Goal: Task Accomplishment & Management: Complete application form

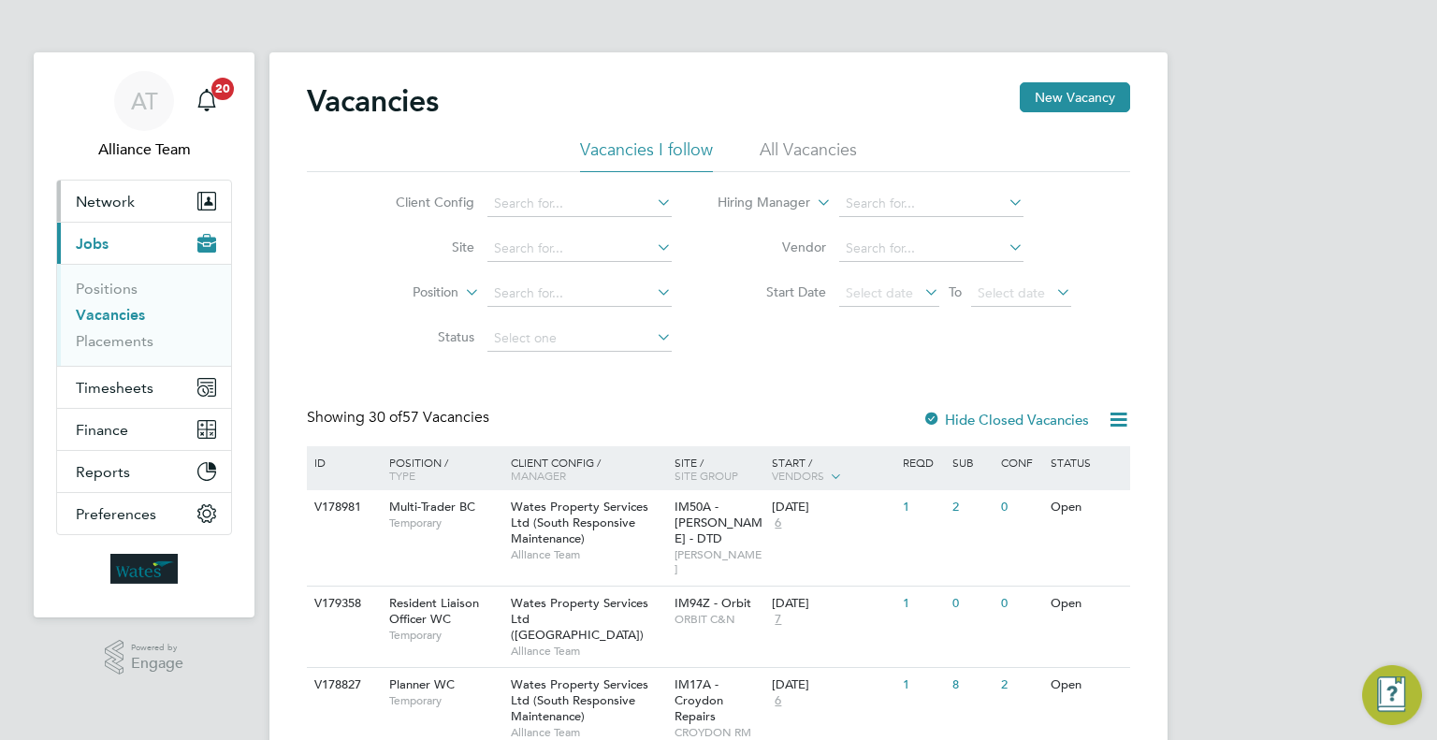
click at [97, 206] on span "Network" at bounding box center [105, 202] width 59 height 18
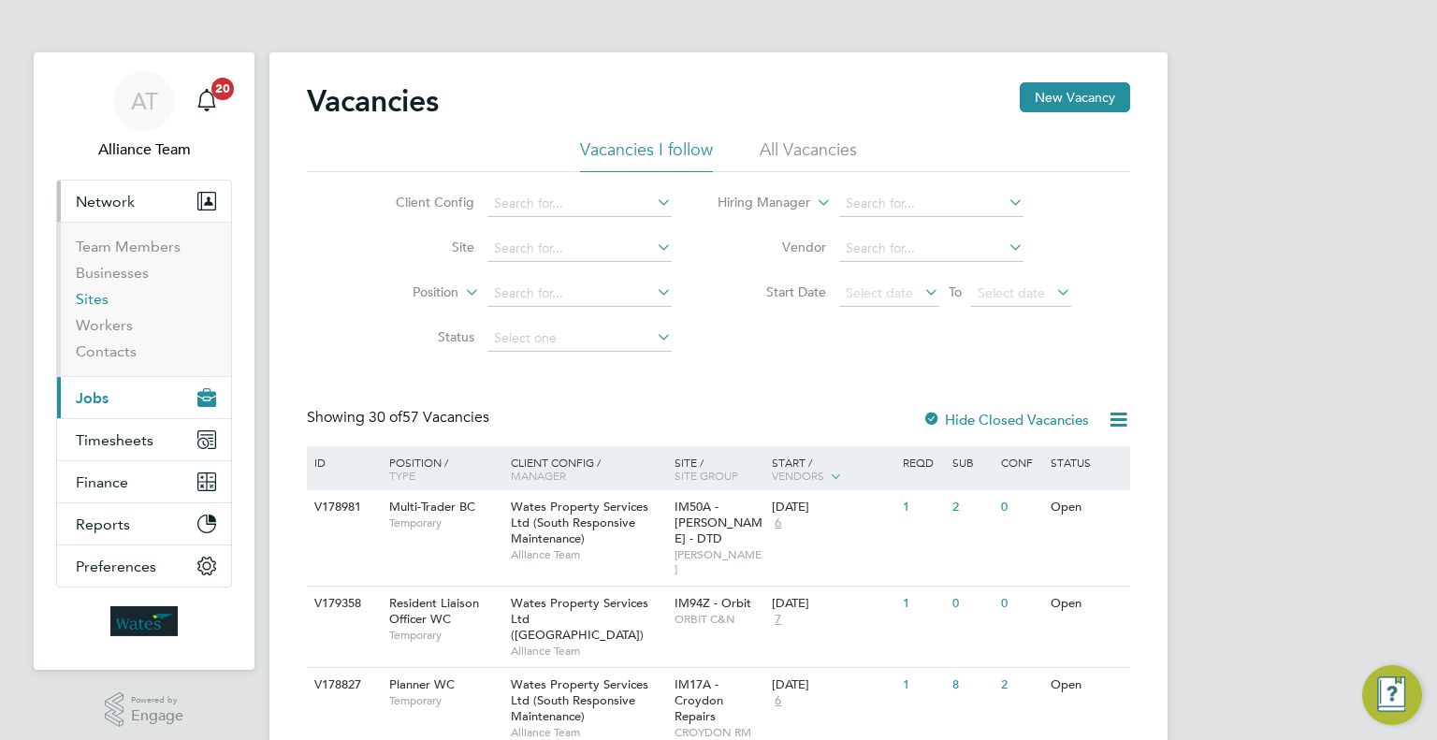
click at [87, 298] on link "Sites" at bounding box center [92, 299] width 33 height 18
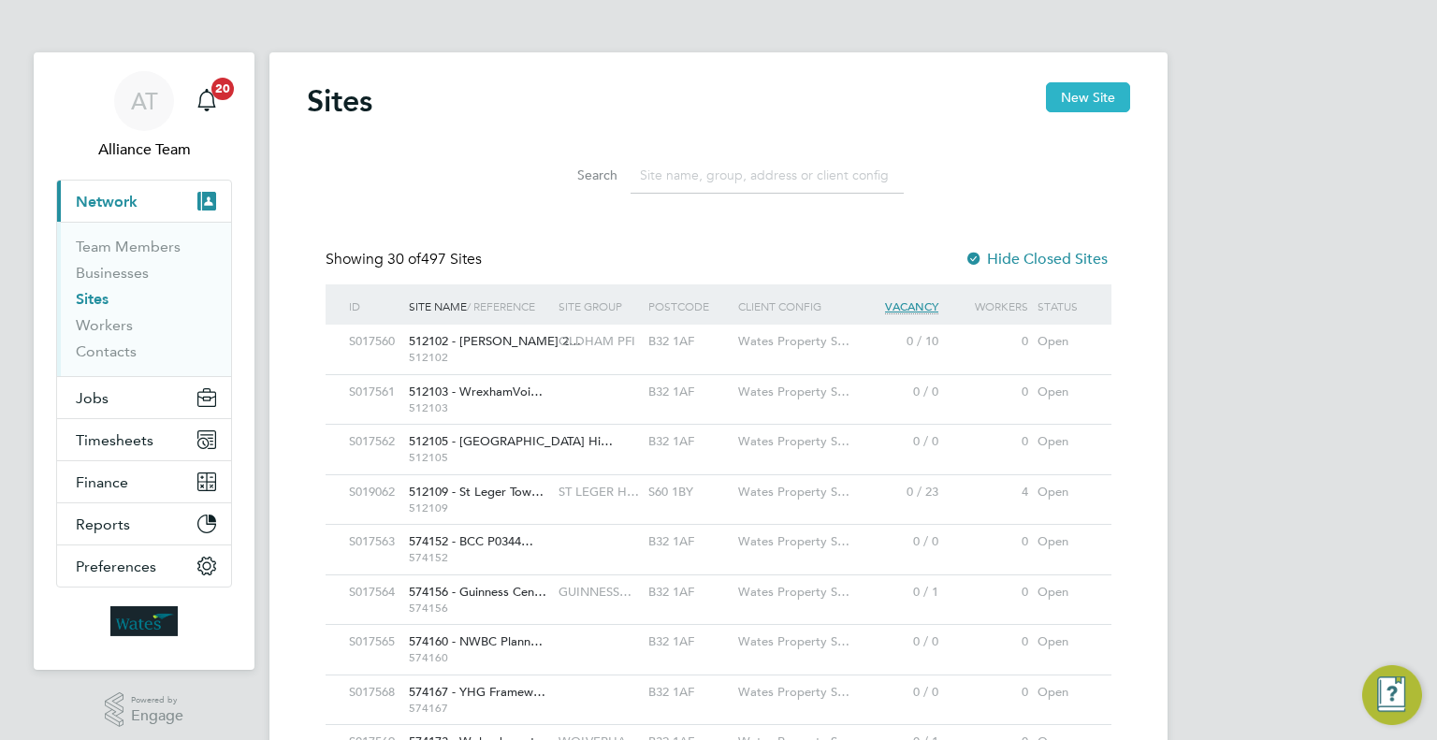
click at [1093, 103] on button "New Site" at bounding box center [1088, 97] width 84 height 30
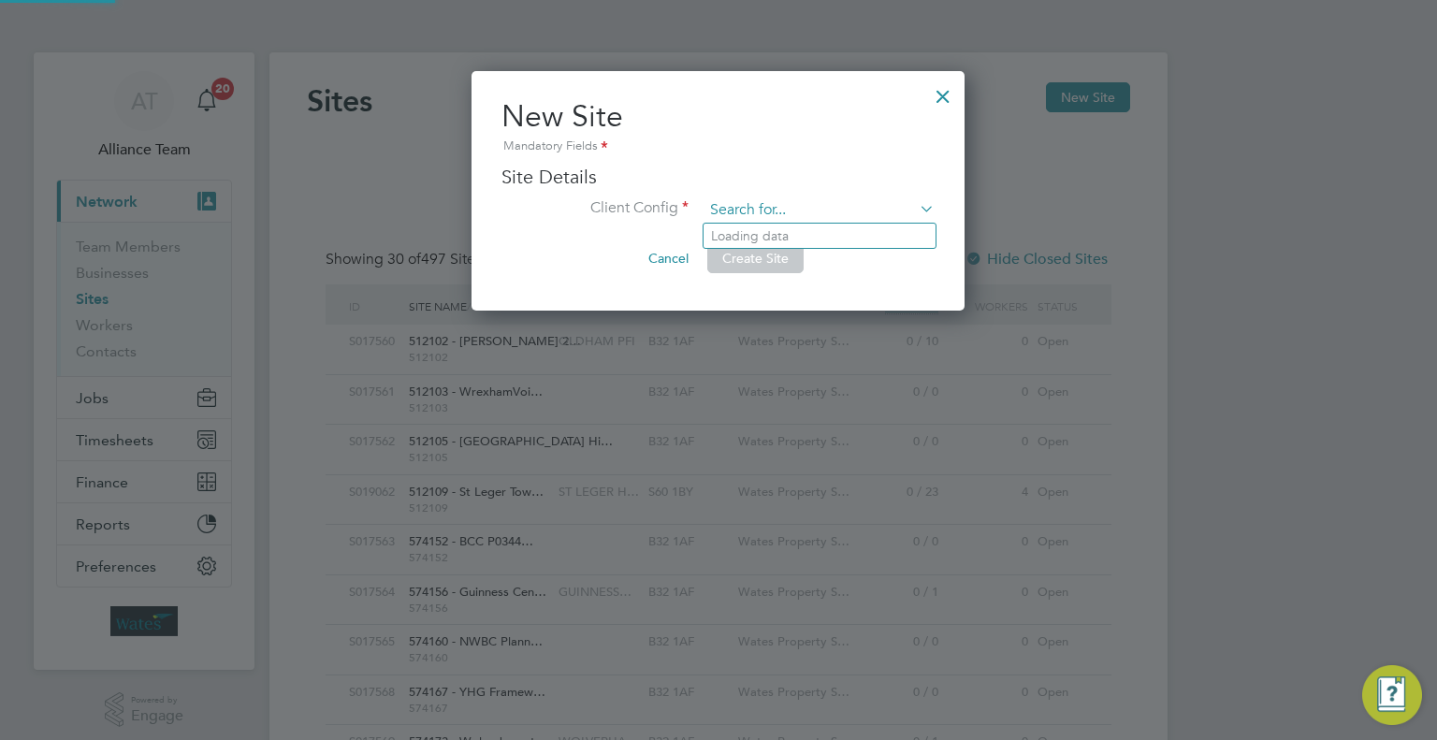
click at [760, 201] on input at bounding box center [818, 210] width 231 height 28
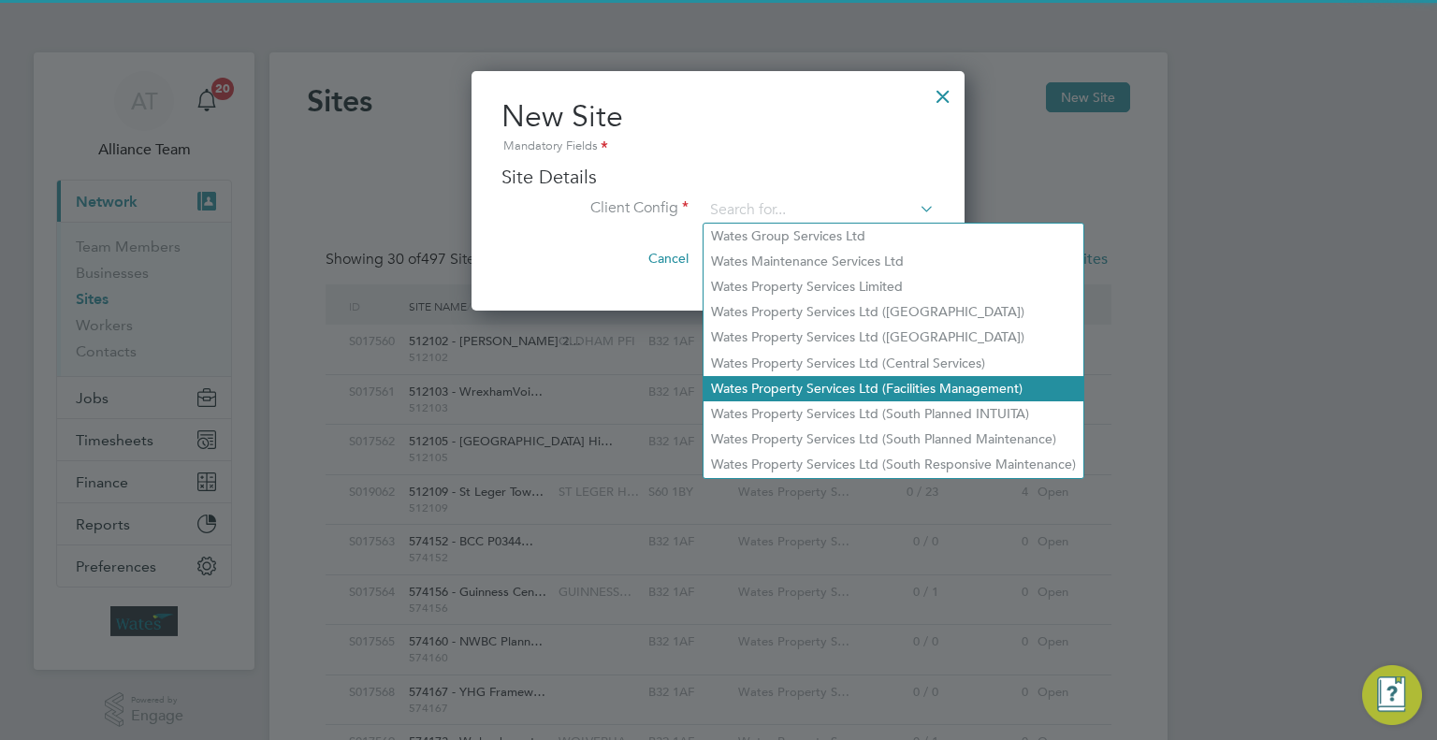
click at [984, 384] on li "Wates Property Services Ltd (Facilities Management)" at bounding box center [893, 388] width 380 height 25
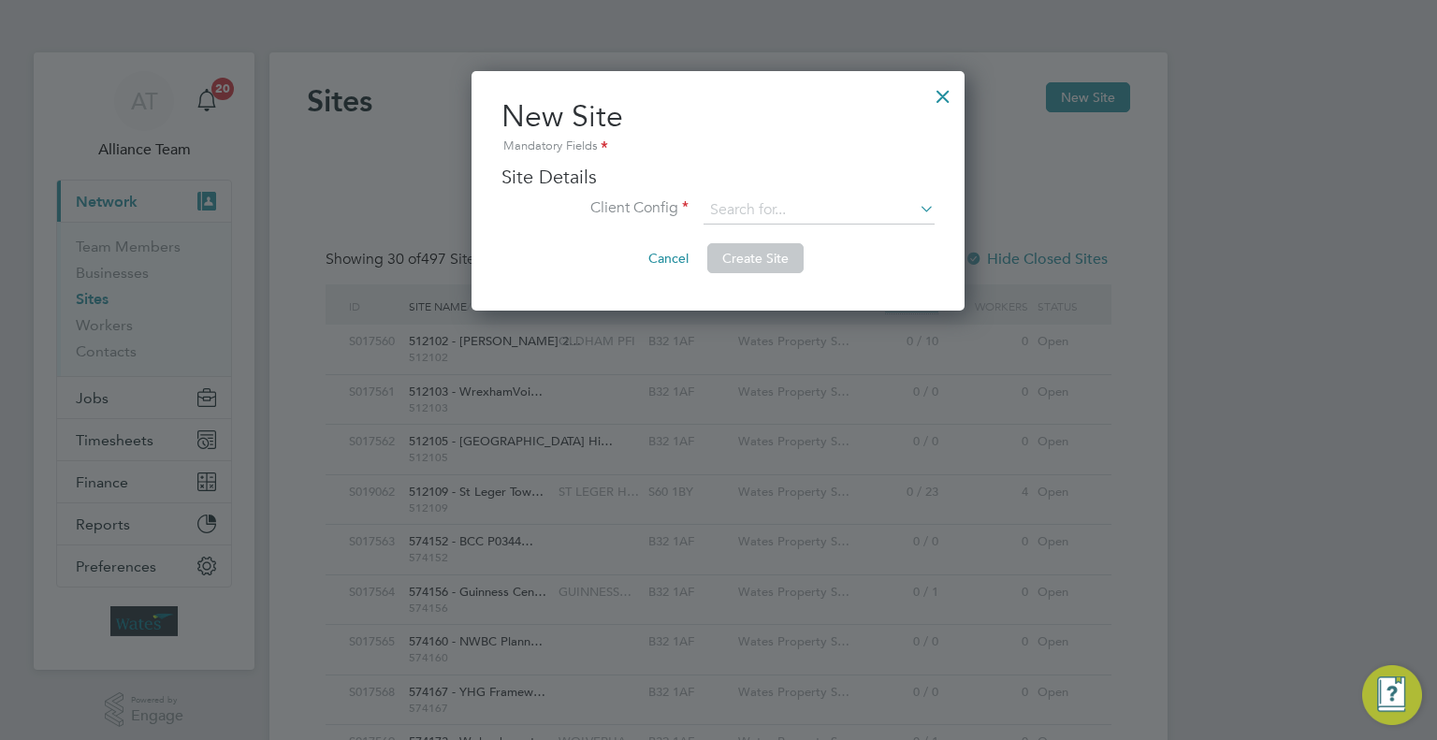
type input "Wates Property Services Ltd (Facilities Management)"
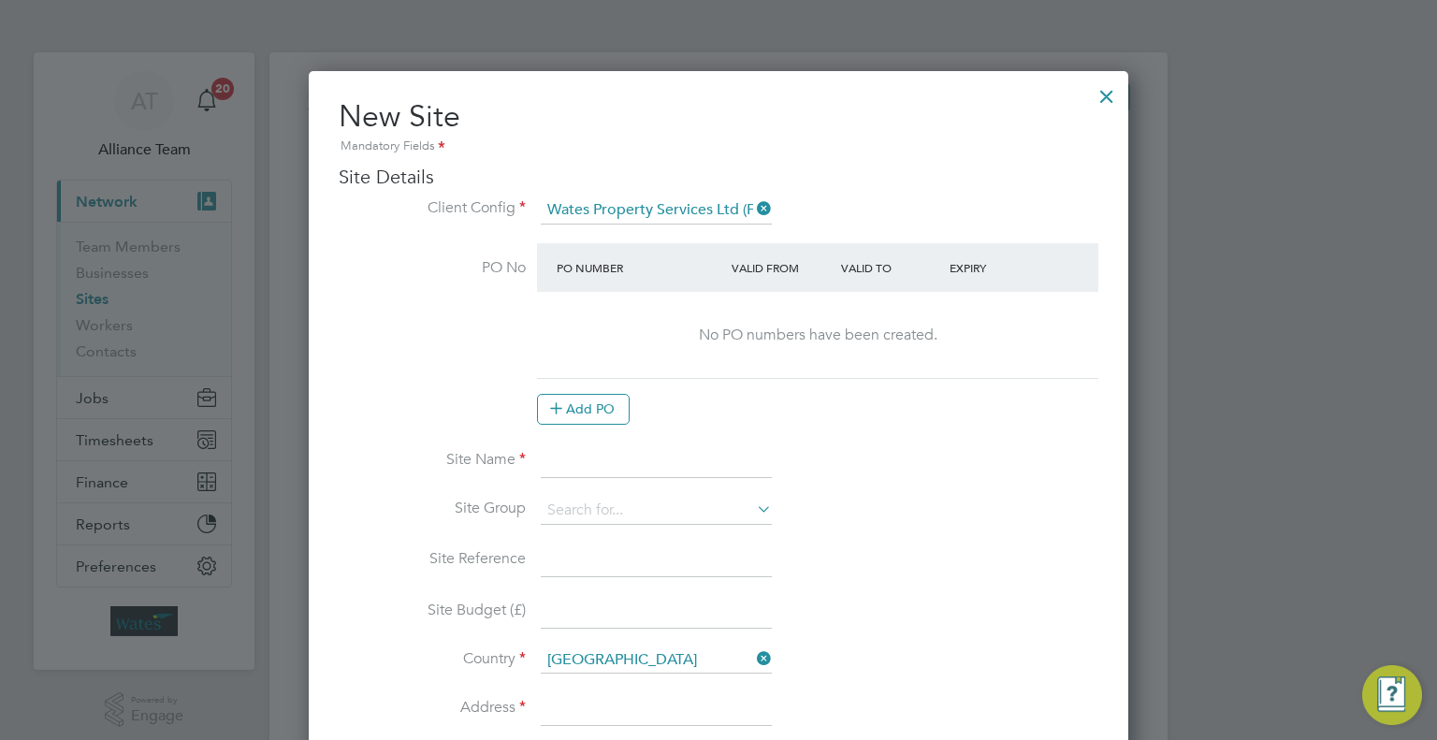
click at [595, 463] on input at bounding box center [656, 461] width 231 height 34
type input "FB481 - Yorkshire Building Society"
drag, startPoint x: 772, startPoint y: 459, endPoint x: 498, endPoint y: 476, distance: 274.6
click at [498, 476] on li "Site Name FB481 - Yorkshire Building Society" at bounding box center [719, 470] width 760 height 52
copy li
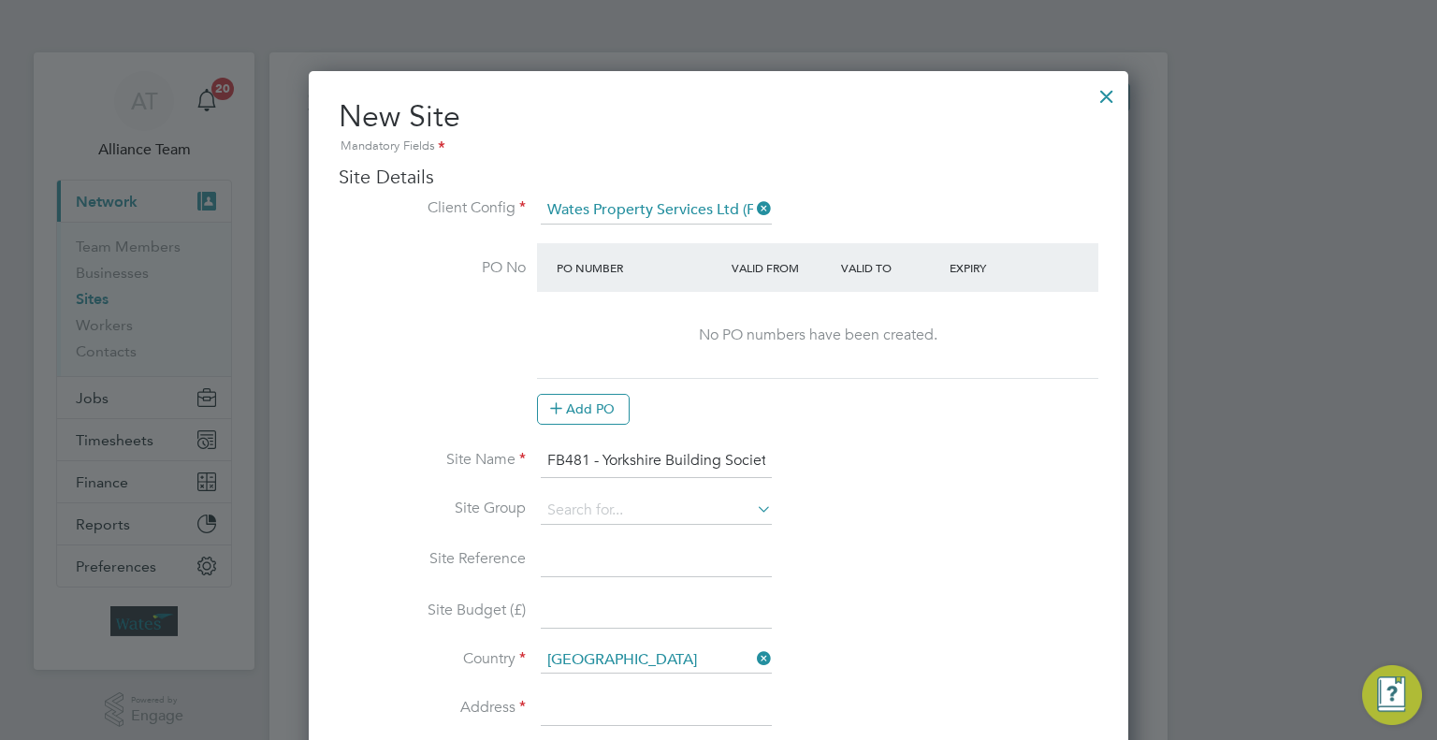
click at [567, 544] on input at bounding box center [656, 560] width 231 height 34
paste input "FB481 - Yorkshire Building Society"
type input "FB481 - Yorkshire Building Society"
click at [572, 509] on input at bounding box center [656, 511] width 231 height 28
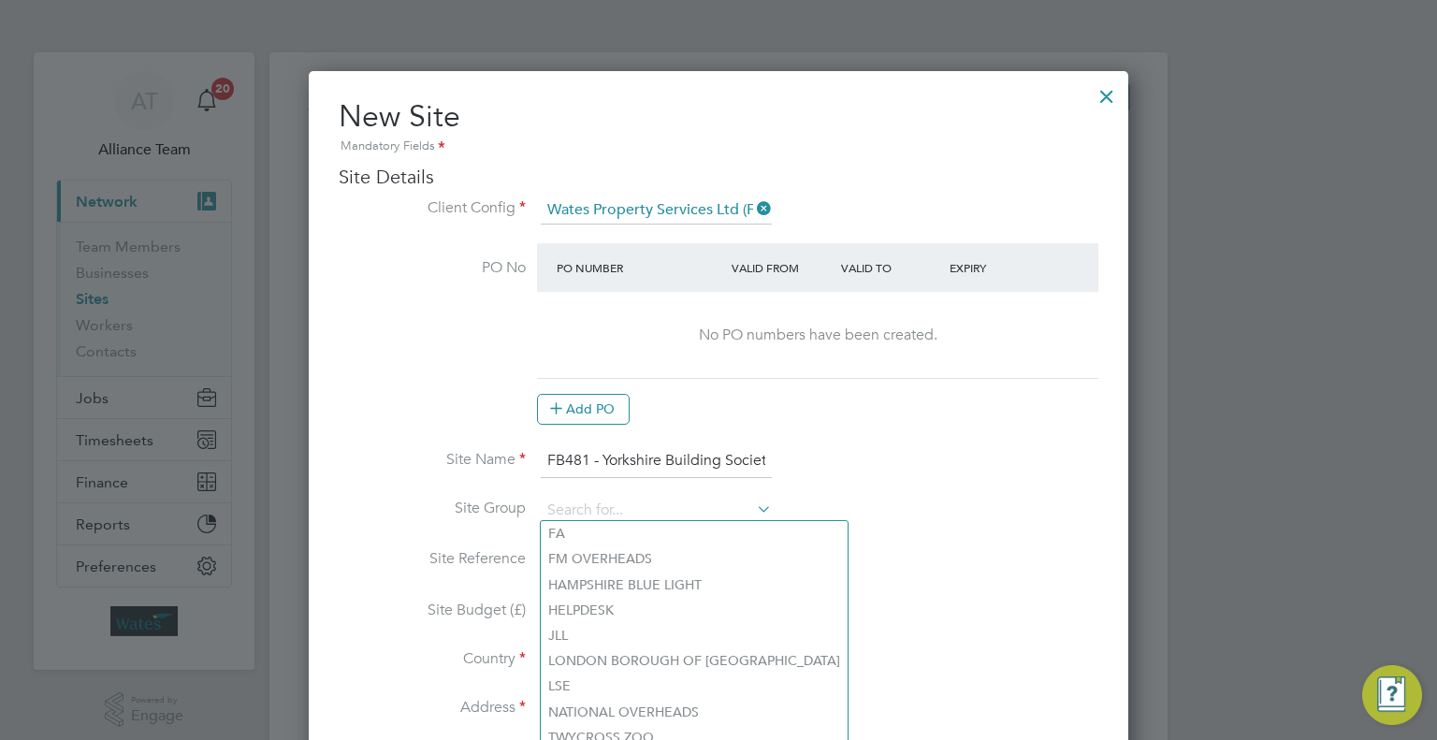
drag, startPoint x: 831, startPoint y: 502, endPoint x: 786, endPoint y: 527, distance: 51.1
click at [829, 502] on li "Site Group" at bounding box center [719, 520] width 760 height 47
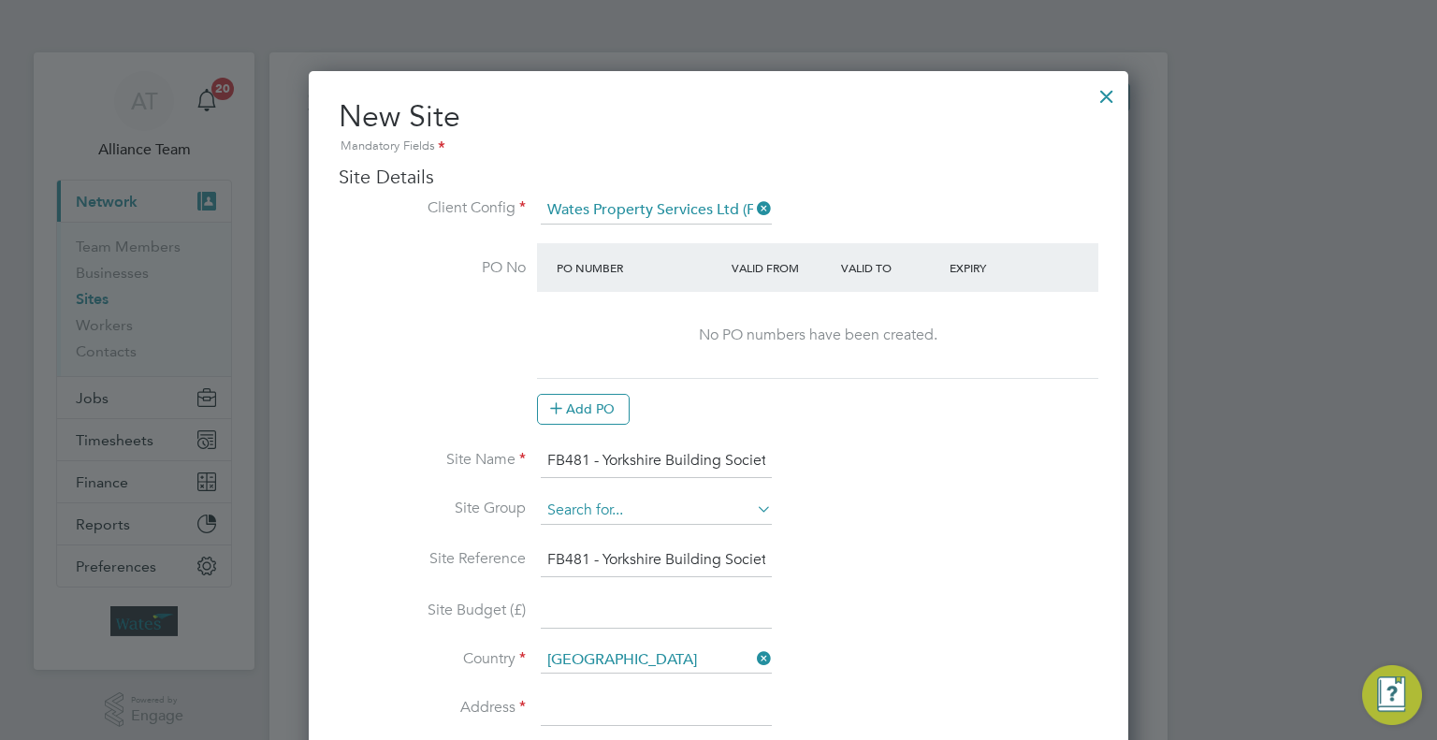
click at [629, 511] on input at bounding box center [656, 511] width 231 height 28
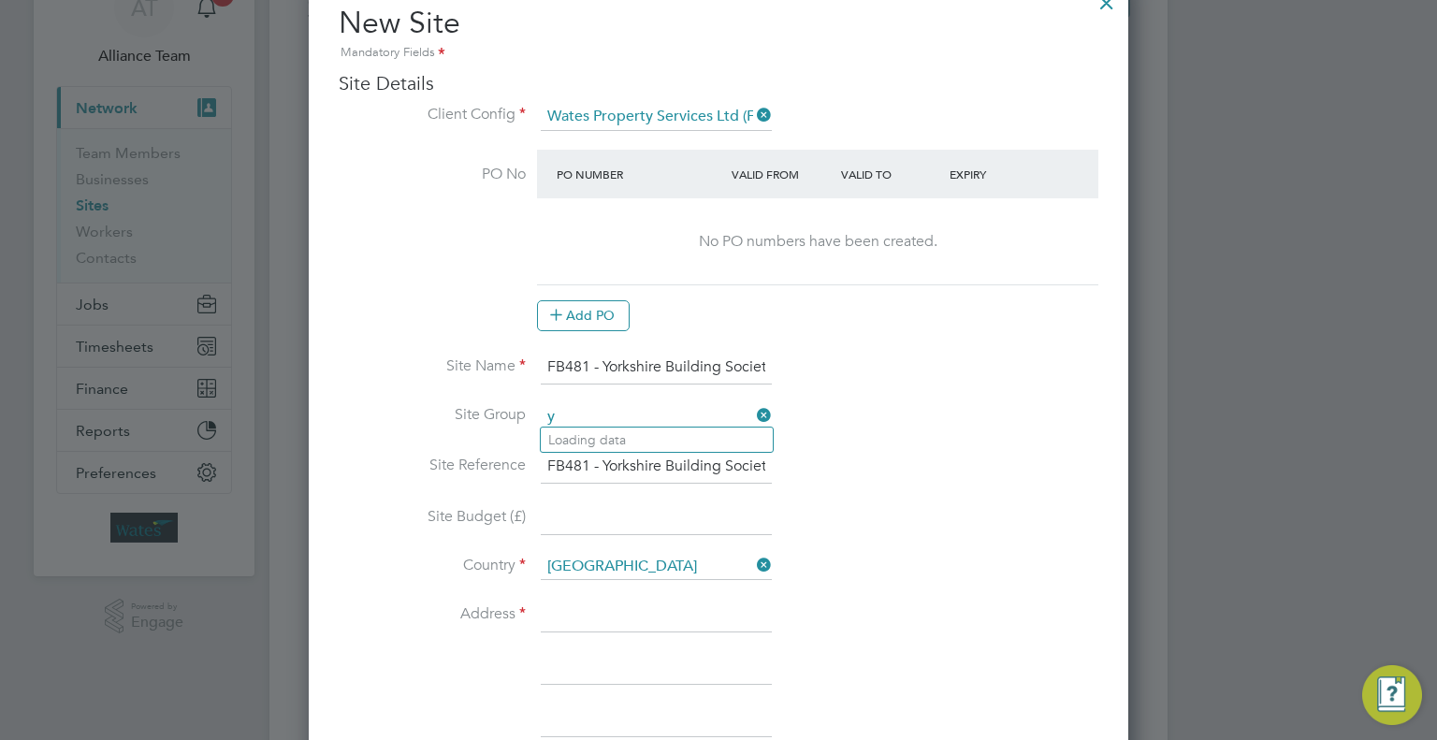
type input "yo"
click at [613, 472] on li "+ Add new" at bounding box center [657, 464] width 232 height 25
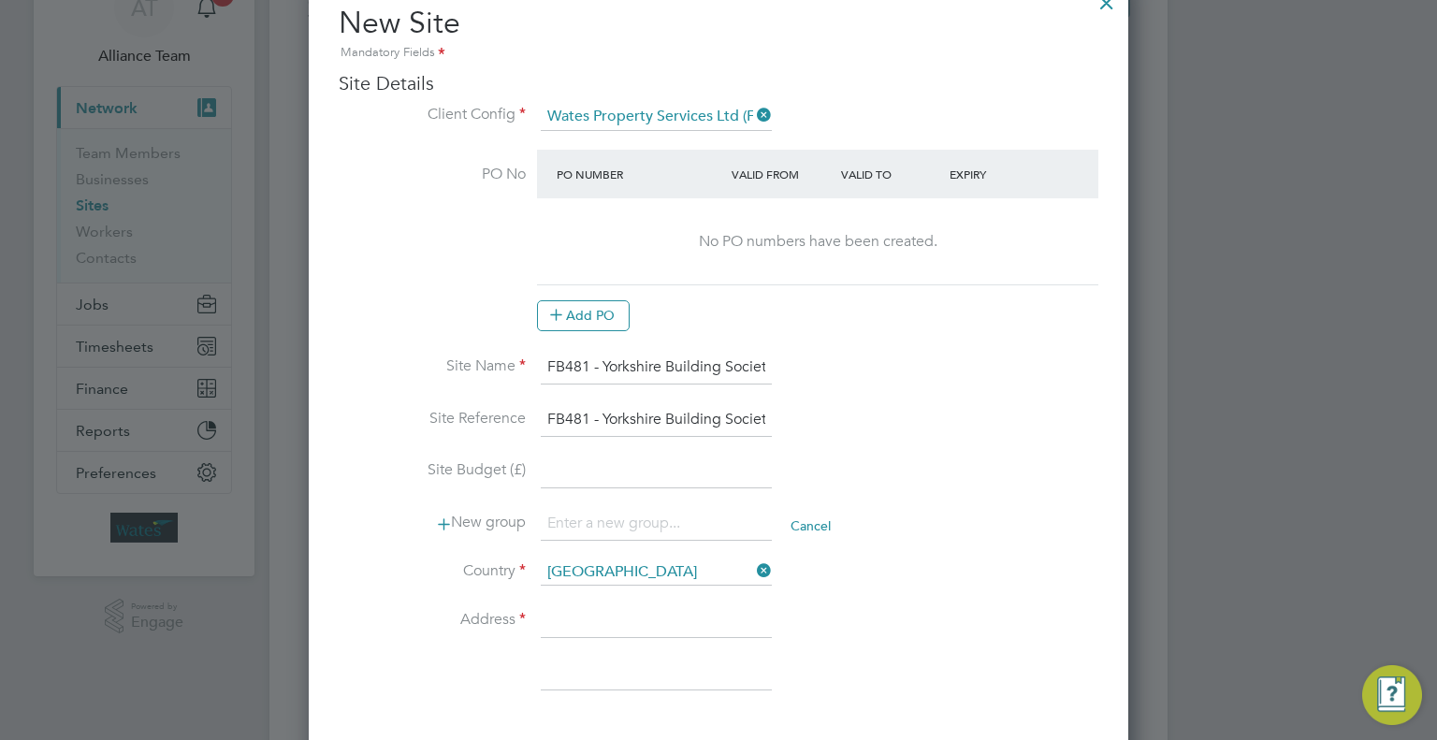
click at [613, 472] on input at bounding box center [656, 473] width 231 height 34
click at [616, 508] on input at bounding box center [656, 524] width 231 height 34
drag, startPoint x: 729, startPoint y: 523, endPoint x: 523, endPoint y: 534, distance: 206.1
click at [523, 534] on li "New group Yorkshire Building Society Cancel" at bounding box center [719, 533] width 760 height 52
type input "Yorkshire Building Society"
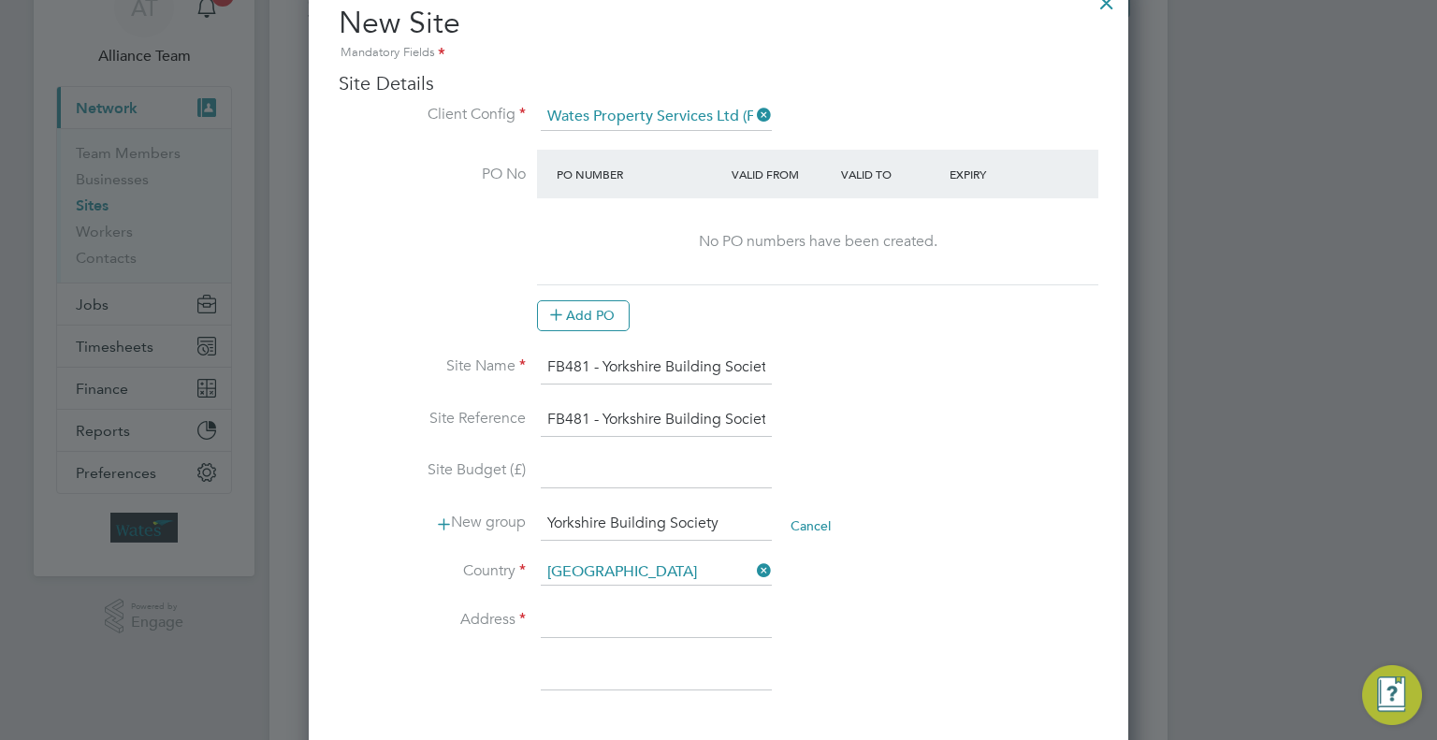
click at [550, 605] on input at bounding box center [656, 621] width 231 height 34
paste input "Yorkshire Building Society"
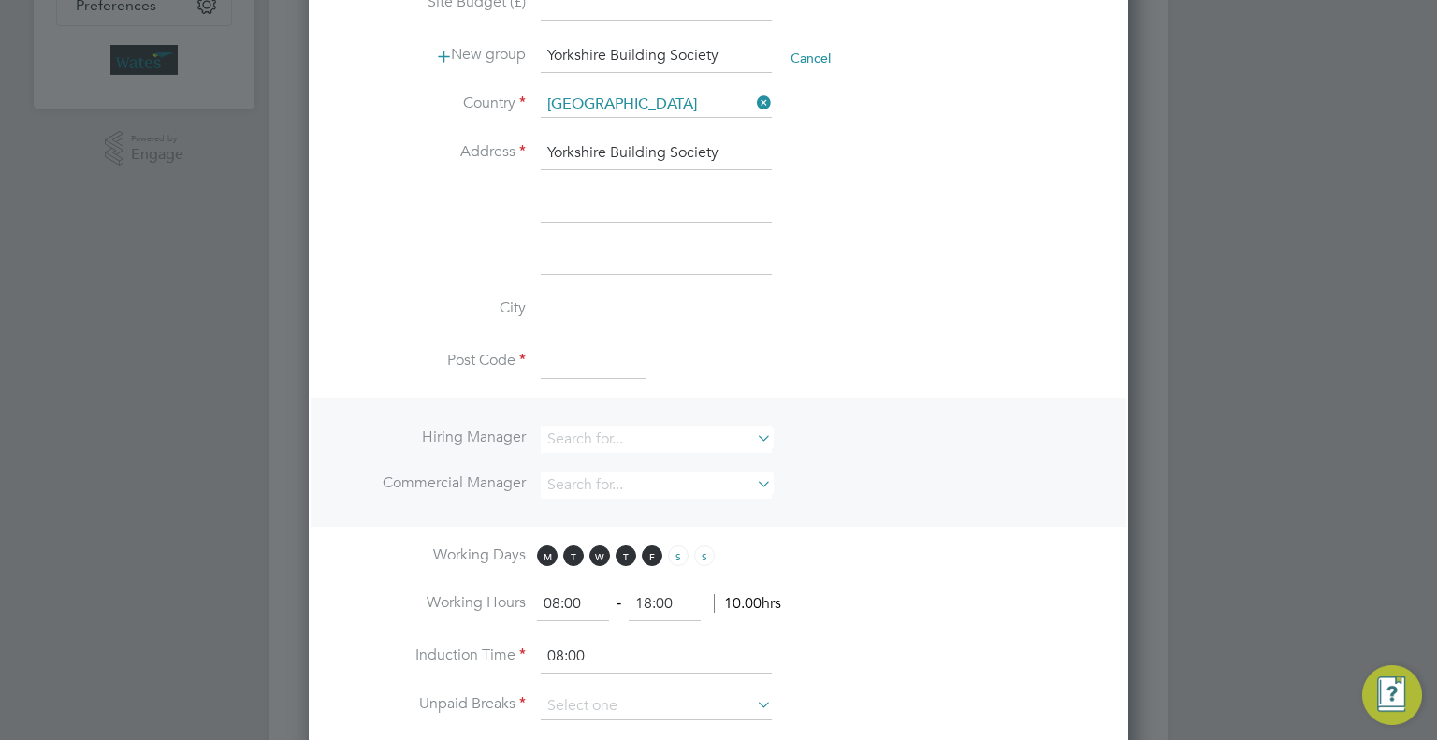
type input "Yorkshire Building Society"
click at [579, 362] on input at bounding box center [593, 362] width 105 height 34
paste input "BD5 8LJ"
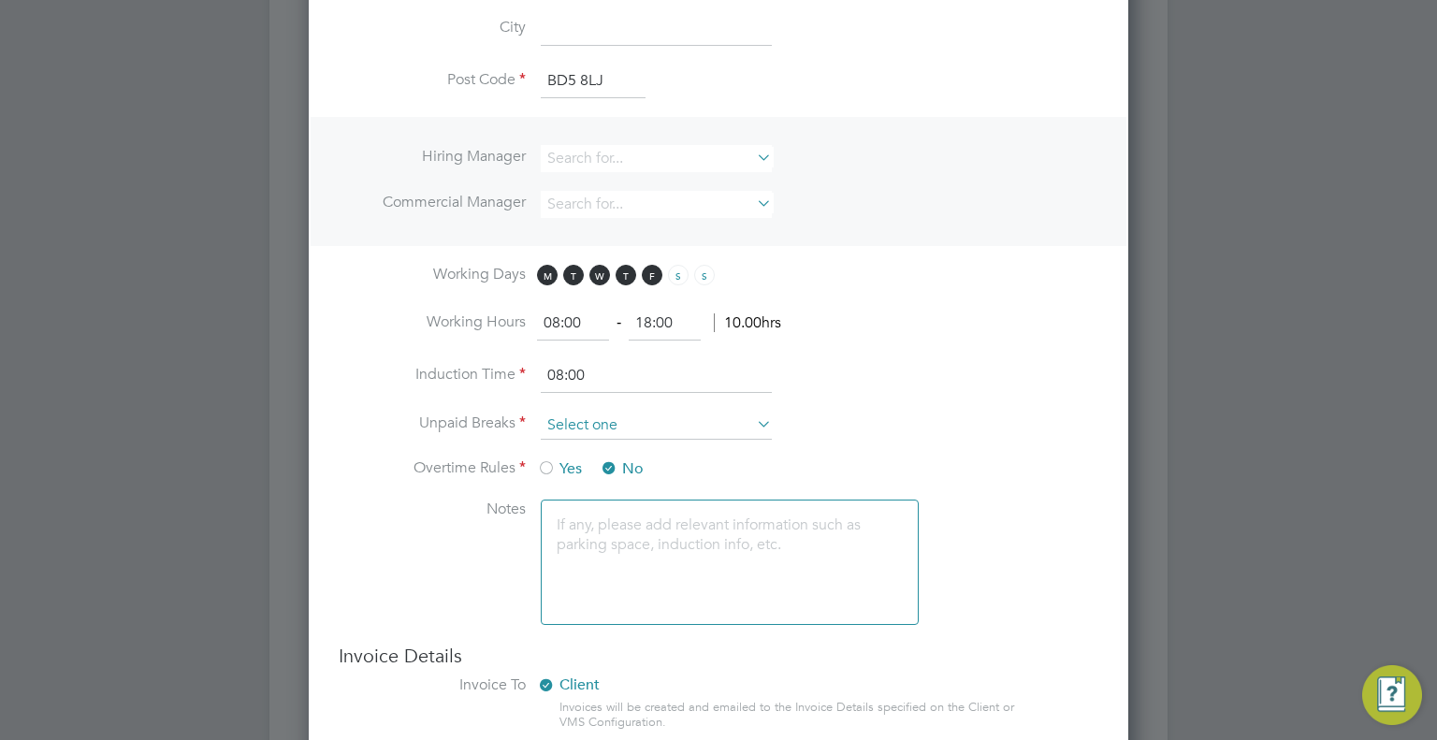
type input "BD5 8LJ"
click at [577, 418] on input at bounding box center [656, 426] width 231 height 28
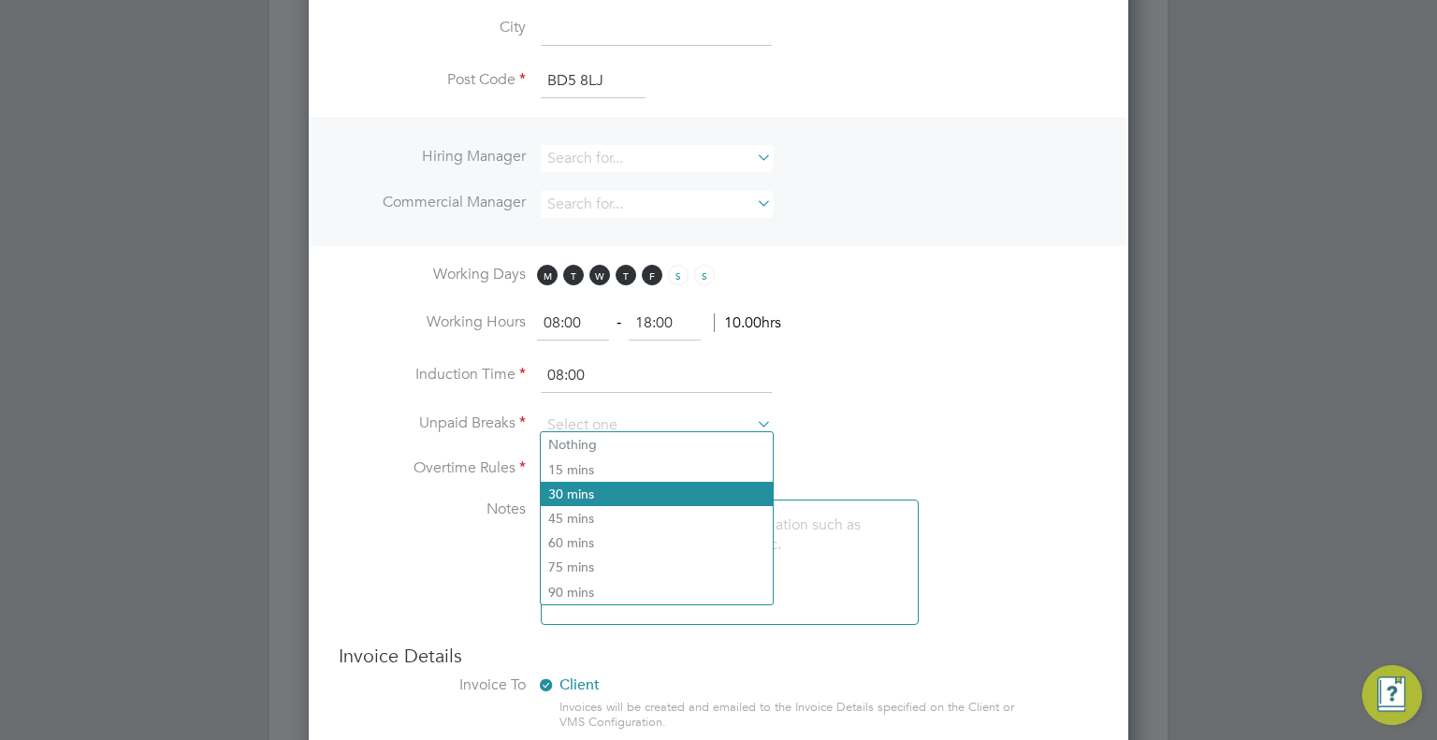
click at [601, 489] on li "30 mins" at bounding box center [657, 494] width 232 height 24
type input "30 mins"
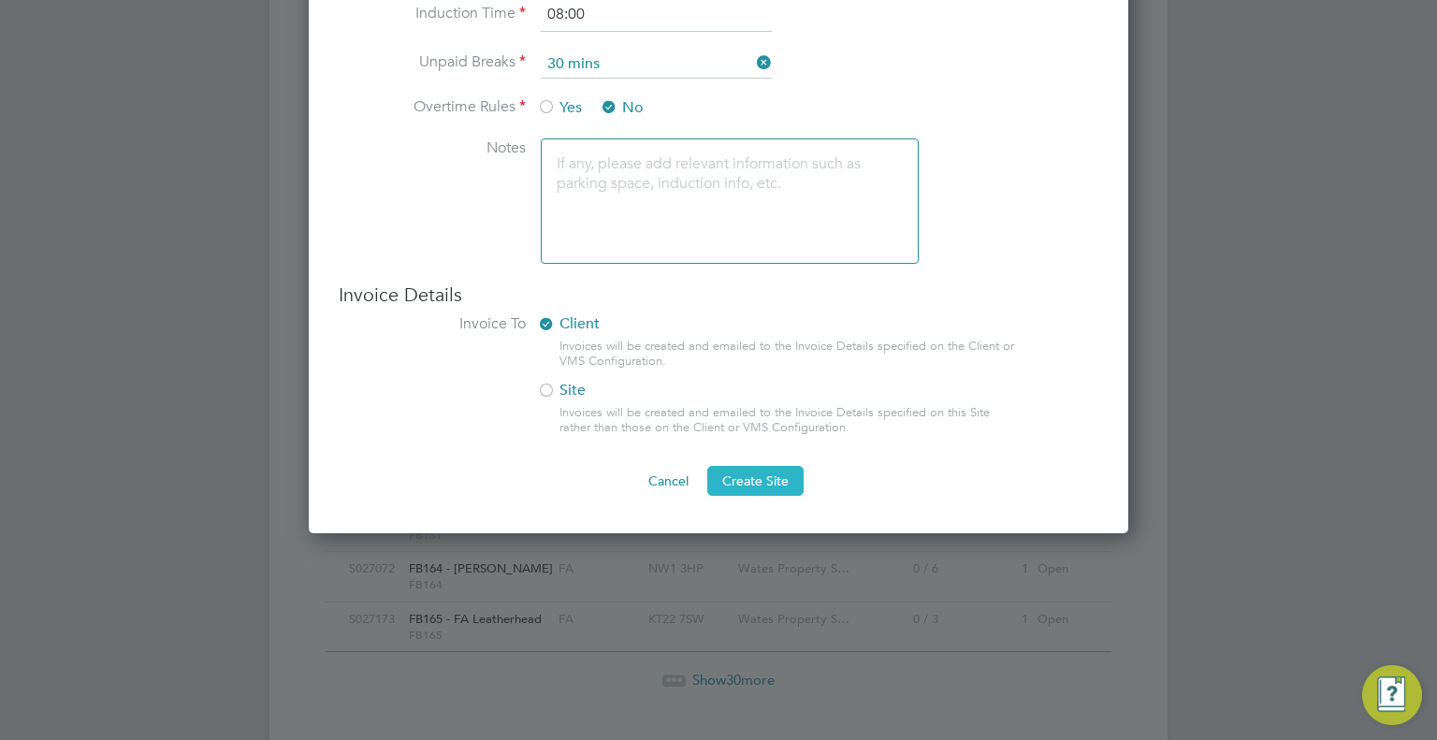
click at [755, 478] on span "Create Site" at bounding box center [755, 480] width 66 height 17
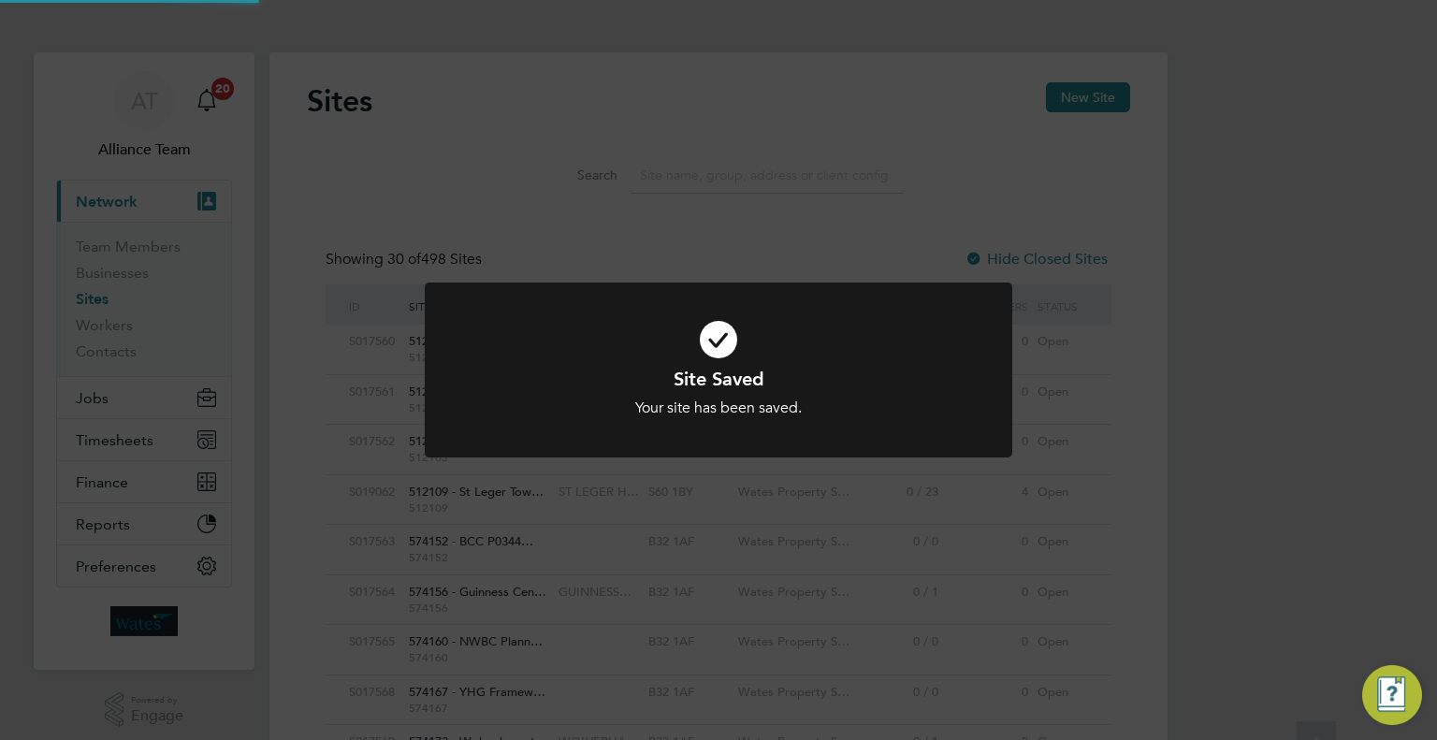
click at [1300, 401] on div "Site Saved Your site has been saved. Cancel Okay" at bounding box center [718, 370] width 1437 height 740
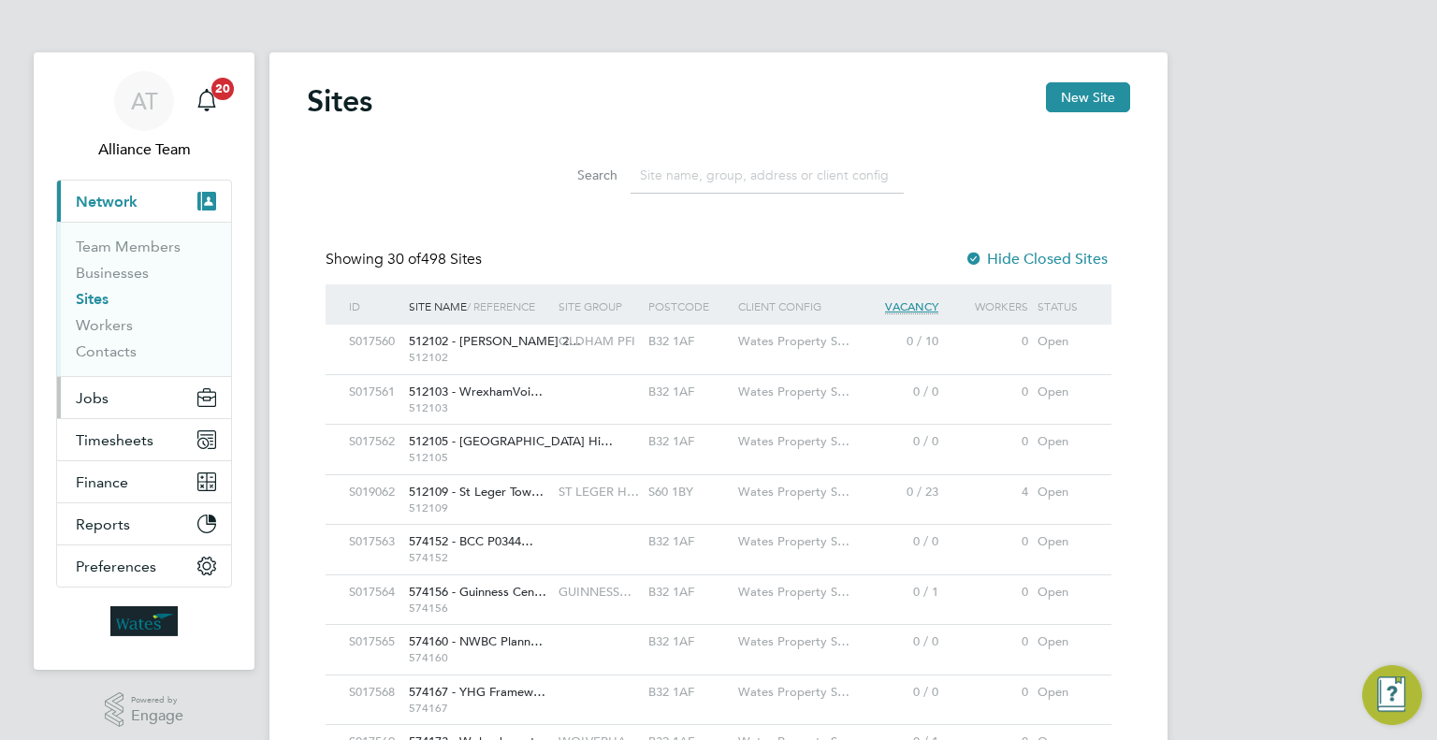
click at [123, 411] on button "Jobs" at bounding box center [144, 397] width 174 height 41
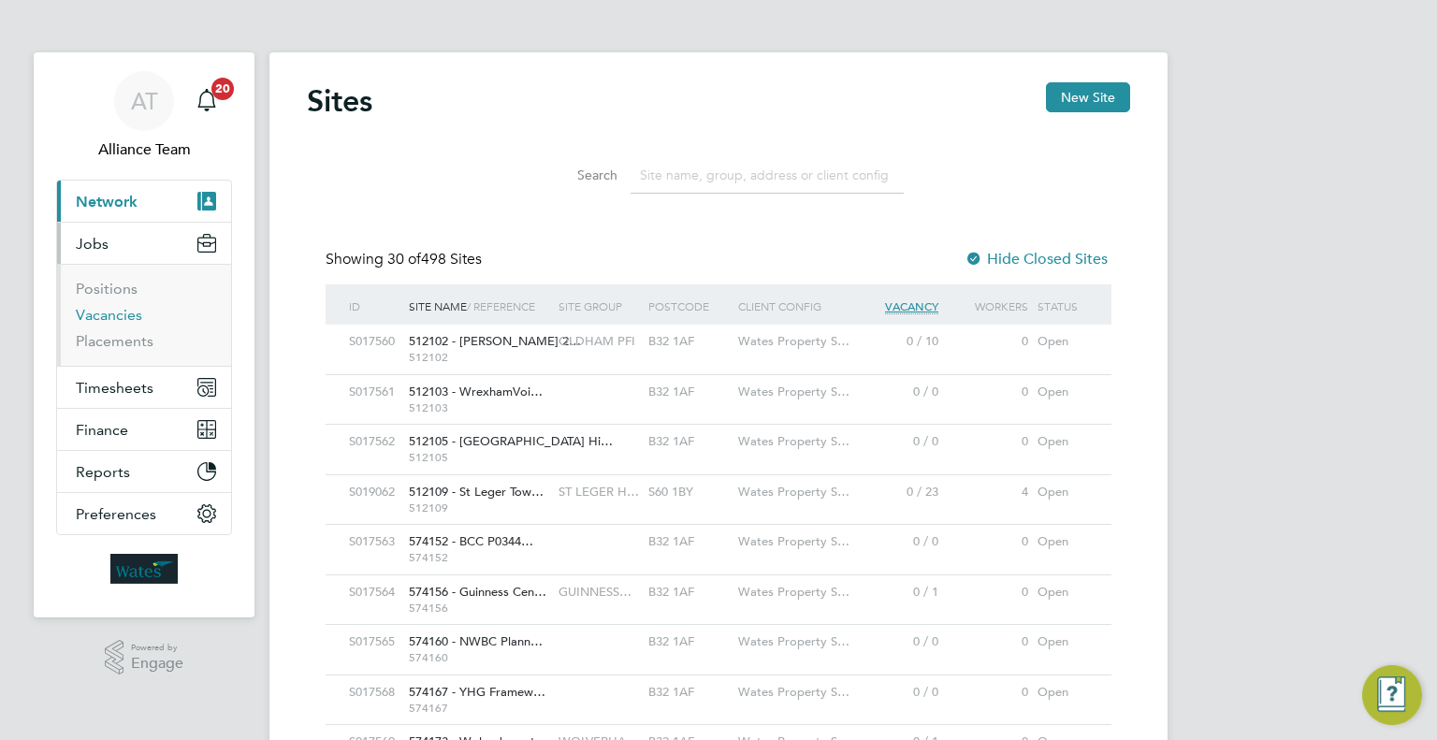
click at [91, 315] on link "Vacancies" at bounding box center [109, 315] width 66 height 18
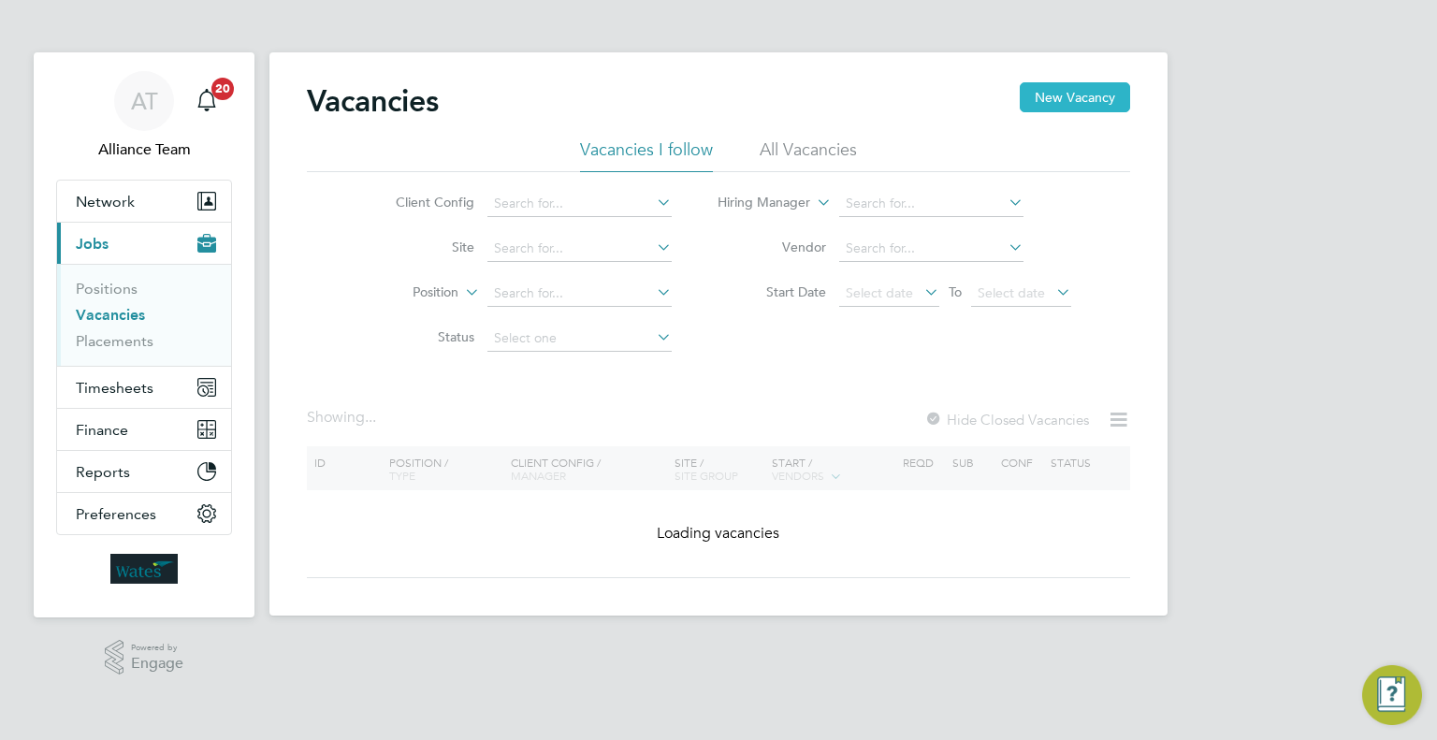
click at [1091, 94] on button "New Vacancy" at bounding box center [1075, 97] width 110 height 30
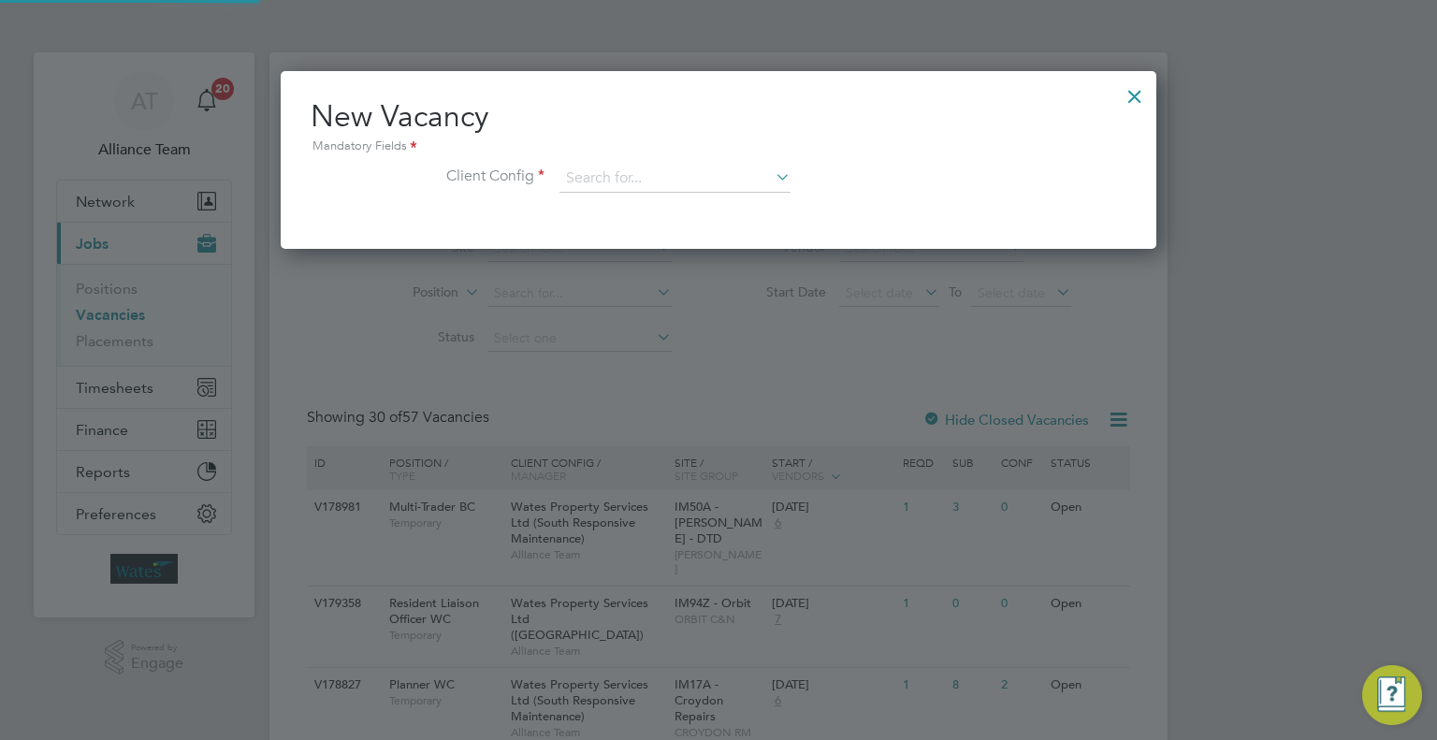
scroll to position [177, 876]
click at [584, 175] on input at bounding box center [674, 179] width 231 height 28
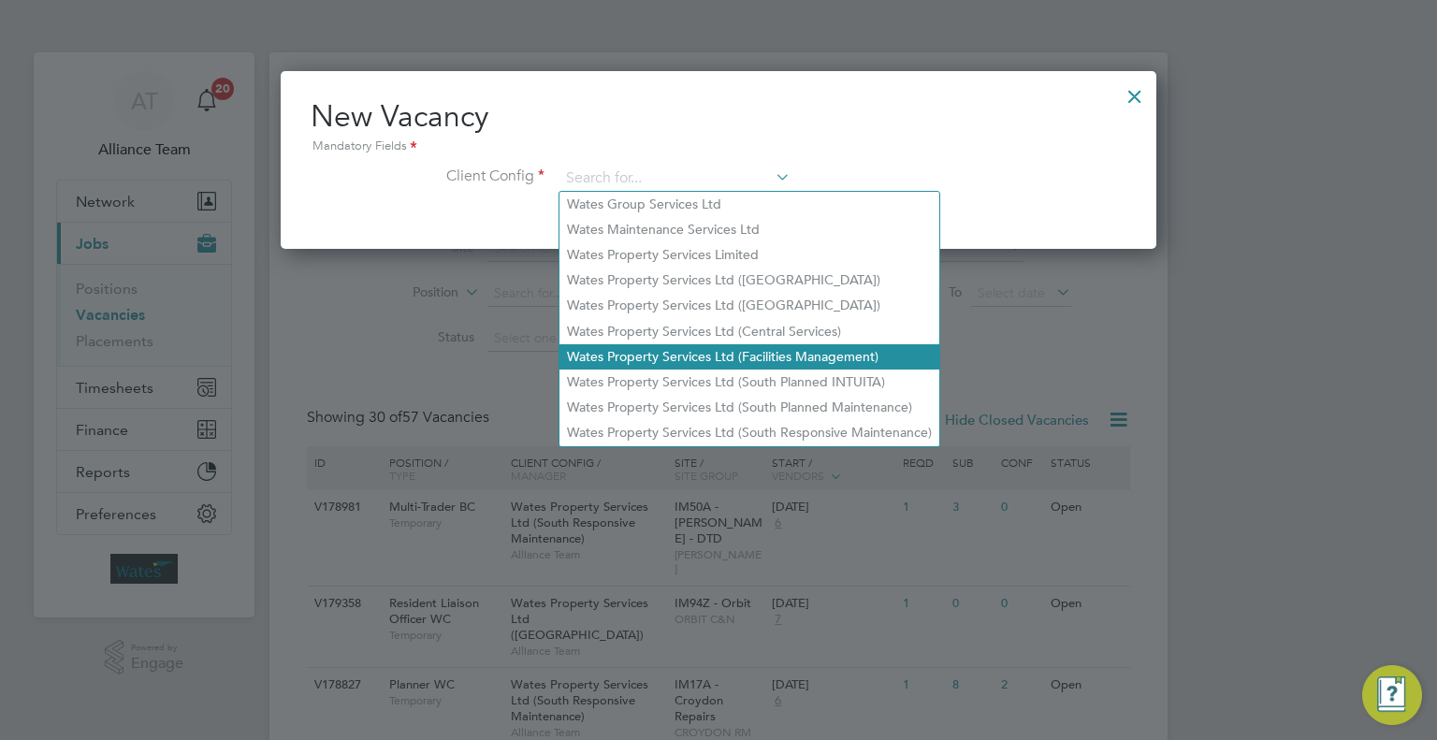
click at [723, 362] on li "Wates Property Services Ltd (Facilities Management)" at bounding box center [749, 356] width 380 height 25
type input "Wates Property Services Ltd (Facilities Management)"
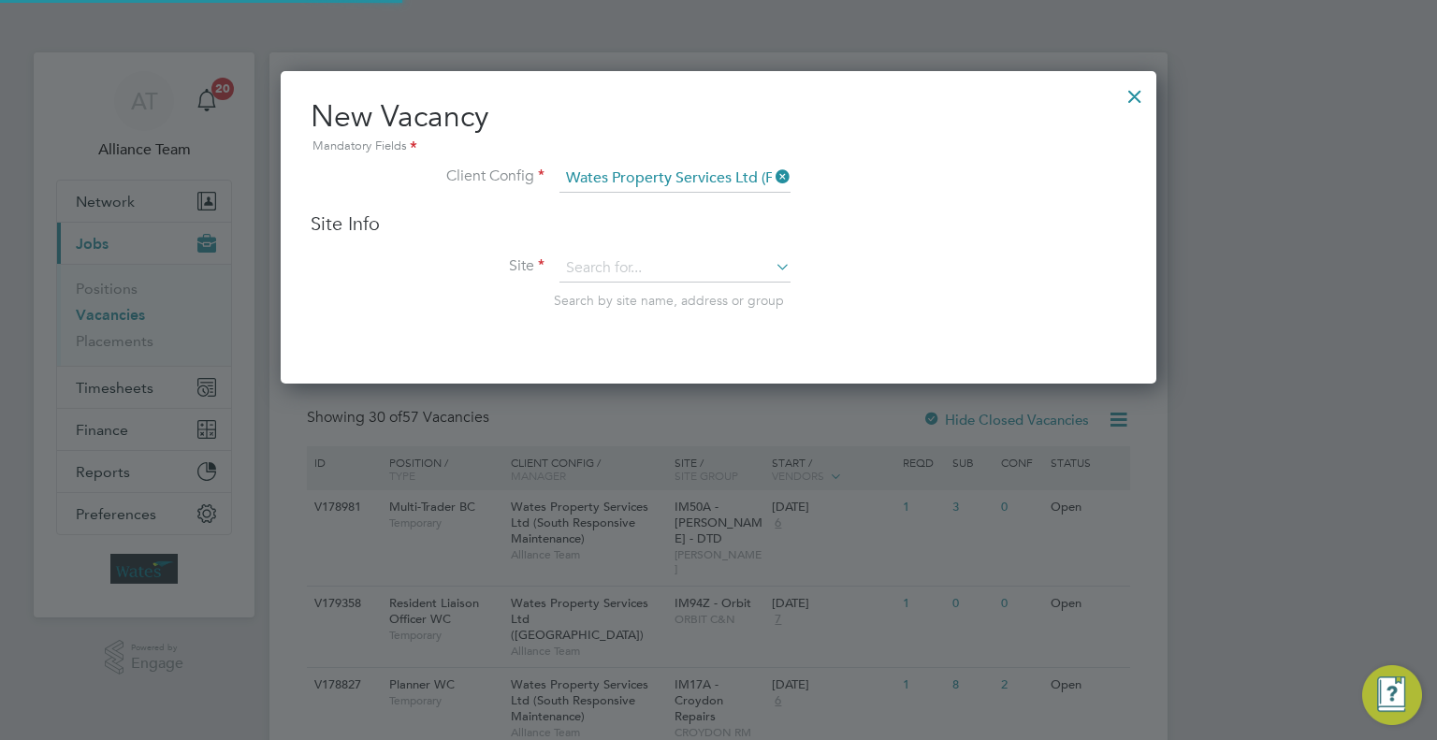
scroll to position [311, 876]
click at [588, 260] on input at bounding box center [674, 268] width 231 height 28
click at [645, 290] on li "FB481 - York shire Building Society" at bounding box center [721, 293] width 325 height 25
type input "FB481 - Yorkshire Building Society"
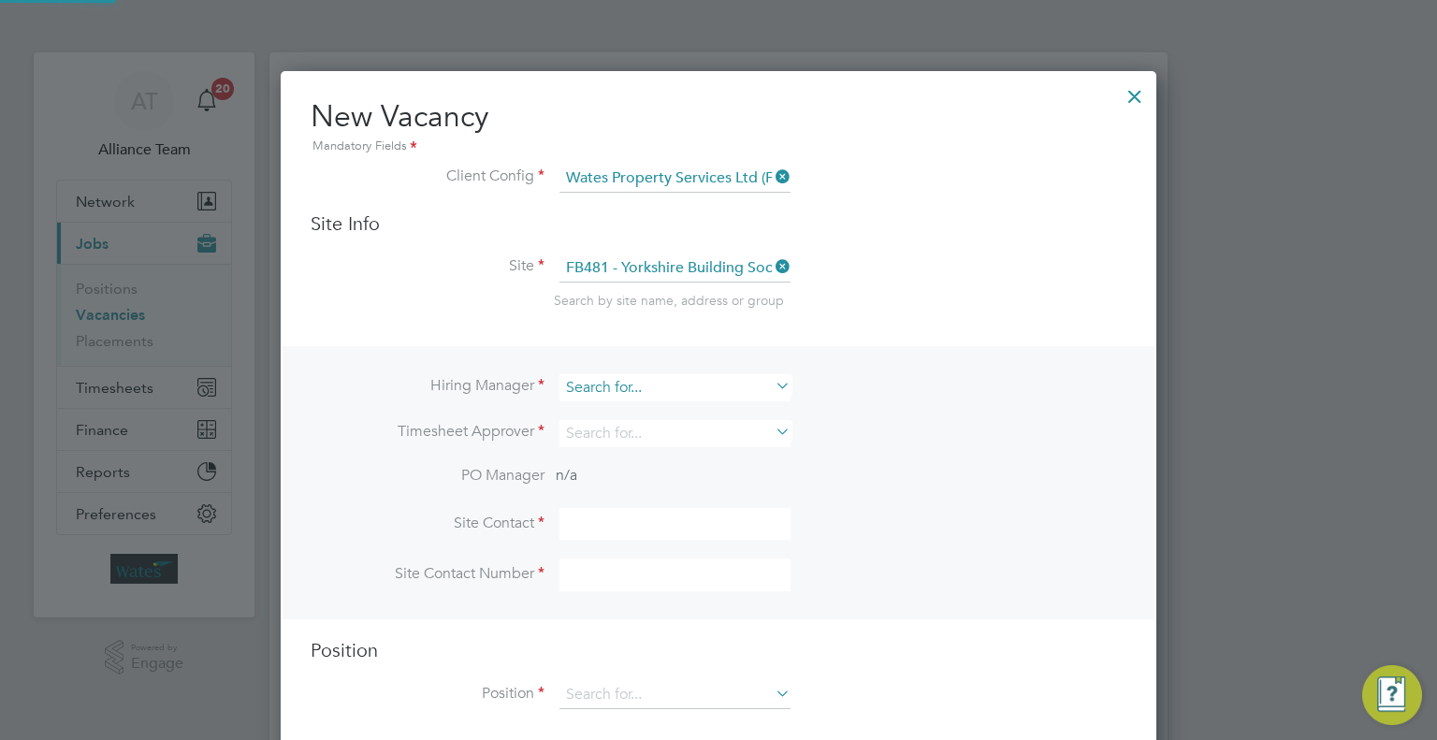
click at [629, 380] on input at bounding box center [674, 387] width 231 height 27
type input "a"
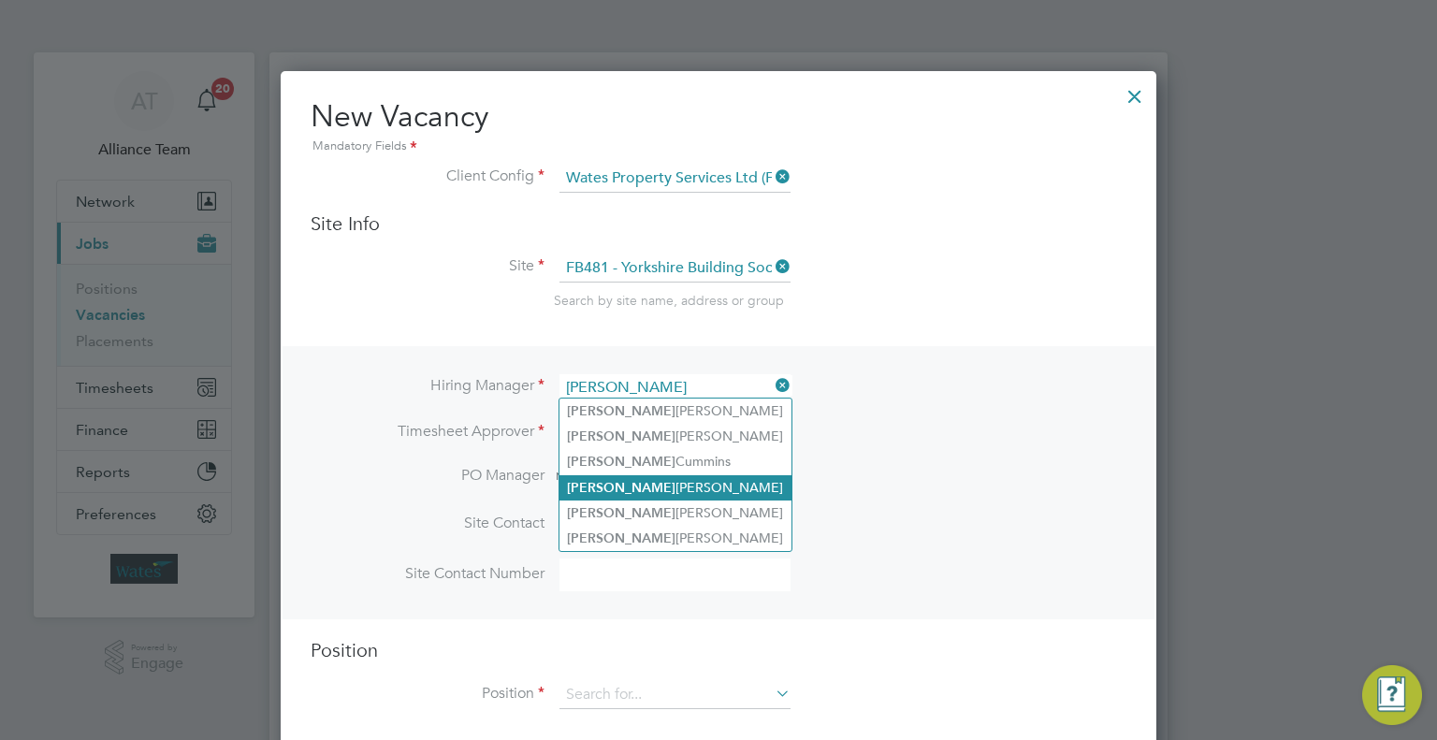
click at [670, 486] on li "Gary Simpson" at bounding box center [675, 487] width 232 height 25
type input "Gary Simpson"
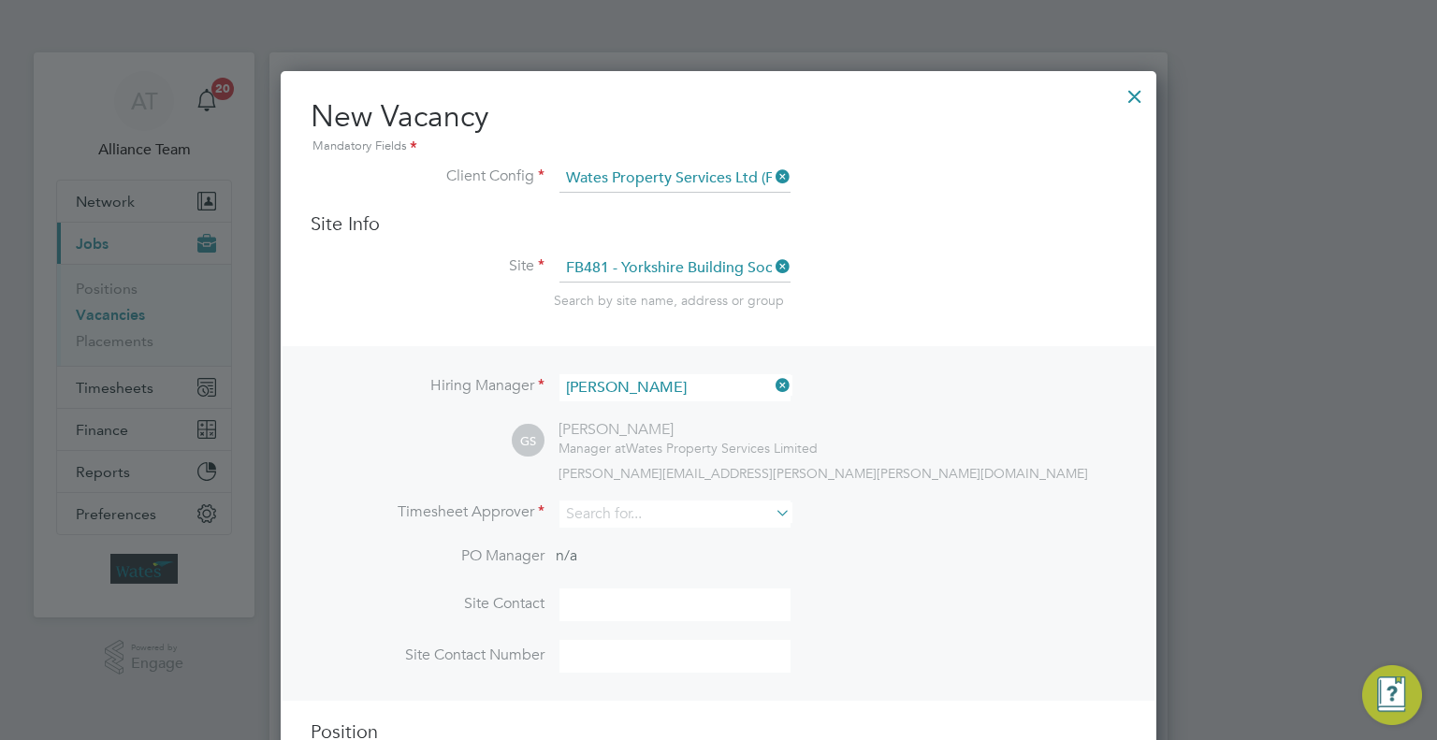
scroll to position [773, 876]
click at [772, 381] on icon at bounding box center [772, 385] width 0 height 26
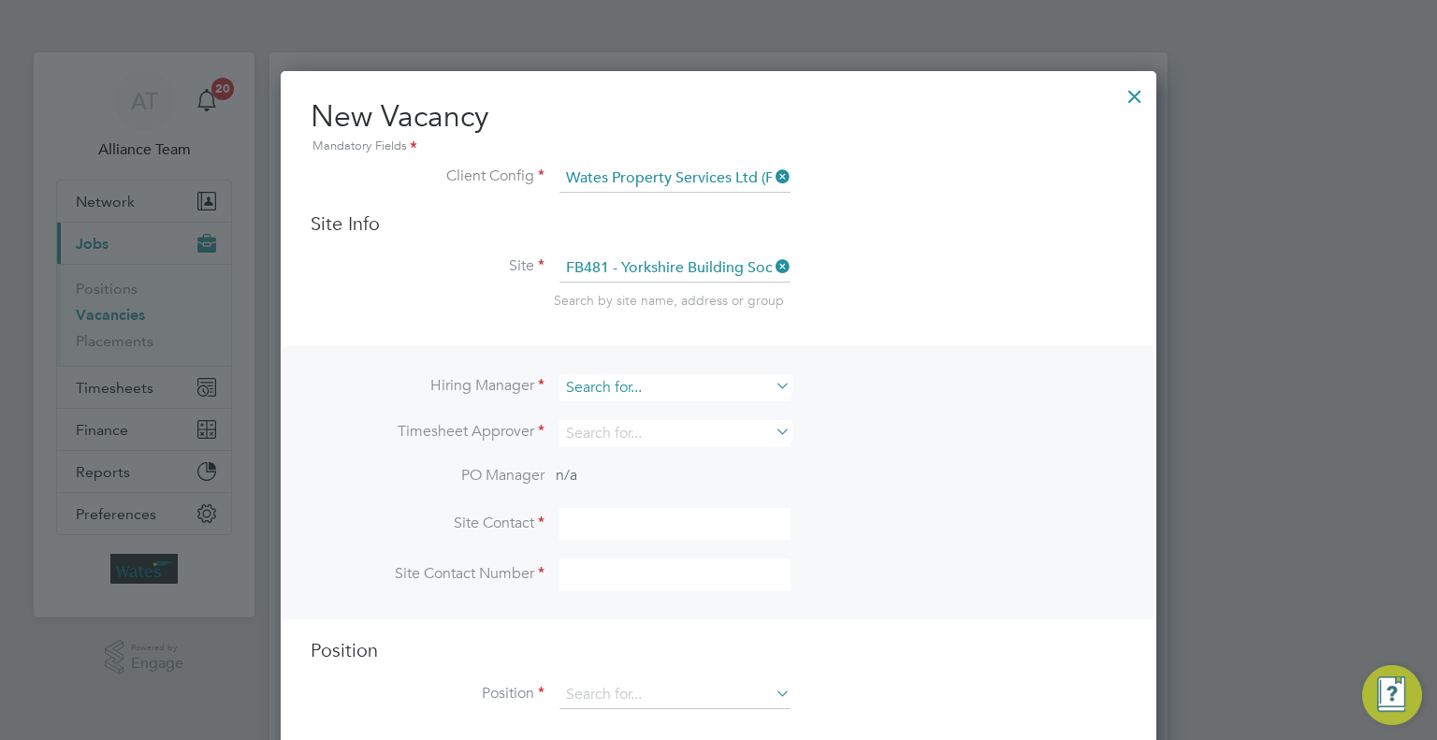
click at [624, 382] on input at bounding box center [674, 387] width 231 height 27
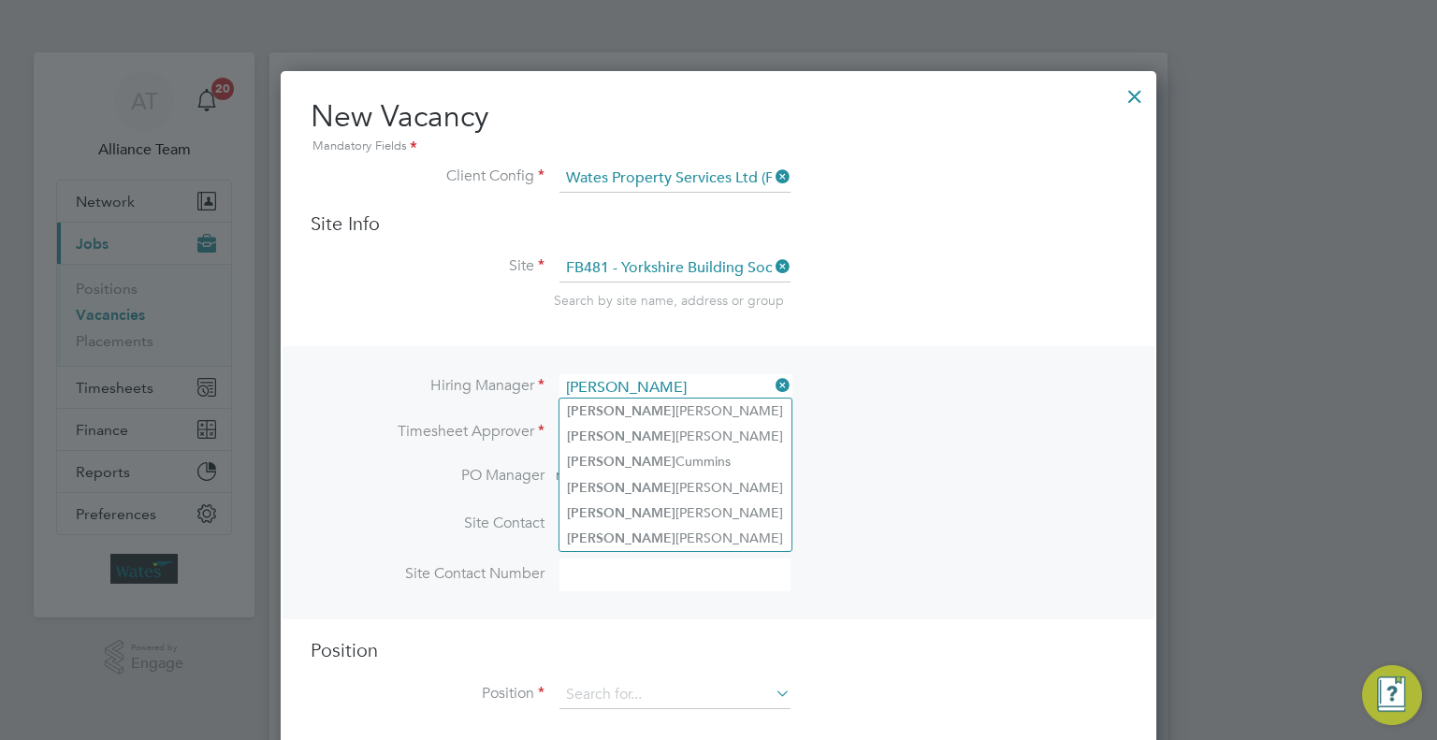
type input "gary"
click at [902, 420] on li "Timesheet Approver" at bounding box center [719, 443] width 816 height 46
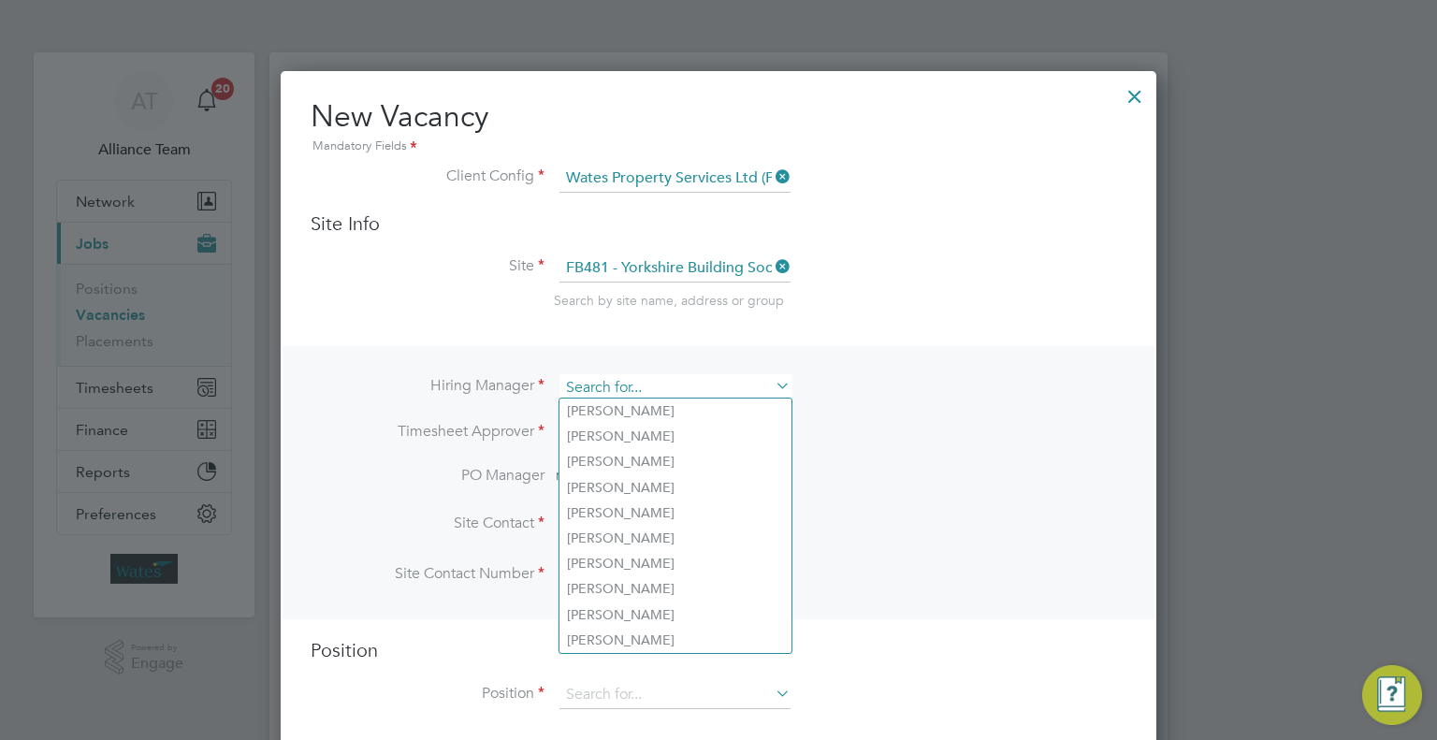
click at [597, 378] on input at bounding box center [674, 387] width 231 height 27
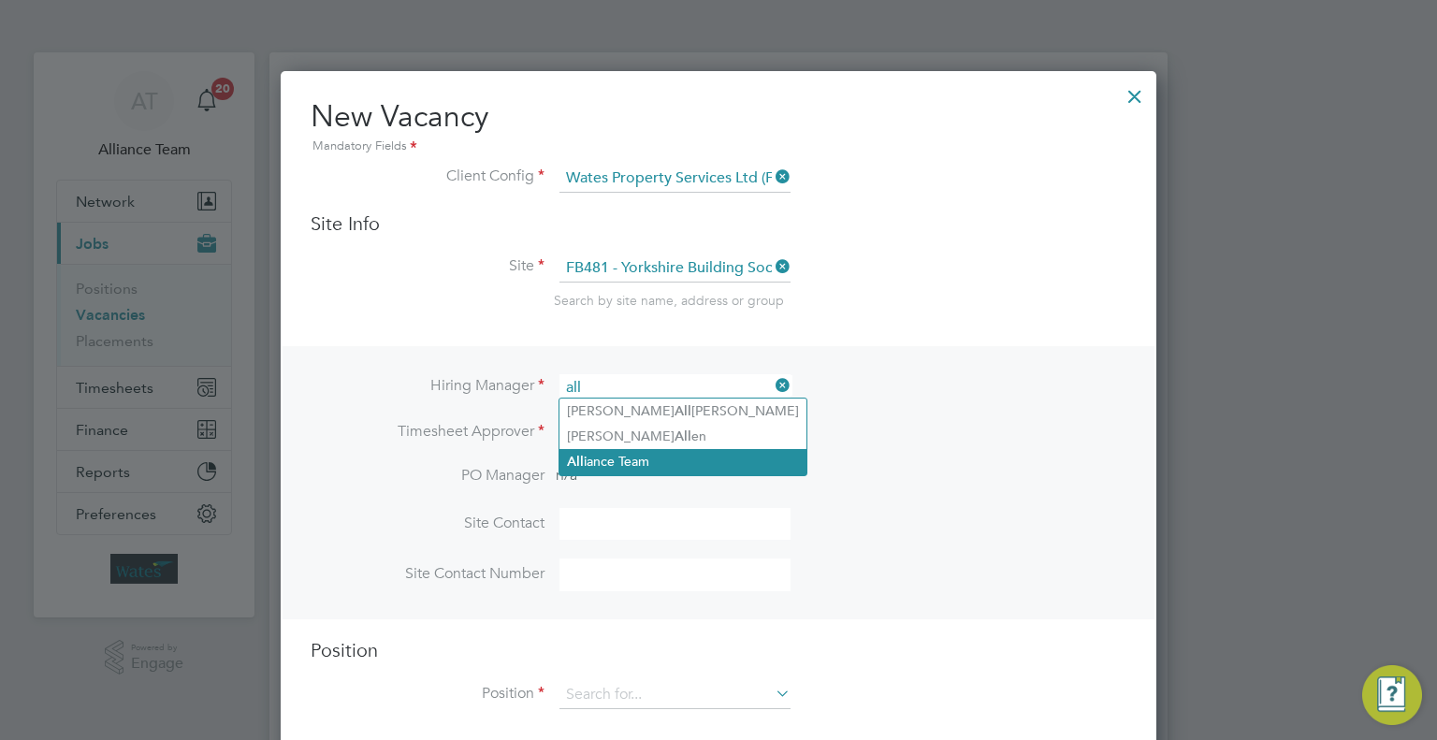
click at [643, 454] on li "All iance Team" at bounding box center [682, 461] width 247 height 25
type input "Alliance Team"
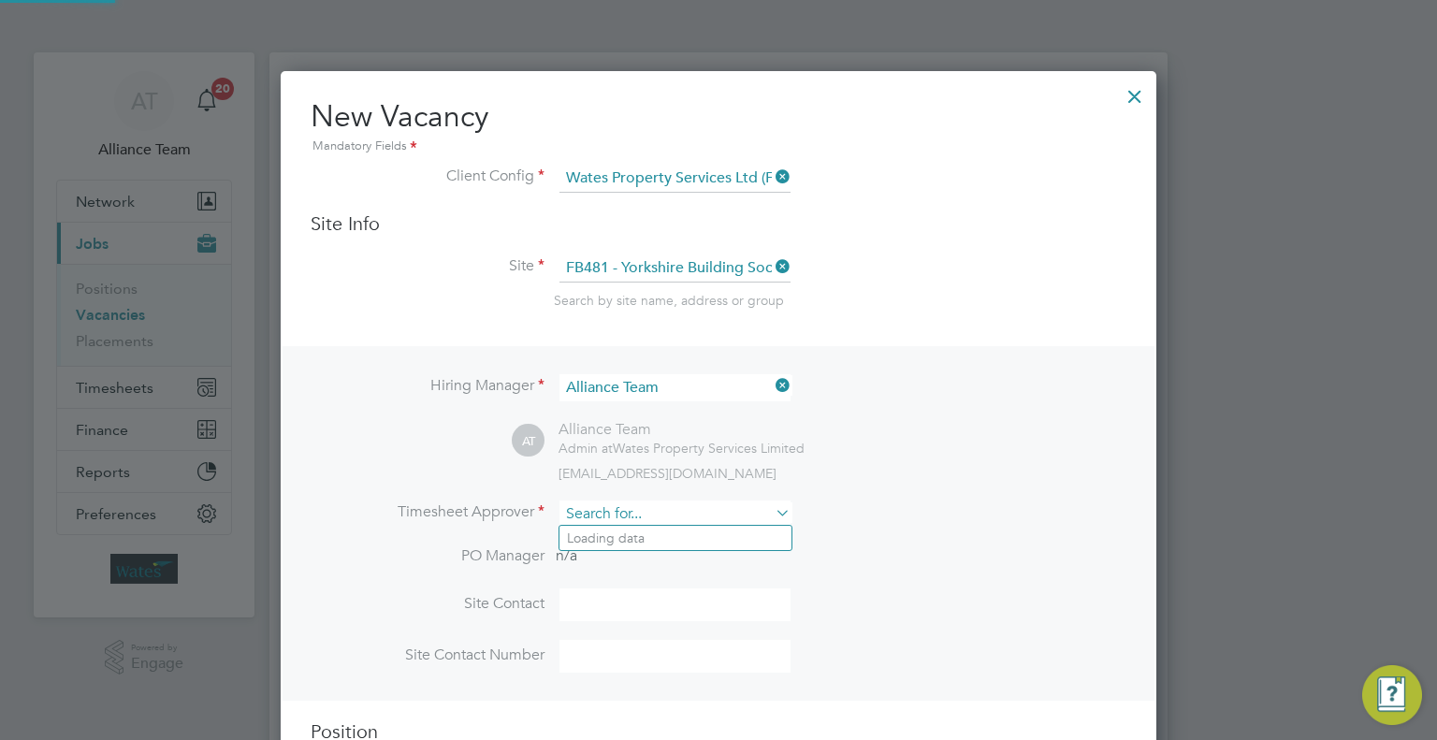
click at [591, 515] on input at bounding box center [674, 513] width 231 height 27
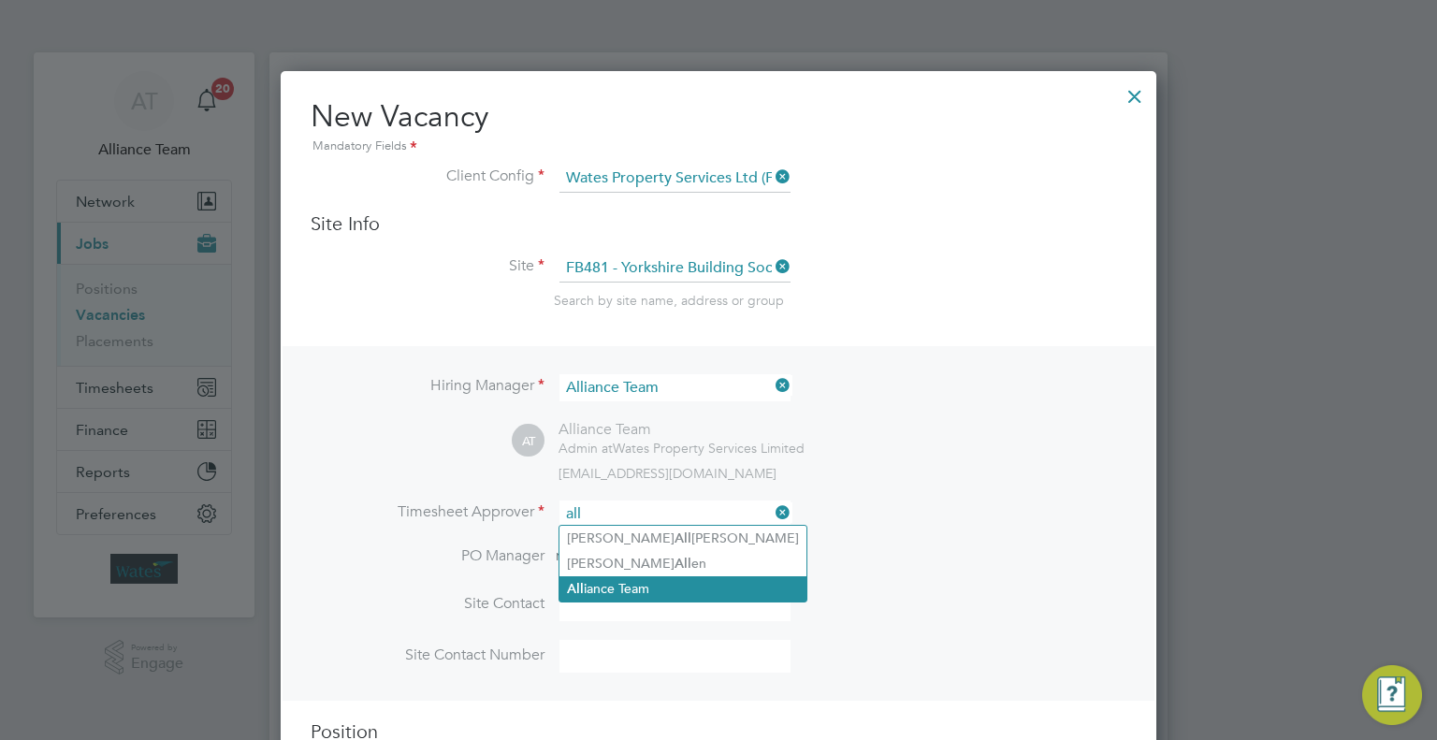
click at [688, 598] on li "All iance Team" at bounding box center [682, 588] width 247 height 25
type input "Alliance Team"
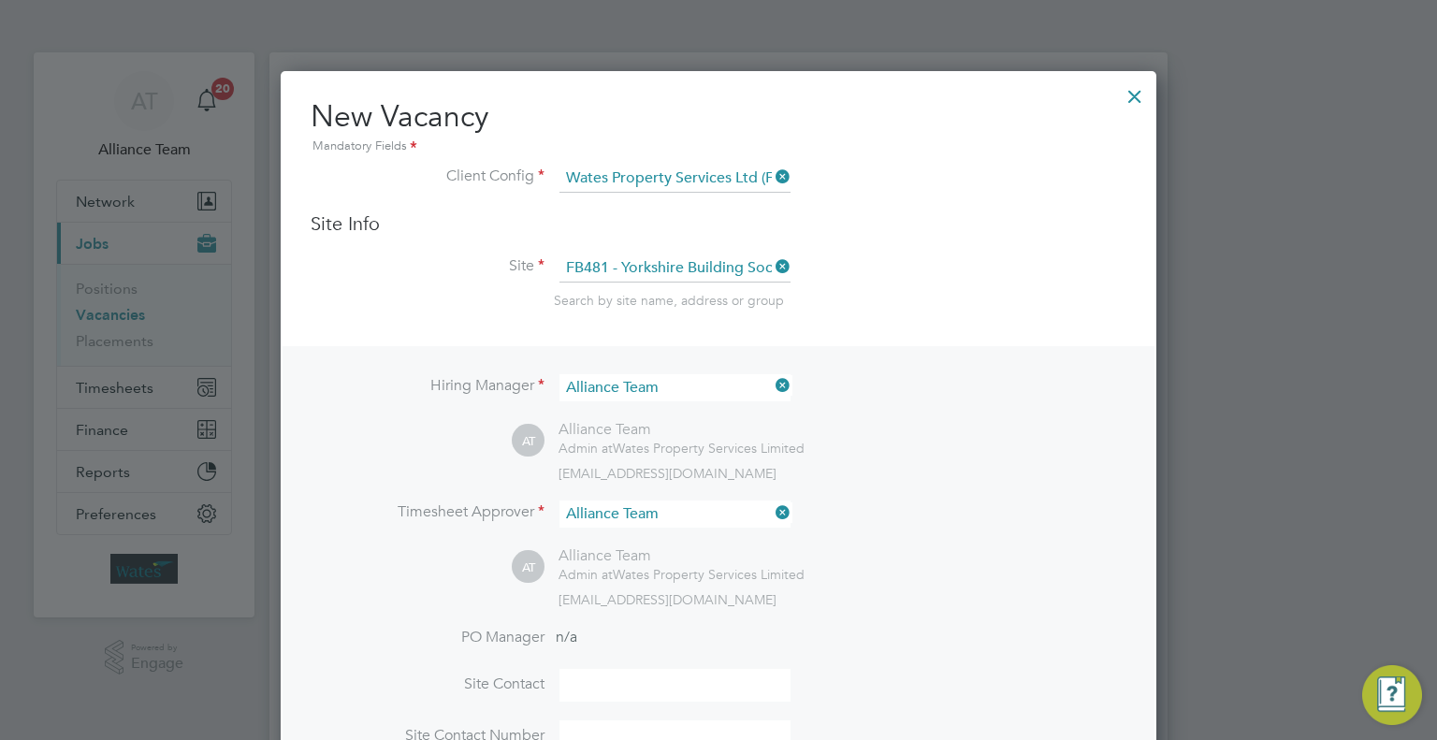
scroll to position [468, 0]
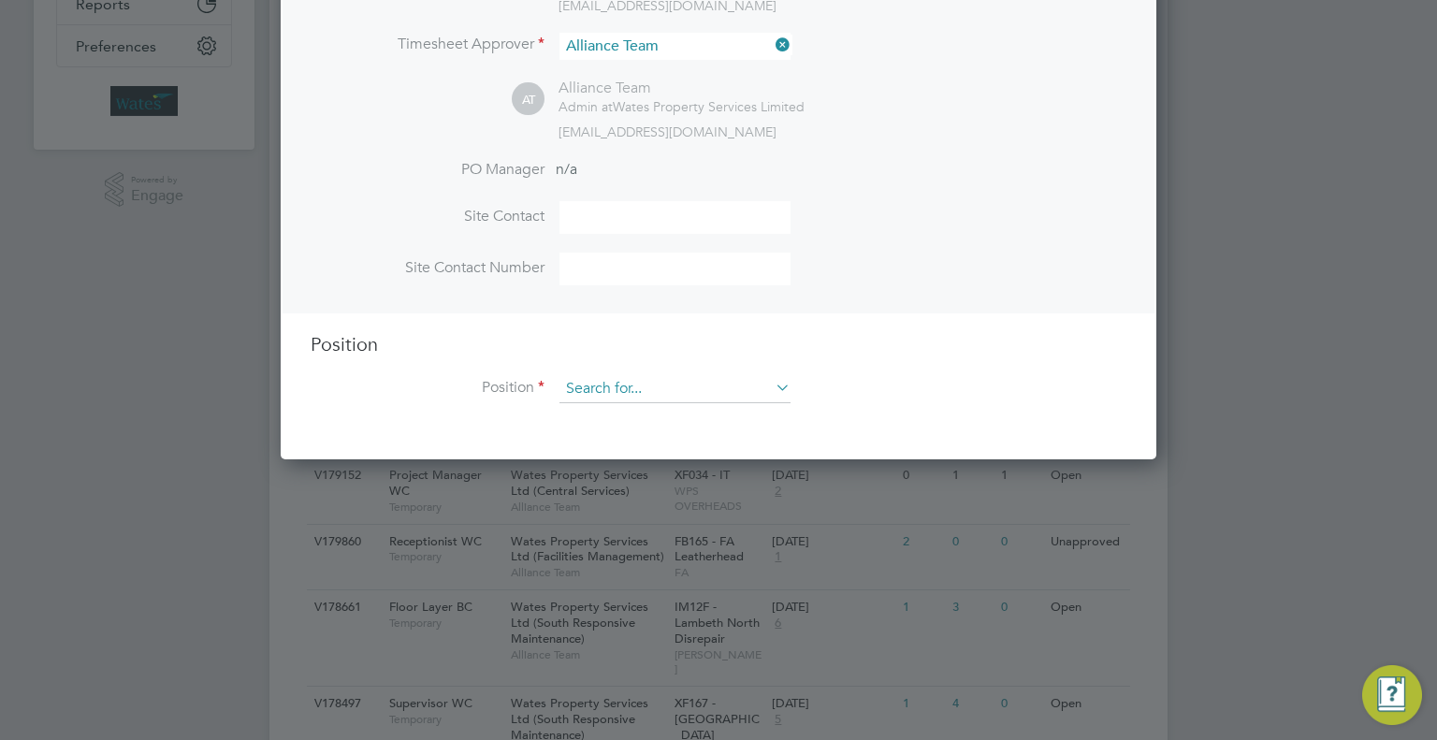
click at [606, 389] on input at bounding box center [674, 389] width 231 height 28
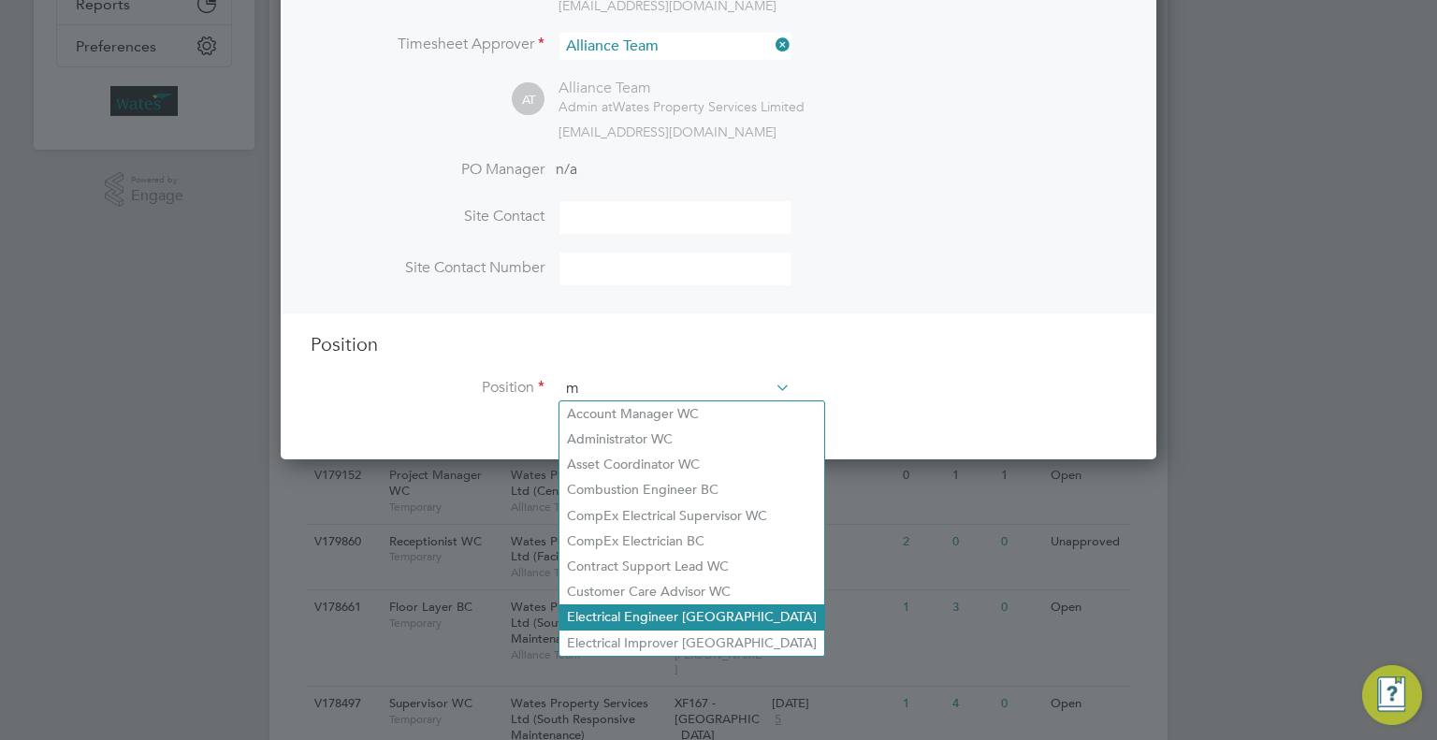
scroll to position [2769, 876]
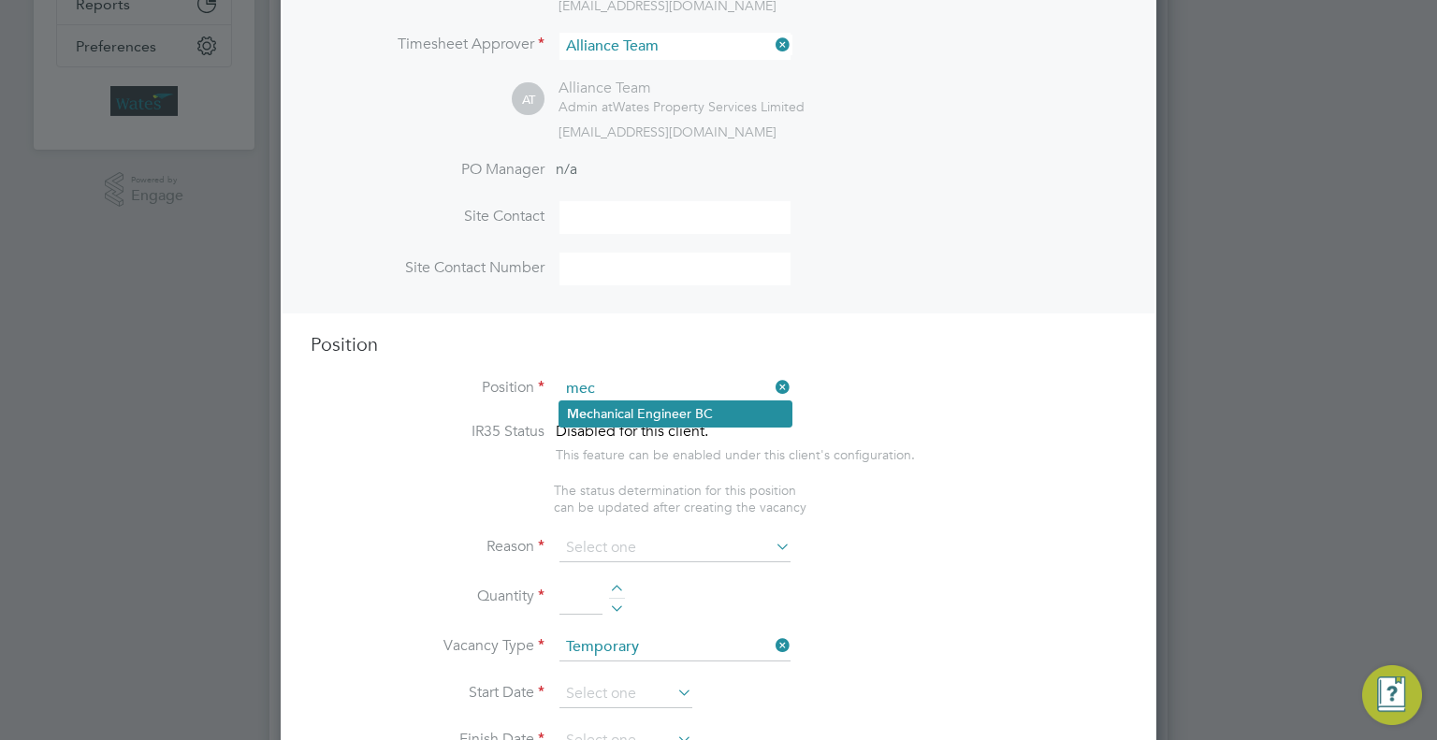
click at [653, 414] on li "Mec hanical Engineer BC" at bounding box center [675, 413] width 232 height 25
type input "Mechanical Engineer BC"
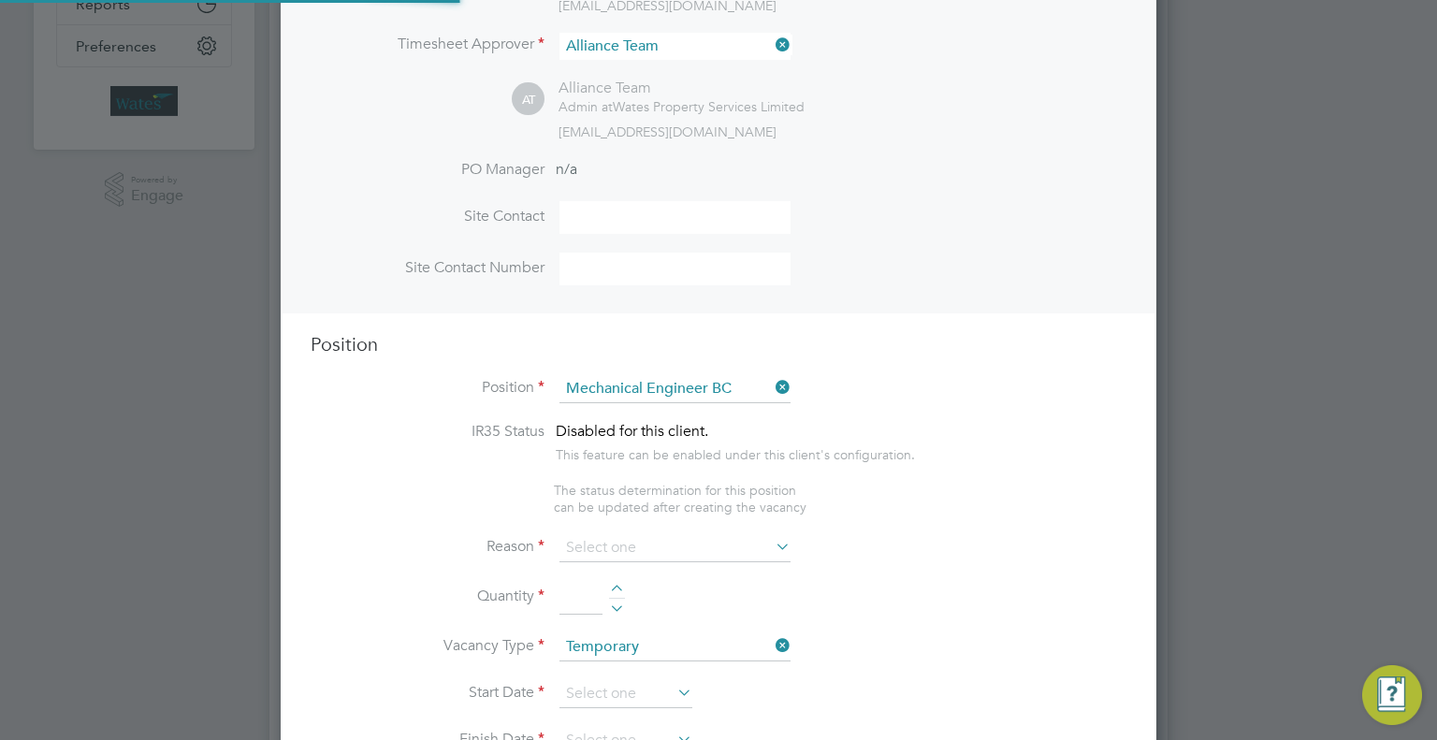
scroll to position [55, 97]
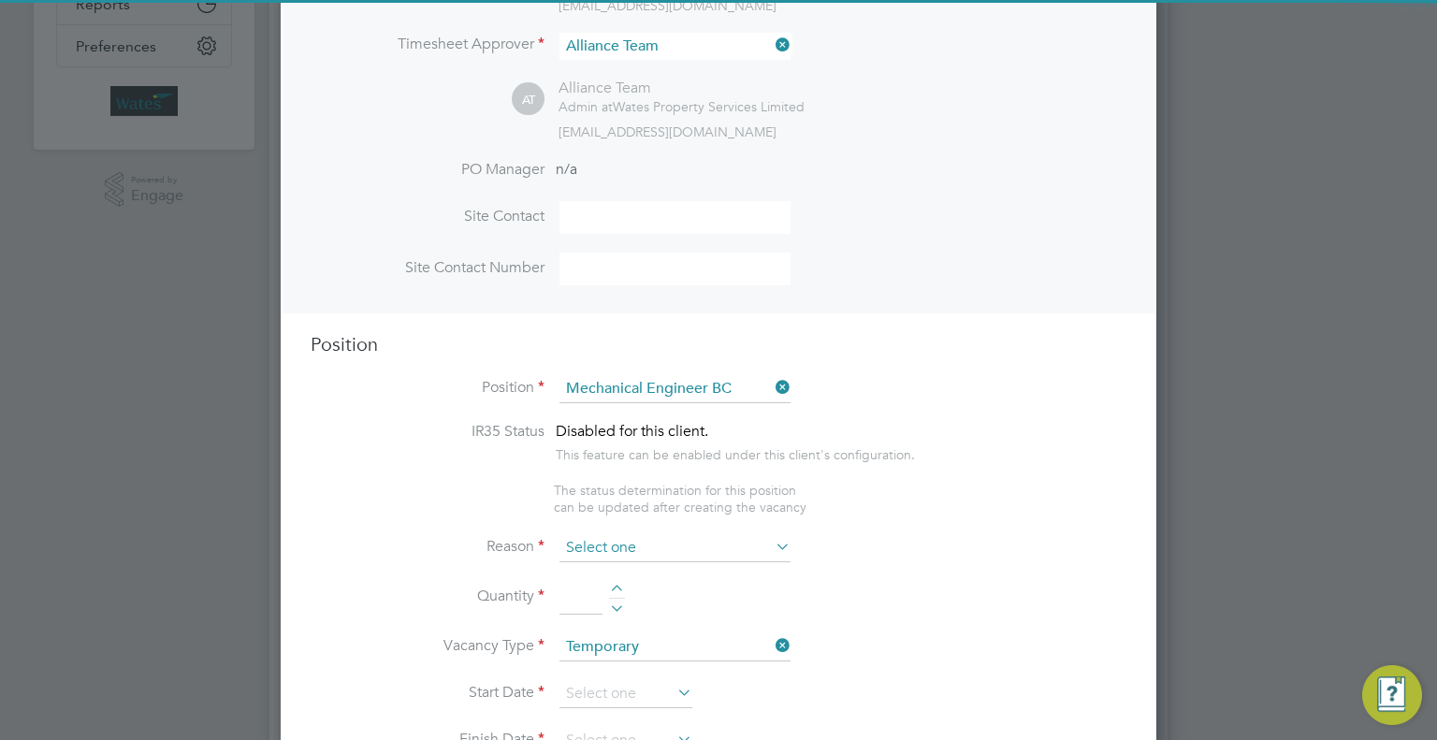
click at [628, 534] on input at bounding box center [674, 548] width 231 height 28
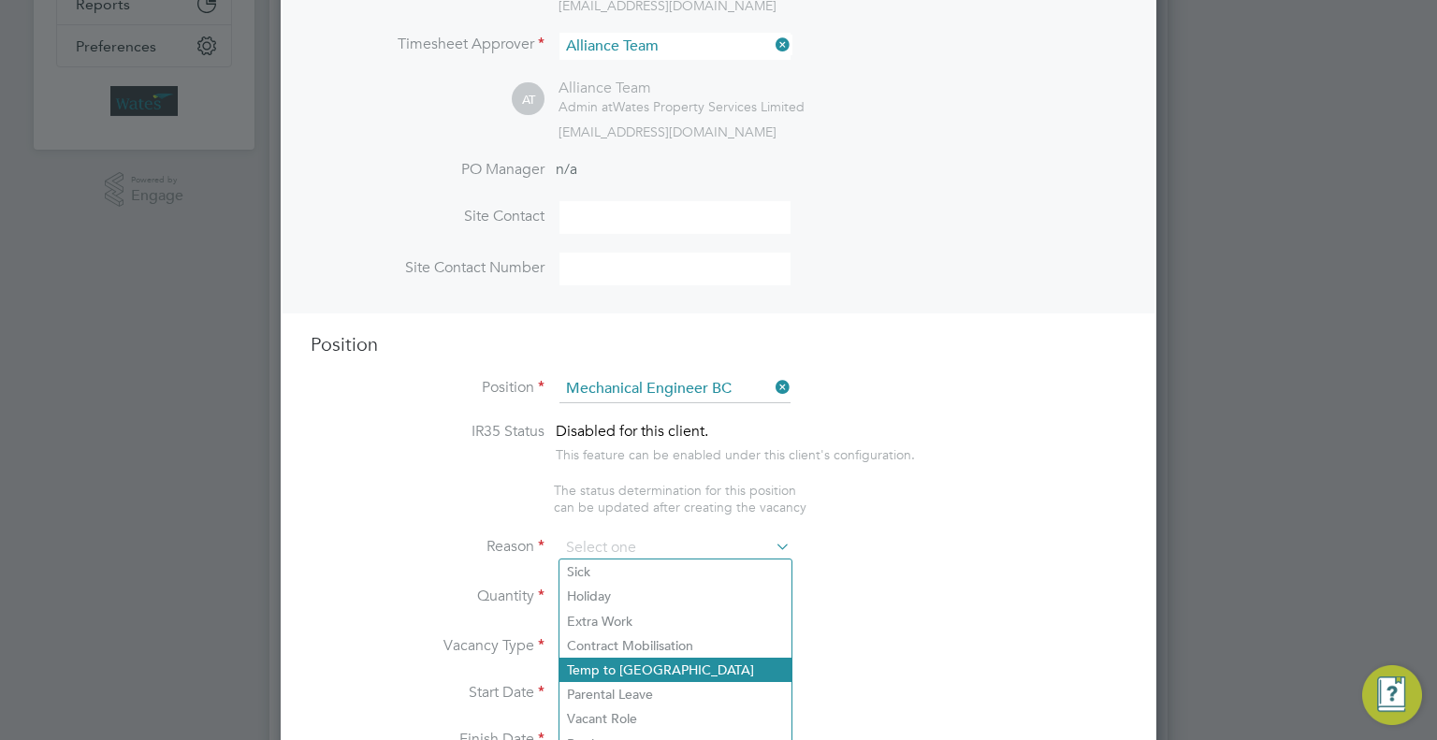
click at [621, 662] on li "Temp to Perm" at bounding box center [675, 670] width 232 height 24
type input "Temp to Perm"
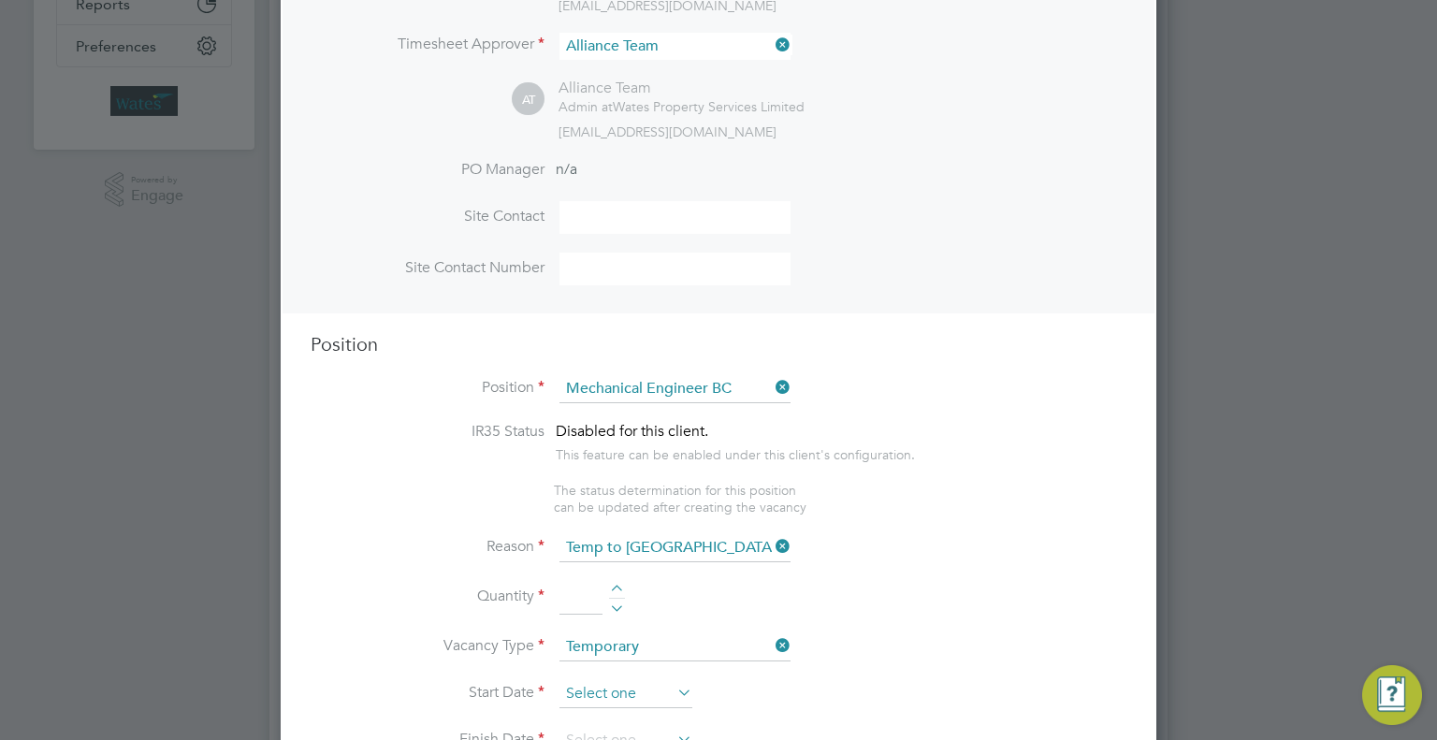
scroll to position [748, 0]
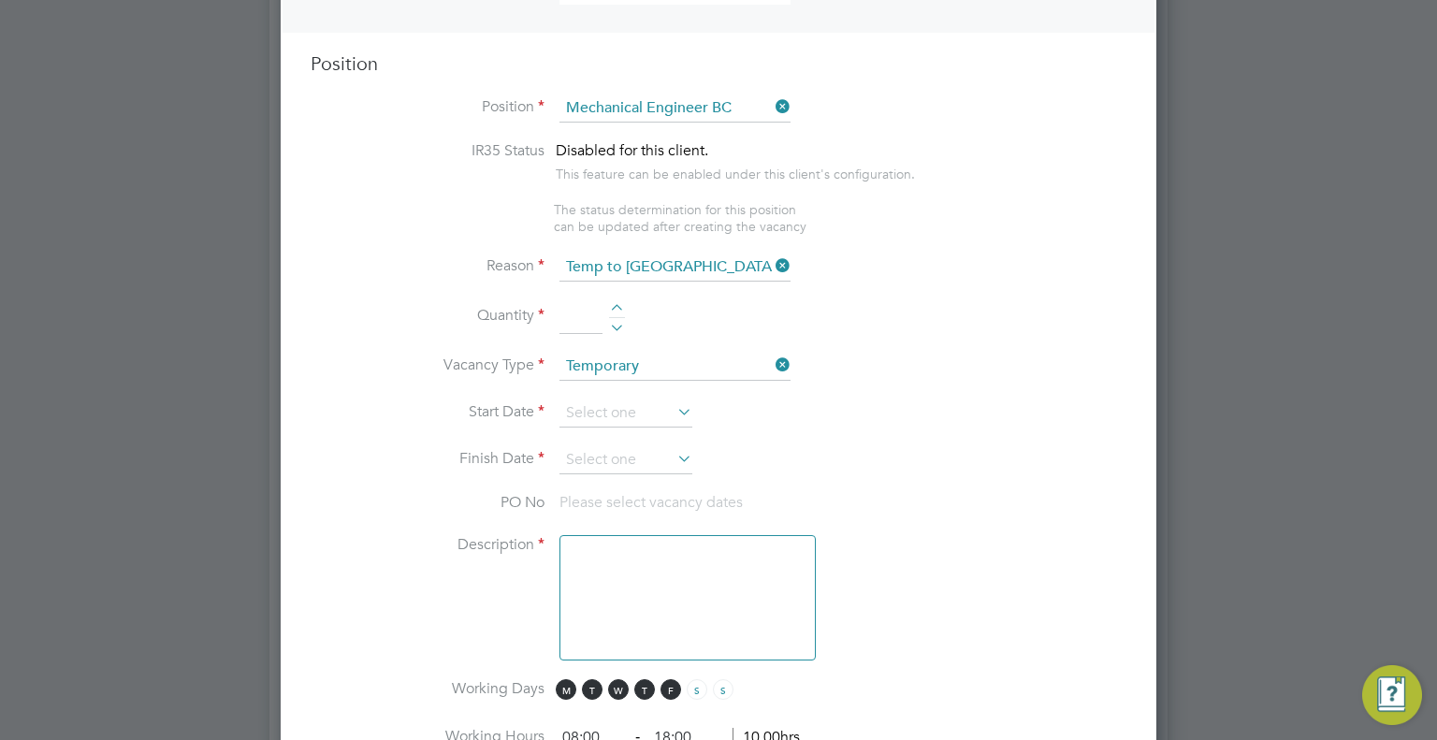
click at [568, 324] on input at bounding box center [580, 317] width 43 height 34
type input "1"
click at [611, 399] on input at bounding box center [625, 413] width 133 height 28
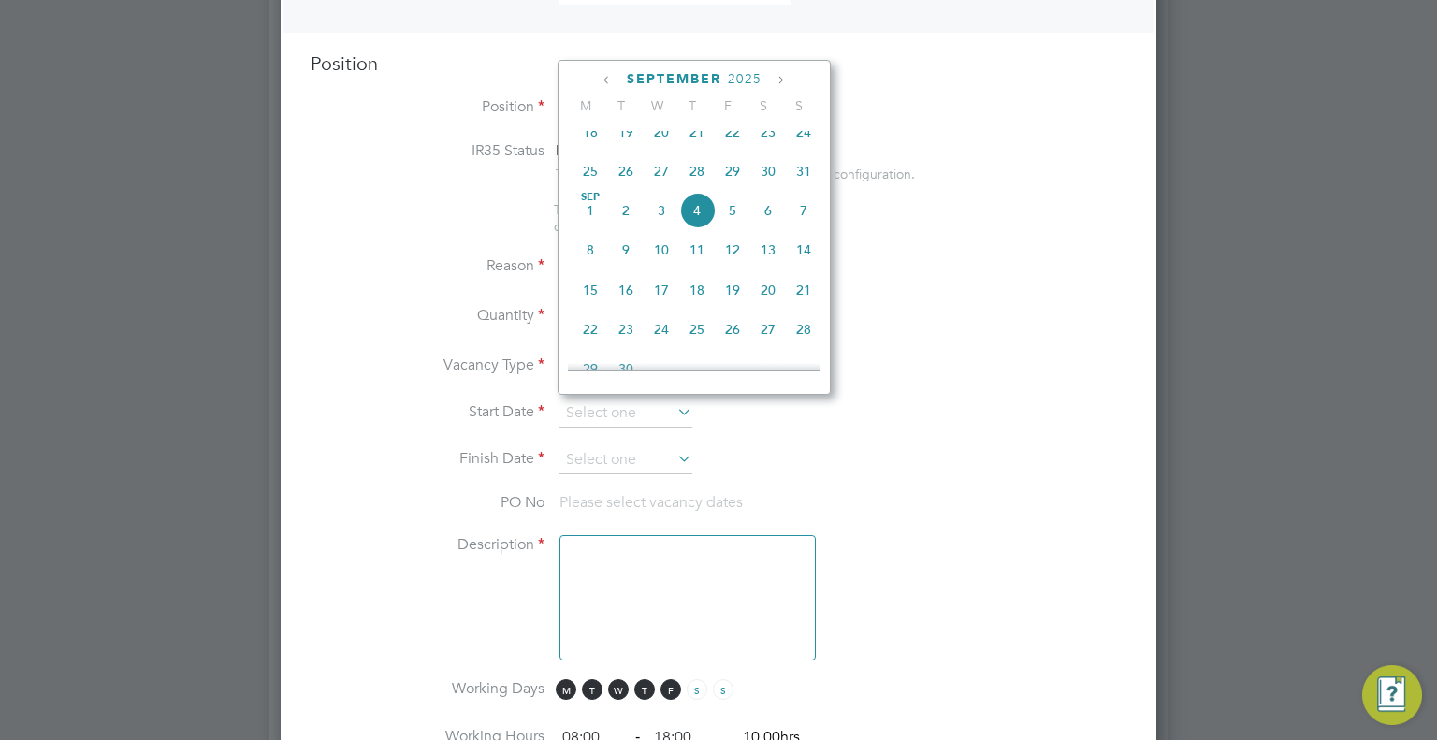
click at [590, 307] on span "15" at bounding box center [590, 290] width 36 height 36
type input "15 Sep 2025"
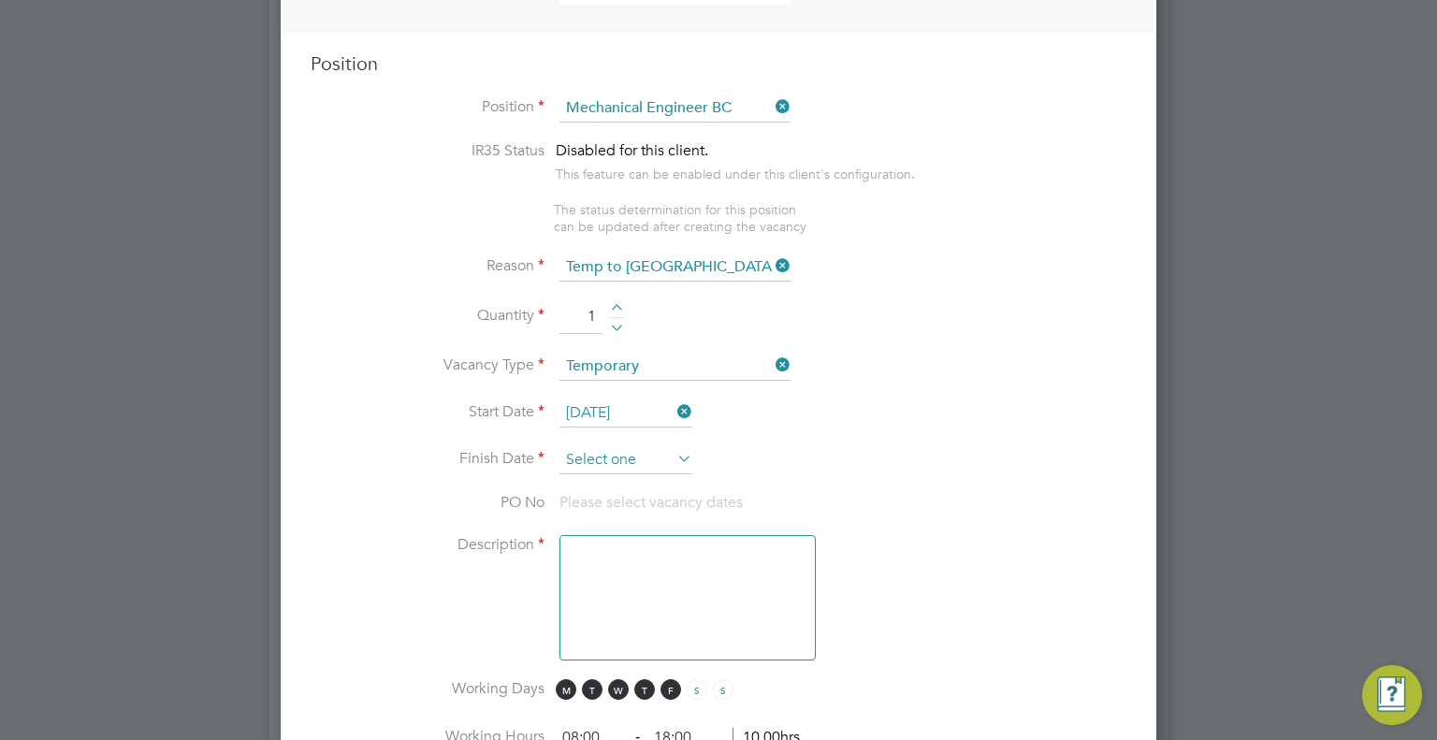
click at [606, 447] on input at bounding box center [625, 460] width 133 height 28
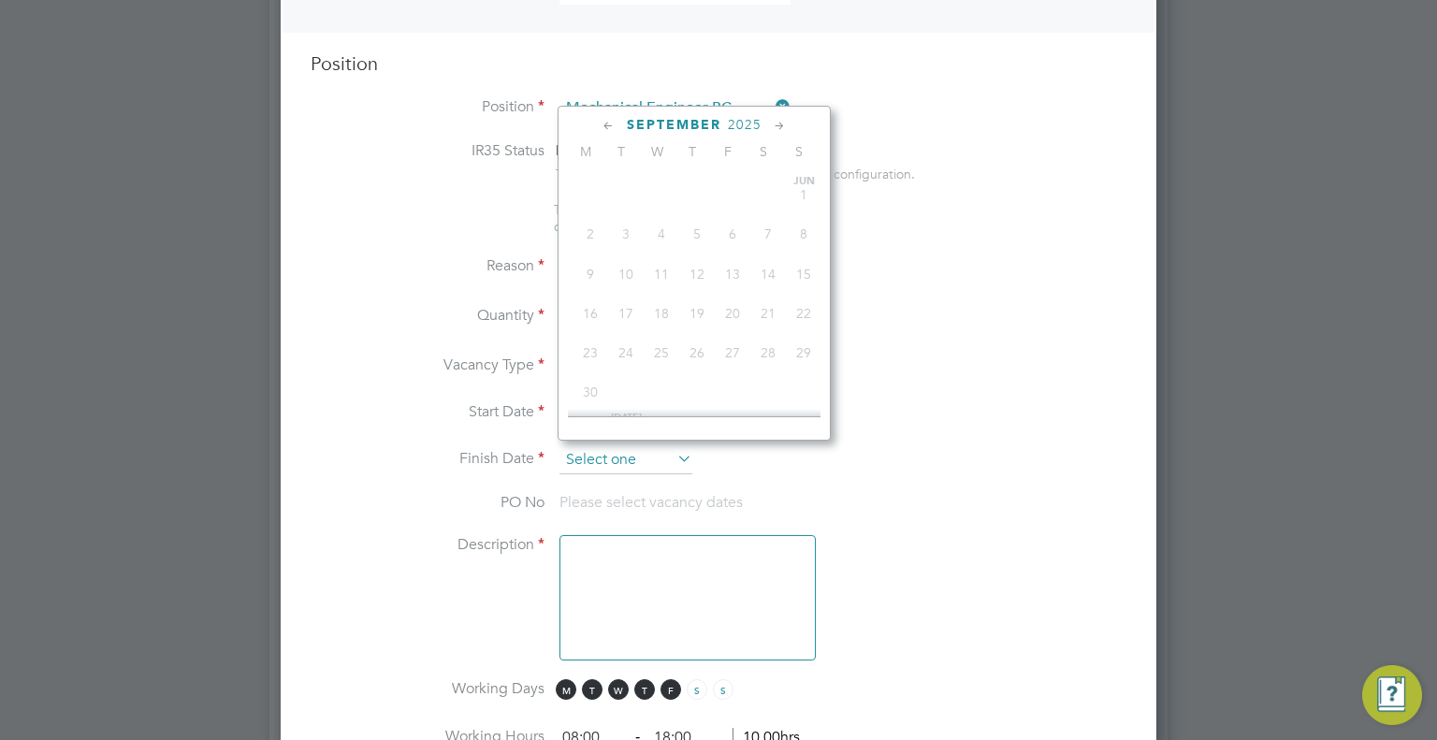
scroll to position [651, 0]
click at [782, 126] on icon at bounding box center [780, 126] width 18 height 21
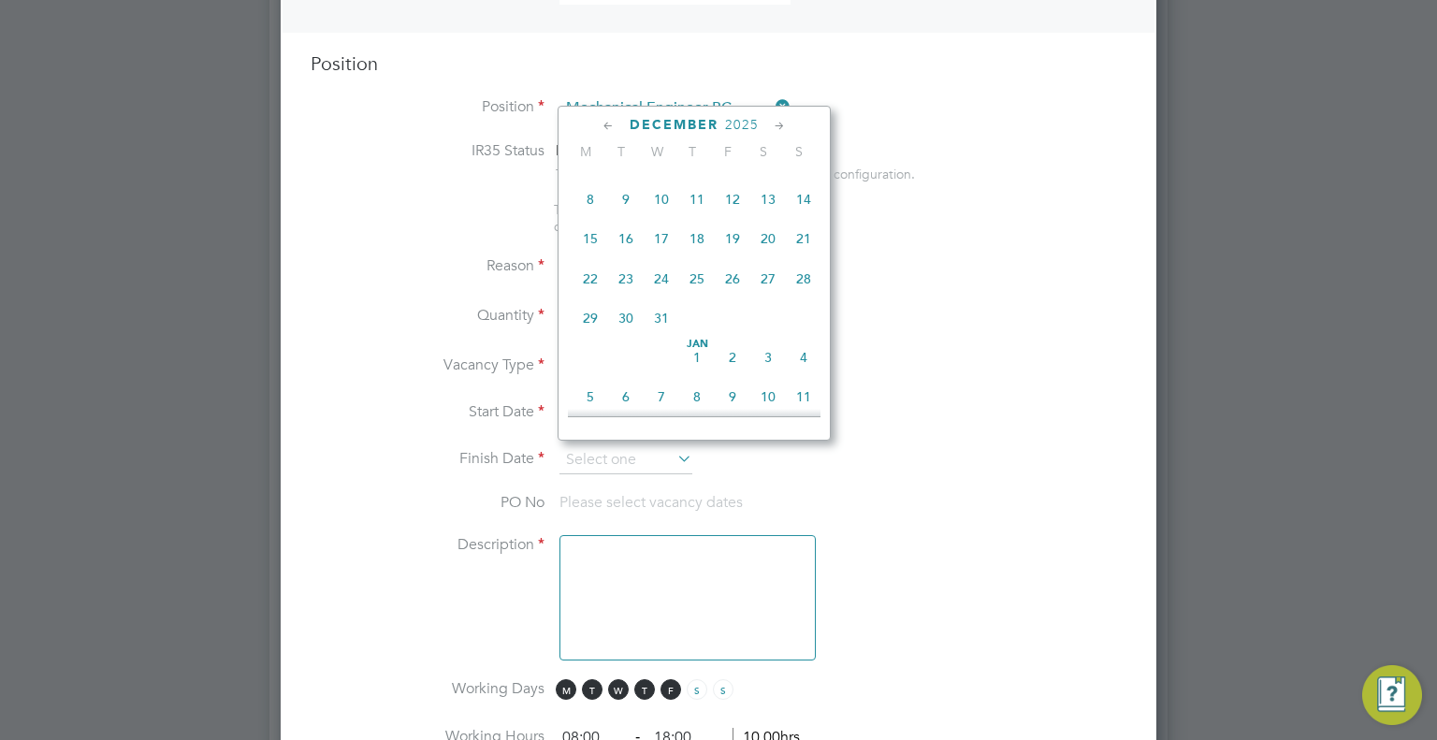
click at [732, 297] on span "26" at bounding box center [733, 279] width 36 height 36
type input "26 Dec 2025"
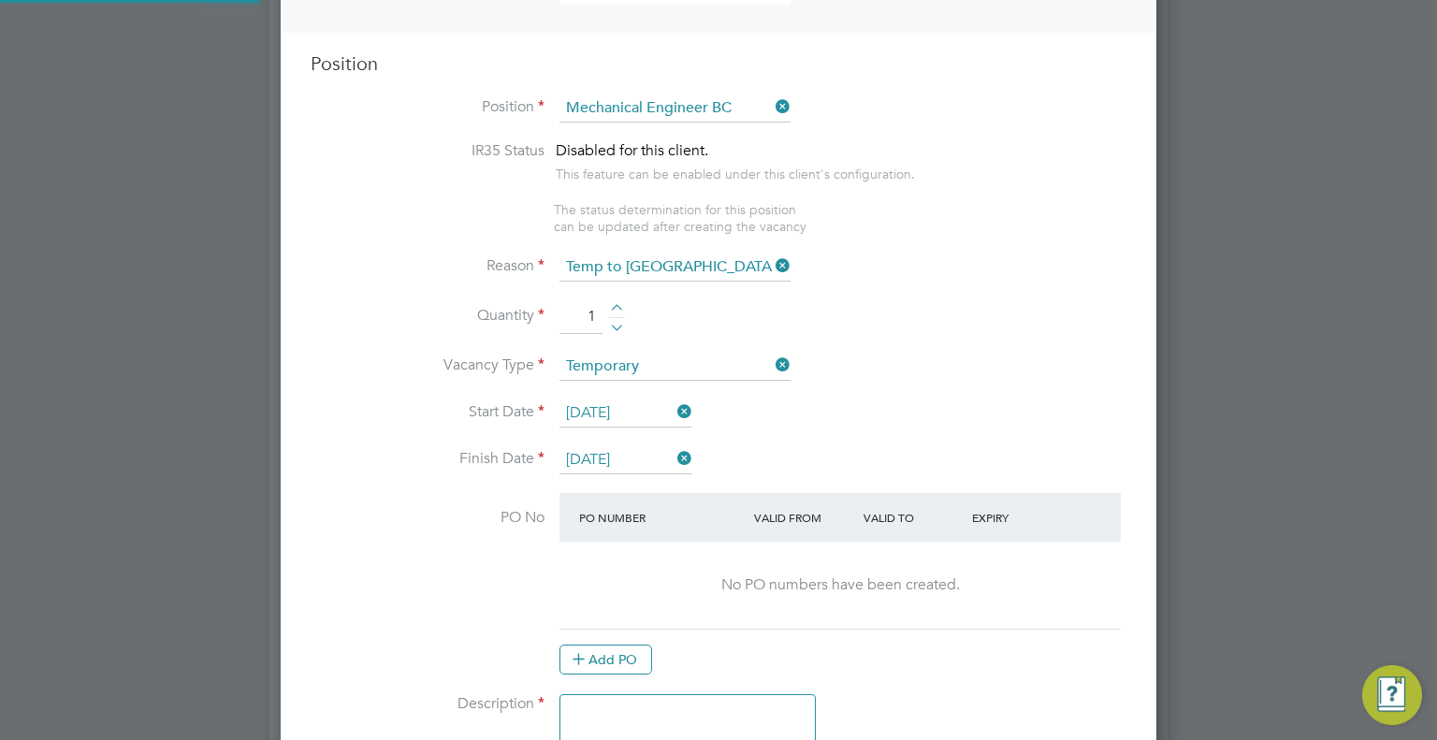
scroll to position [1310, 0]
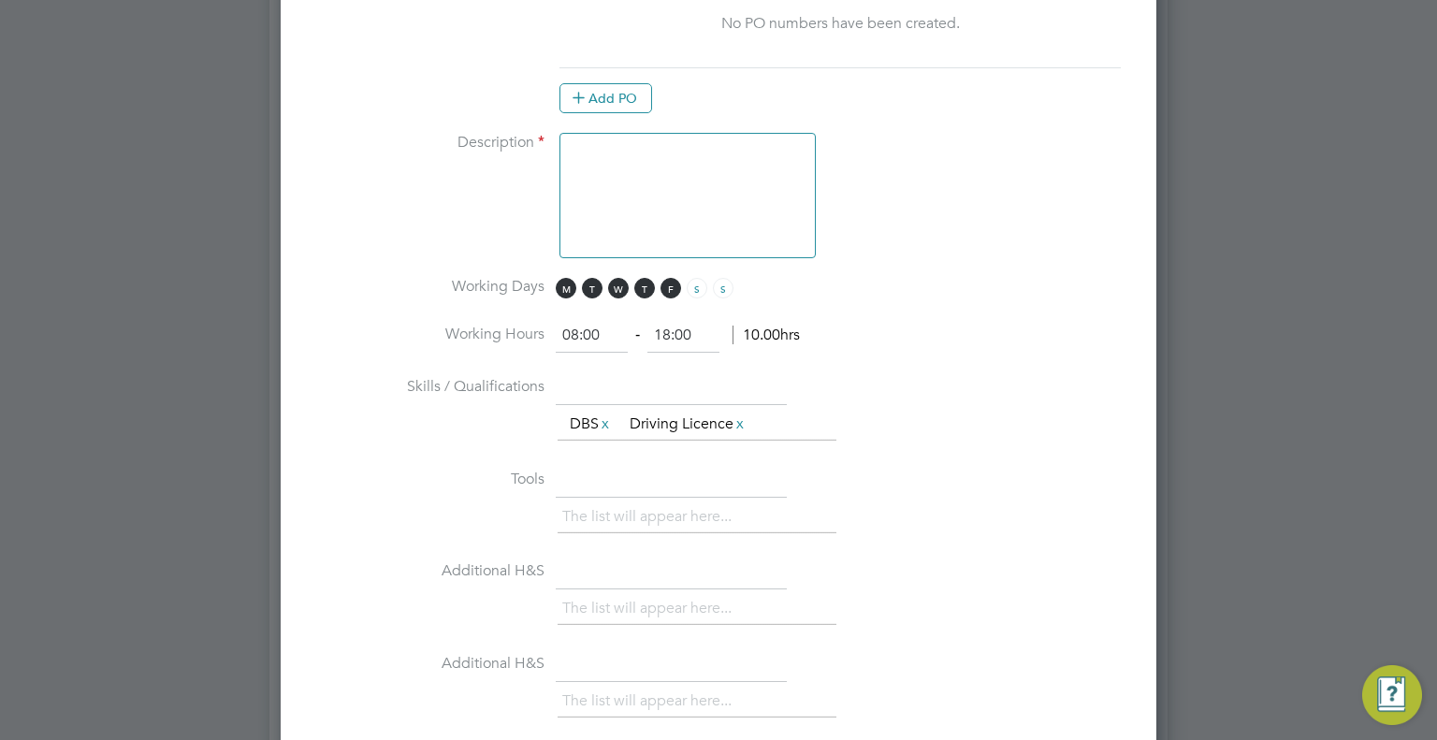
click at [616, 190] on textarea at bounding box center [687, 195] width 256 height 125
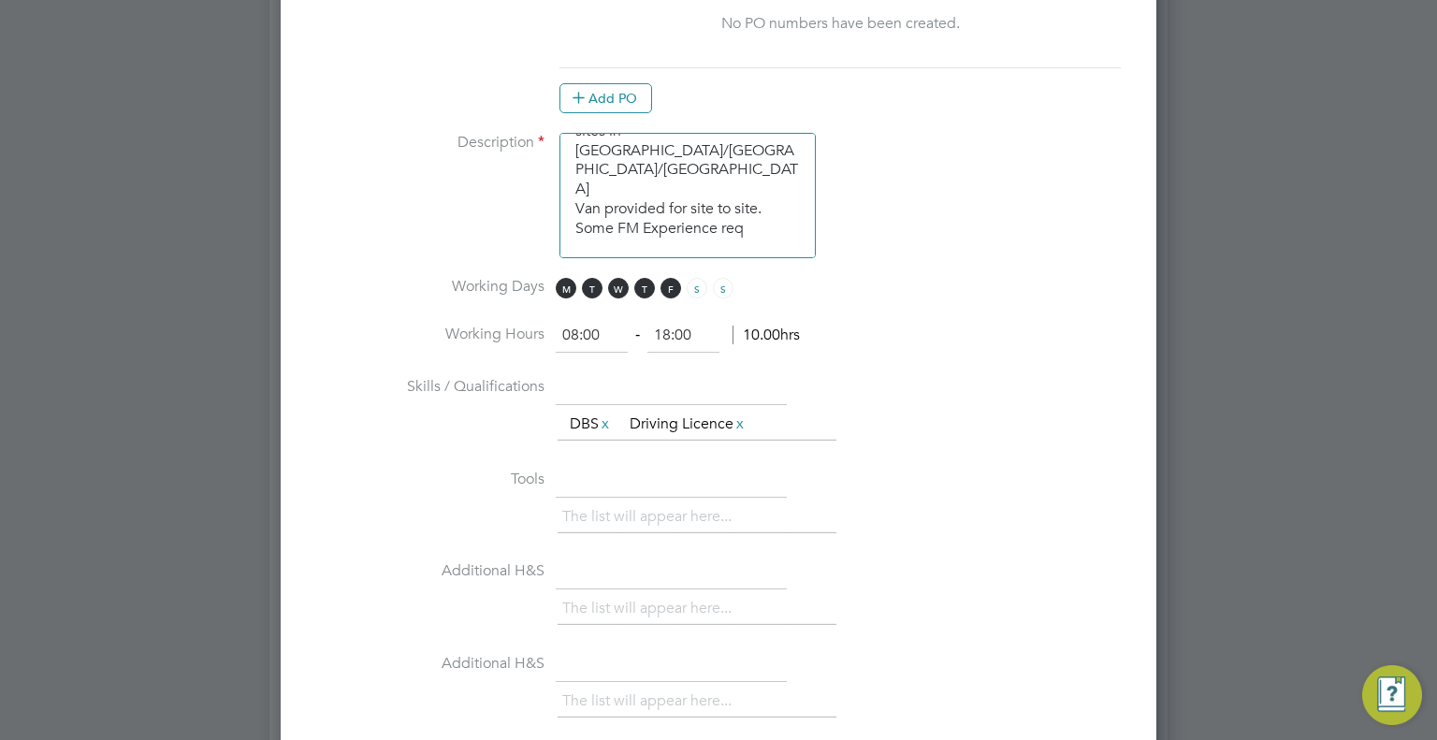
scroll to position [105, 0]
type textarea "Mechanical/Electrical Engineer Needs to pass YBS Vetting 8-5/7-4 mon-fri sites …"
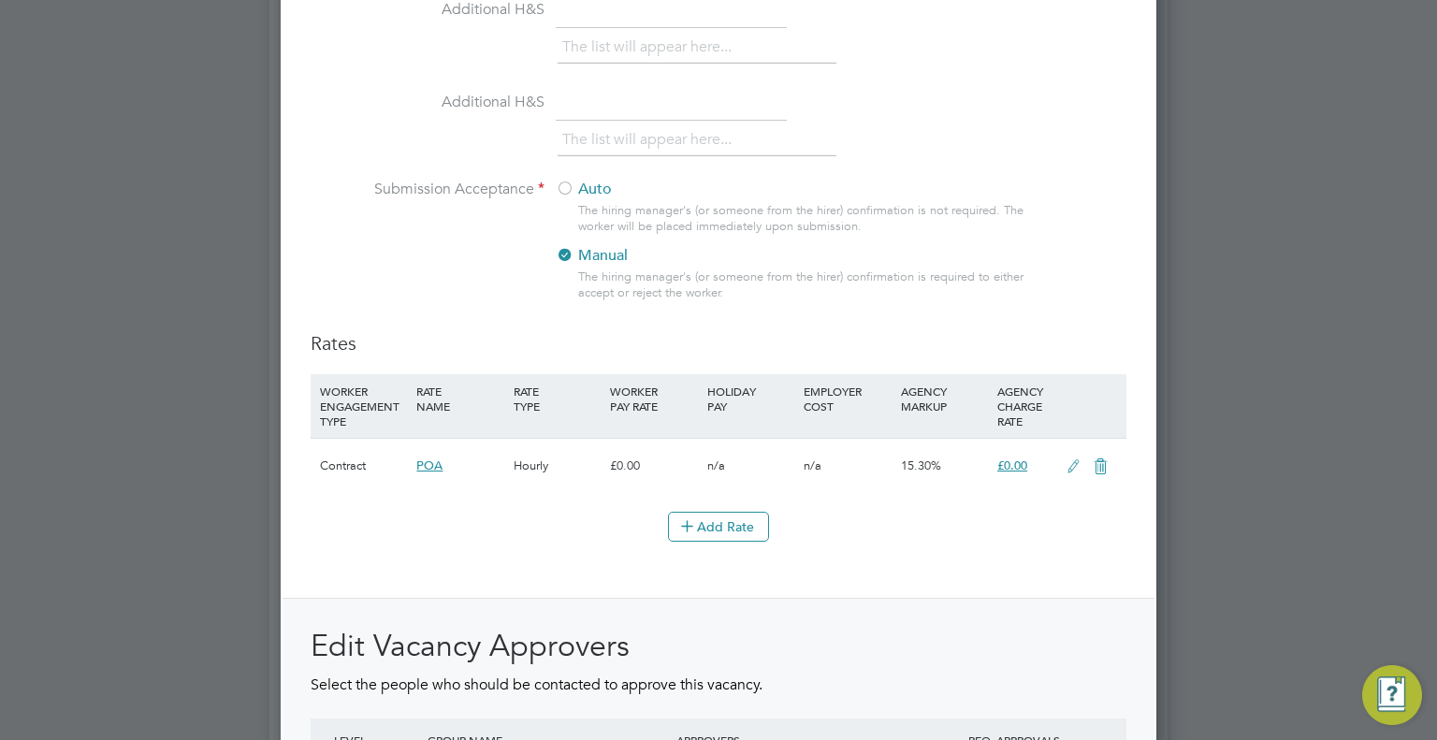
scroll to position [2339, 0]
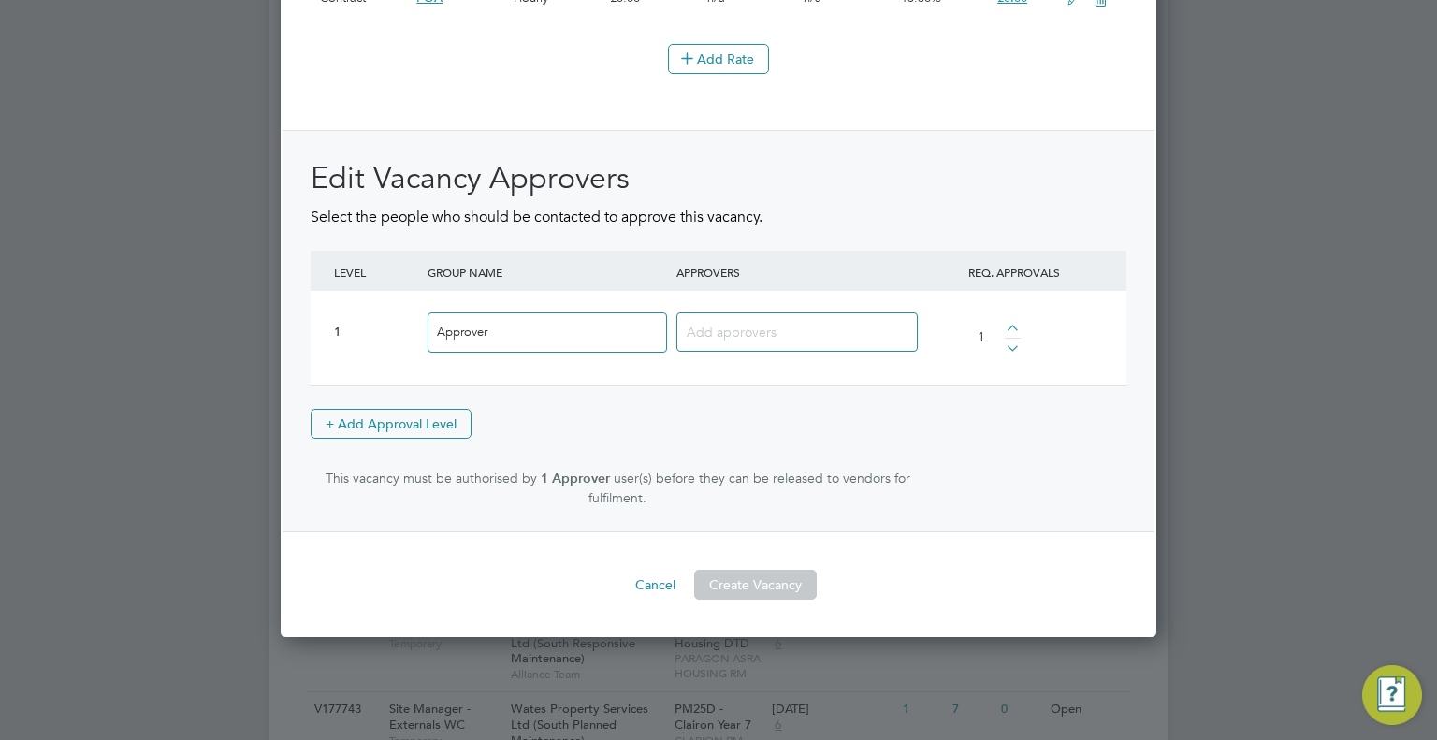
click at [730, 321] on input at bounding box center [790, 331] width 207 height 24
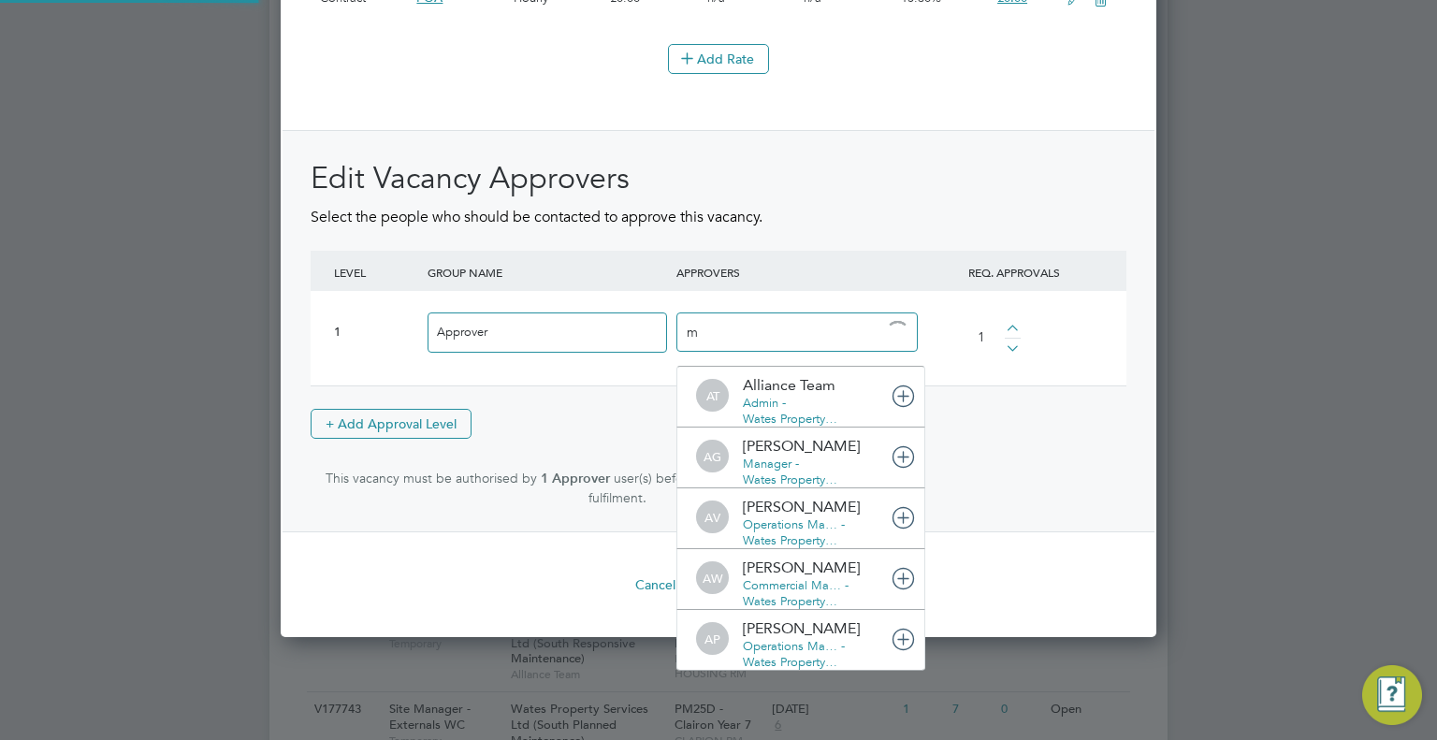
scroll to position [20, 132]
type input "mick"
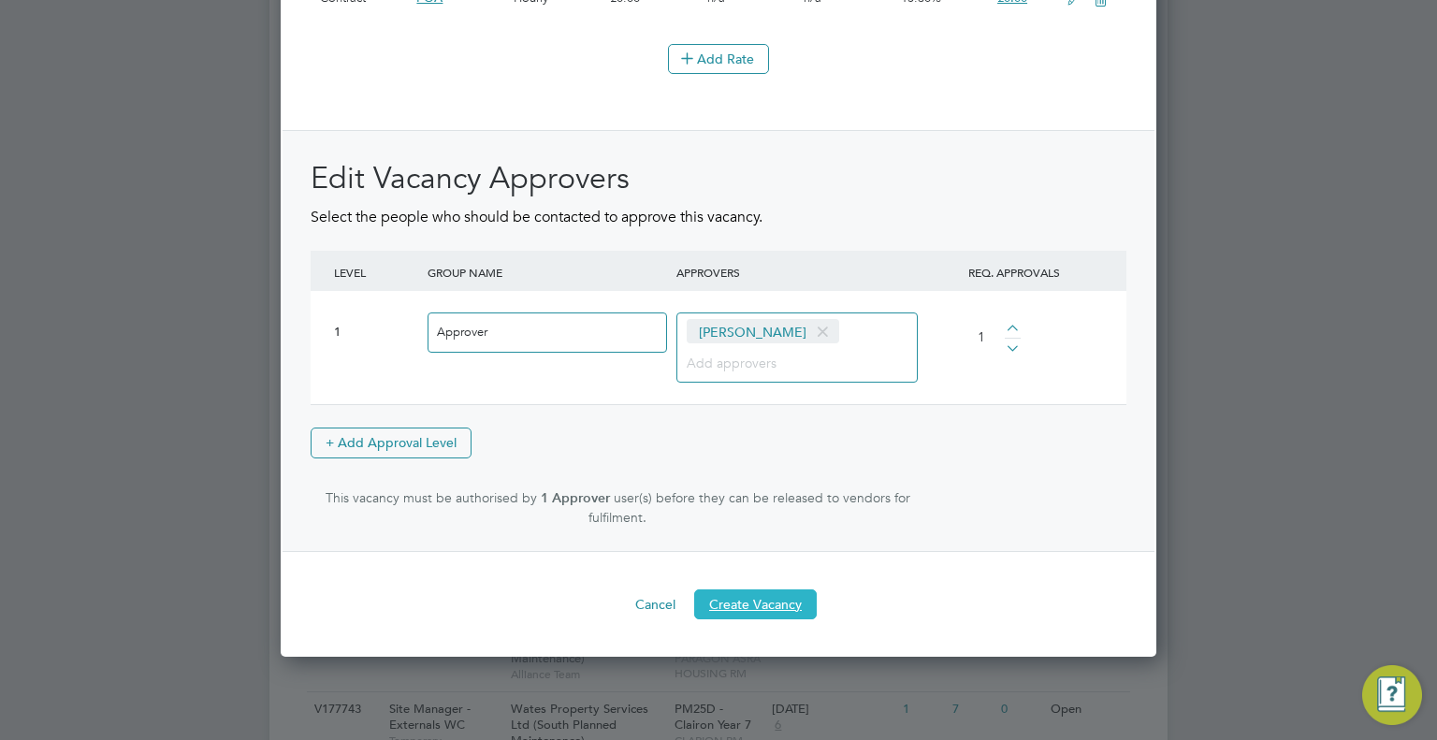
click at [774, 599] on button "Create Vacancy" at bounding box center [755, 604] width 123 height 30
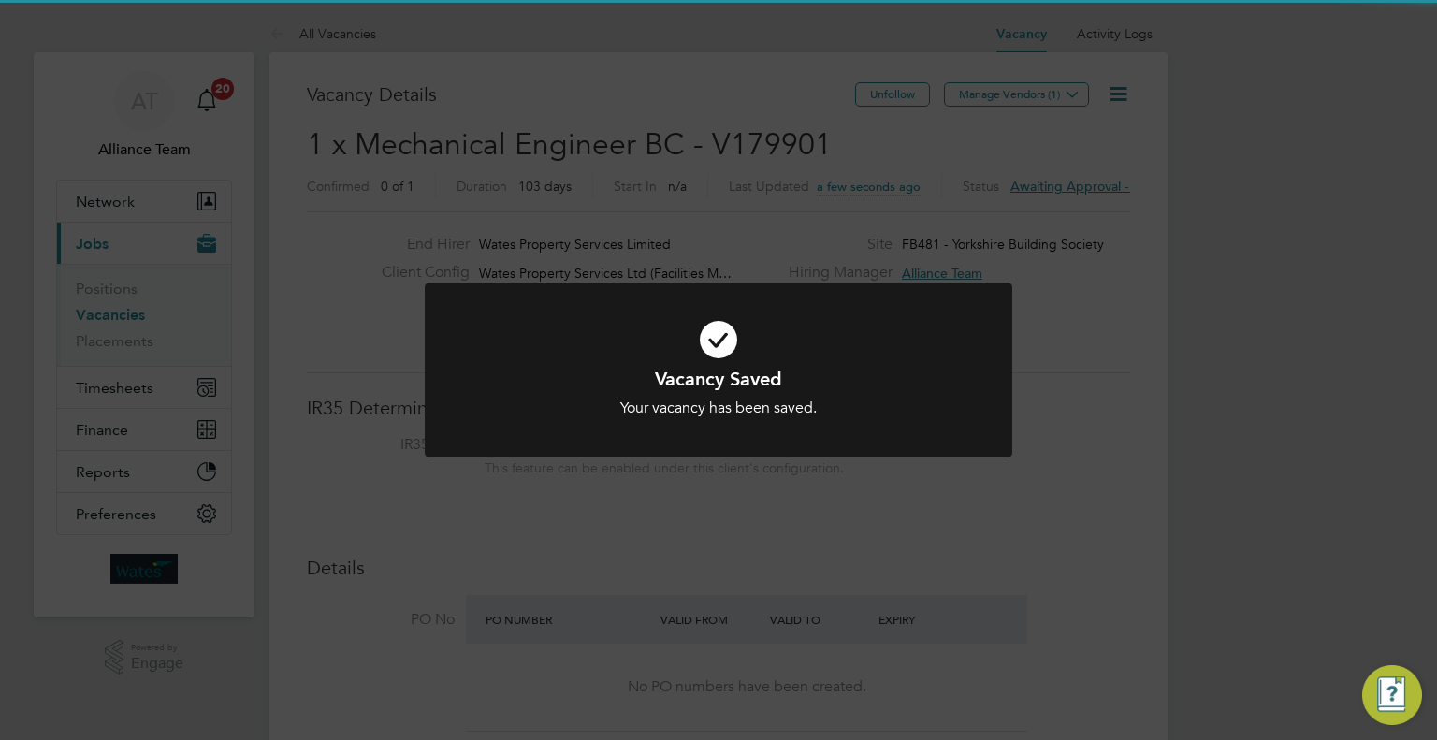
click at [1112, 328] on div "Vacancy Saved Your vacancy has been saved. Cancel Okay" at bounding box center [718, 370] width 1437 height 740
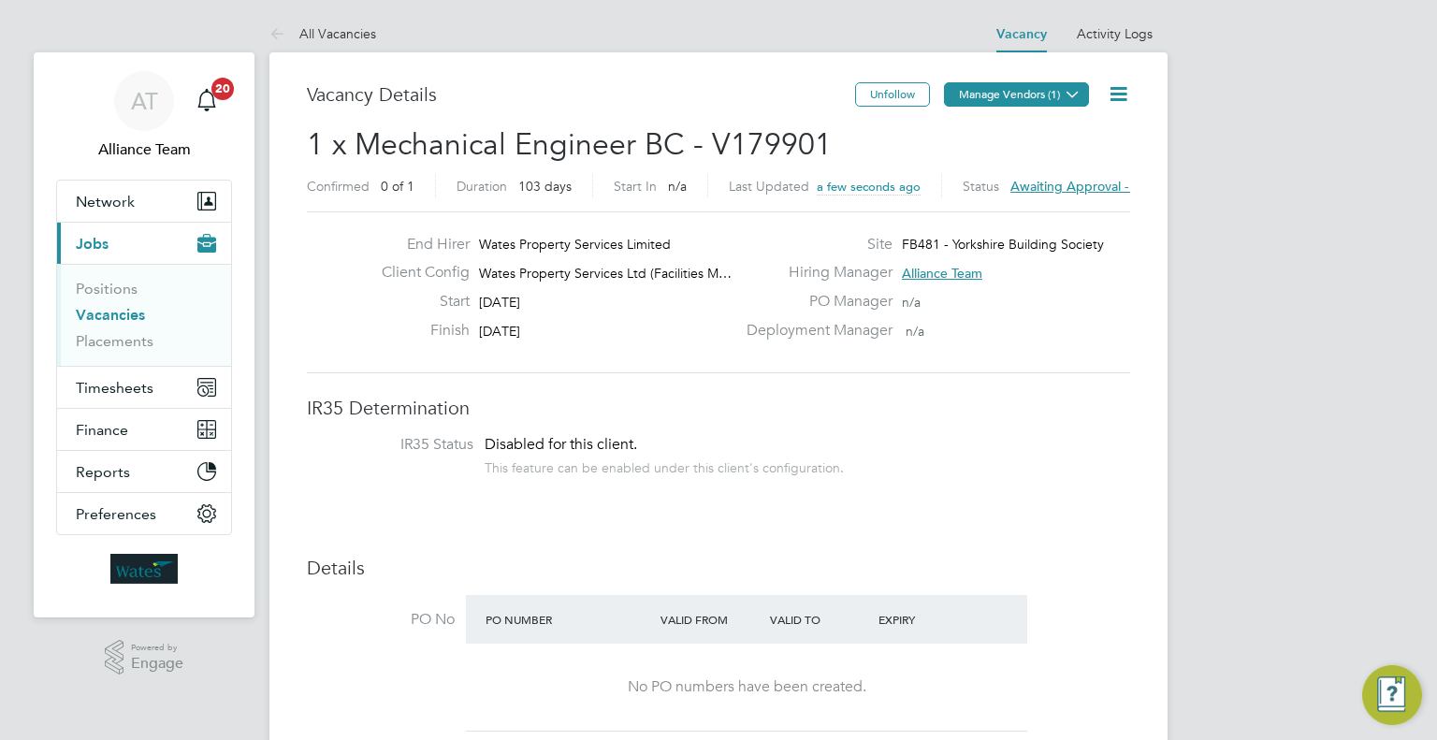
click at [1049, 94] on button "Manage Vendors (1)" at bounding box center [1016, 94] width 145 height 24
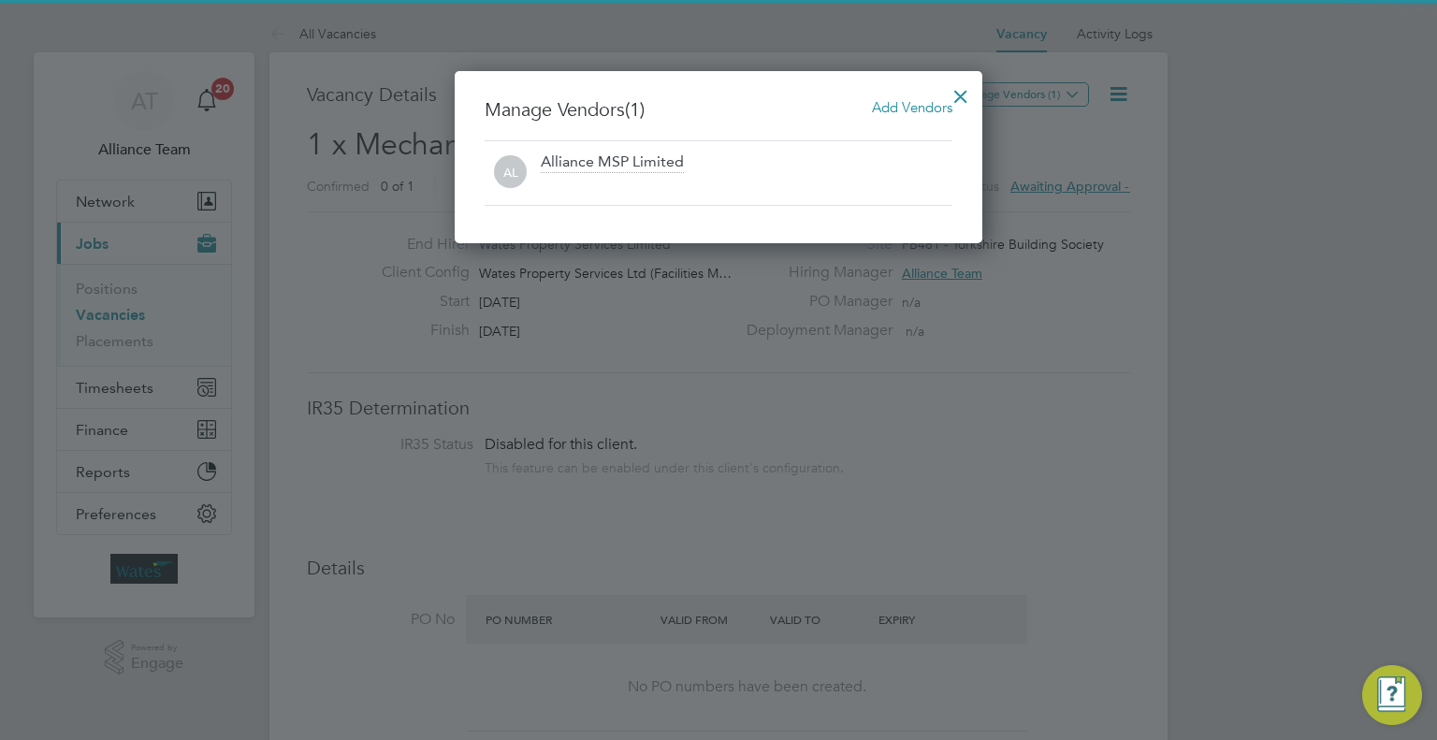
click at [905, 113] on span "Add Vendors" at bounding box center [912, 107] width 80 height 18
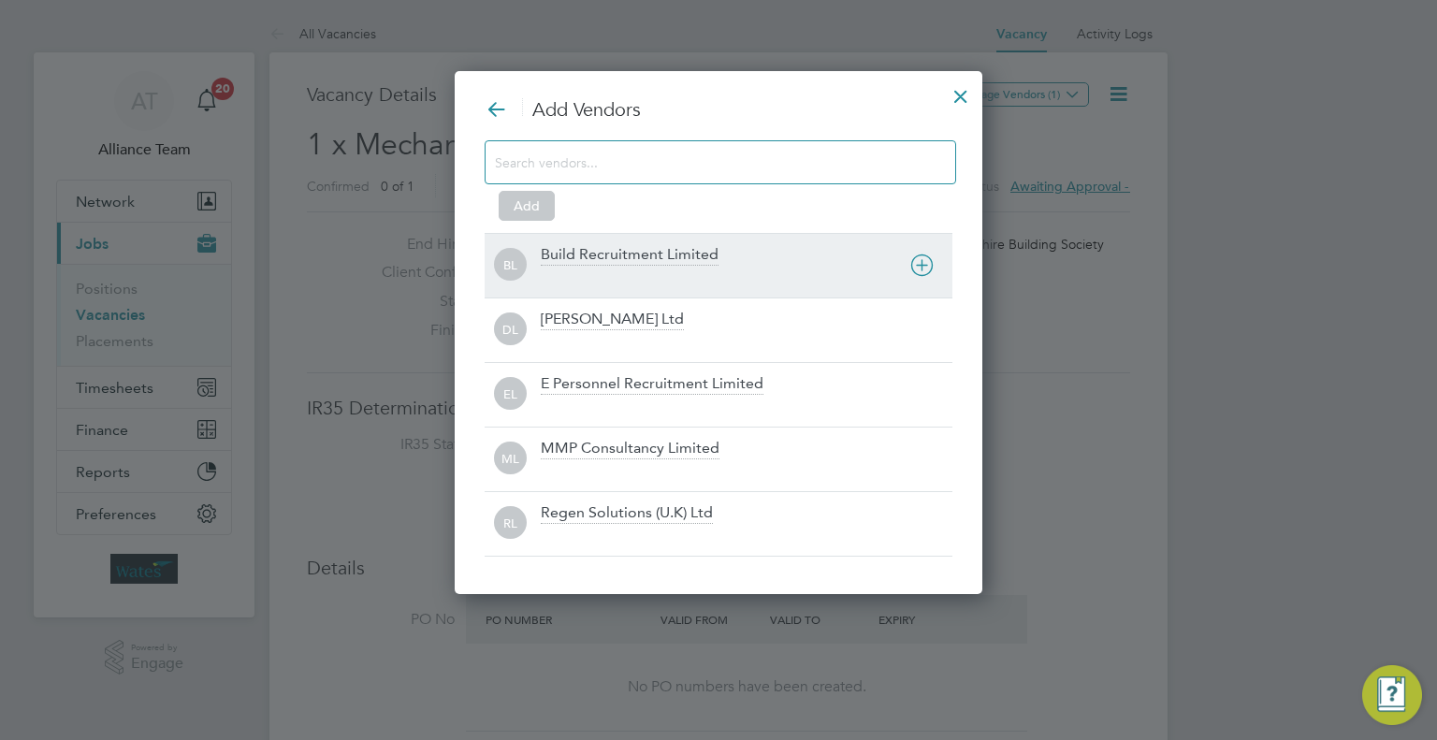
click at [609, 251] on div "Build Recruitment Limited" at bounding box center [630, 255] width 178 height 21
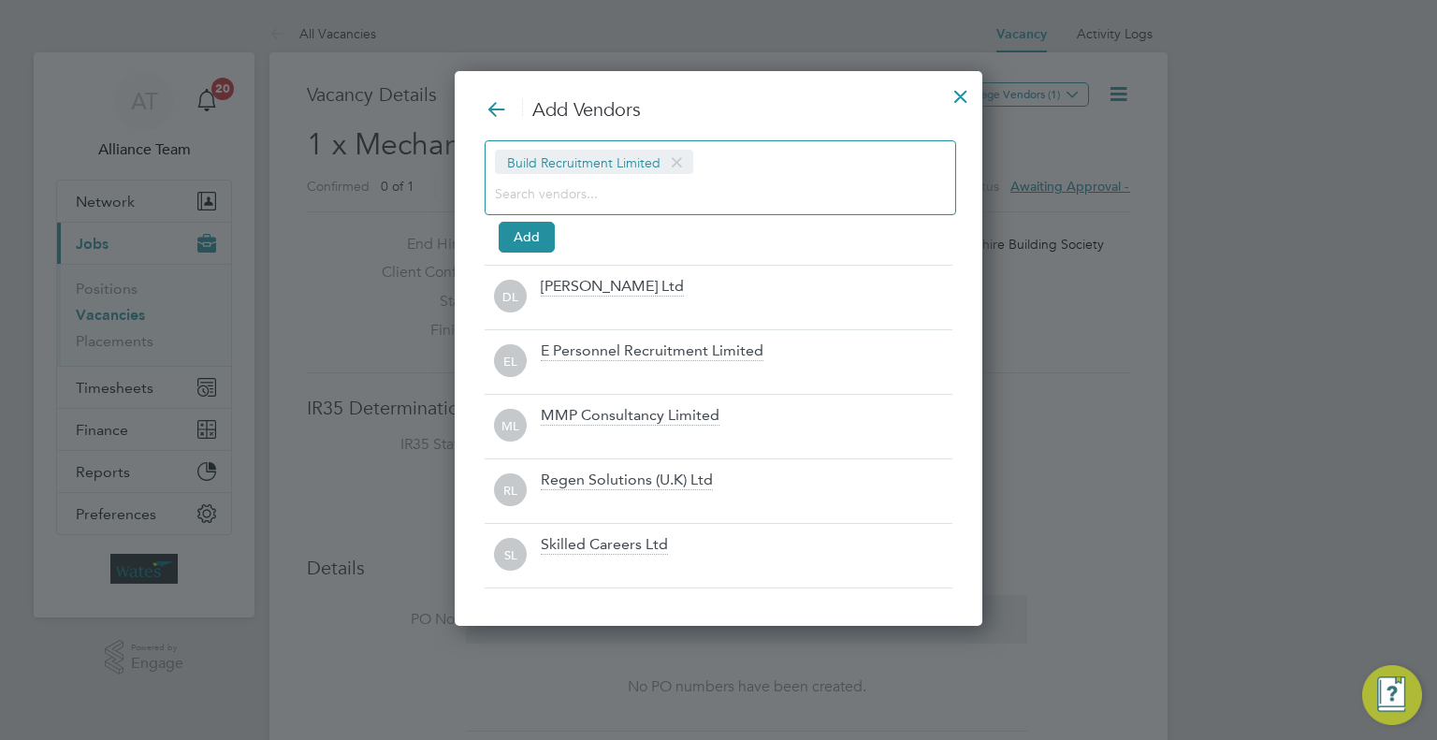
click at [591, 178] on div "Build Recruitment Limited" at bounding box center [720, 177] width 471 height 75
click at [591, 190] on input at bounding box center [705, 193] width 421 height 24
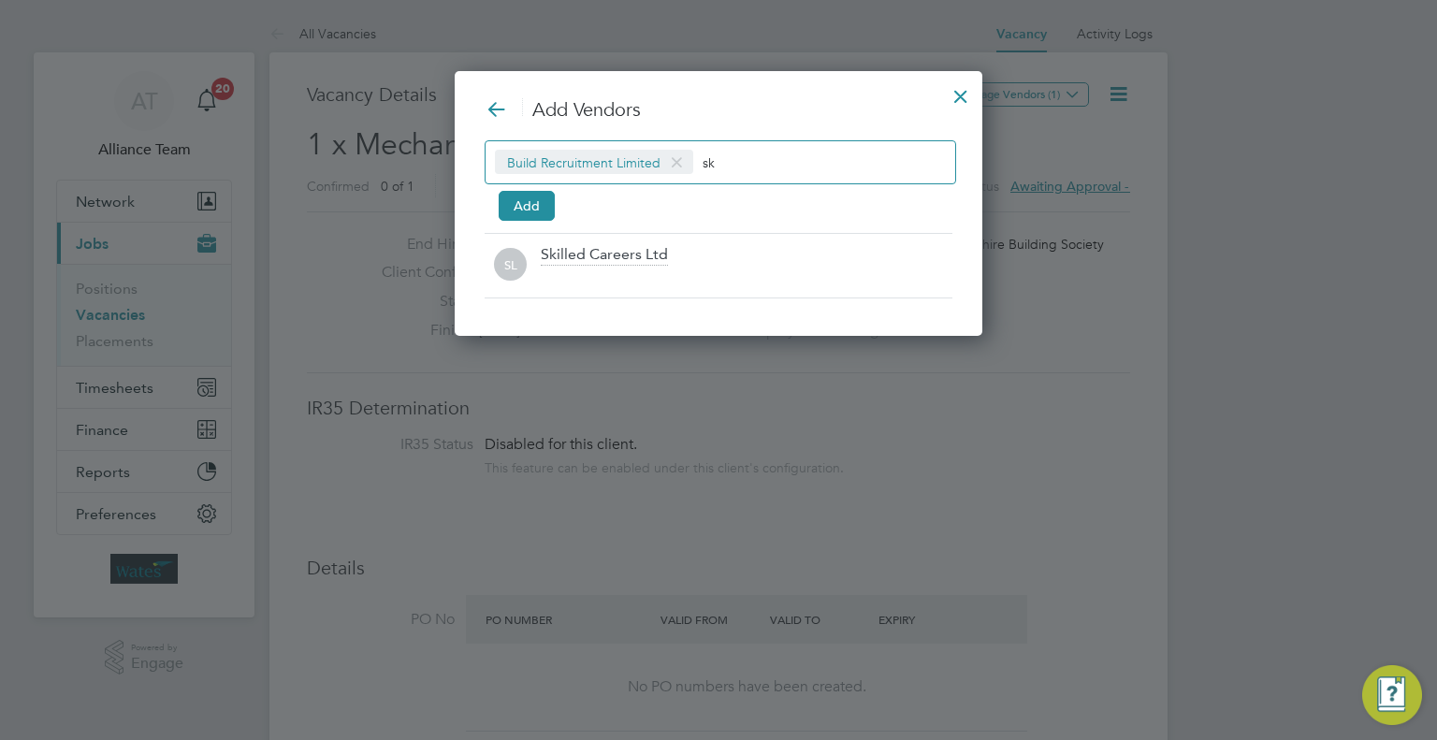
type input "sk"
click at [591, 256] on div "Skilled Careers Ltd" at bounding box center [604, 255] width 127 height 21
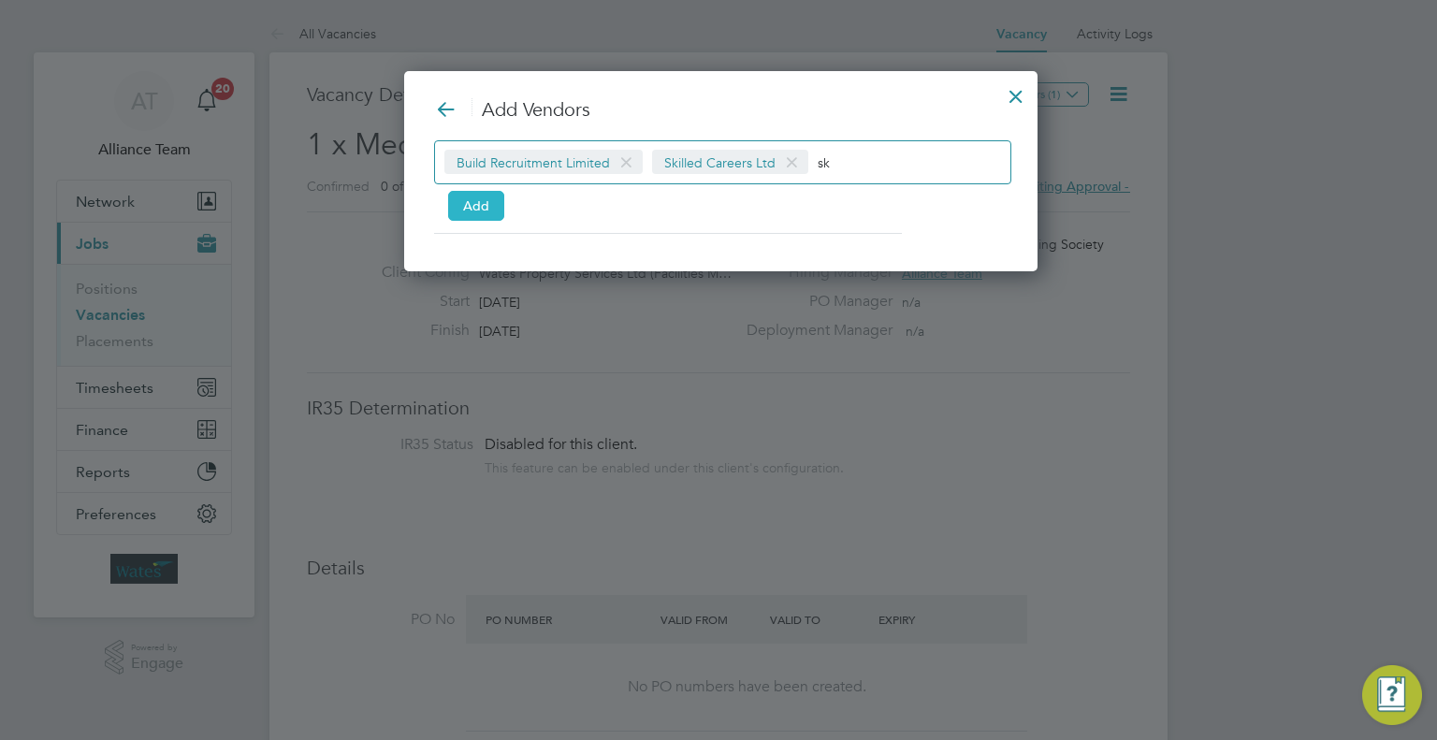
click at [468, 206] on button "Add" at bounding box center [476, 206] width 56 height 30
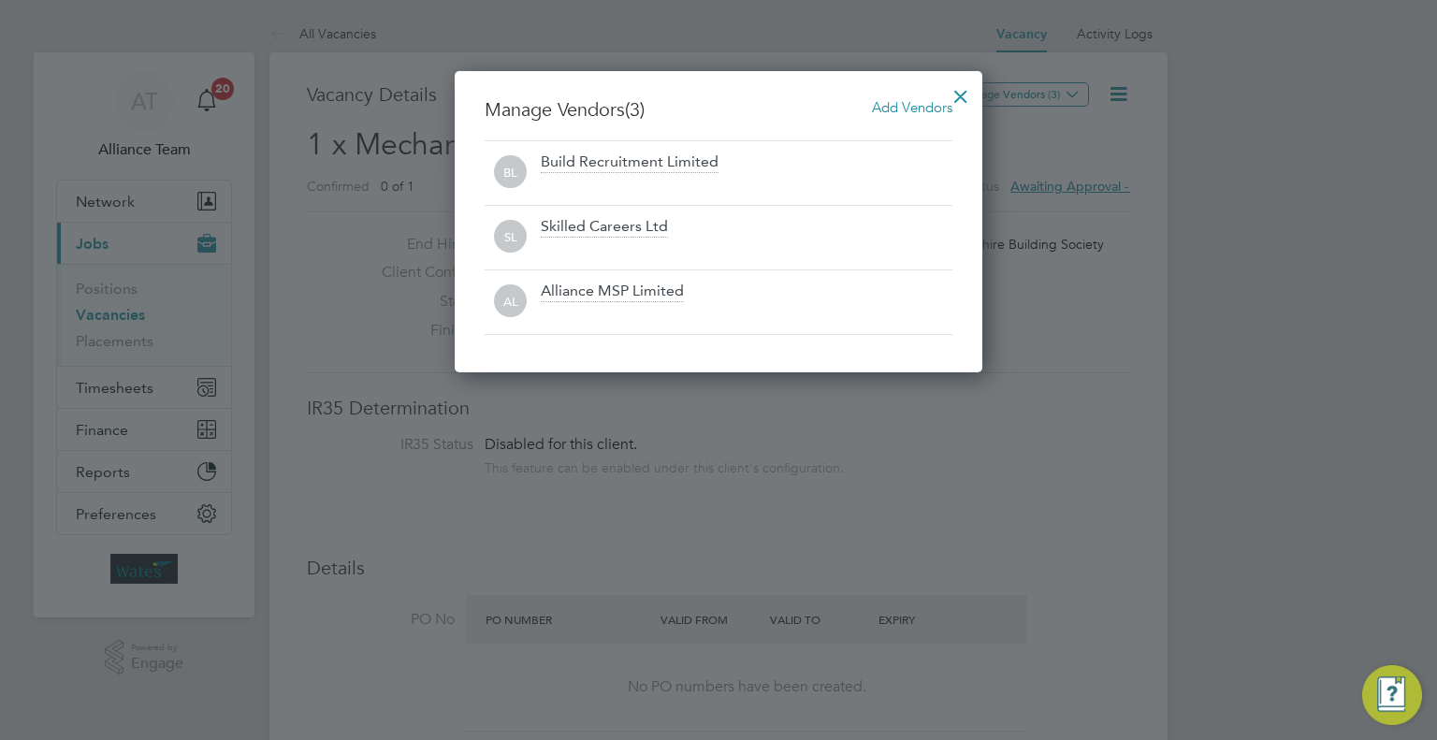
click at [959, 100] on div at bounding box center [961, 92] width 34 height 34
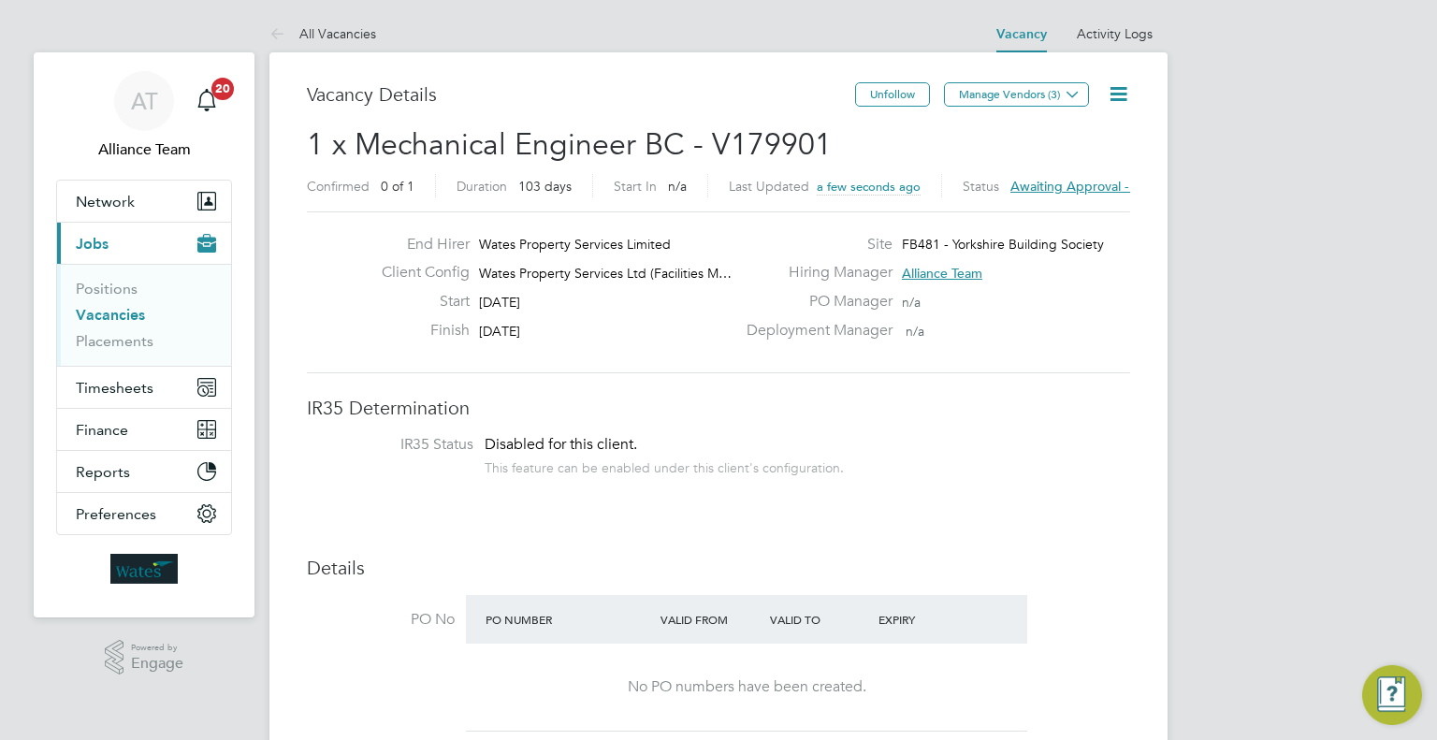
click at [1130, 87] on icon at bounding box center [1118, 93] width 23 height 23
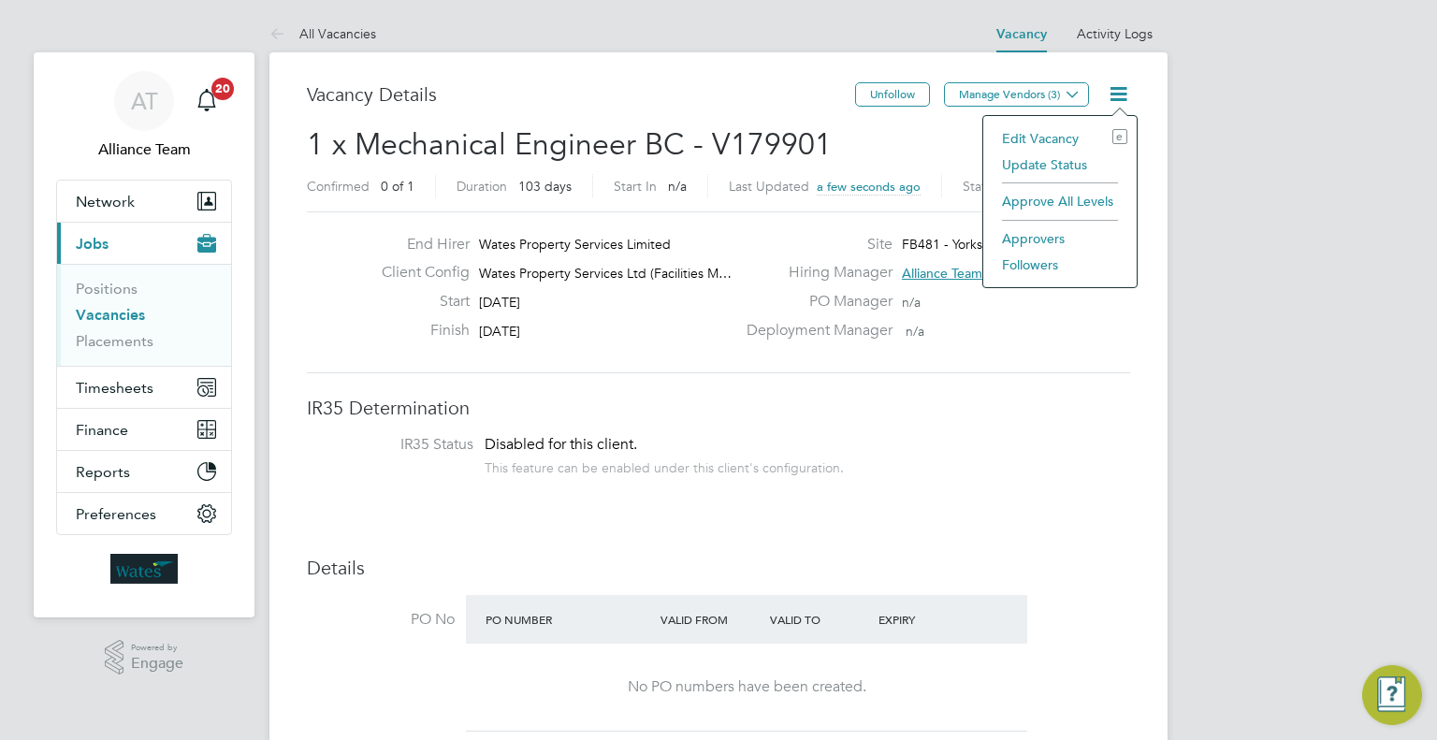
click at [1030, 261] on li "Followers" at bounding box center [1059, 265] width 135 height 26
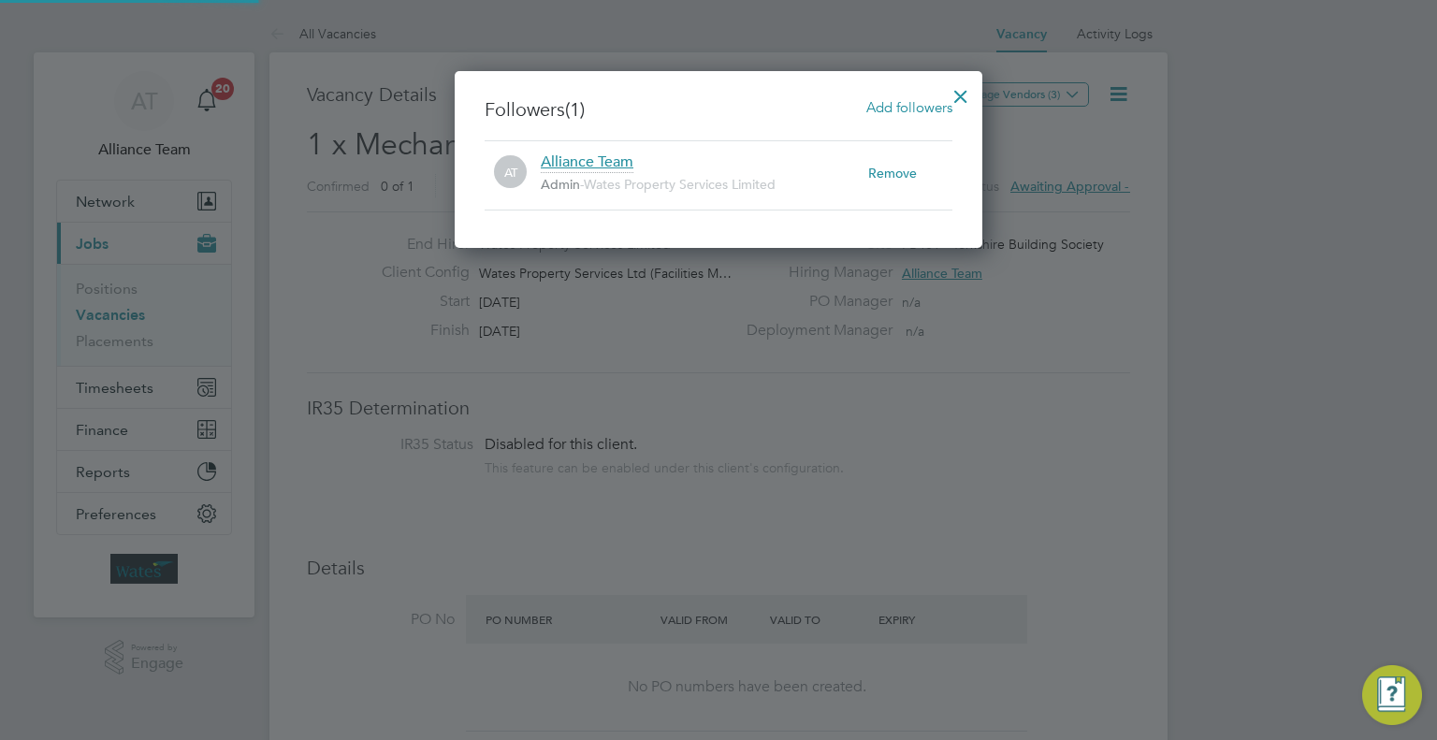
click at [921, 98] on span "Add followers" at bounding box center [909, 107] width 86 height 18
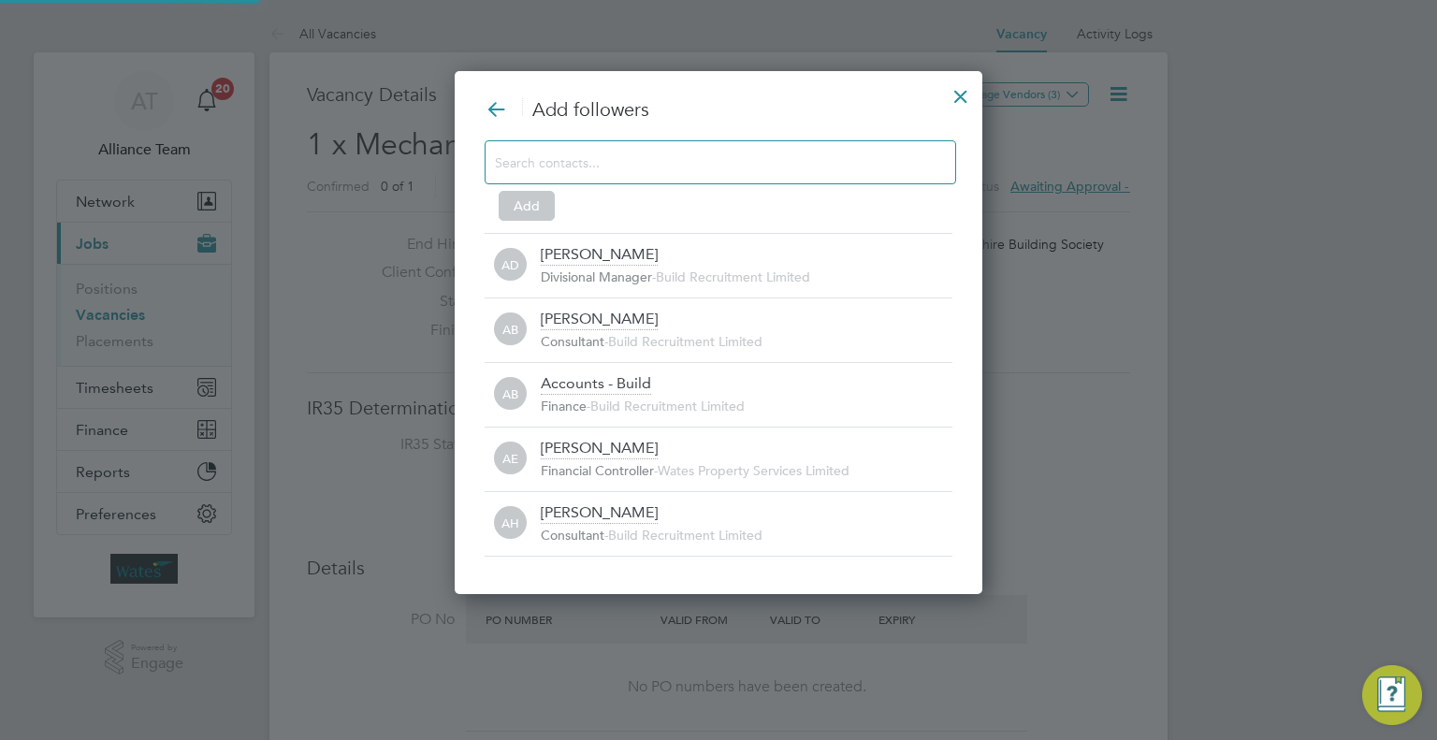
click at [694, 166] on input at bounding box center [705, 162] width 421 height 24
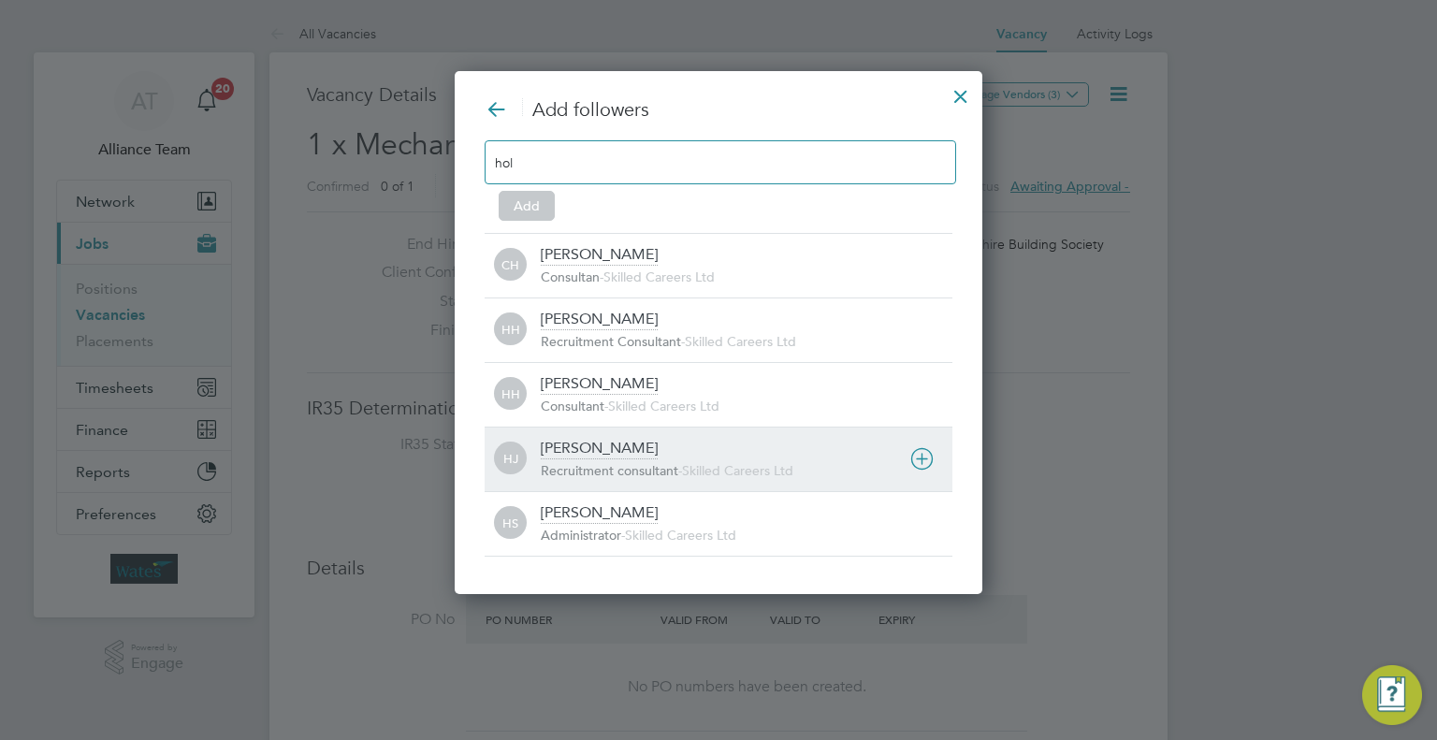
type input "hol"
click at [601, 455] on div "Holly Jones" at bounding box center [599, 449] width 117 height 21
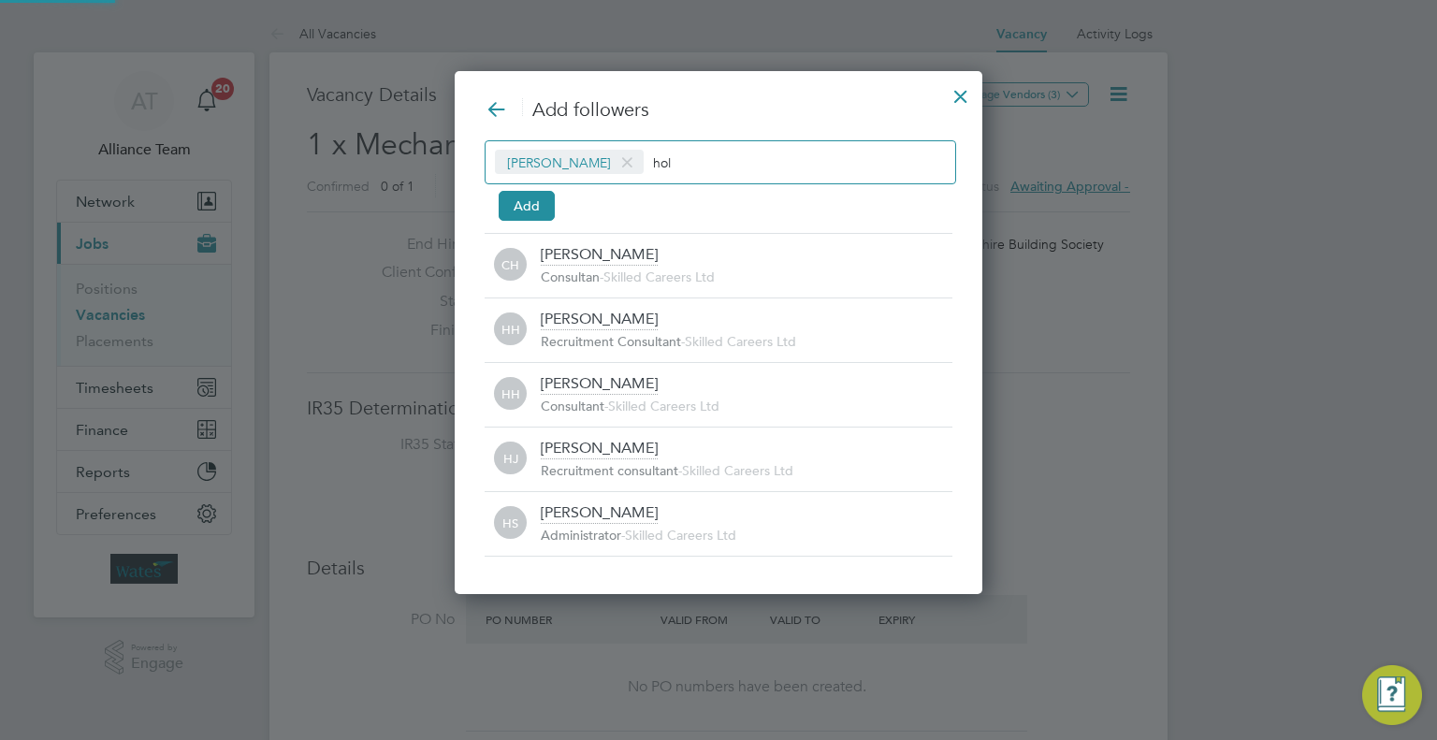
click at [672, 164] on input "hol" at bounding box center [711, 162] width 117 height 24
type input "h"
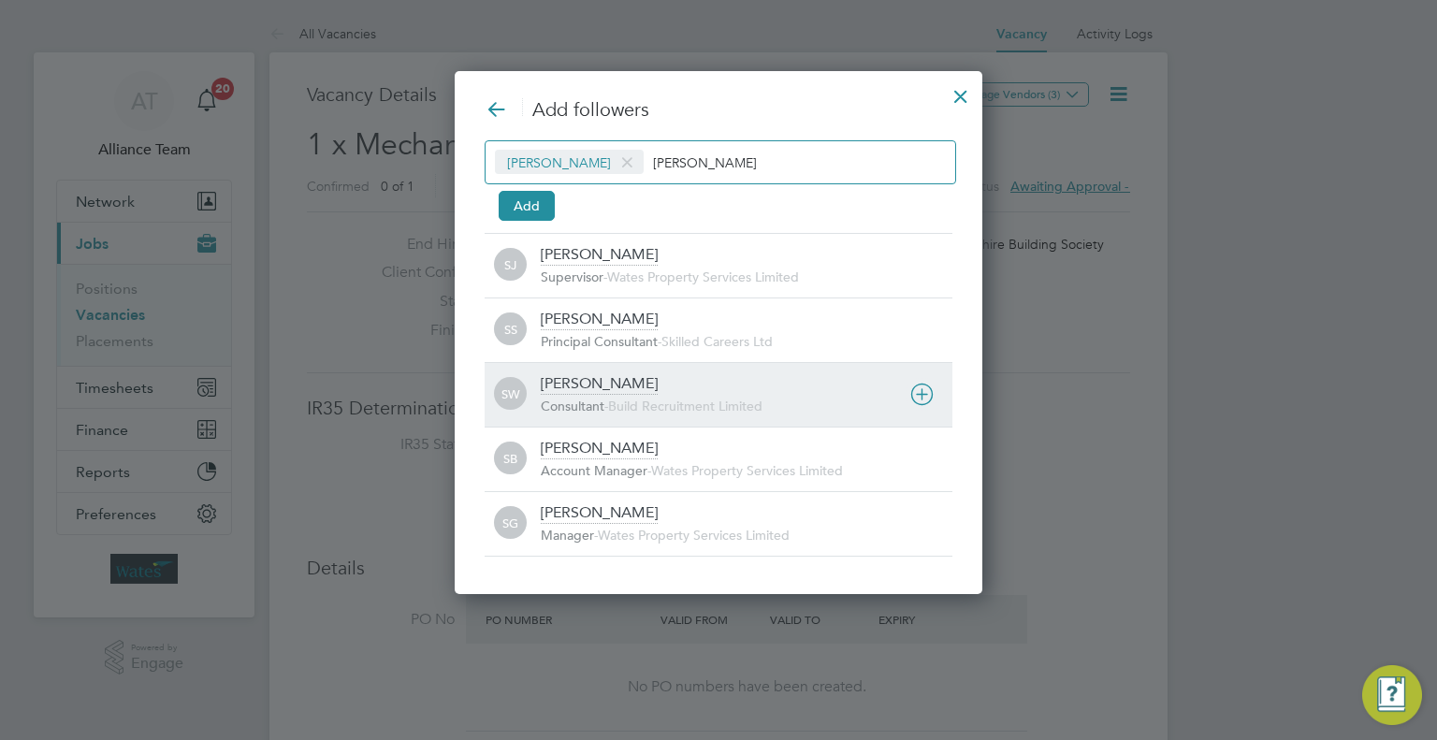
type input "sam"
click at [583, 372] on div "SW Sam White Consultant - Build Recruitment Limited" at bounding box center [719, 394] width 468 height 65
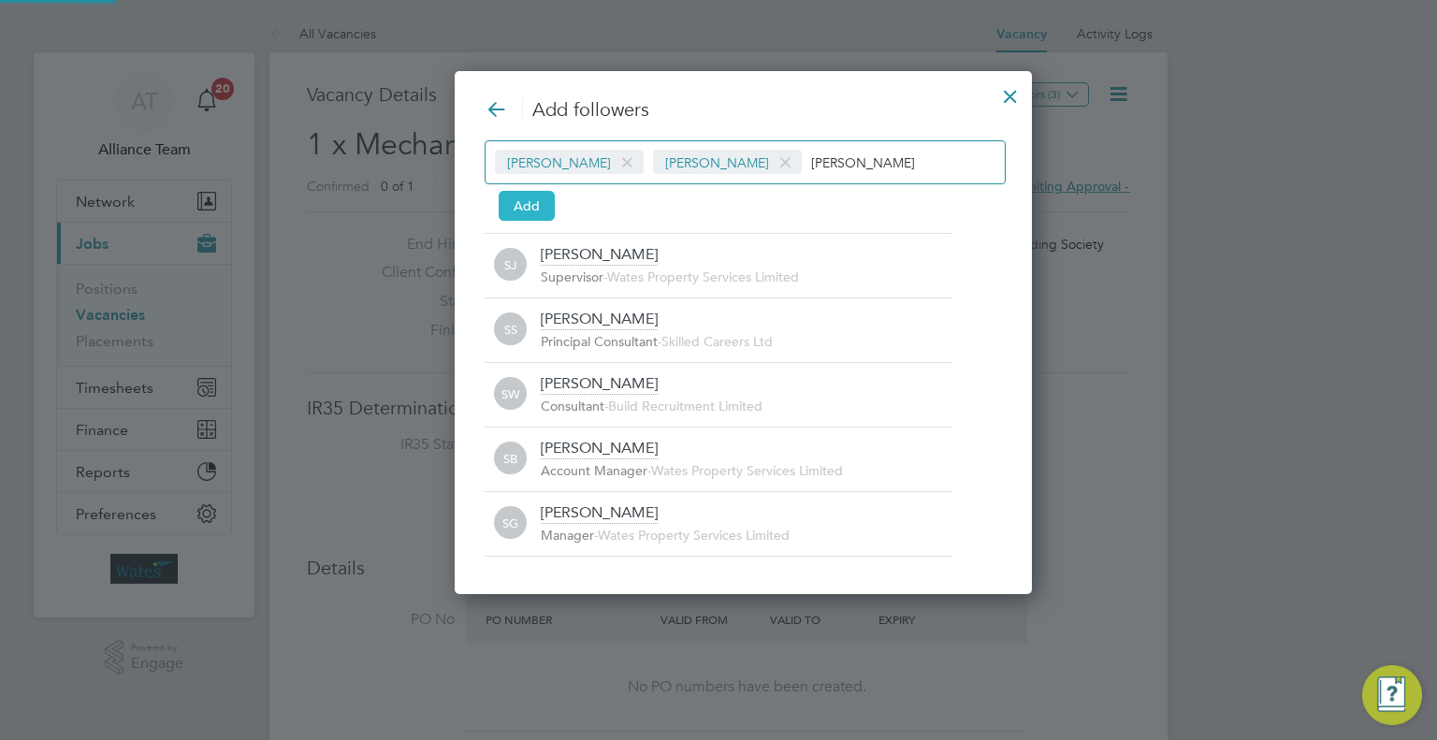
click at [523, 208] on button "Add" at bounding box center [527, 206] width 56 height 30
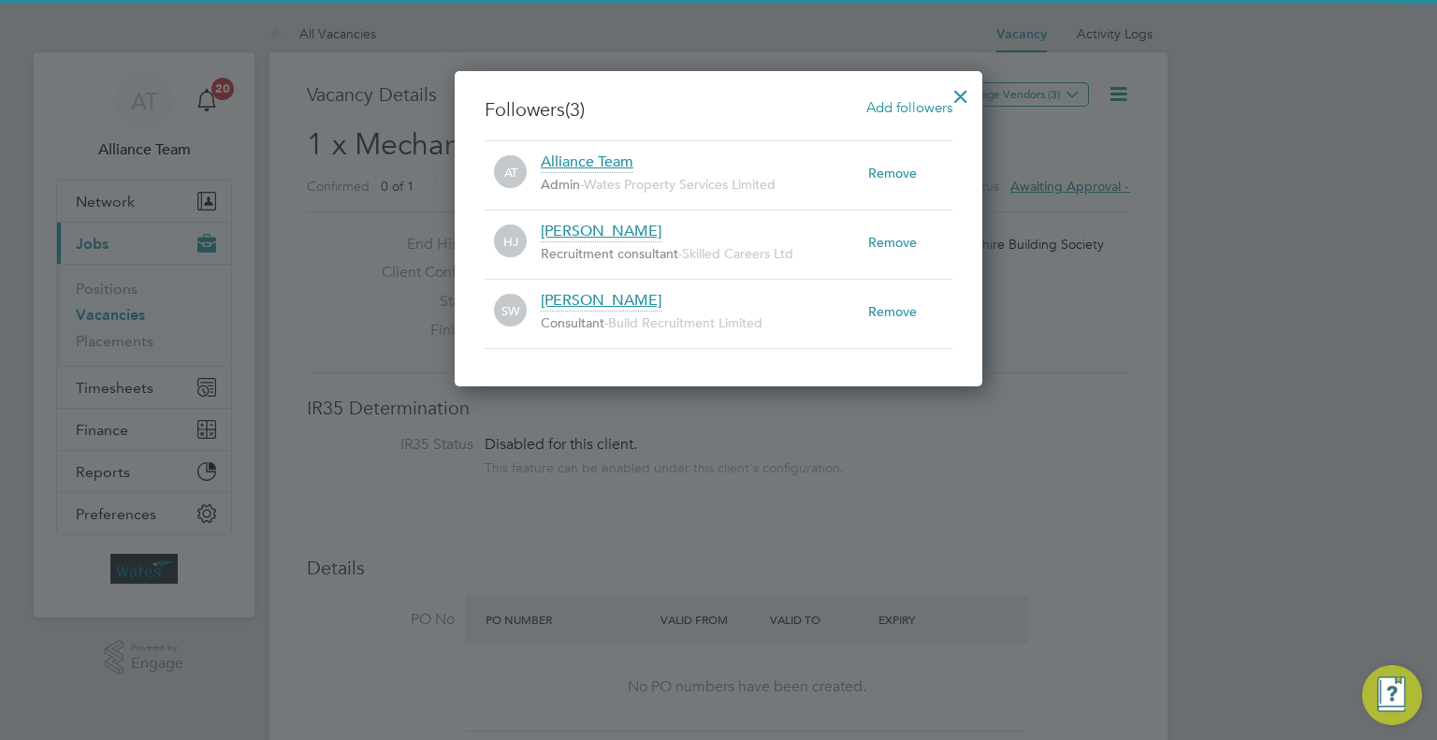
click at [969, 86] on div at bounding box center [961, 92] width 34 height 34
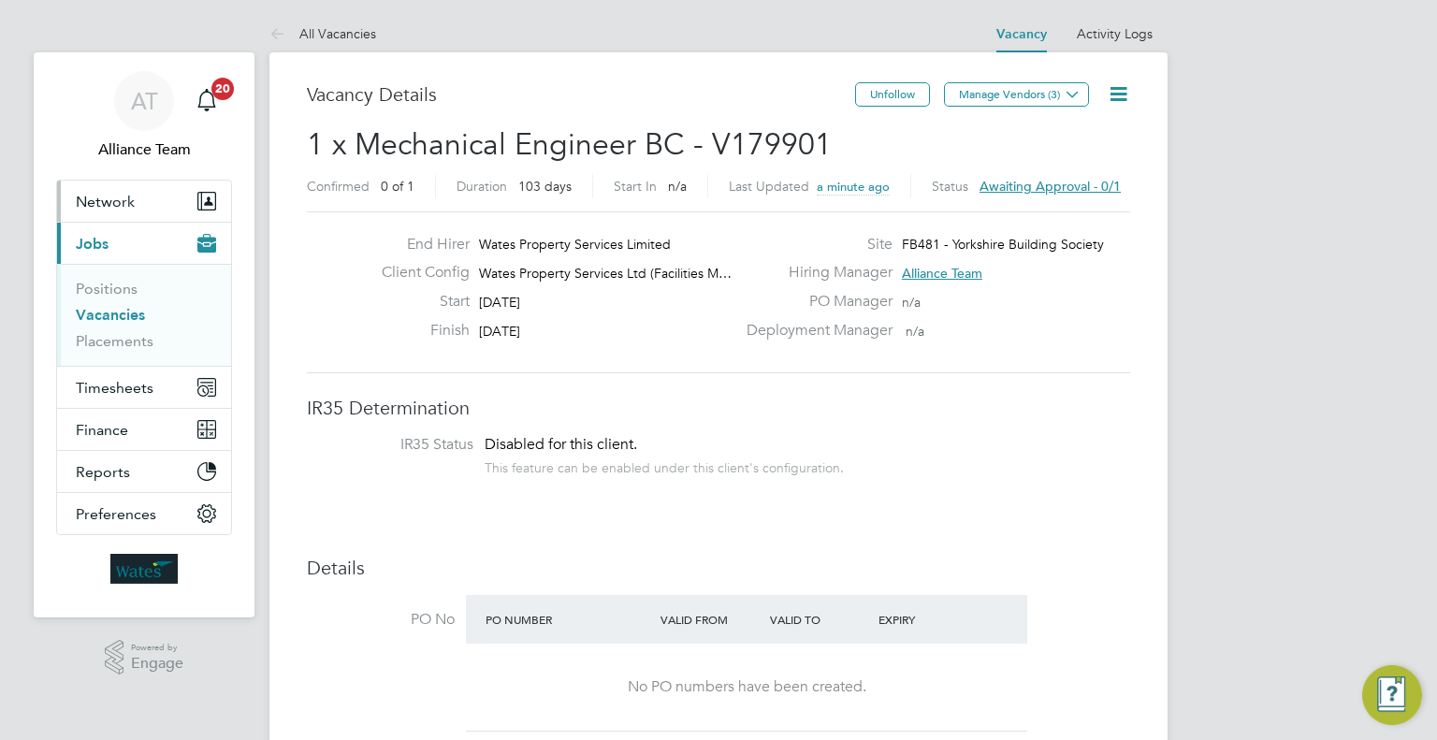
click at [114, 197] on span "Network" at bounding box center [105, 202] width 59 height 18
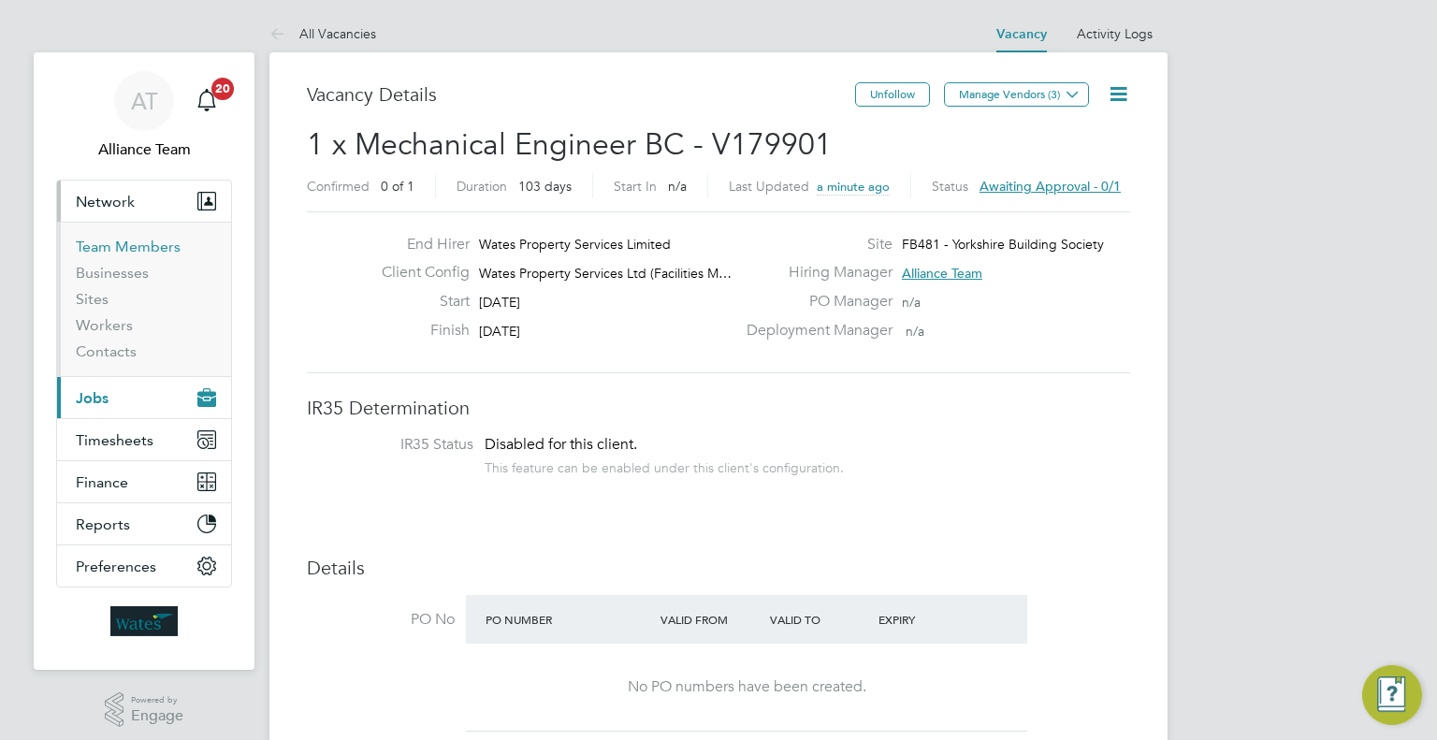
click at [146, 244] on link "Team Members" at bounding box center [128, 247] width 105 height 18
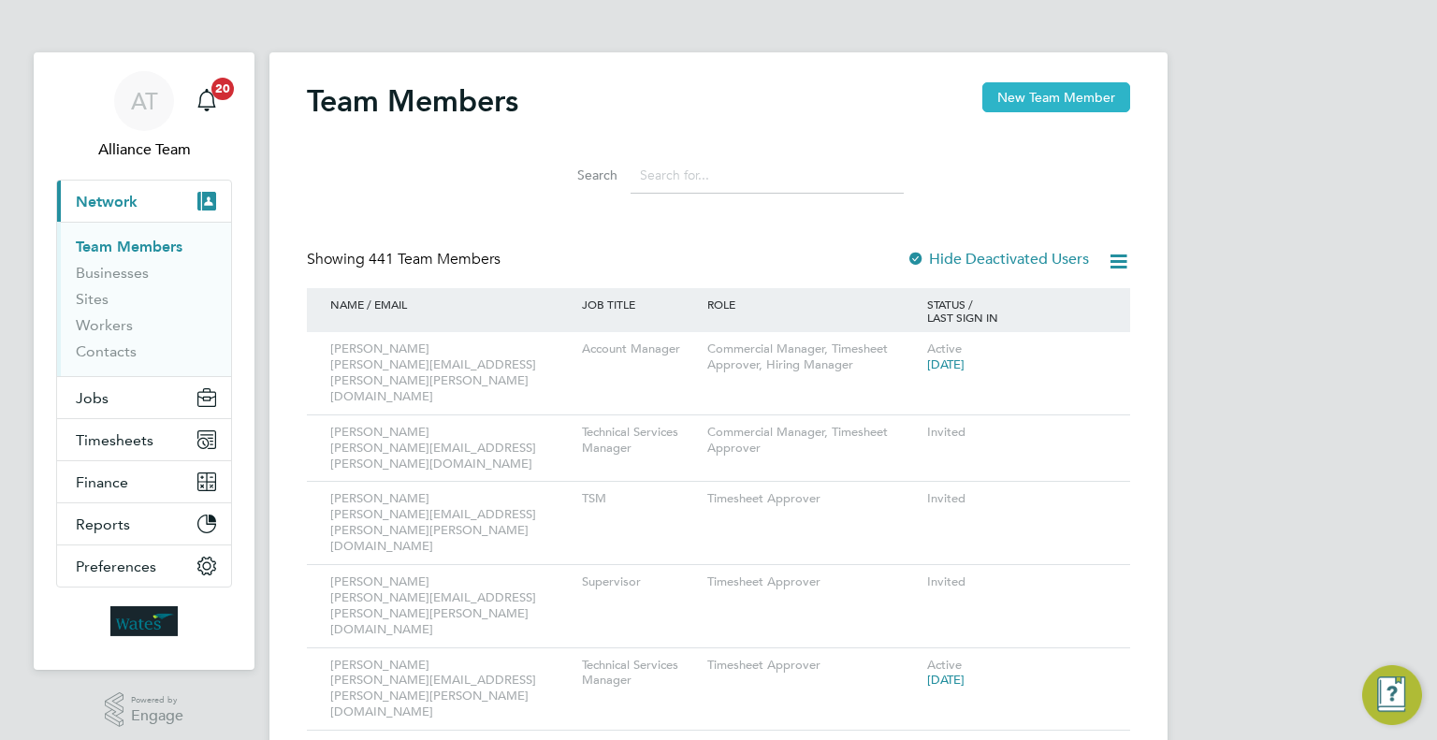
click at [1087, 98] on button "New Team Member" at bounding box center [1056, 97] width 148 height 30
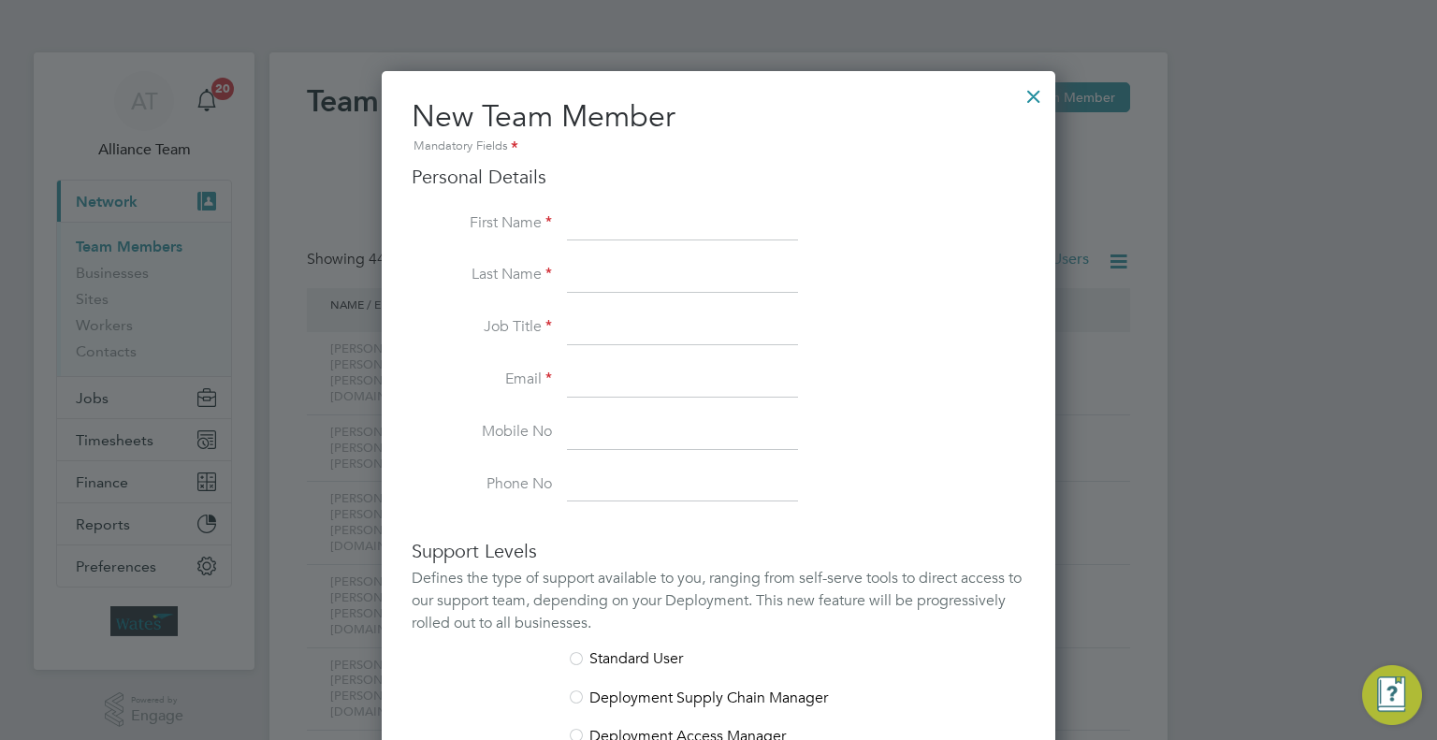
click at [628, 219] on input at bounding box center [682, 225] width 231 height 34
type input "Gary"
type input "Simpson"
type input "FM Manager"
paste input "gary.simpson2@wates.co.uk"
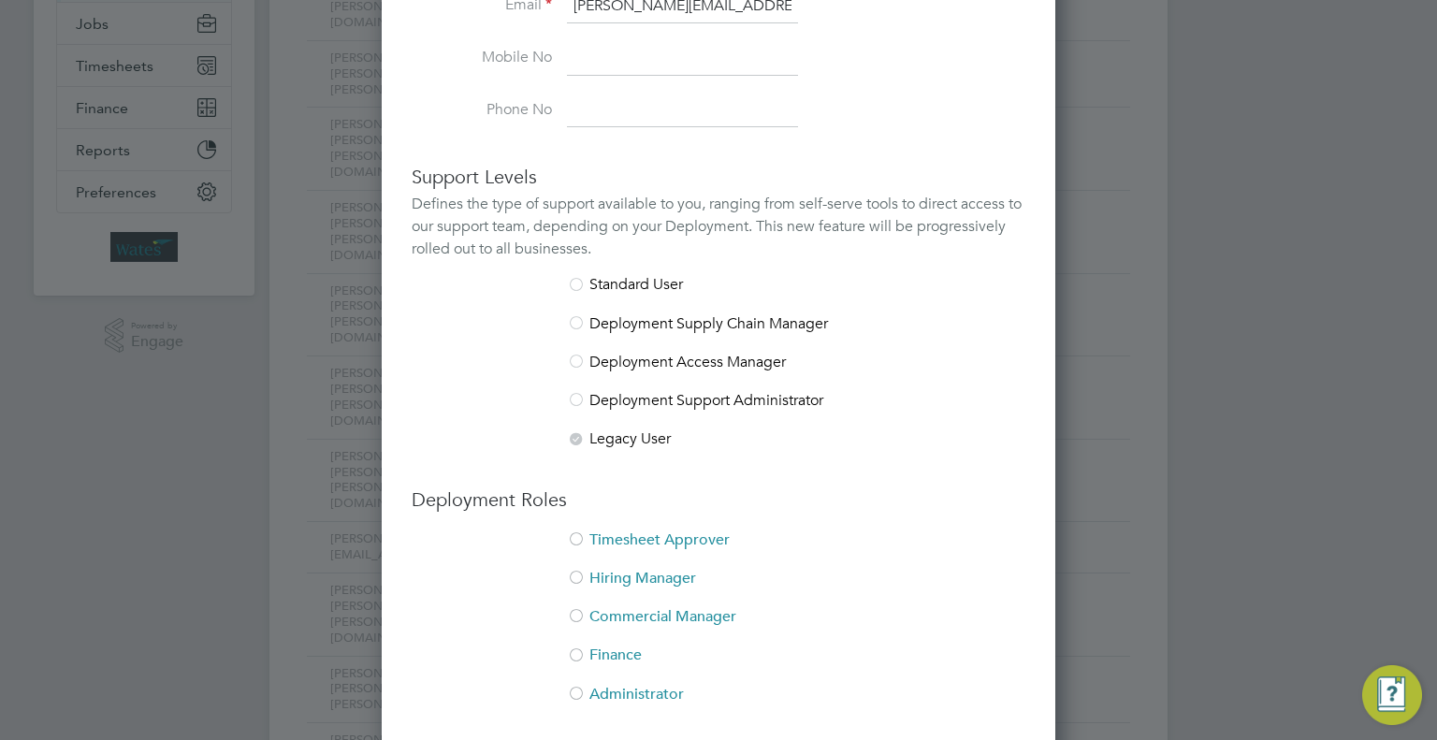
scroll to position [561, 0]
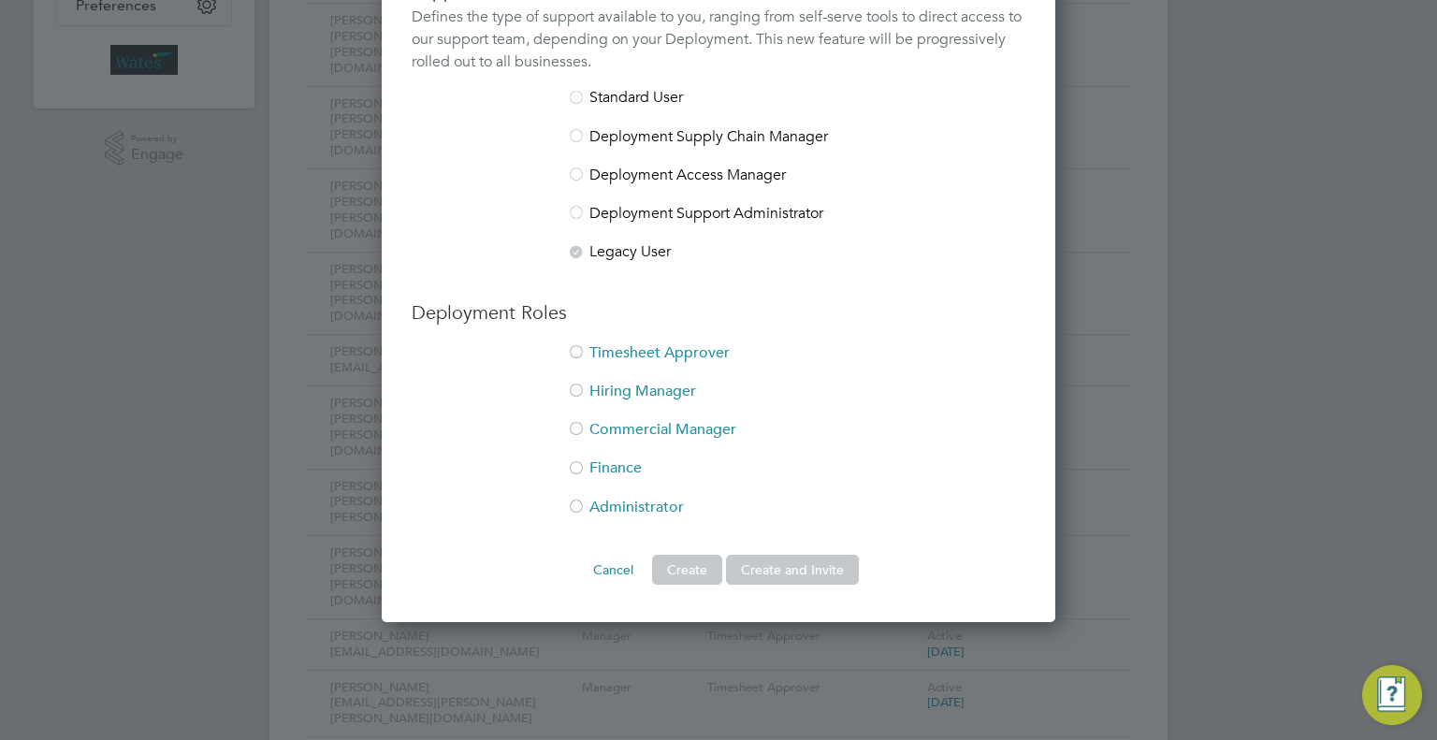
type input "gary.simpson2@wates.co.uk"
click at [581, 354] on div at bounding box center [576, 353] width 19 height 19
click at [599, 385] on li "Hiring Manager" at bounding box center [719, 401] width 614 height 38
click at [803, 565] on button "Create and Invite" at bounding box center [792, 570] width 133 height 30
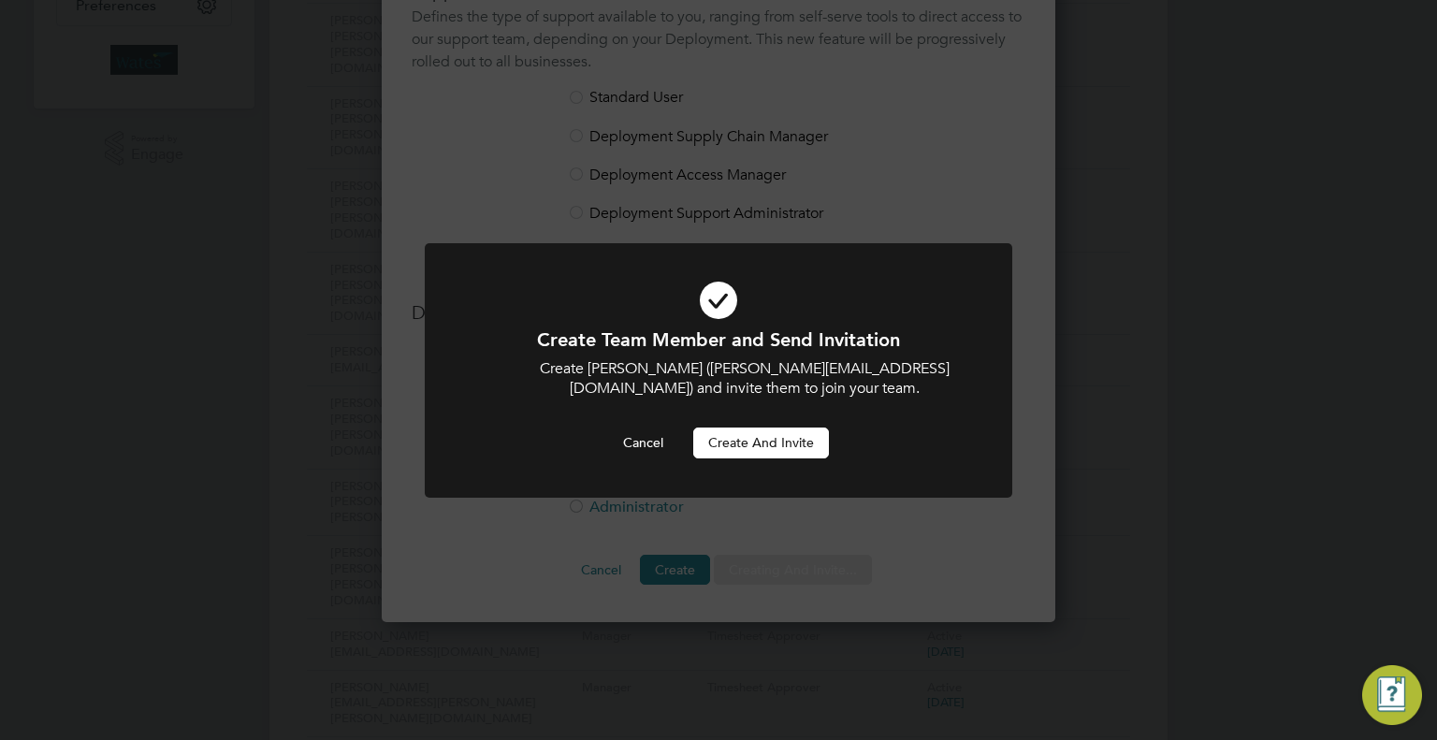
click at [798, 443] on button "Create and invite" at bounding box center [761, 442] width 136 height 30
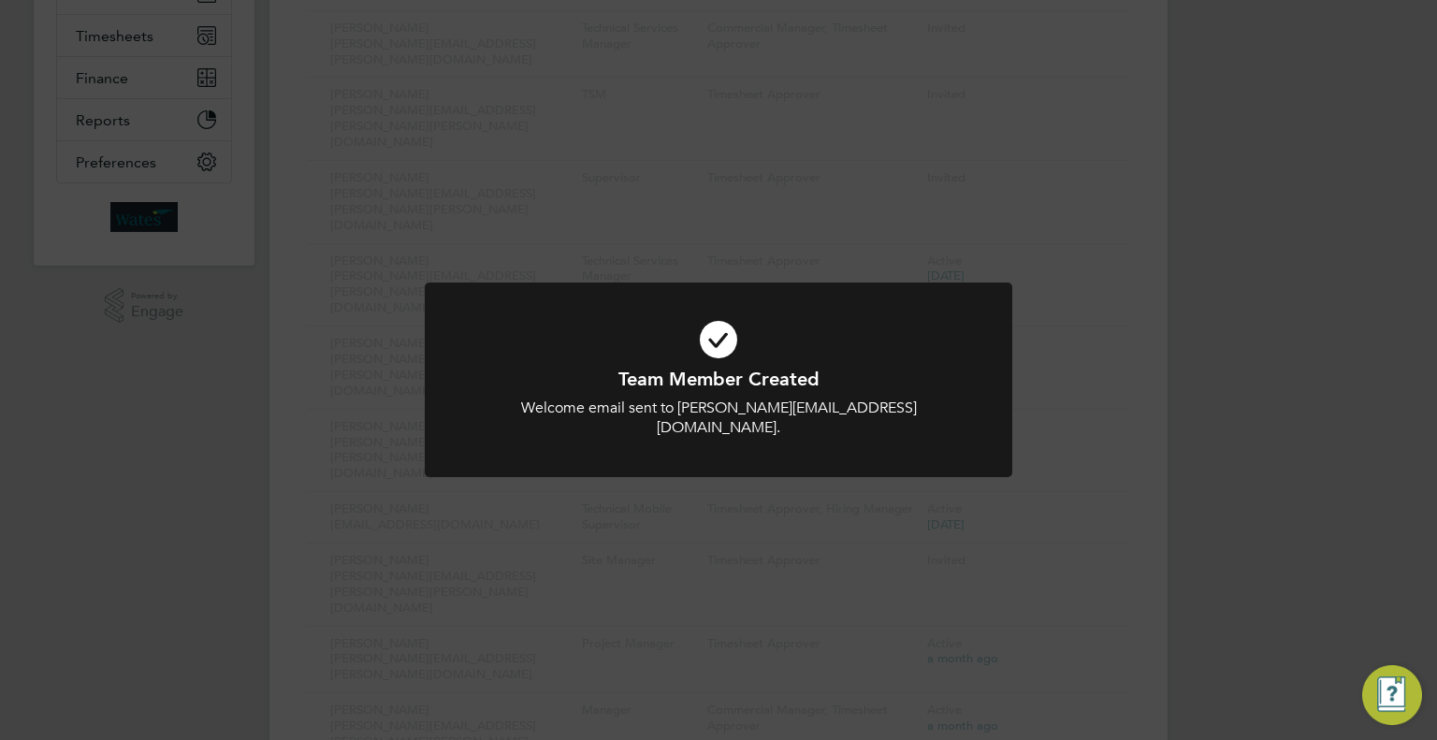
scroll to position [43, 0]
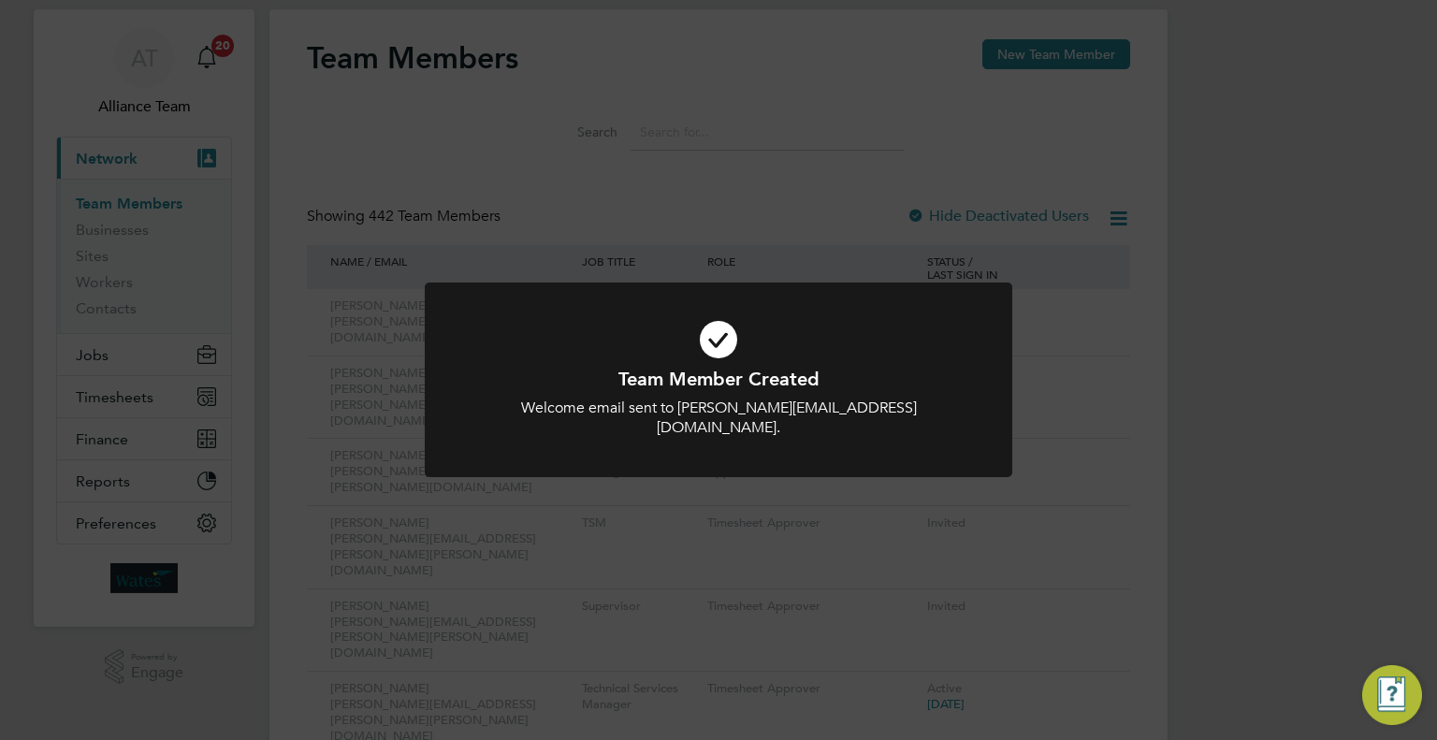
drag, startPoint x: 992, startPoint y: 579, endPoint x: 882, endPoint y: 554, distance: 113.2
click at [992, 577] on div "Team Member Created Welcome email sent to gary.simpson2@wates.co.uk. Cancel Okay" at bounding box center [718, 370] width 1437 height 740
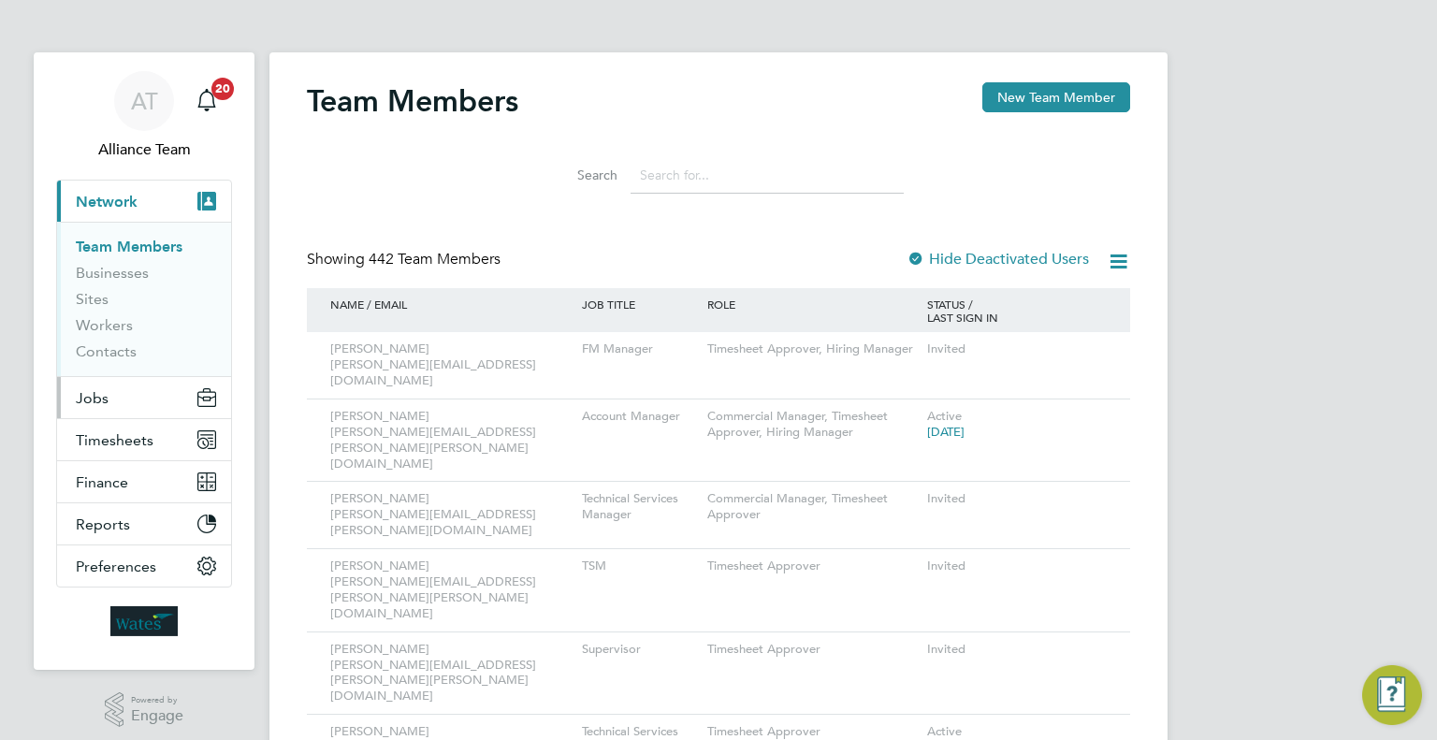
click at [128, 396] on button "Jobs" at bounding box center [144, 397] width 174 height 41
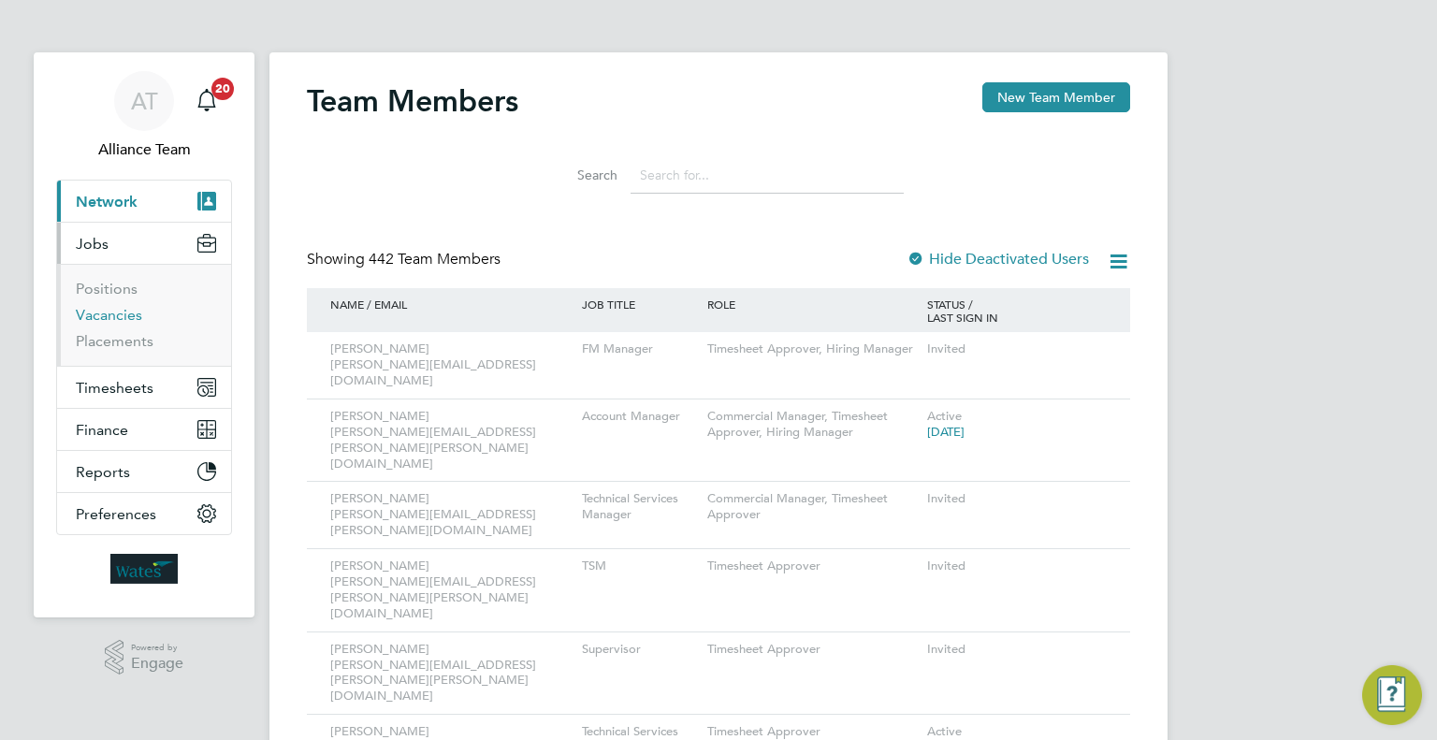
click at [124, 313] on link "Vacancies" at bounding box center [109, 315] width 66 height 18
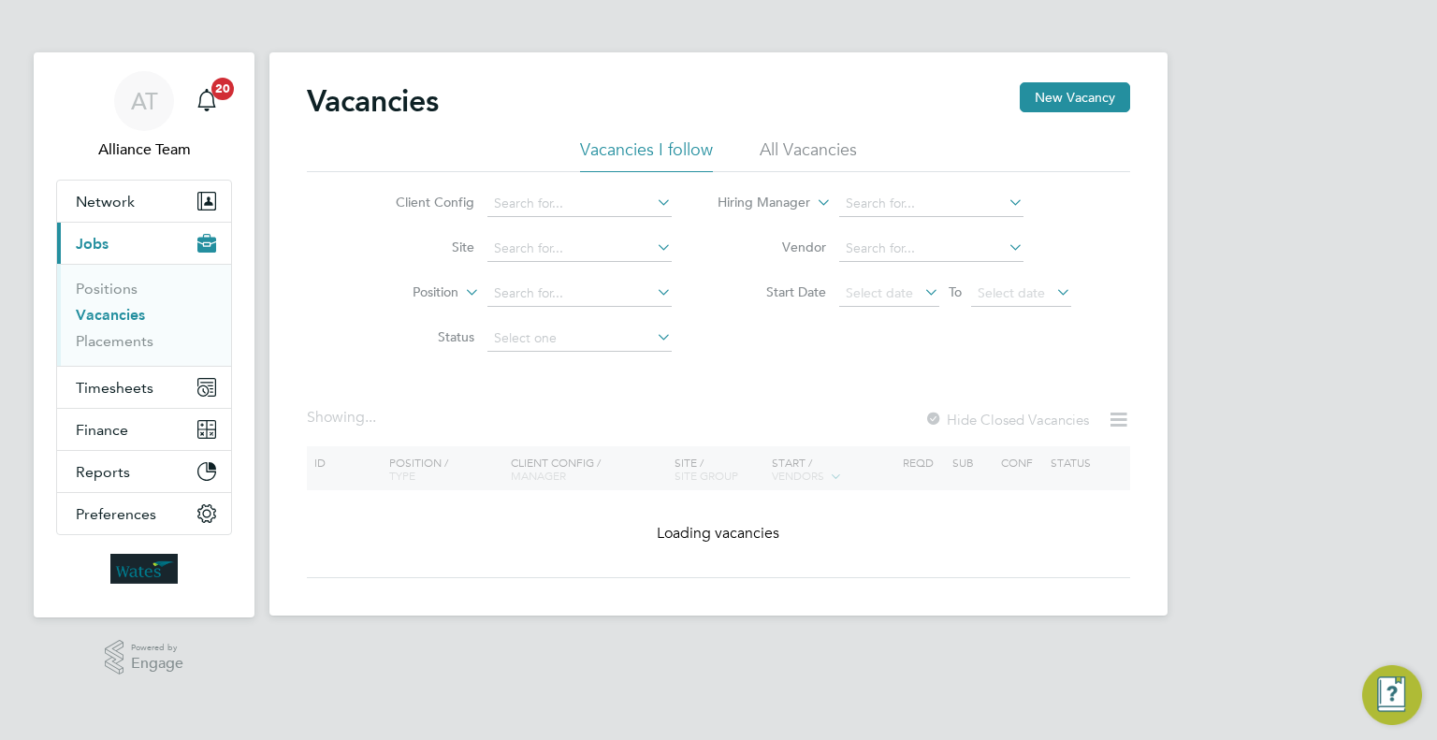
click at [584, 190] on li "Client Config" at bounding box center [519, 203] width 352 height 45
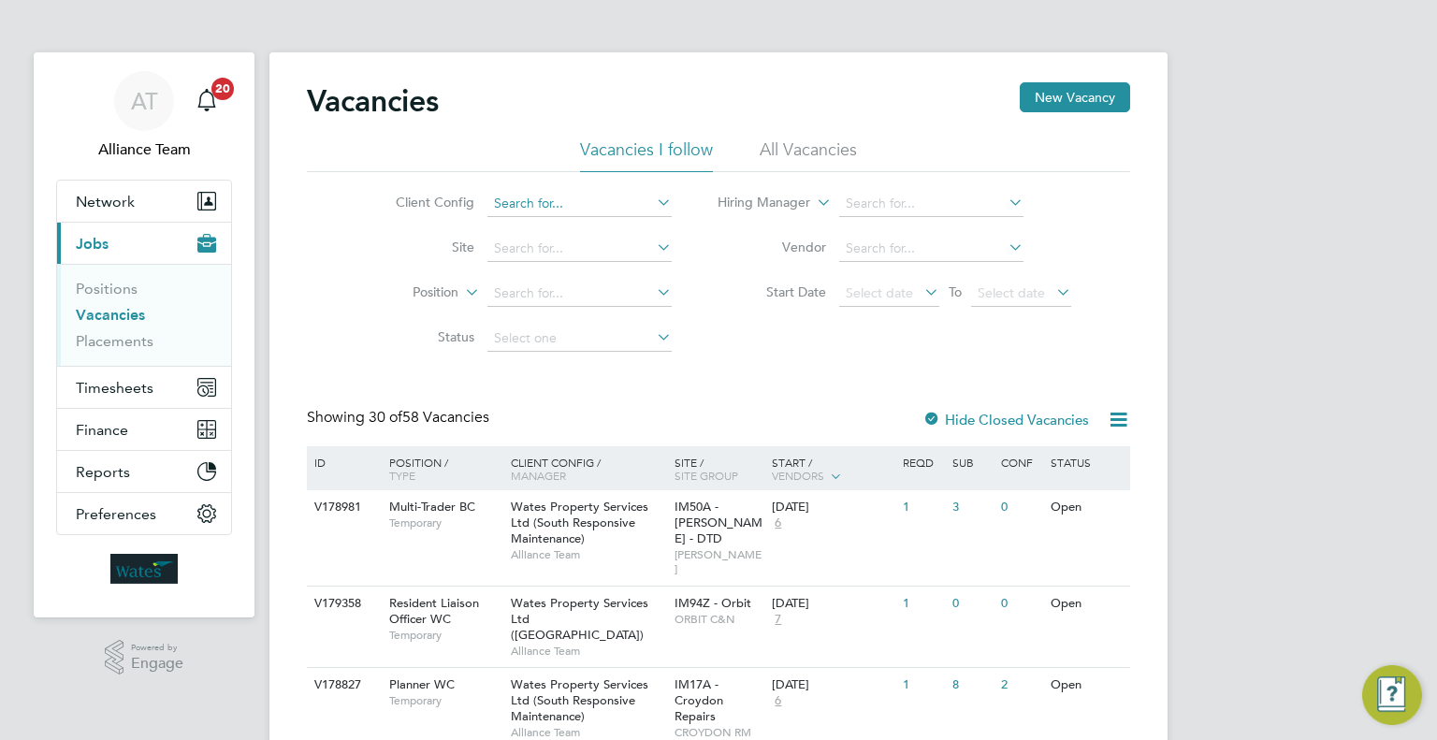
click at [580, 202] on input at bounding box center [579, 204] width 184 height 26
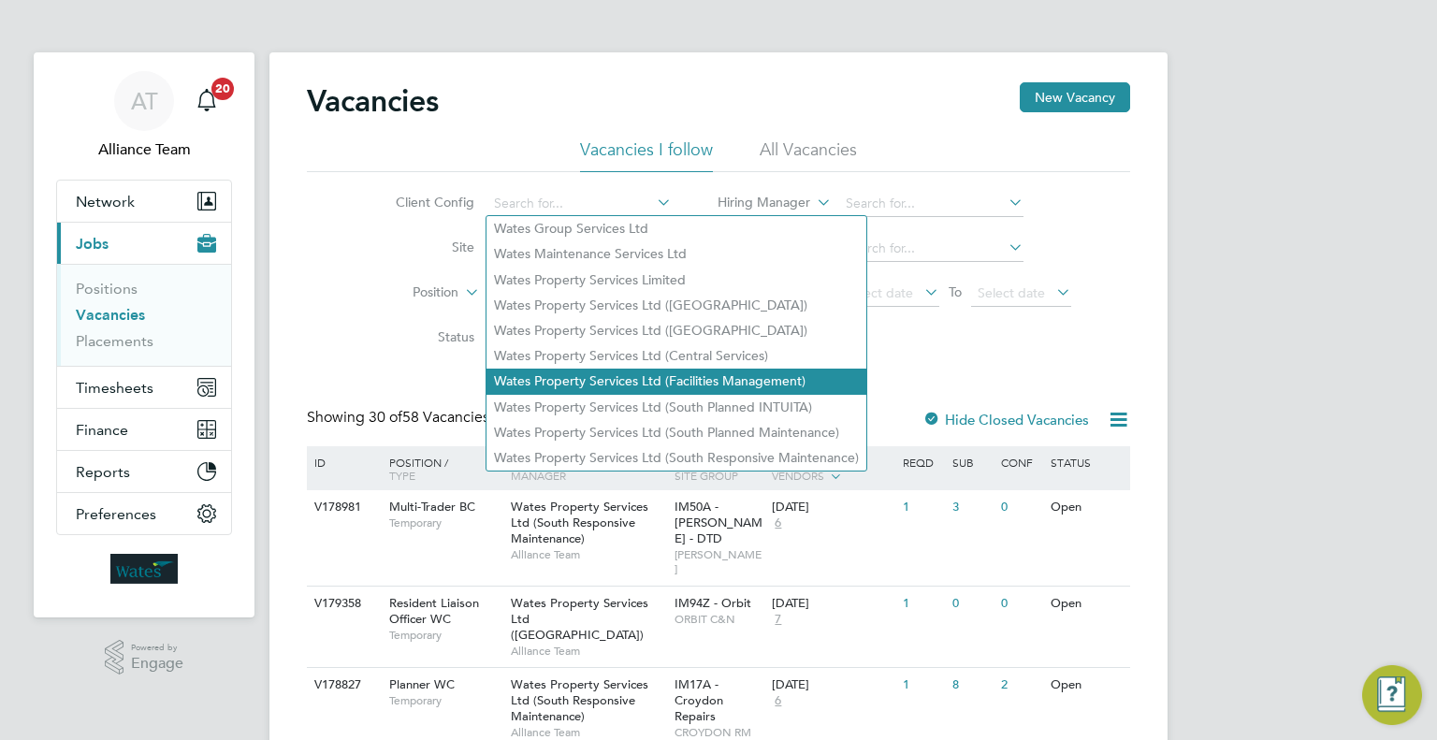
click at [779, 384] on li "Wates Property Services Ltd (Facilities Management)" at bounding box center [676, 381] width 380 height 25
type input "Wates Property Services Ltd (Facilities Management)"
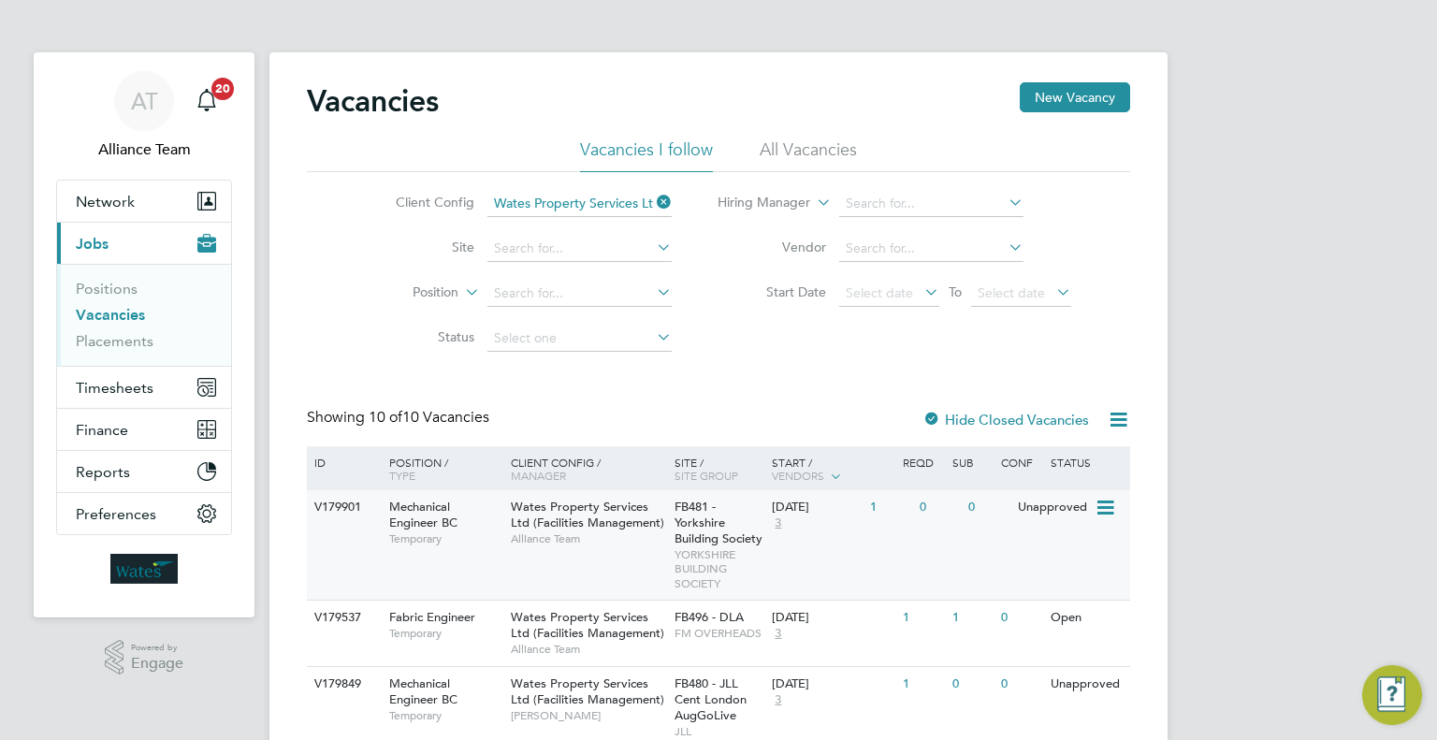
click at [804, 543] on div "V179901 Mechanical Engineer BC Temporary Wates Property Services Ltd (Facilitie…" at bounding box center [718, 544] width 823 height 109
click at [653, 196] on icon at bounding box center [653, 202] width 0 height 26
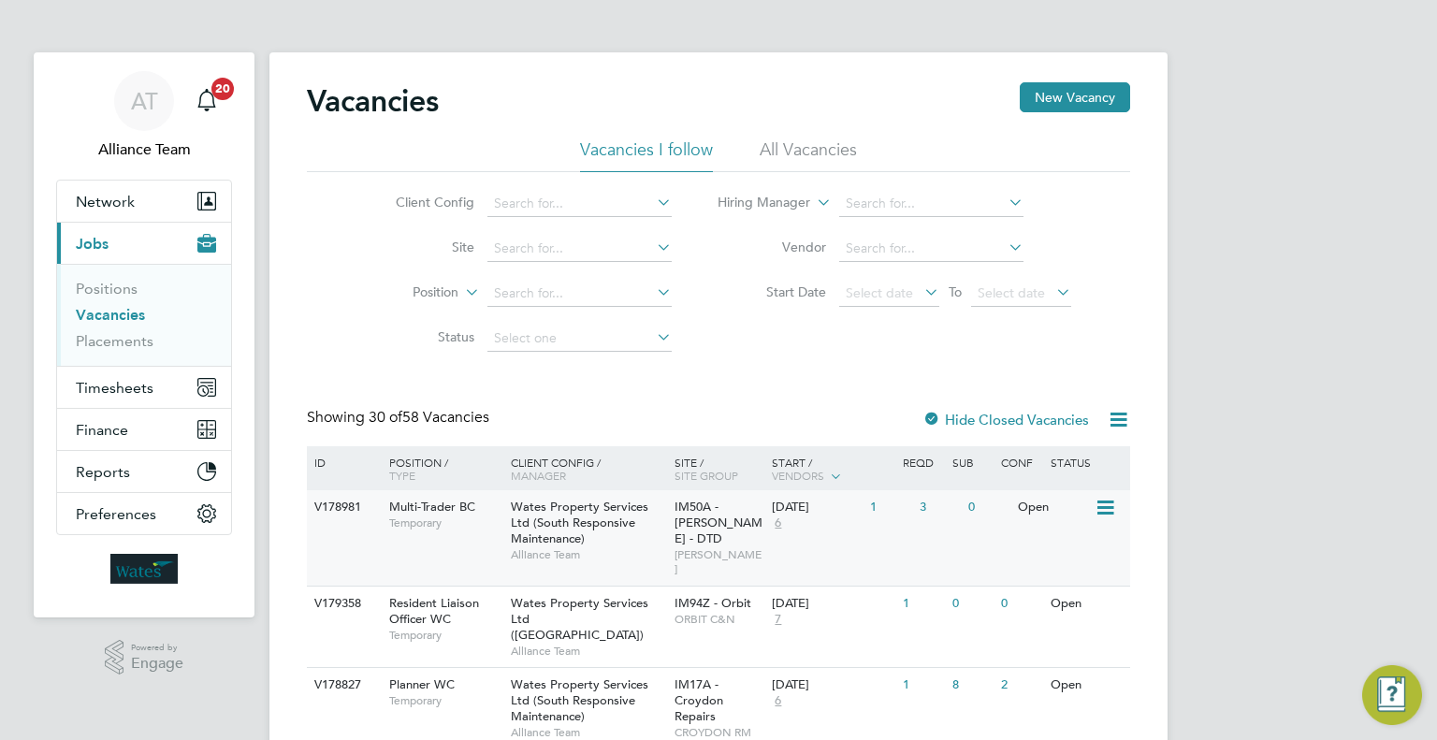
click at [628, 503] on span "Wates Property Services Ltd (South Responsive Maintenance)" at bounding box center [580, 523] width 138 height 48
click at [1066, 94] on button "New Vacancy" at bounding box center [1075, 97] width 110 height 30
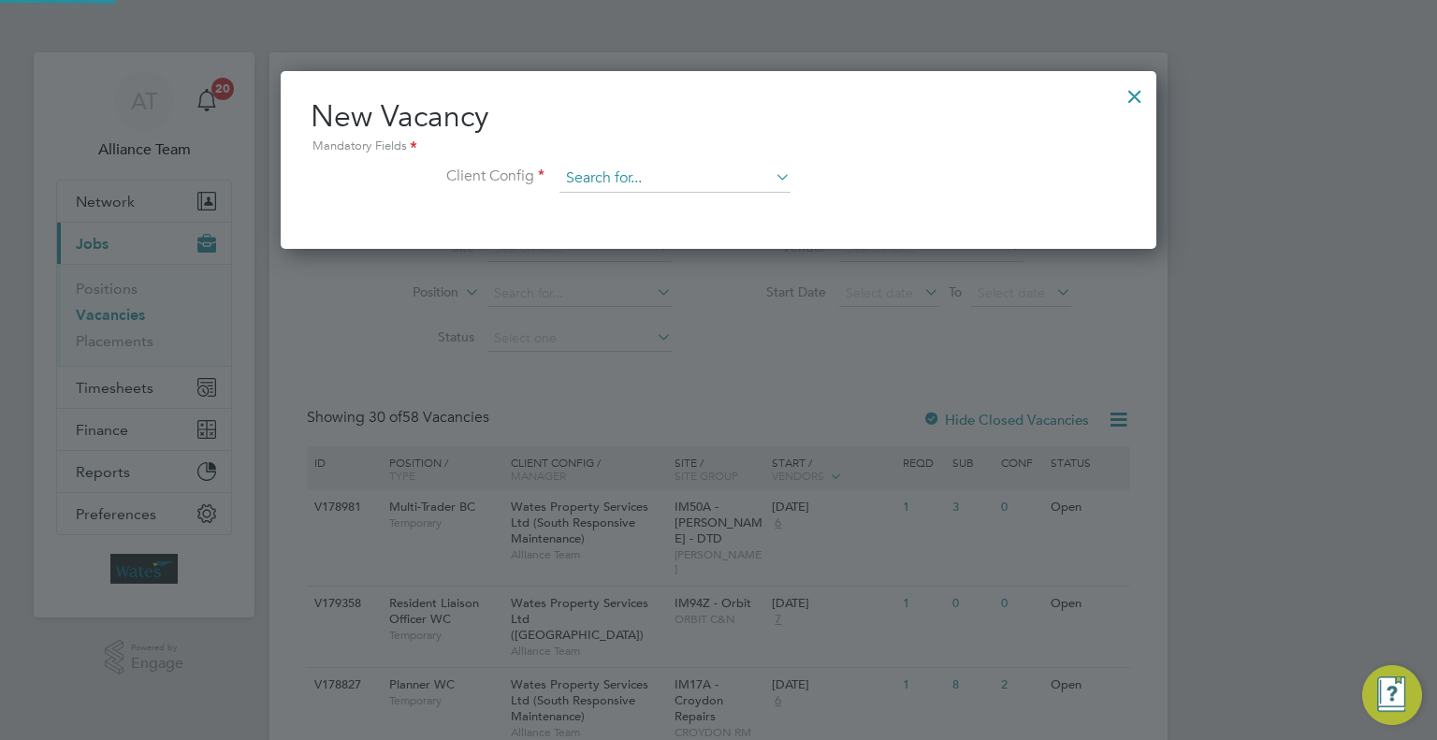
scroll to position [177, 876]
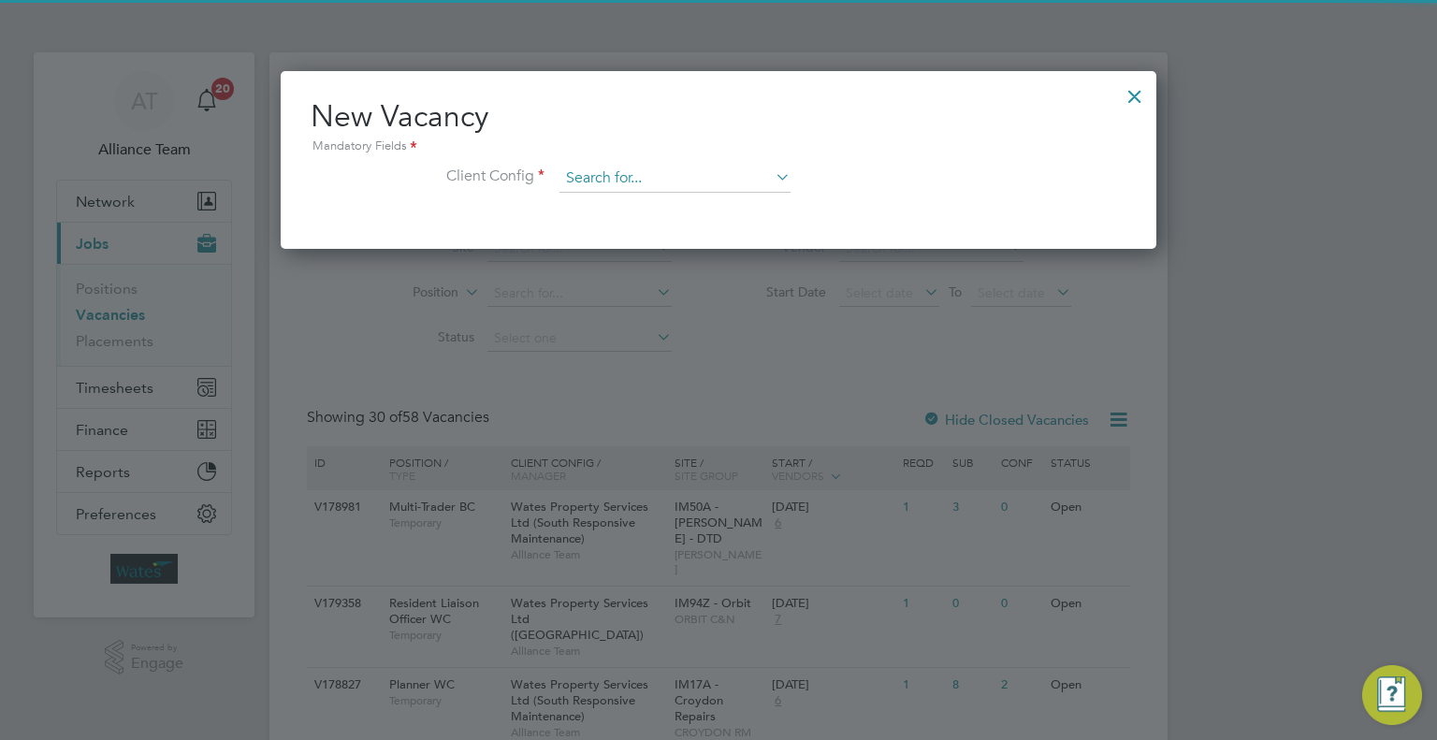
click at [632, 172] on input at bounding box center [674, 179] width 231 height 28
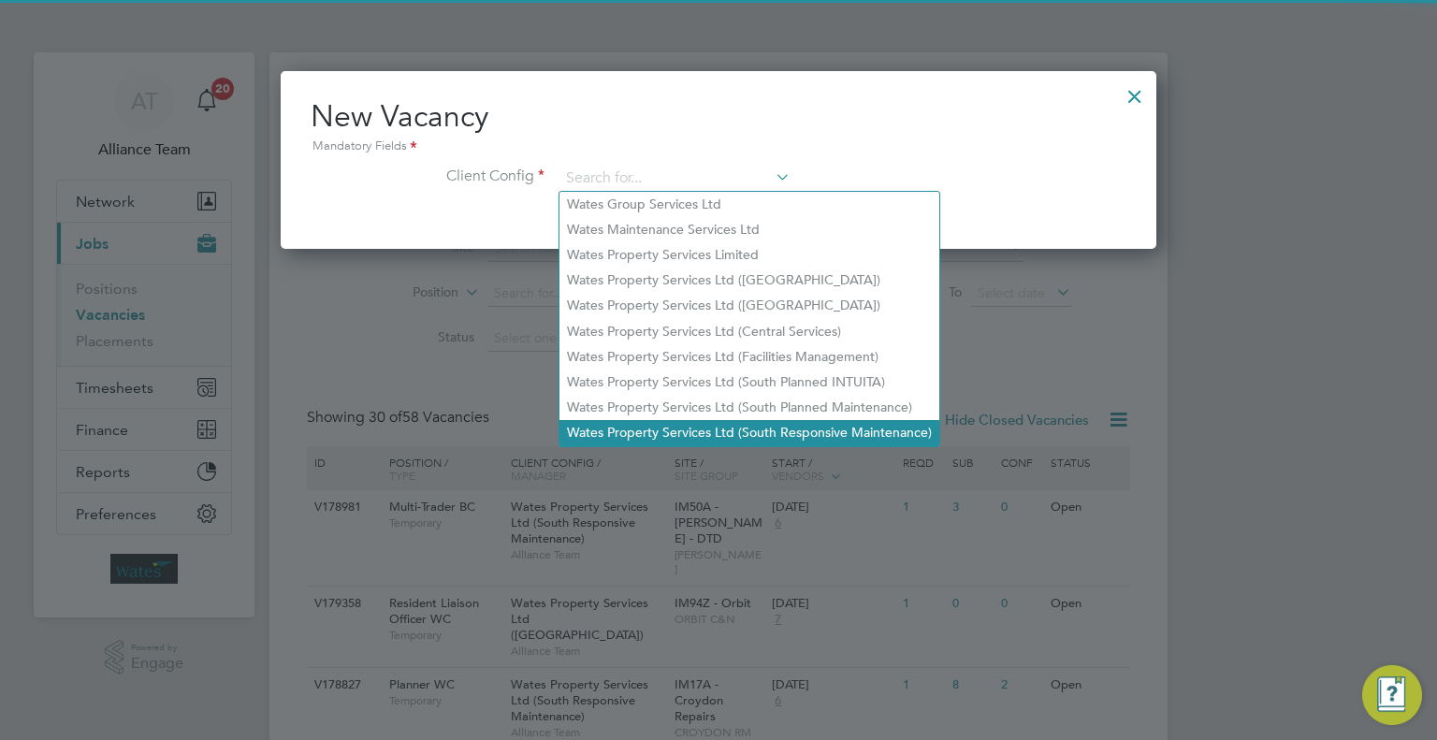
click at [760, 422] on li "Wates Property Services Ltd (South Responsive Maintenance)" at bounding box center [749, 432] width 380 height 25
type input "Wates Property Services Ltd (South Responsive Maintenance)"
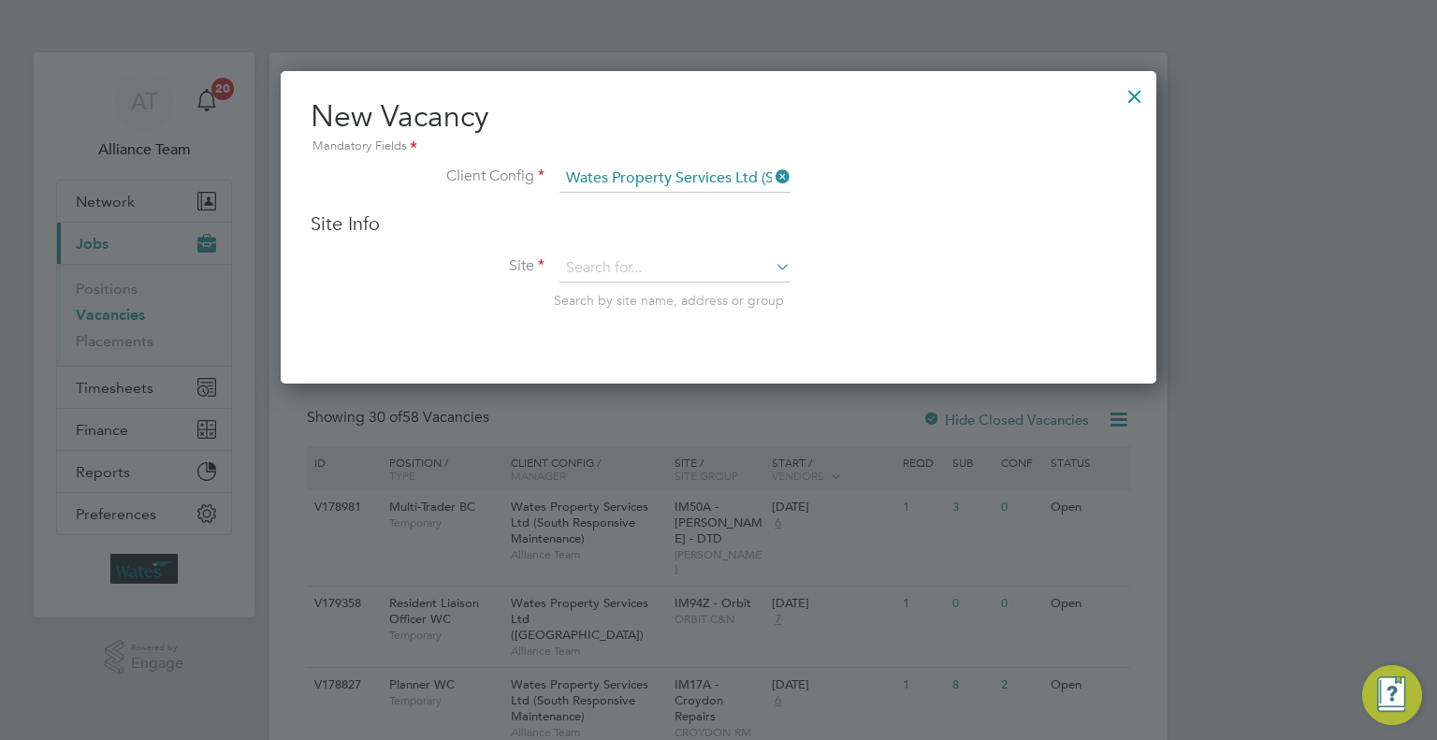
scroll to position [311, 876]
click at [625, 268] on input at bounding box center [674, 268] width 231 height 28
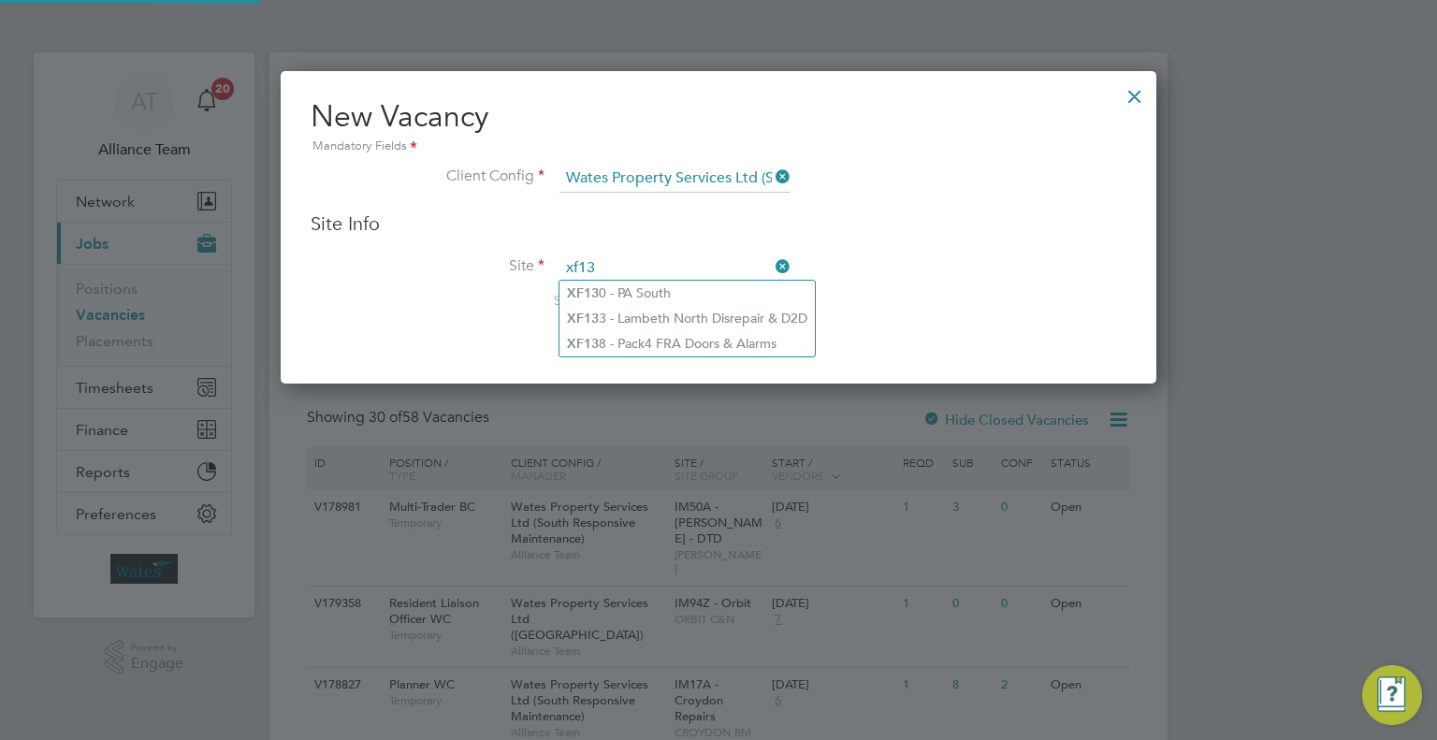
click at [692, 287] on li "XF13 0 - PA South" at bounding box center [686, 293] width 255 height 25
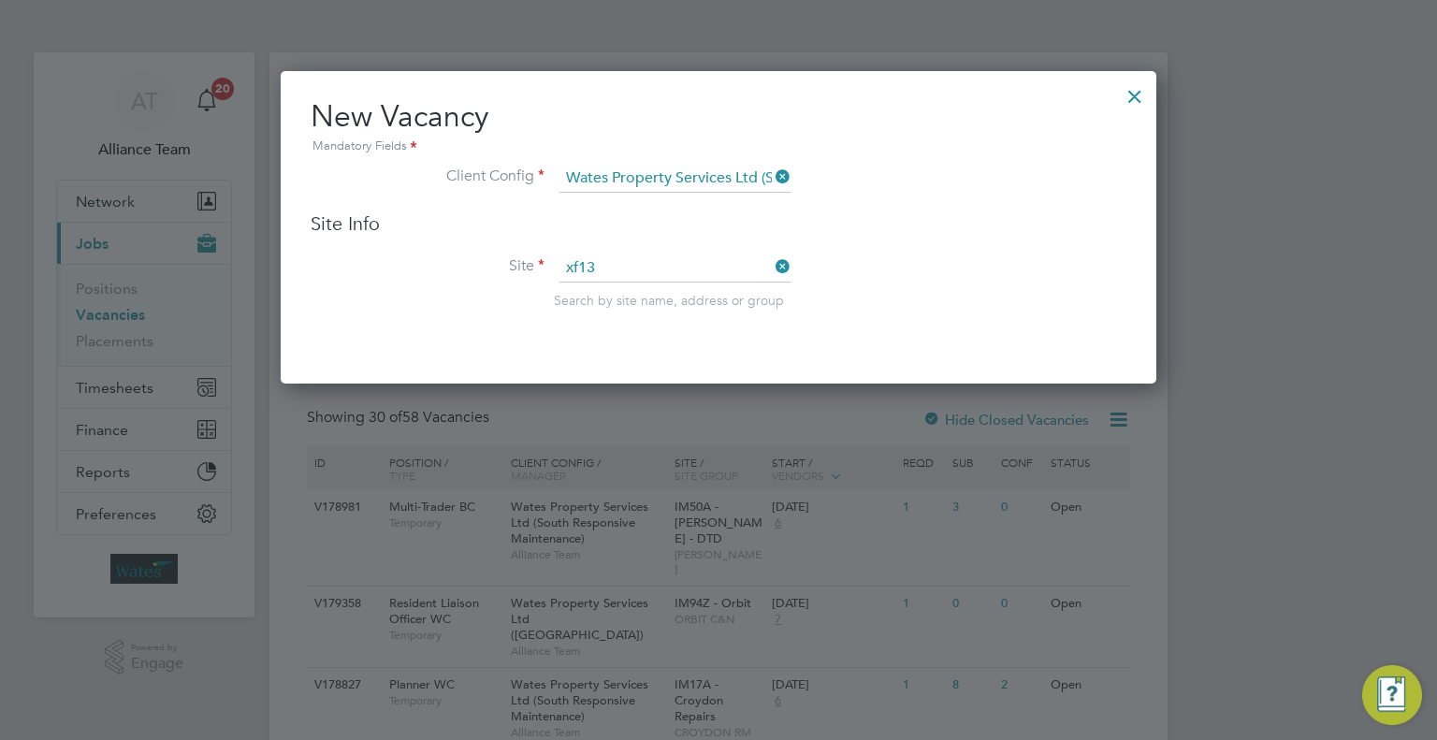
type input "XF130 - [GEOGRAPHIC_DATA]"
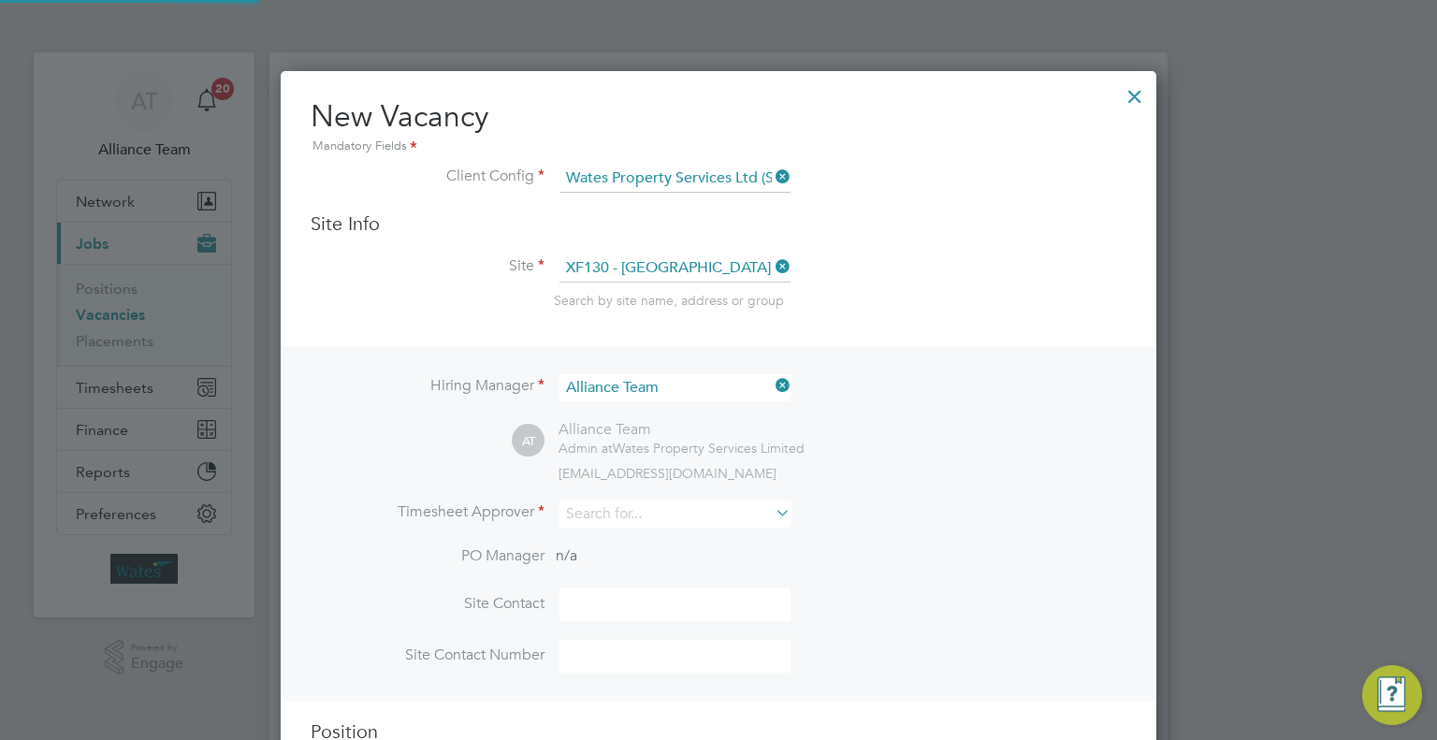
scroll to position [773, 876]
click at [605, 518] on input at bounding box center [674, 513] width 231 height 27
click at [713, 527] on li "Summ er Sampson" at bounding box center [675, 538] width 232 height 25
type input "[PERSON_NAME]"
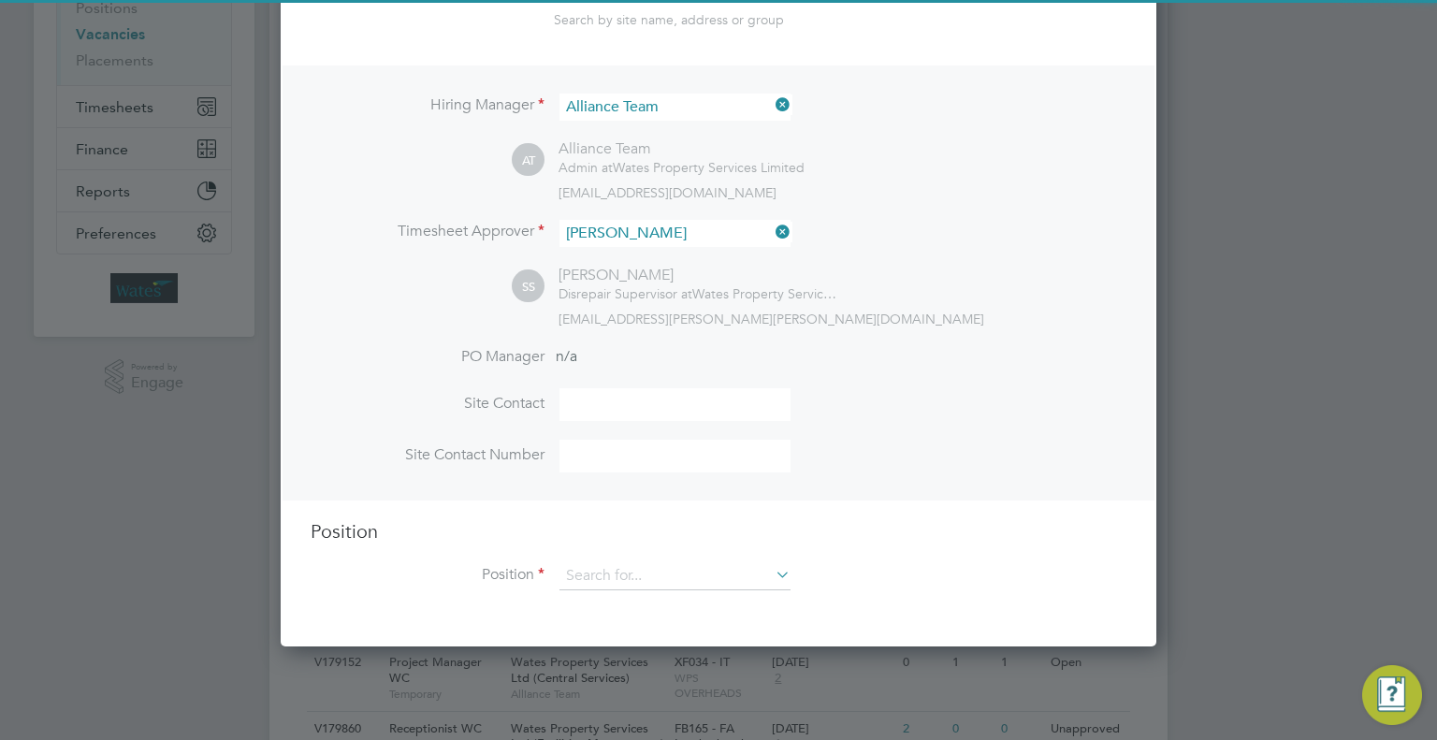
scroll to position [374, 0]
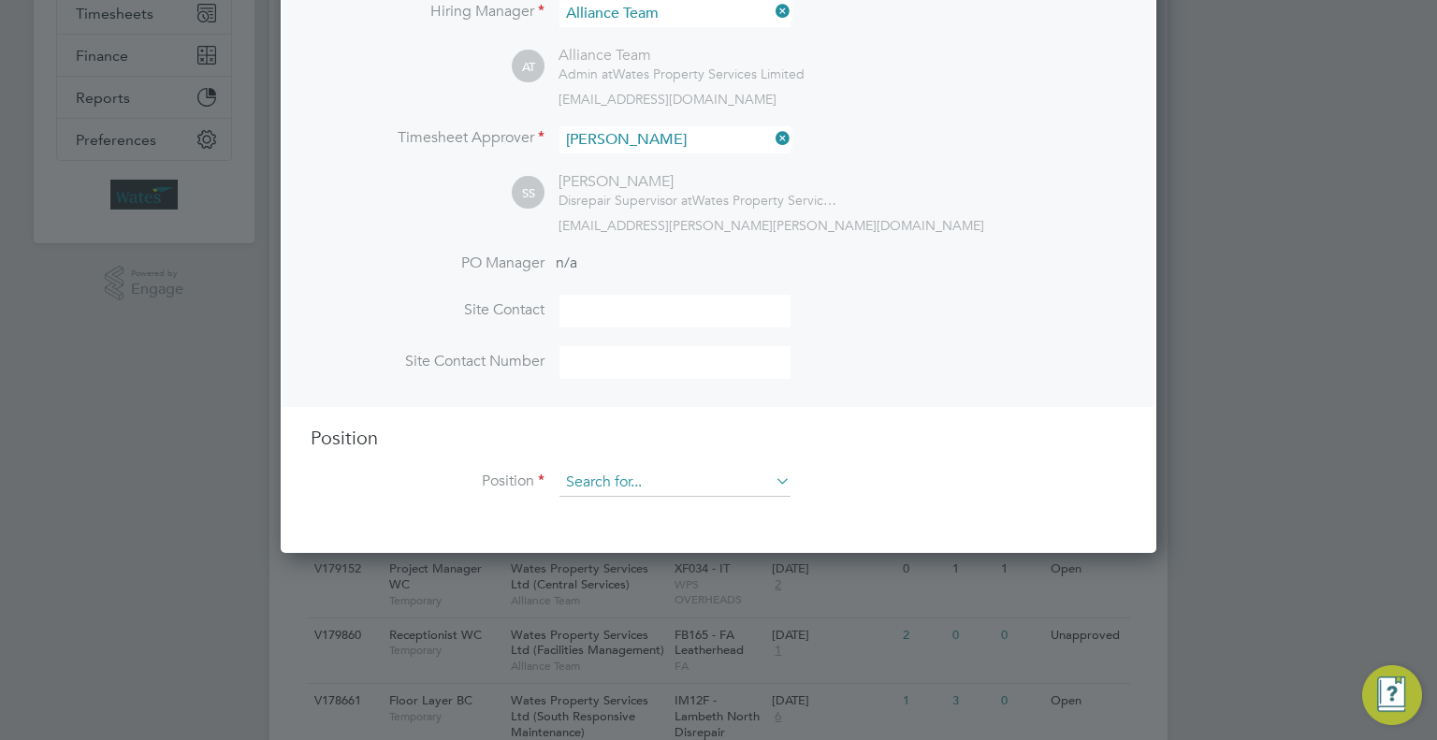
click at [632, 473] on input at bounding box center [674, 483] width 231 height 28
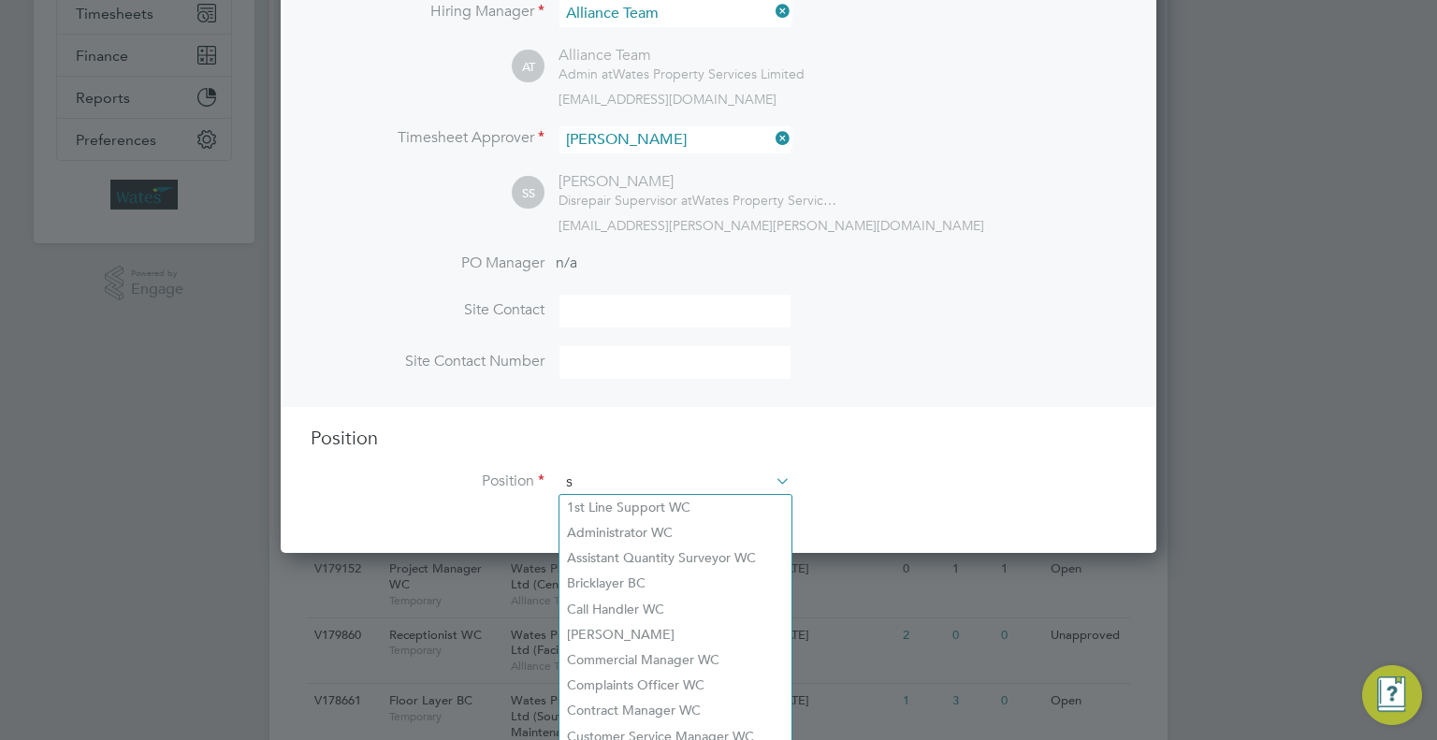
scroll to position [2679, 876]
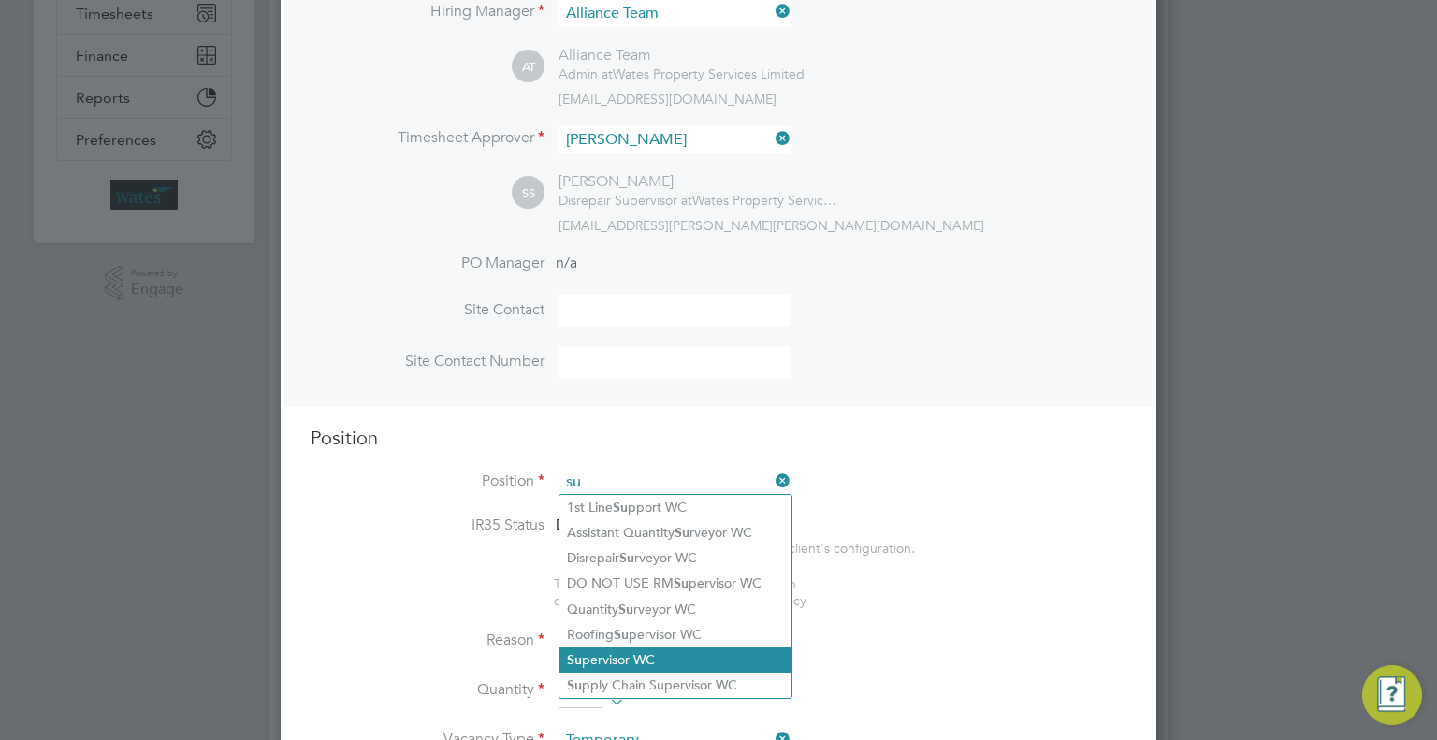
click at [708, 650] on li "Su pervisor WC" at bounding box center [675, 659] width 232 height 25
type input "Supervisor WC"
type textarea "Supervisor Min requirement for Supervisor is SSSTS or IOSH Managing Safely, whe…"
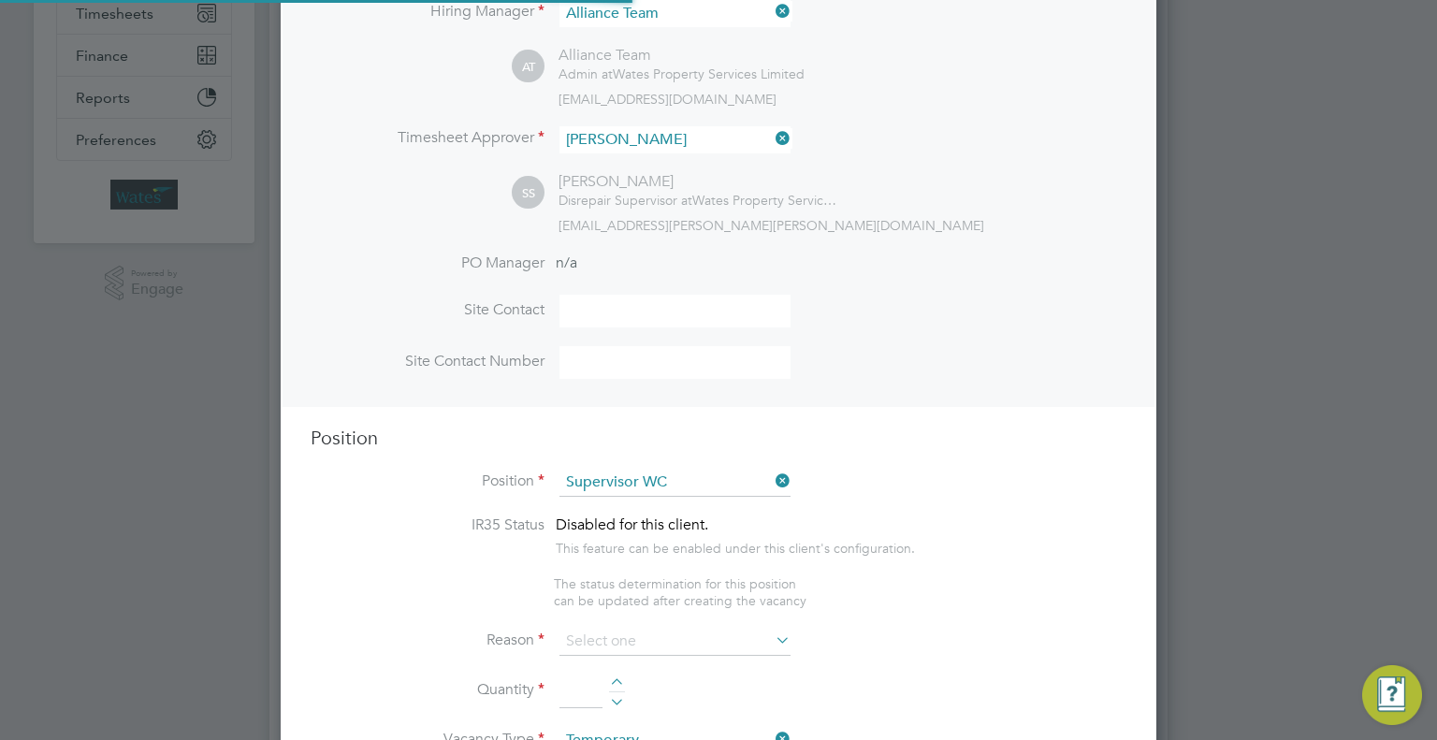
scroll to position [55, 97]
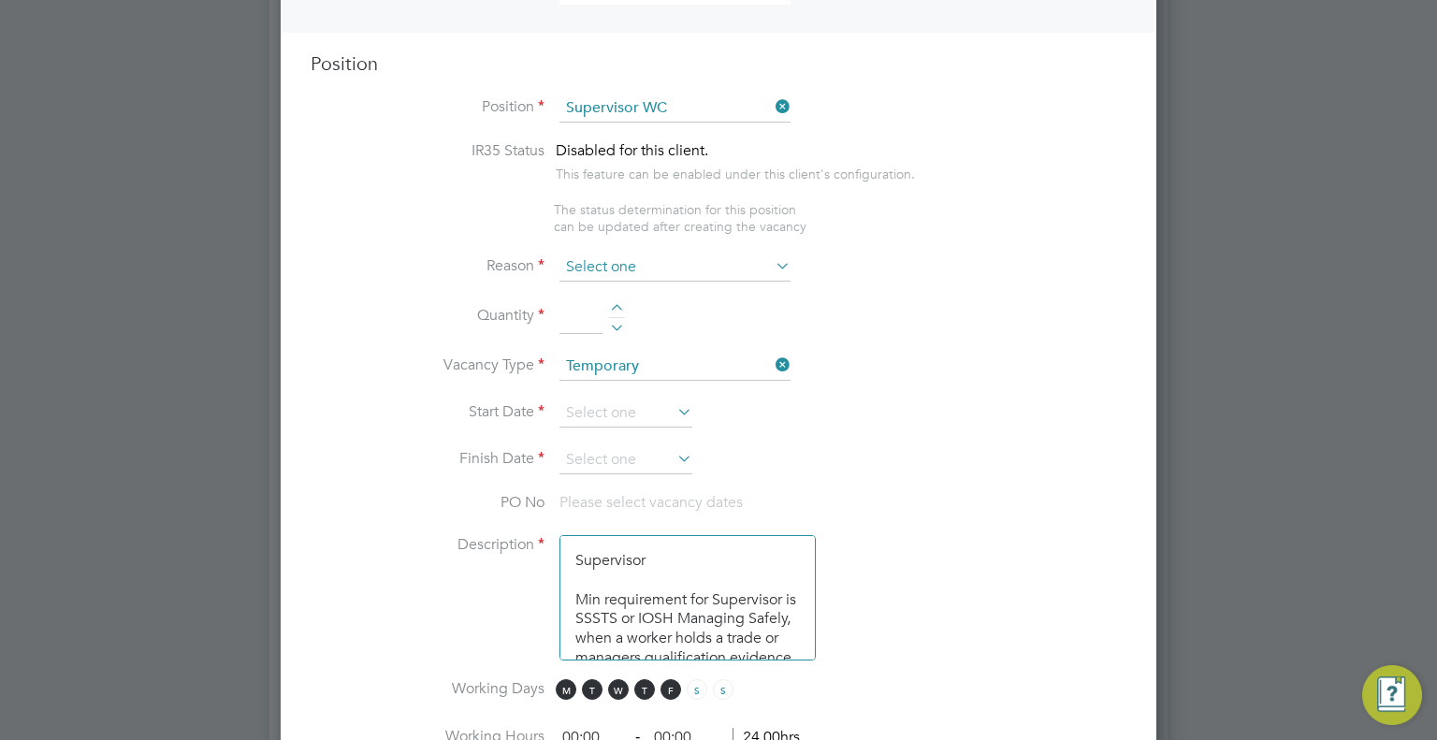
click at [595, 257] on input at bounding box center [674, 267] width 231 height 28
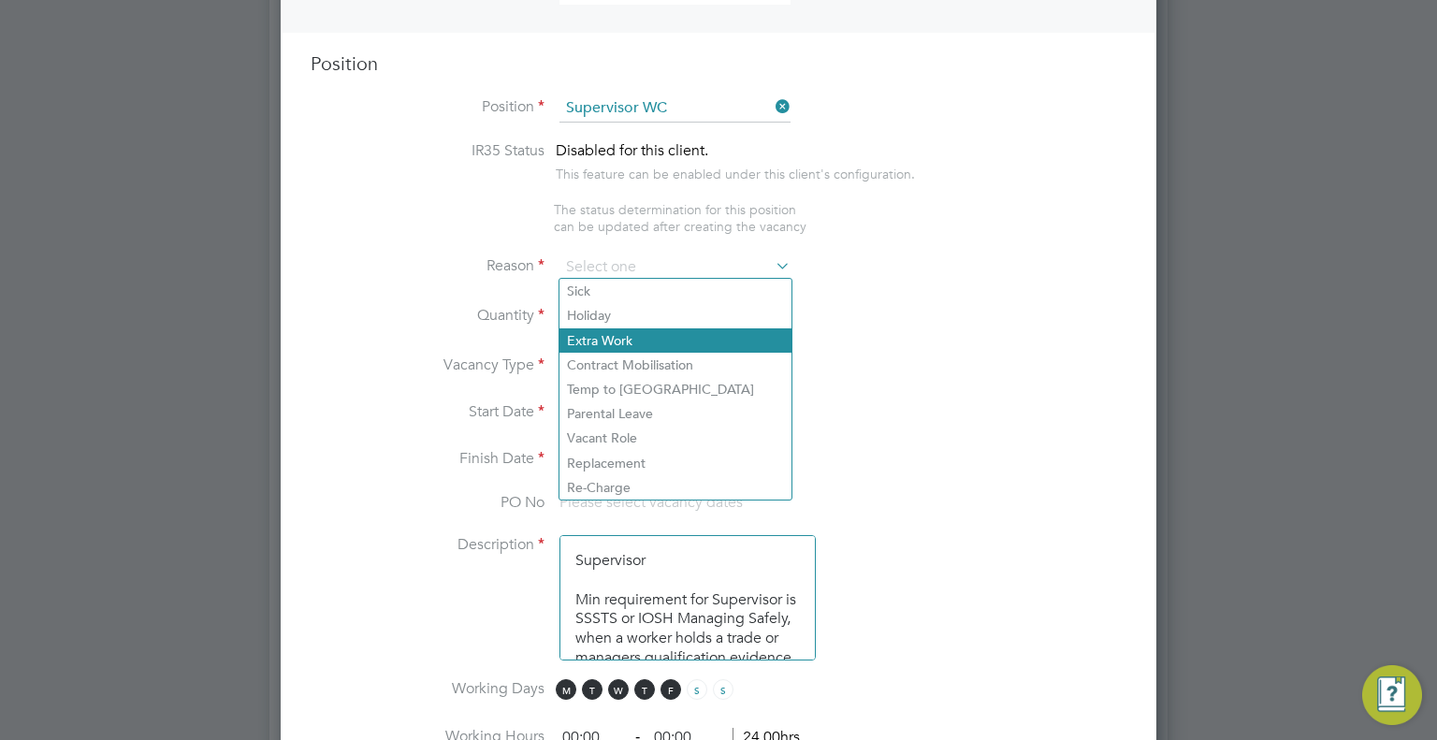
click at [599, 330] on li "Extra Work" at bounding box center [675, 340] width 232 height 24
type input "Extra Work"
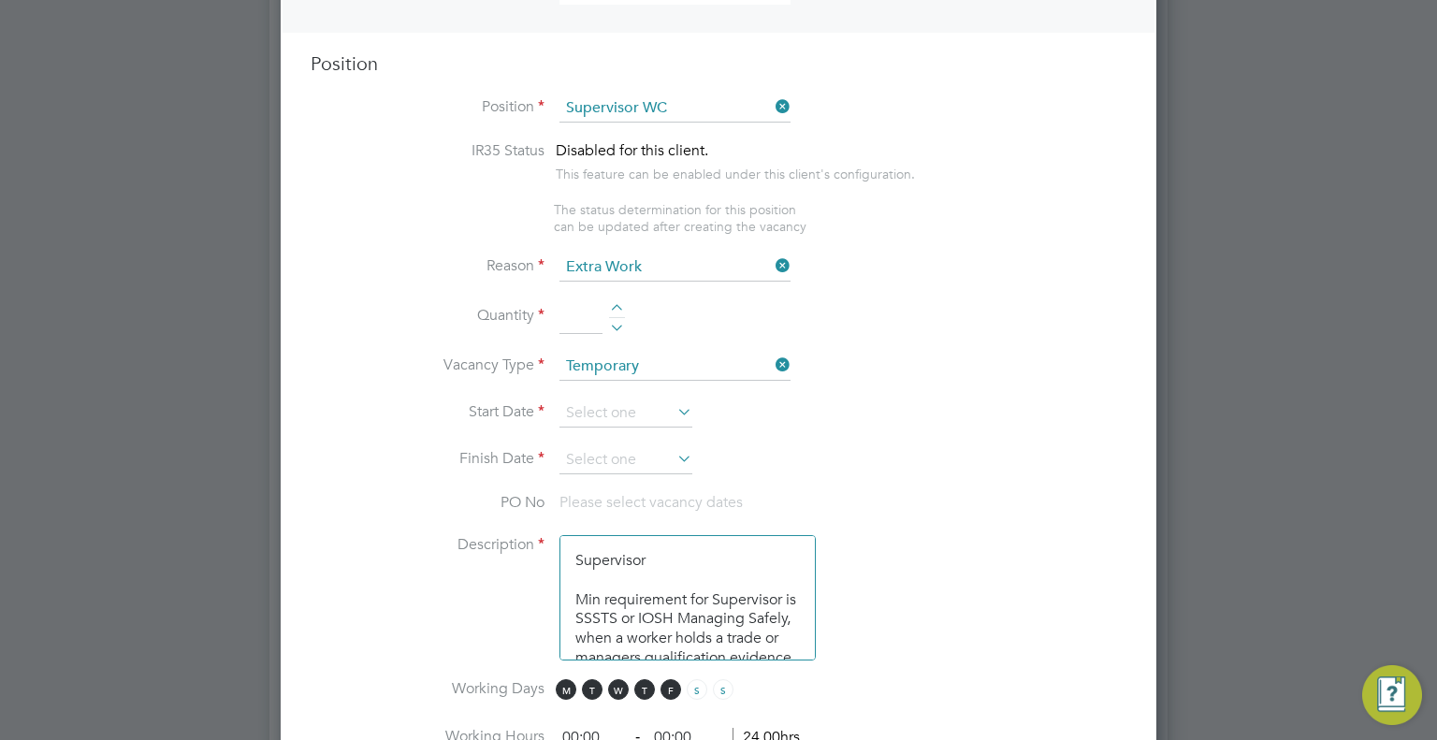
click at [556, 321] on li "Quantity" at bounding box center [719, 326] width 816 height 52
drag, startPoint x: 586, startPoint y: 311, endPoint x: 572, endPoint y: 326, distance: 20.5
click at [586, 311] on input at bounding box center [580, 317] width 43 height 34
type input "1"
click at [616, 405] on input at bounding box center [625, 413] width 133 height 28
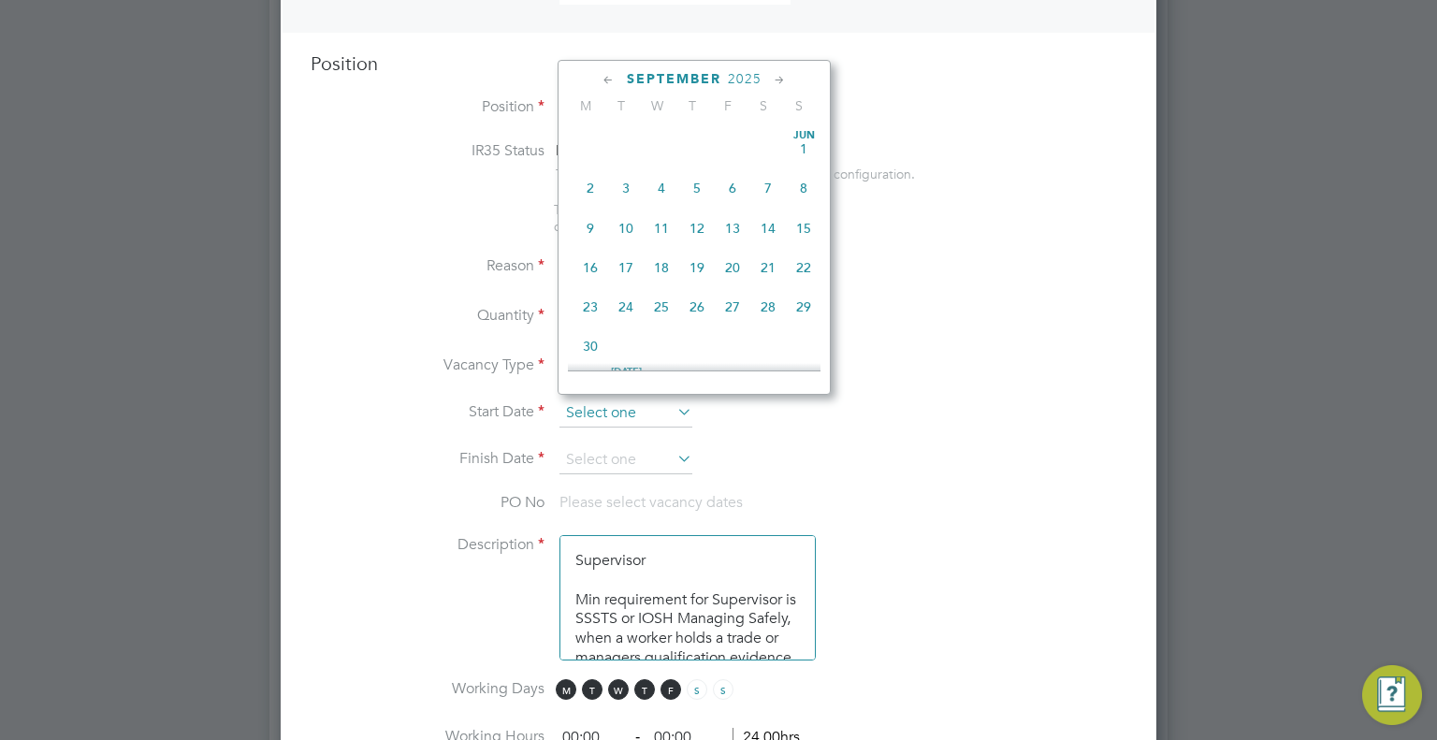
scroll to position [570, 0]
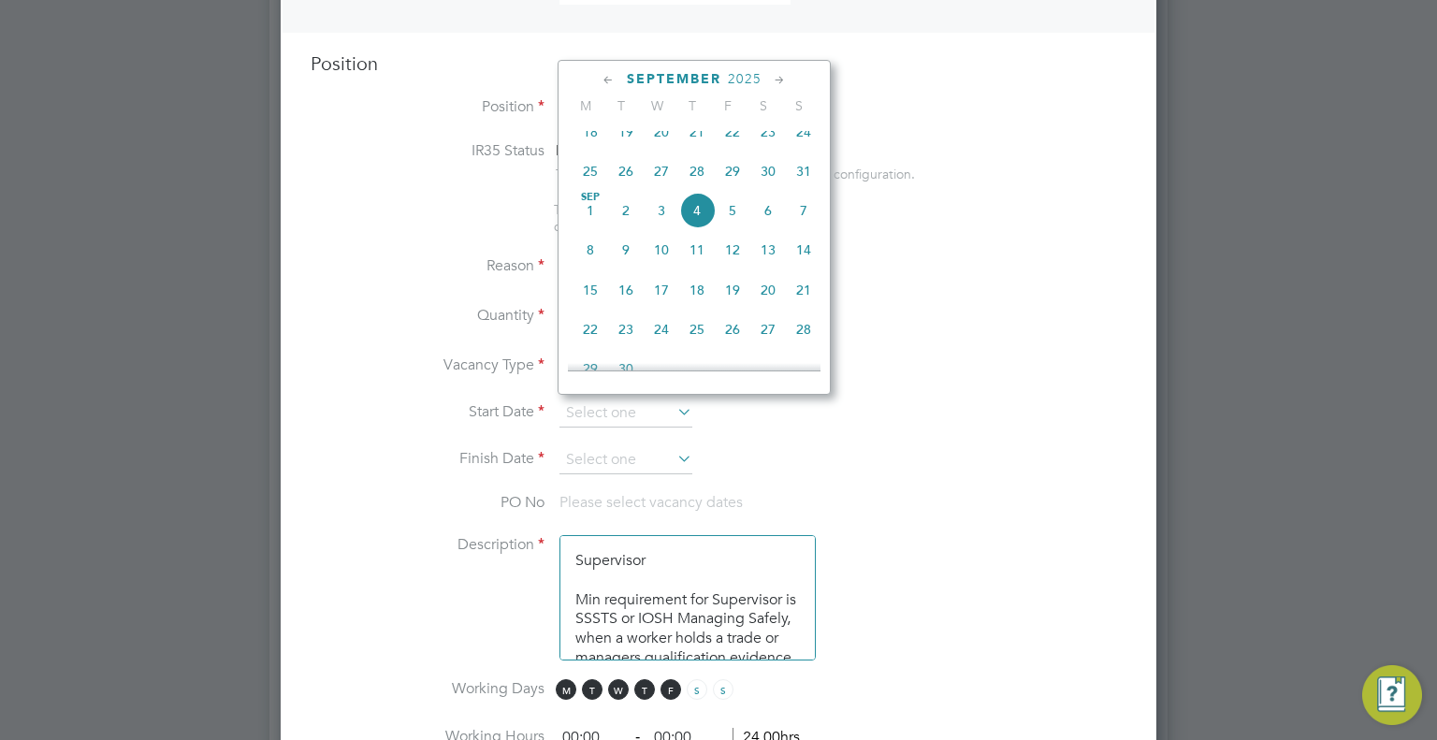
click at [596, 306] on span "15" at bounding box center [590, 290] width 36 height 36
type input "15 Sep 2025"
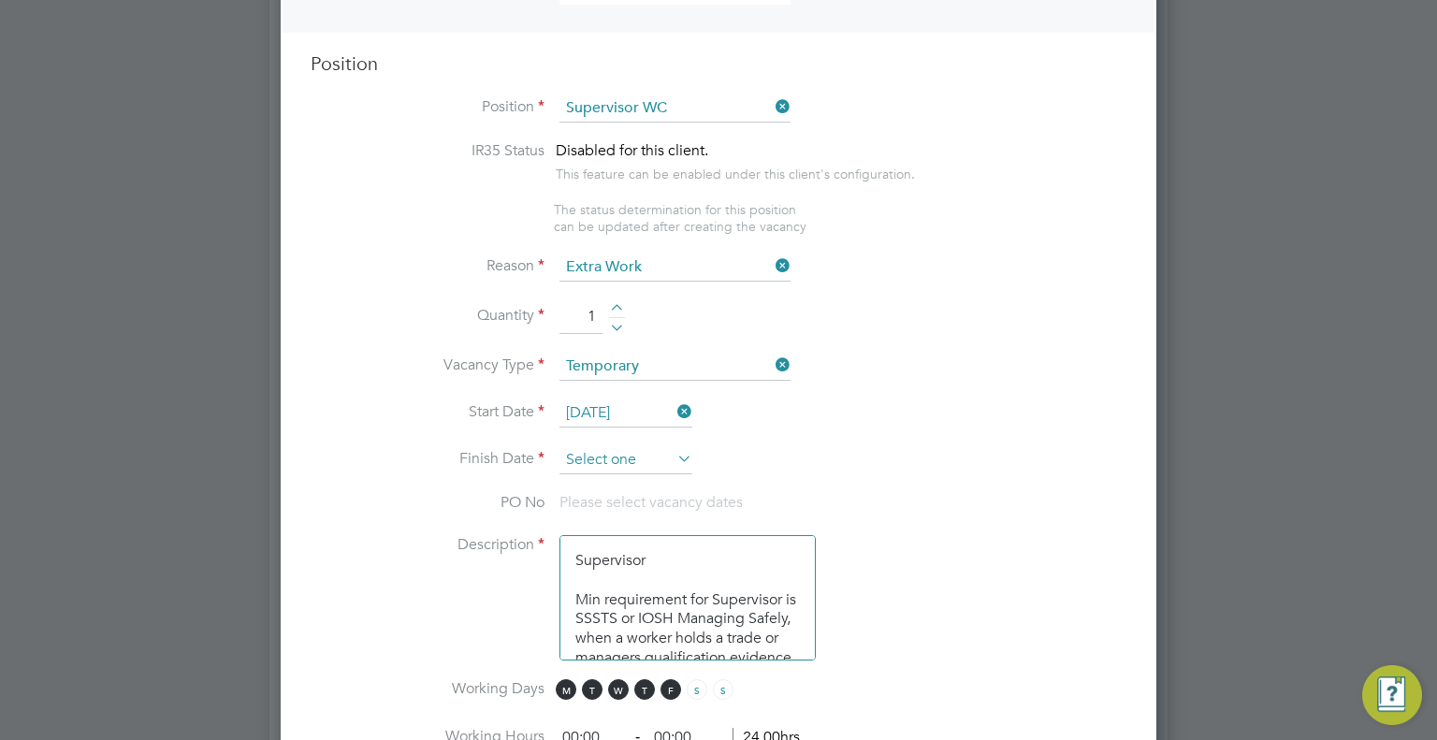
click at [640, 452] on input at bounding box center [625, 460] width 133 height 28
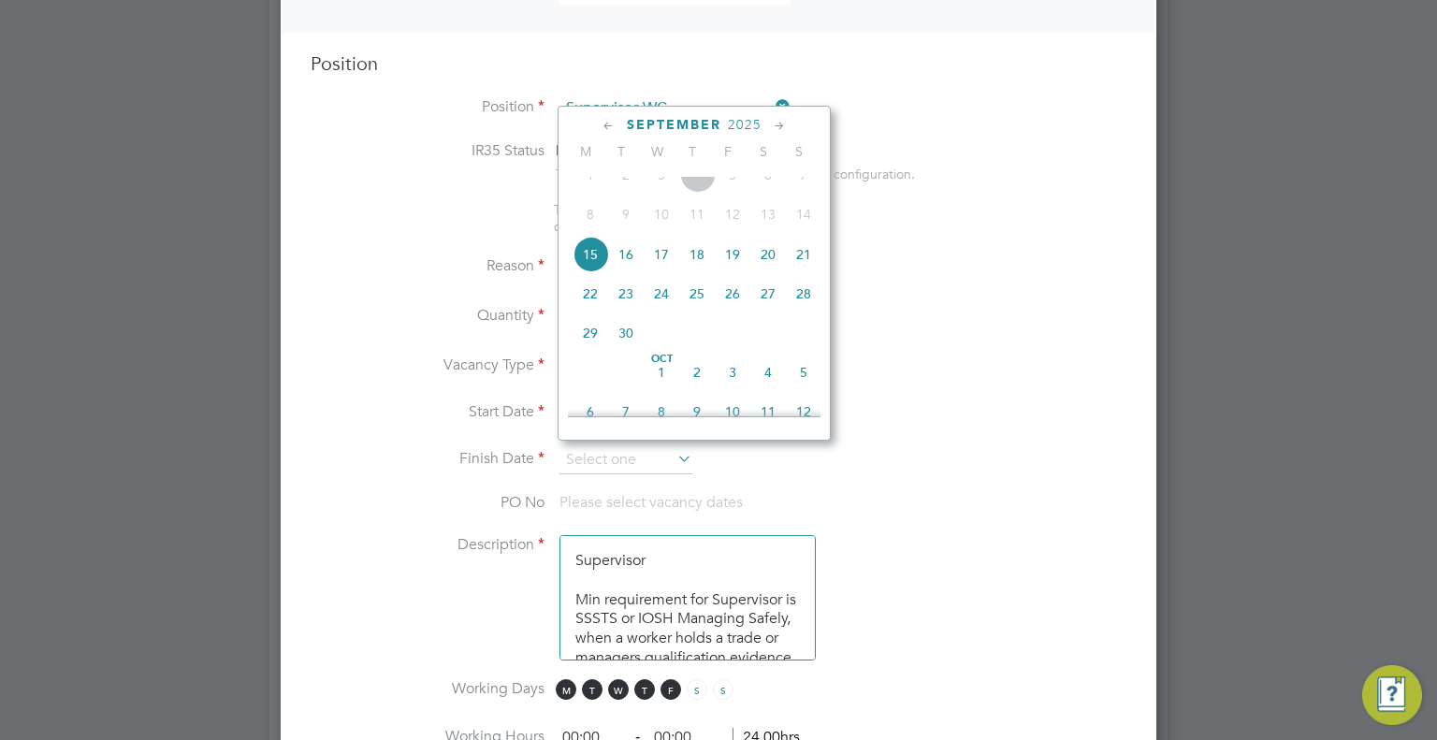
click at [783, 117] on icon at bounding box center [780, 126] width 18 height 21
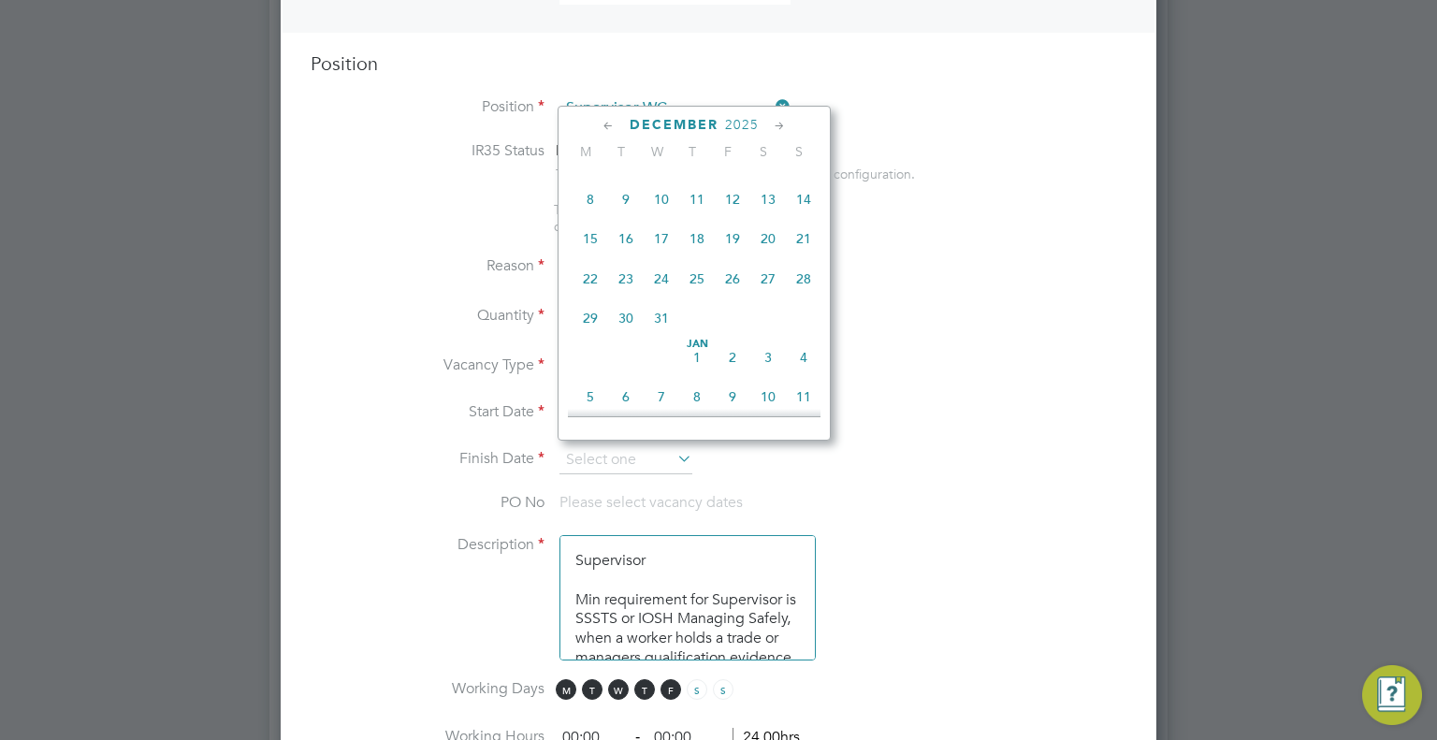
click at [722, 297] on span "26" at bounding box center [733, 279] width 36 height 36
type input "26 Dec 2025"
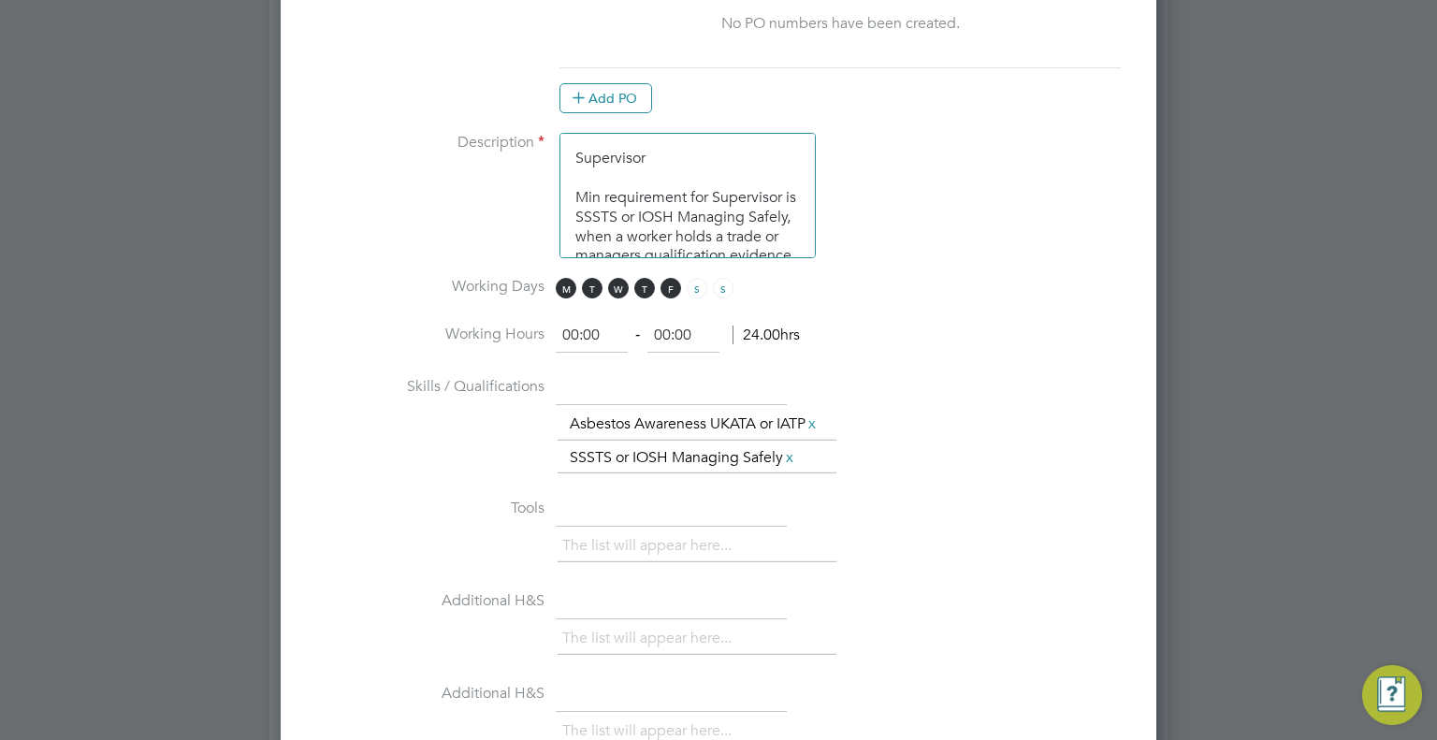
scroll to position [42, 0]
click at [790, 227] on textarea "Supervisor Min requirement for Supervisor is SSSTS or IOSH Managing Safely, whe…" at bounding box center [687, 195] width 256 height 125
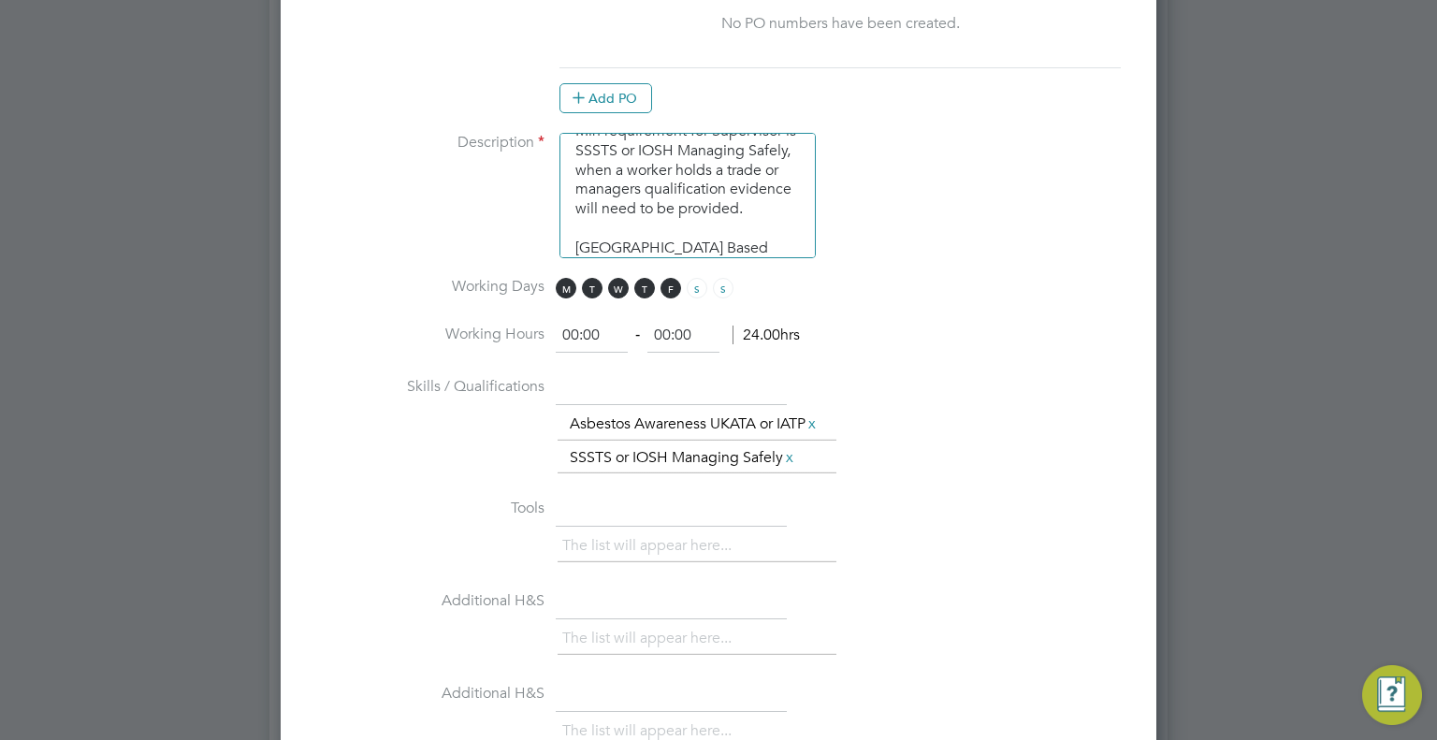
scroll to position [86, 0]
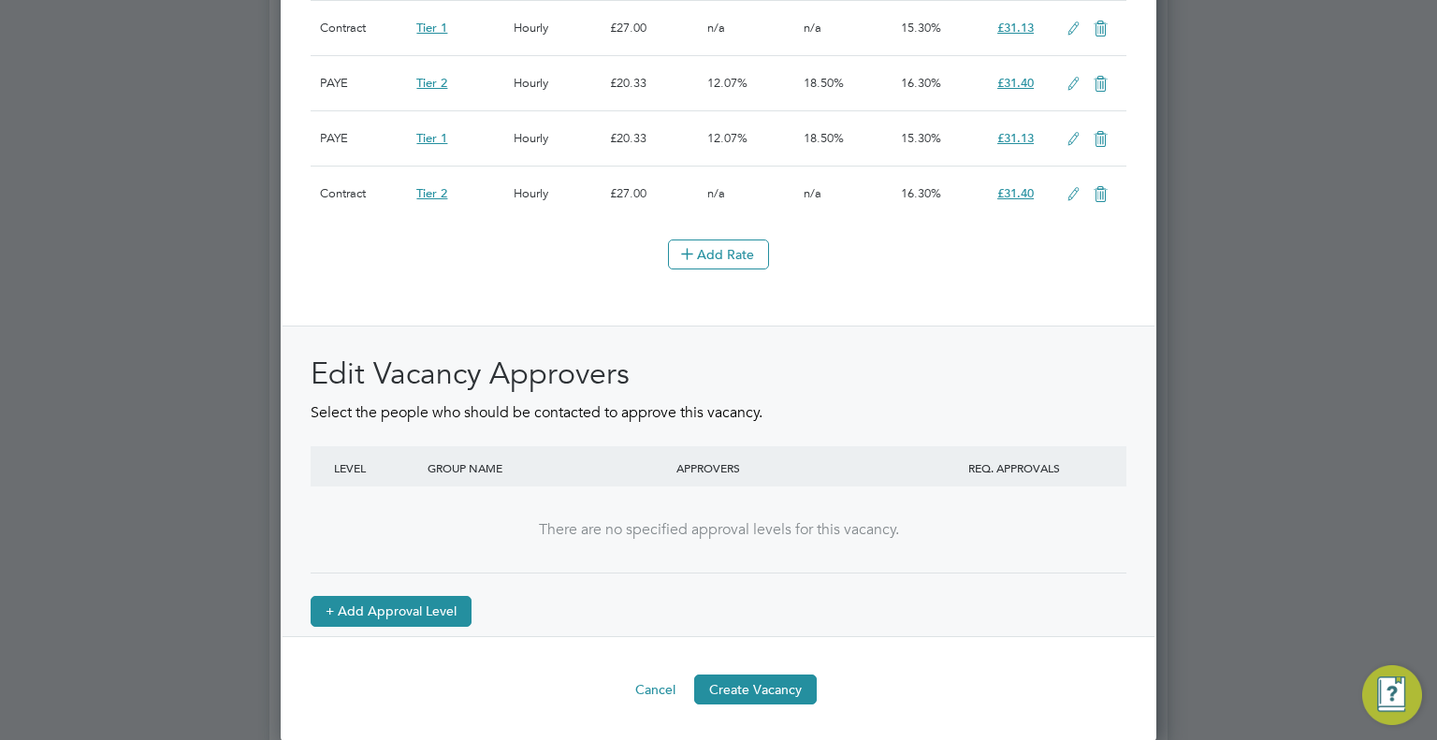
type textarea "Disrepair Supervisor Min requirement for Supervisor is SSSTS or IOSH Managing S…"
click at [441, 616] on button "+ Add Approval Level" at bounding box center [391, 611] width 161 height 30
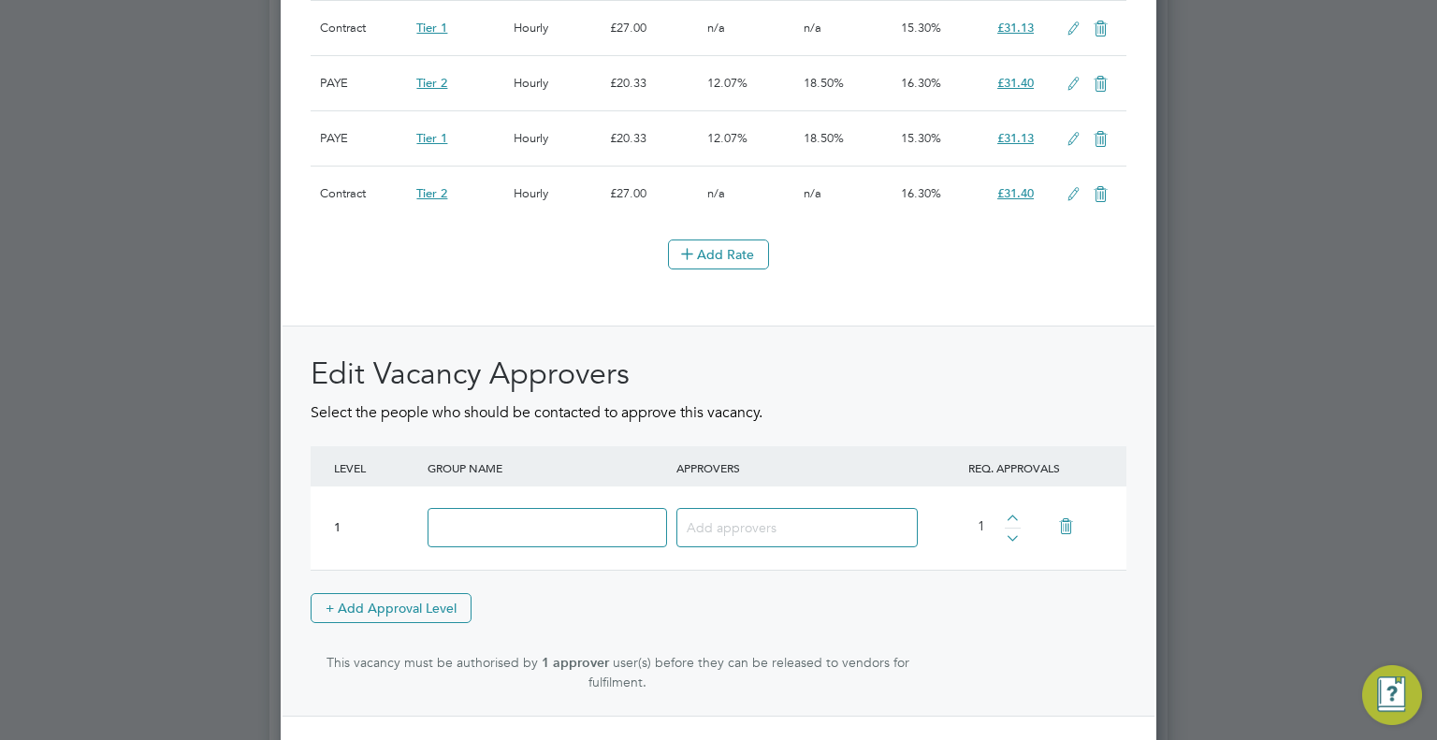
click at [529, 535] on input at bounding box center [546, 528] width 239 height 40
type input "Approver"
click at [758, 527] on input at bounding box center [790, 526] width 207 height 24
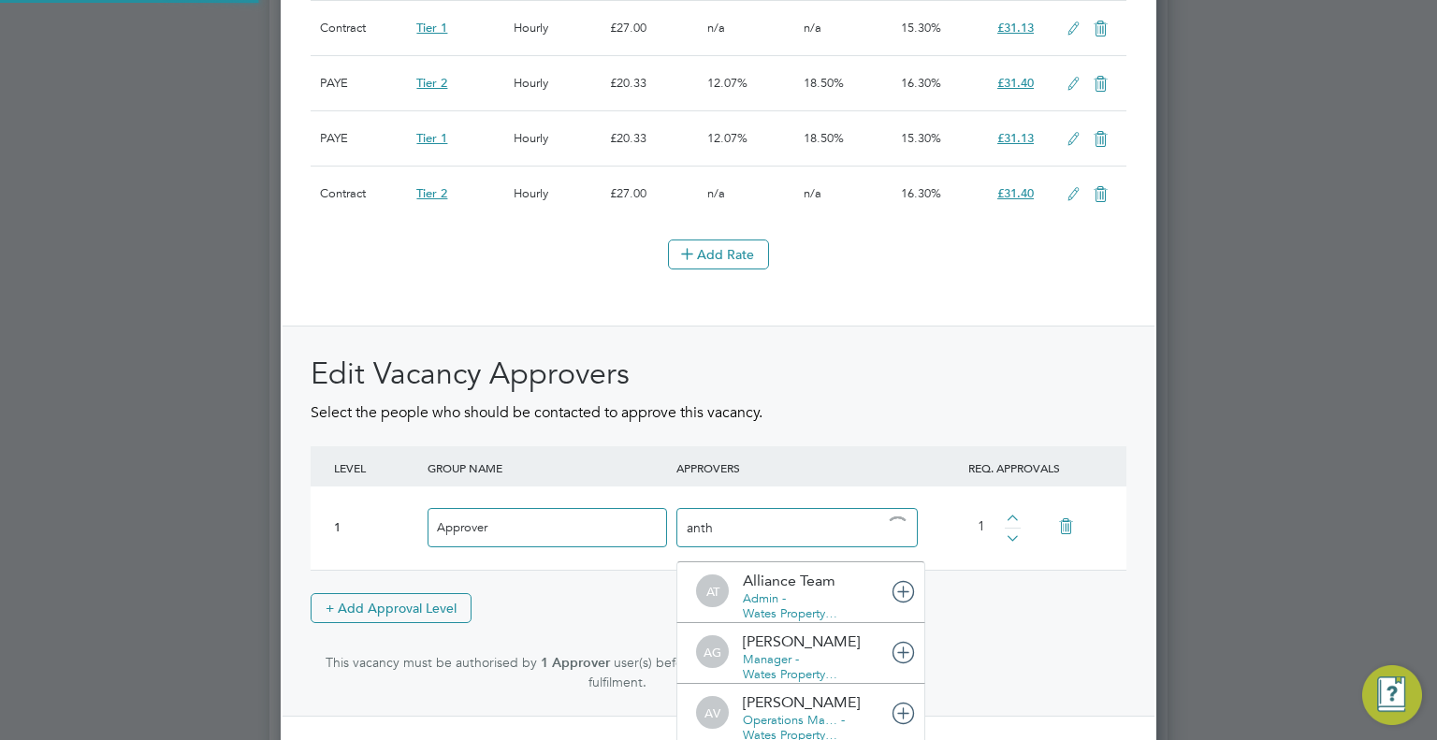
type input "antho"
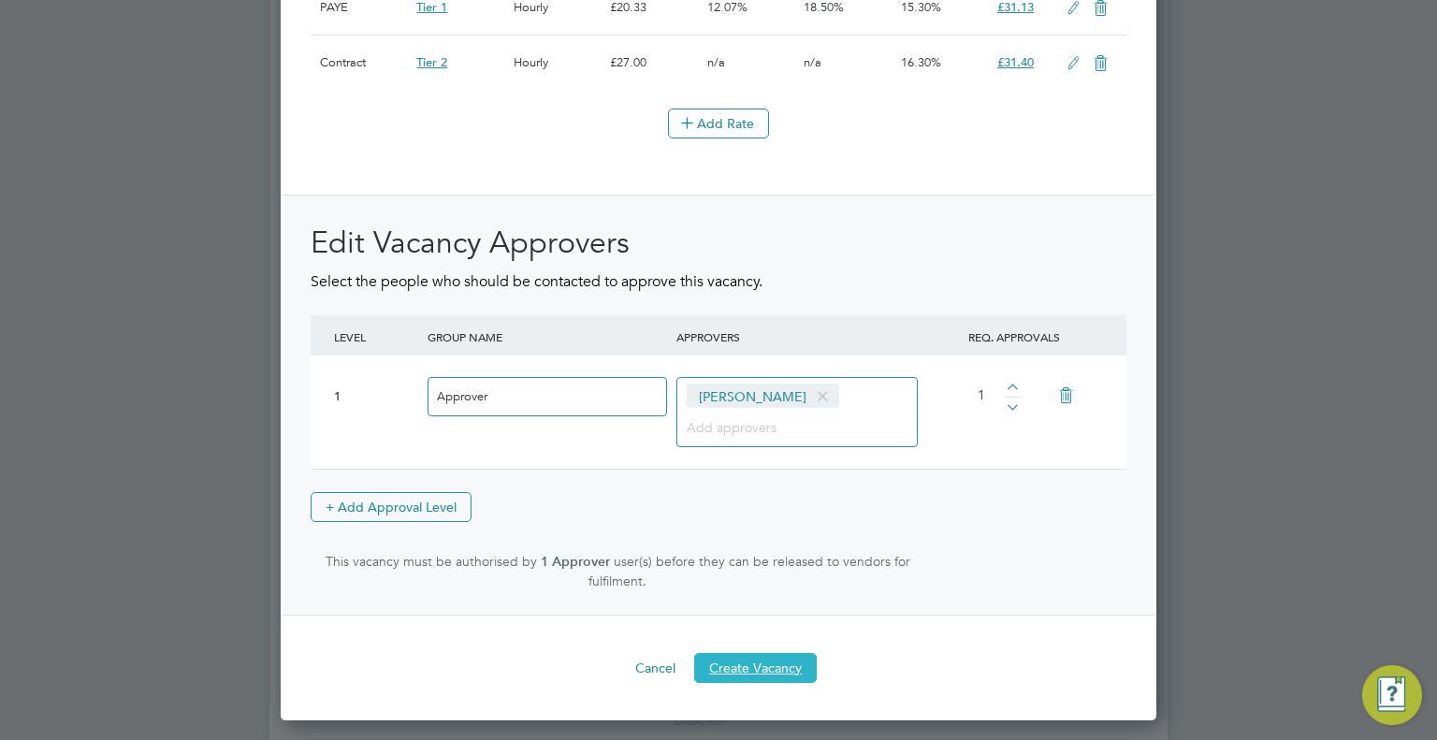
click at [780, 680] on button "Create Vacancy" at bounding box center [755, 668] width 123 height 30
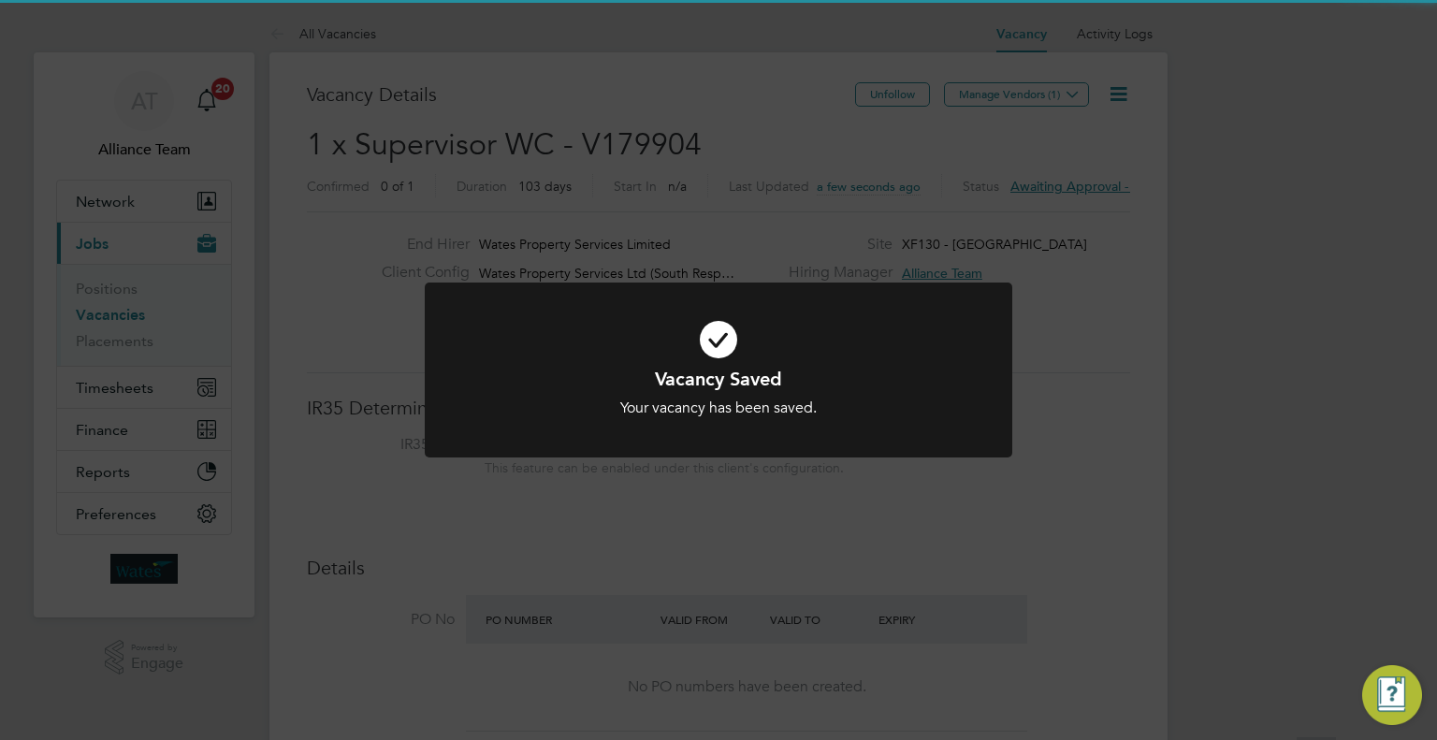
drag, startPoint x: 1231, startPoint y: 157, endPoint x: 1023, endPoint y: 130, distance: 209.4
click at [1225, 156] on div "Vacancy Saved Your vacancy has been saved. Cancel Okay" at bounding box center [718, 370] width 1437 height 740
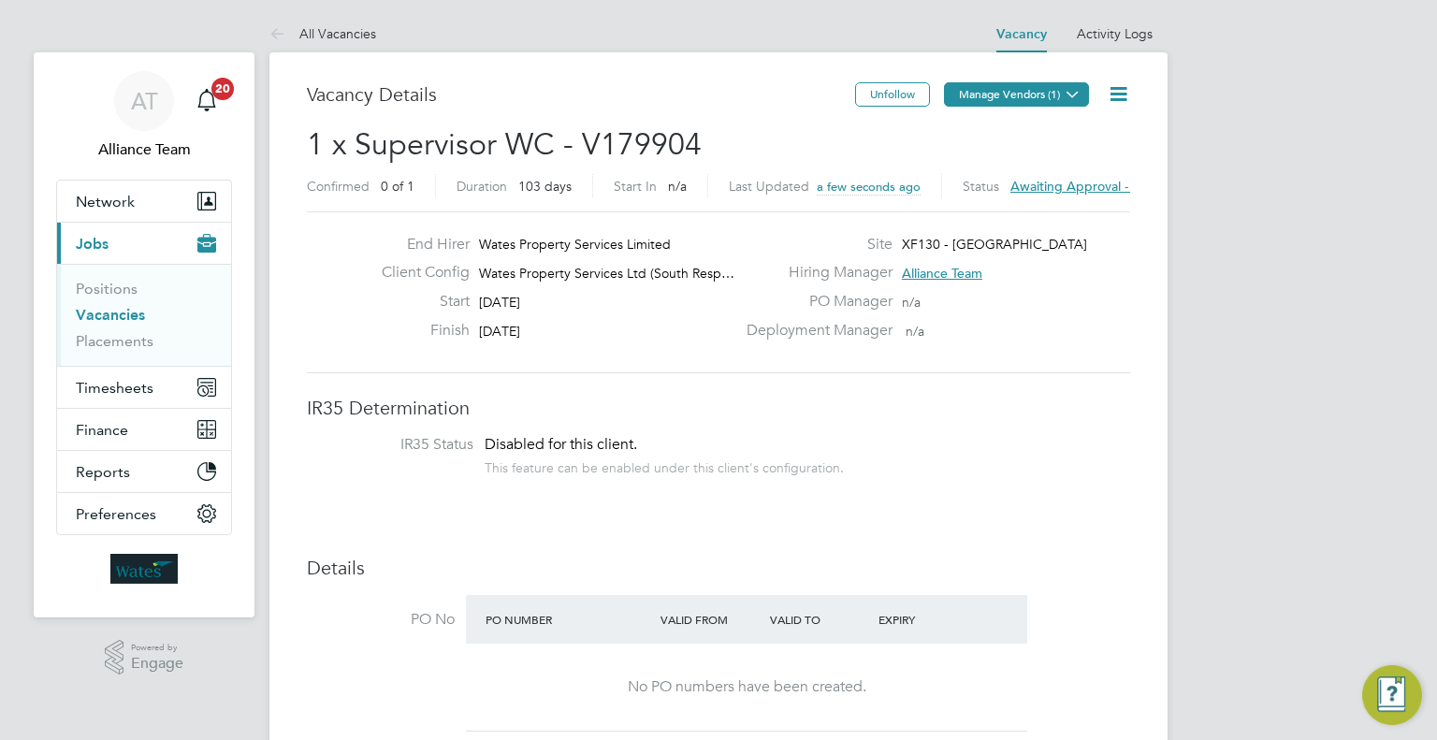
click at [982, 97] on button "Manage Vendors (1)" at bounding box center [1016, 94] width 145 height 24
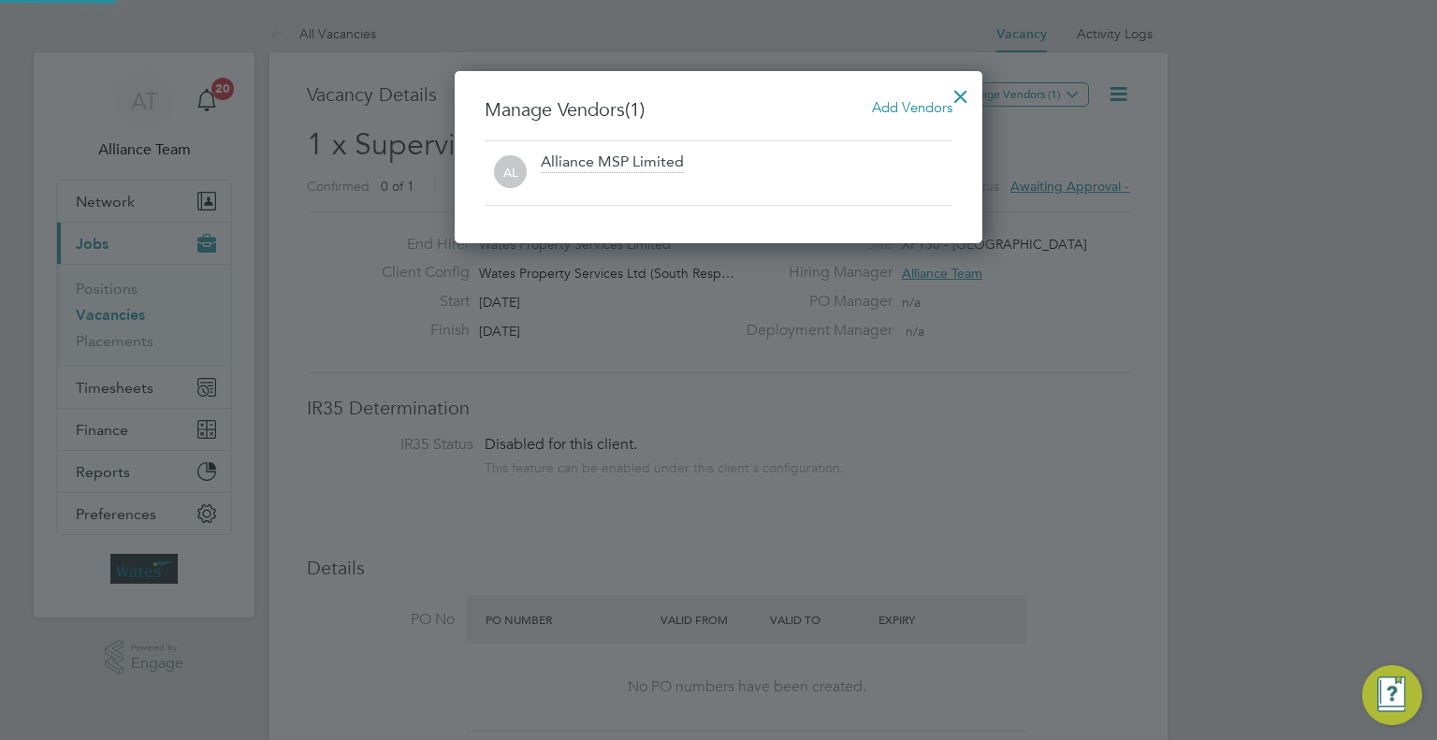
click at [932, 104] on span "Add Vendors" at bounding box center [912, 107] width 80 height 18
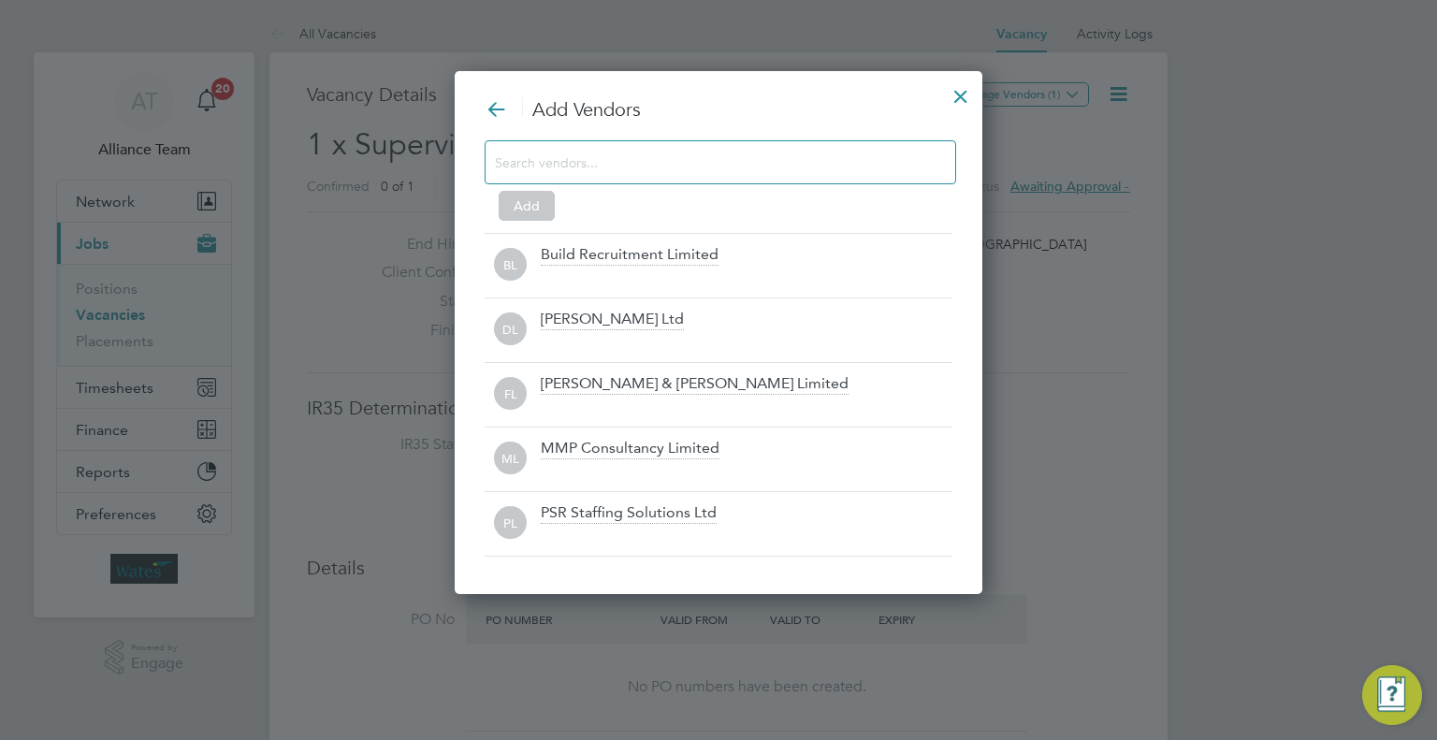
click at [601, 159] on input at bounding box center [705, 162] width 421 height 24
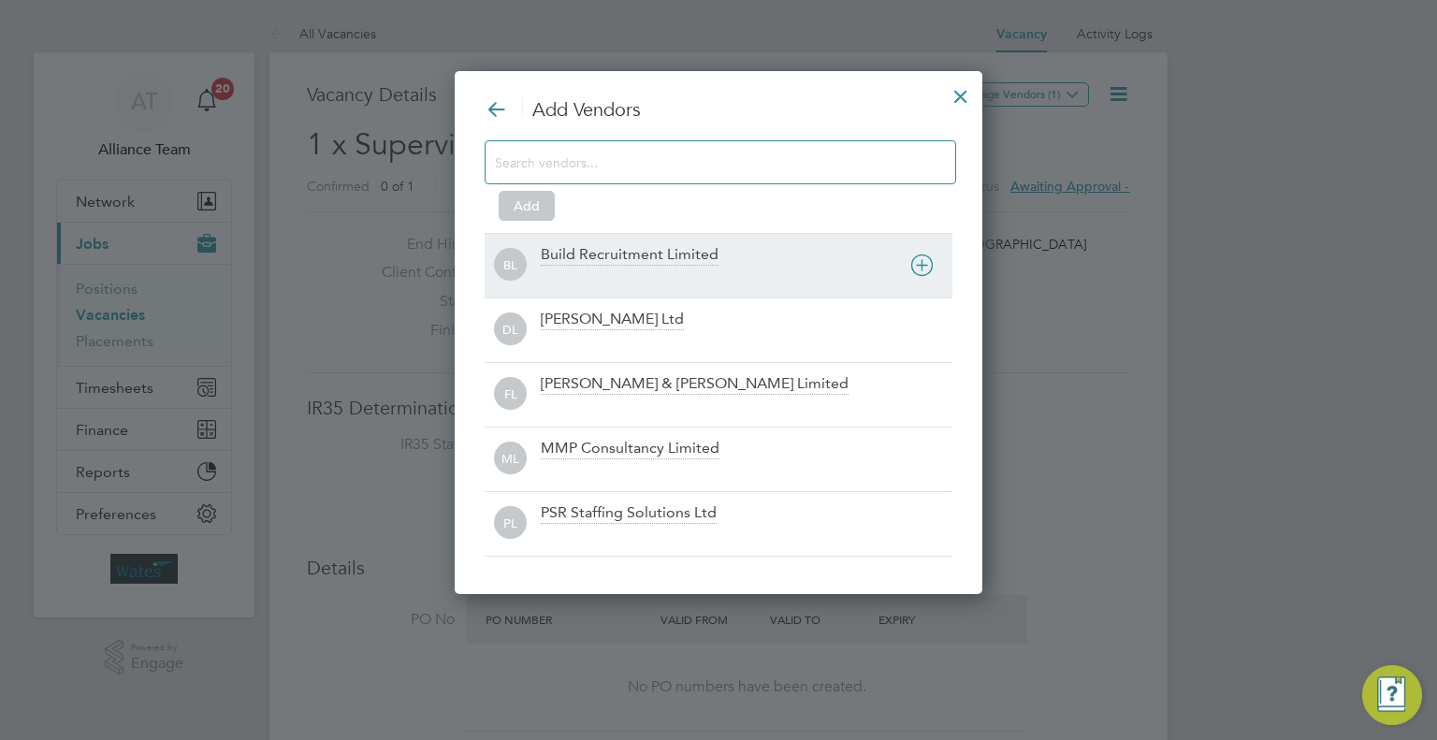
click at [603, 245] on div "Build Recruitment Limited" at bounding box center [630, 255] width 178 height 21
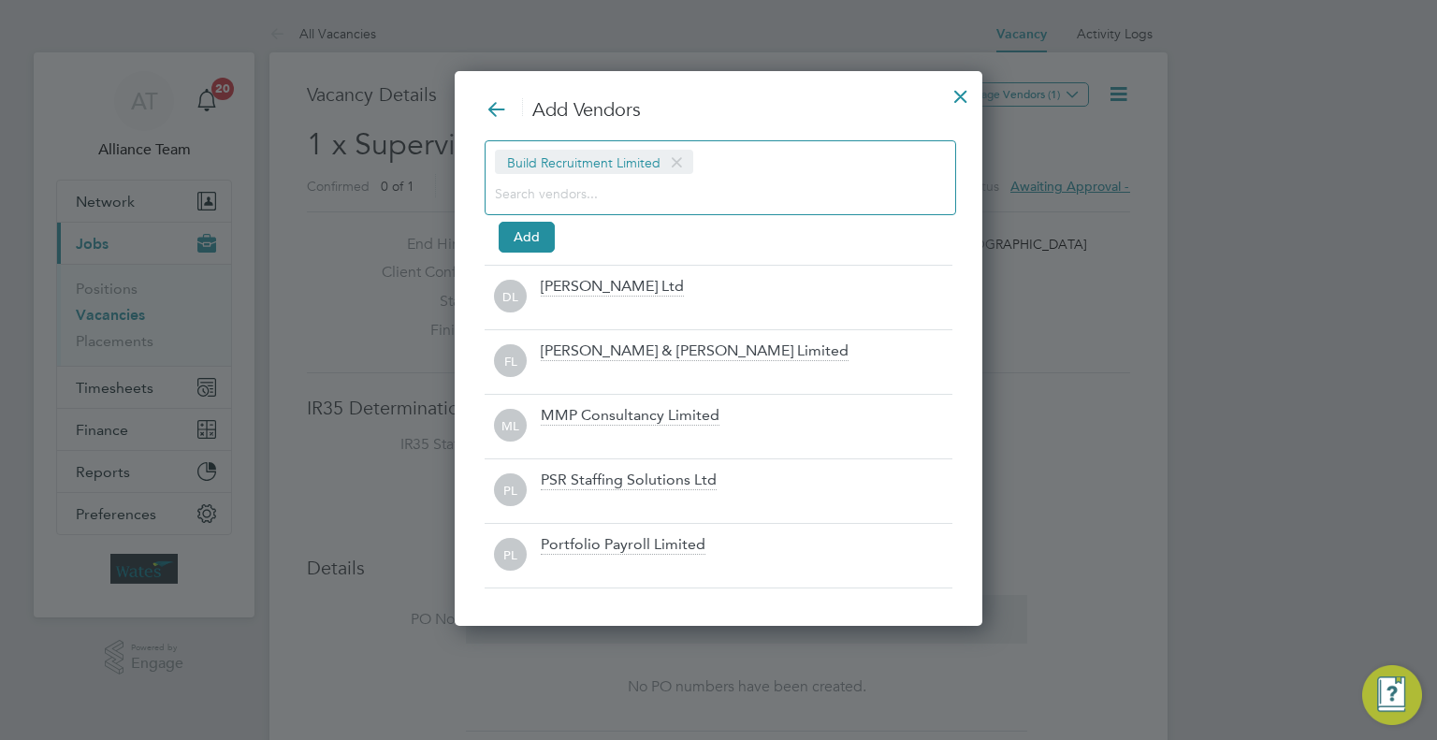
click at [557, 196] on input at bounding box center [705, 193] width 421 height 24
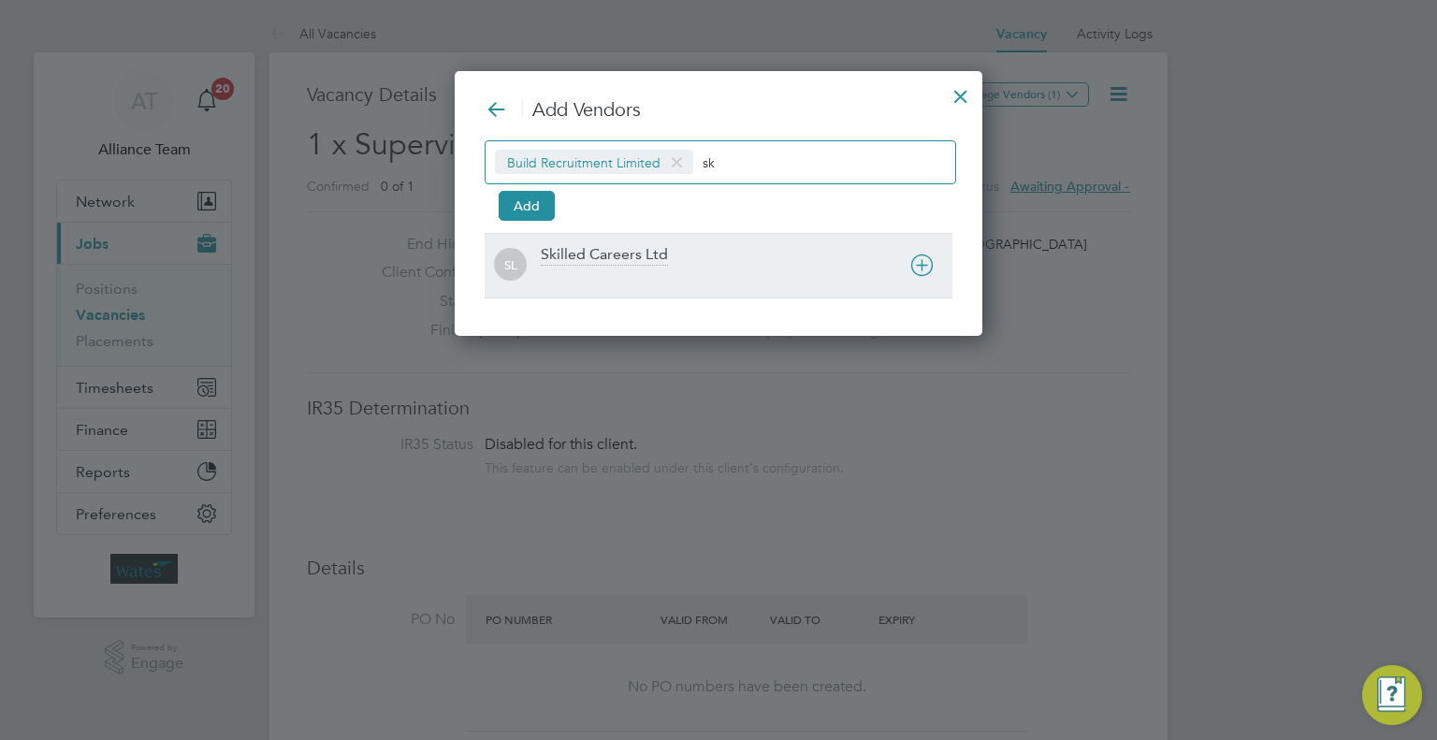
type input "sk"
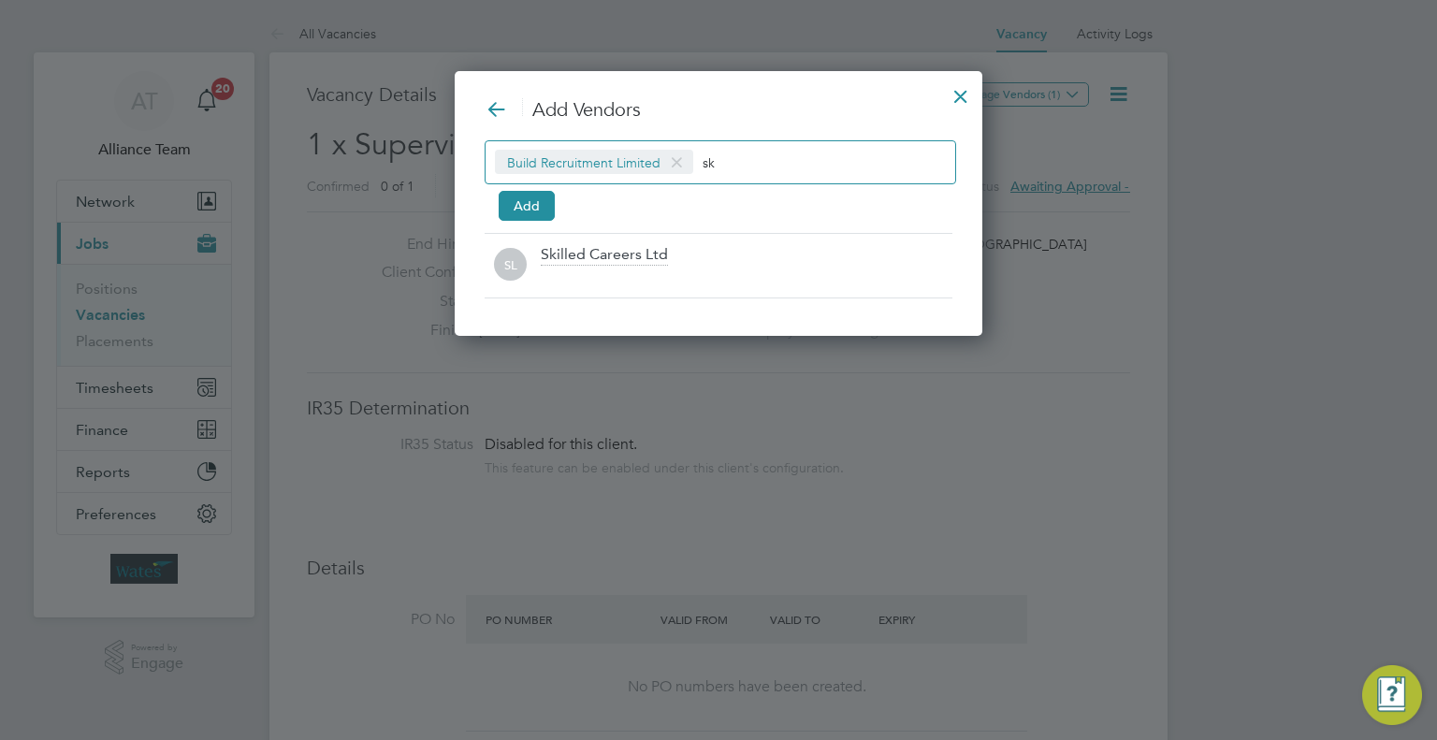
drag, startPoint x: 554, startPoint y: 266, endPoint x: 548, endPoint y: 252, distance: 15.1
click at [554, 263] on div "Skilled Careers Ltd" at bounding box center [747, 265] width 412 height 41
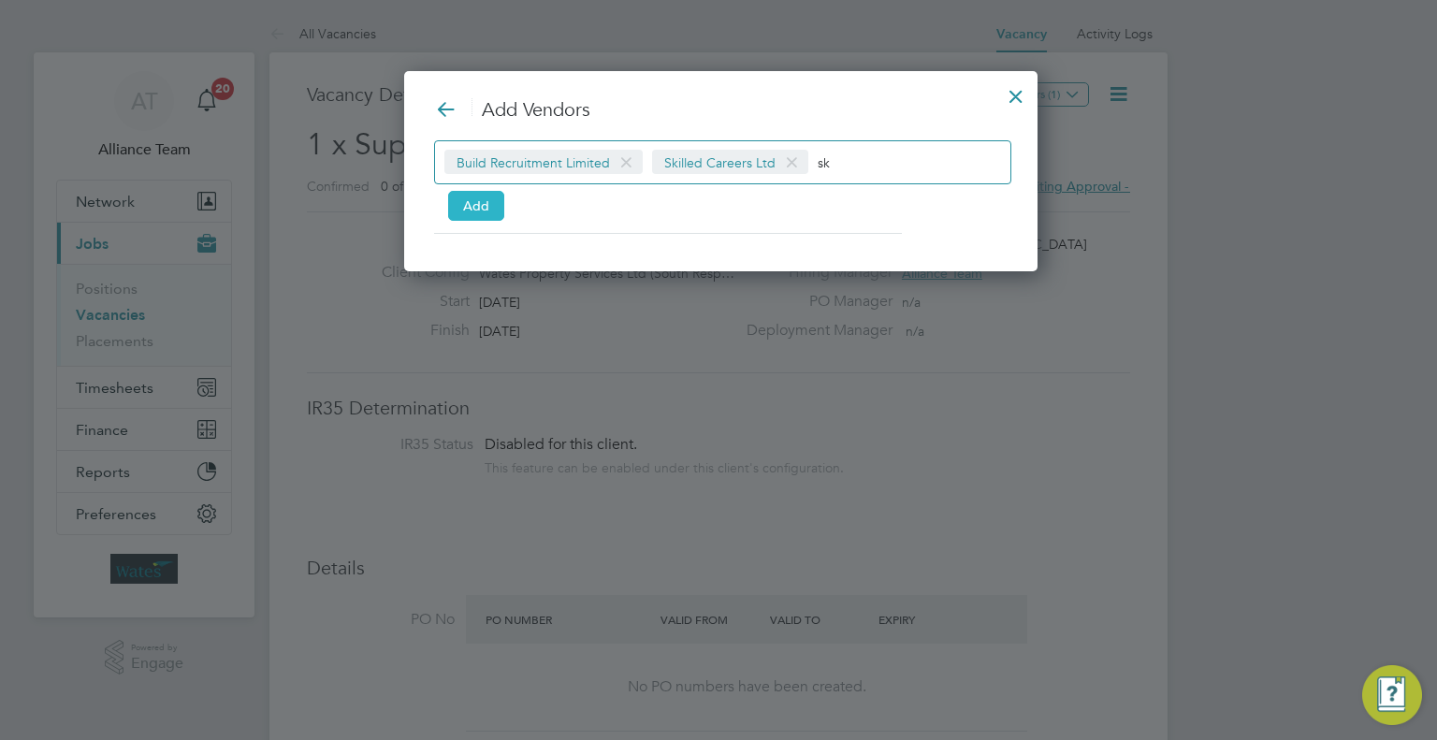
click at [466, 209] on button "Add" at bounding box center [476, 206] width 56 height 30
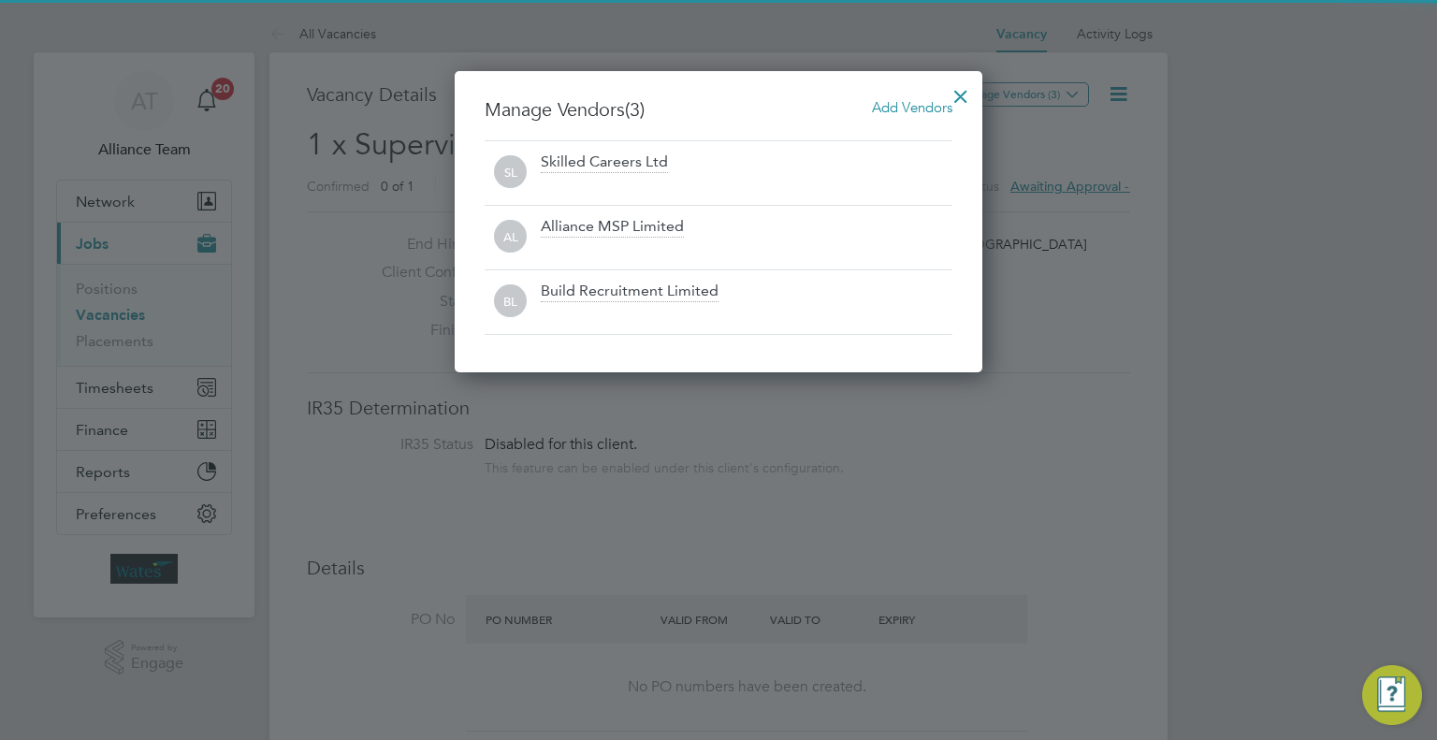
click at [955, 95] on div at bounding box center [961, 92] width 34 height 34
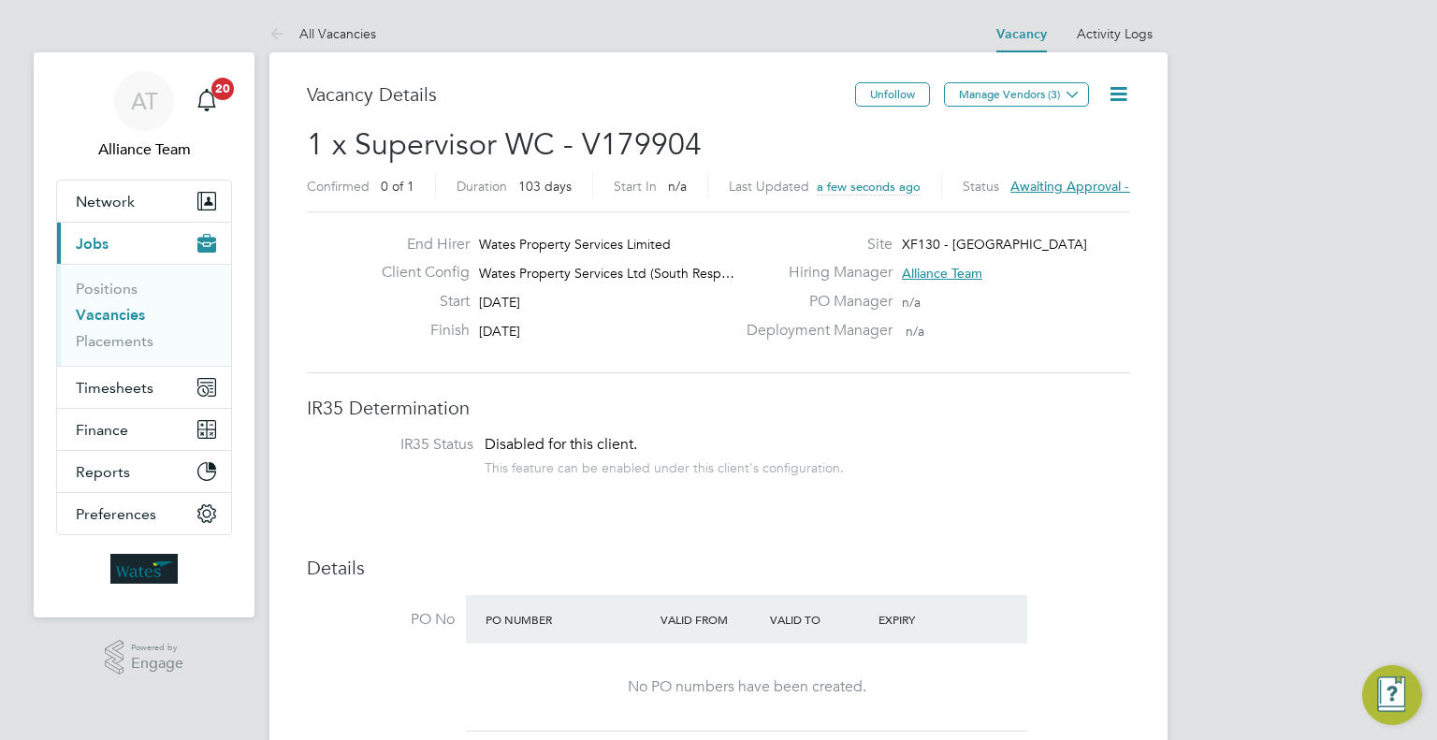
click at [1127, 93] on icon at bounding box center [1118, 93] width 23 height 23
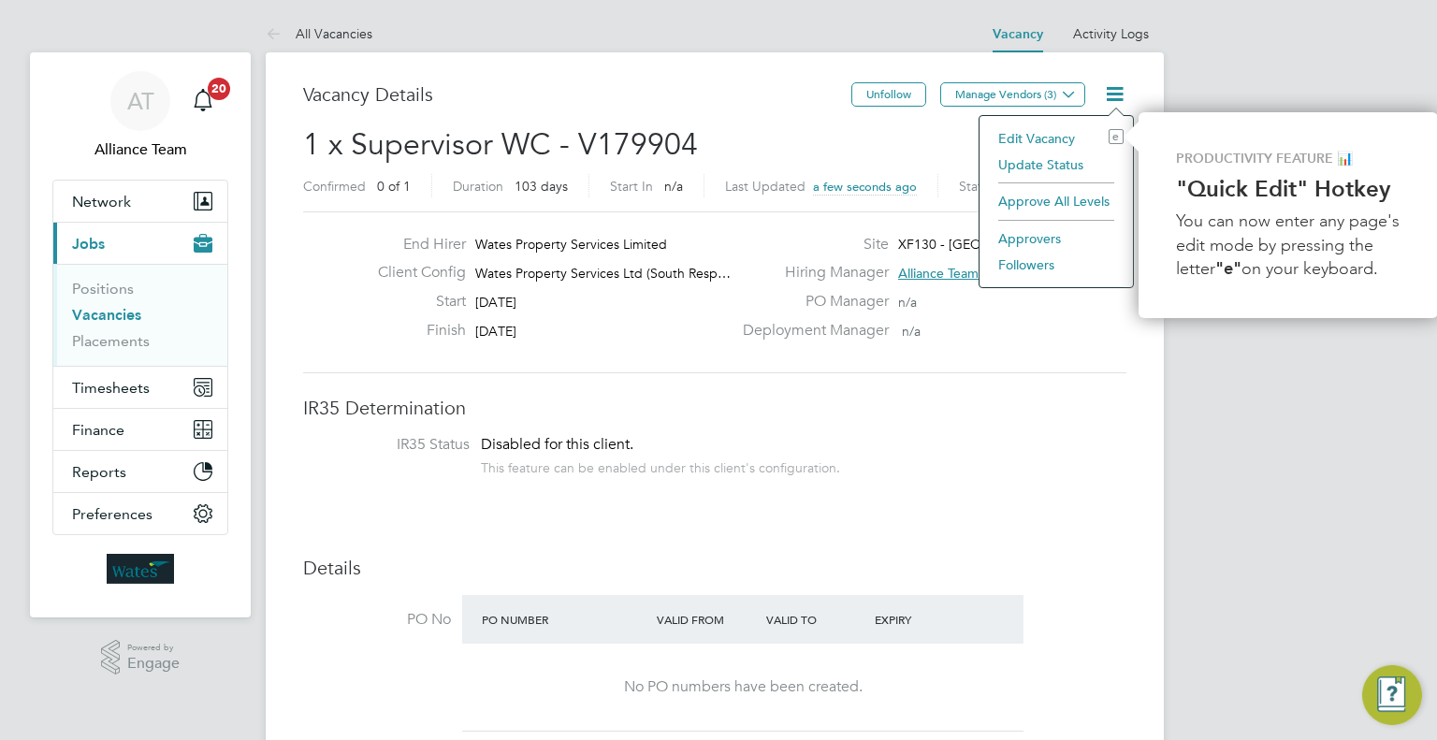
click at [1018, 264] on li "Followers" at bounding box center [1056, 265] width 135 height 26
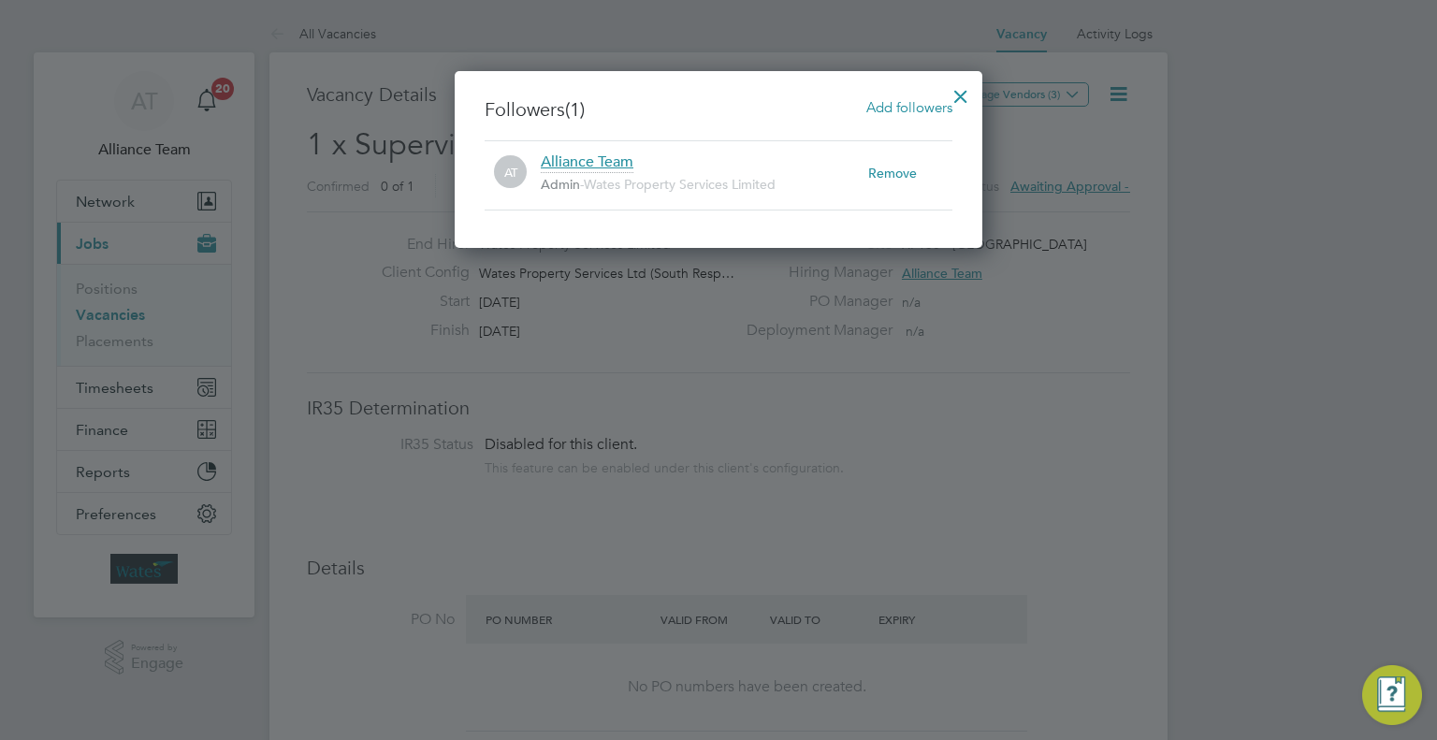
click at [941, 99] on span "Add followers" at bounding box center [909, 107] width 86 height 18
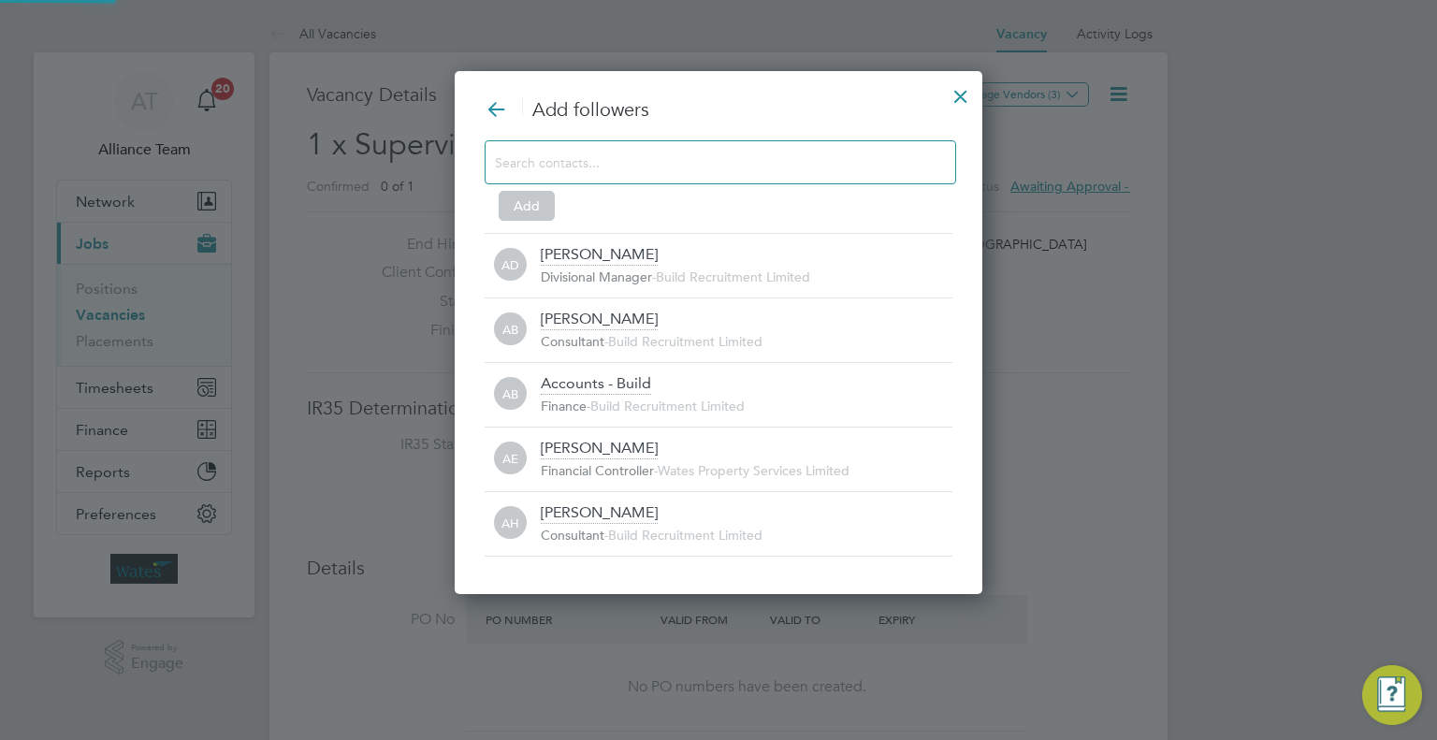
click at [655, 167] on input at bounding box center [705, 162] width 421 height 24
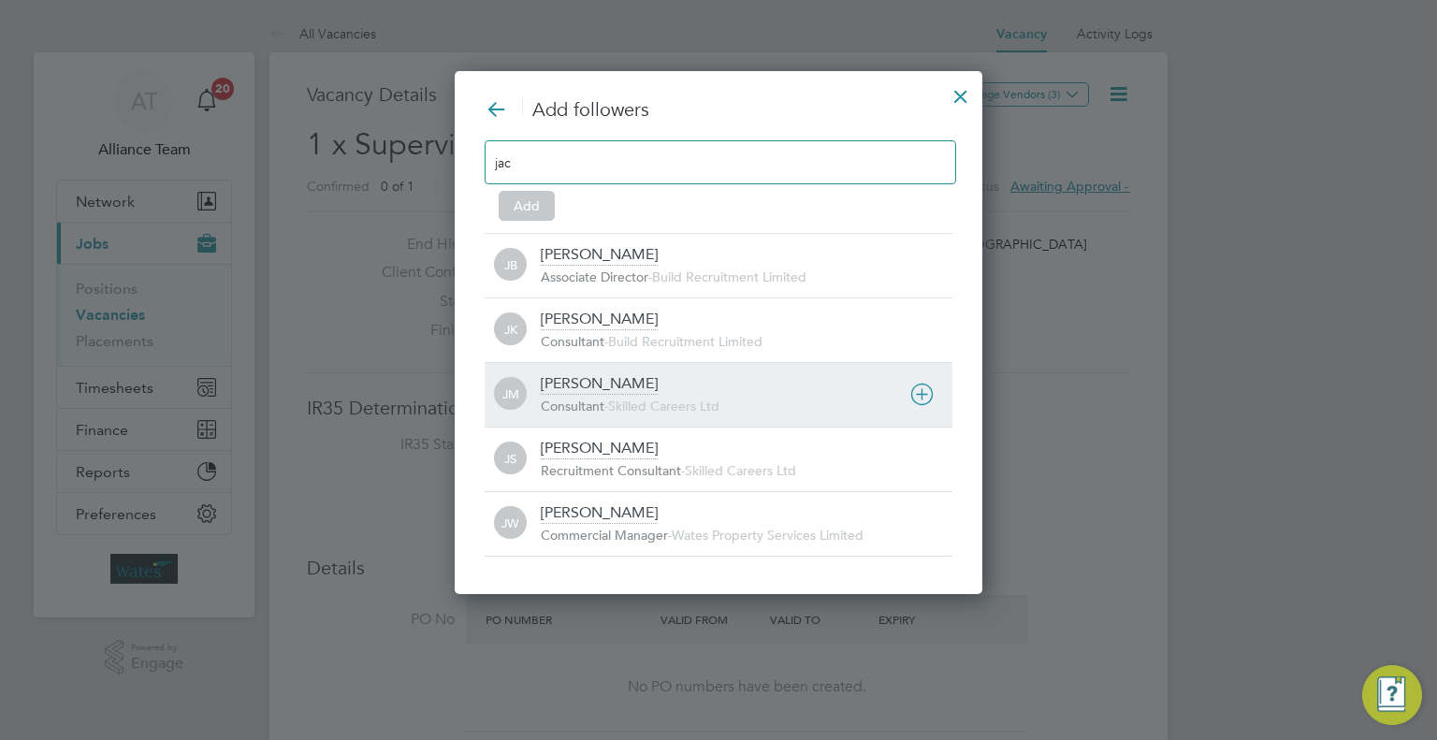
type input "jac"
click at [628, 384] on div "[PERSON_NAME]" at bounding box center [599, 384] width 117 height 21
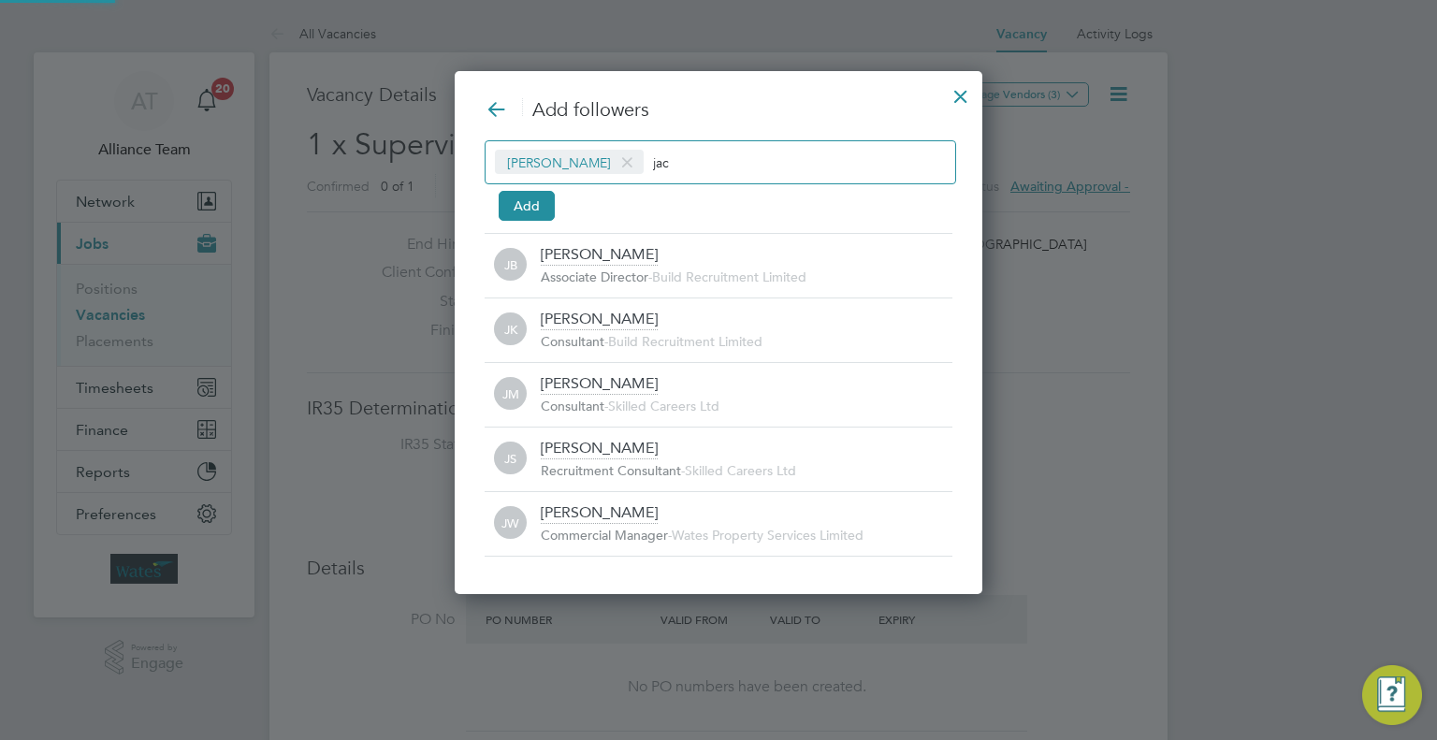
click at [700, 163] on input "jac" at bounding box center [711, 162] width 117 height 24
type input "j"
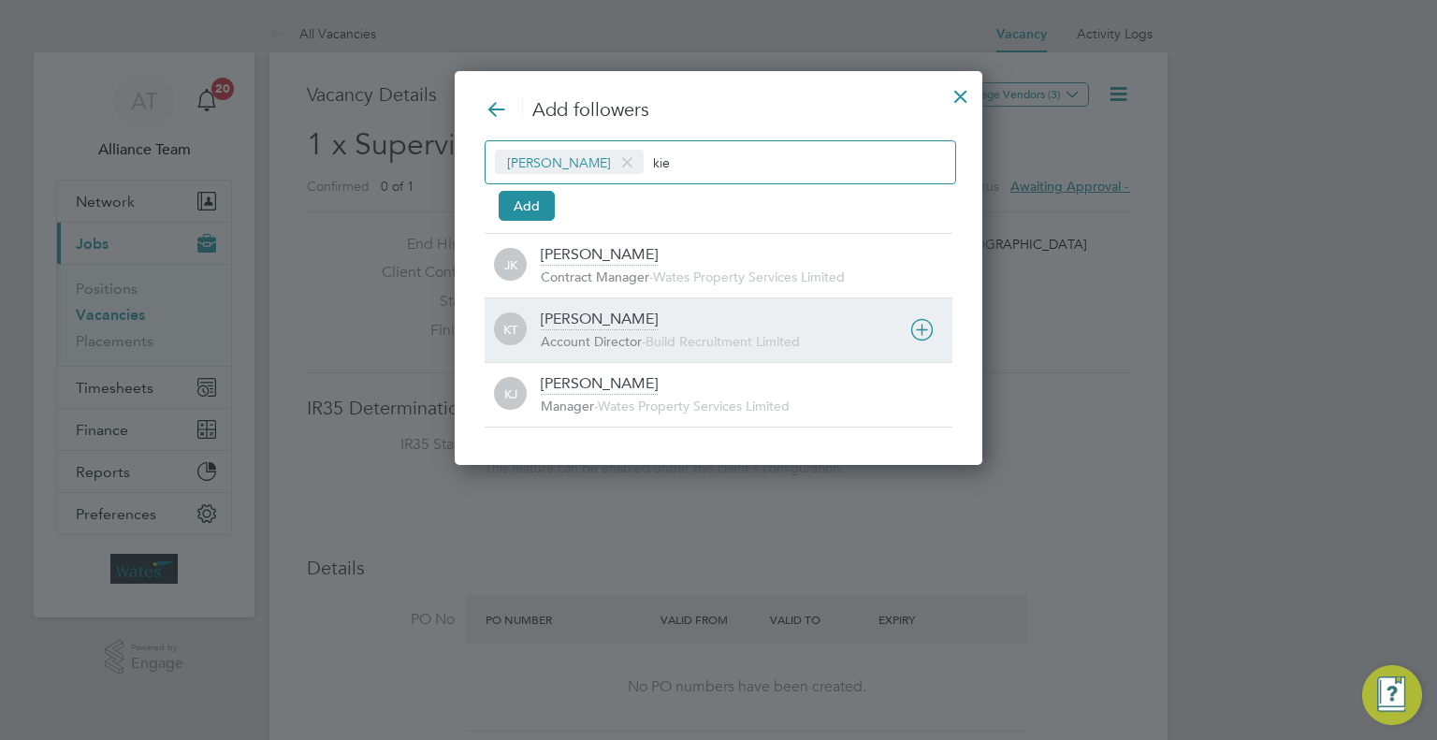
type input "kie"
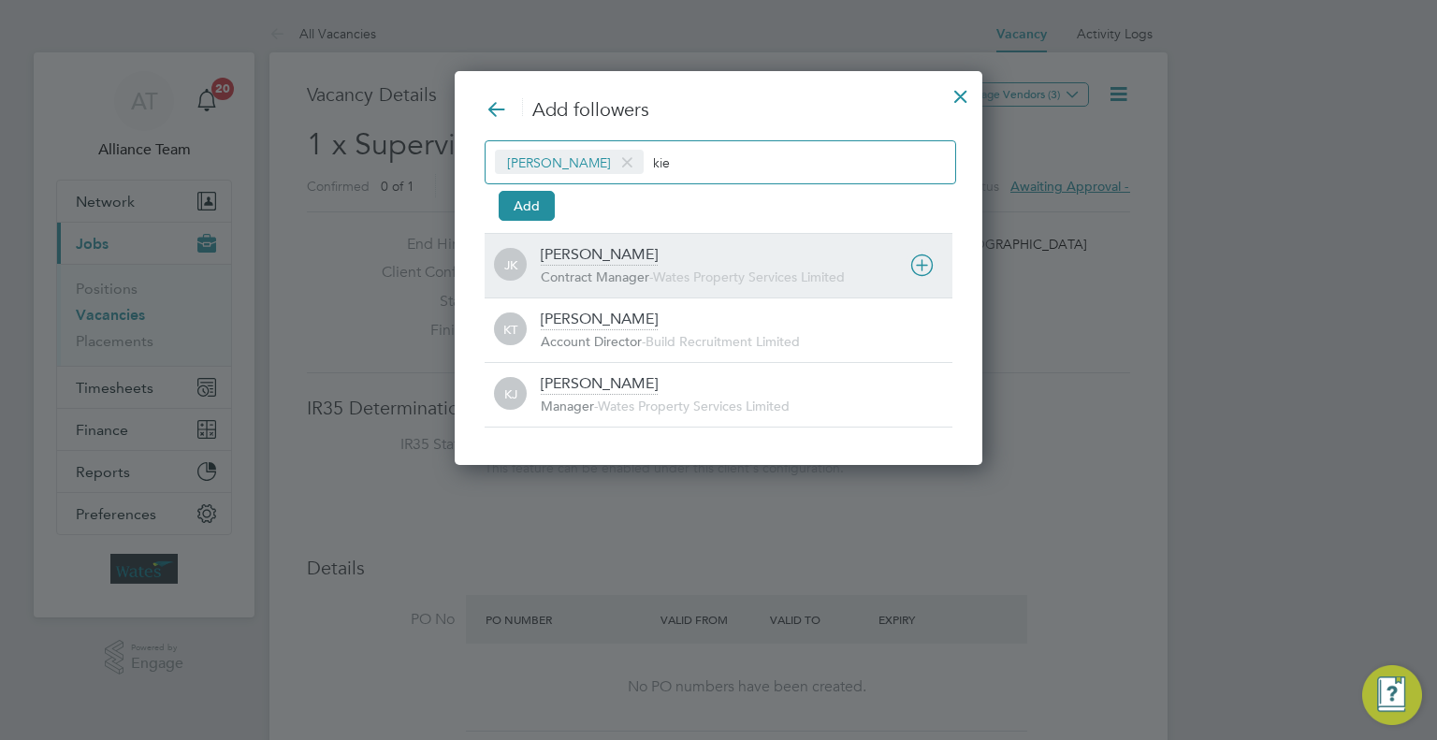
drag, startPoint x: 610, startPoint y: 336, endPoint x: 674, endPoint y: 260, distance: 99.5
click at [611, 326] on div "Kiera Troutt Account Director - Build Recruitment Limited" at bounding box center [747, 330] width 412 height 41
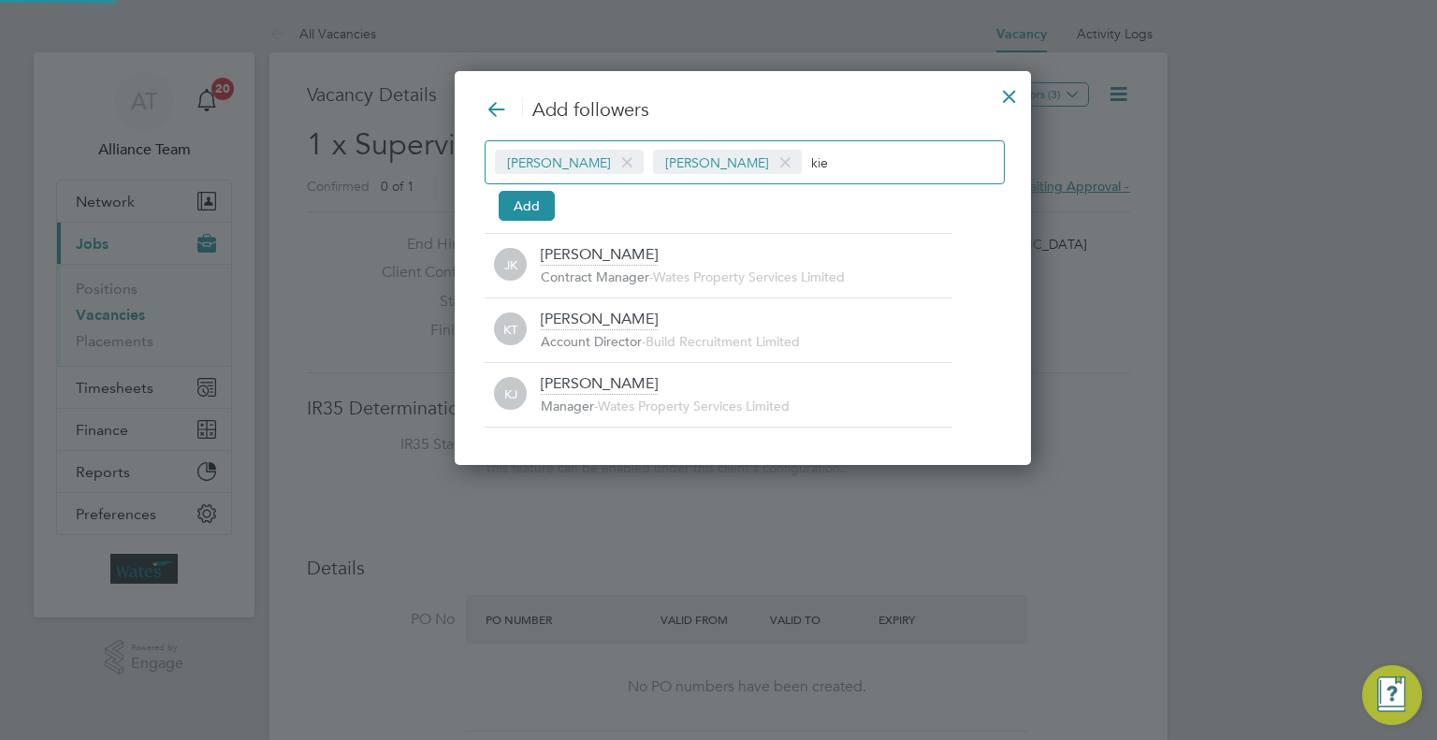
click at [811, 153] on input "kie" at bounding box center [869, 162] width 117 height 24
type input "k"
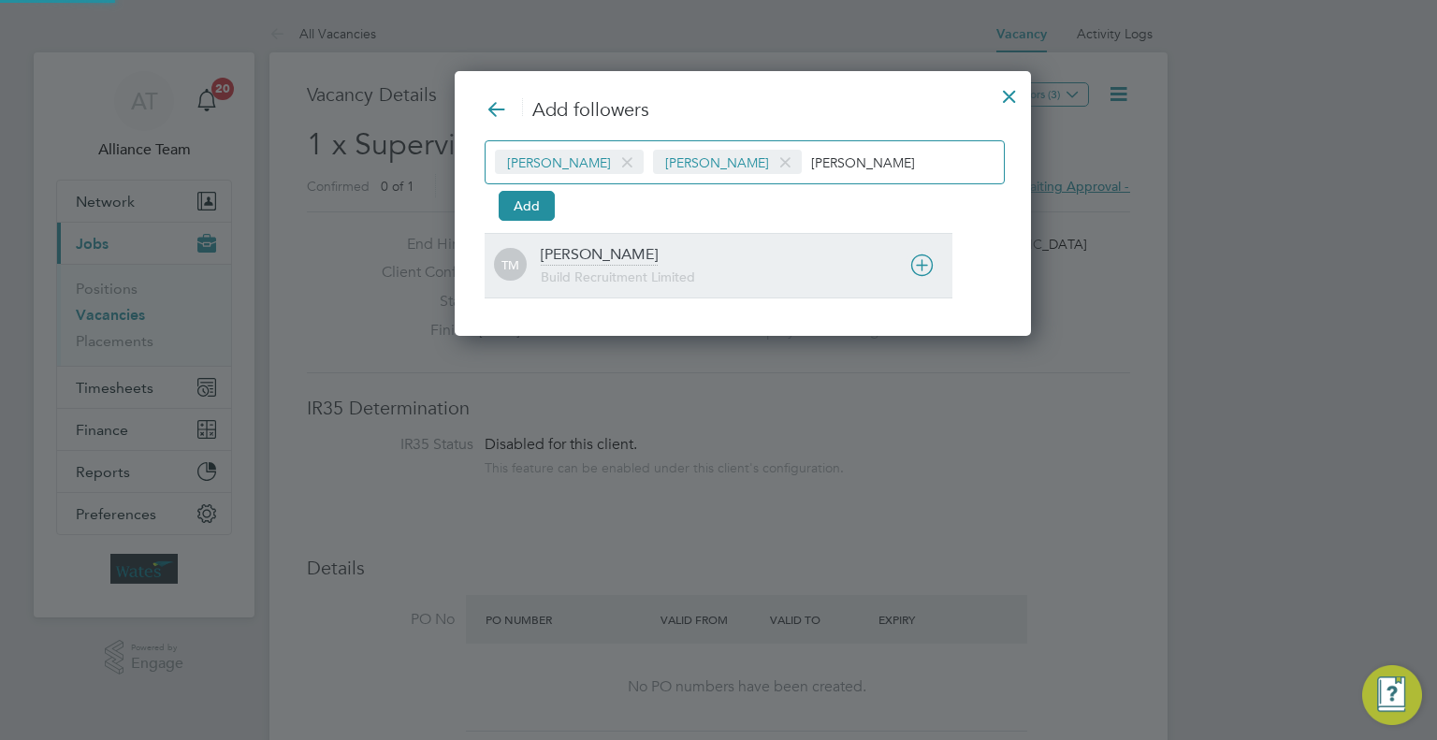
type input "tom mo"
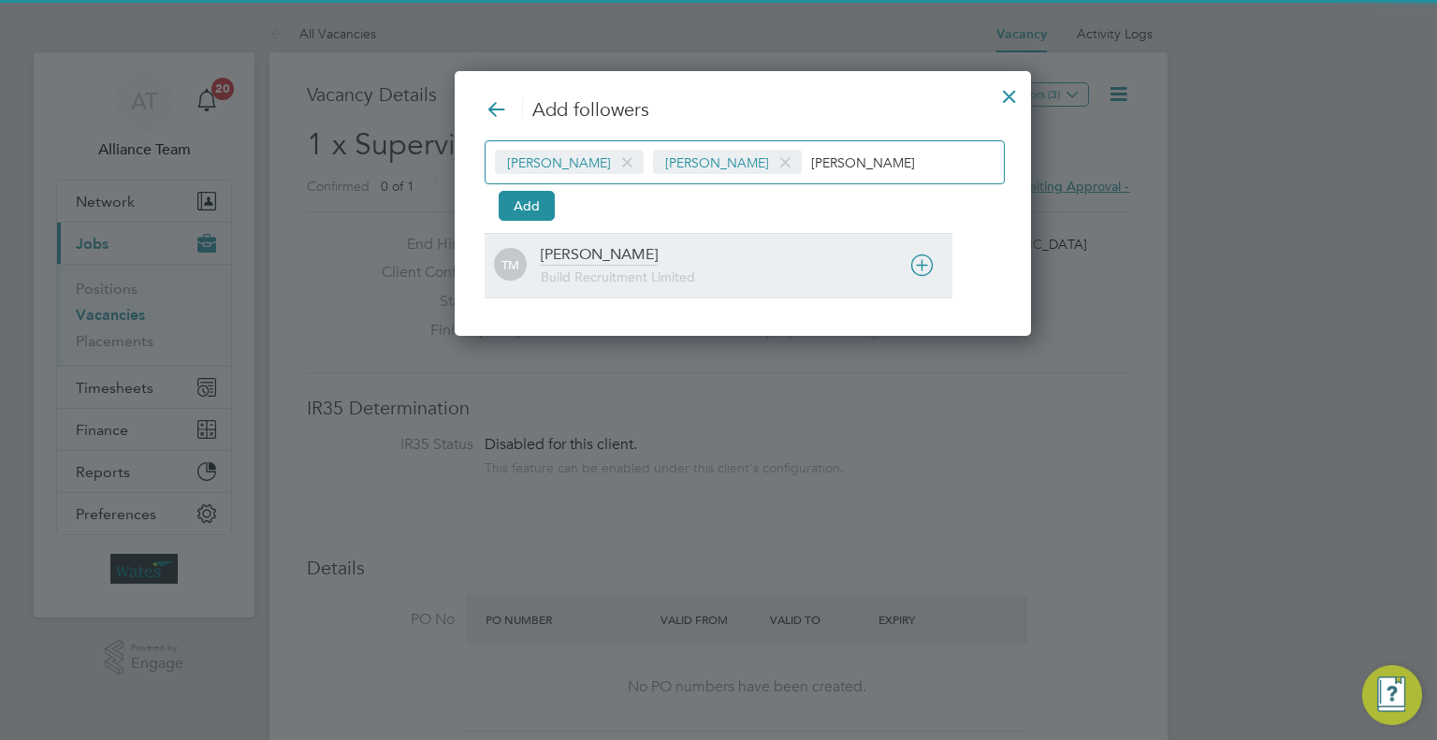
click at [655, 254] on div "Tom Morgan Build Recruitment Limited" at bounding box center [747, 265] width 412 height 41
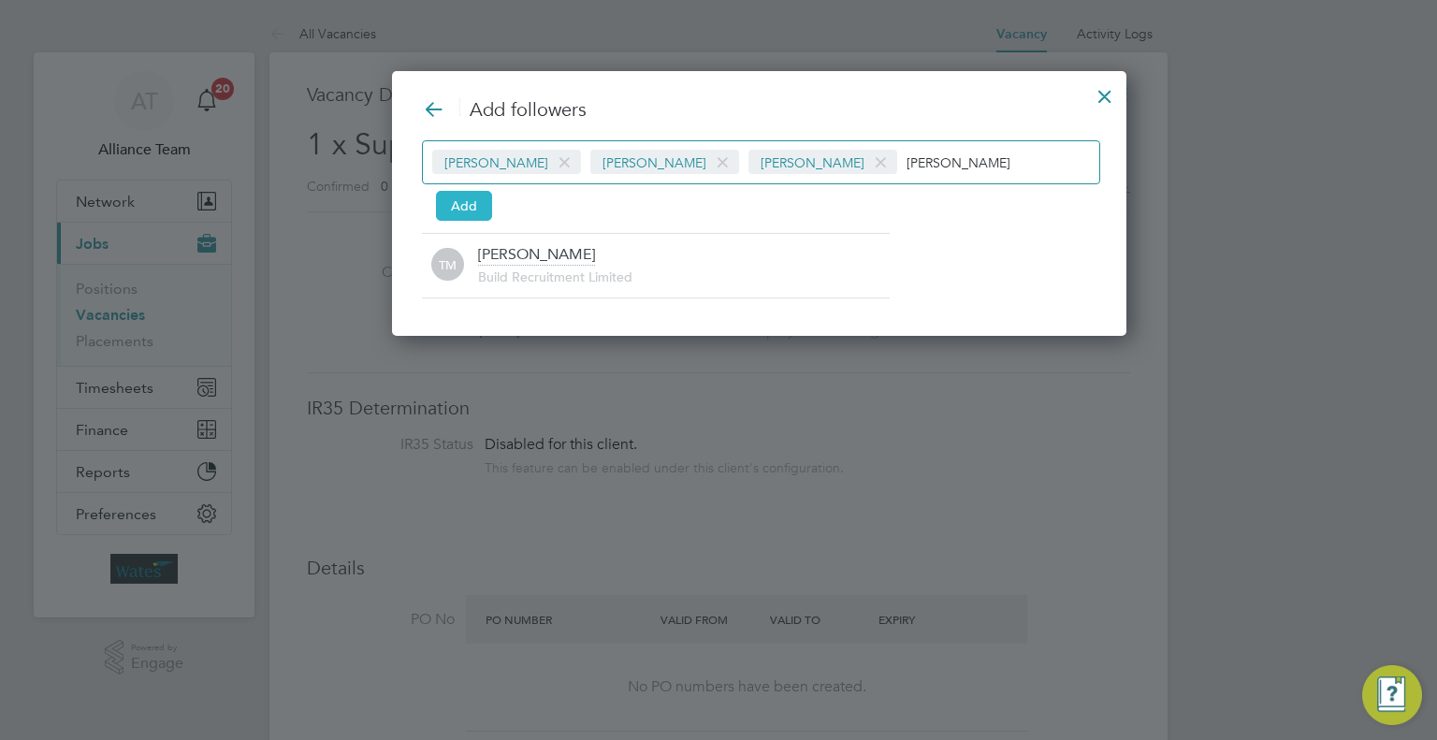
click at [452, 201] on button "Add" at bounding box center [464, 206] width 56 height 30
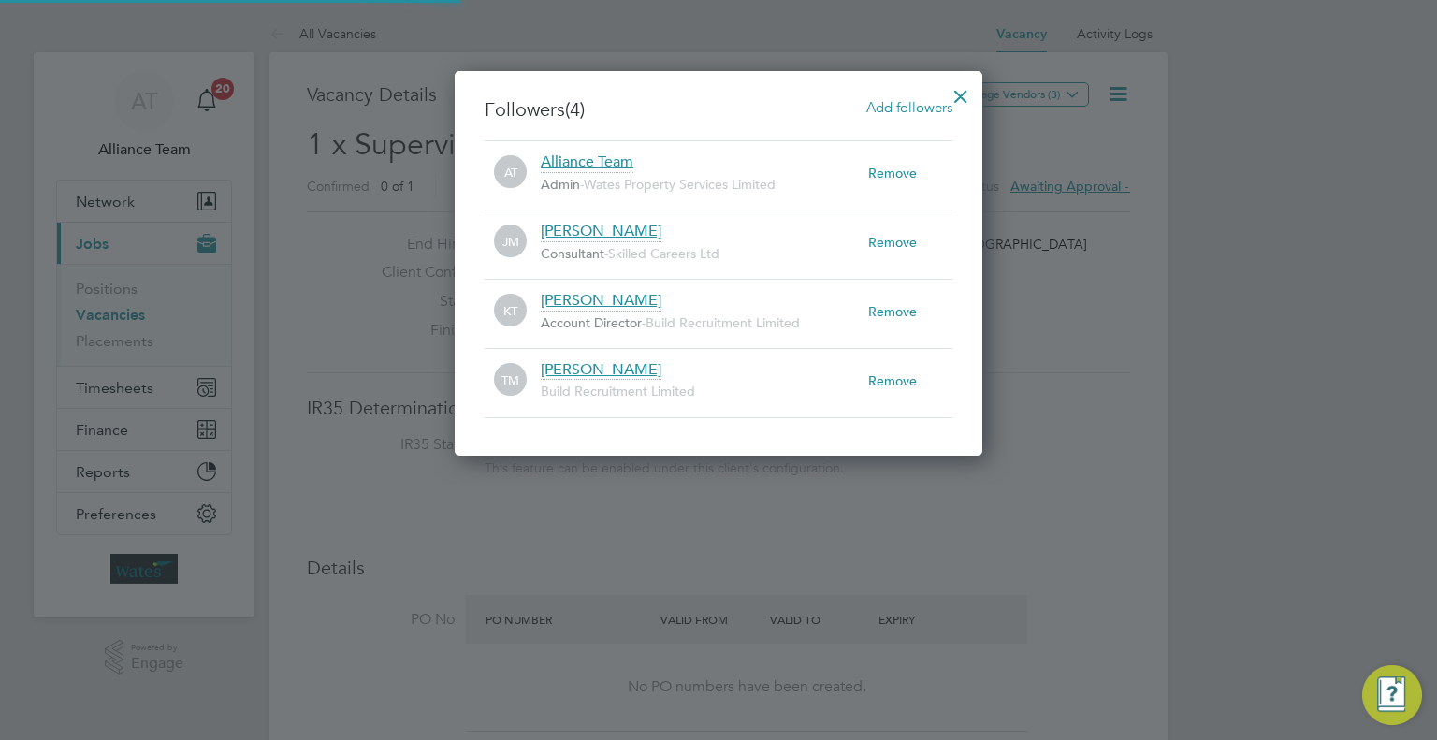
click at [967, 96] on div at bounding box center [961, 92] width 34 height 34
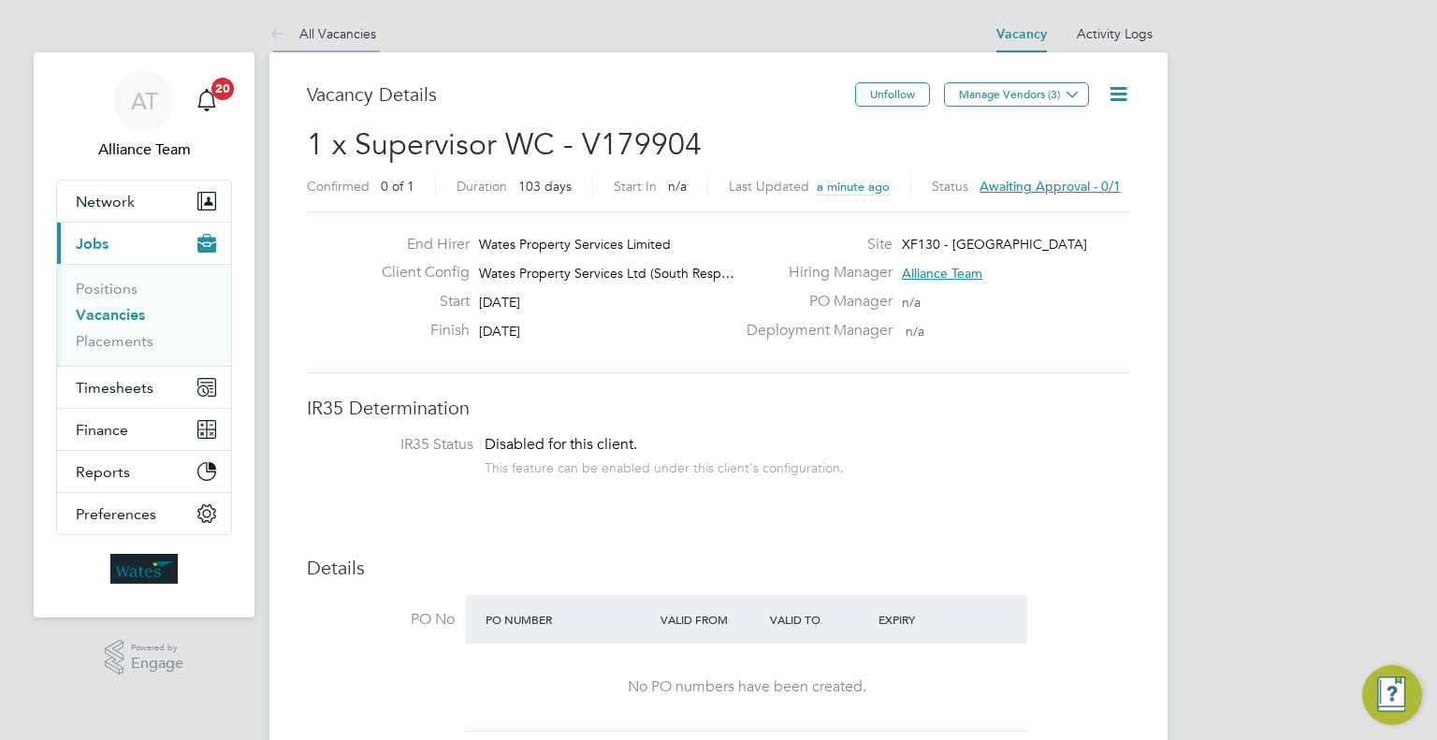
click at [328, 21] on li "All Vacancies" at bounding box center [322, 33] width 107 height 37
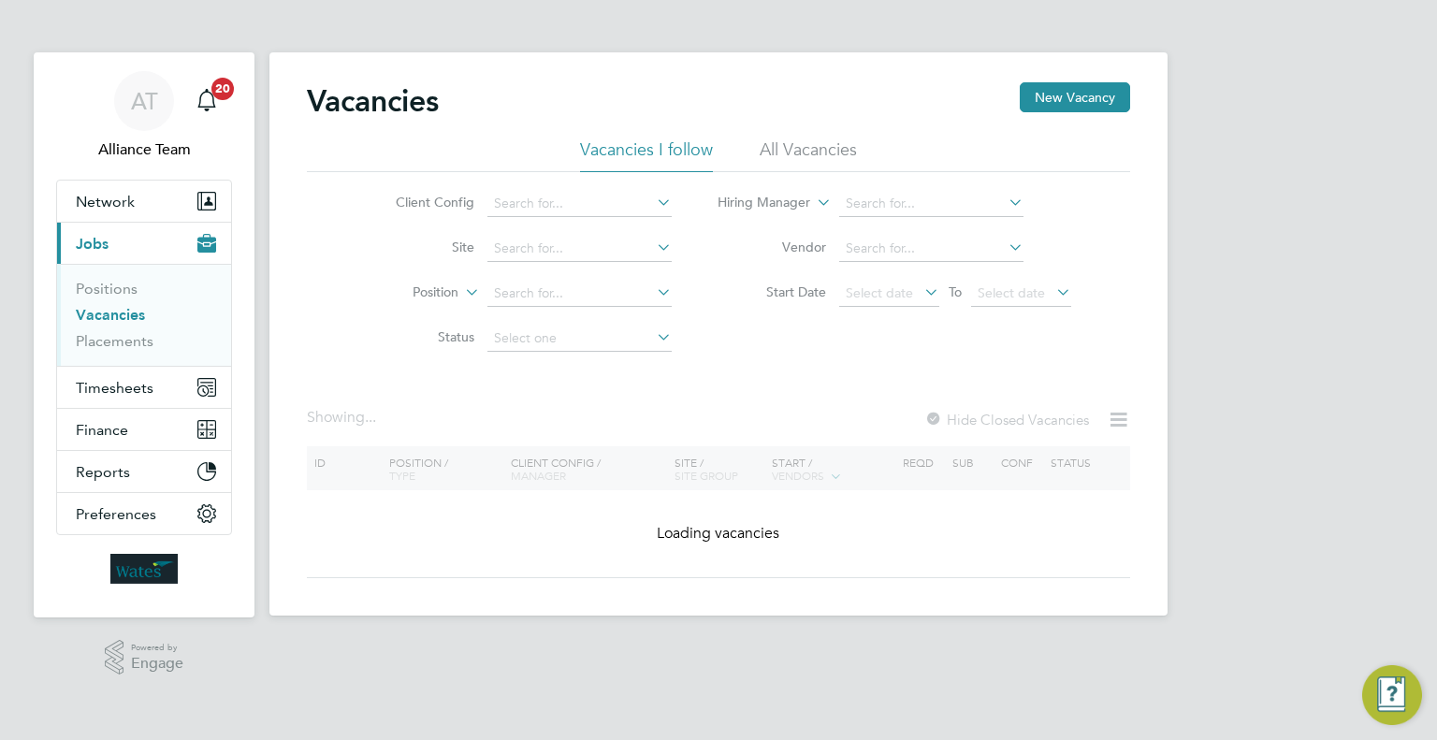
click at [549, 188] on li "Client Config" at bounding box center [519, 203] width 352 height 45
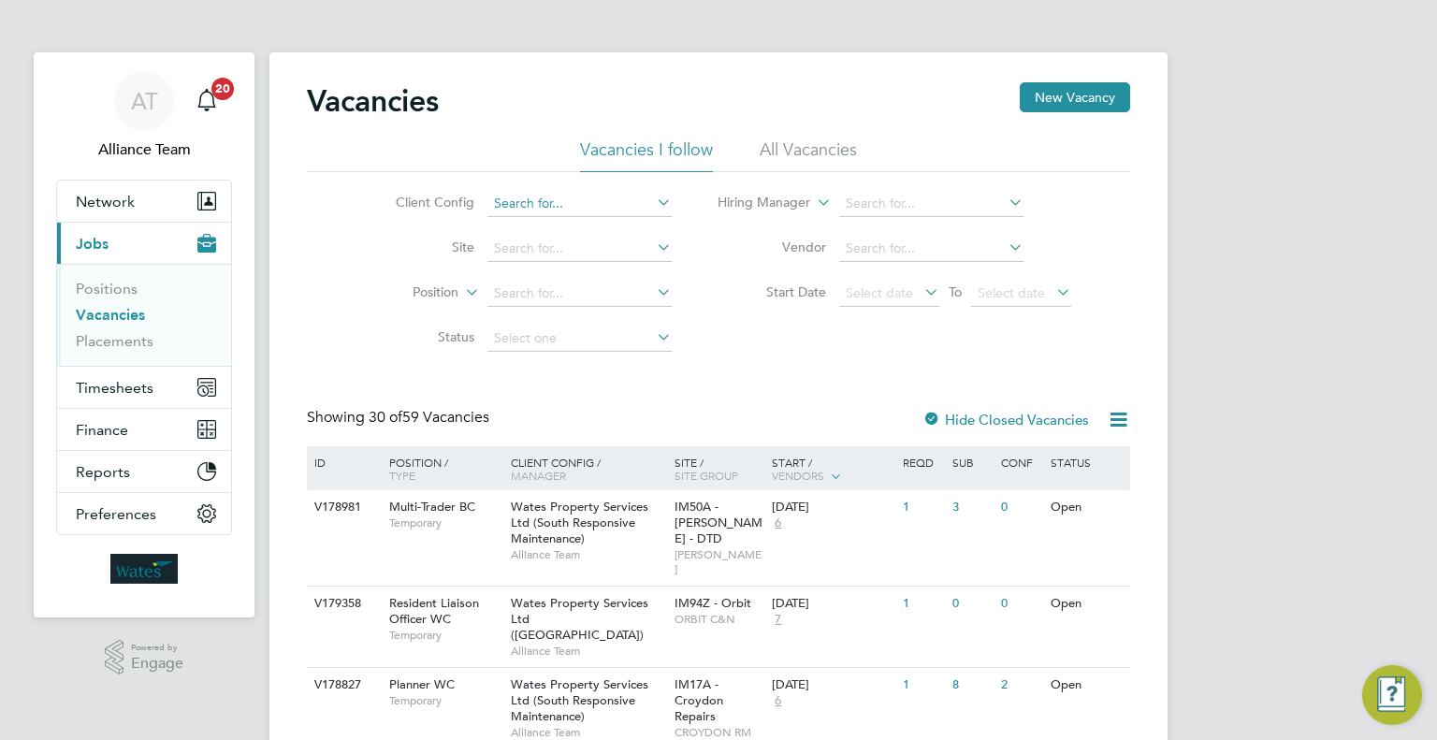
click at [550, 201] on input at bounding box center [579, 204] width 184 height 26
click at [762, 382] on li "Wates Property Services Ltd (Facilities Management)" at bounding box center [676, 381] width 380 height 25
type input "Wates Property Services Ltd (Facilities Management)"
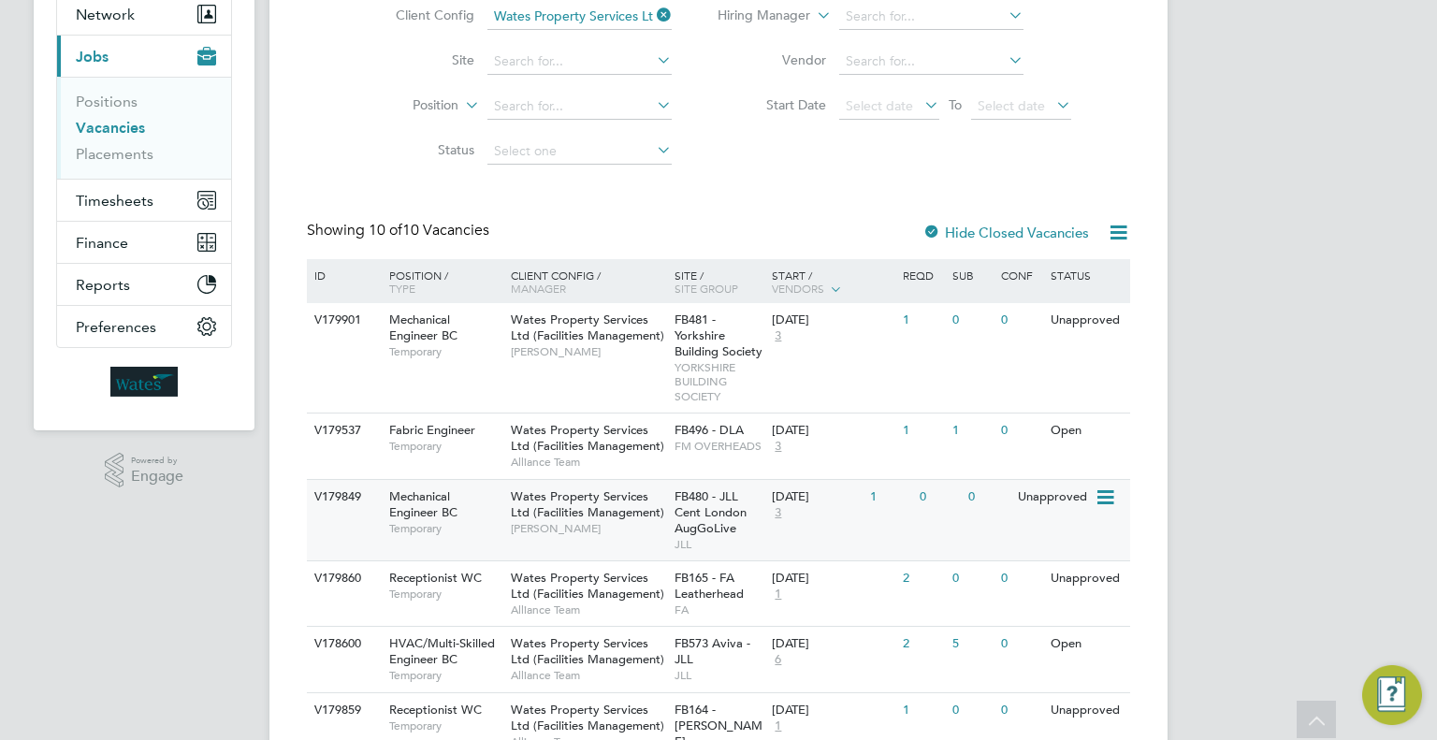
click at [868, 515] on div "V179849 Mechanical Engineer BC Temporary Wates Property Services Ltd (Facilitie…" at bounding box center [718, 519] width 823 height 81
click at [647, 355] on span "Gary Simpson" at bounding box center [588, 351] width 154 height 15
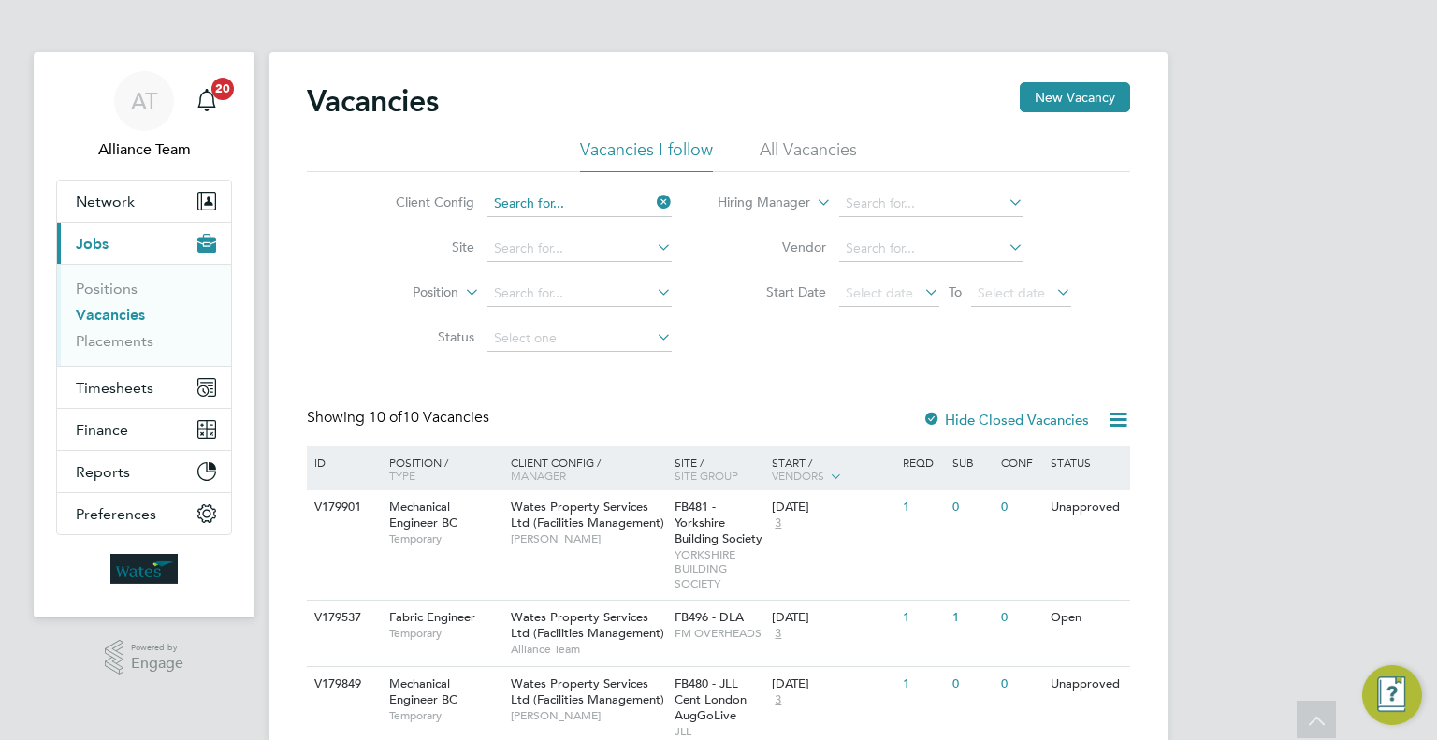
click at [626, 10] on app-barbie "Vacancies New Vacancy Vacancies I follow All Vacancies Client Config Site Posit…" at bounding box center [718, 699] width 898 height 1398
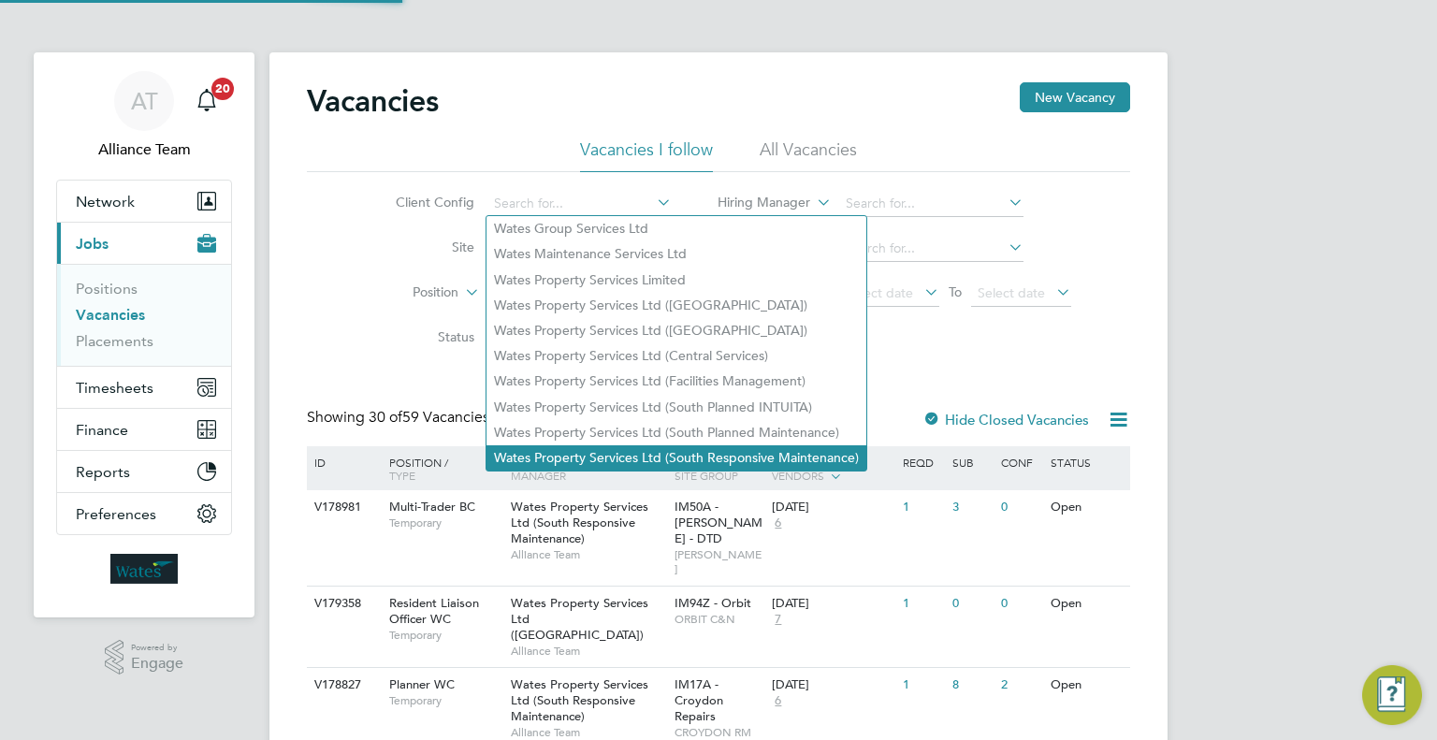
click at [764, 452] on li "Wates Property Services Ltd (South Responsive Maintenance)" at bounding box center [676, 457] width 380 height 25
type input "Wates Property Services Ltd (South Responsive Maintenance)"
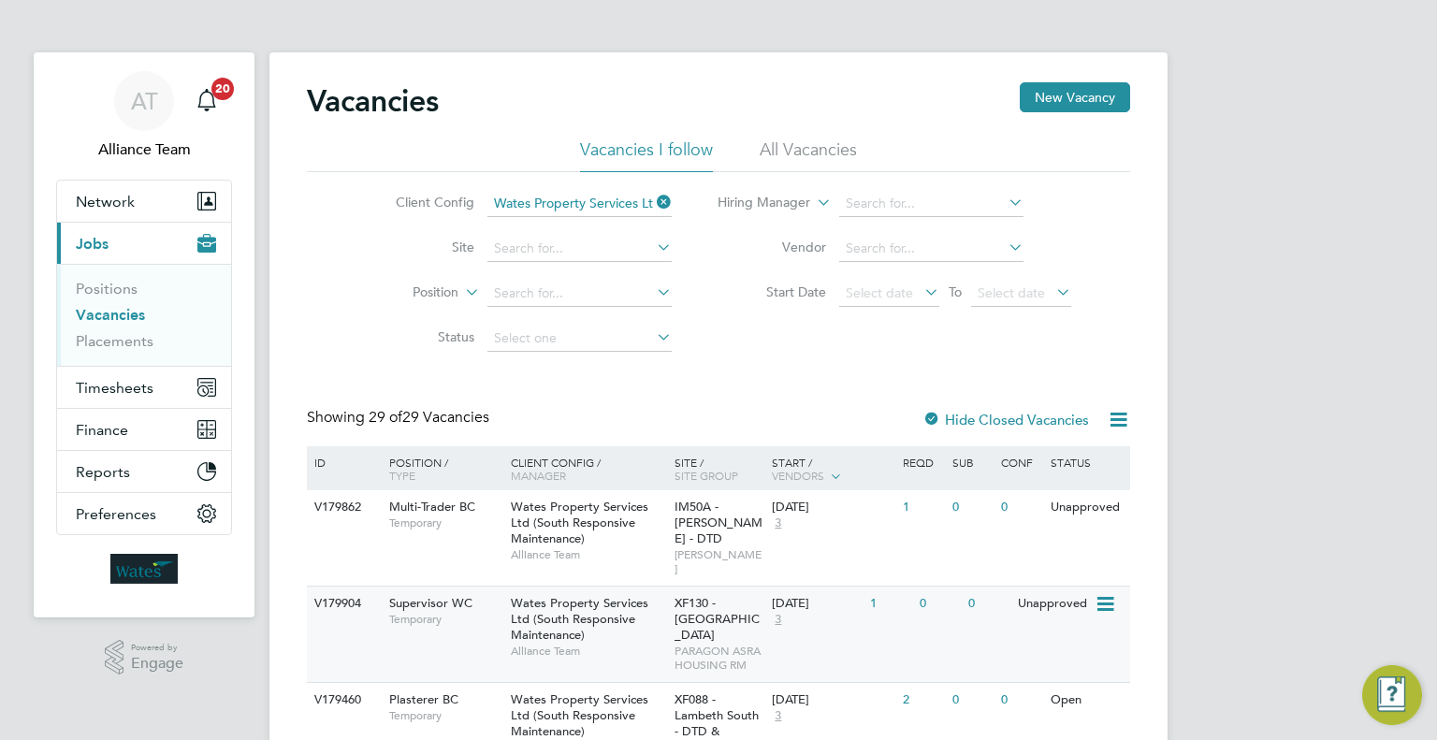
click at [939, 617] on div "V179904 Supervisor WC Temporary Wates Property Services Ltd (South Responsive M…" at bounding box center [718, 634] width 823 height 96
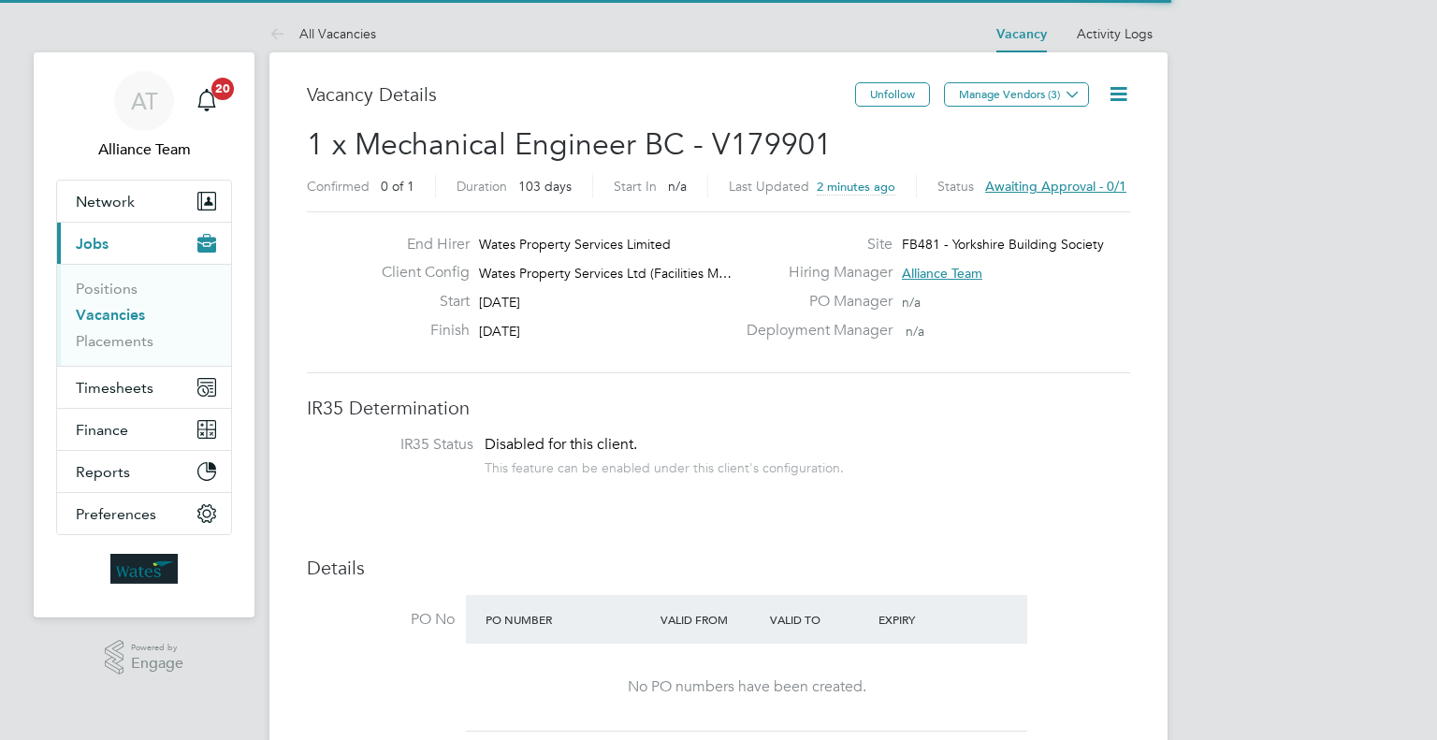
scroll to position [33, 292]
click at [1116, 103] on icon at bounding box center [1118, 93] width 23 height 23
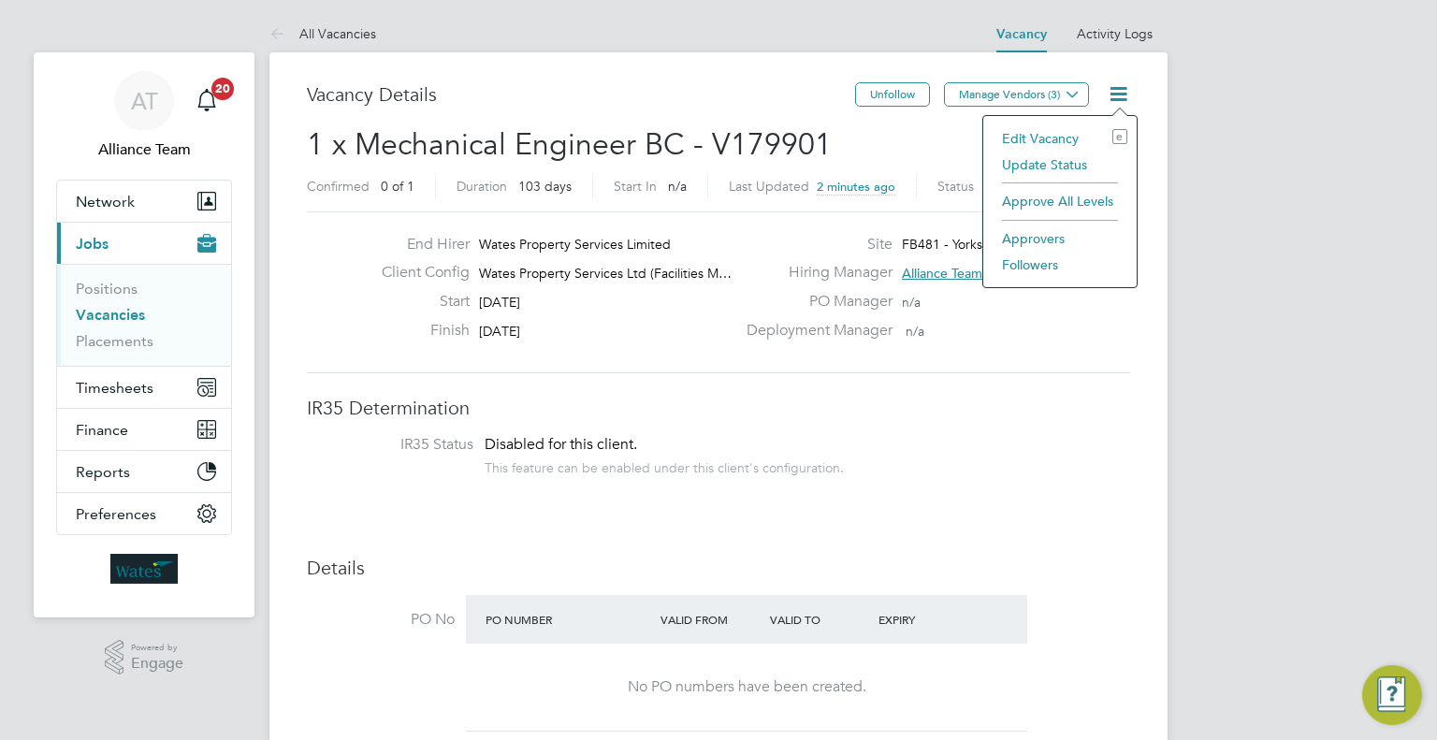
click at [1016, 143] on li "Edit Vacancy e" at bounding box center [1059, 138] width 135 height 26
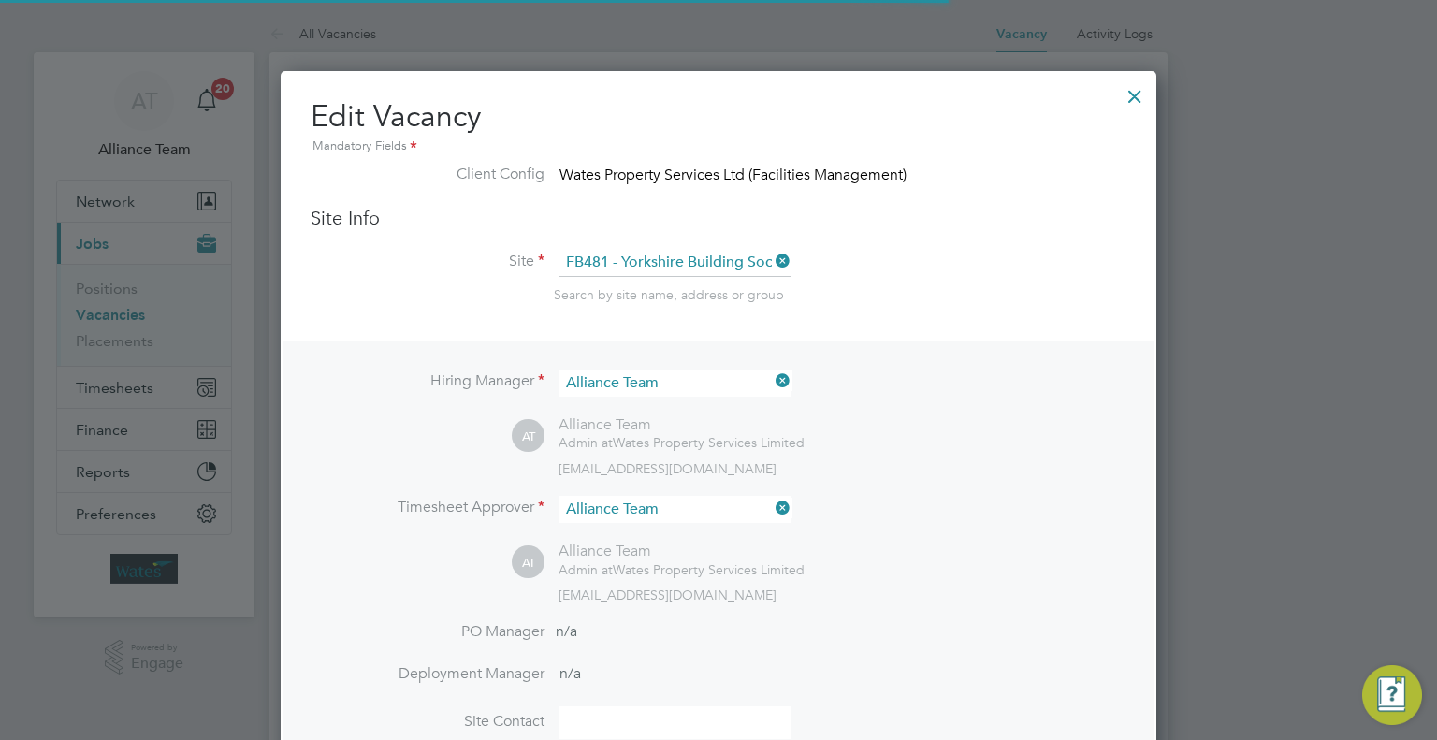
scroll to position [9, 9]
click at [659, 388] on input at bounding box center [674, 382] width 231 height 27
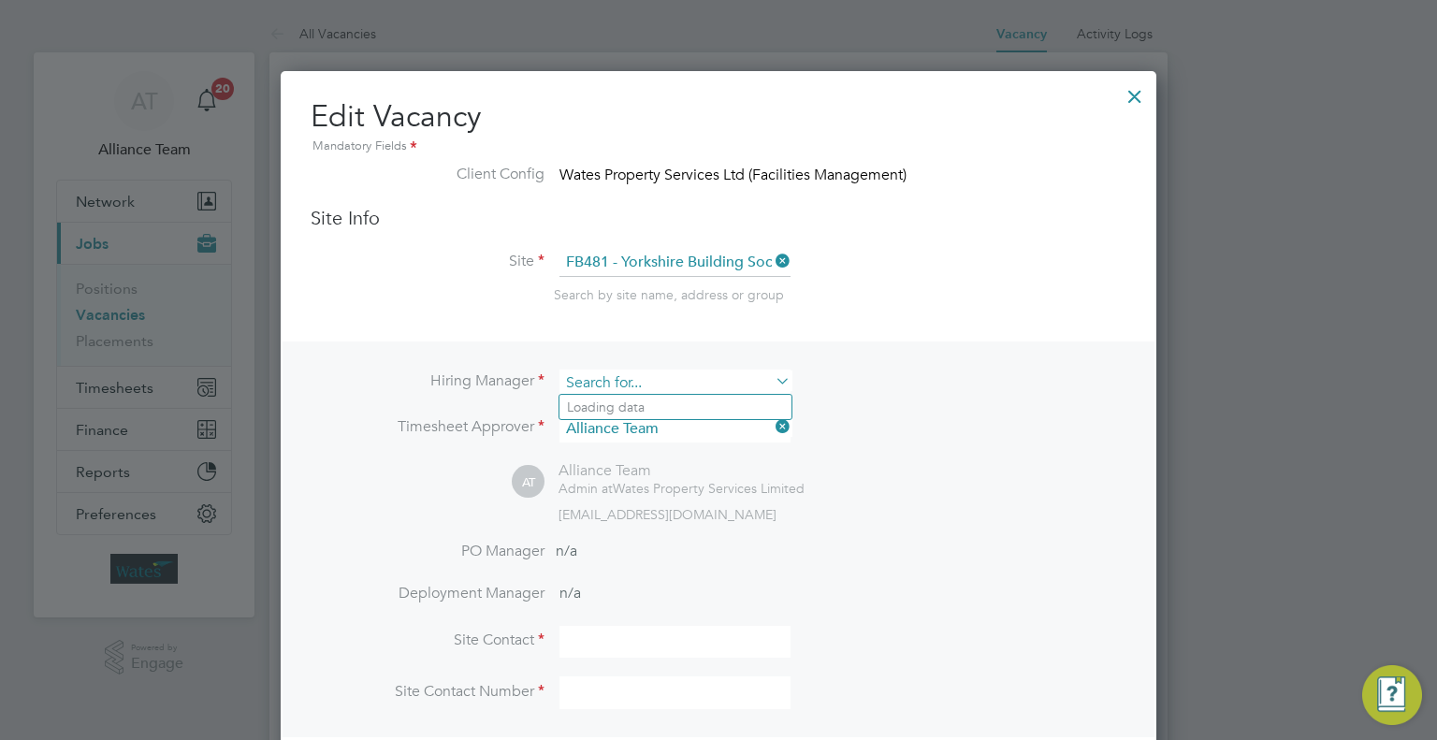
scroll to position [2814, 876]
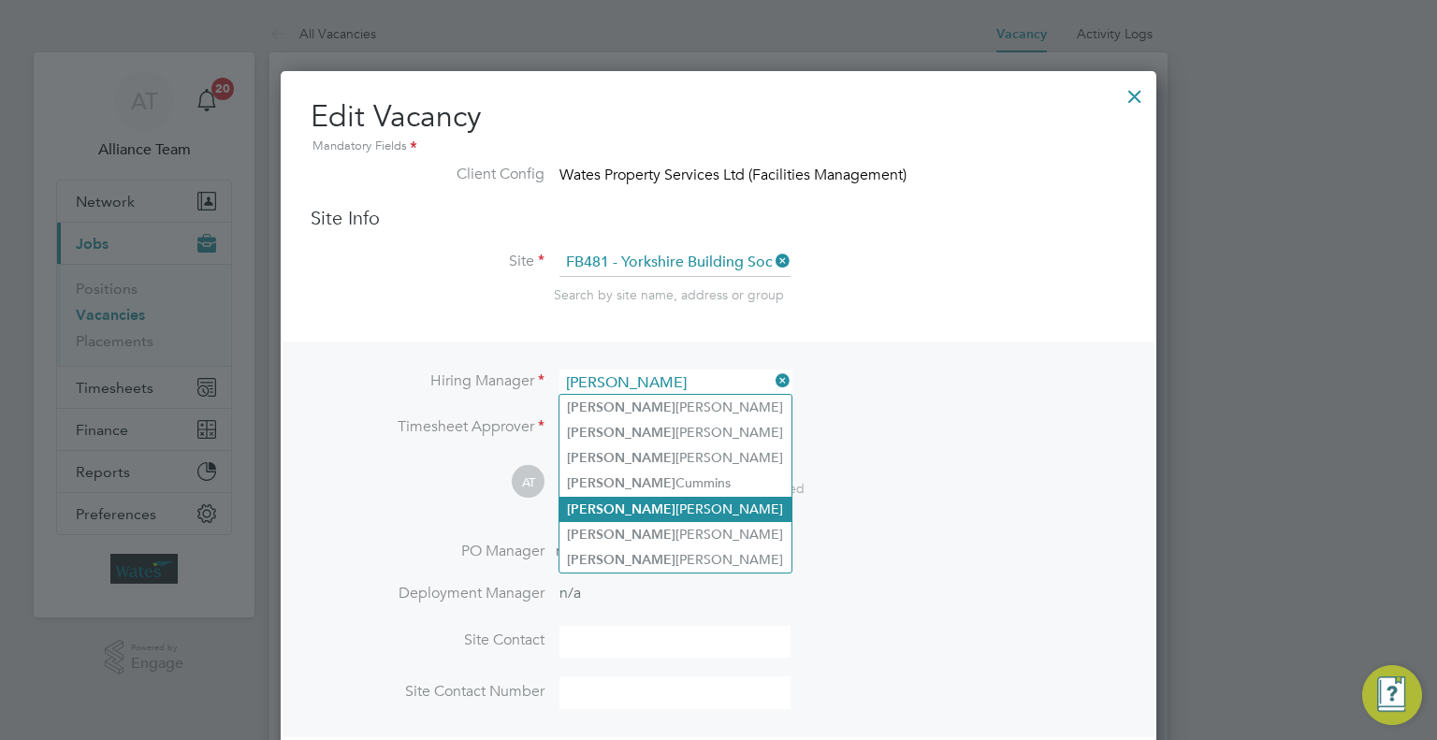
click at [733, 506] on li "Gary Simpson" at bounding box center [675, 509] width 232 height 25
type input "Gary Simpson"
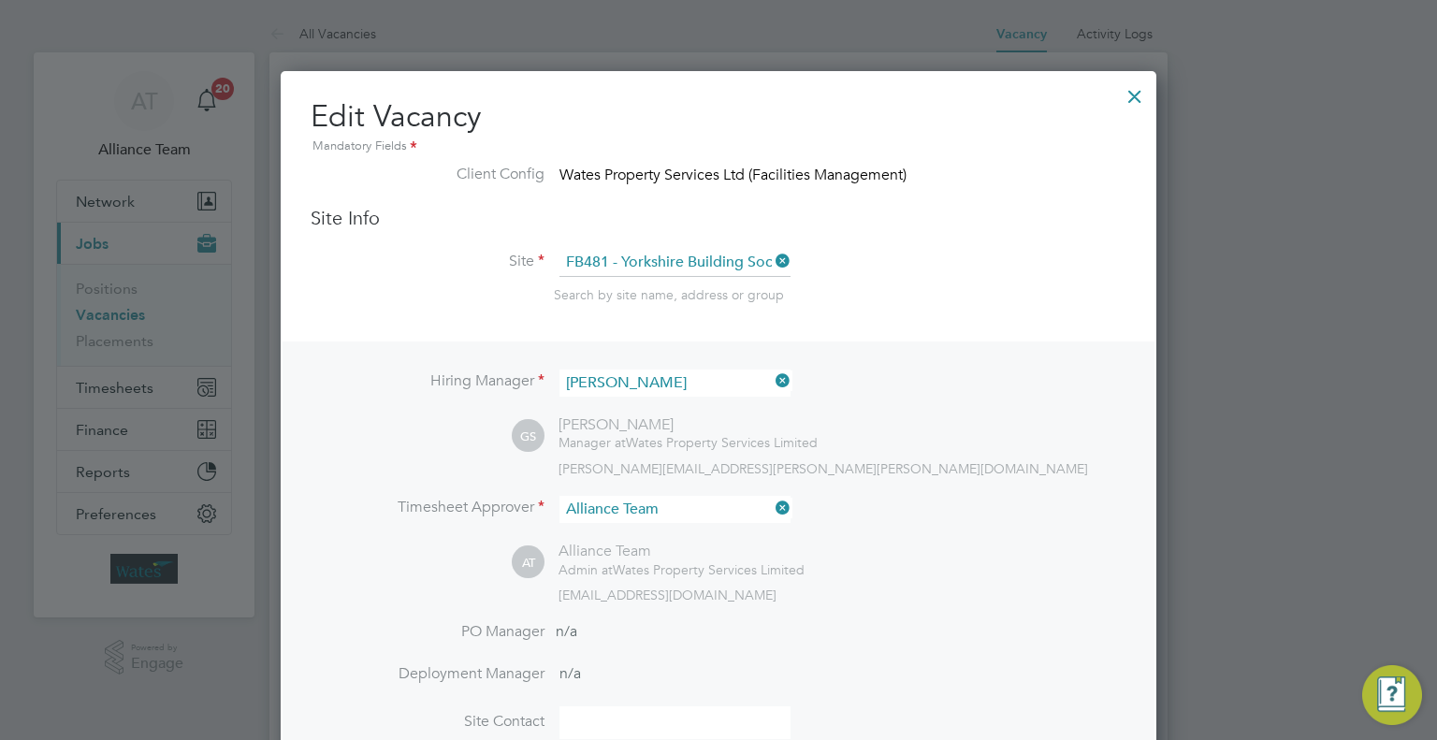
click at [772, 384] on icon at bounding box center [772, 381] width 0 height 26
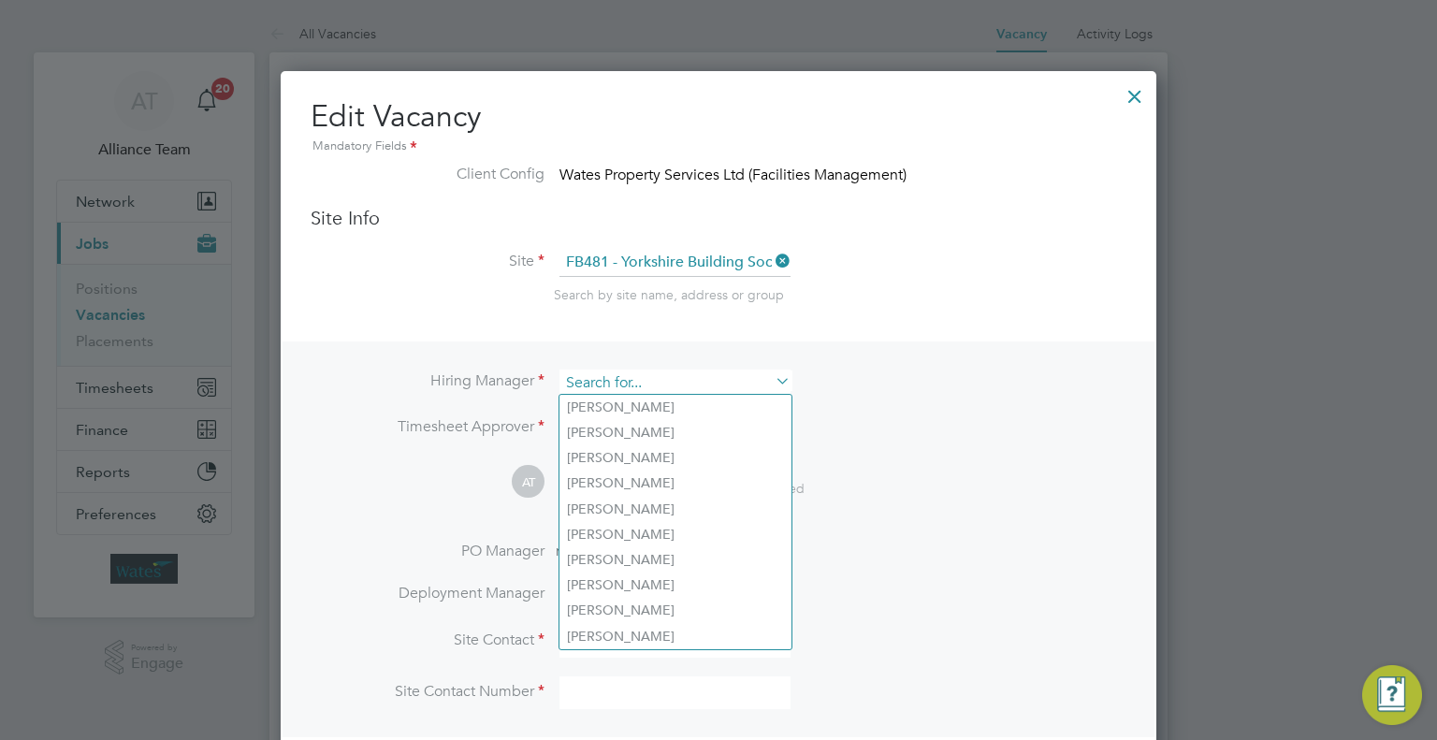
click at [639, 392] on input at bounding box center [674, 382] width 231 height 27
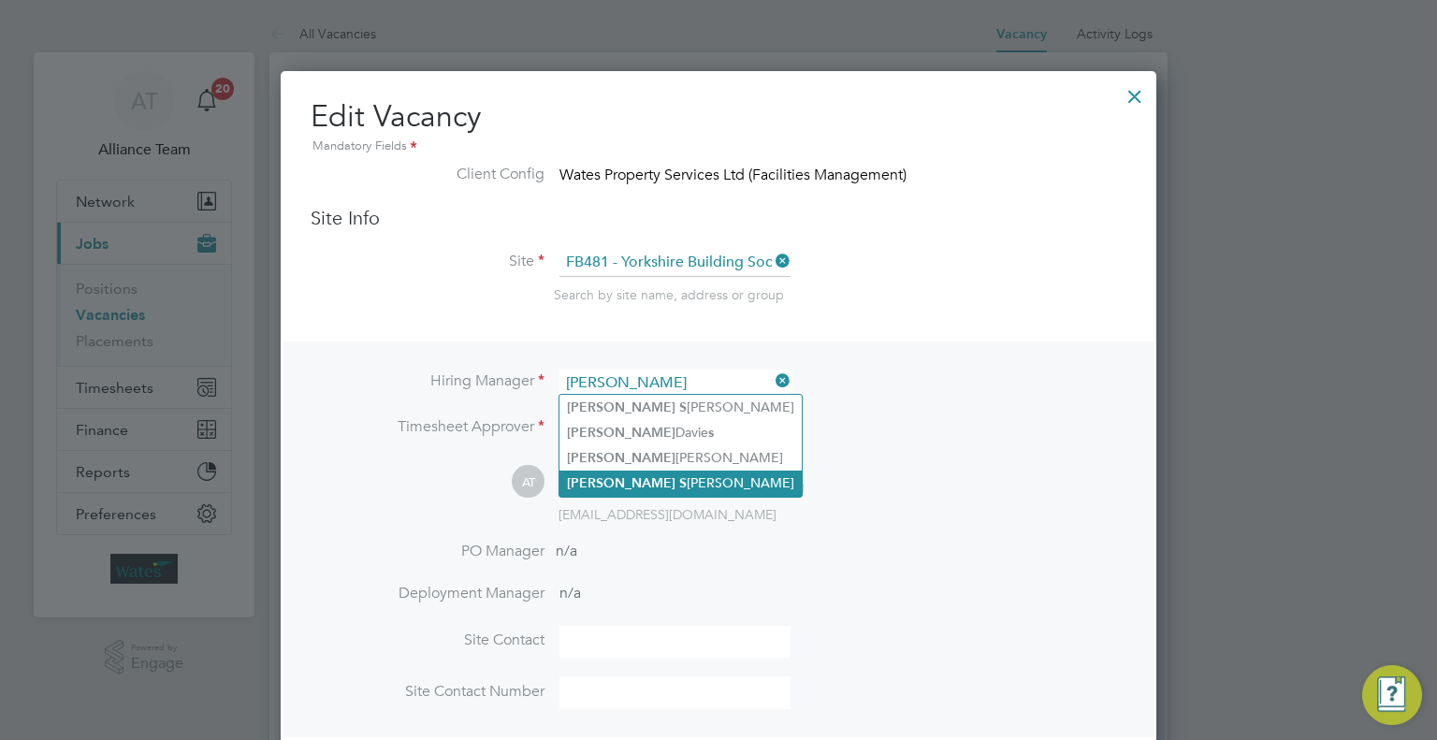
click at [682, 481] on li "Gary S impson" at bounding box center [680, 483] width 242 height 25
type input "Gary Simpson"
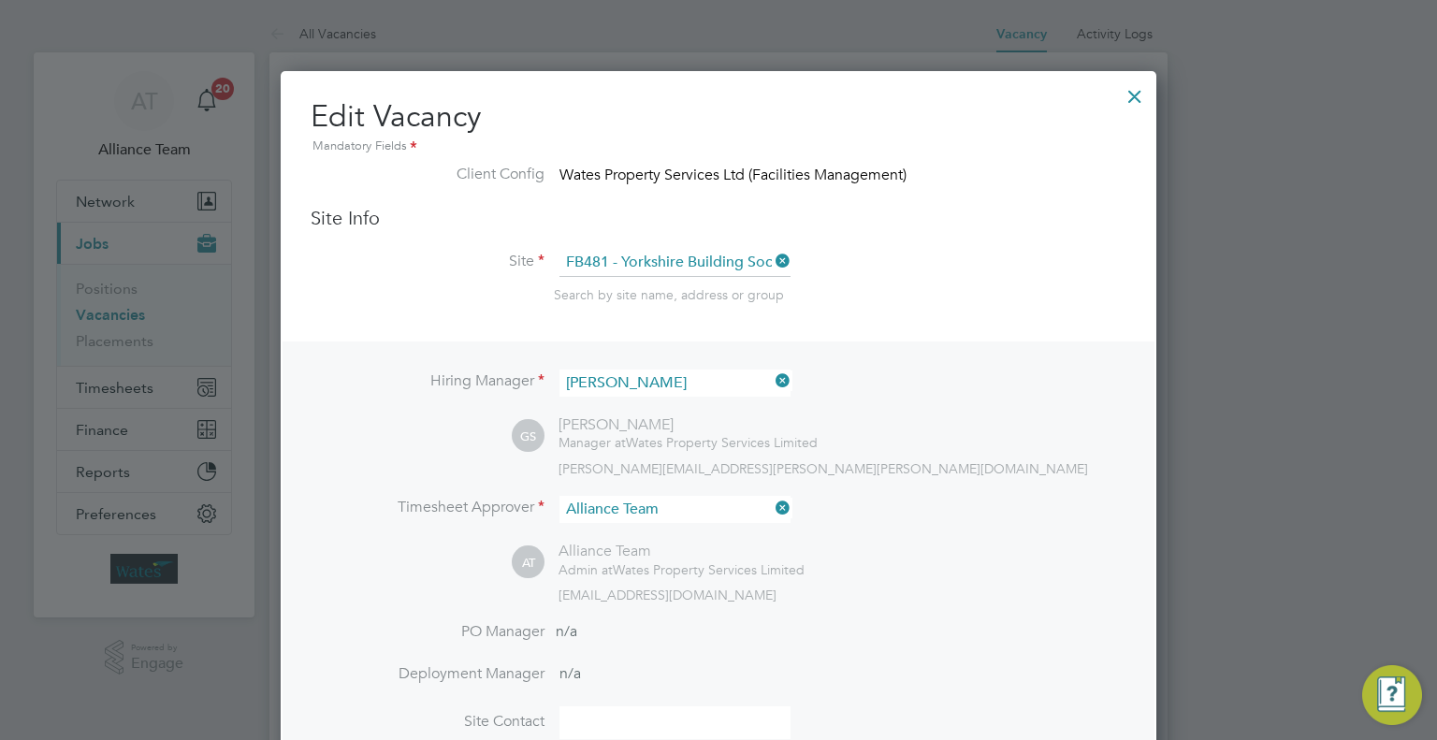
scroll to position [2895, 876]
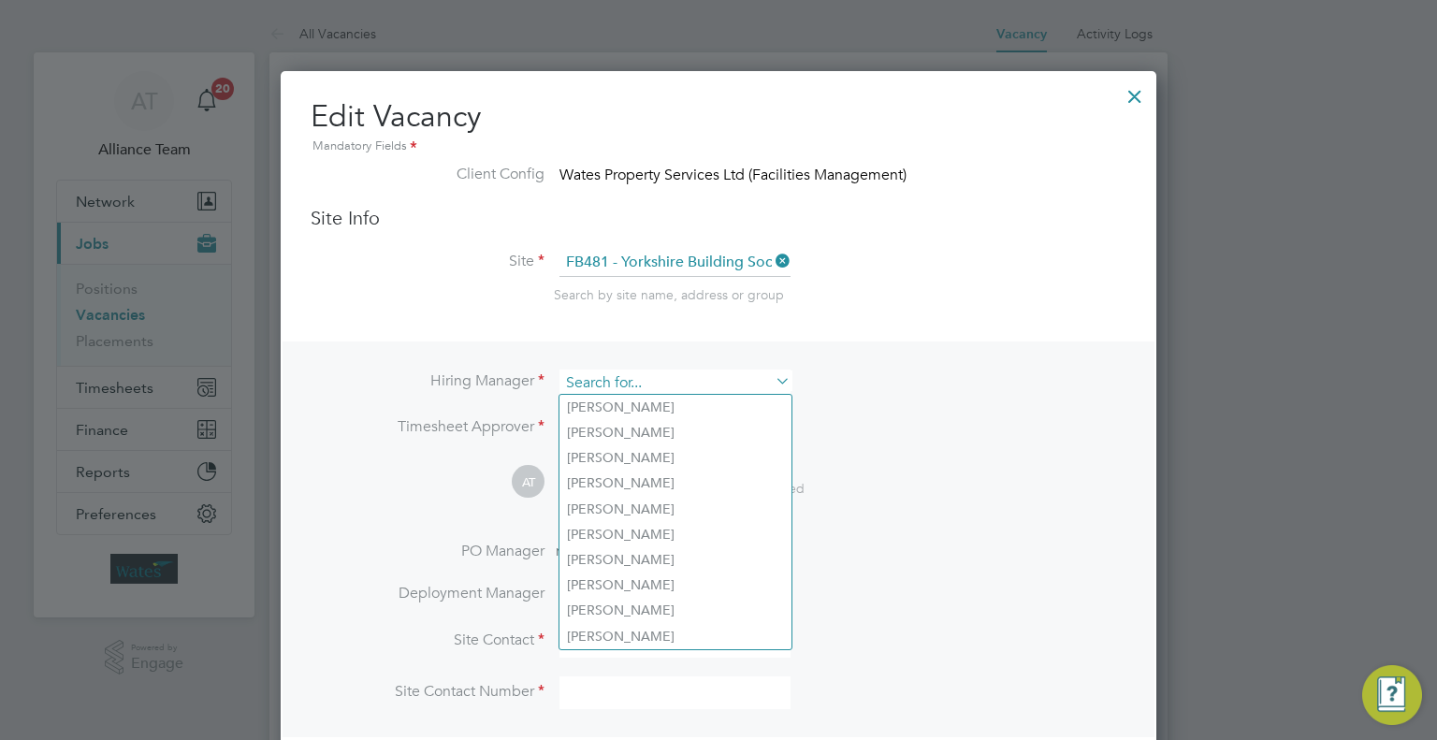
click at [708, 379] on input at bounding box center [674, 382] width 231 height 27
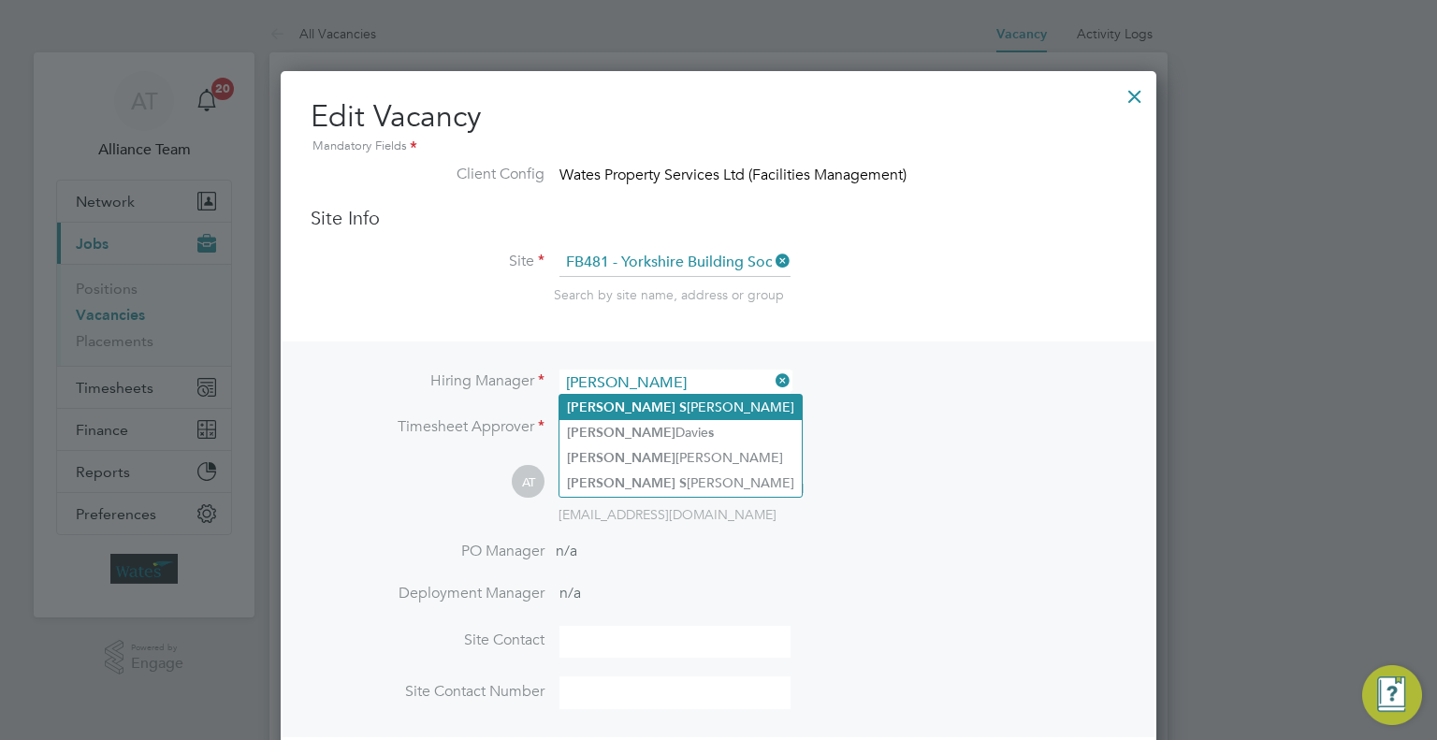
click at [707, 396] on li "Gary S impson" at bounding box center [680, 407] width 242 height 25
type input "Gary Simpson"
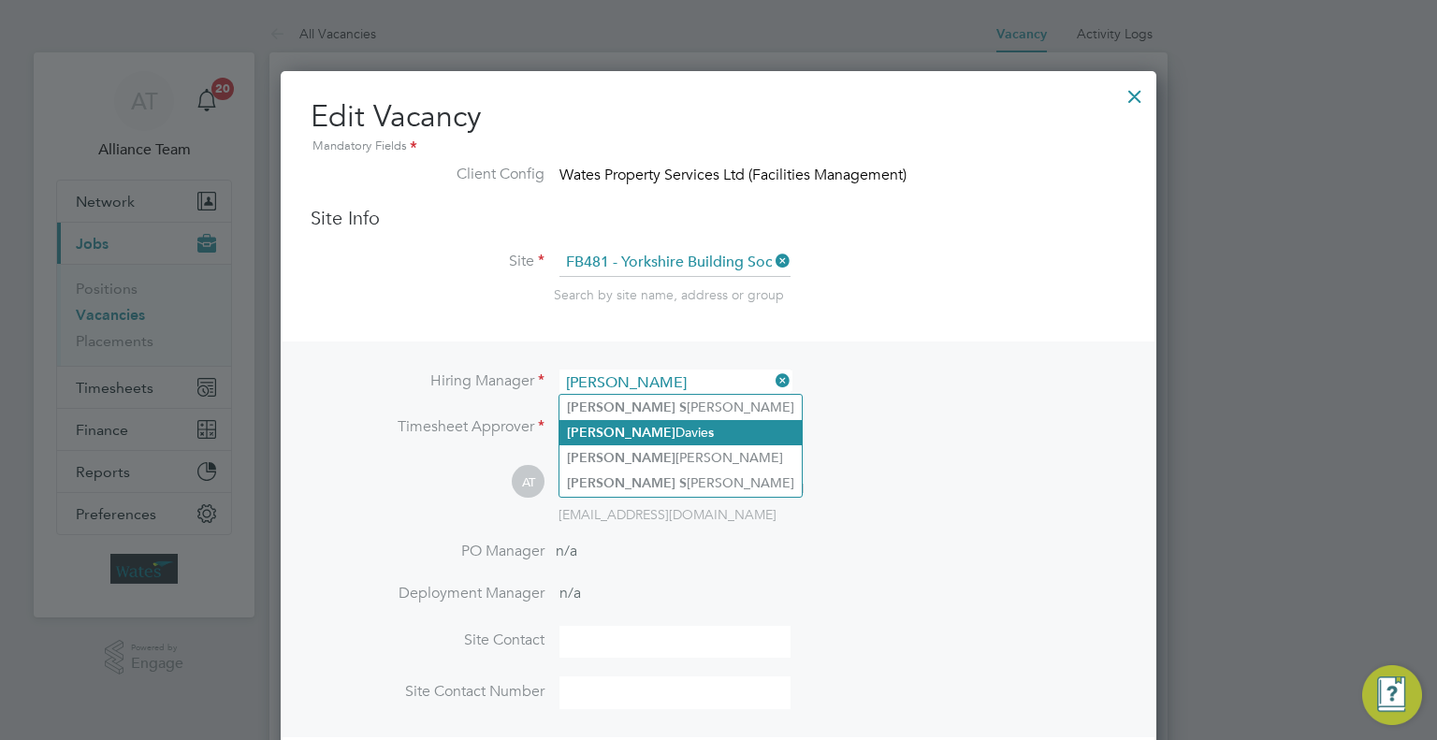
scroll to position [2895, 876]
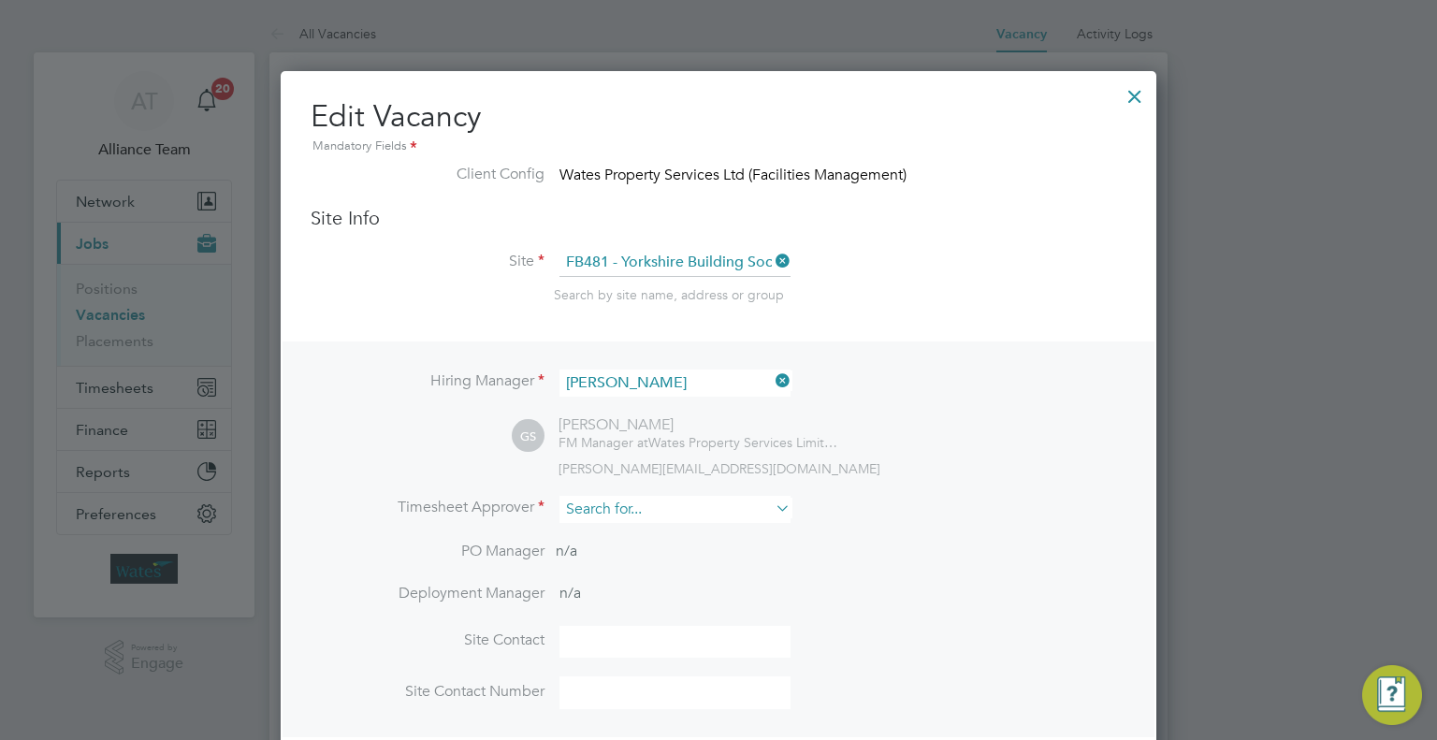
click at [699, 513] on input at bounding box center [674, 509] width 231 height 27
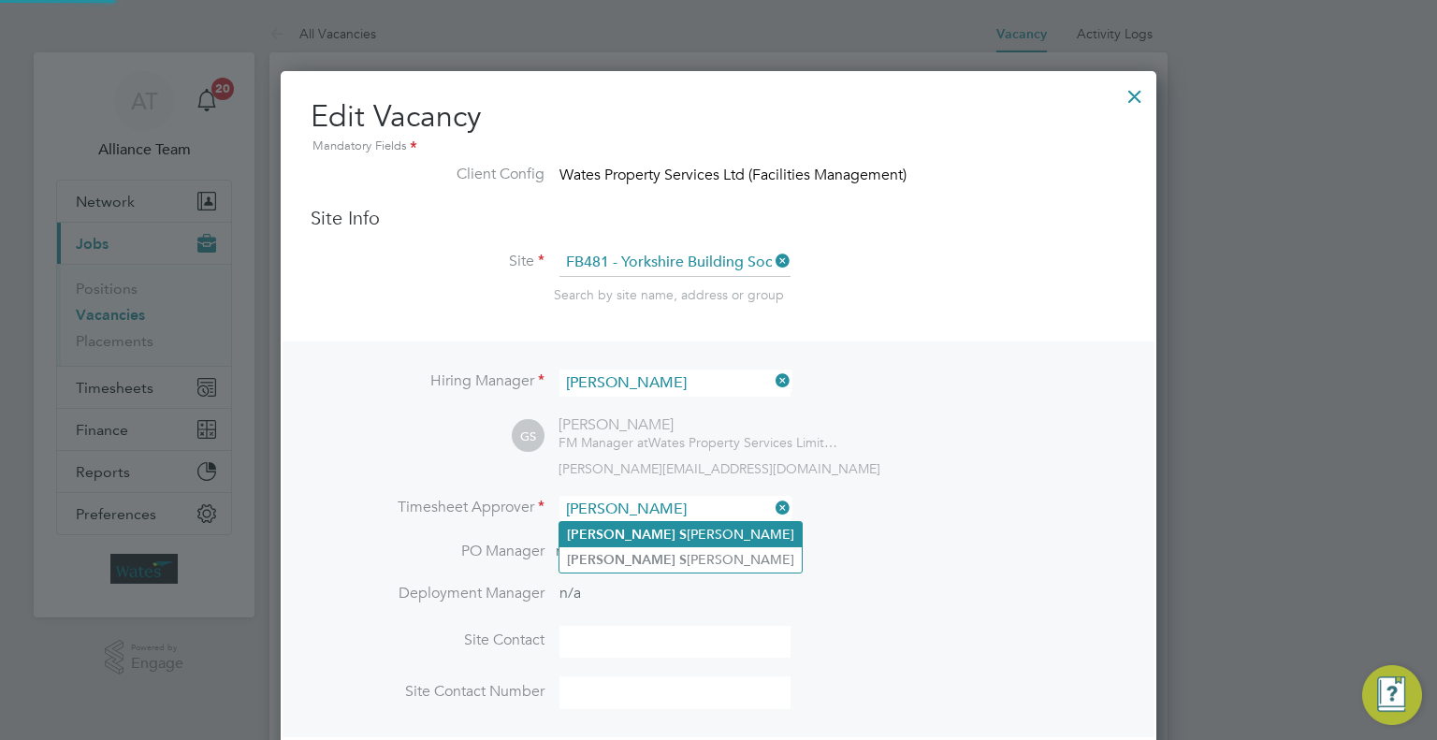
click at [704, 529] on li "Gary S impson" at bounding box center [680, 534] width 242 height 25
type input "Gary Simpson"
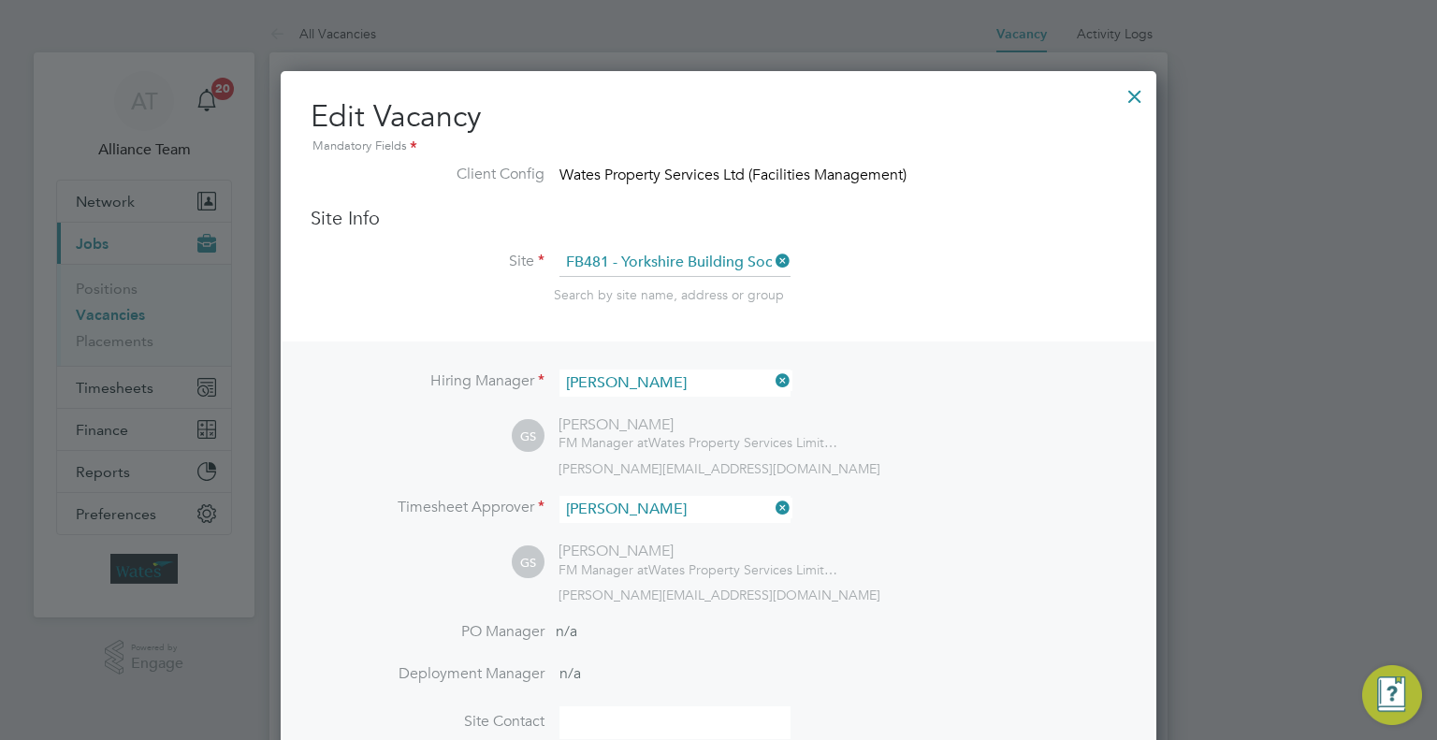
click at [855, 576] on div "GS Gary Simpson FM Manager at Wates Property Services Limited gary.simpson2@wat…" at bounding box center [819, 573] width 615 height 62
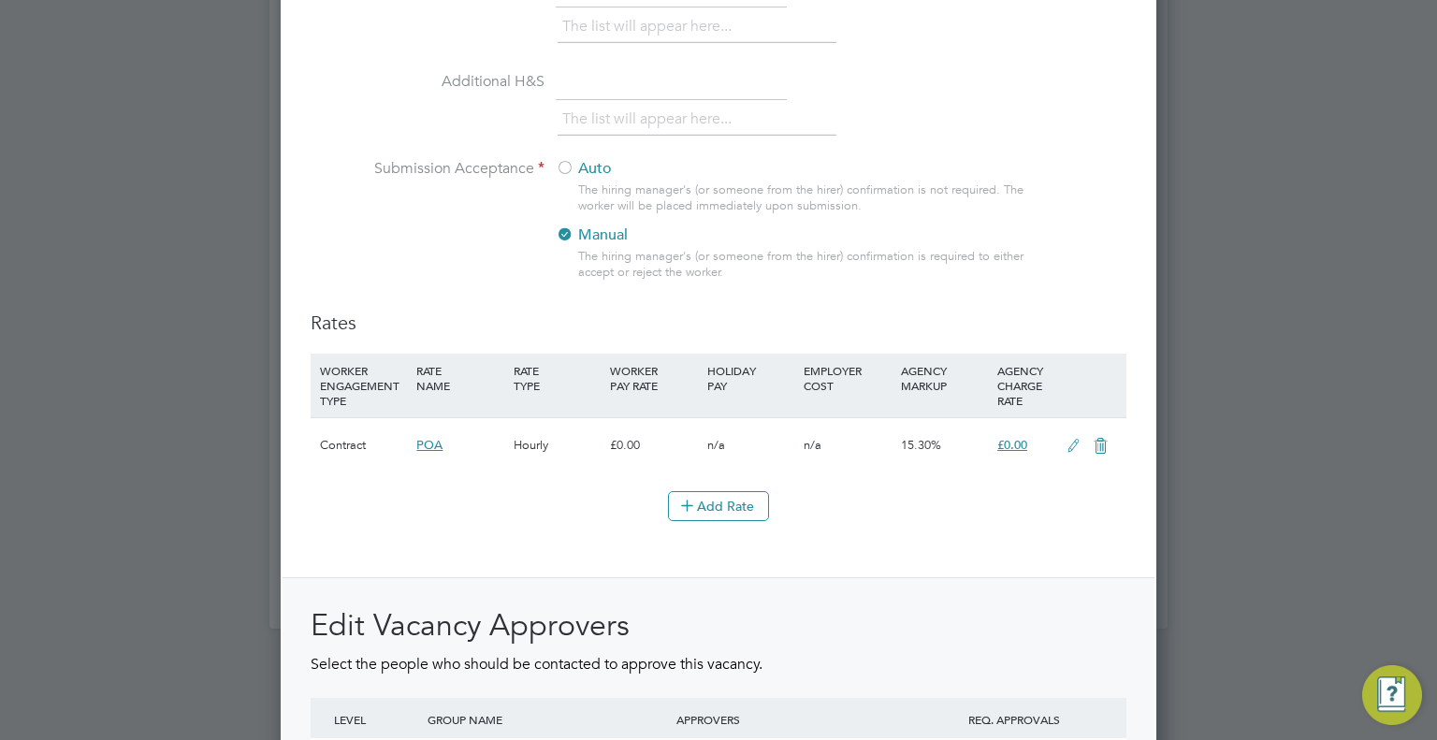
scroll to position [0, 0]
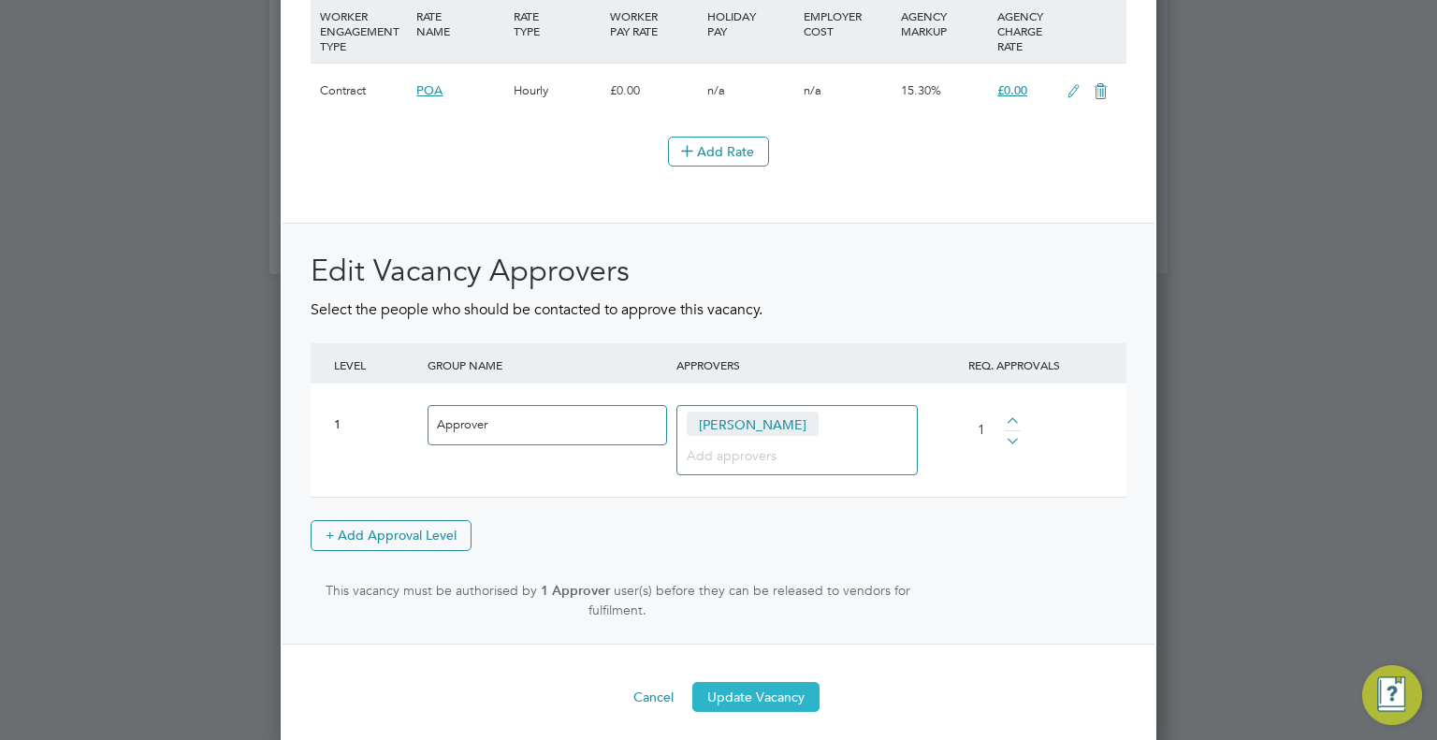
click at [789, 691] on button "Update Vacancy" at bounding box center [755, 697] width 127 height 30
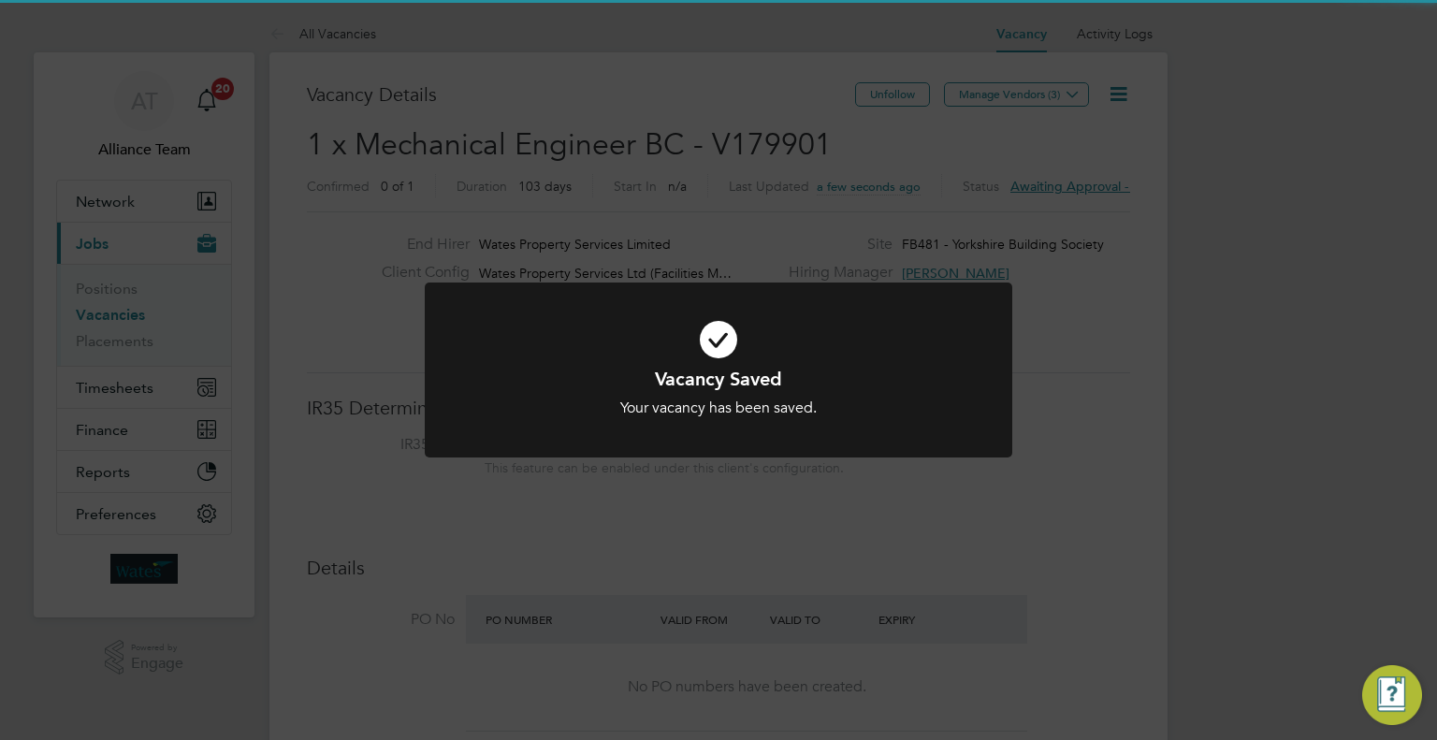
click at [1060, 441] on div "Vacancy Saved Your vacancy has been saved. Cancel Okay" at bounding box center [718, 370] width 1437 height 740
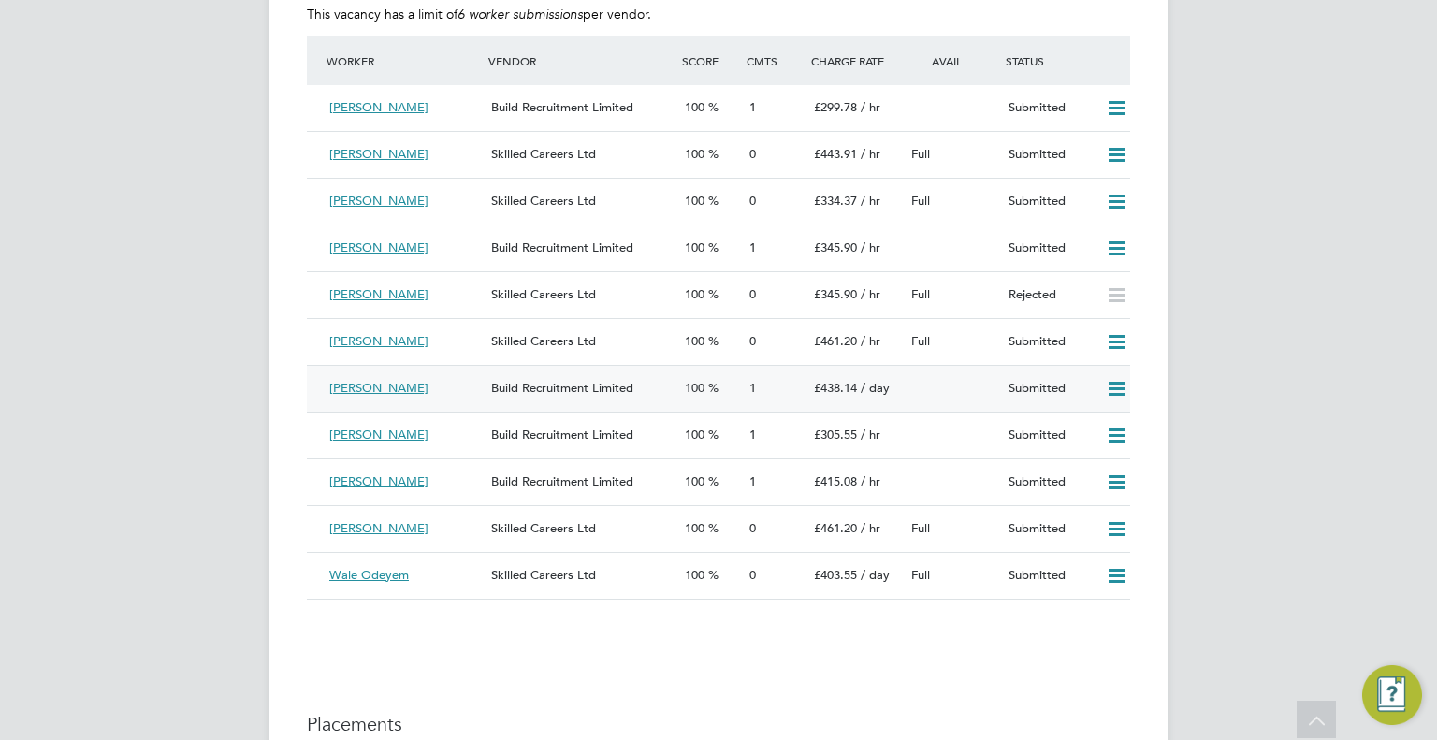
click at [1115, 384] on icon at bounding box center [1116, 389] width 23 height 15
click at [1087, 443] on li "Reject" at bounding box center [1092, 454] width 65 height 26
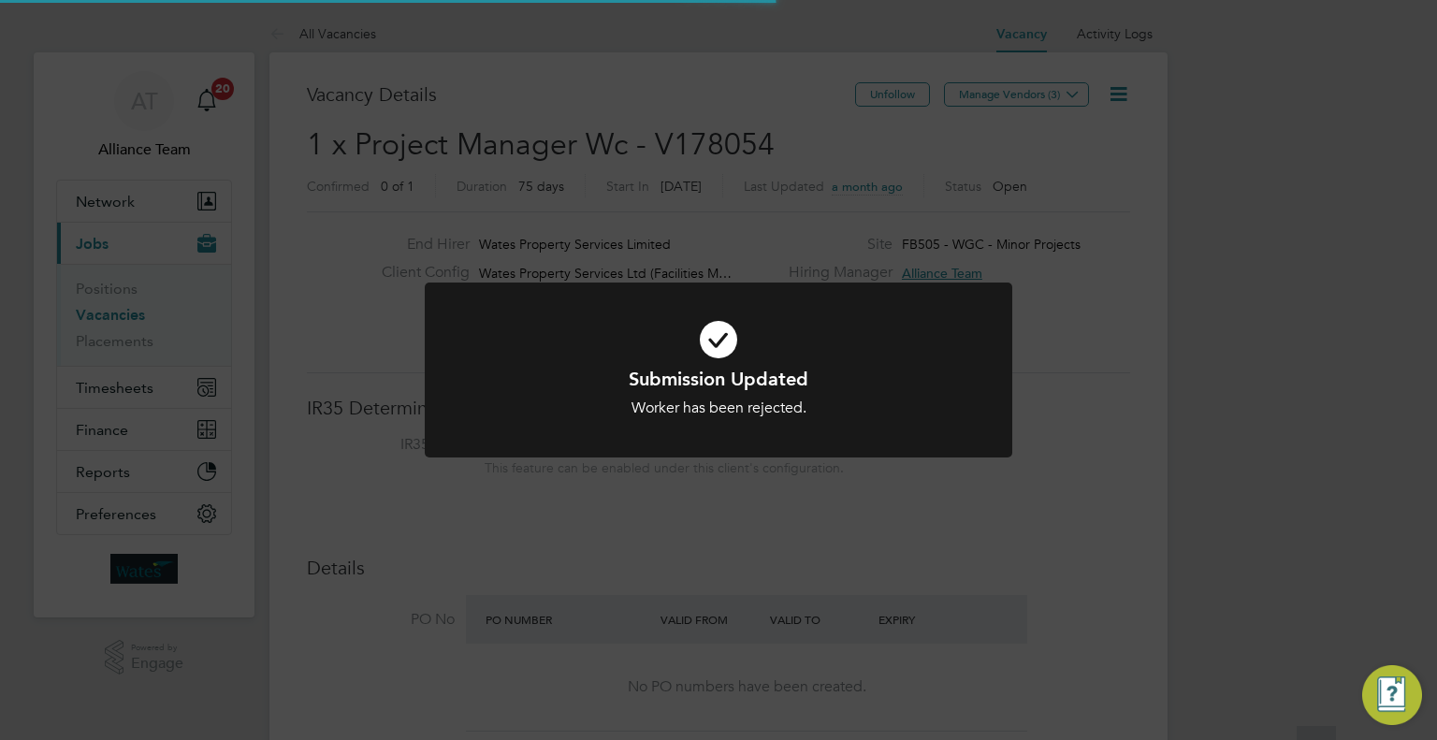
click at [1184, 455] on div "Submission Updated Worker has been rejected. Cancel Okay" at bounding box center [718, 370] width 1437 height 740
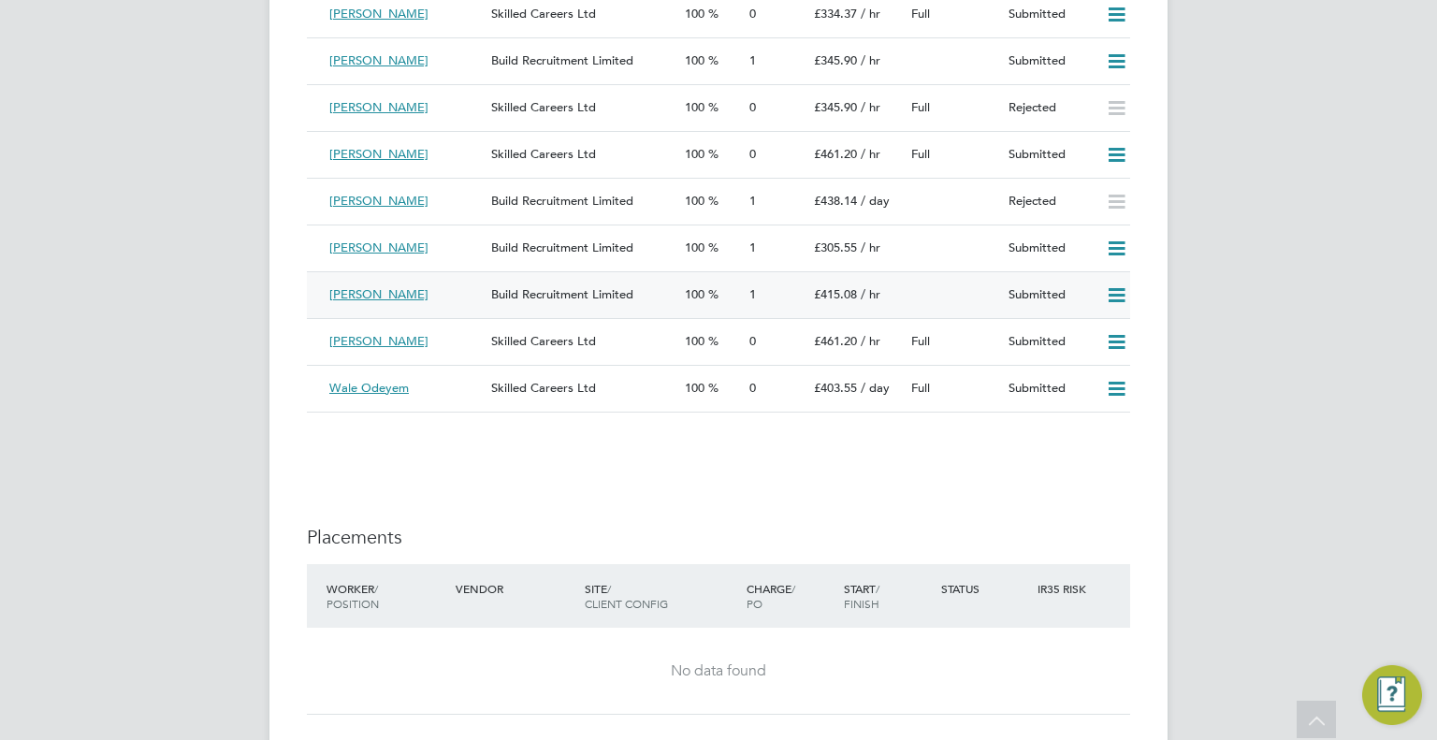
click at [1115, 291] on icon at bounding box center [1116, 295] width 23 height 15
click at [1100, 357] on li "Reject" at bounding box center [1092, 360] width 65 height 26
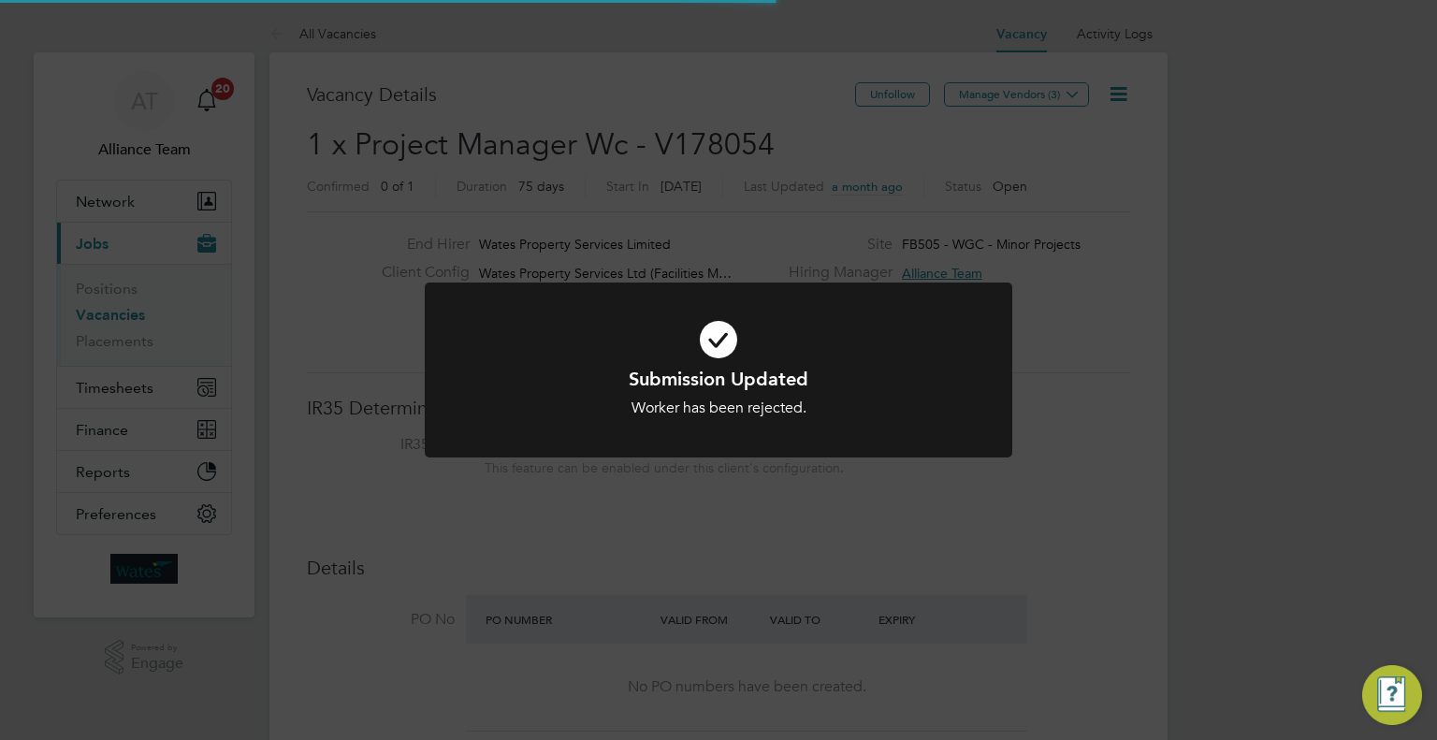
drag, startPoint x: 1342, startPoint y: 444, endPoint x: 1072, endPoint y: 441, distance: 270.4
click at [1342, 445] on div "Submission Updated Worker has been rejected. Cancel Okay" at bounding box center [718, 370] width 1437 height 740
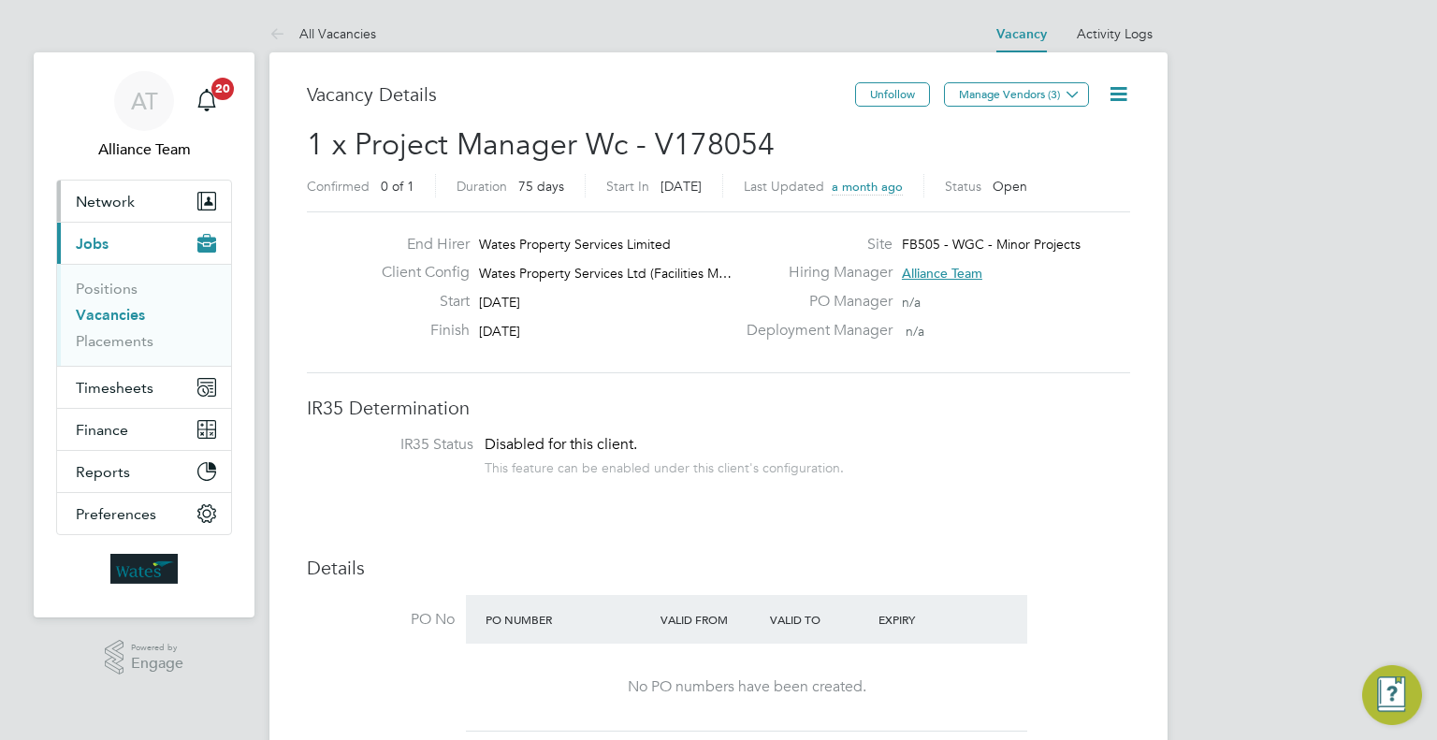
drag, startPoint x: 116, startPoint y: 183, endPoint x: 113, endPoint y: 262, distance: 78.6
click at [116, 184] on button "Network" at bounding box center [144, 201] width 174 height 41
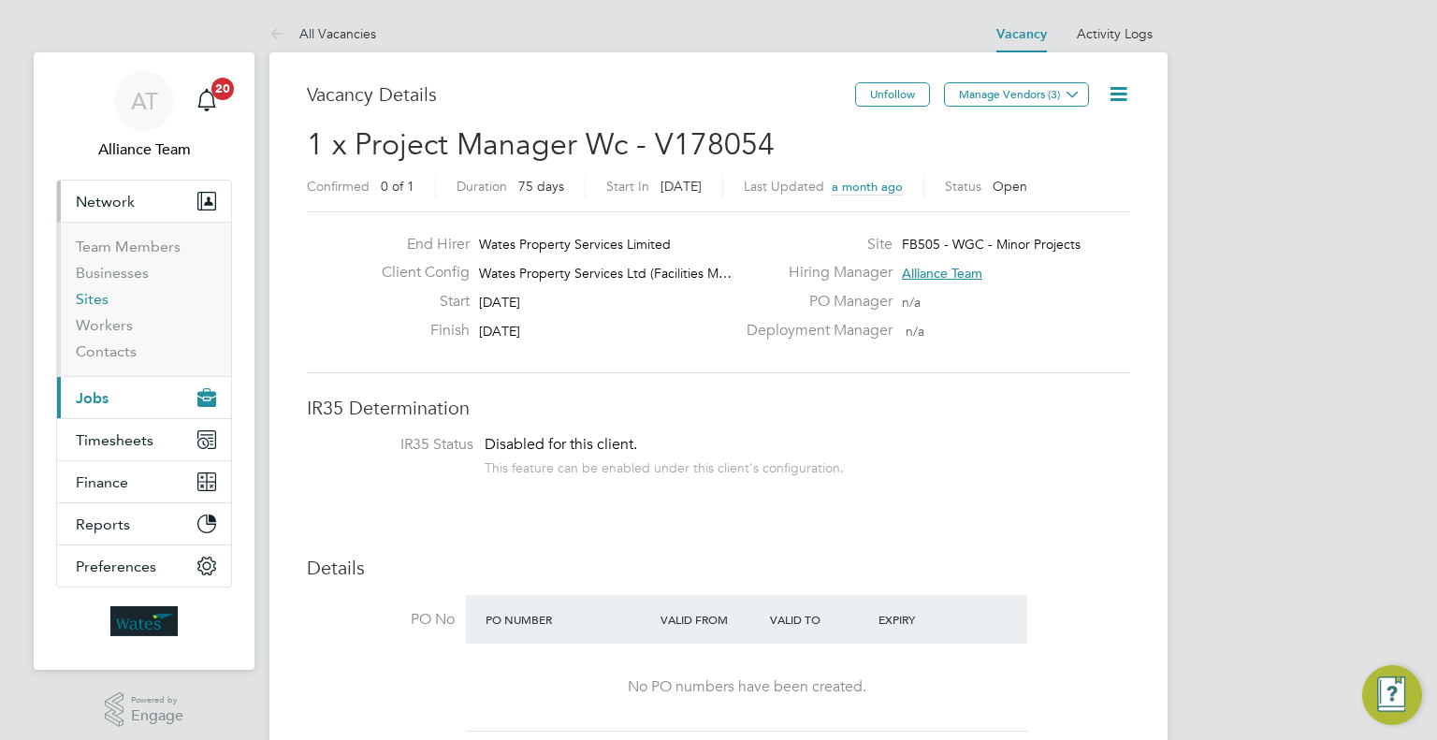
click at [89, 305] on link "Sites" at bounding box center [92, 299] width 33 height 18
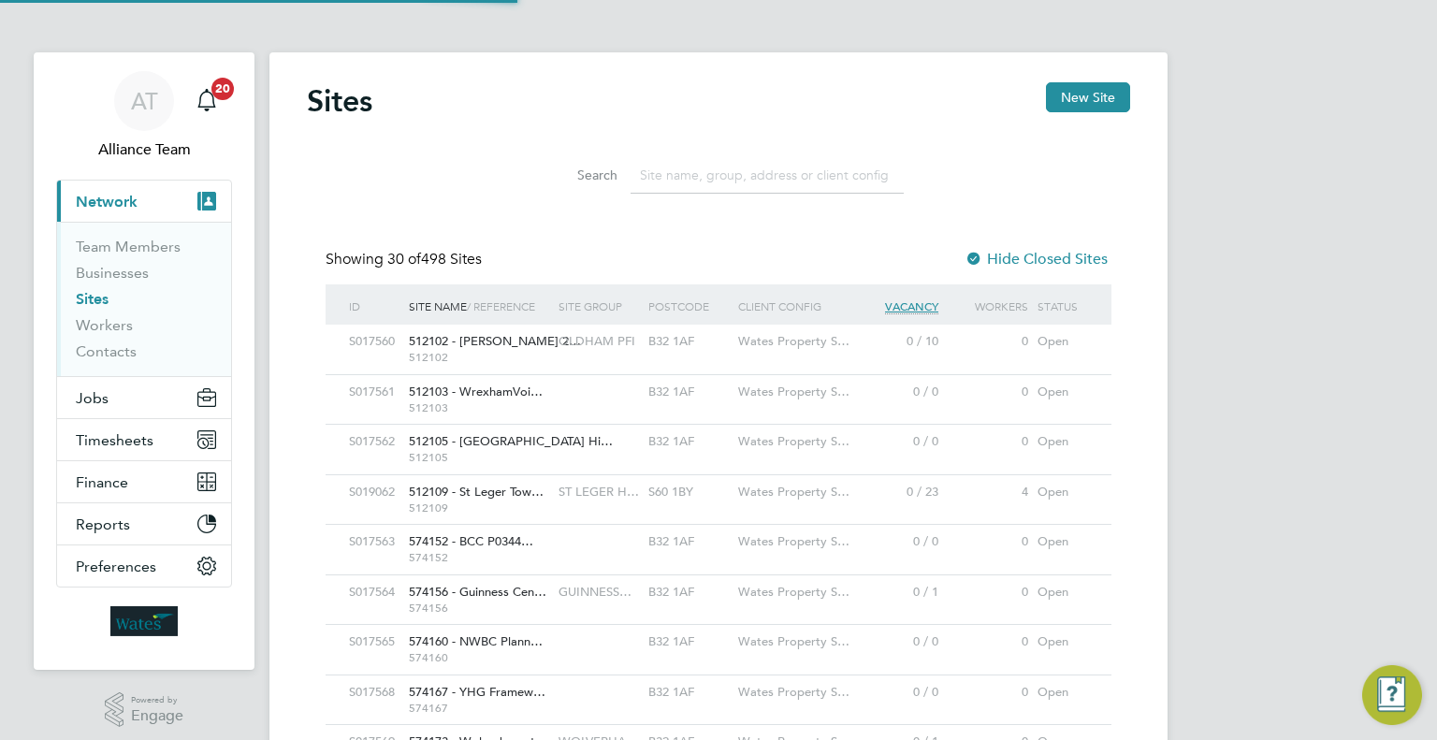
scroll to position [36, 91]
click at [672, 171] on input at bounding box center [766, 175] width 273 height 36
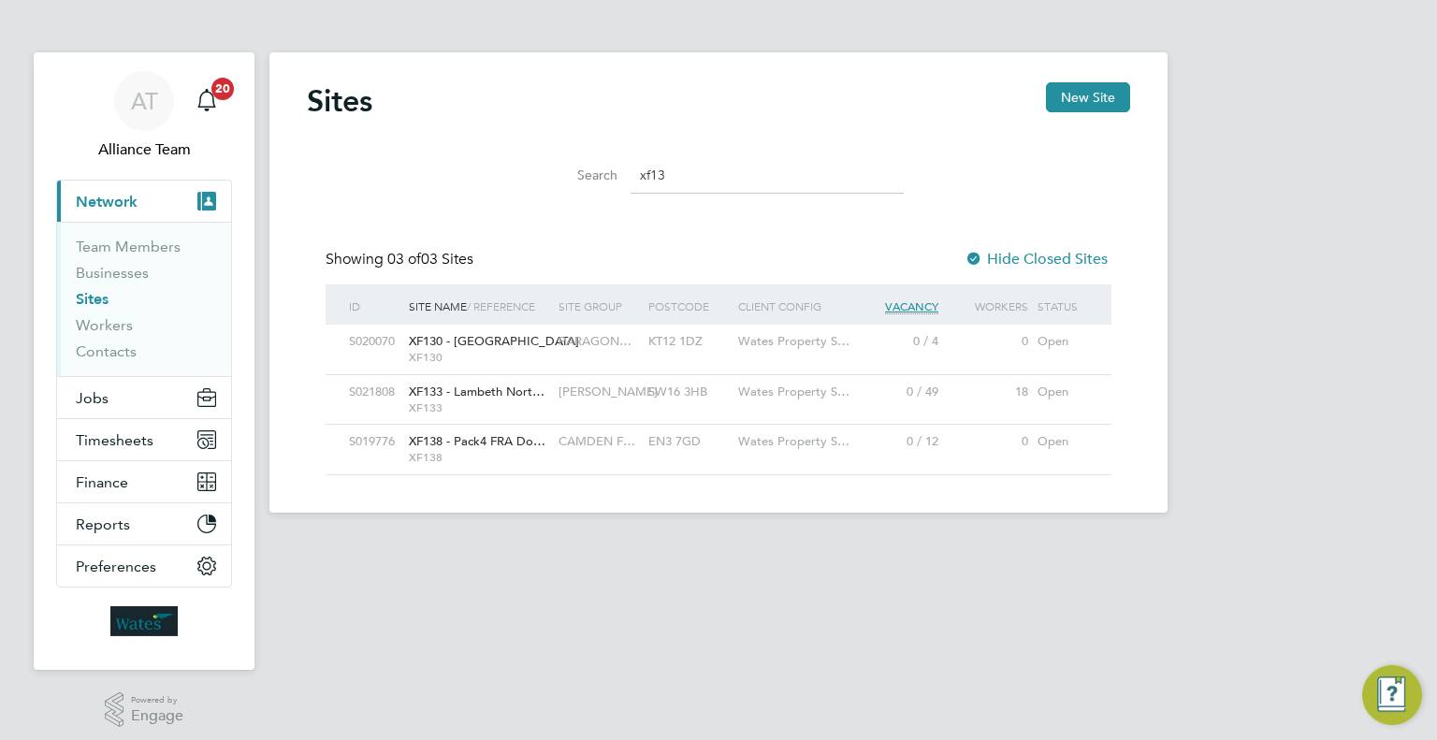
type input "xf13"
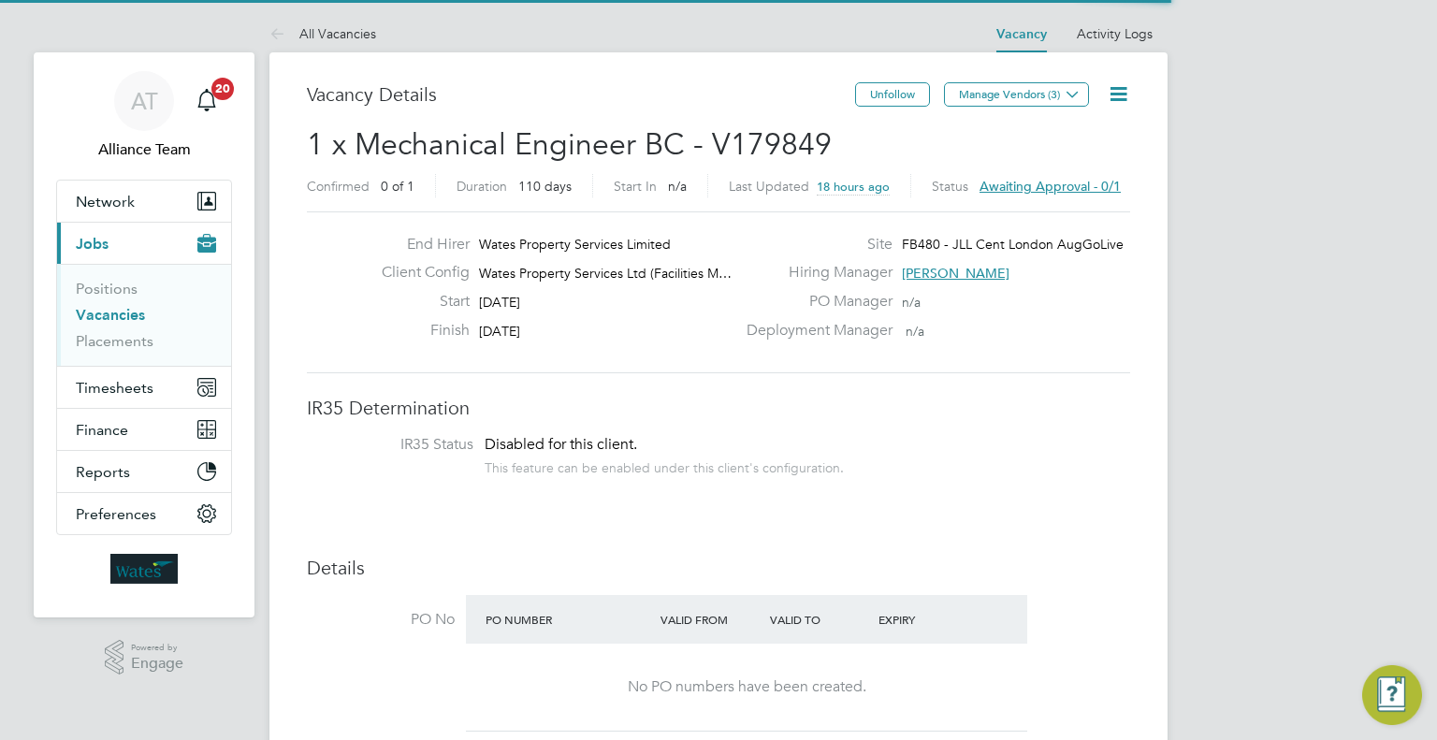
scroll to position [33, 292]
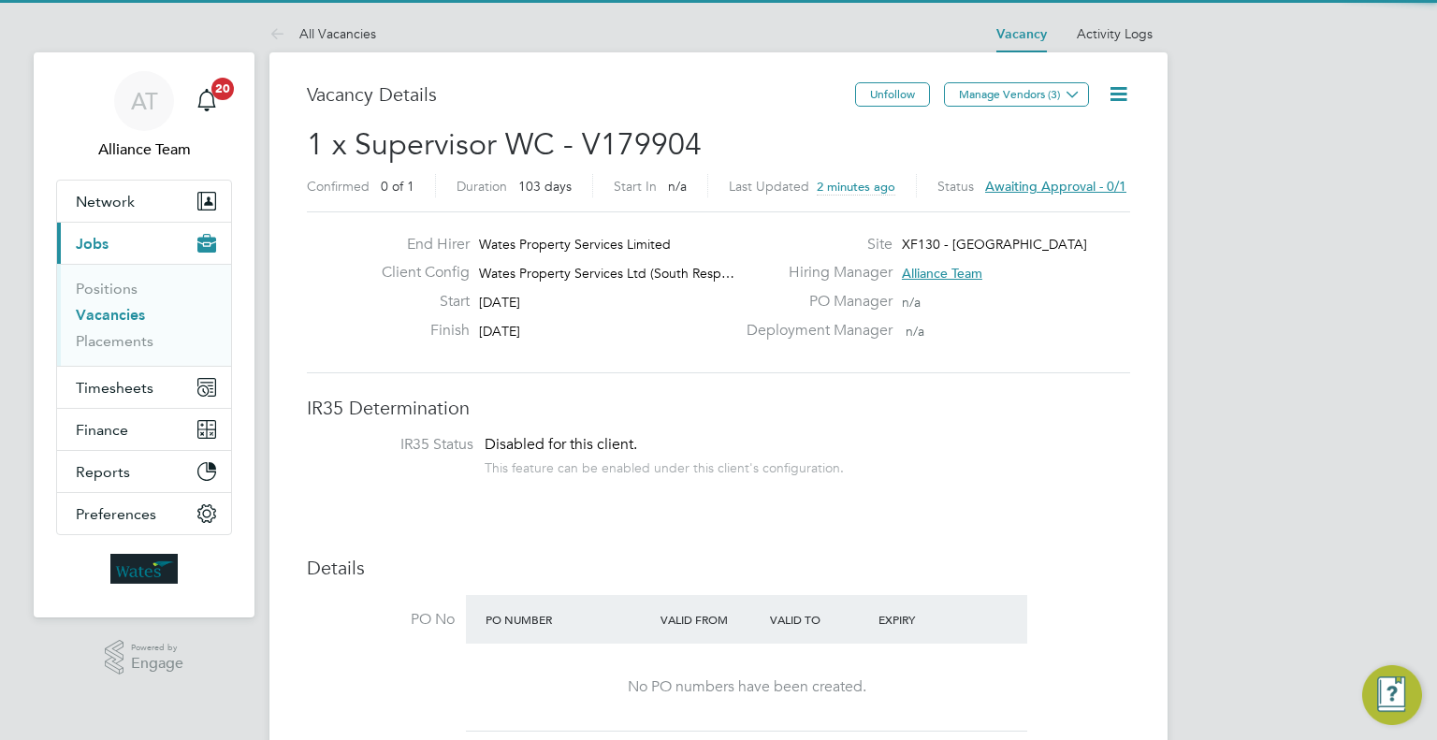
click at [1116, 121] on div "Unfollow Manage Vendors (3)" at bounding box center [992, 103] width 275 height 43
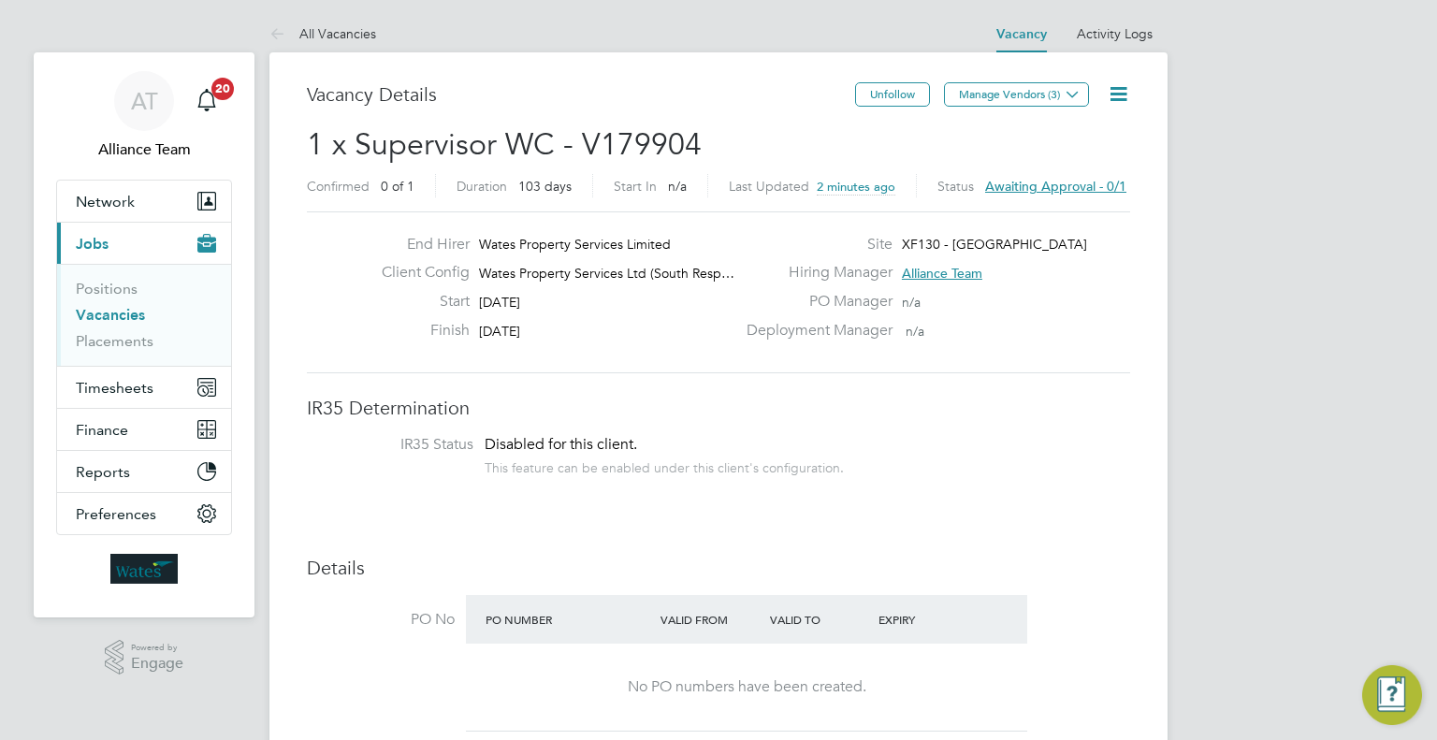
click at [1122, 101] on icon at bounding box center [1118, 93] width 23 height 23
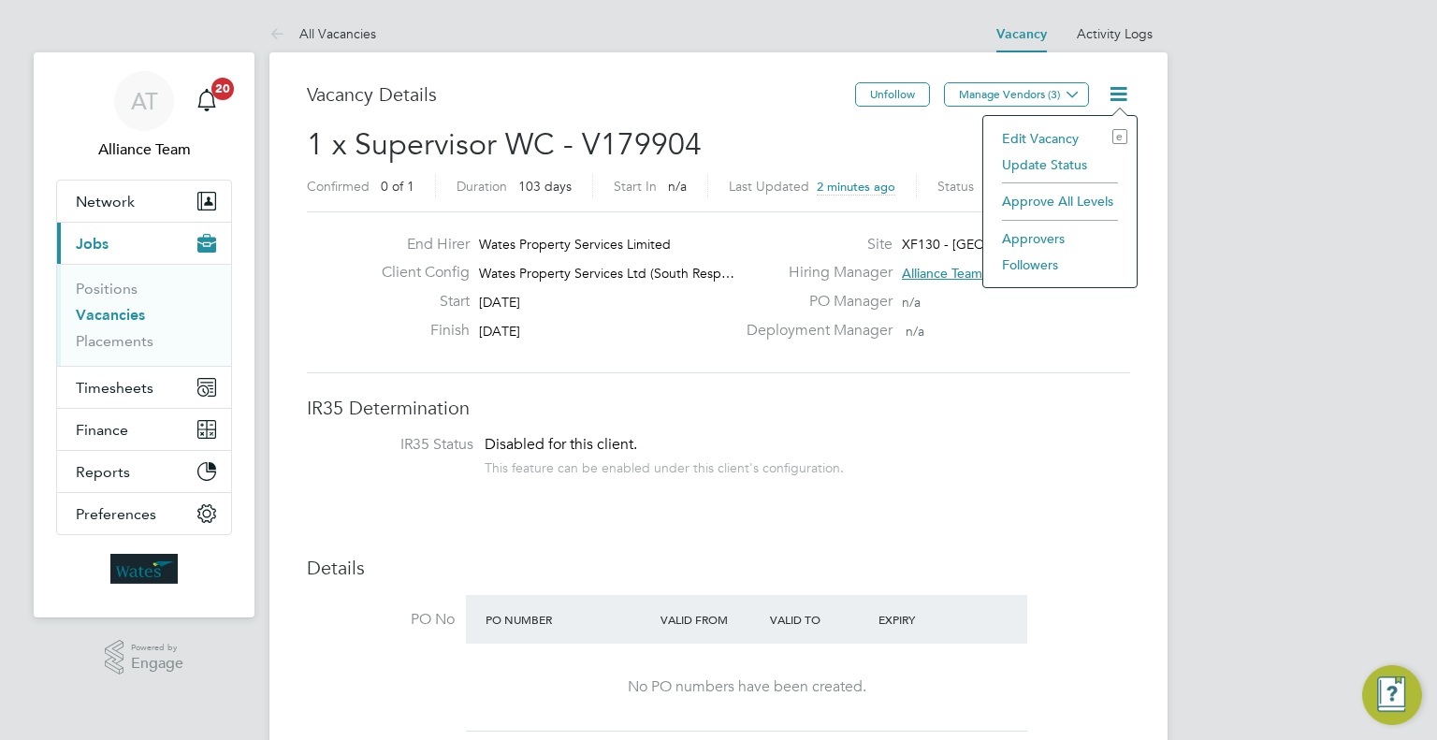
click at [1034, 133] on li "Edit Vacancy e" at bounding box center [1059, 138] width 135 height 26
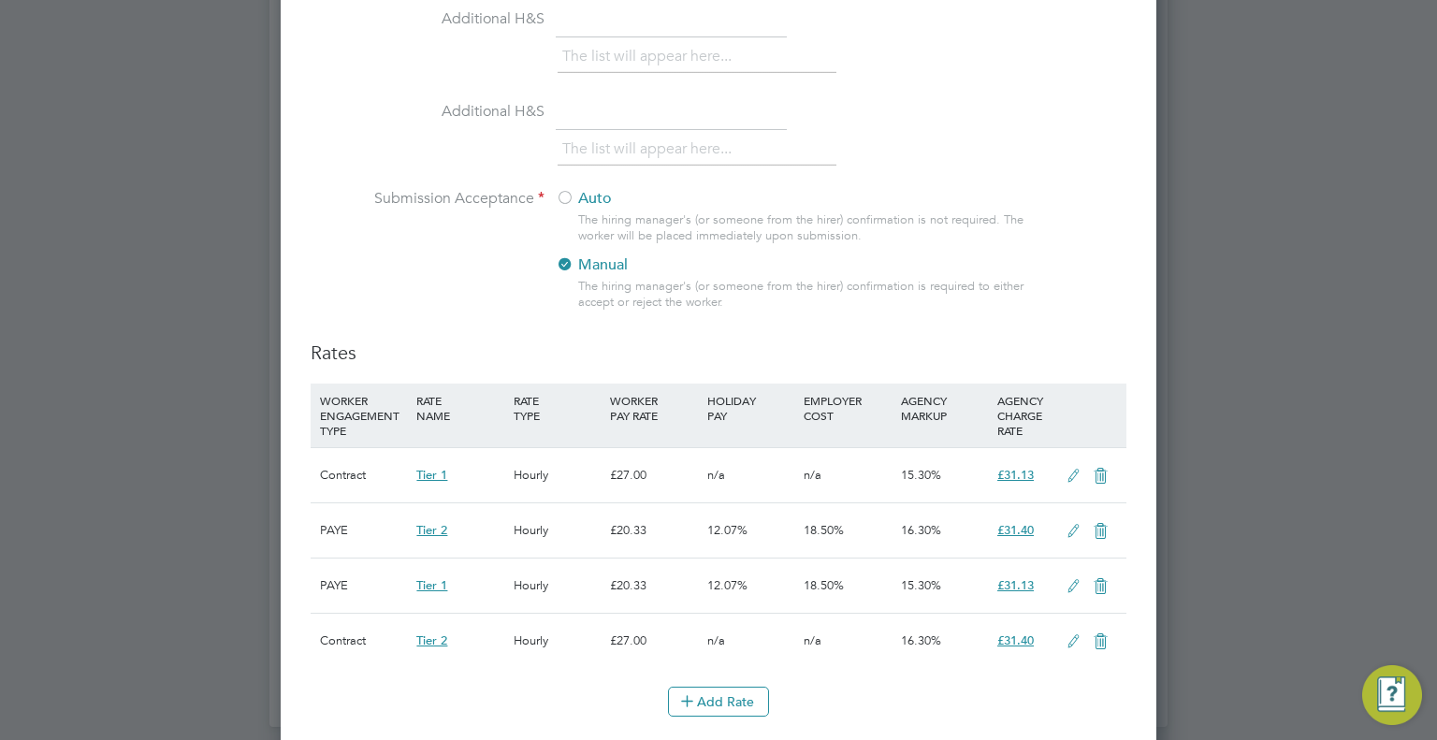
scroll to position [2440, 0]
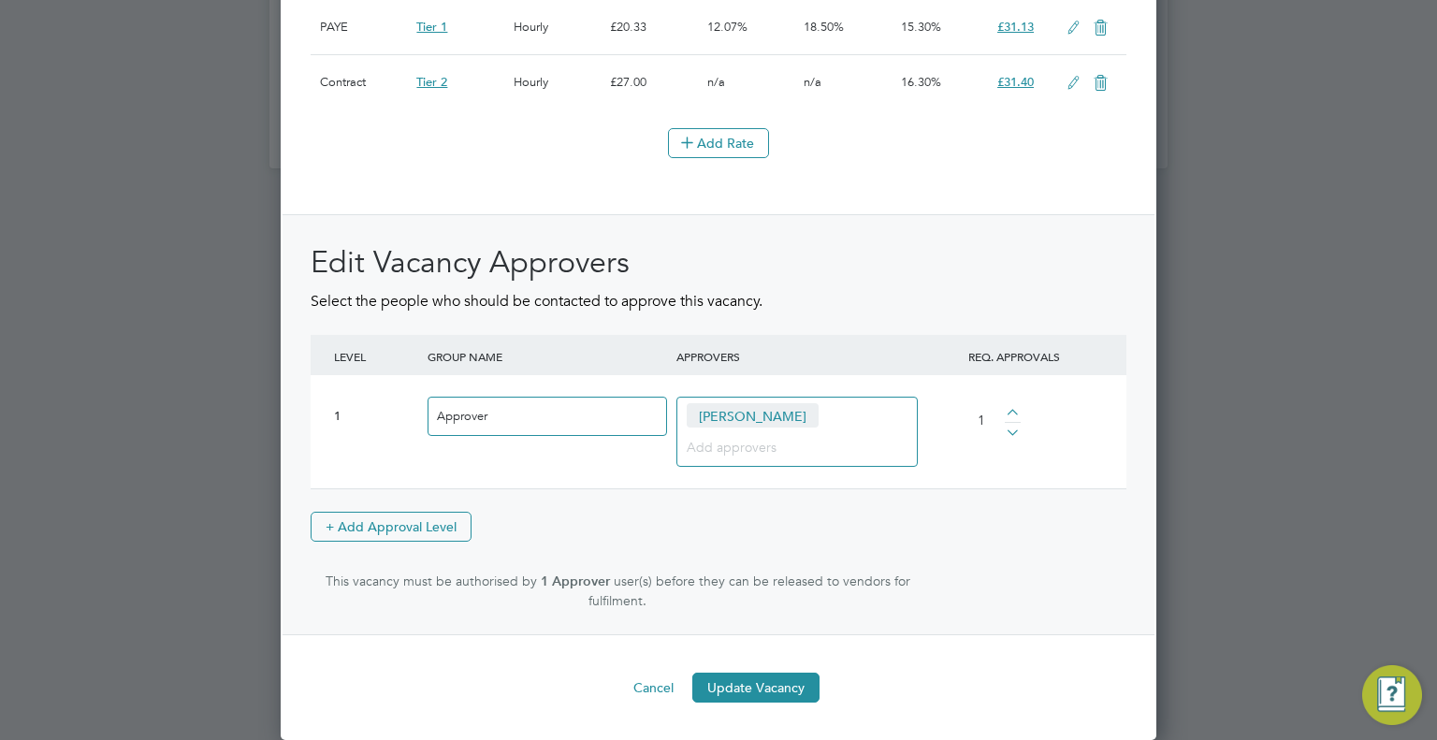
click at [787, 420] on span "Anthony Percy" at bounding box center [753, 415] width 132 height 24
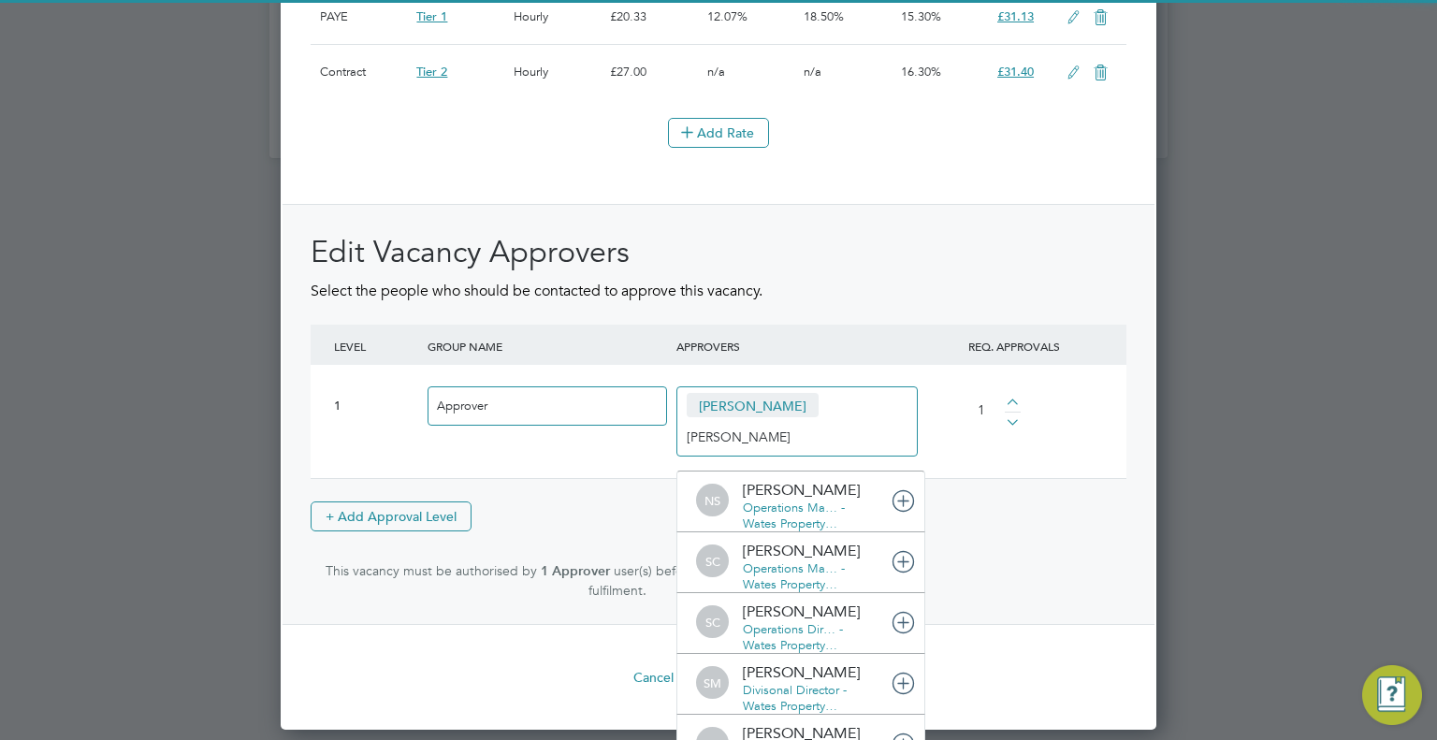
type input "steve c"
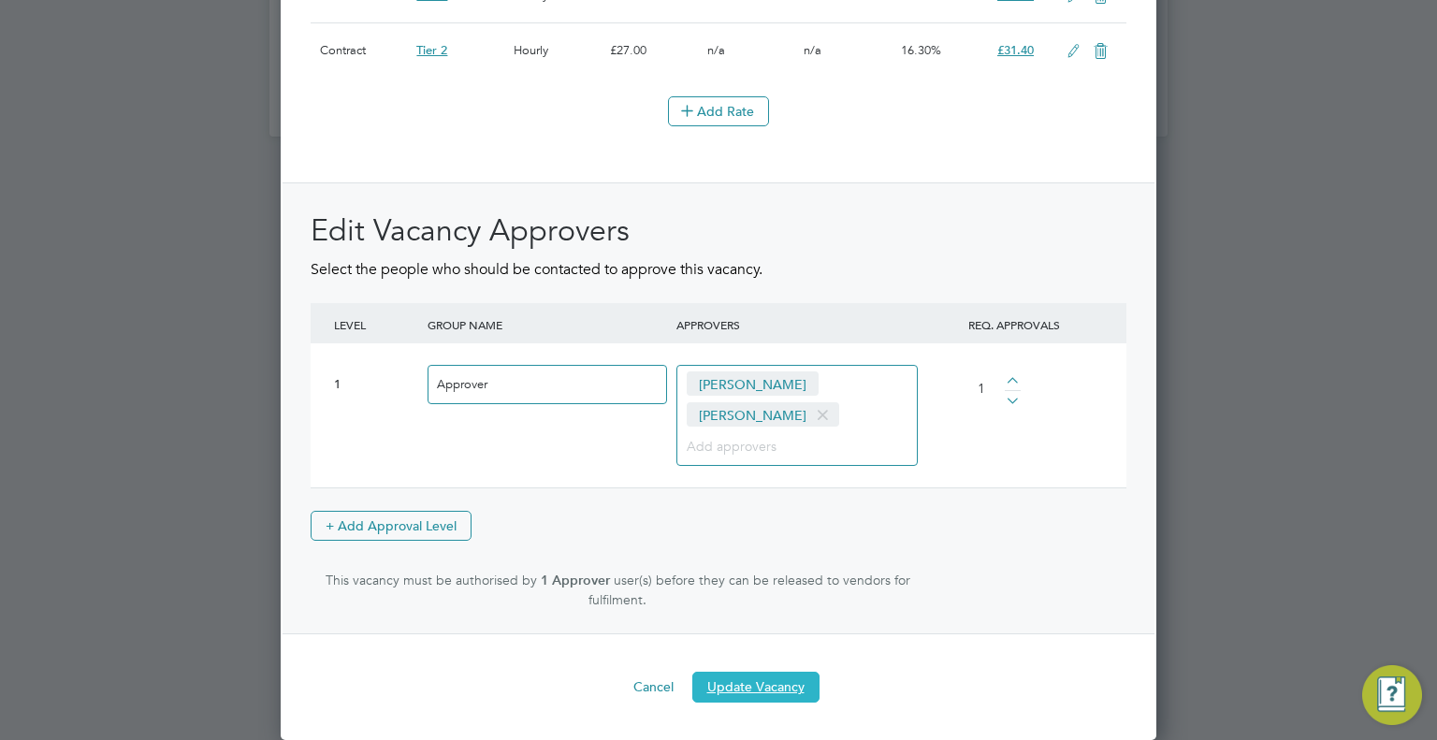
click at [778, 686] on button "Update Vacancy" at bounding box center [755, 687] width 127 height 30
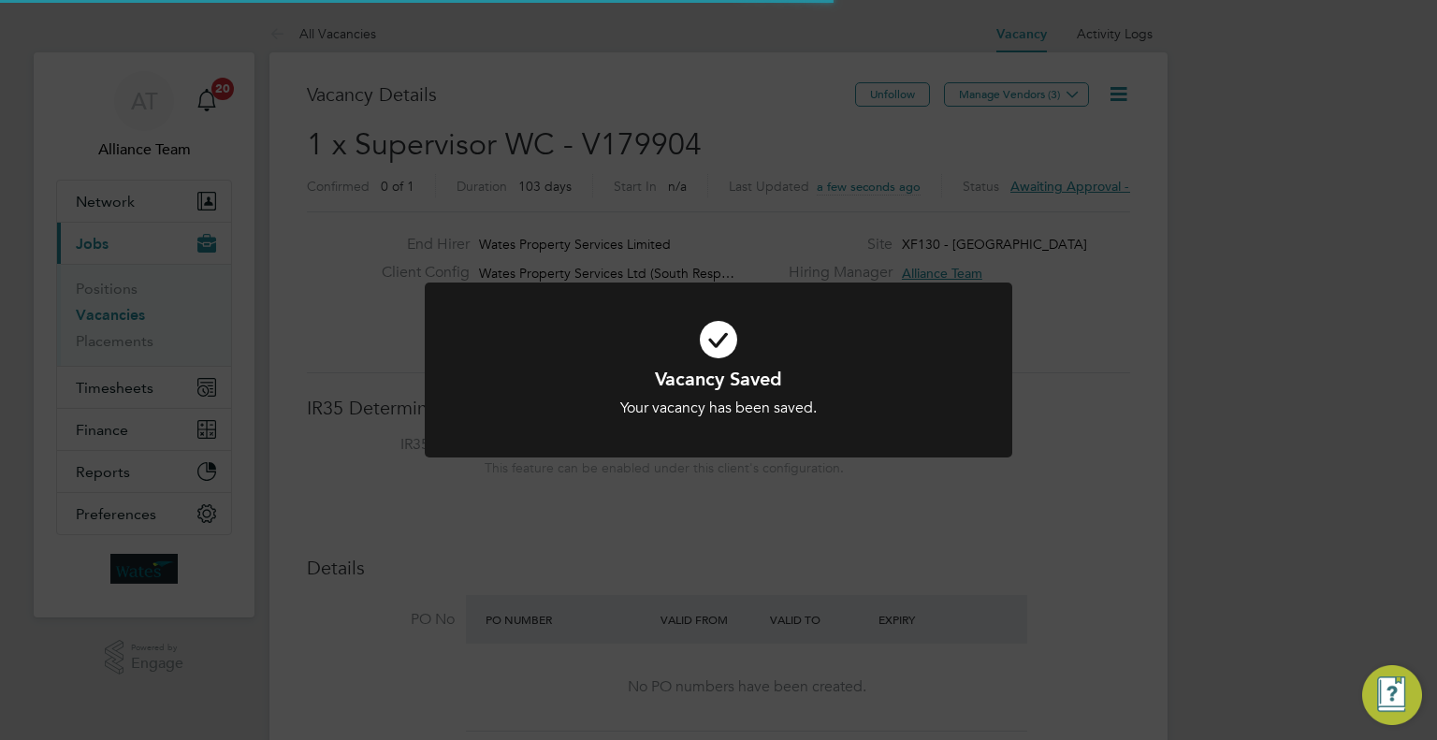
click at [1271, 421] on div "Vacancy Saved Your vacancy has been saved. Cancel Okay" at bounding box center [718, 370] width 1437 height 740
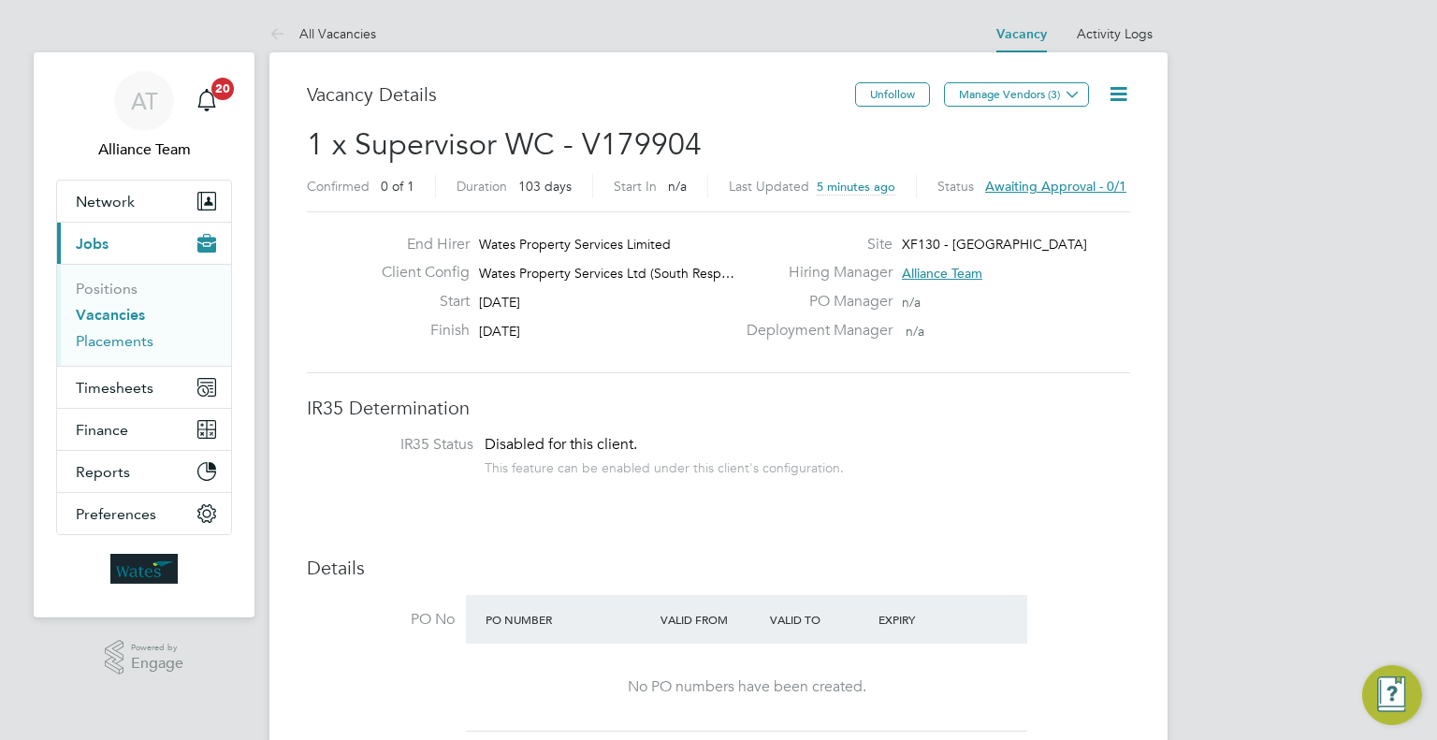
drag, startPoint x: 83, startPoint y: 343, endPoint x: 256, endPoint y: 377, distance: 176.3
click at [83, 343] on link "Placements" at bounding box center [115, 341] width 78 height 18
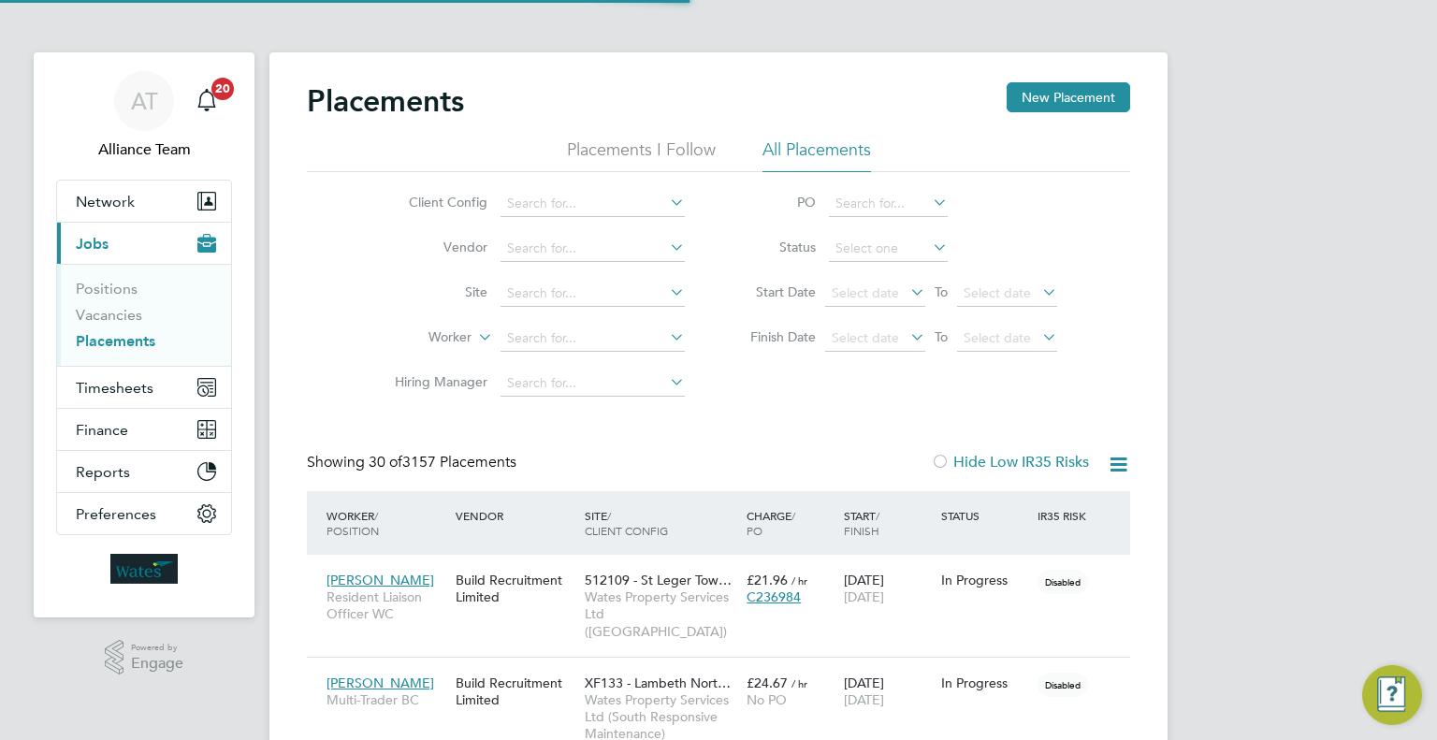
scroll to position [88, 163]
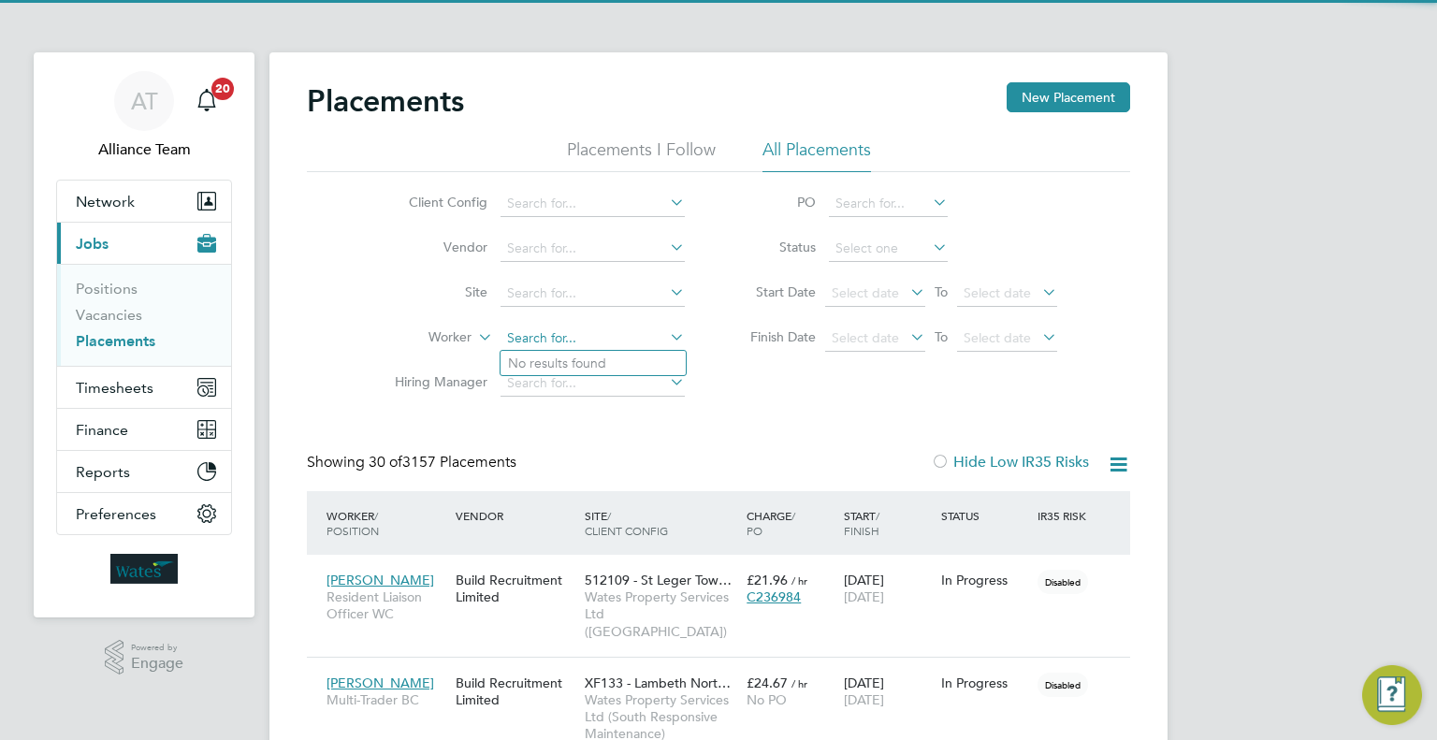
click at [569, 341] on input at bounding box center [592, 339] width 184 height 26
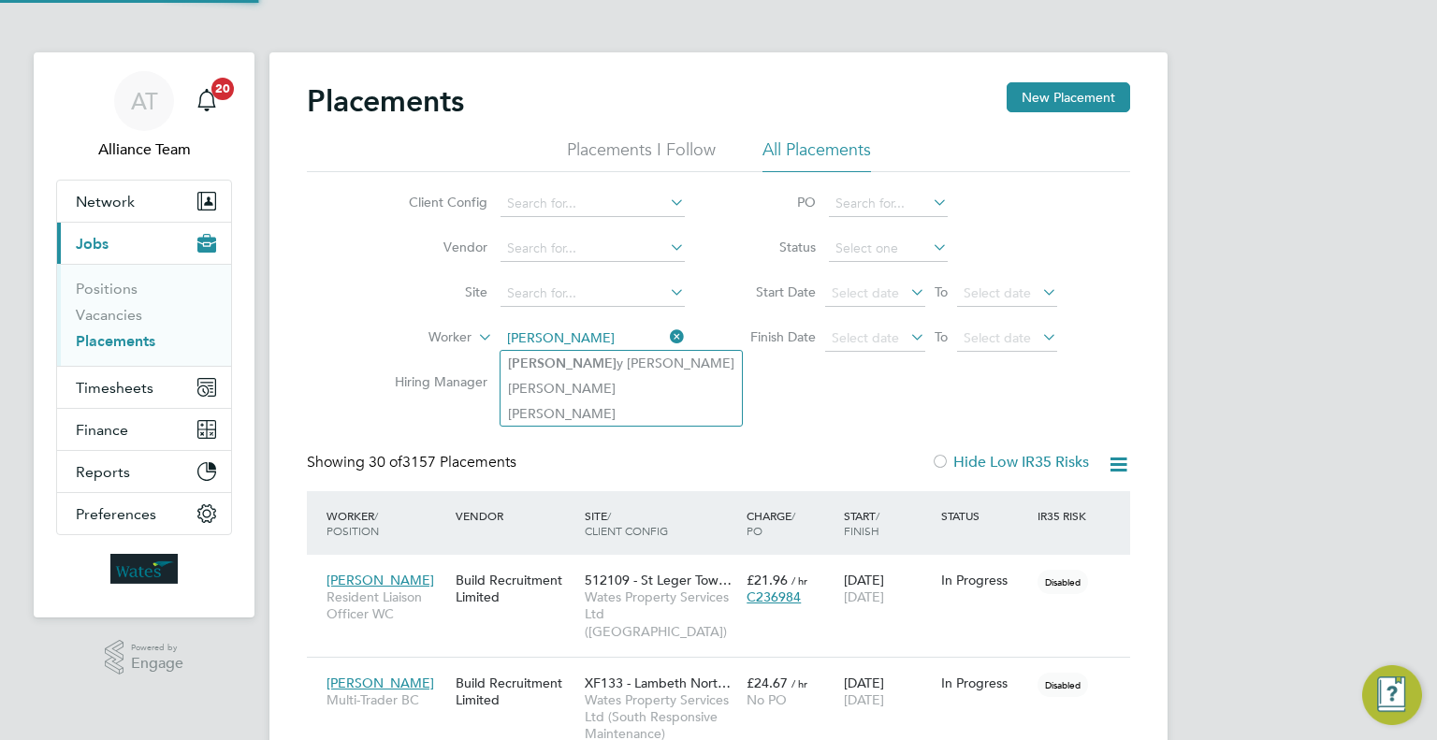
click at [614, 358] on li "Bobb y Reidy" at bounding box center [620, 363] width 241 height 25
type input "[PERSON_NAME]"
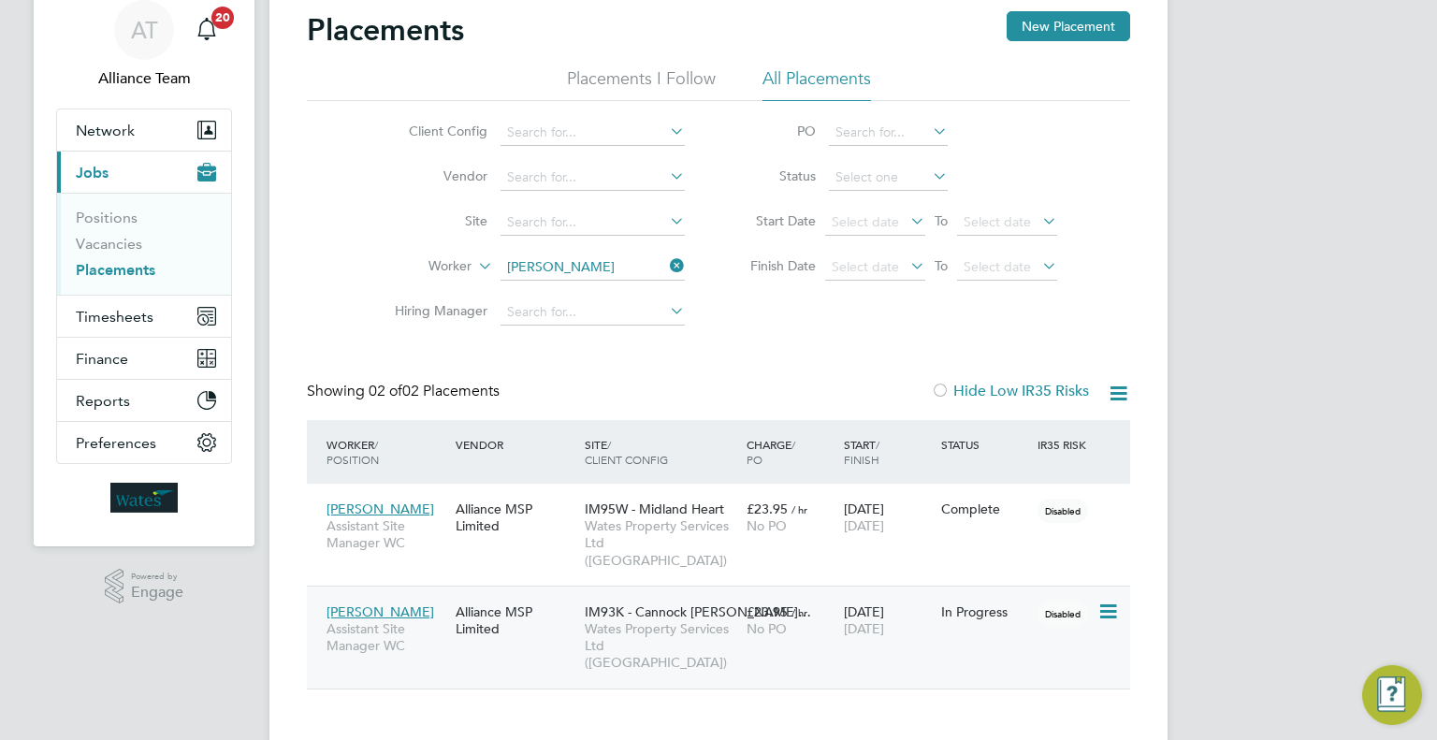
click at [981, 624] on div "Bobby Reidy Assistant Site Manager WC Alliance MSP Limited IM93K - Cannock Chas…" at bounding box center [718, 637] width 823 height 103
click at [732, 620] on span "Wates Property Services Ltd (Central & North)" at bounding box center [661, 645] width 152 height 51
click at [624, 620] on span "Wates Property Services Ltd (Central & North)" at bounding box center [661, 645] width 152 height 51
click at [368, 519] on span "Assistant Site Manager WC" at bounding box center [386, 534] width 120 height 34
click at [145, 338] on button "Finance" at bounding box center [144, 358] width 174 height 41
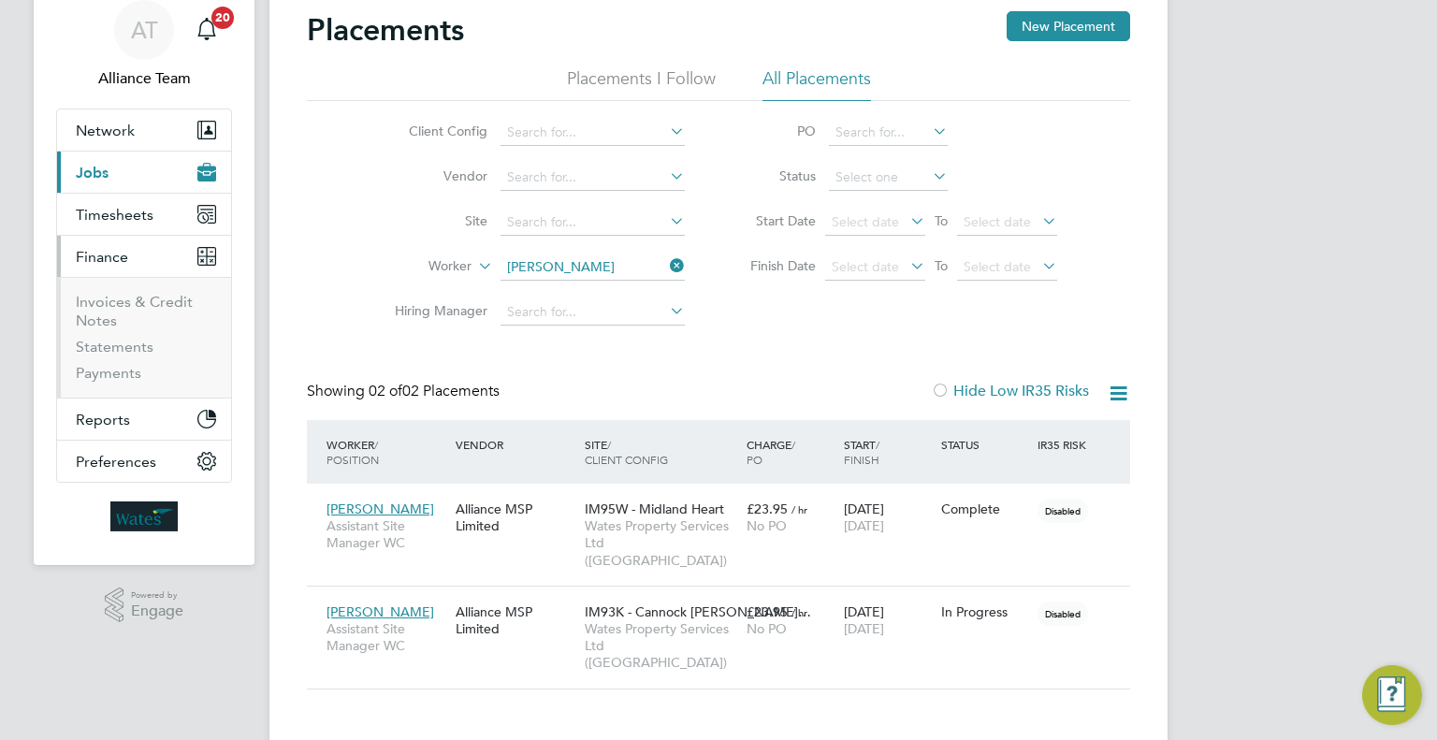
drag, startPoint x: 146, startPoint y: 319, endPoint x: 141, endPoint y: 272, distance: 47.0
click at [146, 317] on li "Invoices & Credit Notes" at bounding box center [146, 315] width 140 height 45
click at [137, 220] on span "Timesheets" at bounding box center [115, 215] width 78 height 18
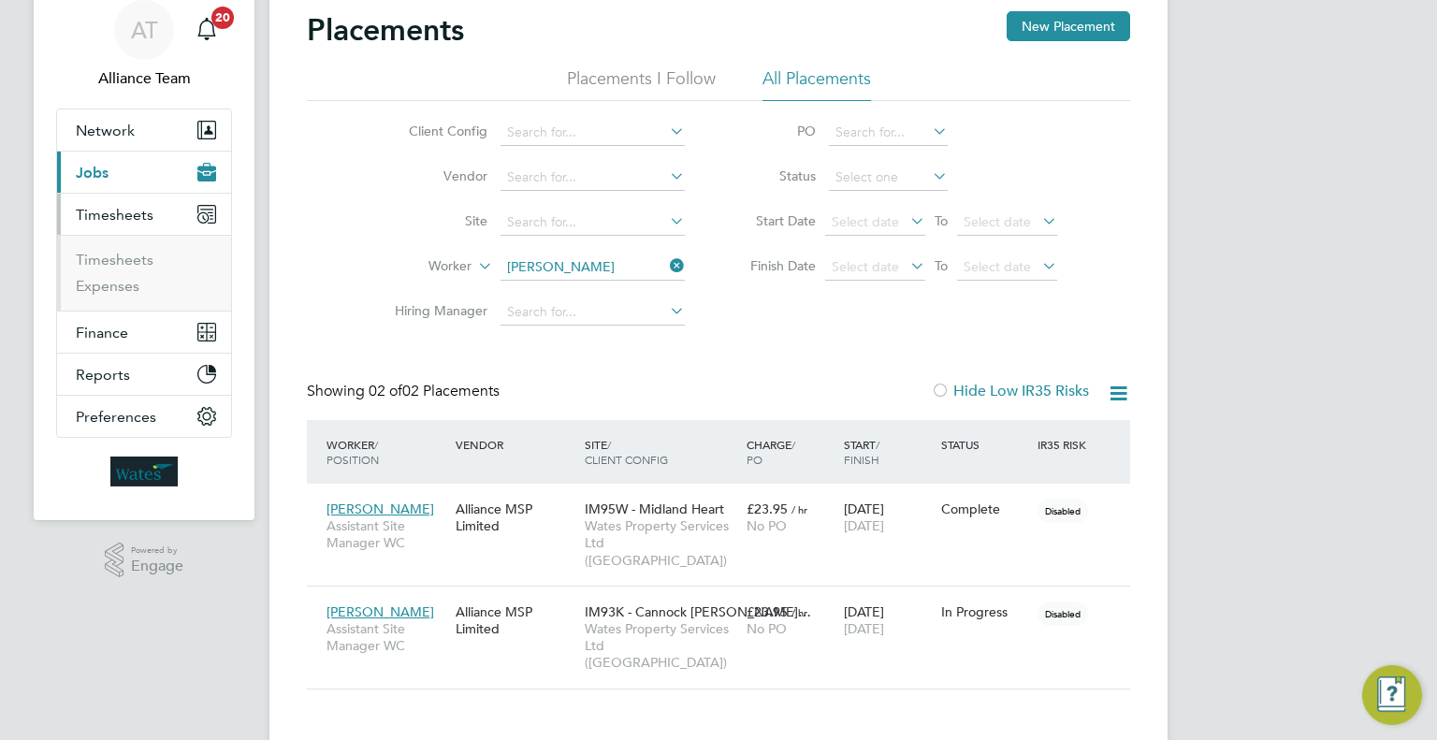
click at [127, 247] on ul "Timesheets Expenses" at bounding box center [144, 273] width 174 height 76
click at [127, 253] on link "Timesheets" at bounding box center [115, 260] width 78 height 18
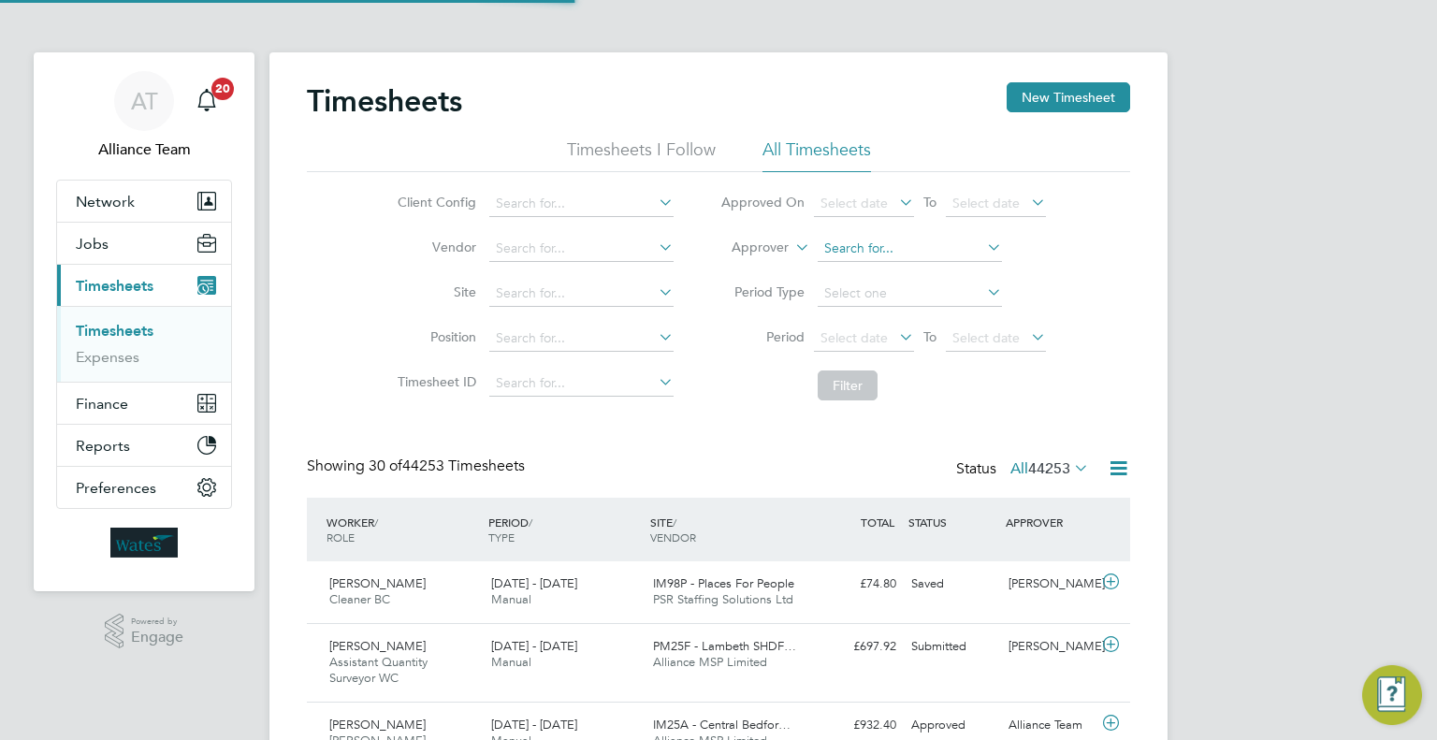
scroll to position [8, 9]
click at [907, 236] on input at bounding box center [910, 249] width 184 height 26
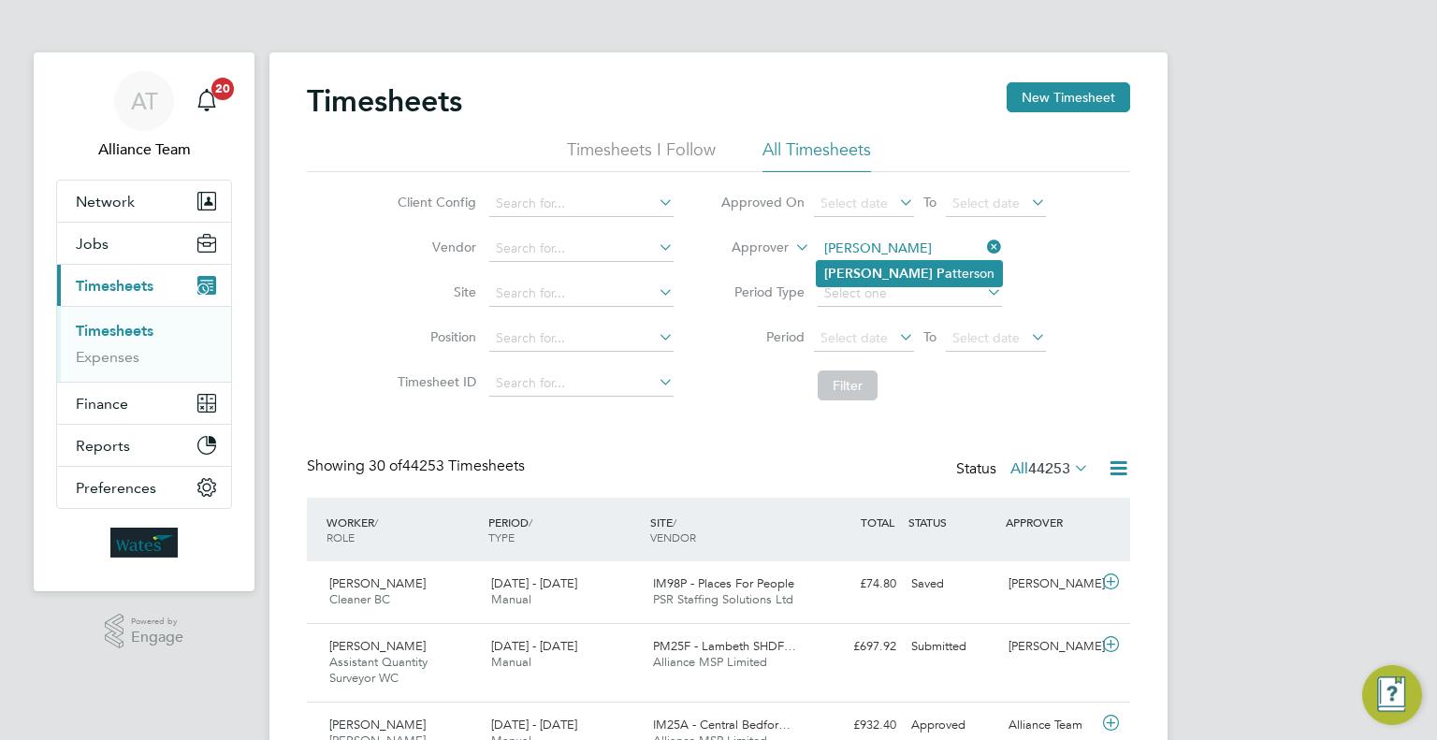
click at [890, 263] on li "Richard Pa tterson" at bounding box center [909, 273] width 185 height 25
type input "Richard Patterson"
click at [869, 377] on button "Filter" at bounding box center [848, 385] width 60 height 30
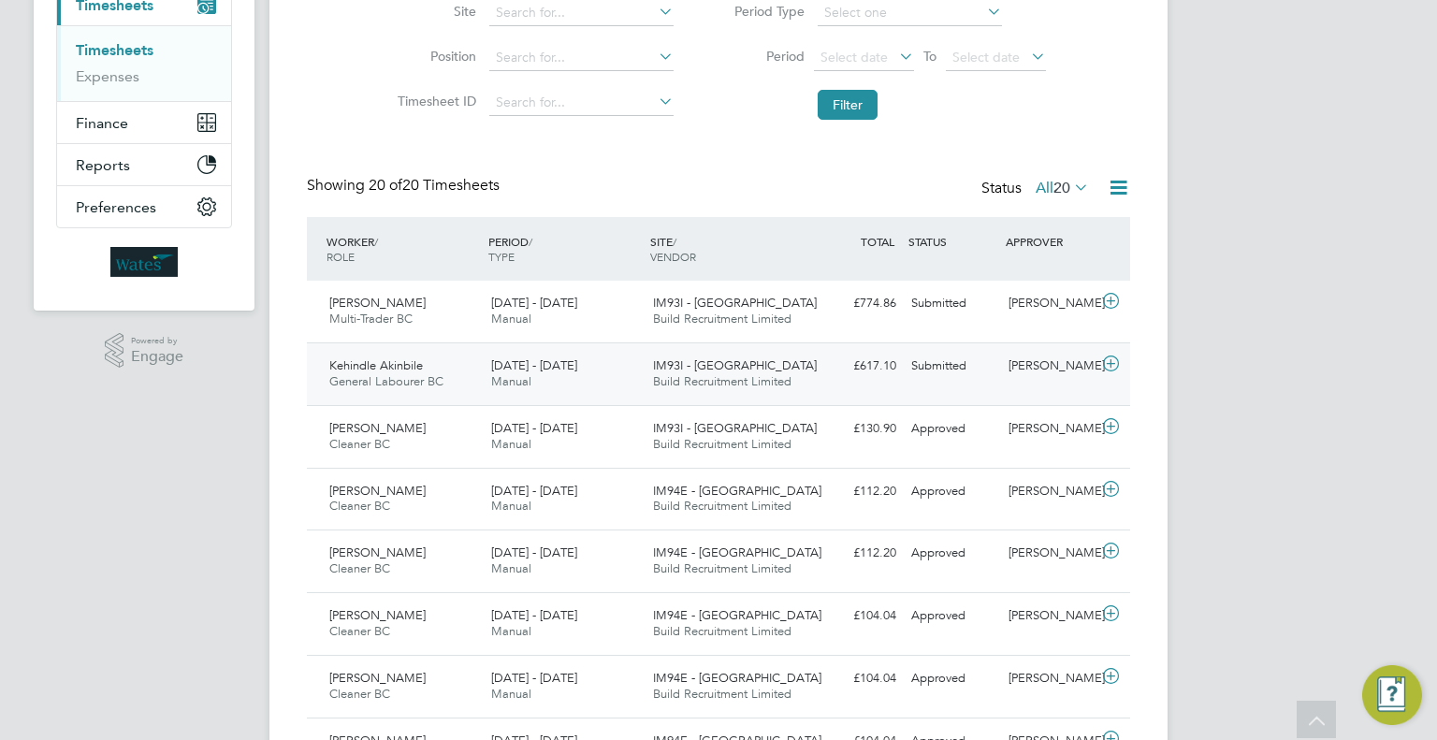
click at [1022, 369] on div "Richard Patterson" at bounding box center [1049, 366] width 97 height 31
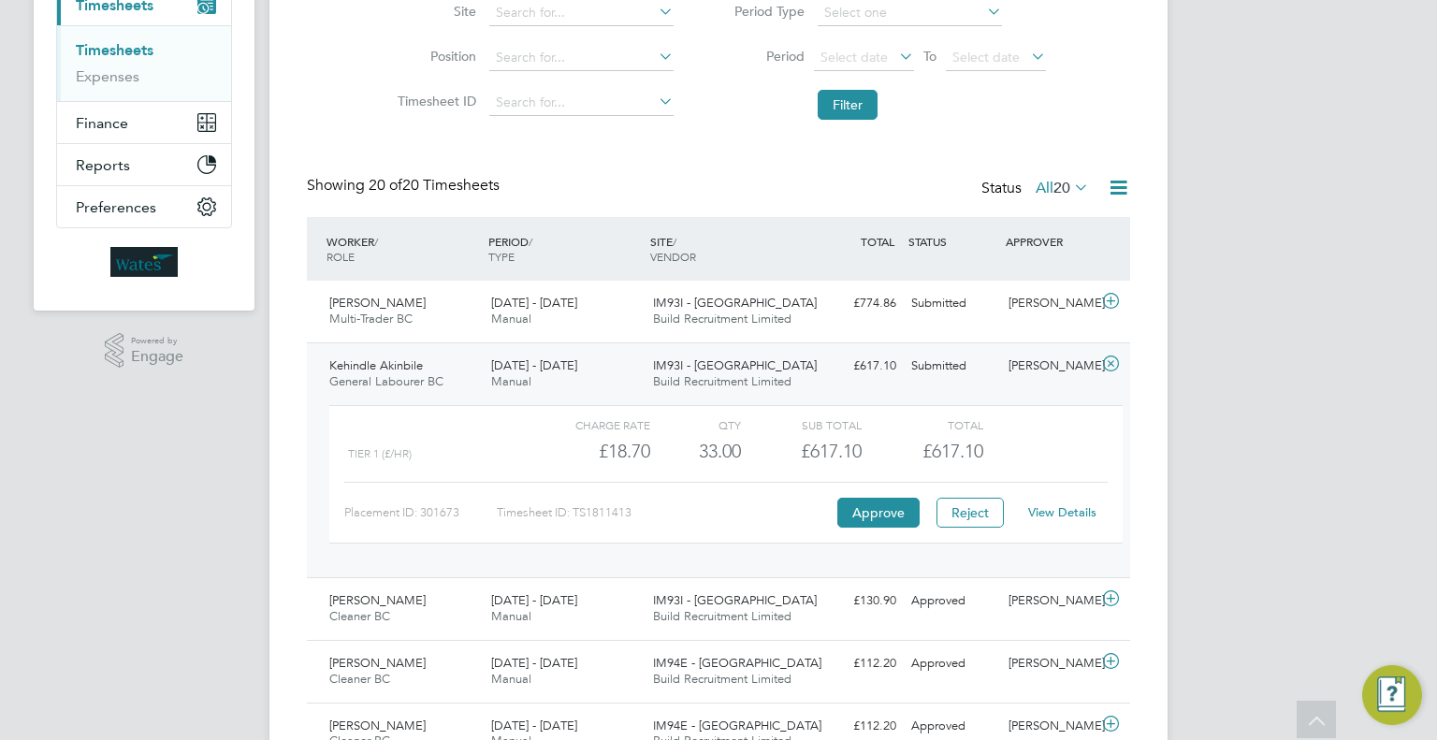
click at [1052, 506] on link "View Details" at bounding box center [1062, 512] width 68 height 16
click at [1016, 304] on div "Richard Patterson" at bounding box center [1049, 303] width 97 height 31
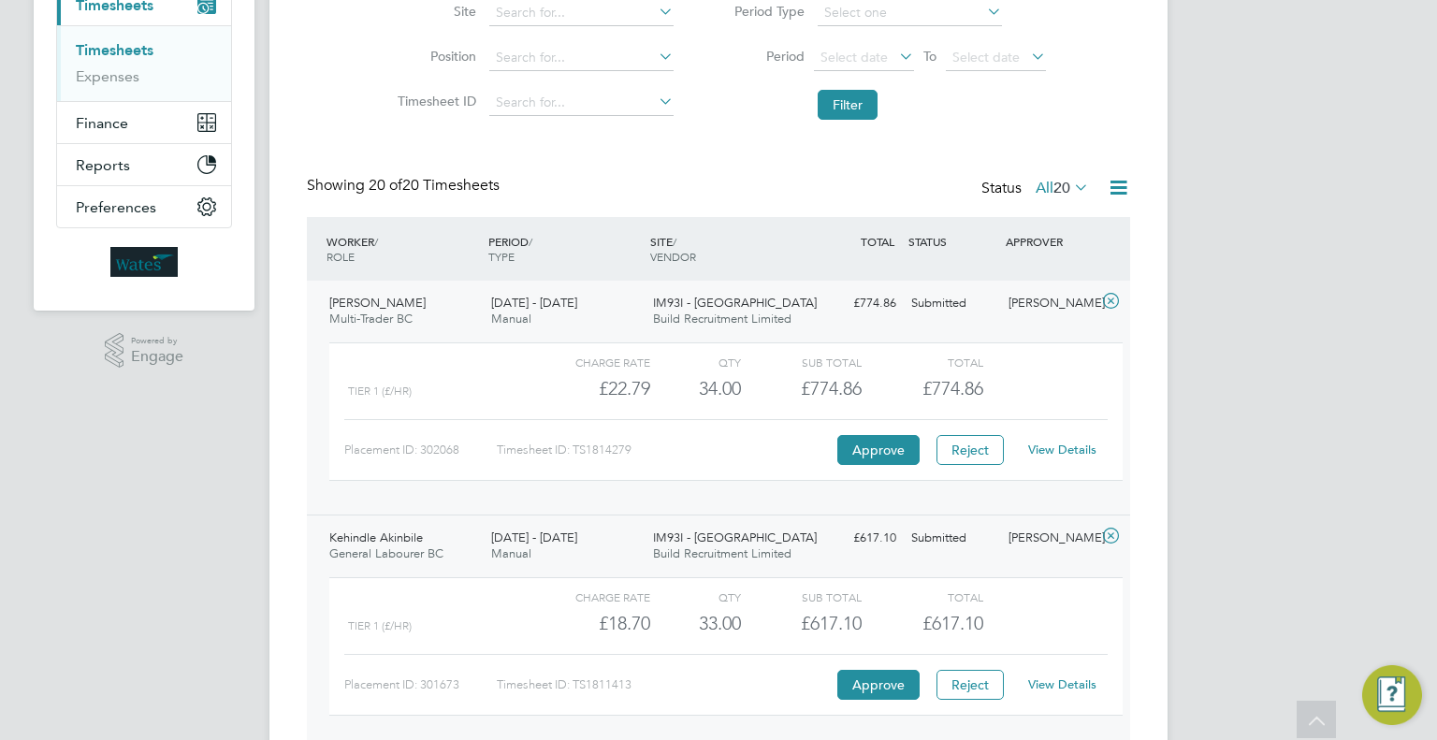
click at [1061, 443] on link "View Details" at bounding box center [1062, 450] width 68 height 16
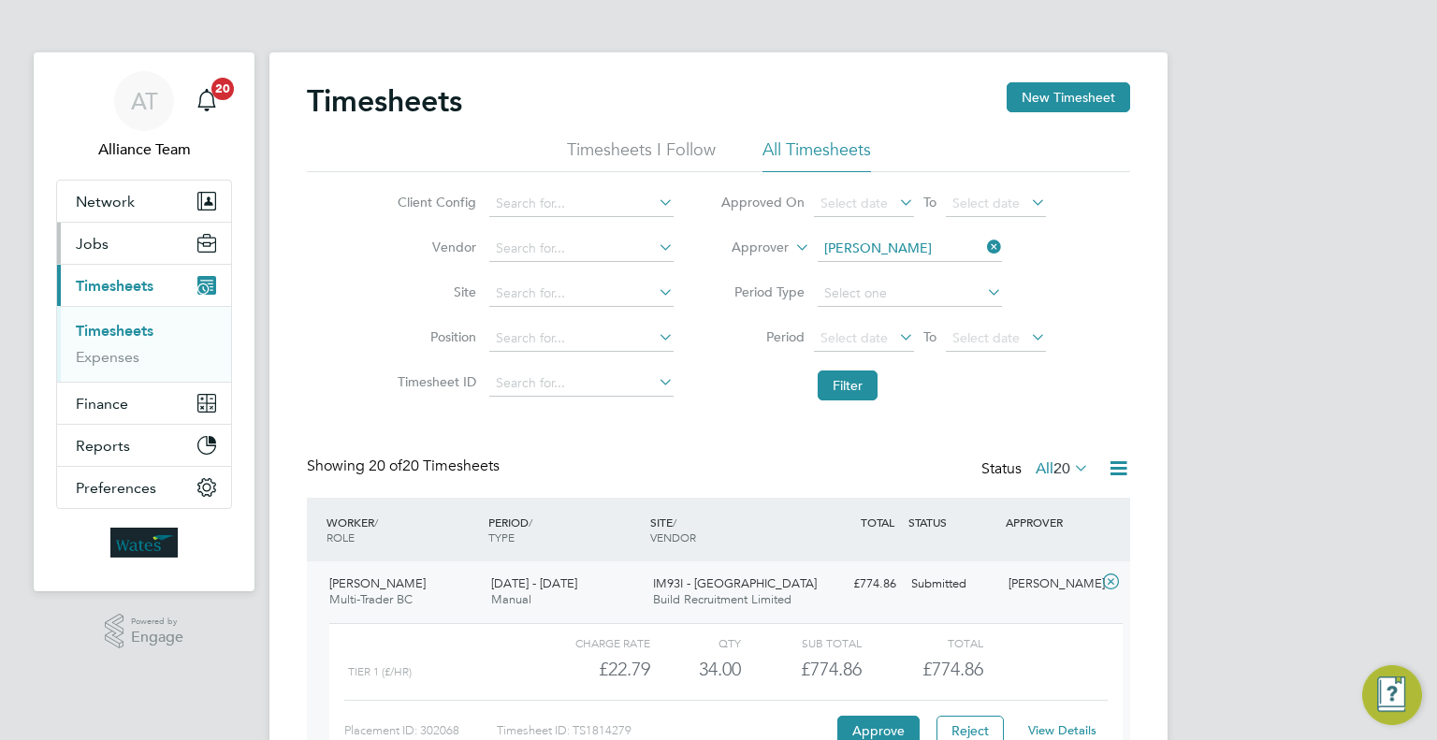
click at [106, 244] on span "Jobs" at bounding box center [92, 244] width 33 height 18
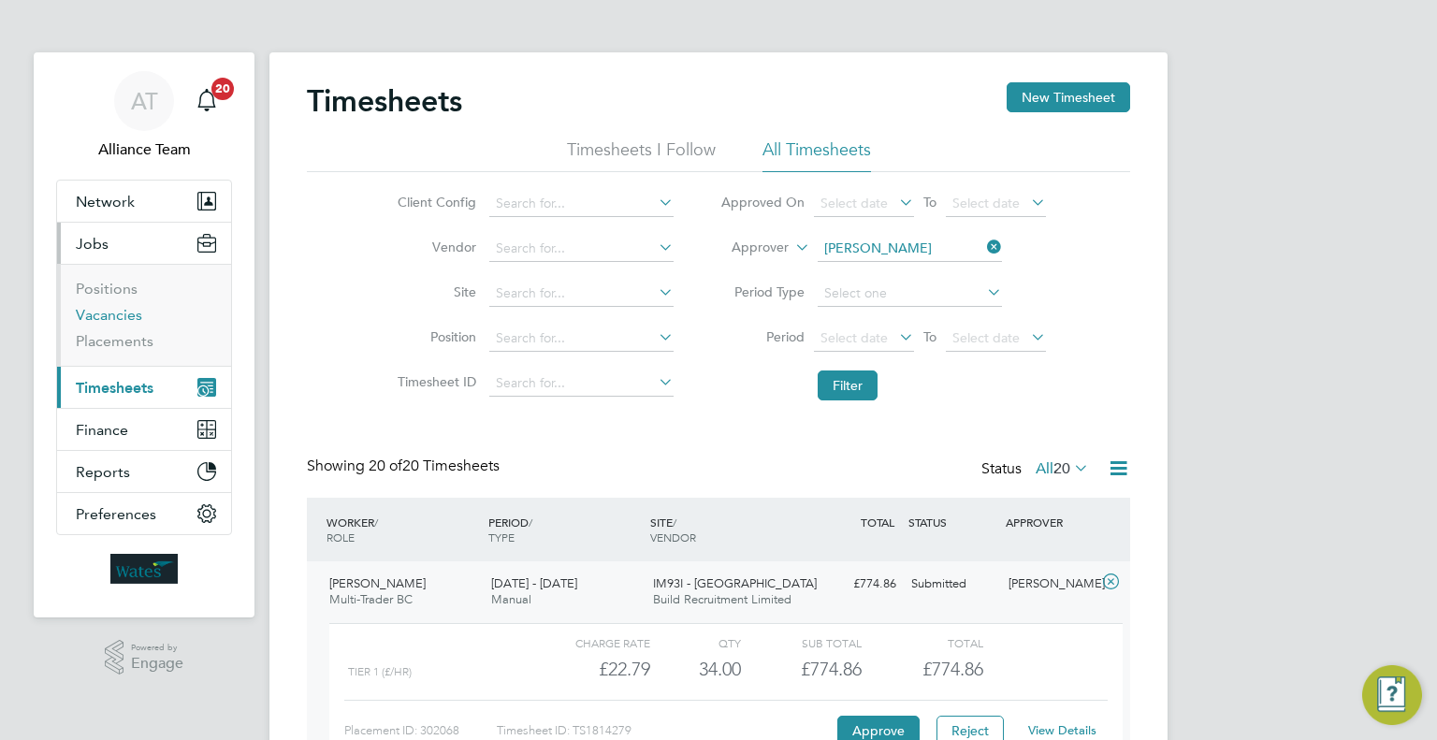
click at [107, 317] on link "Vacancies" at bounding box center [109, 315] width 66 height 18
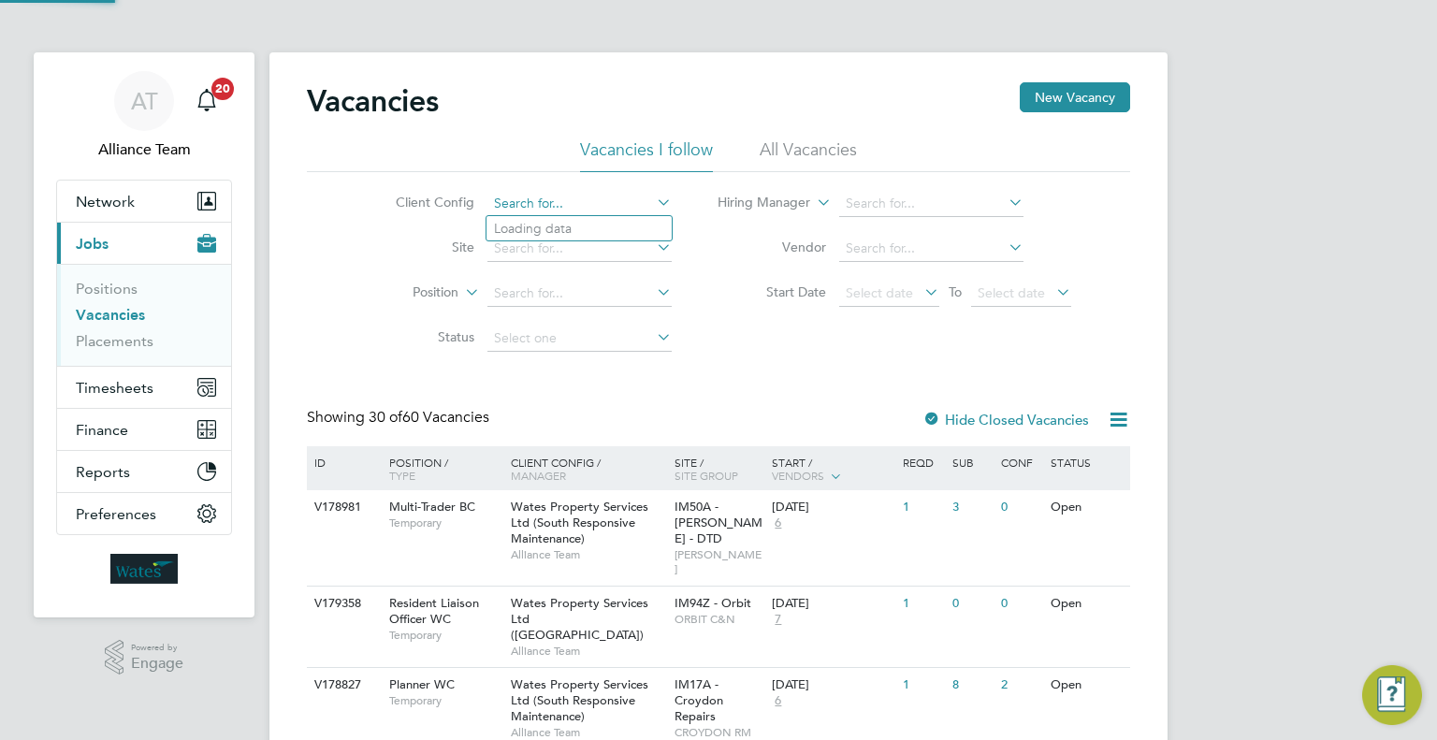
click at [563, 196] on input at bounding box center [579, 204] width 184 height 26
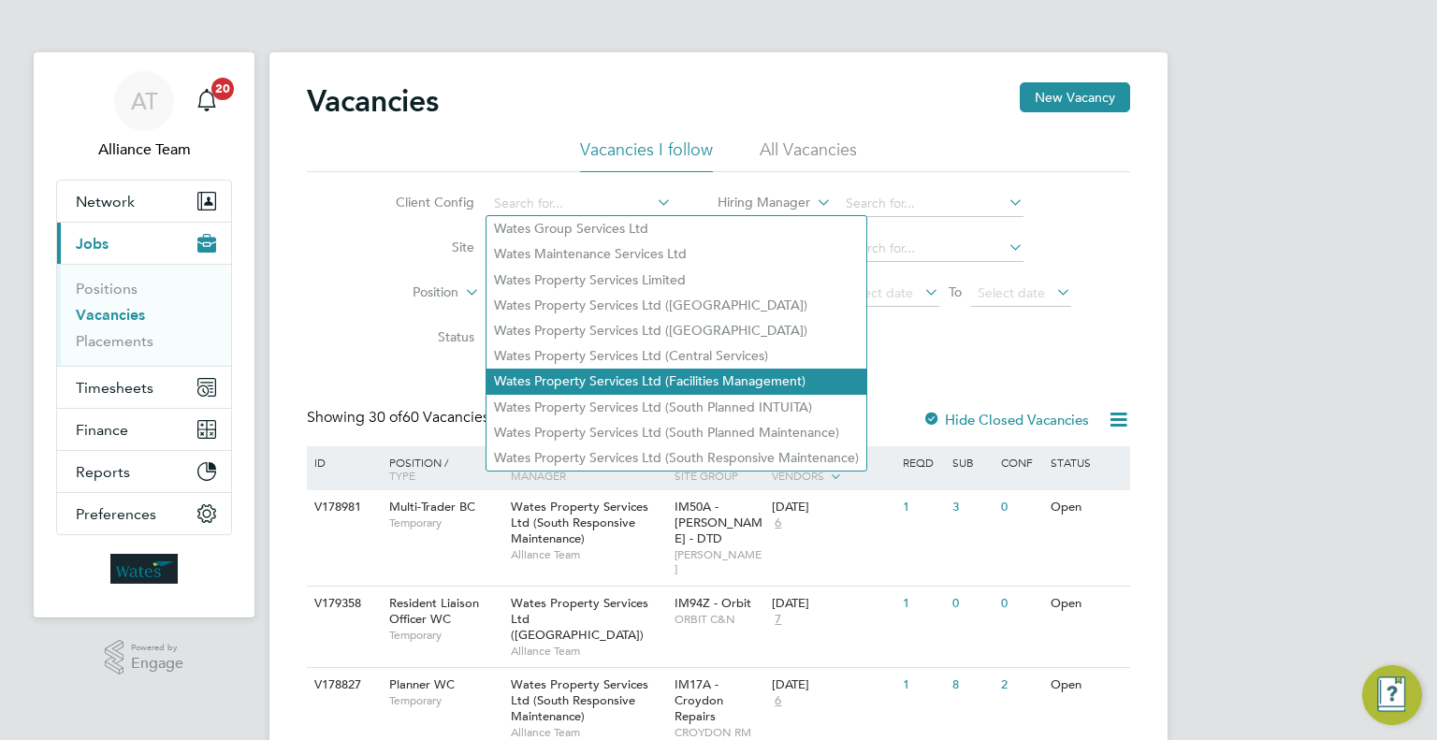
click at [746, 382] on li "Wates Property Services Ltd (Facilities Management)" at bounding box center [676, 381] width 380 height 25
type input "Wates Property Services Ltd (Facilities Management)"
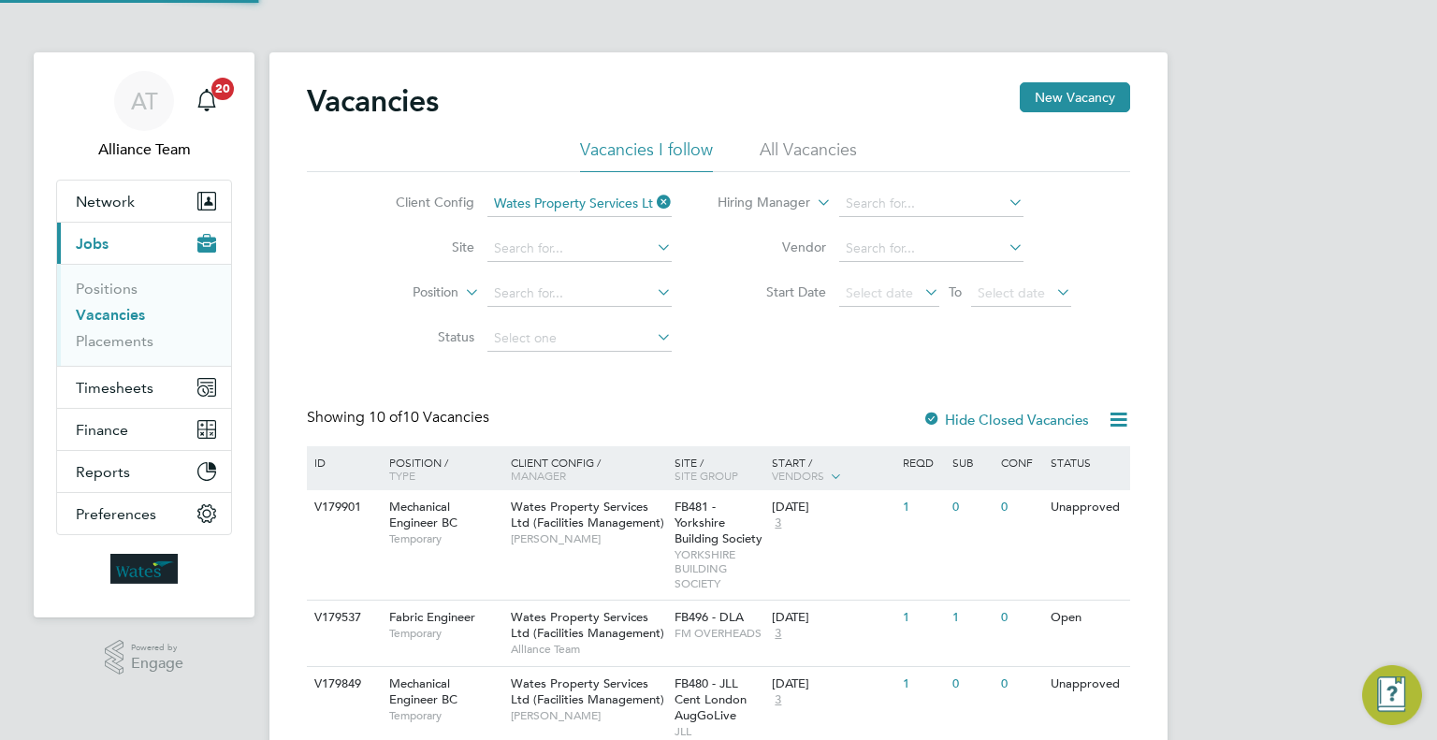
scroll to position [94, 0]
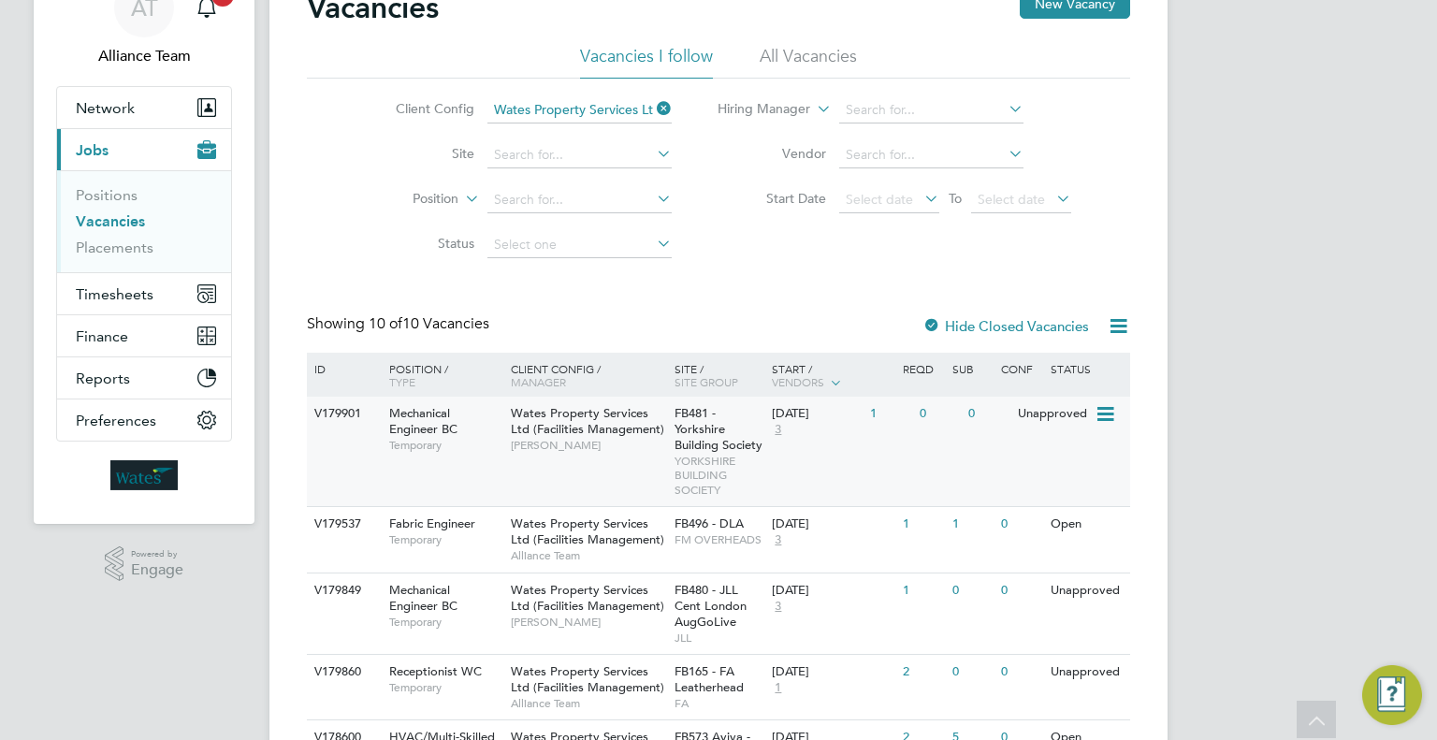
click at [927, 451] on div "V179901 Mechanical Engineer BC Temporary Wates Property Services Ltd (Facilitie…" at bounding box center [718, 451] width 823 height 109
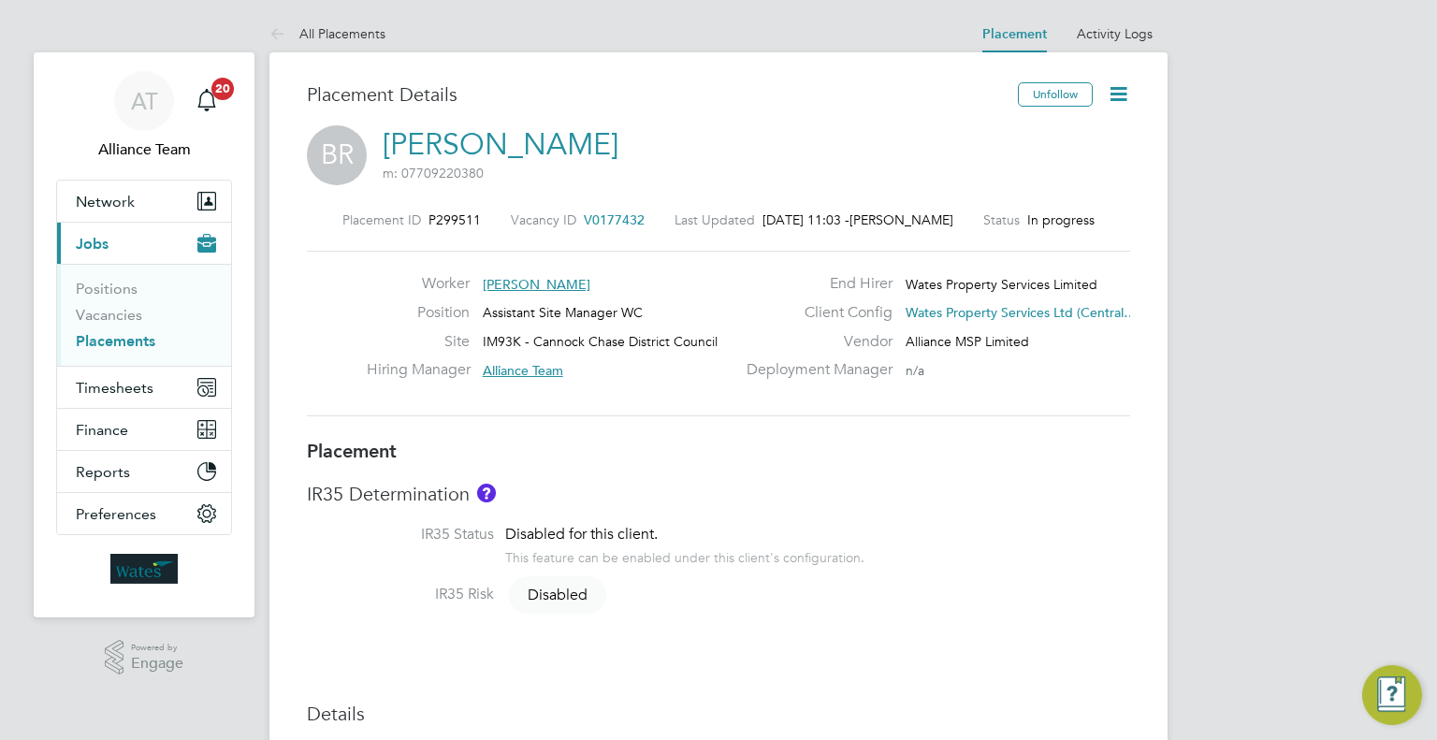
click at [1126, 91] on icon at bounding box center [1118, 93] width 23 height 23
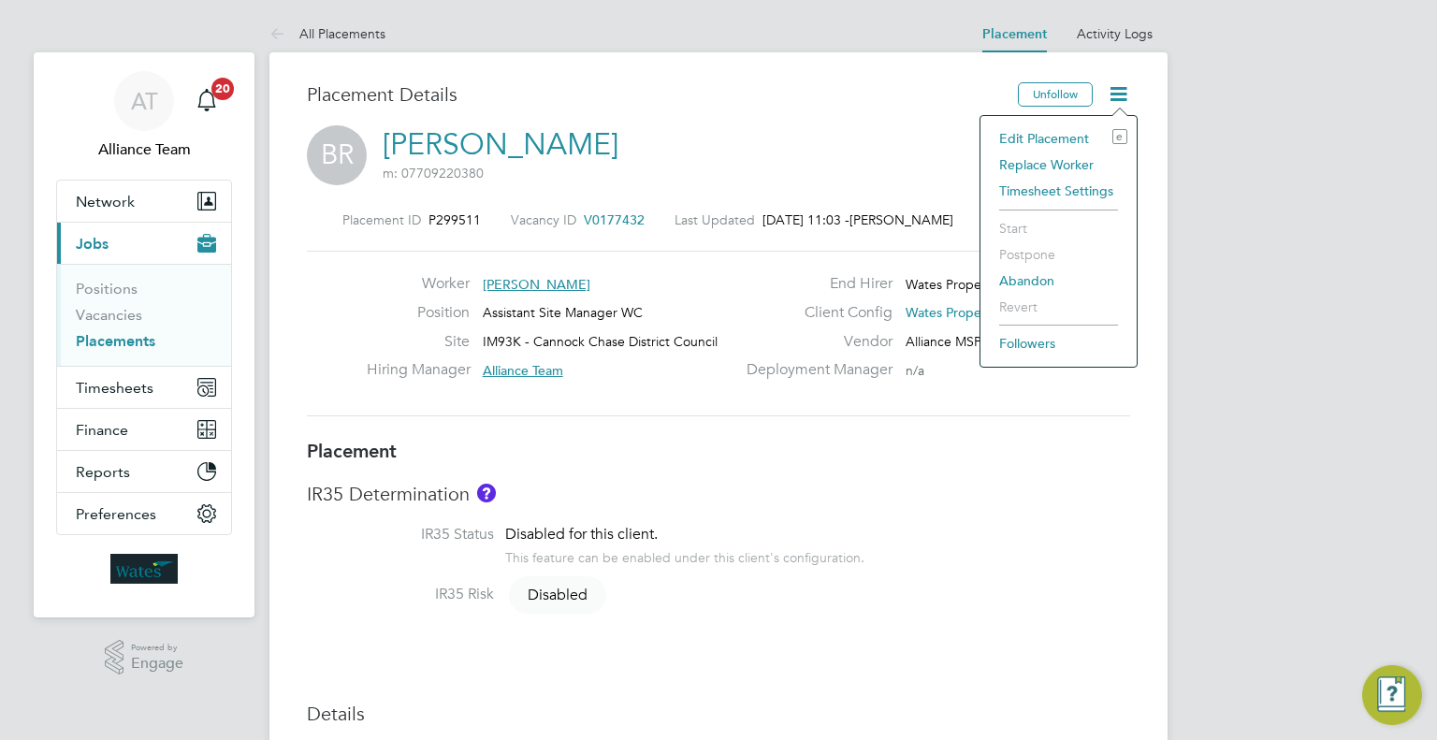
click at [1010, 132] on li "Edit Placement e" at bounding box center [1059, 138] width 138 height 26
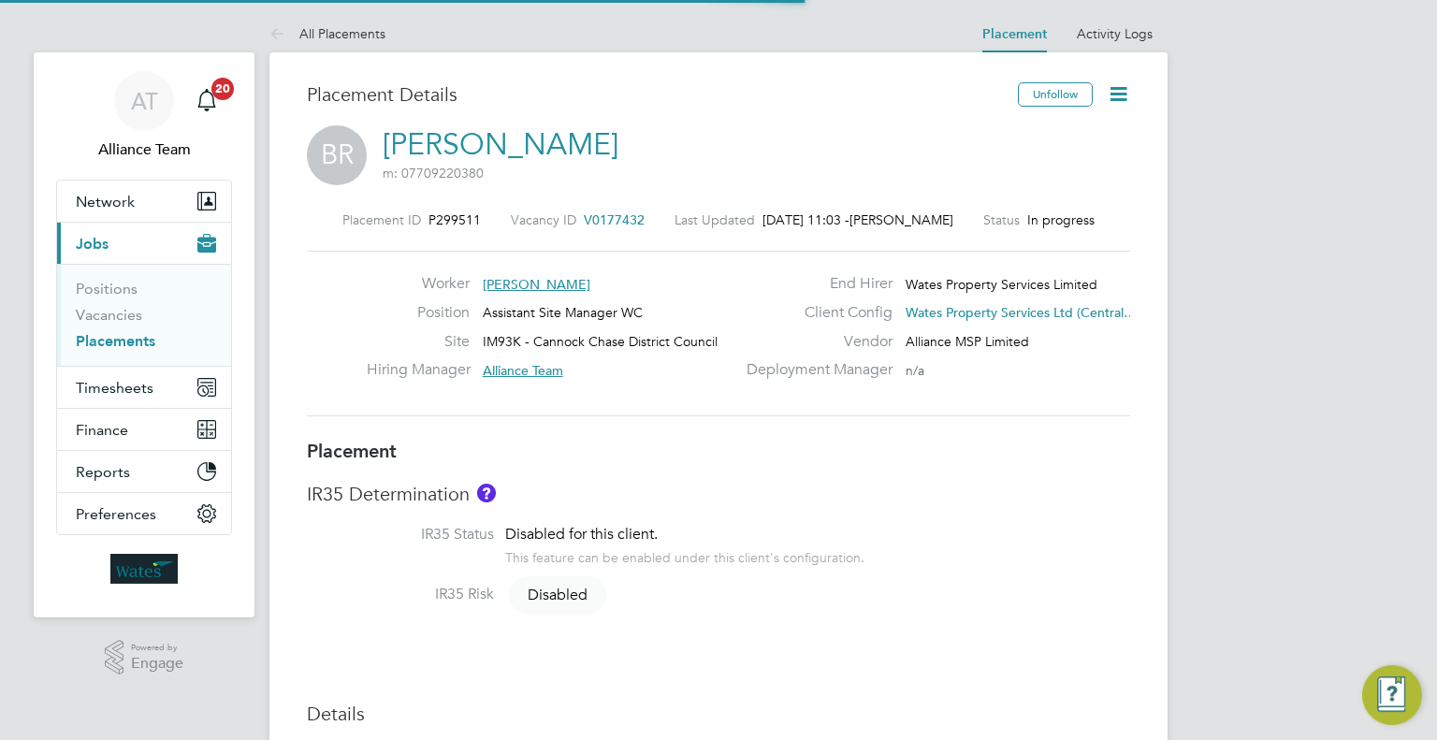
scroll to position [9, 9]
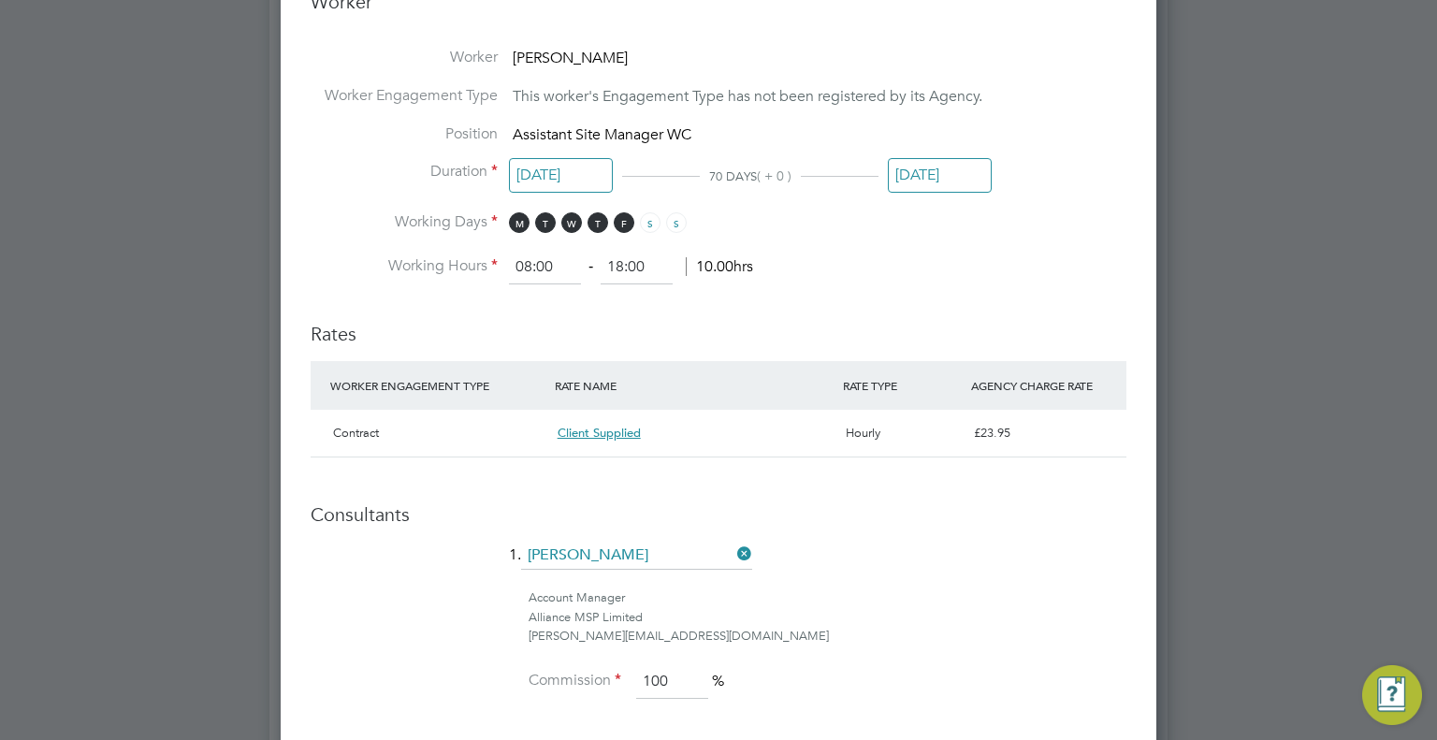
click at [956, 153] on li "Position Assistant Site Manager WC" at bounding box center [719, 143] width 816 height 38
click at [956, 167] on input "[DATE]" at bounding box center [940, 175] width 104 height 35
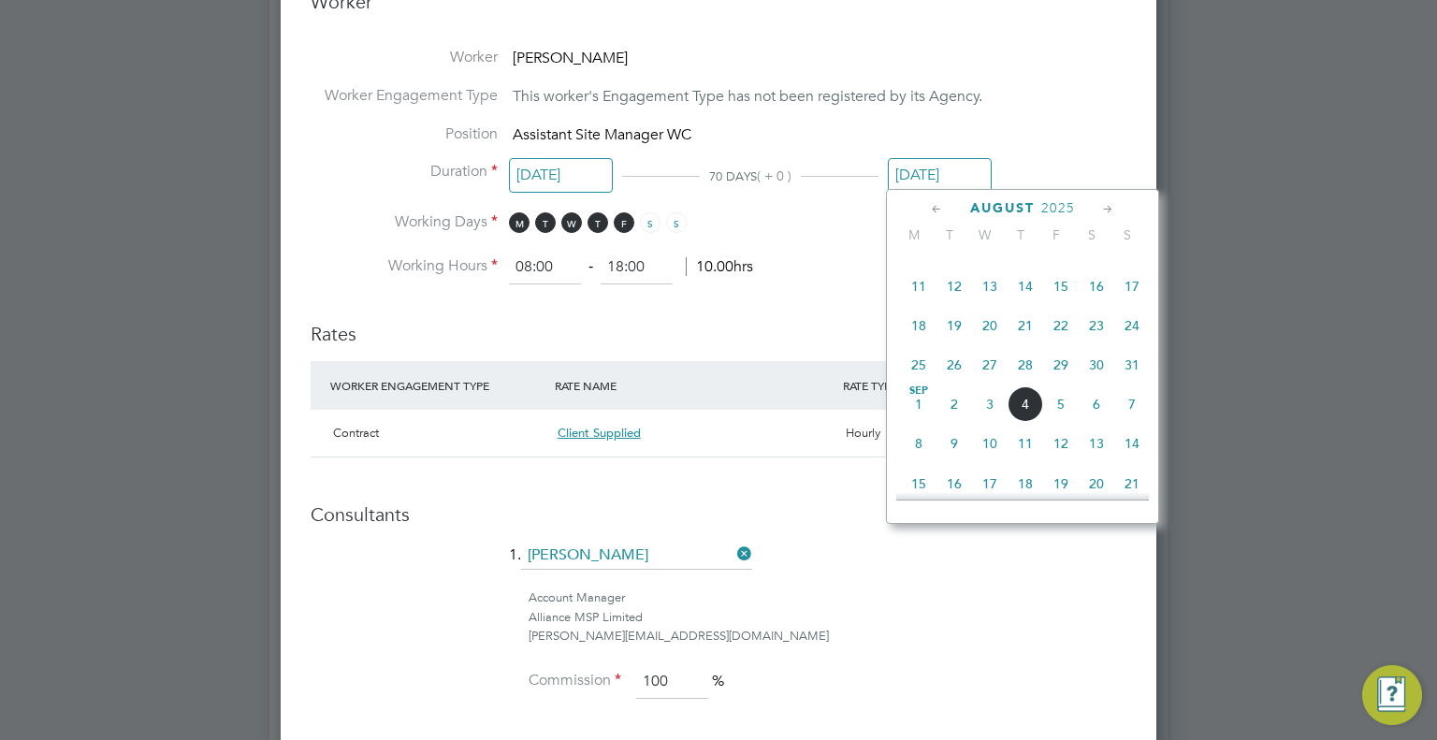
click at [1031, 419] on span "4" at bounding box center [1025, 404] width 36 height 36
type input "[DATE]"
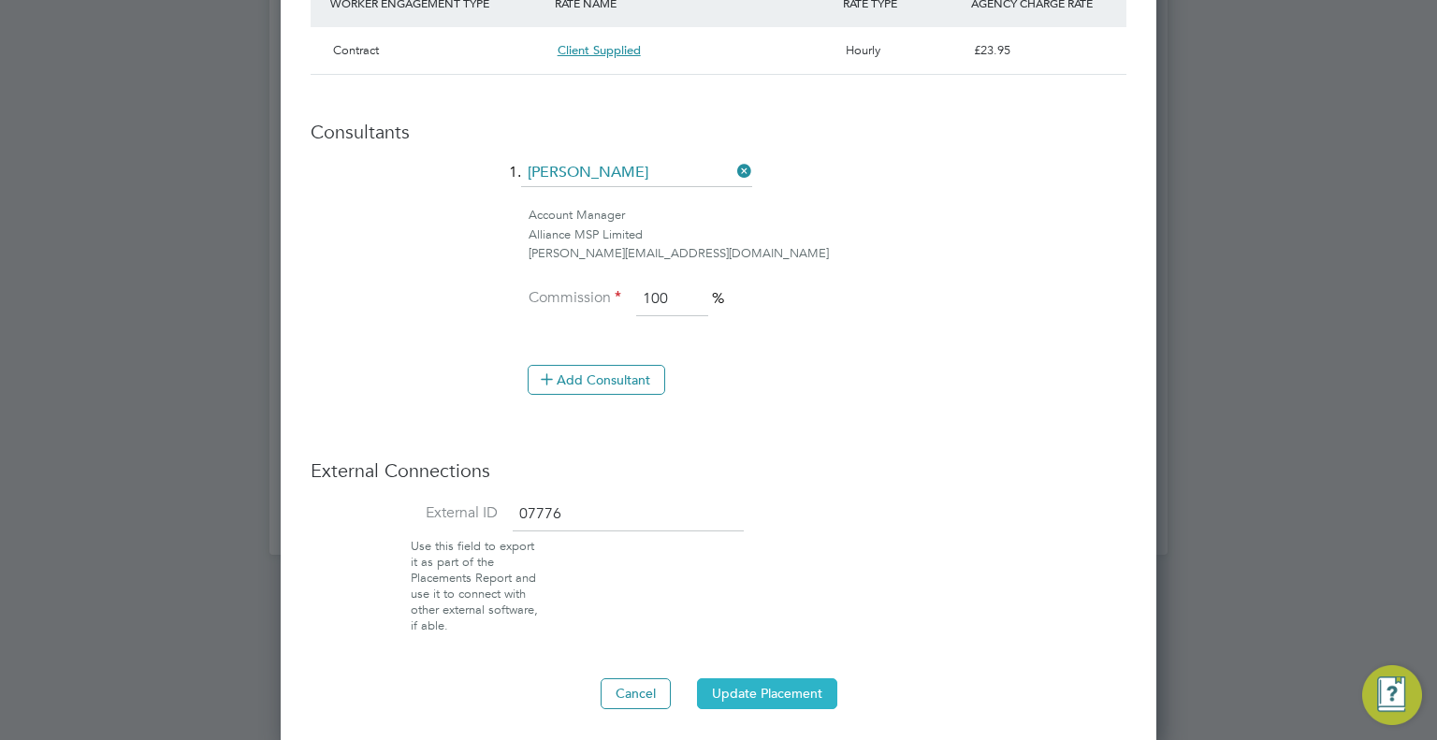
click at [788, 688] on button "Update Placement" at bounding box center [767, 693] width 140 height 30
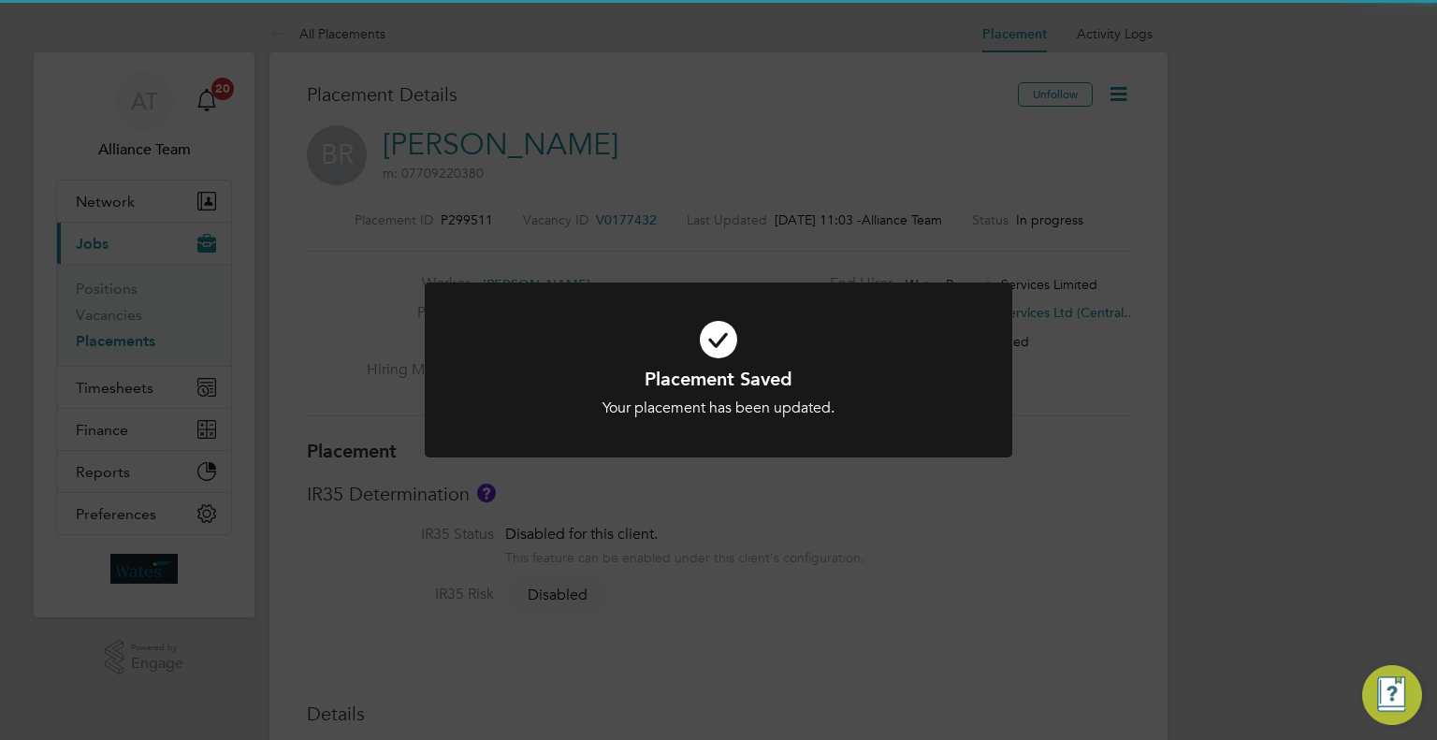
click at [1362, 347] on div "Placement Saved Your placement has been updated. Cancel Okay" at bounding box center [718, 370] width 1437 height 740
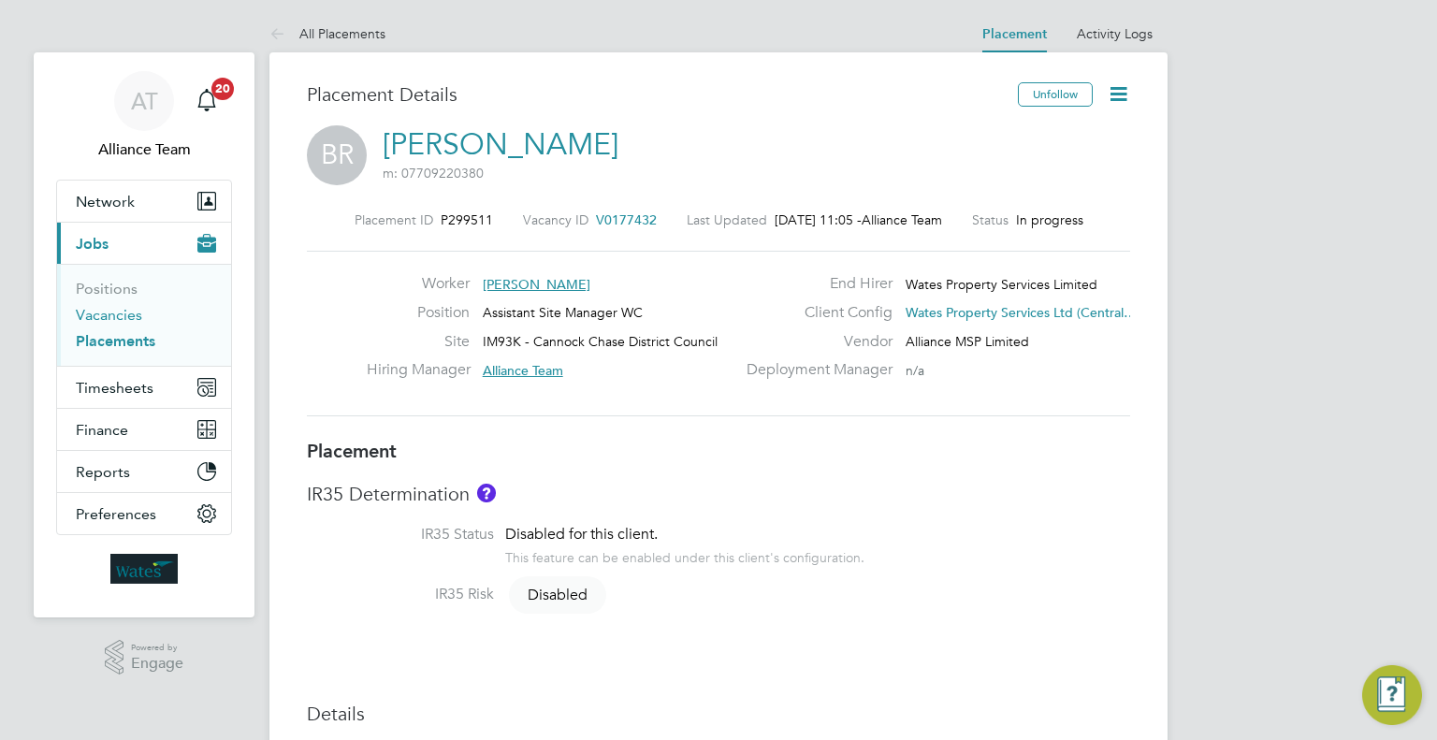
click at [119, 313] on link "Vacancies" at bounding box center [109, 315] width 66 height 18
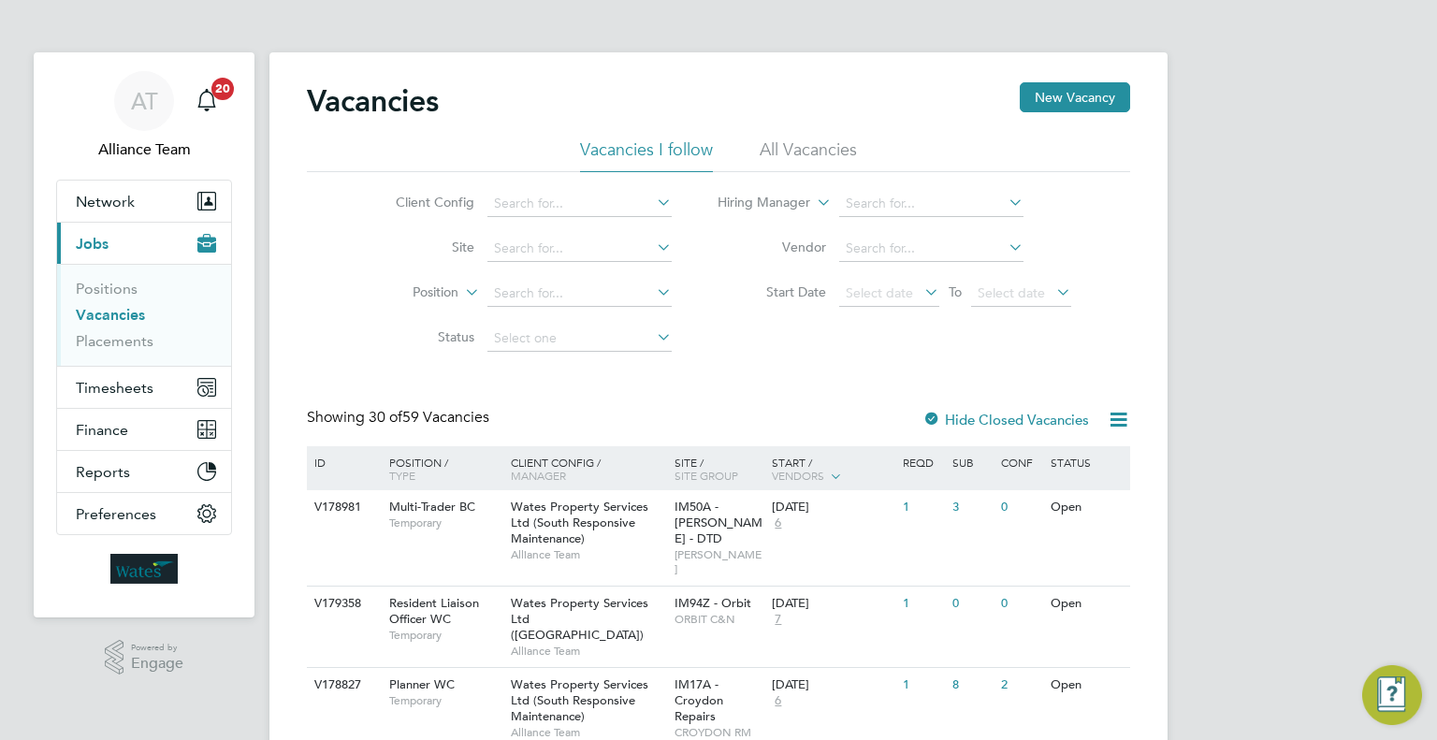
click at [1066, 98] on button "New Vacancy" at bounding box center [1075, 97] width 110 height 30
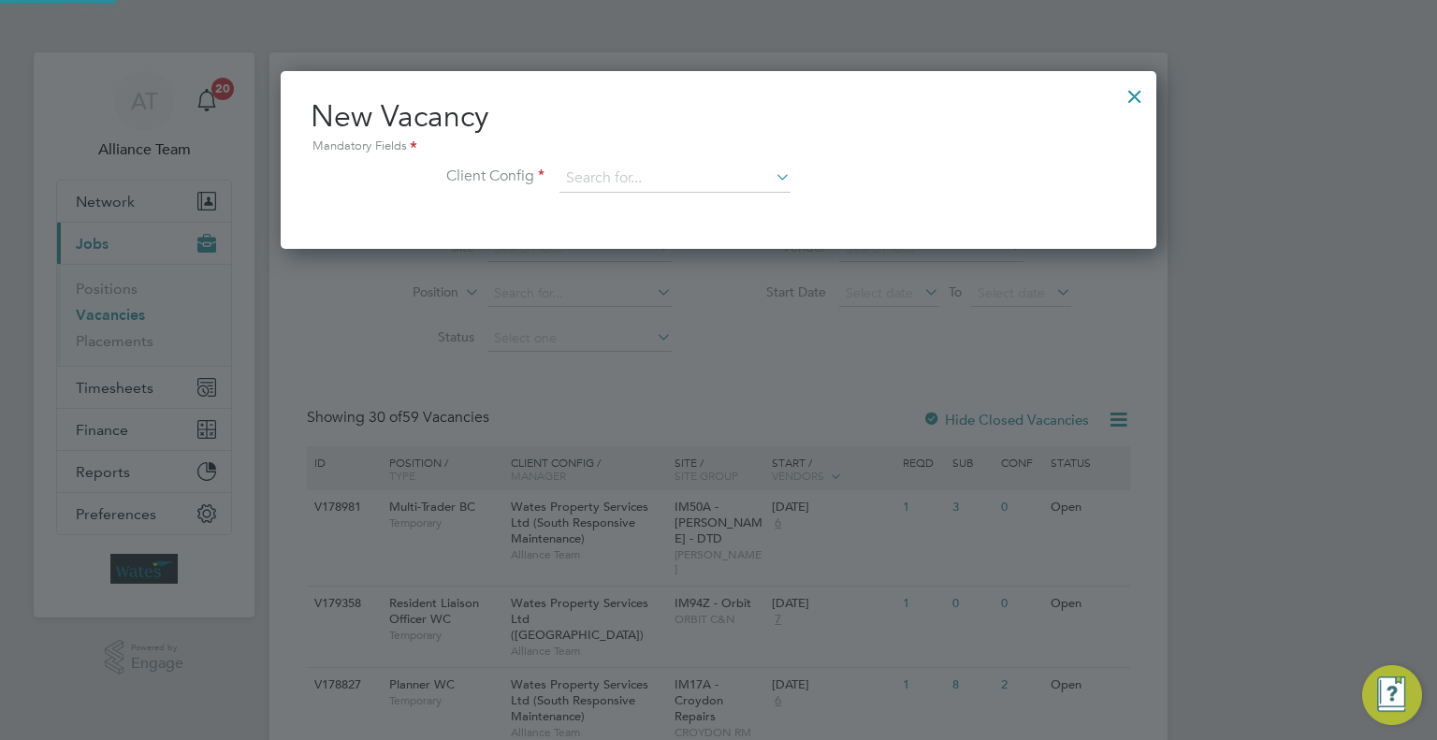
scroll to position [177, 876]
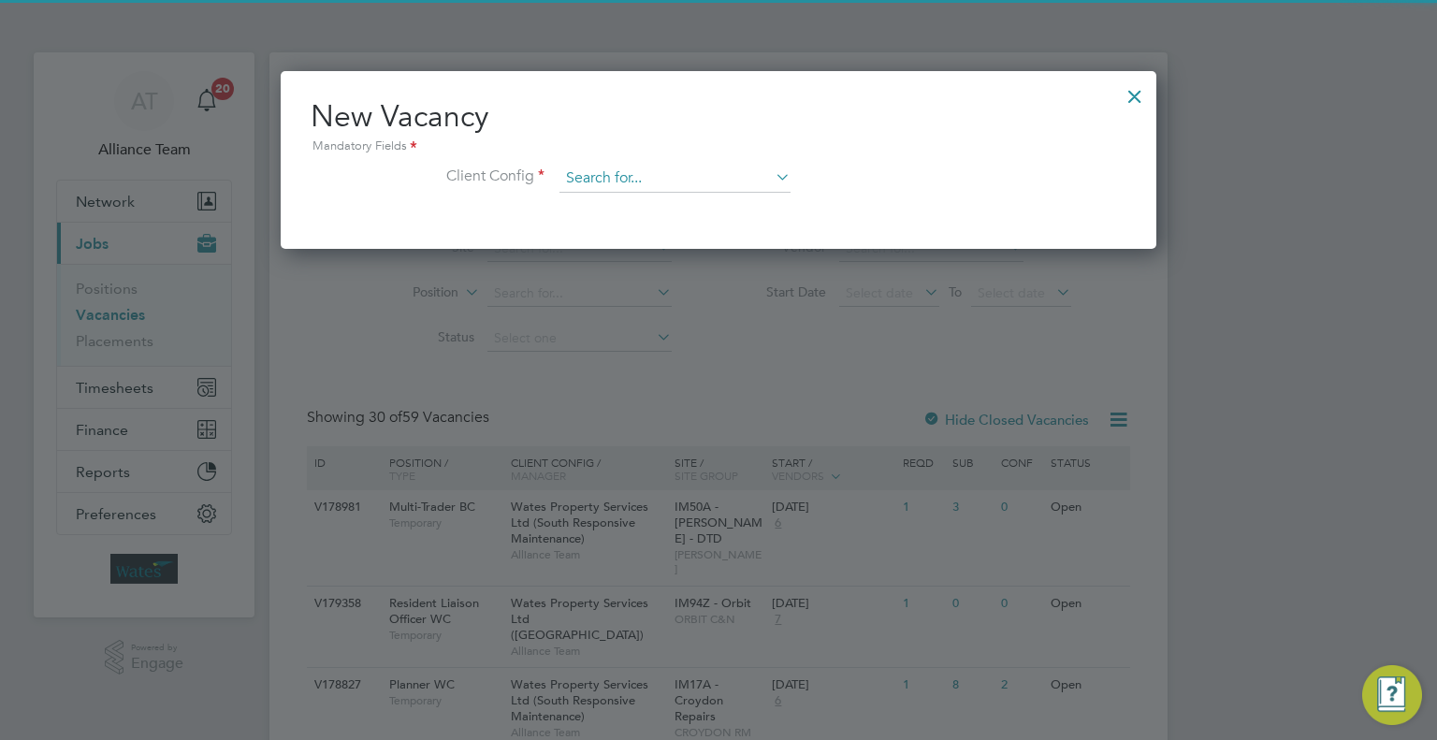
click at [632, 167] on input at bounding box center [674, 179] width 231 height 28
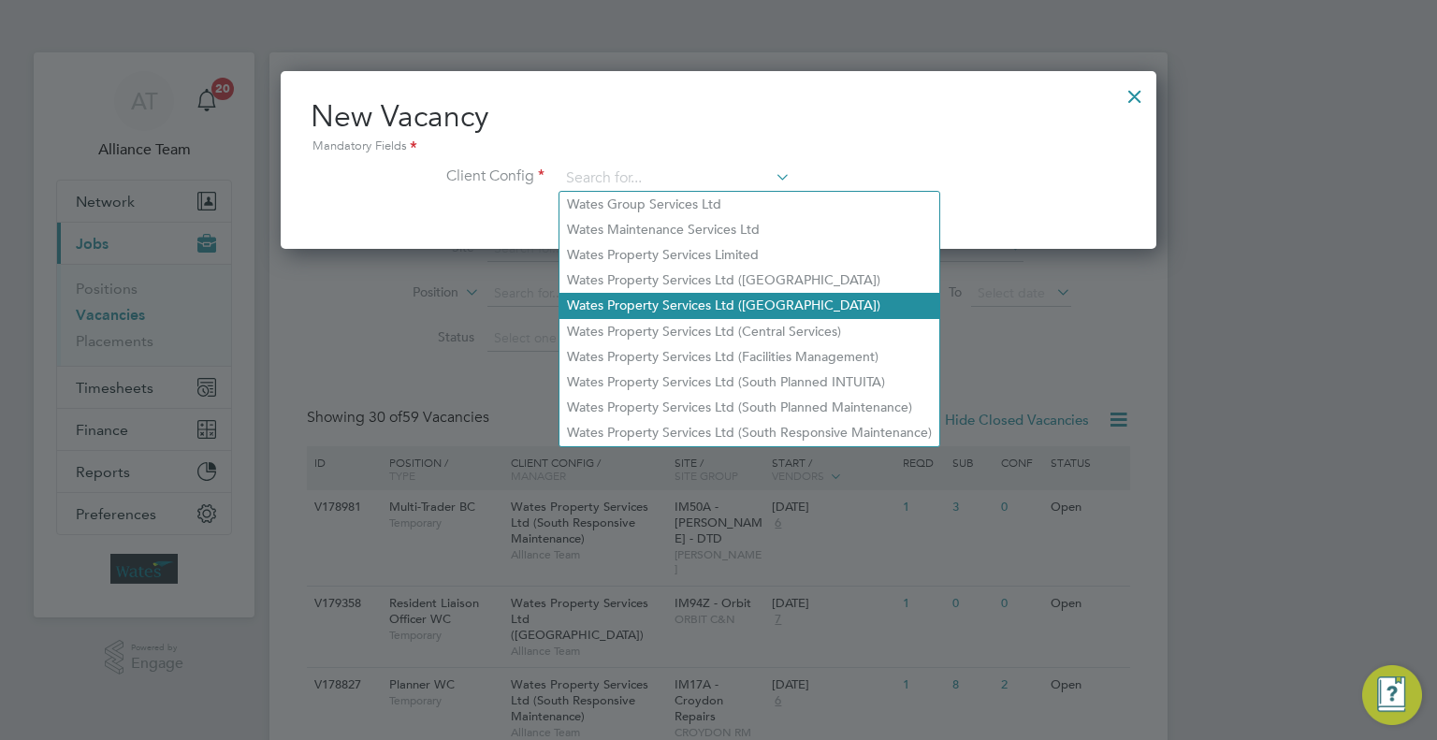
click at [697, 304] on li "Wates Property Services Ltd ([GEOGRAPHIC_DATA])" at bounding box center [749, 305] width 380 height 25
type input "Wates Property Services Ltd ([GEOGRAPHIC_DATA])"
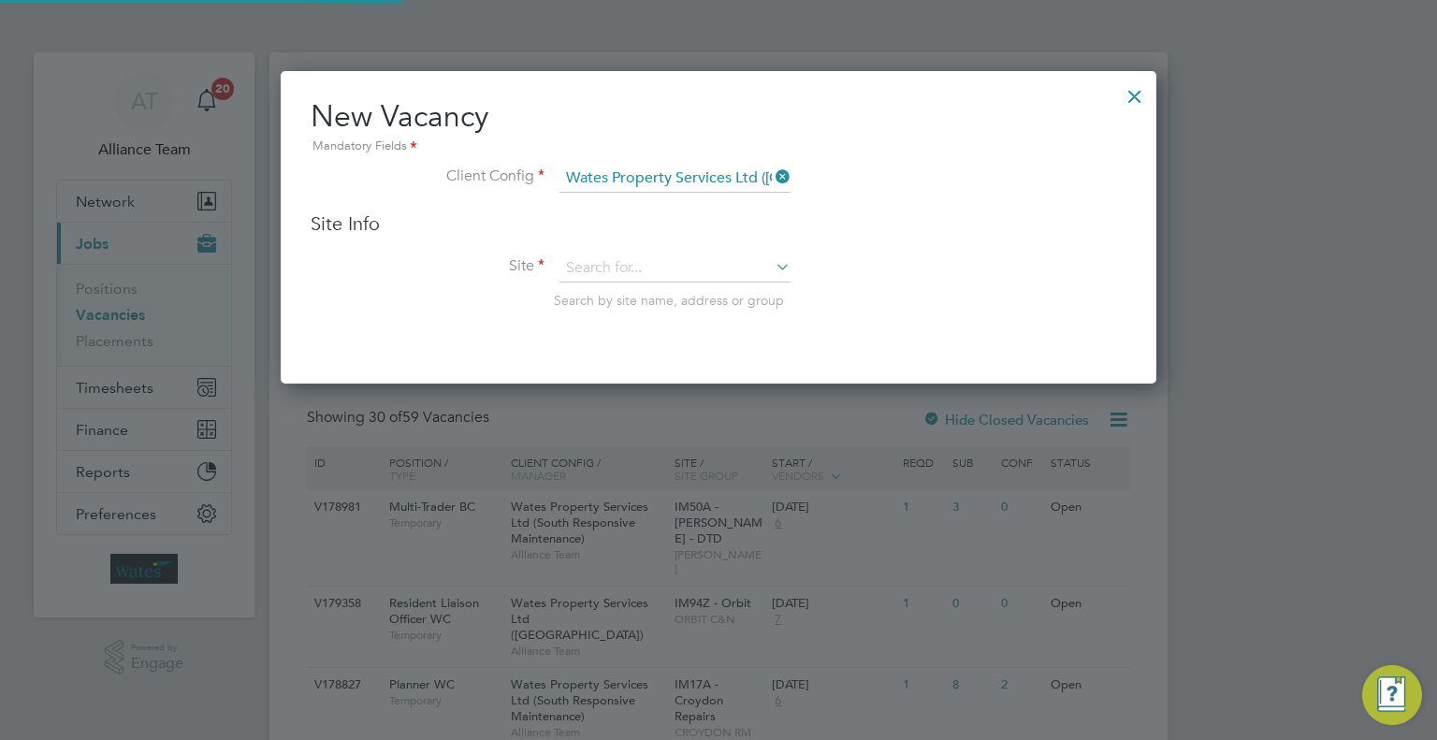
scroll to position [311, 876]
click at [592, 267] on input at bounding box center [674, 268] width 231 height 28
click at [660, 294] on li "IM93K - Cannock Chase District Council" at bounding box center [682, 293] width 247 height 25
type input "IM93K - Cannock Chase District Council"
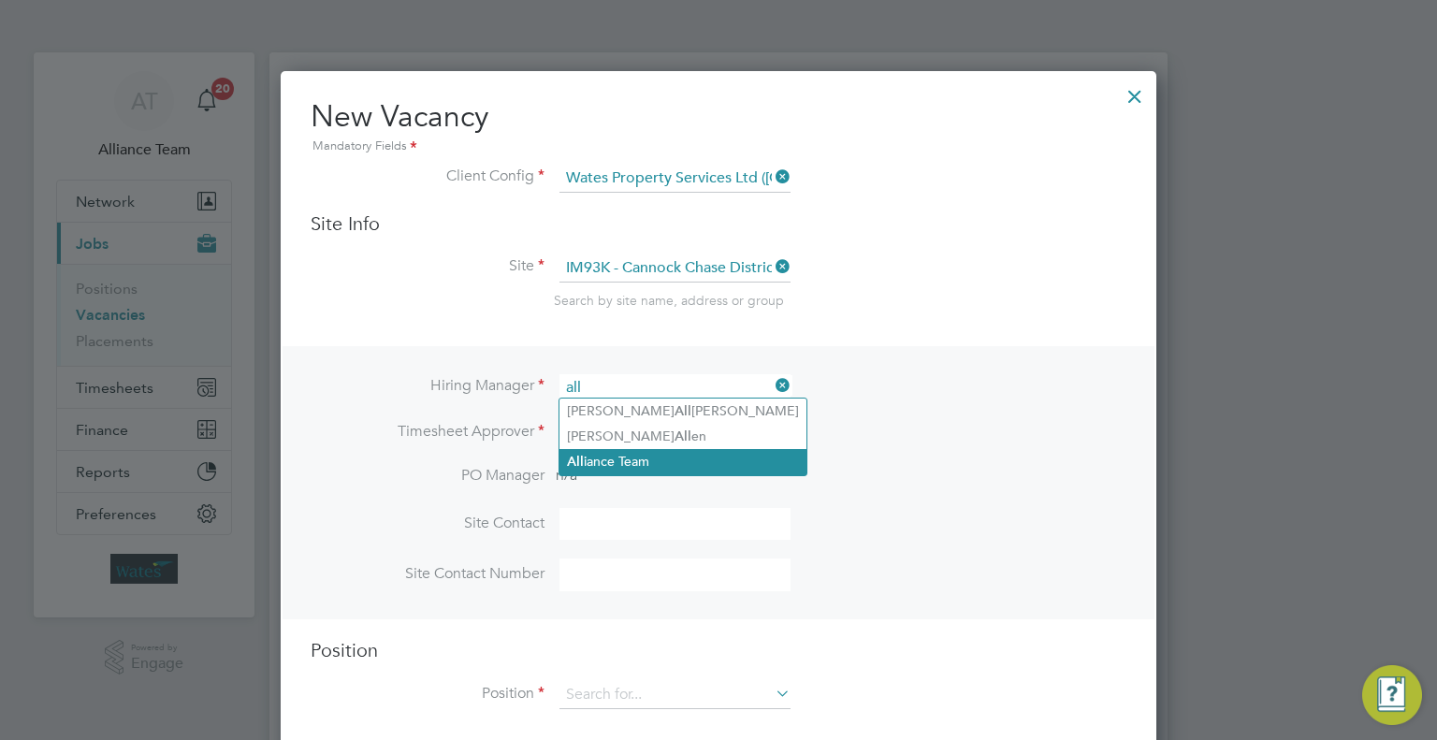
click at [670, 465] on li "All iance Team" at bounding box center [682, 461] width 247 height 25
type input "Alliance Team"
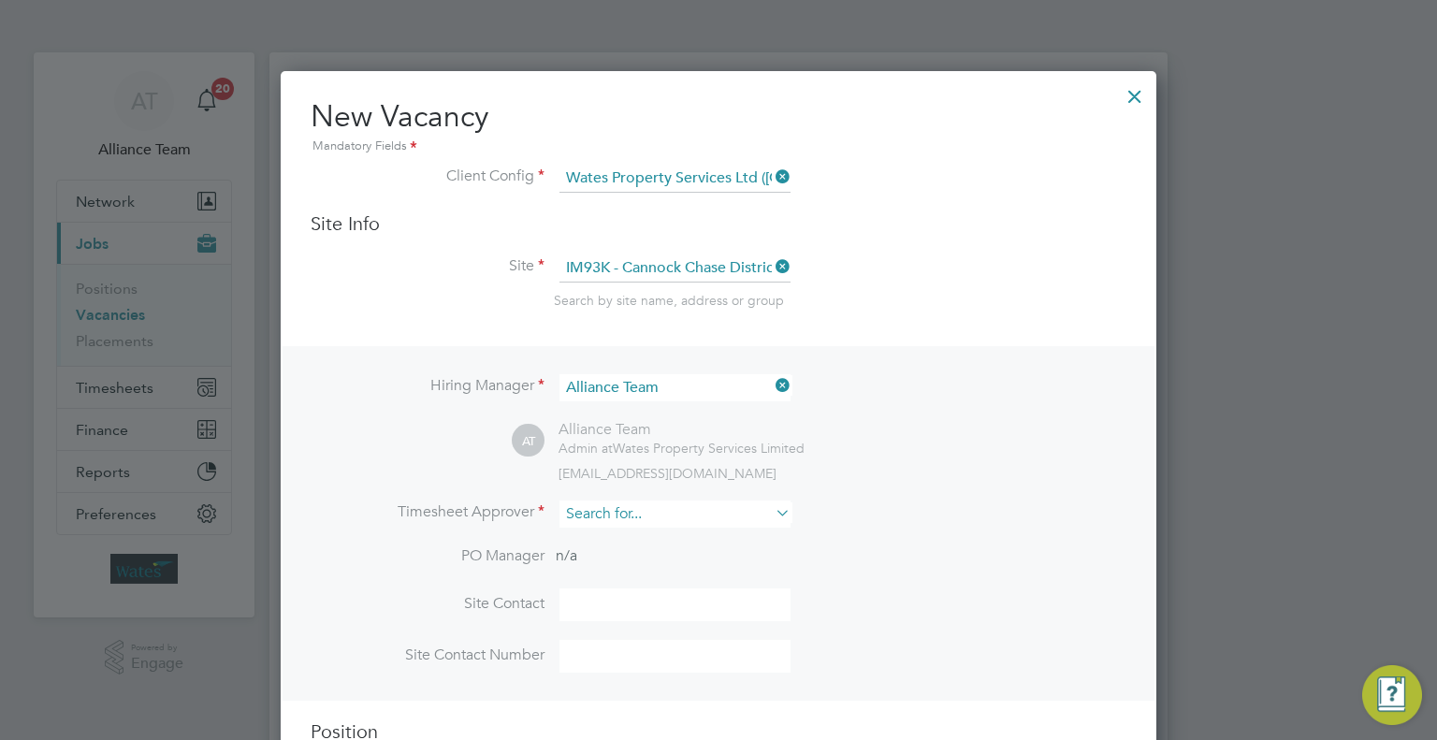
click at [615, 500] on input at bounding box center [674, 513] width 231 height 27
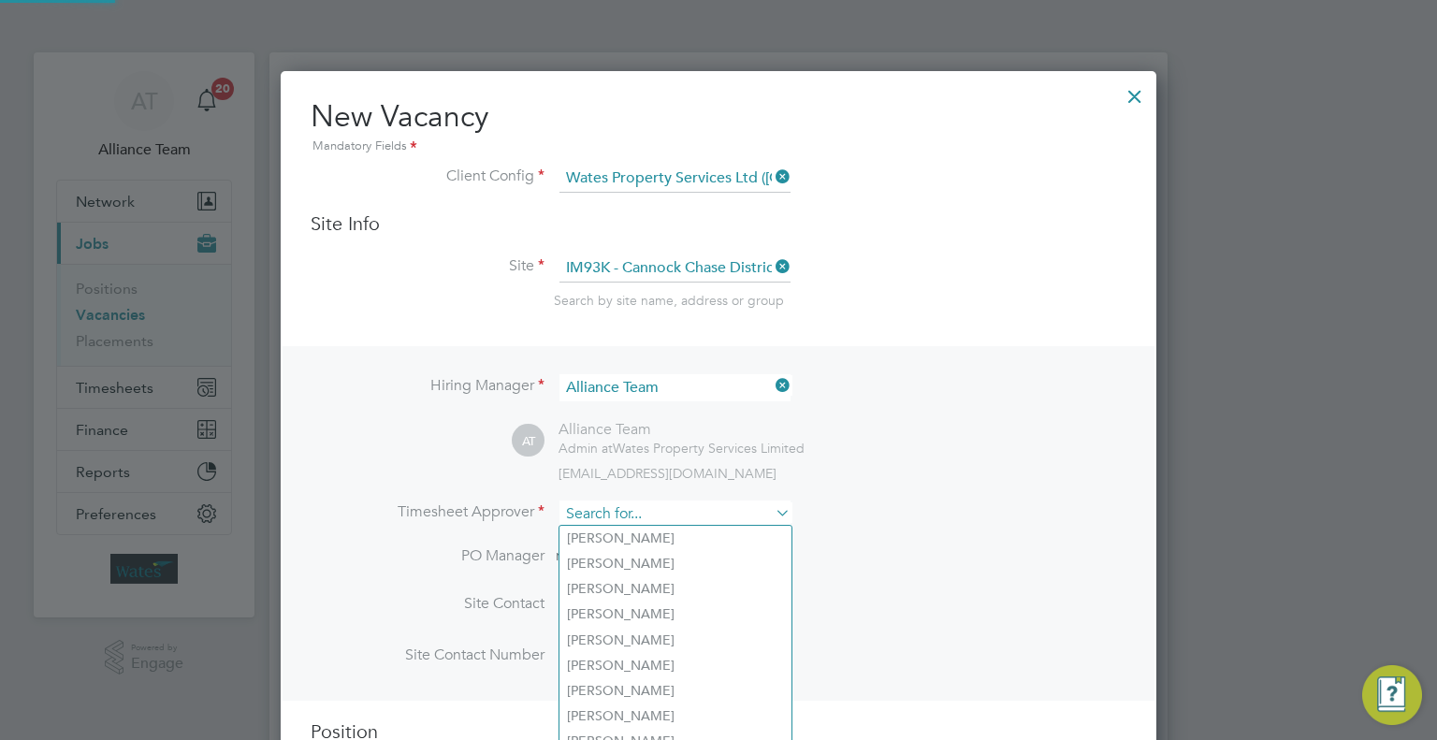
type input "v"
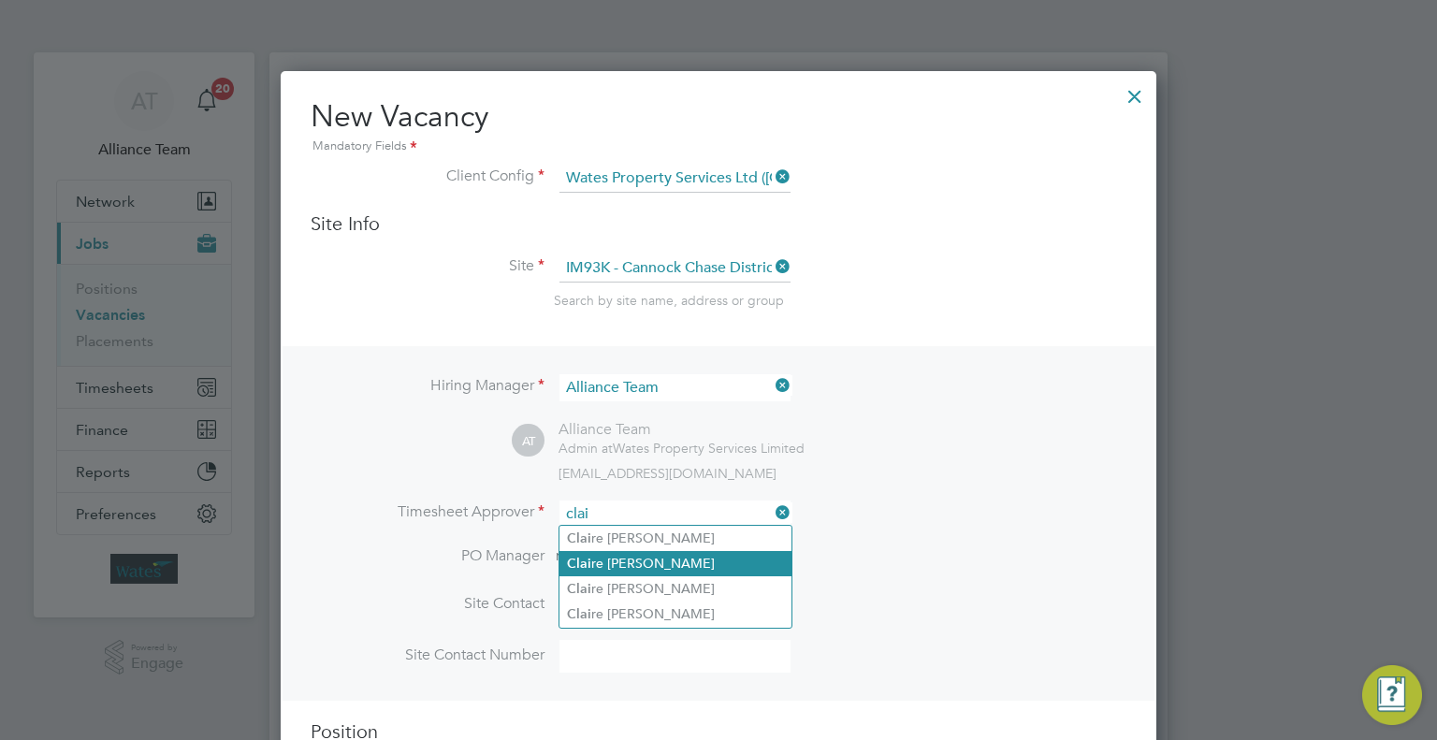
click at [702, 573] on li "Clai re [PERSON_NAME]" at bounding box center [675, 563] width 232 height 25
type input "[PERSON_NAME]"
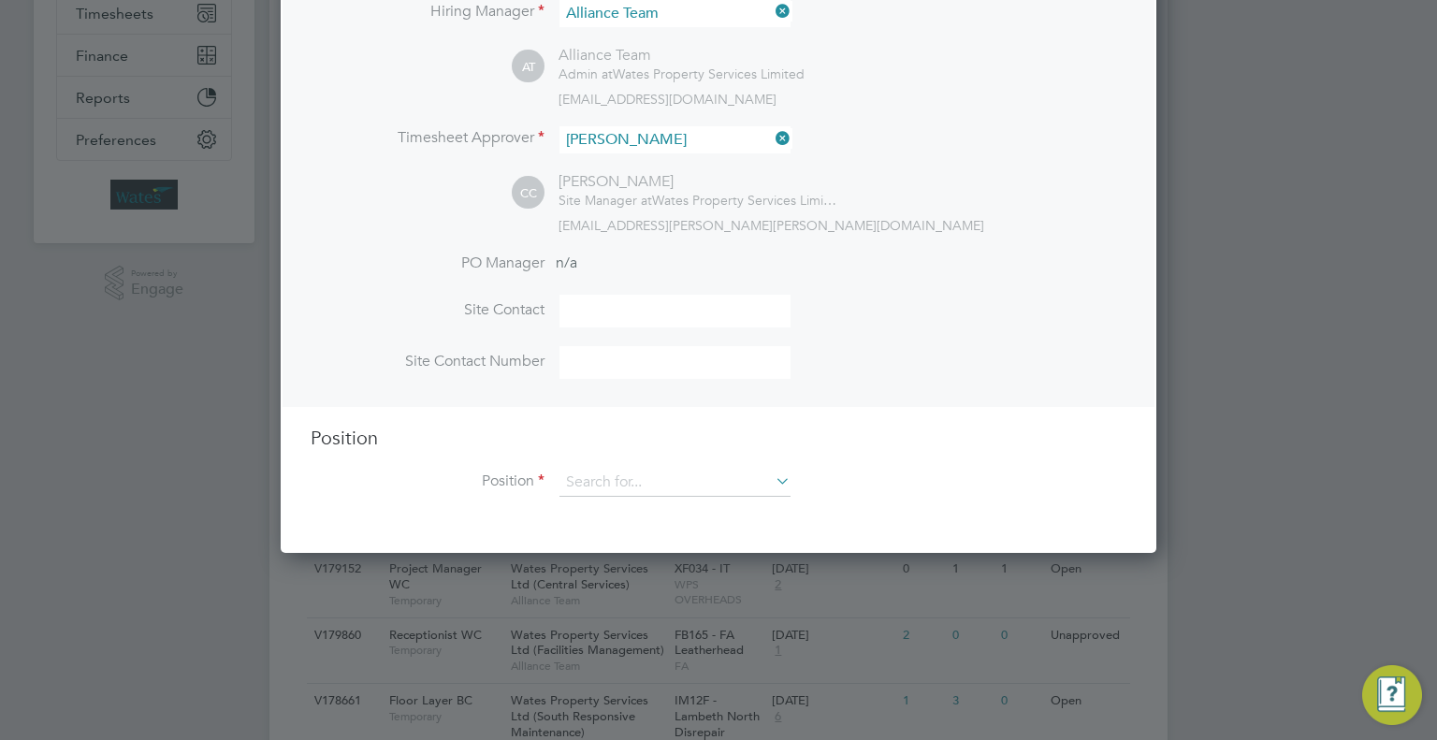
scroll to position [468, 0]
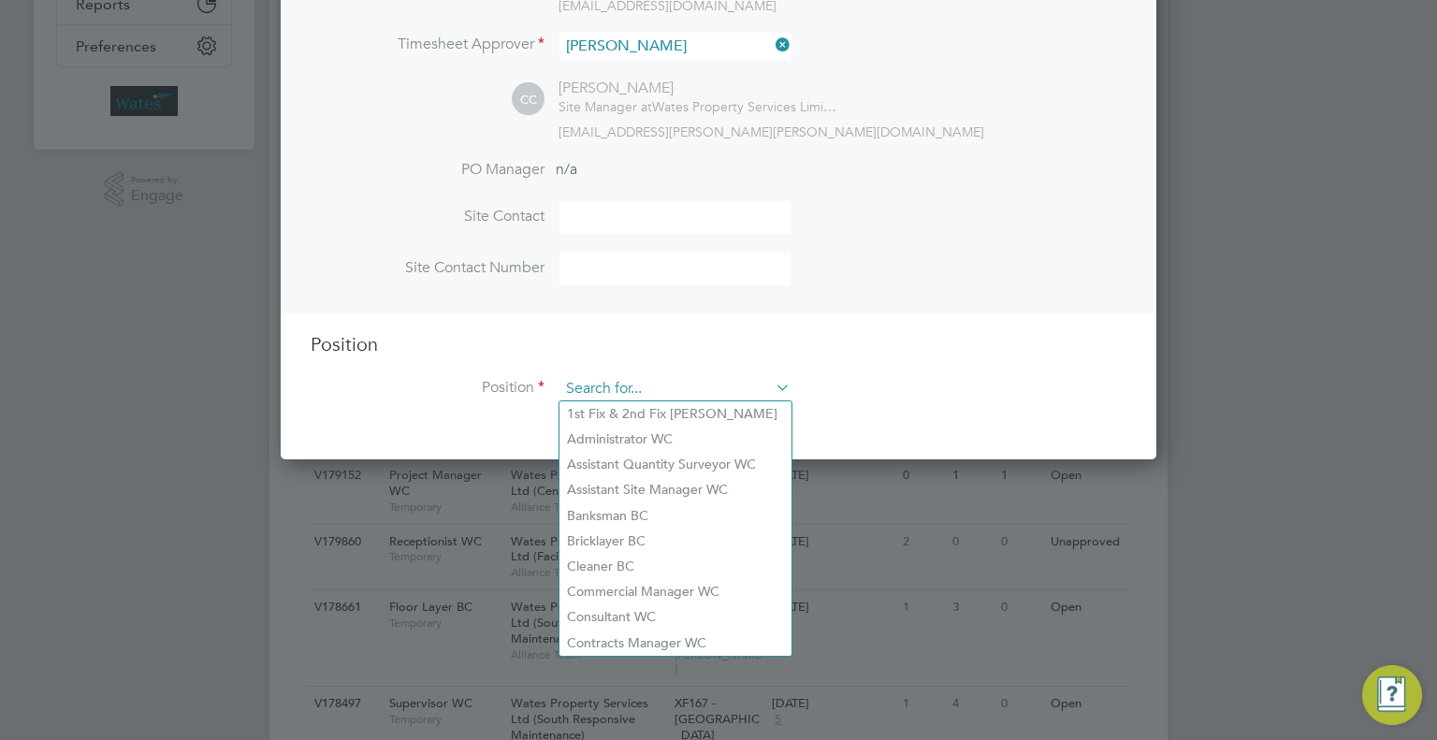
click at [618, 379] on input at bounding box center [674, 389] width 231 height 28
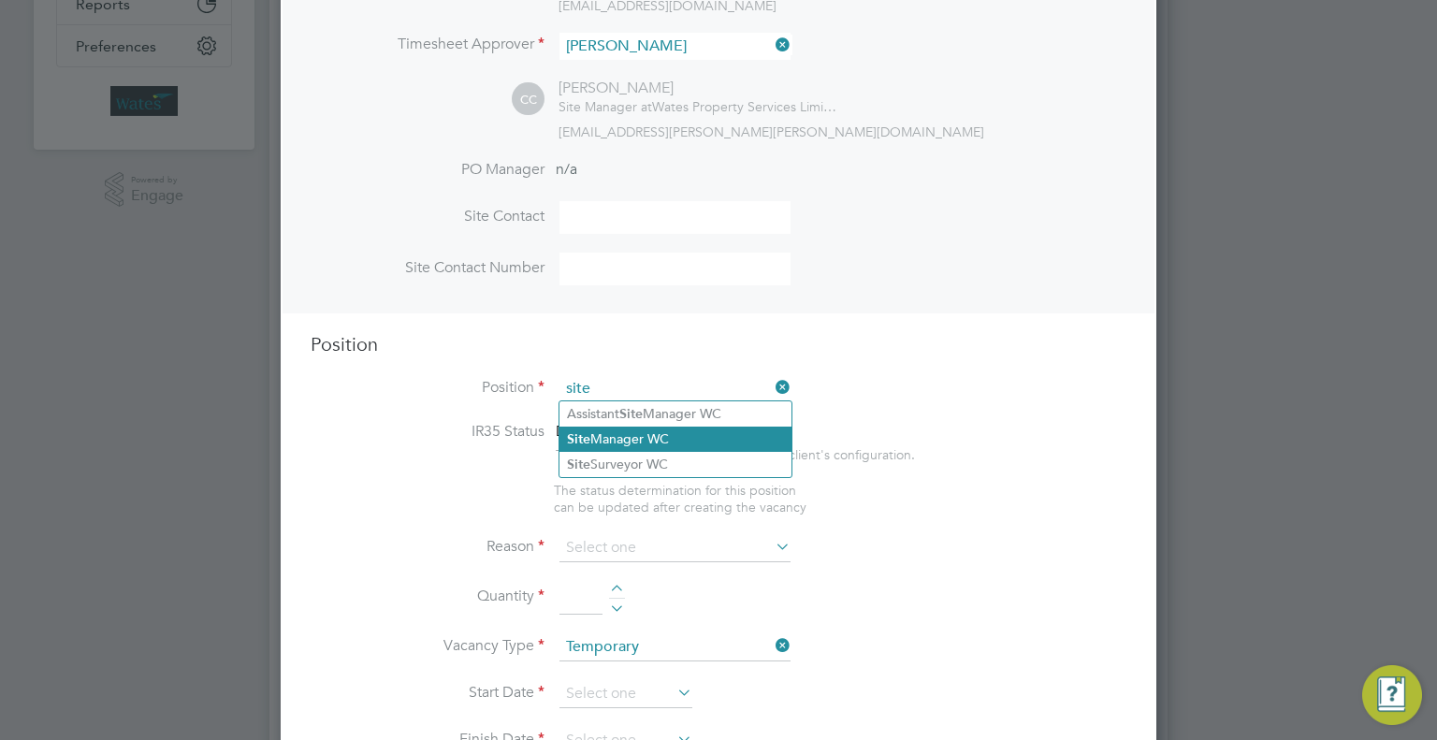
click at [659, 441] on li "Site Manager WC" at bounding box center [675, 439] width 232 height 25
type input "Site Manager WC"
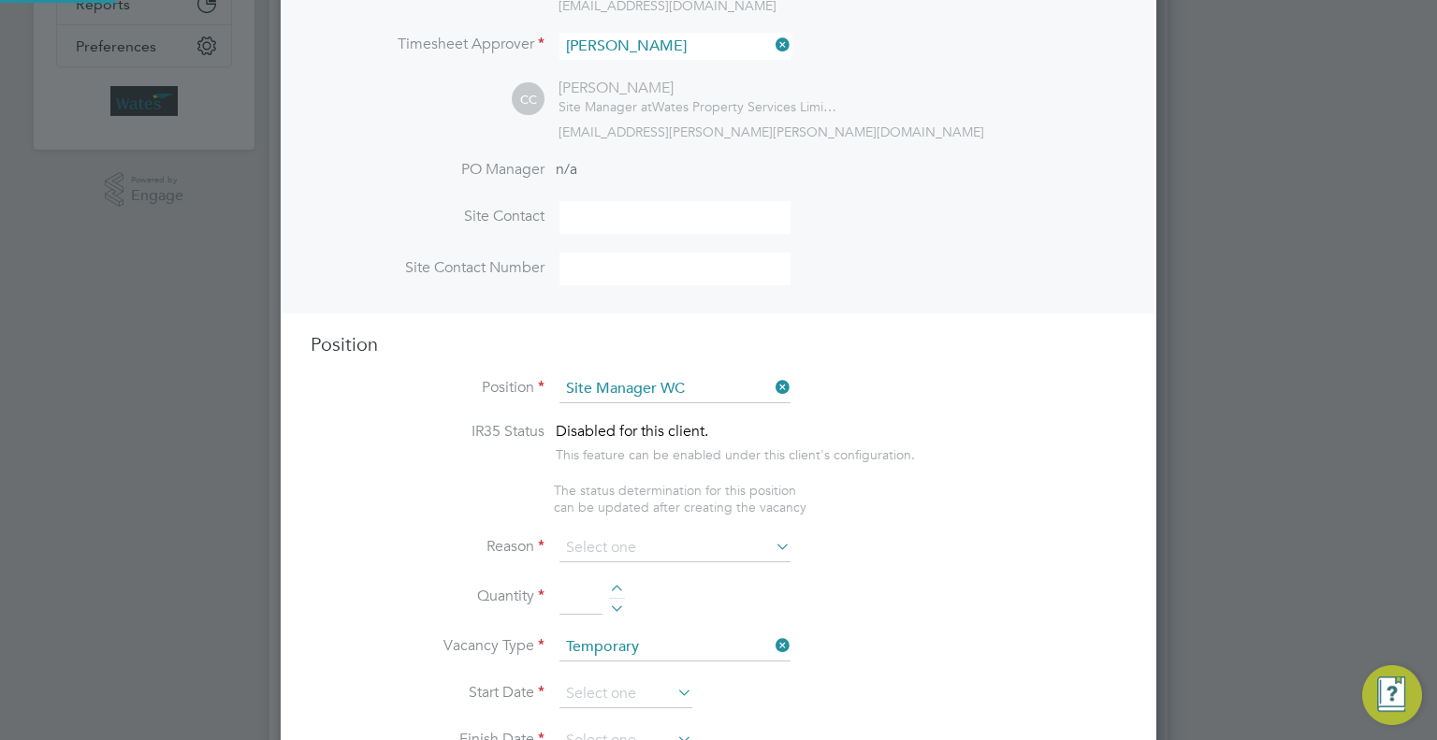
type textarea "Site Manager"
click at [605, 543] on input at bounding box center [674, 548] width 231 height 28
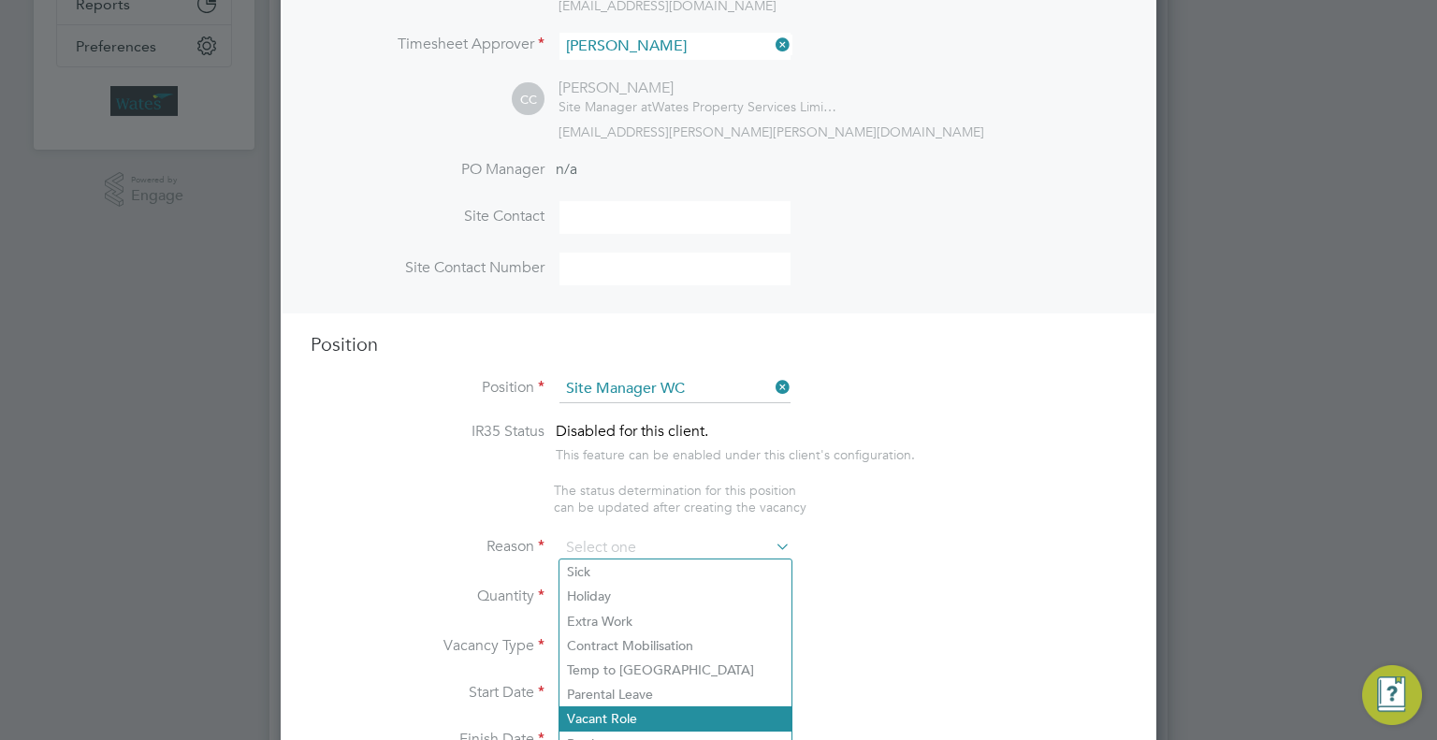
scroll to position [561, 0]
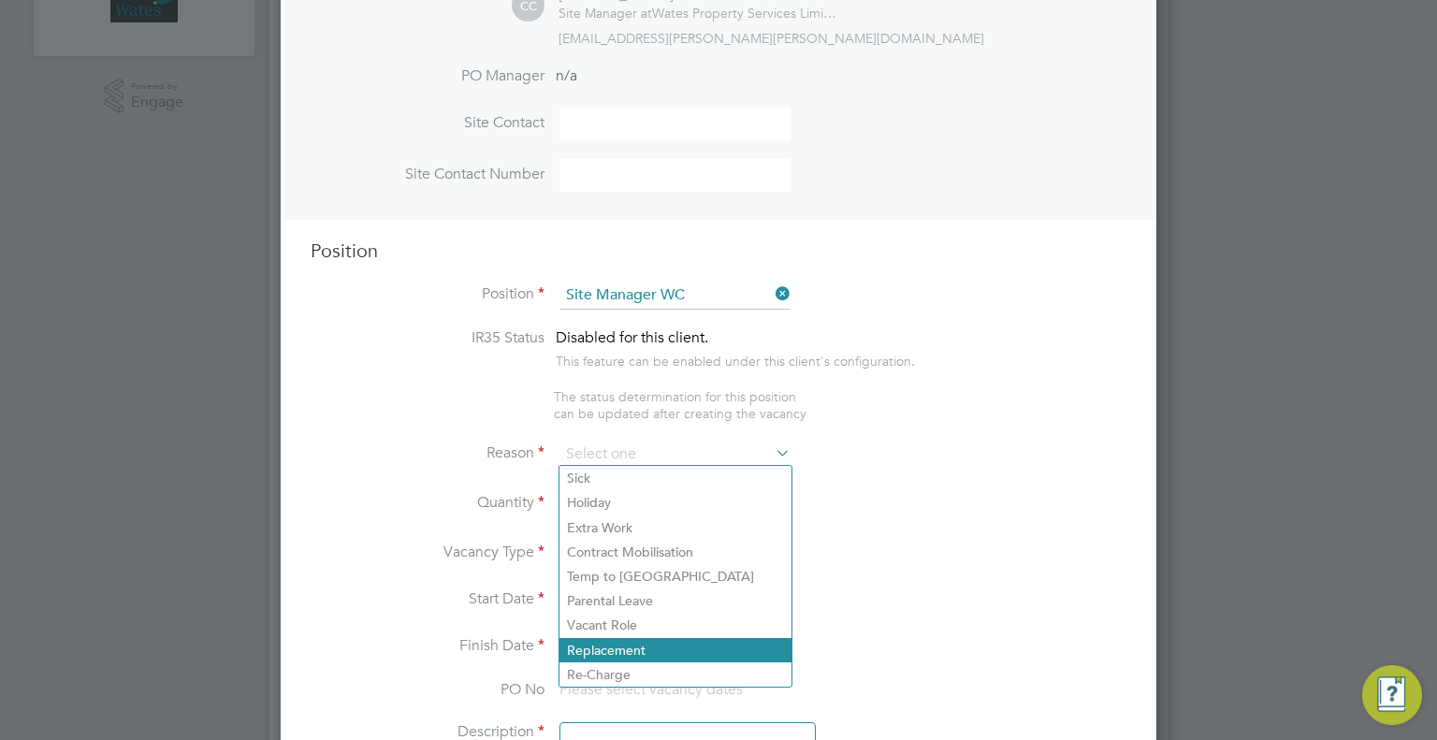
click at [606, 650] on li "Replacement" at bounding box center [675, 650] width 232 height 24
type input "Replacement"
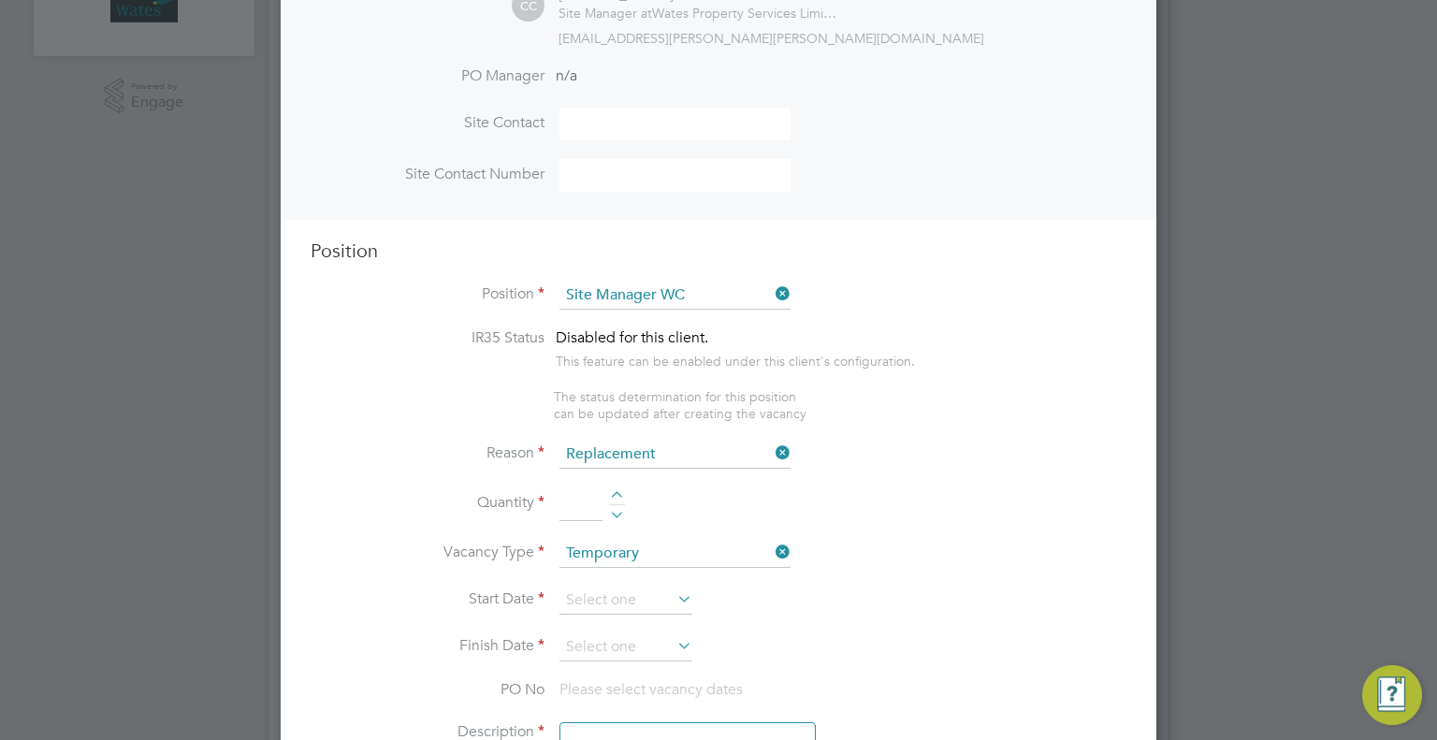
click at [569, 487] on input at bounding box center [580, 504] width 43 height 34
type input "1"
click at [587, 607] on input at bounding box center [625, 601] width 133 height 28
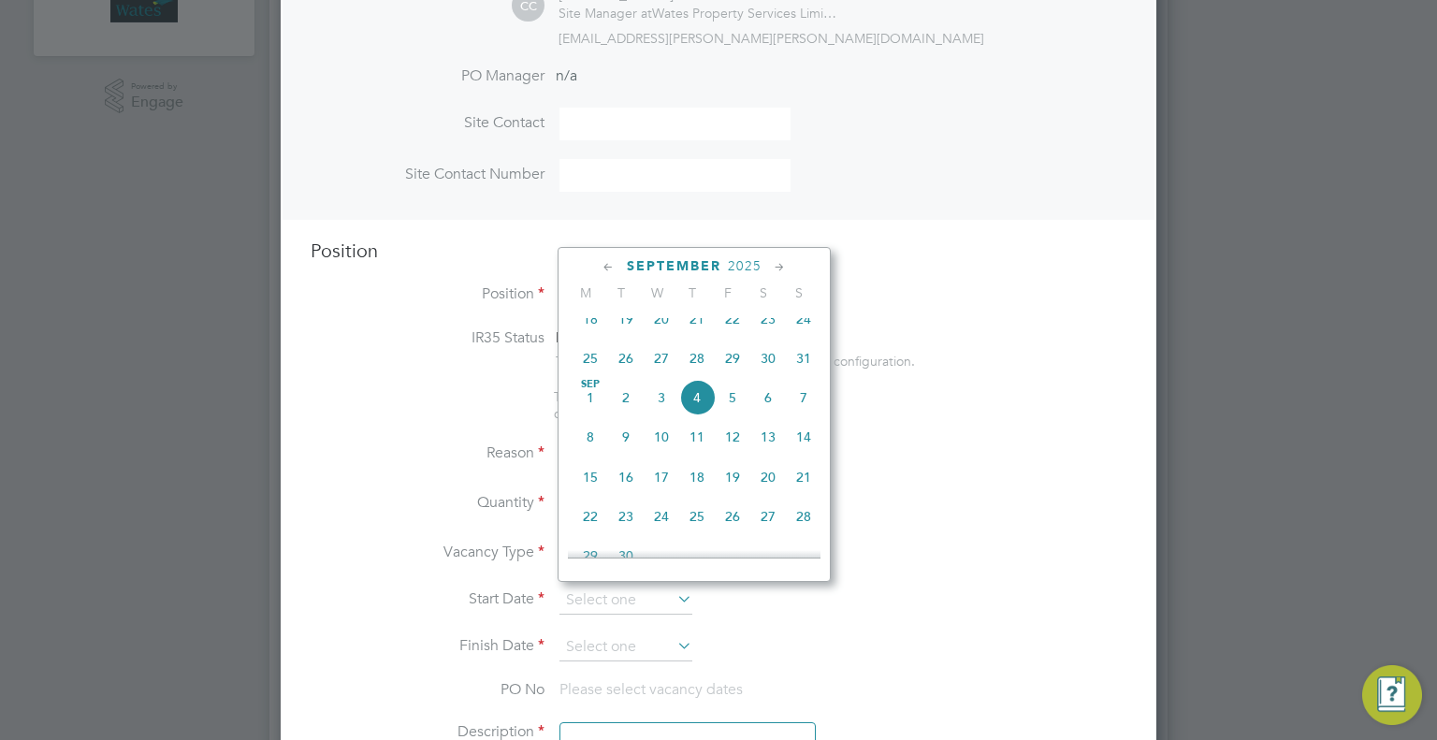
drag, startPoint x: 591, startPoint y: 443, endPoint x: 605, endPoint y: 463, distance: 24.1
click at [592, 444] on span "8" at bounding box center [590, 437] width 36 height 36
type input "[DATE]"
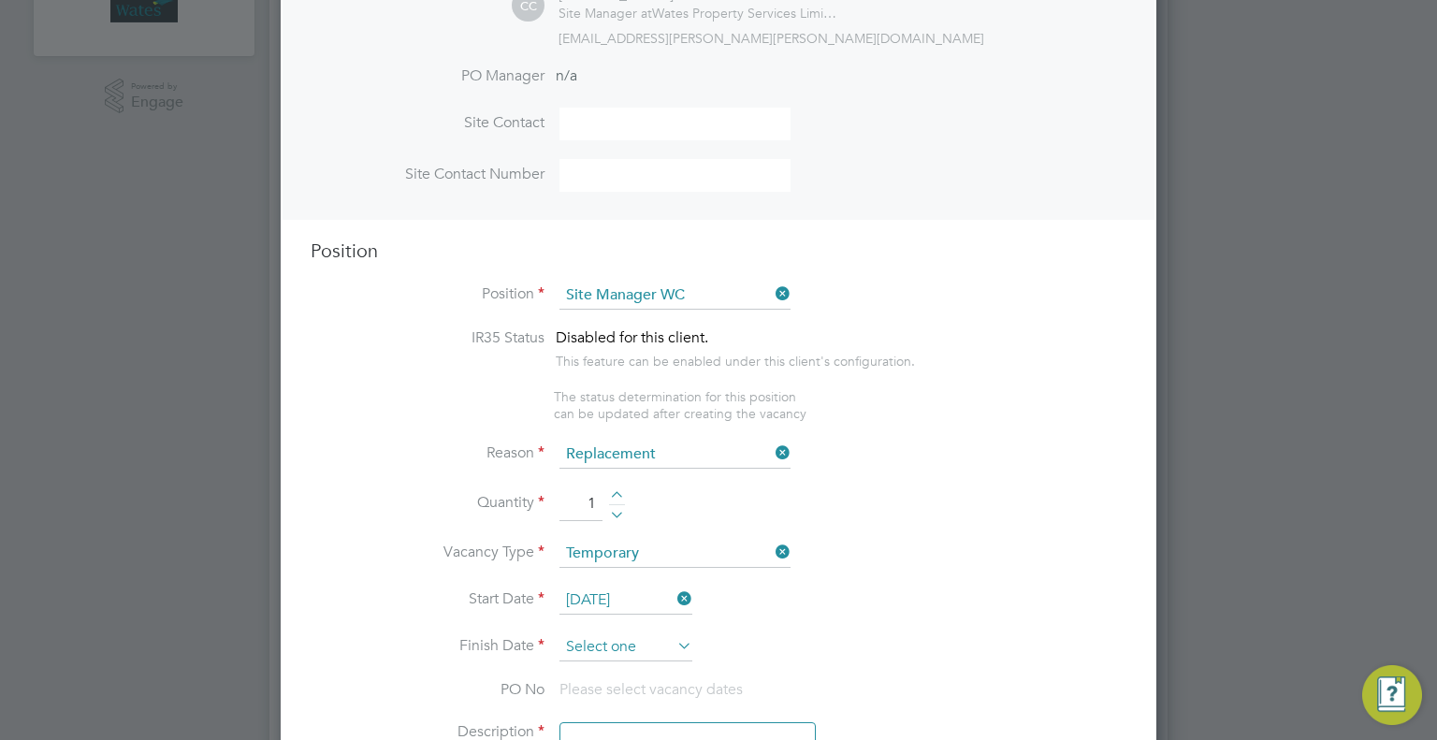
click at [636, 638] on input at bounding box center [625, 647] width 133 height 28
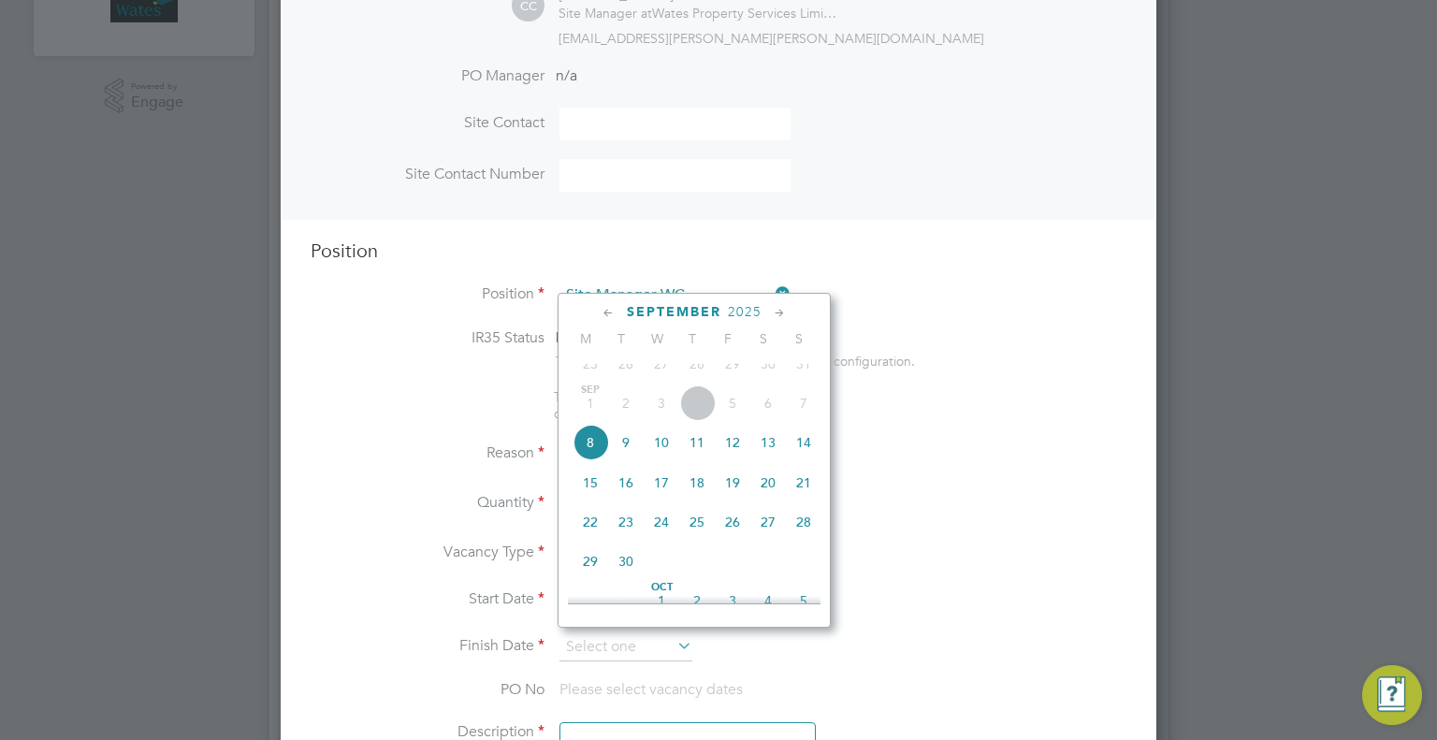
click at [779, 312] on icon at bounding box center [780, 313] width 18 height 21
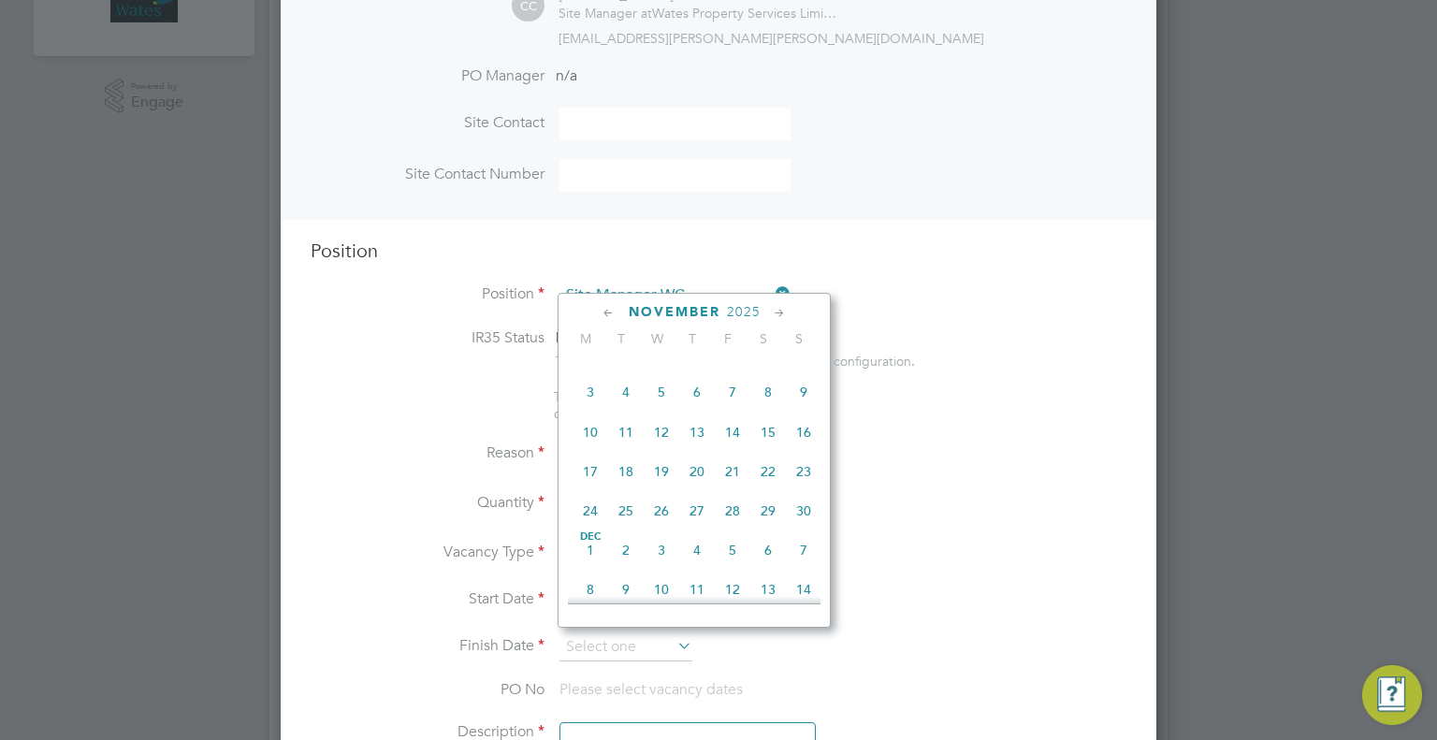
click at [779, 312] on icon at bounding box center [780, 313] width 18 height 21
click at [735, 484] on span "26" at bounding box center [733, 466] width 36 height 36
type input "[DATE]"
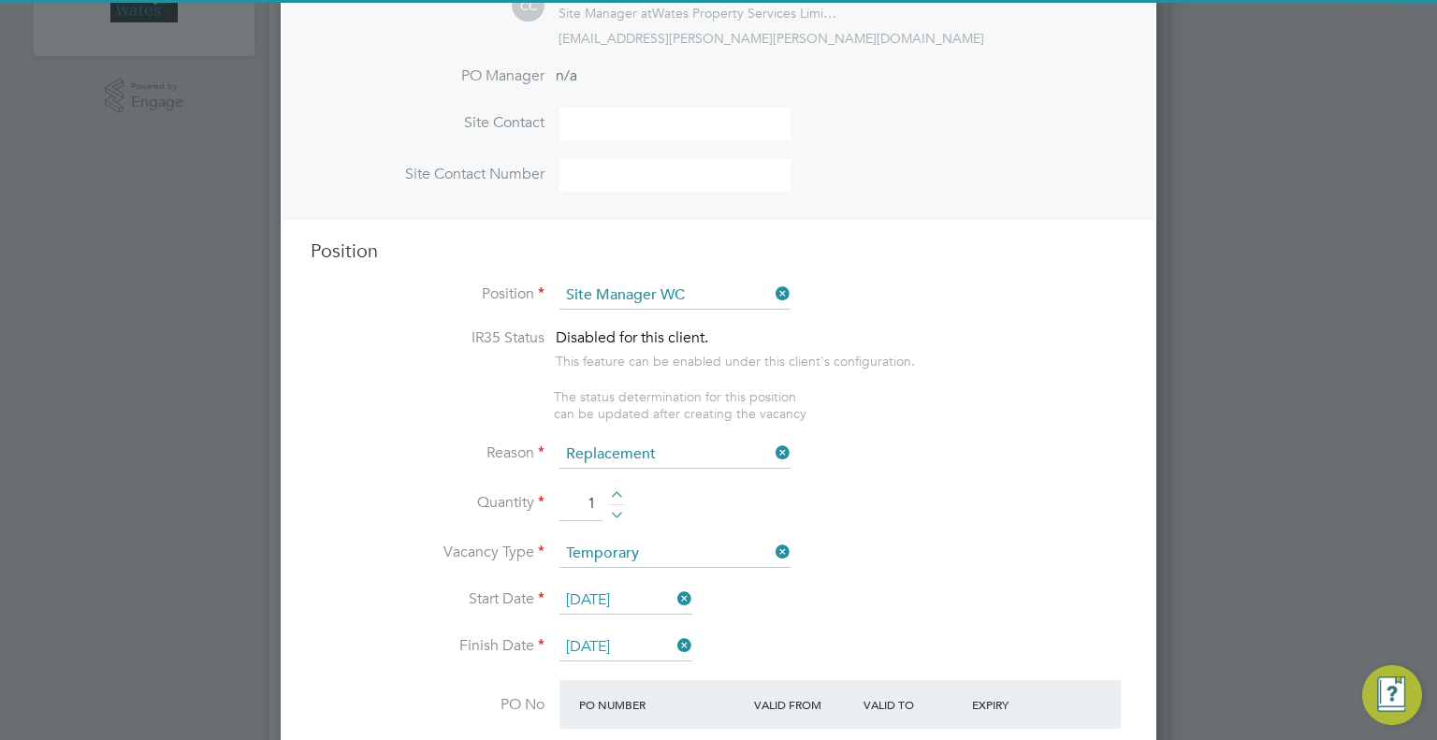
scroll to position [935, 0]
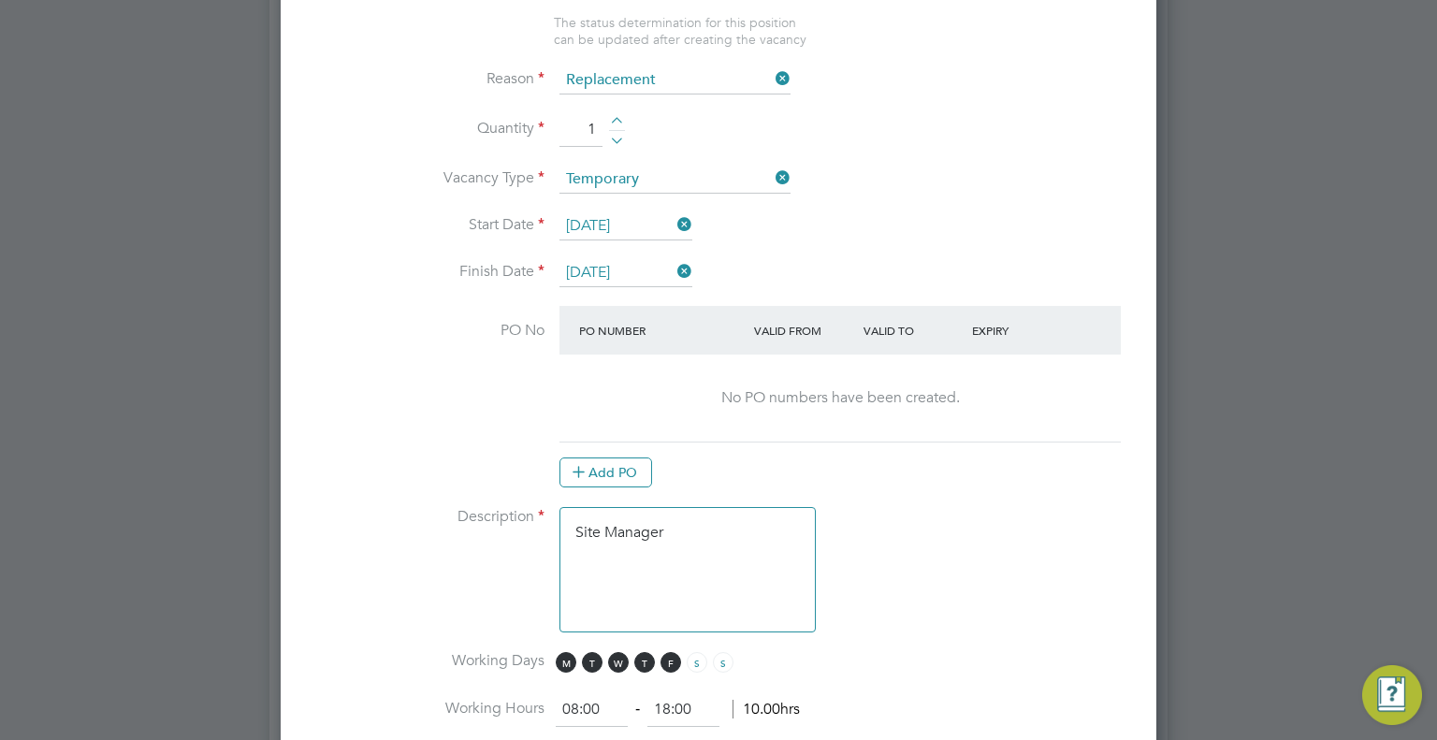
click at [713, 543] on textarea "Site Manager" at bounding box center [687, 569] width 256 height 125
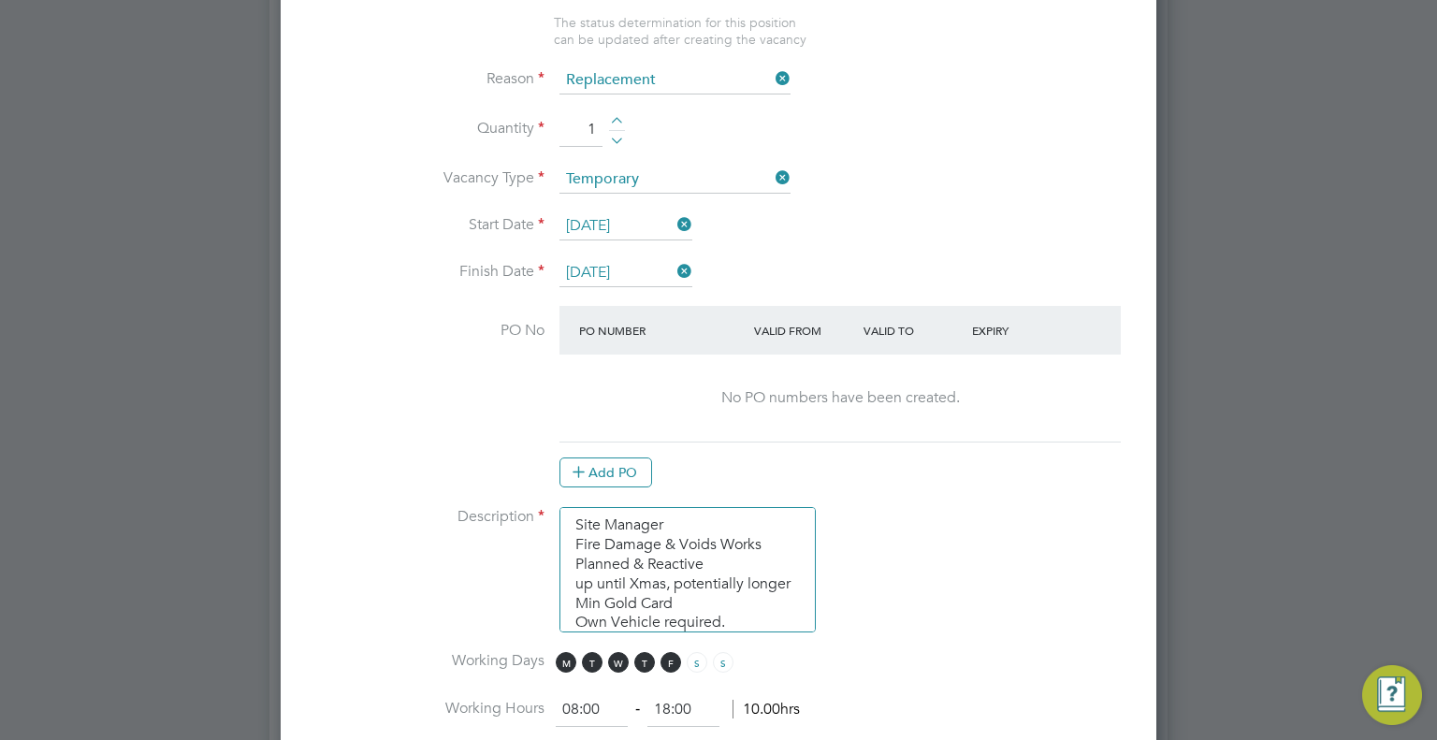
scroll to position [27, 0]
click at [716, 609] on textarea "Site Manager Fire Damage & Voids Works Planned & Reactive up until Xmas, potent…" at bounding box center [687, 569] width 256 height 125
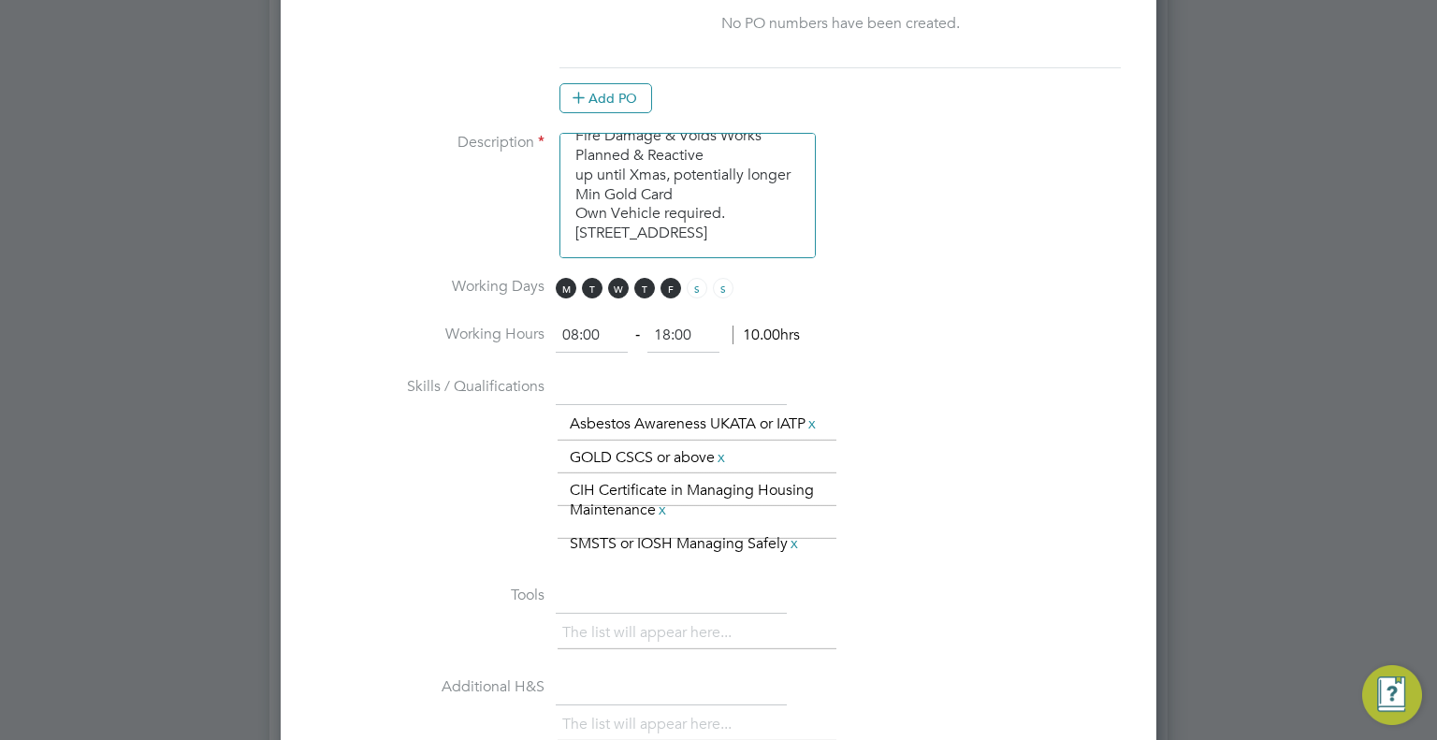
type textarea "Site Manager Fire Damage & Voids Works Planned & Reactive up until Xmas, potent…"
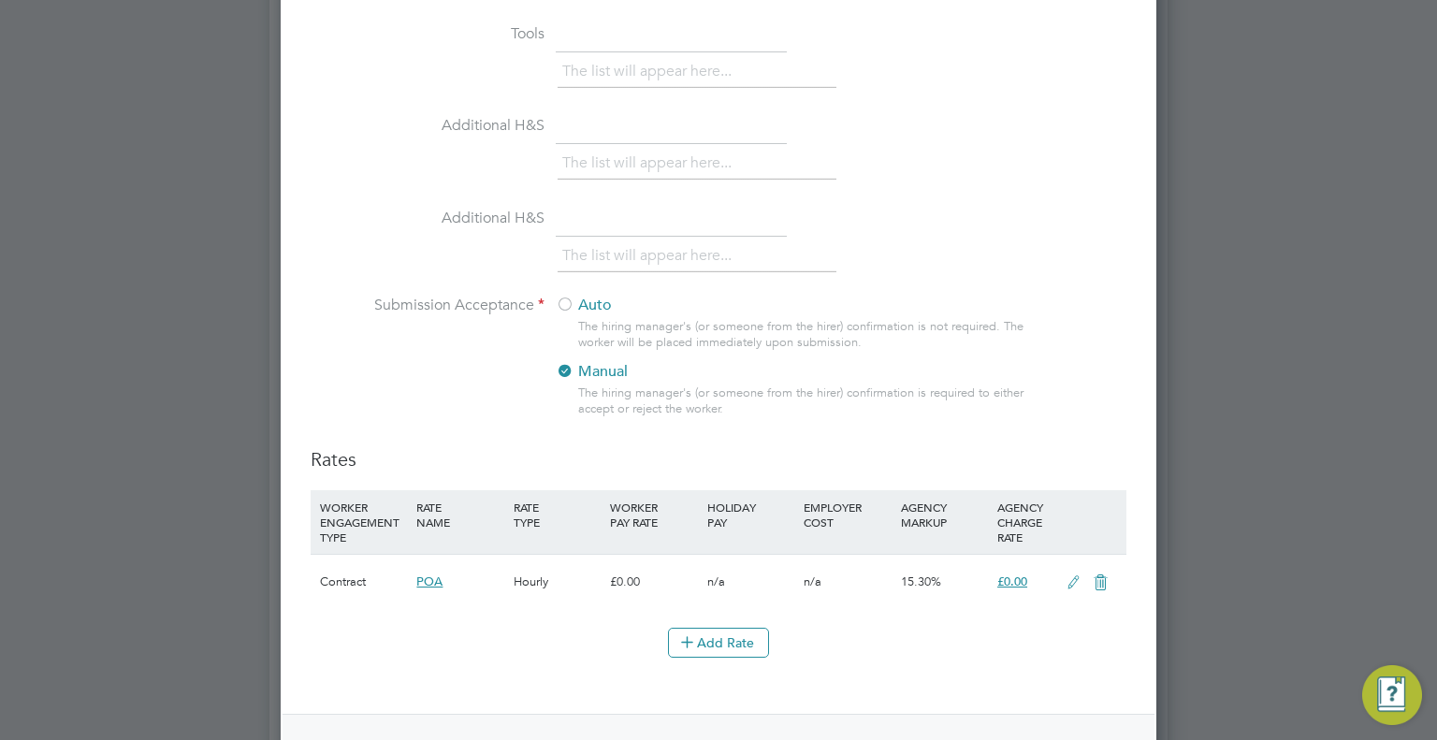
scroll to position [2432, 0]
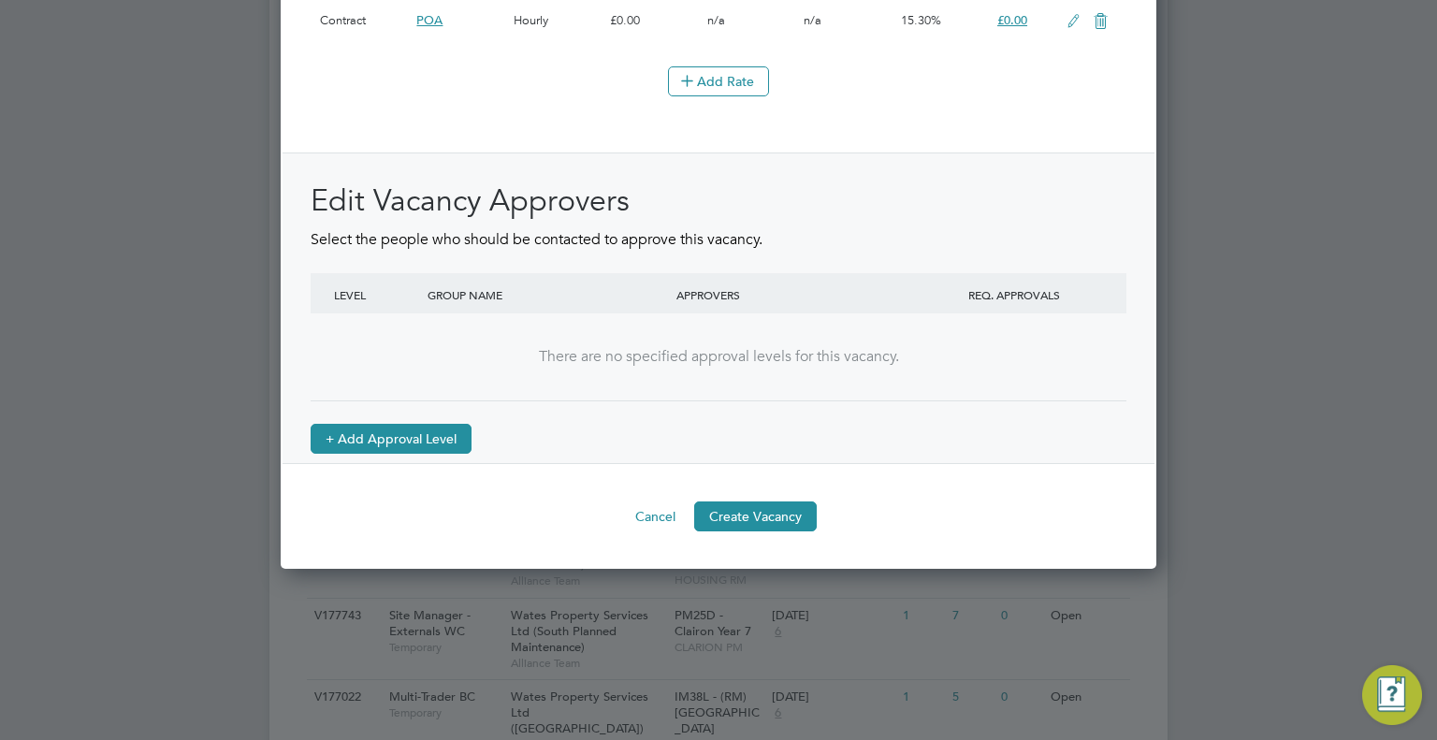
click at [412, 444] on button "+ Add Approval Level" at bounding box center [391, 439] width 161 height 30
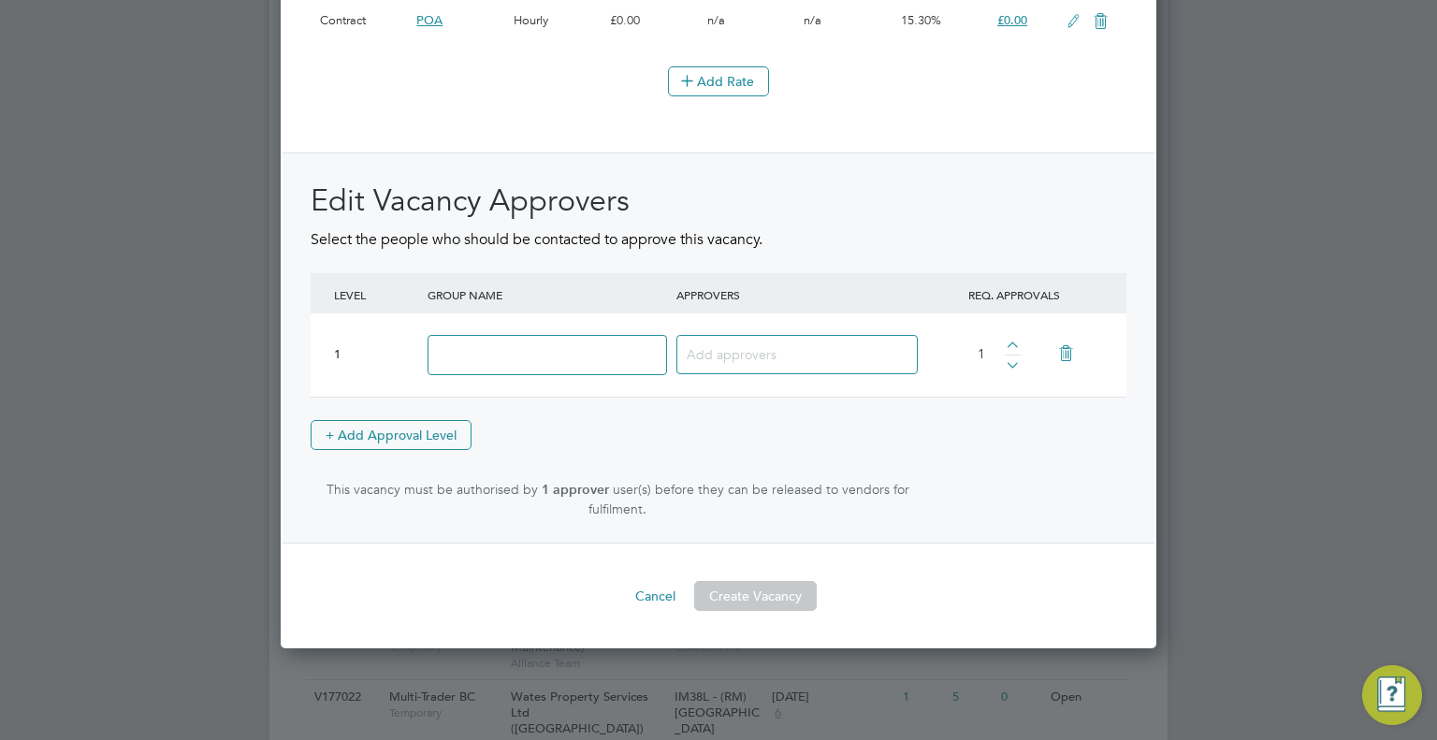
click at [490, 372] on input at bounding box center [546, 355] width 239 height 40
type input "Approver"
click at [771, 351] on input at bounding box center [790, 353] width 207 height 24
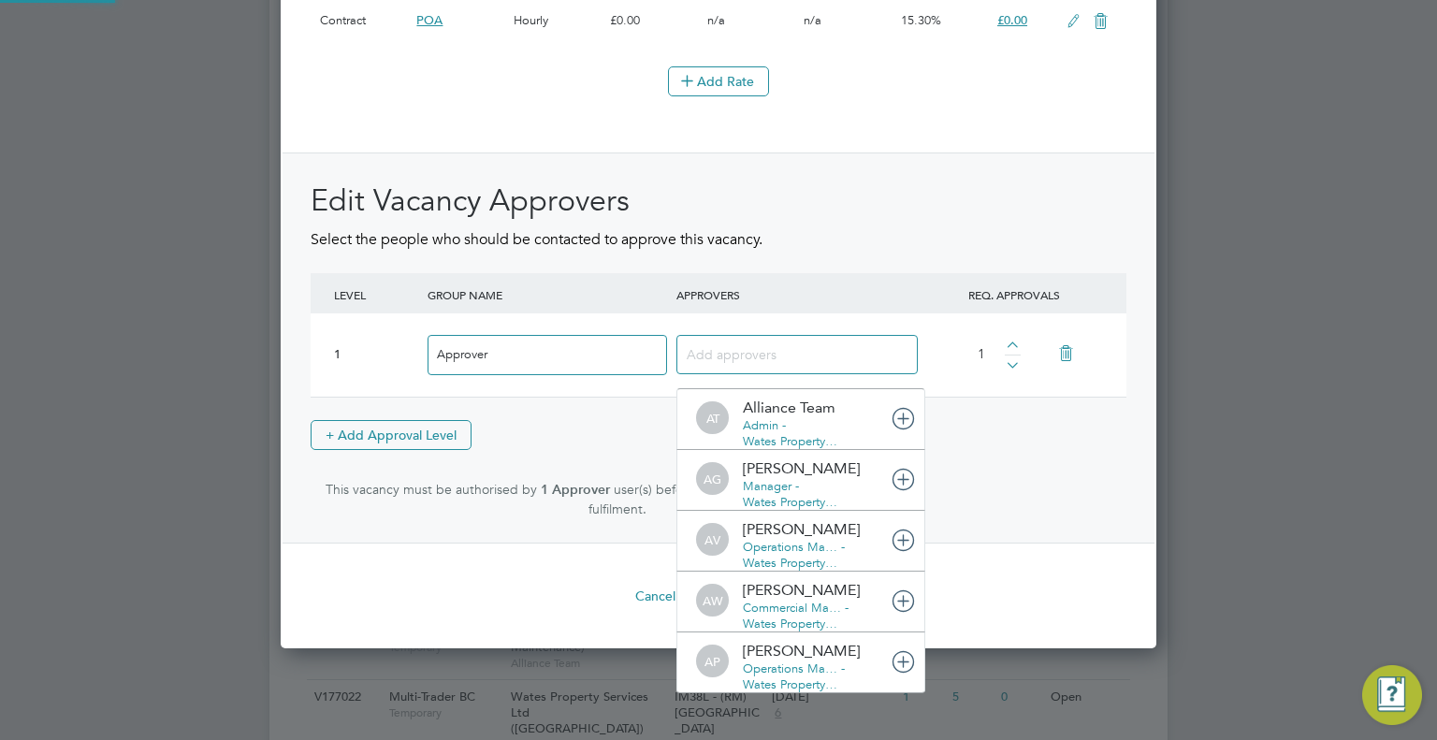
scroll to position [20, 132]
type input "christ"
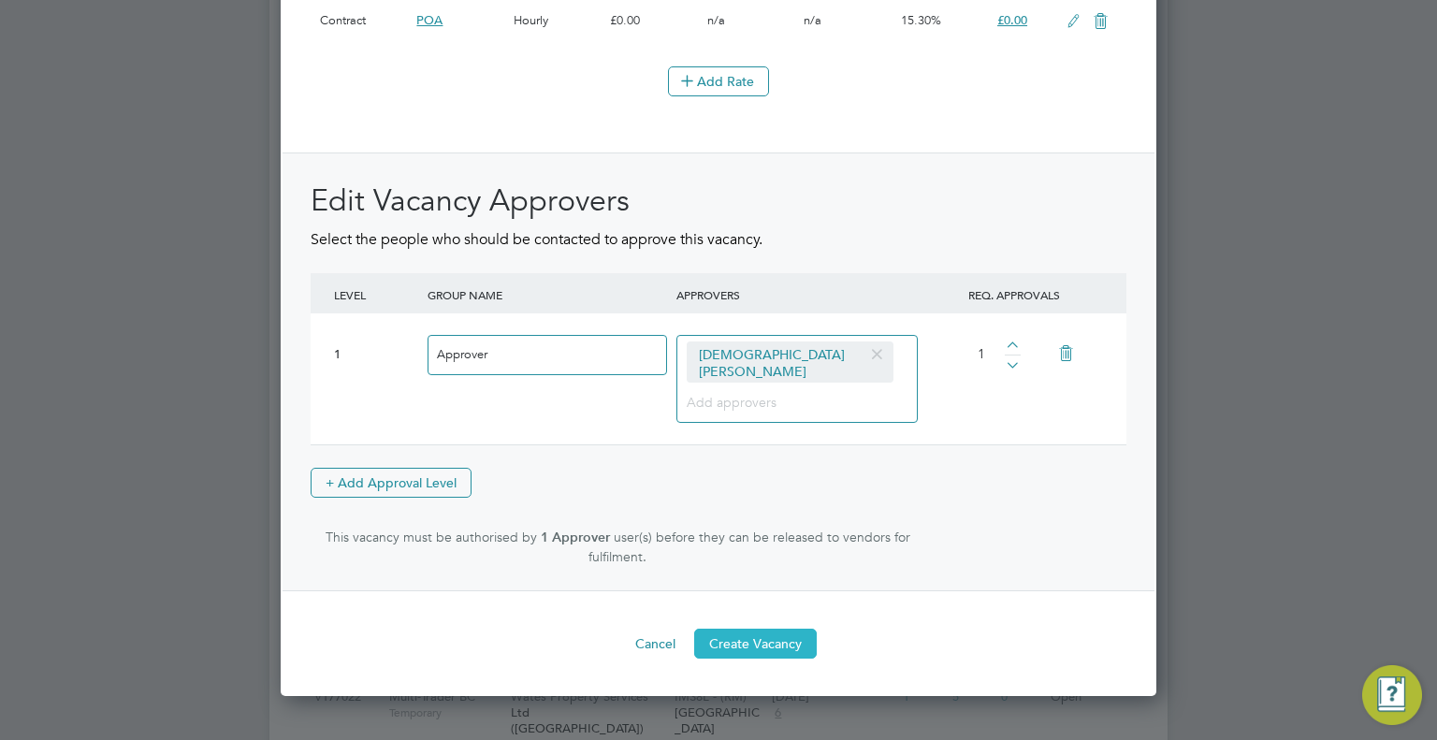
click at [774, 643] on button "Create Vacancy" at bounding box center [755, 644] width 123 height 30
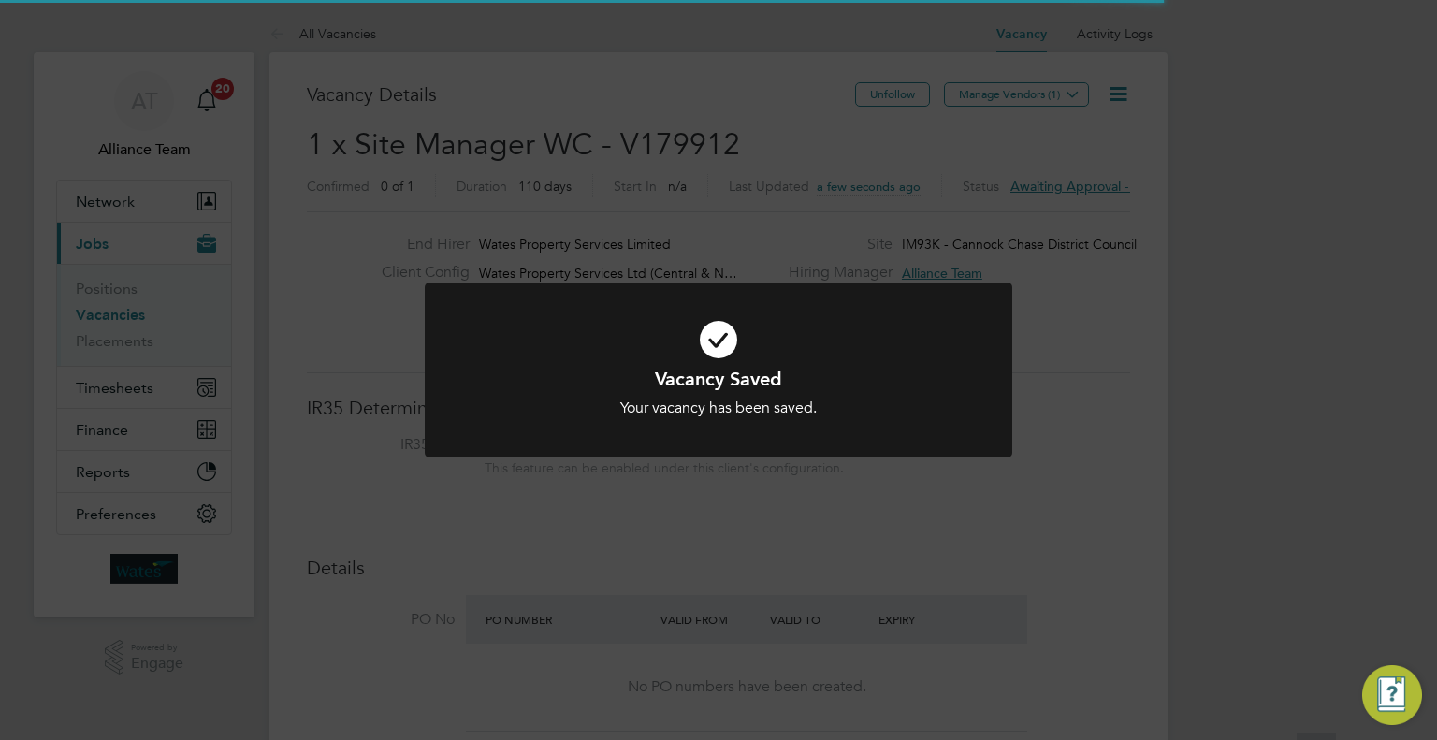
drag, startPoint x: 1218, startPoint y: 321, endPoint x: 1210, endPoint y: 313, distance: 10.6
click at [1218, 321] on div "Vacancy Saved Your vacancy has been saved. Cancel Okay" at bounding box center [718, 370] width 1437 height 740
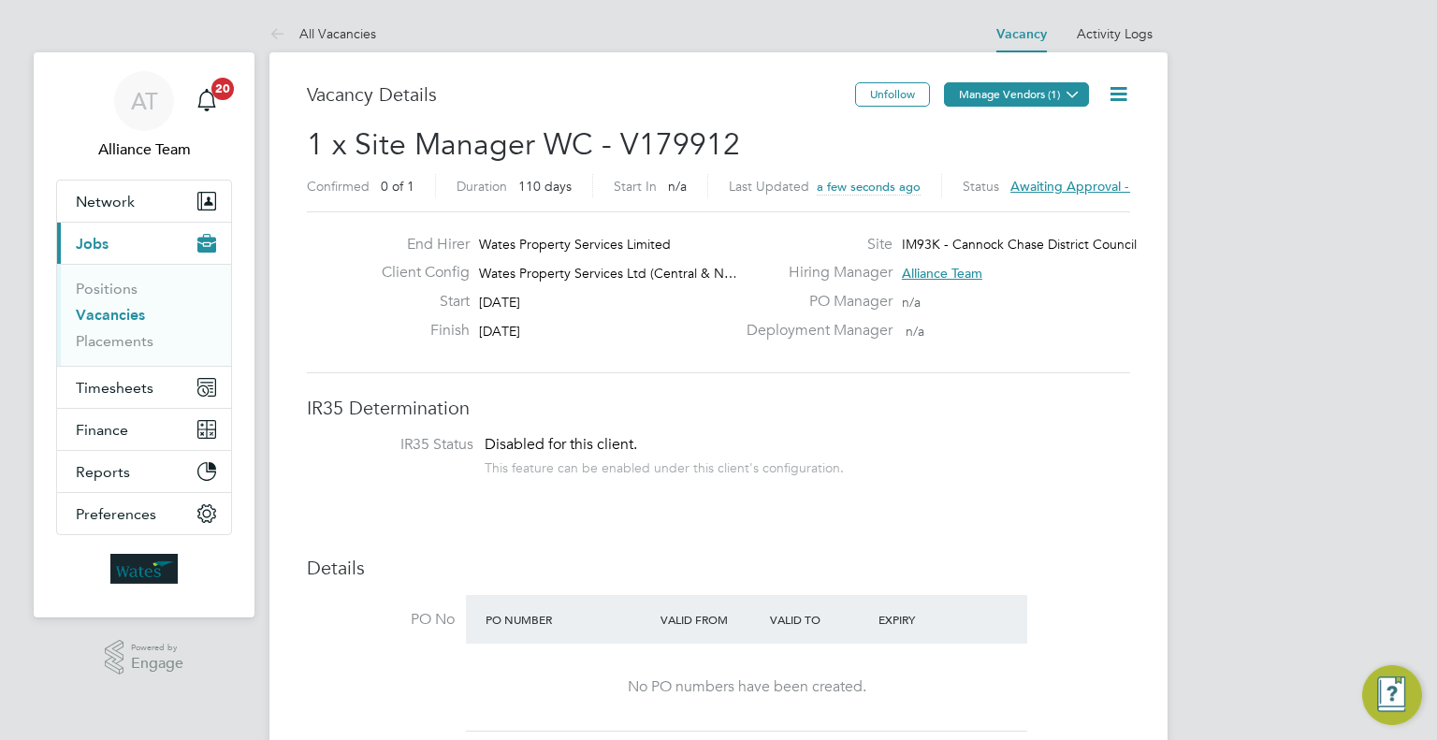
click at [1043, 88] on button "Manage Vendors (1)" at bounding box center [1016, 94] width 145 height 24
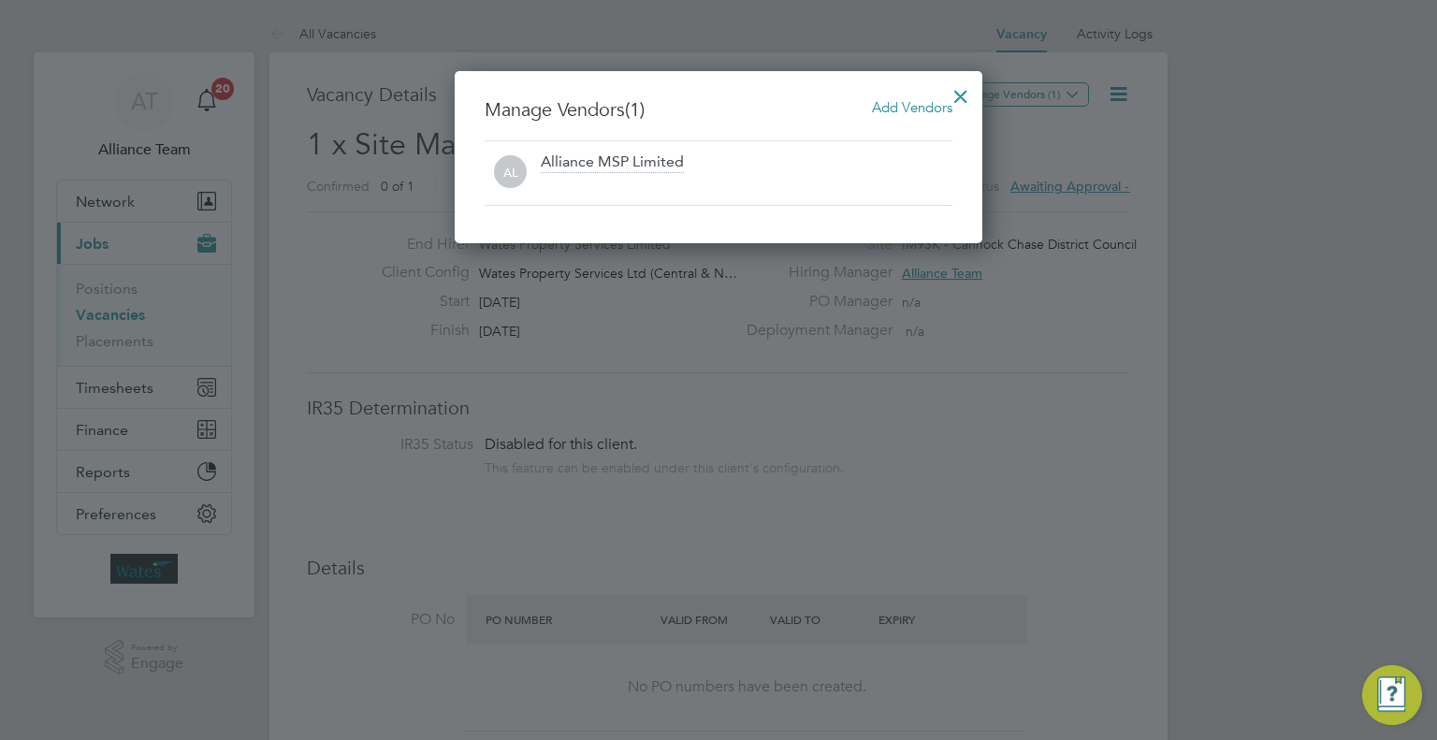
click at [905, 100] on span "Add Vendors" at bounding box center [912, 107] width 80 height 18
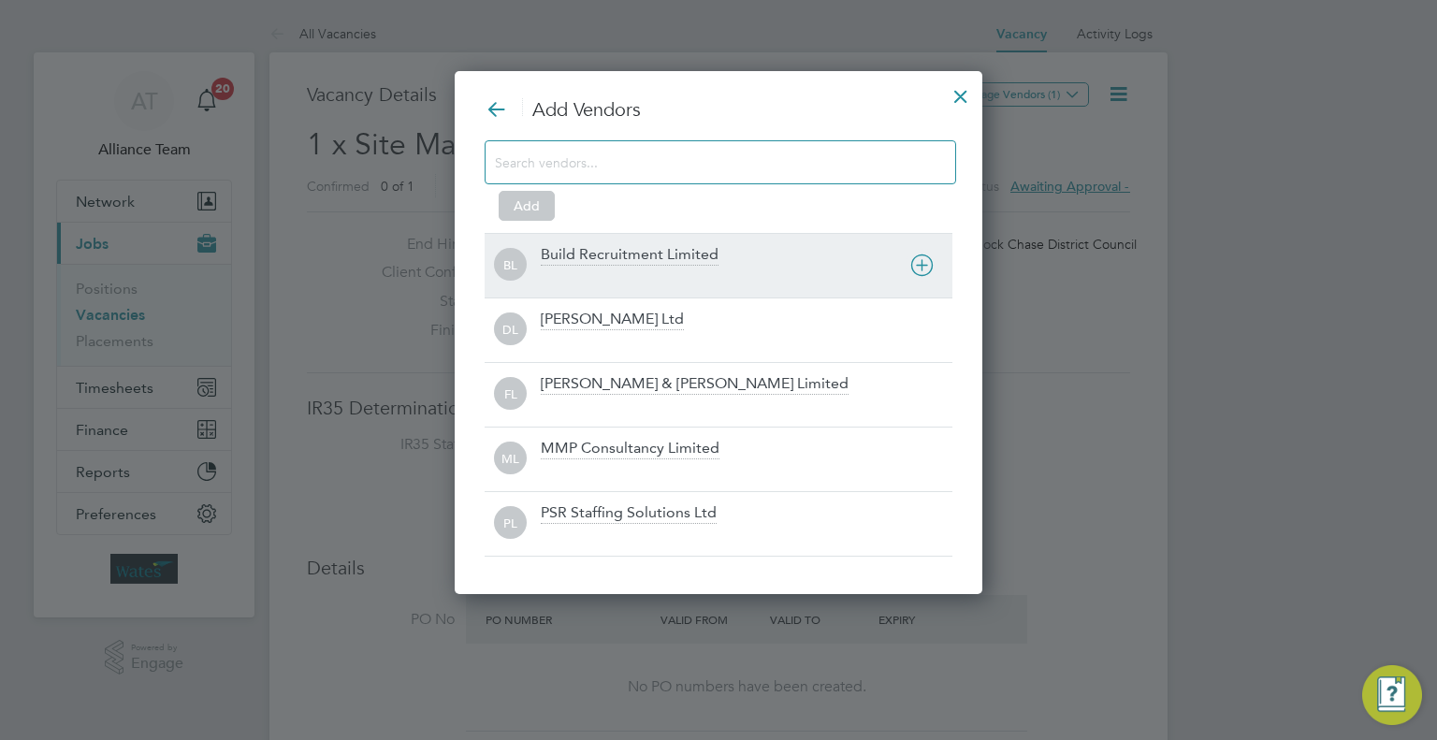
drag, startPoint x: 581, startPoint y: 254, endPoint x: 584, endPoint y: 230, distance: 24.5
click at [581, 253] on div "Build Recruitment Limited" at bounding box center [630, 255] width 178 height 21
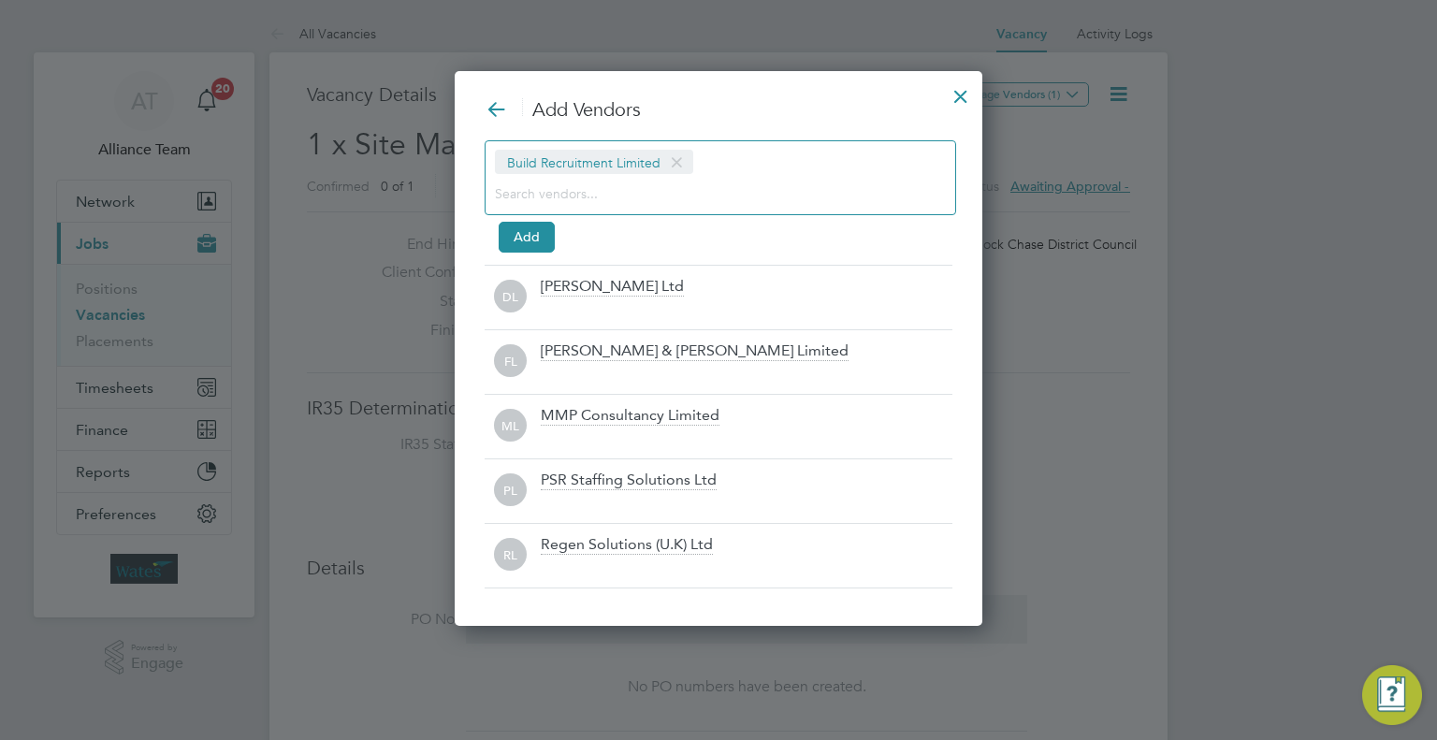
click at [592, 200] on input at bounding box center [705, 193] width 421 height 24
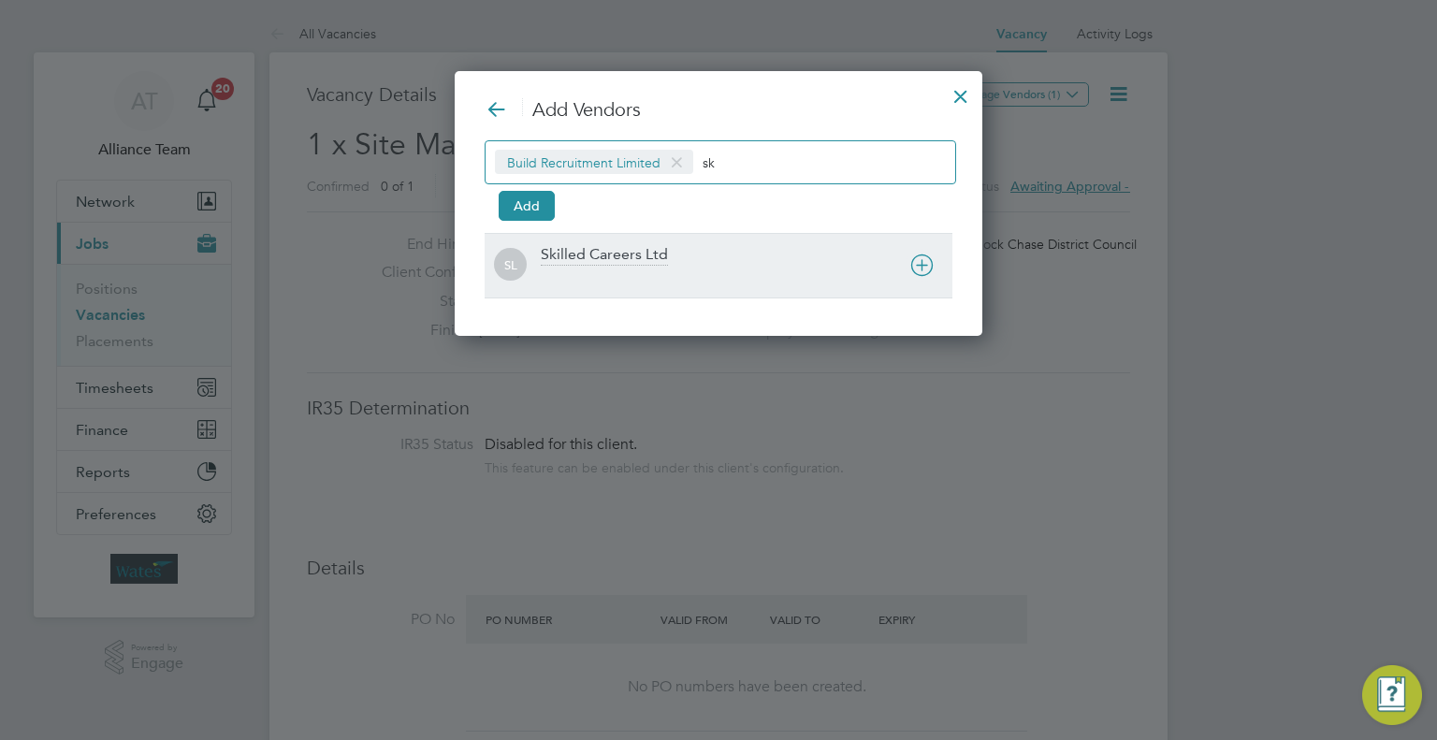
type input "sk"
drag, startPoint x: 609, startPoint y: 257, endPoint x: 548, endPoint y: 237, distance: 64.2
click at [608, 257] on div "Skilled Careers Ltd" at bounding box center [604, 255] width 127 height 21
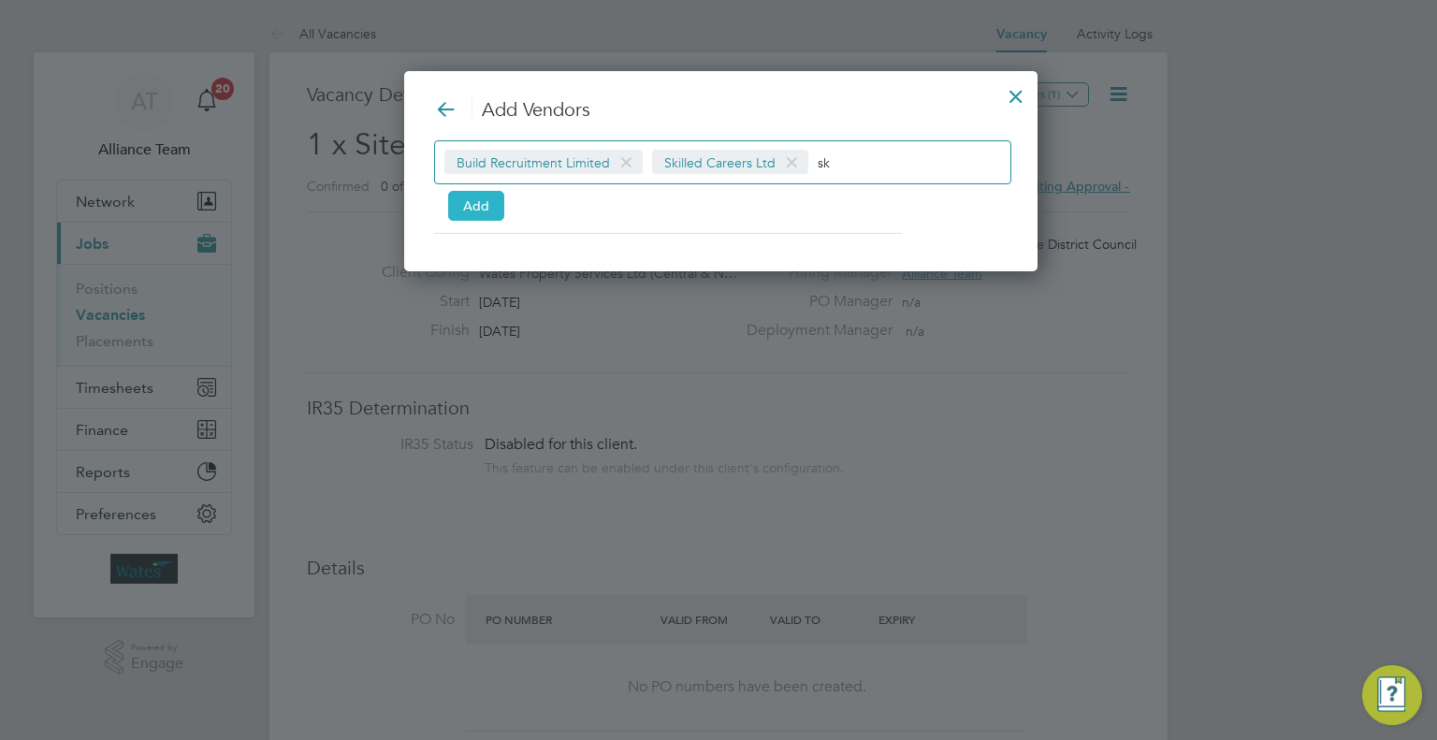
click at [493, 206] on button "Add" at bounding box center [476, 206] width 56 height 30
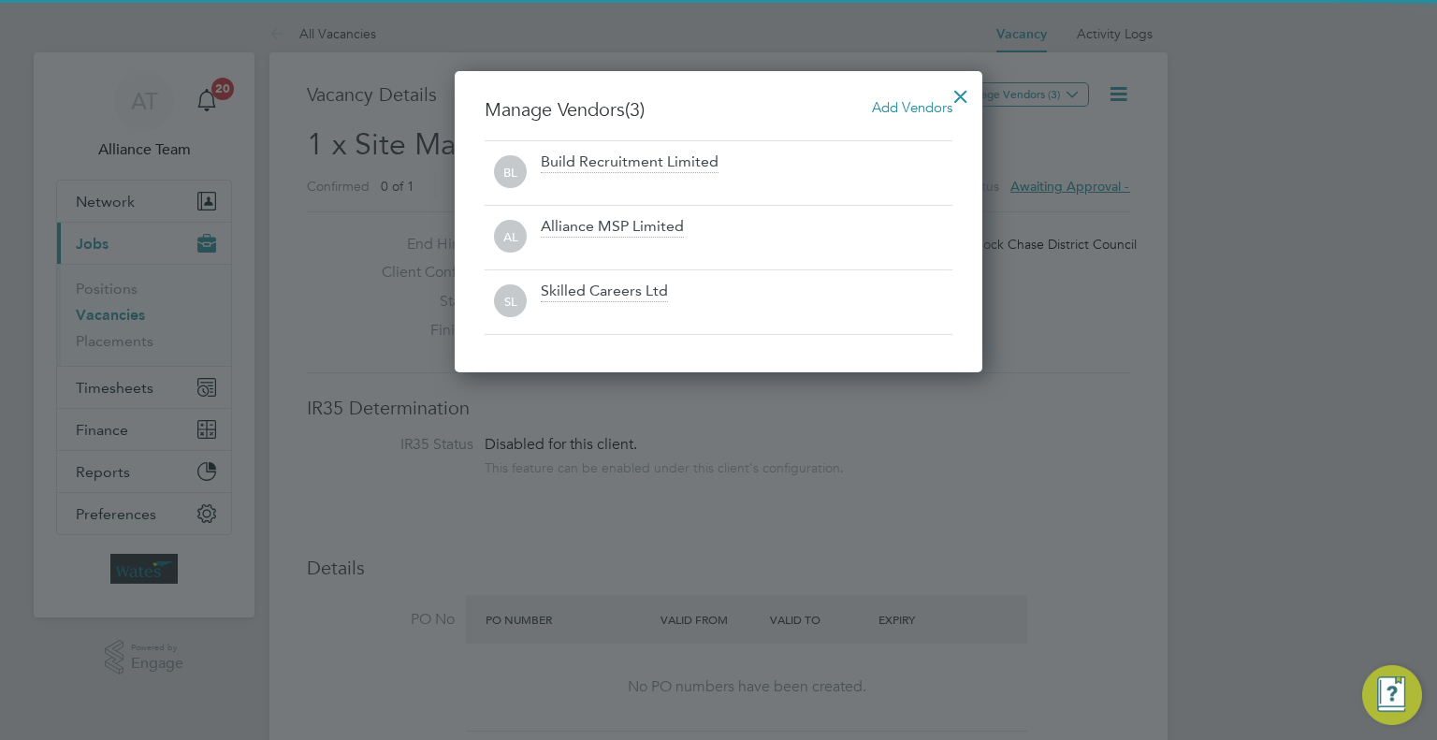
click at [962, 87] on div at bounding box center [961, 92] width 34 height 34
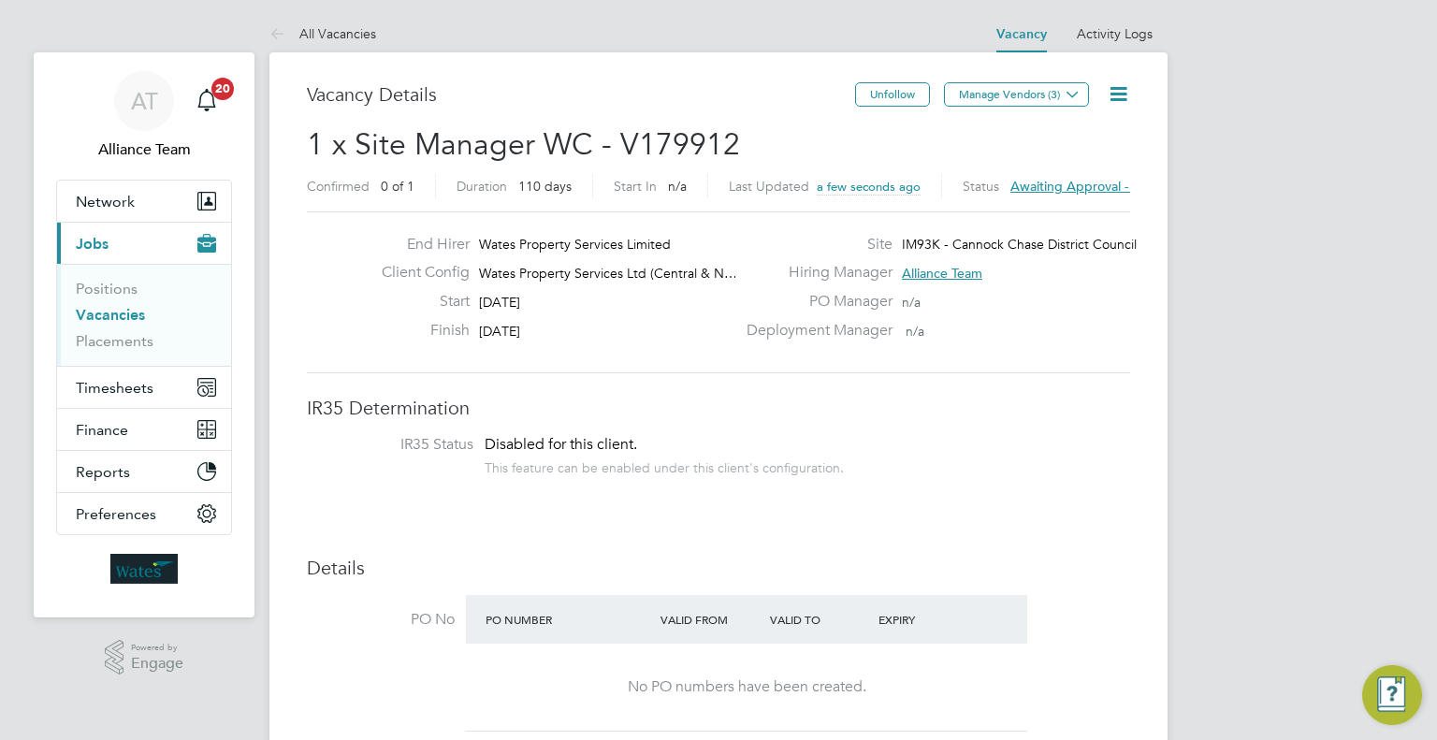
click at [1112, 96] on icon at bounding box center [1118, 93] width 23 height 23
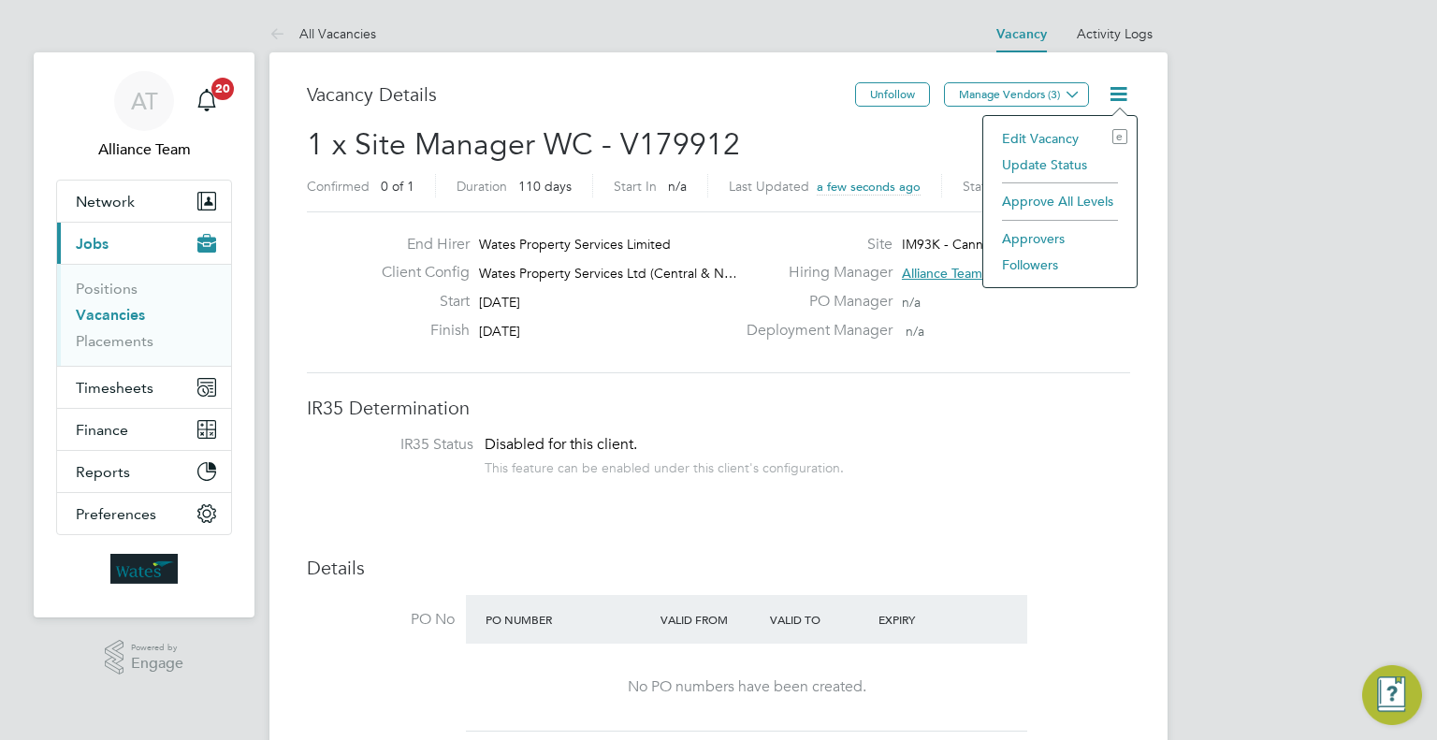
click at [1007, 267] on li "Followers" at bounding box center [1059, 265] width 135 height 26
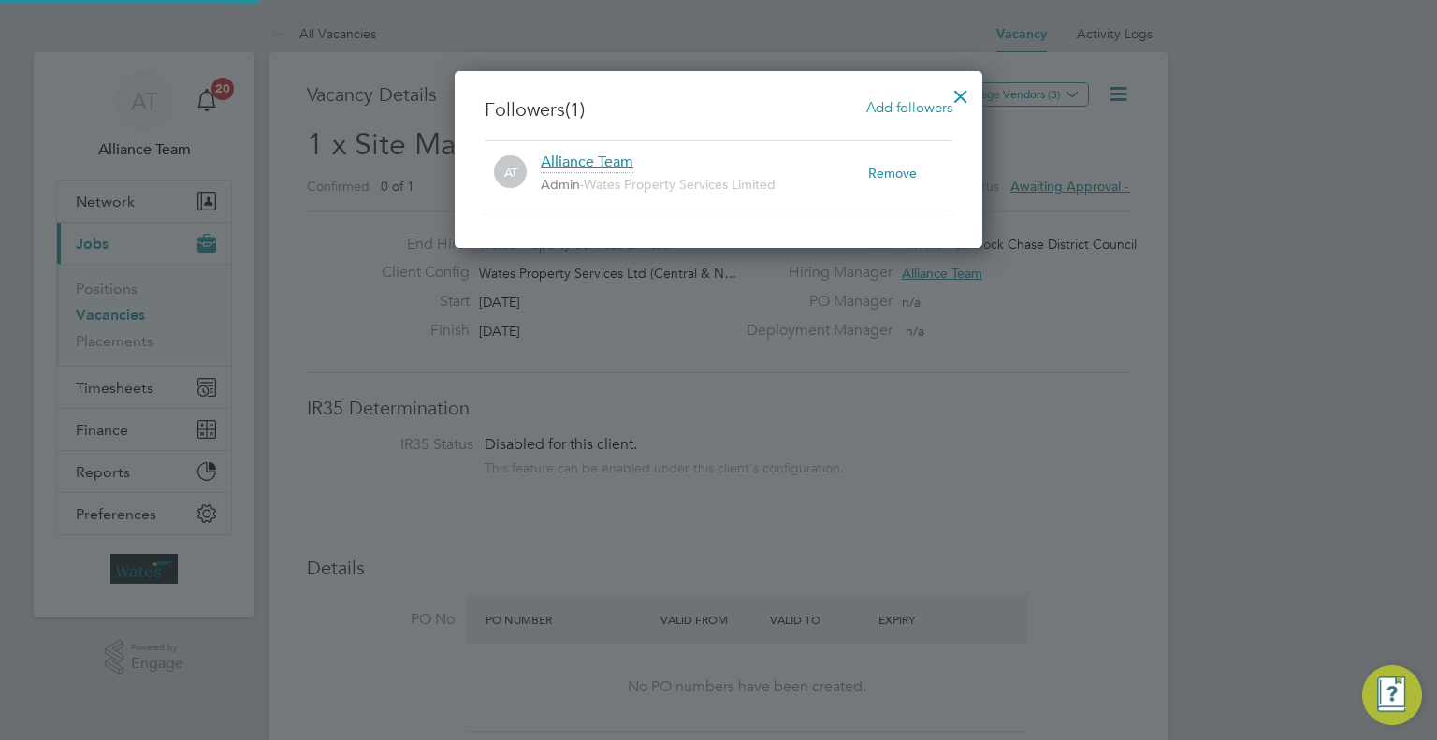
click at [891, 101] on span "Add followers" at bounding box center [909, 107] width 86 height 18
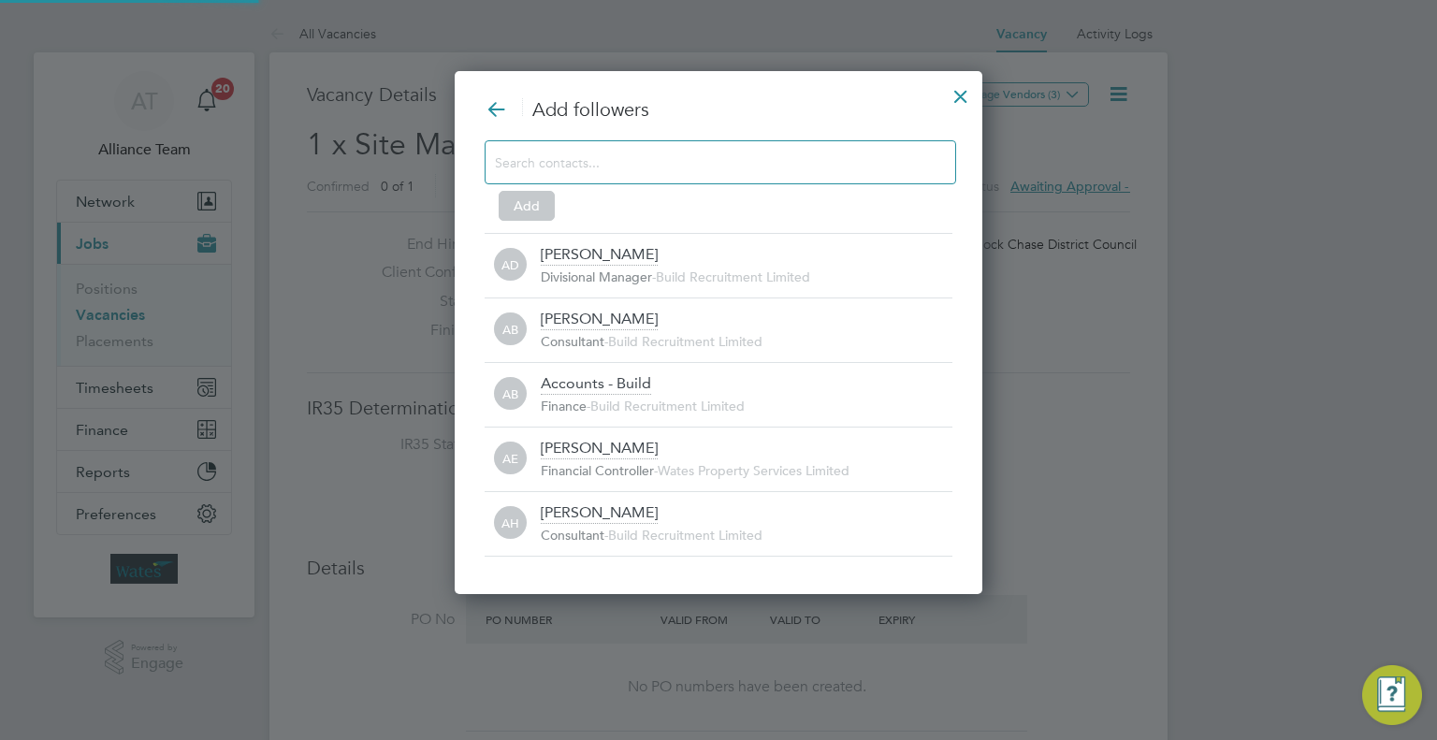
click at [601, 168] on input at bounding box center [705, 162] width 421 height 24
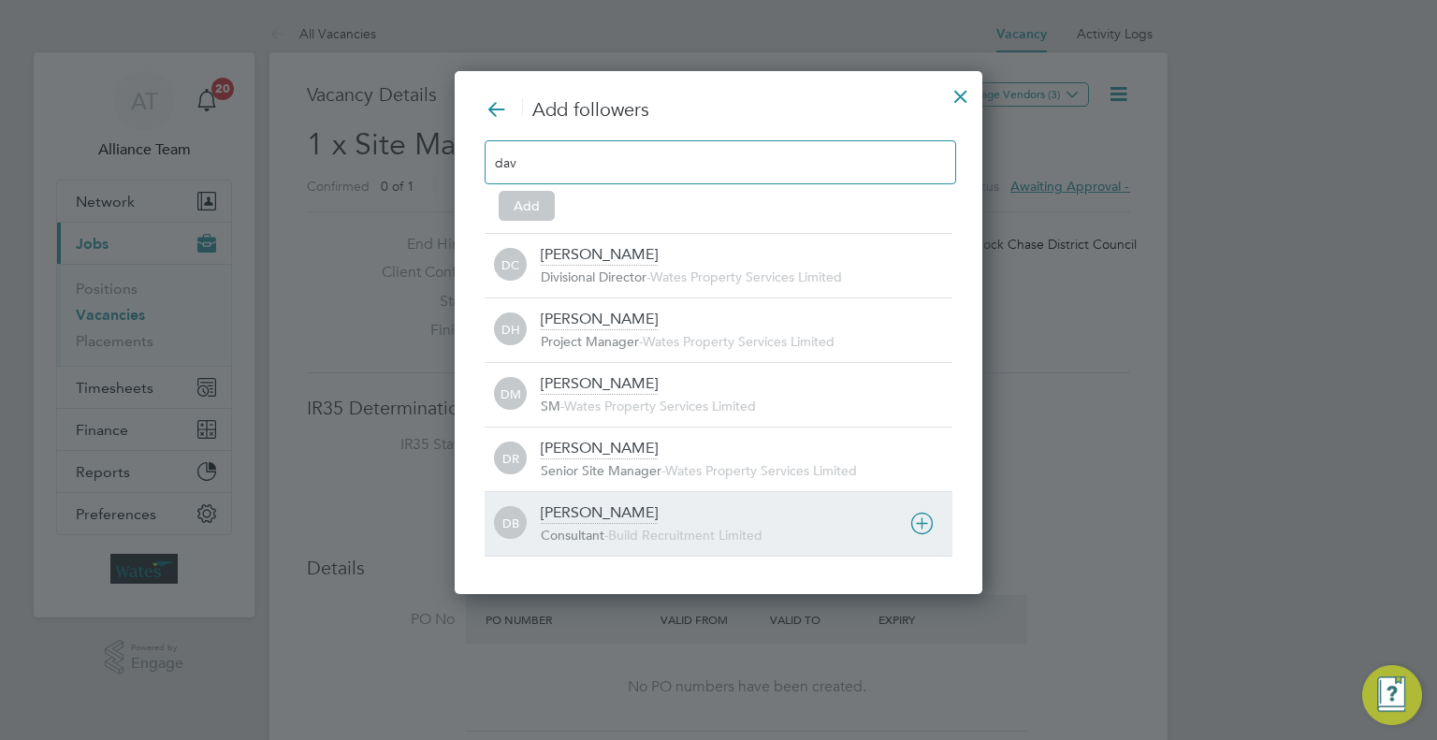
type input "dav"
drag, startPoint x: 615, startPoint y: 524, endPoint x: 614, endPoint y: 511, distance: 13.1
click at [614, 520] on div "David Blears Consultant - Build Recruitment Limited" at bounding box center [747, 523] width 412 height 41
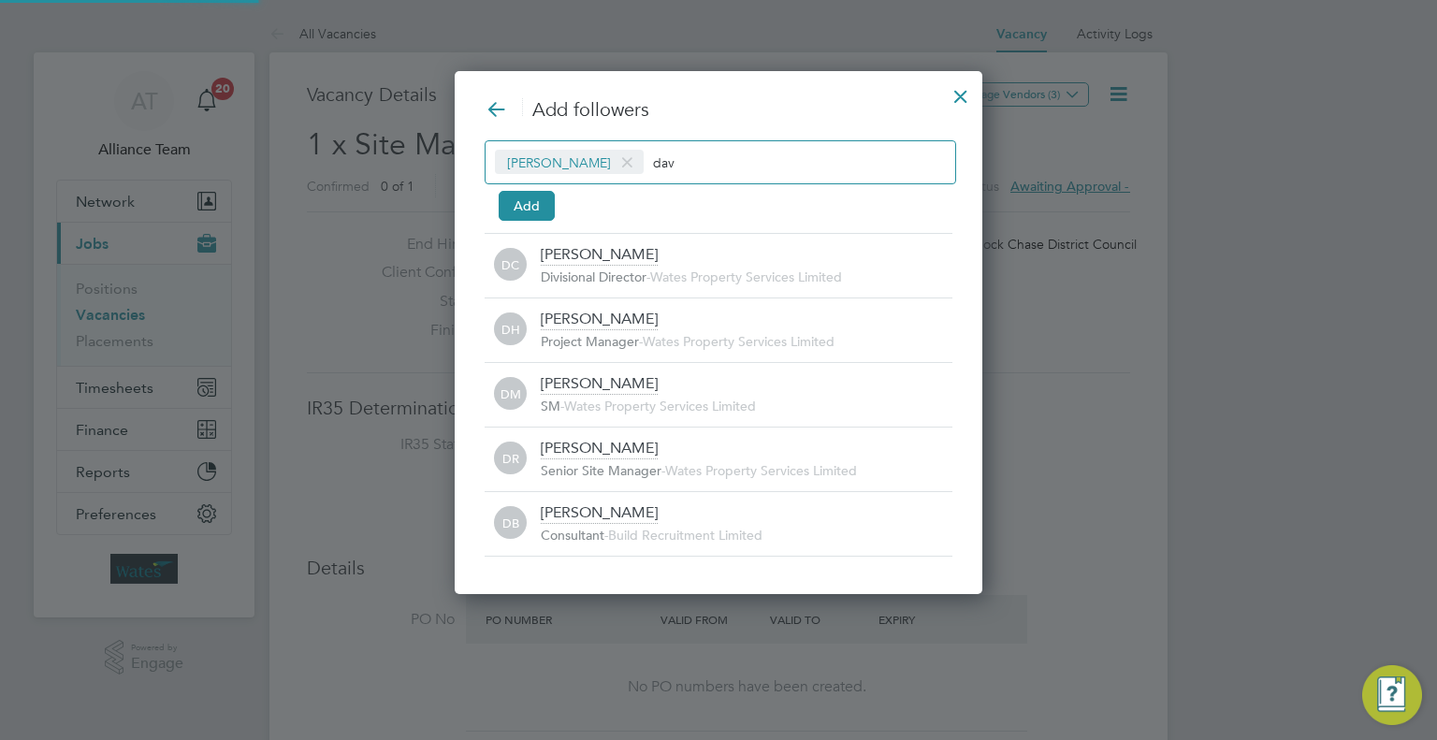
click at [730, 152] on input "dav" at bounding box center [711, 162] width 117 height 24
type input "d"
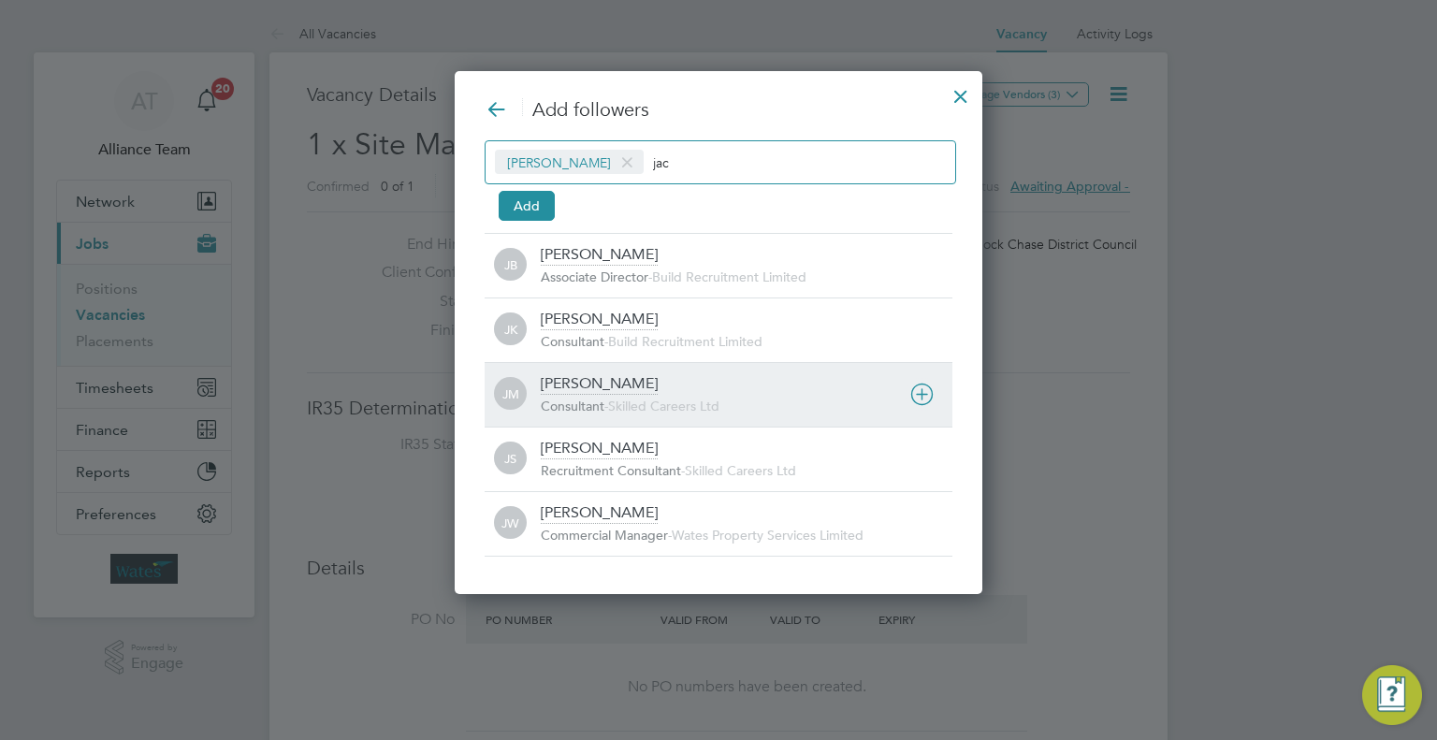
type input "jac"
click at [608, 401] on span "-" at bounding box center [606, 406] width 4 height 17
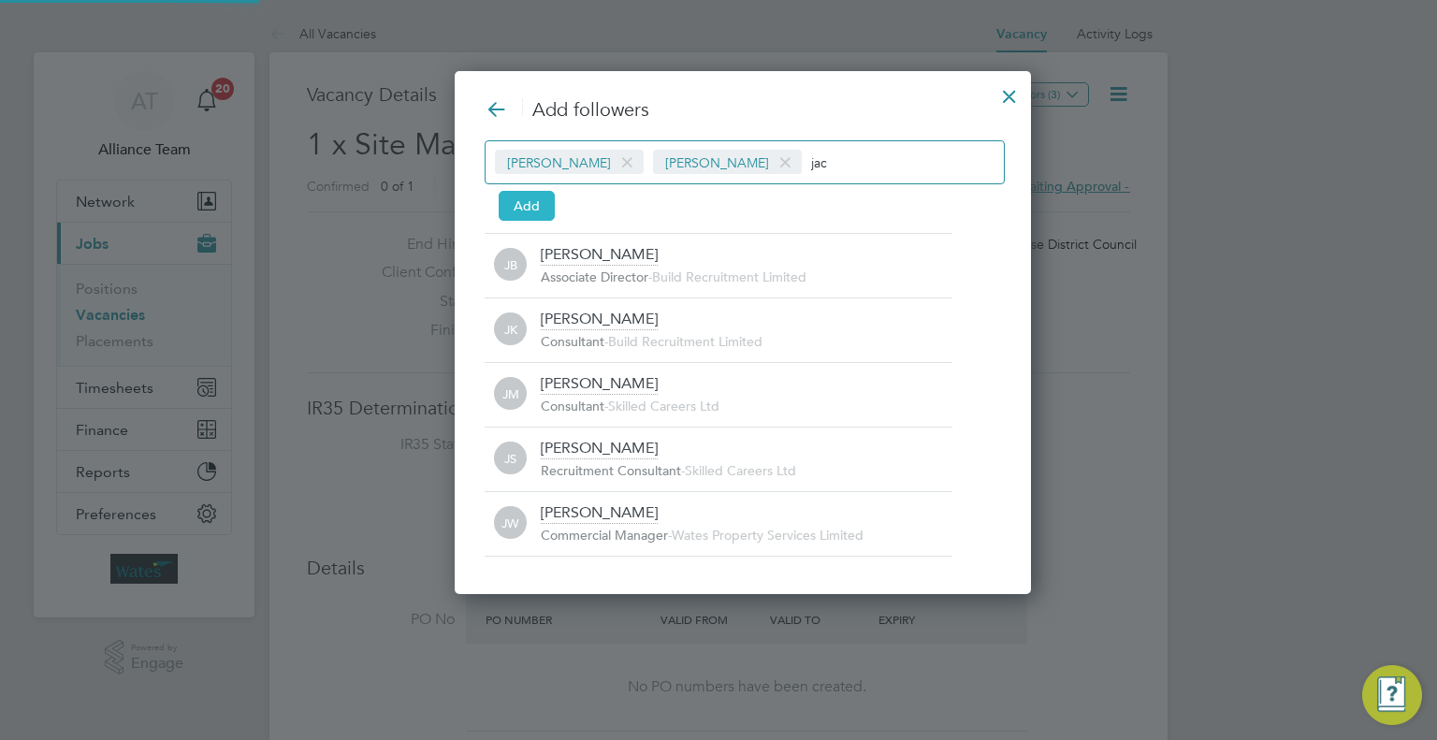
click at [524, 200] on button "Add" at bounding box center [527, 206] width 56 height 30
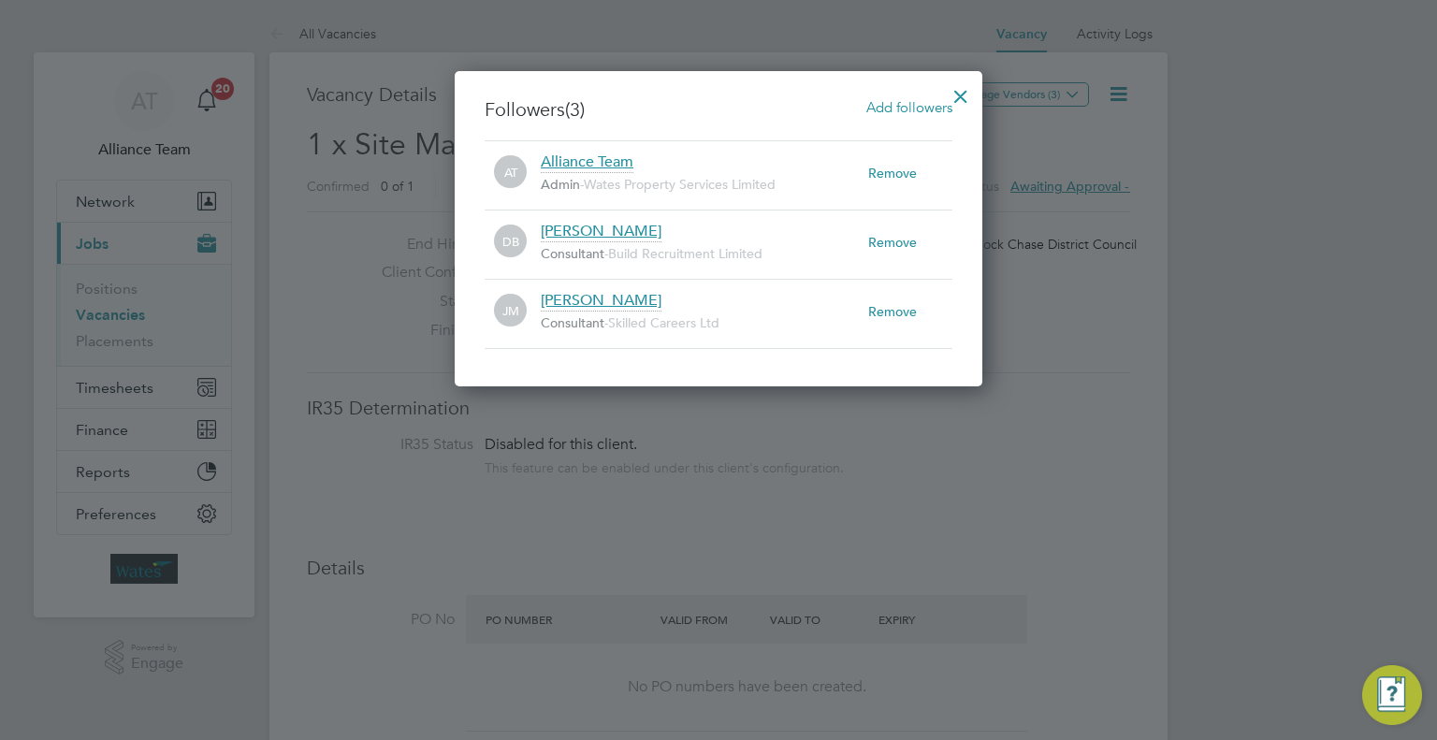
click at [966, 90] on div at bounding box center [961, 92] width 34 height 34
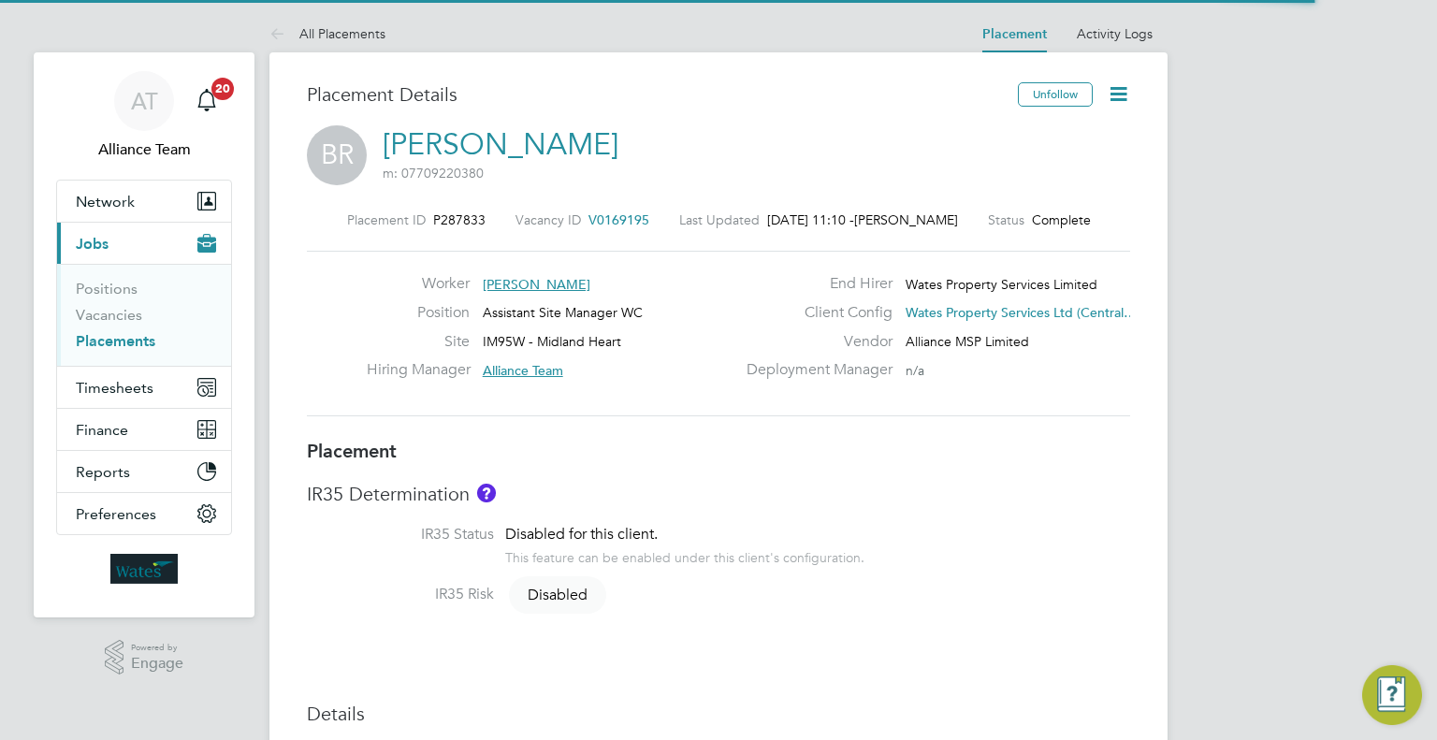
click at [623, 216] on span "V0169195" at bounding box center [618, 219] width 61 height 17
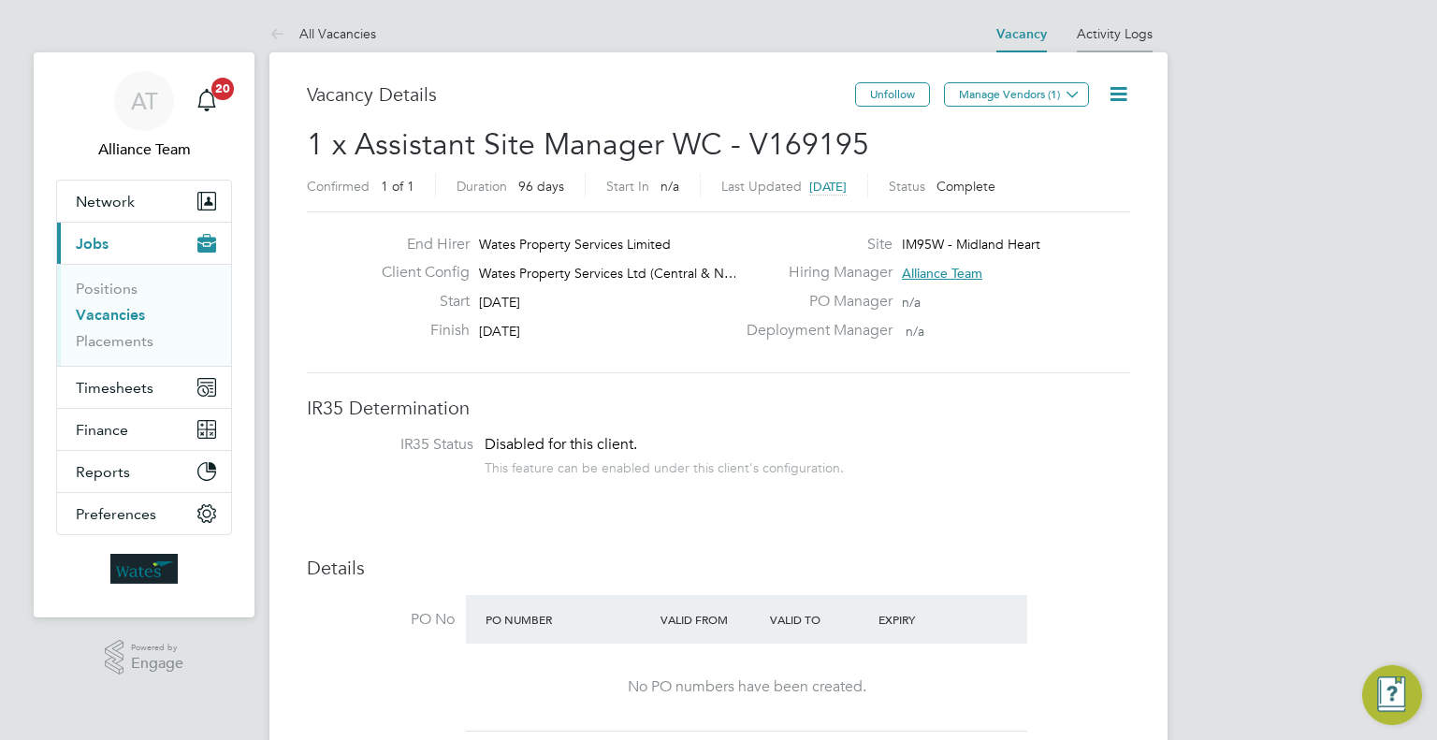
drag, startPoint x: 1124, startPoint y: 14, endPoint x: 1123, endPoint y: 25, distance: 11.4
click at [1123, 25] on link "Activity Logs" at bounding box center [1115, 33] width 76 height 17
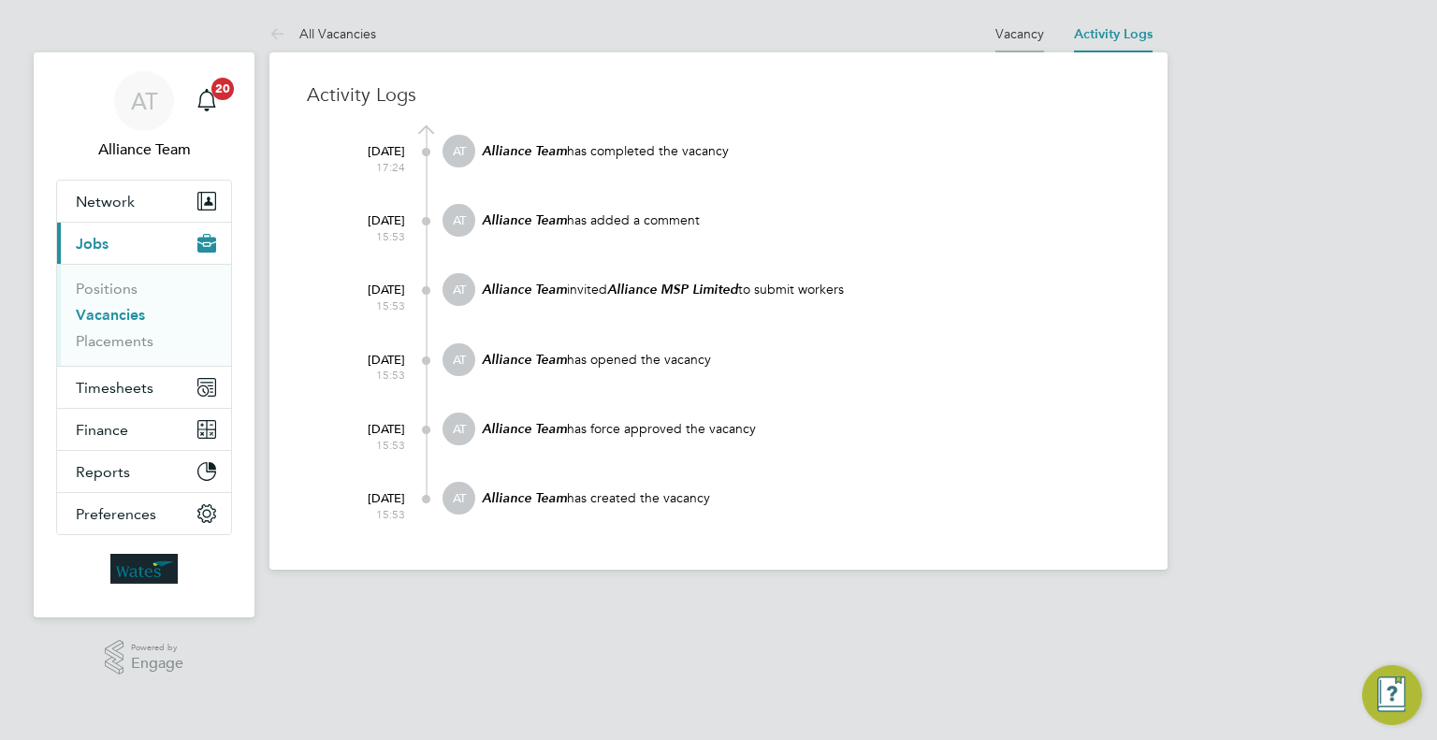
click at [1038, 28] on link "Vacancy" at bounding box center [1019, 33] width 49 height 17
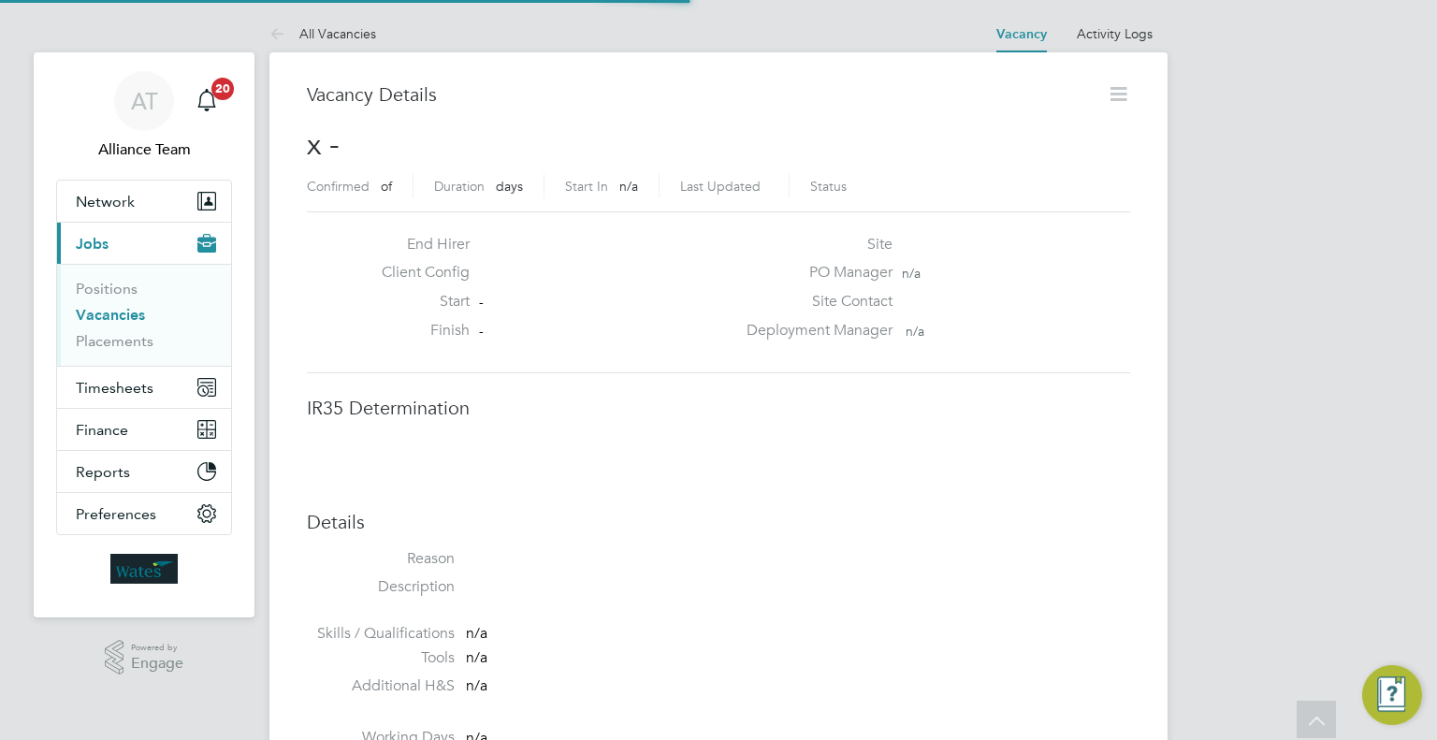
scroll to position [30, 403]
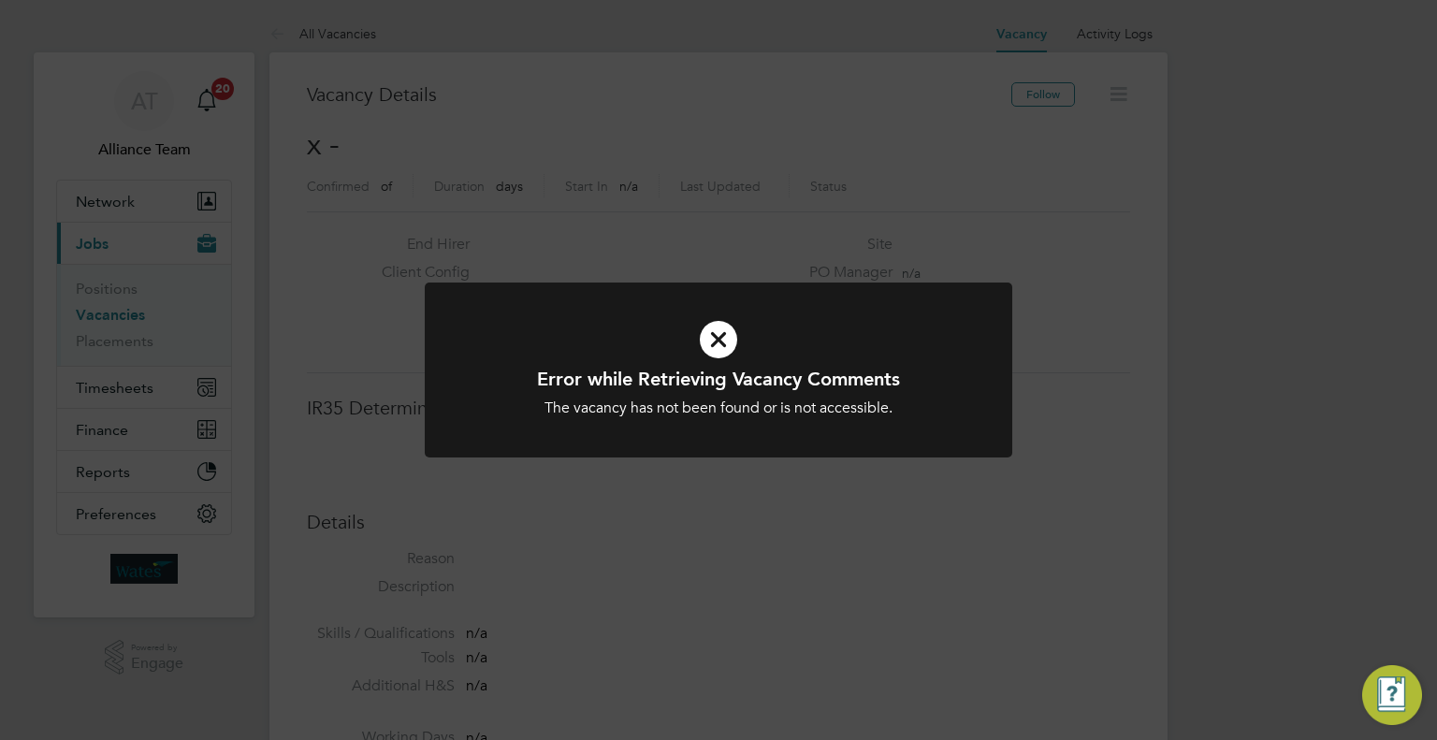
drag, startPoint x: 962, startPoint y: 507, endPoint x: 664, endPoint y: 93, distance: 510.1
click at [903, 427] on div "Error while Retrieving Vacancy Comments The vacancy has not been found or is no…" at bounding box center [718, 370] width 1437 height 740
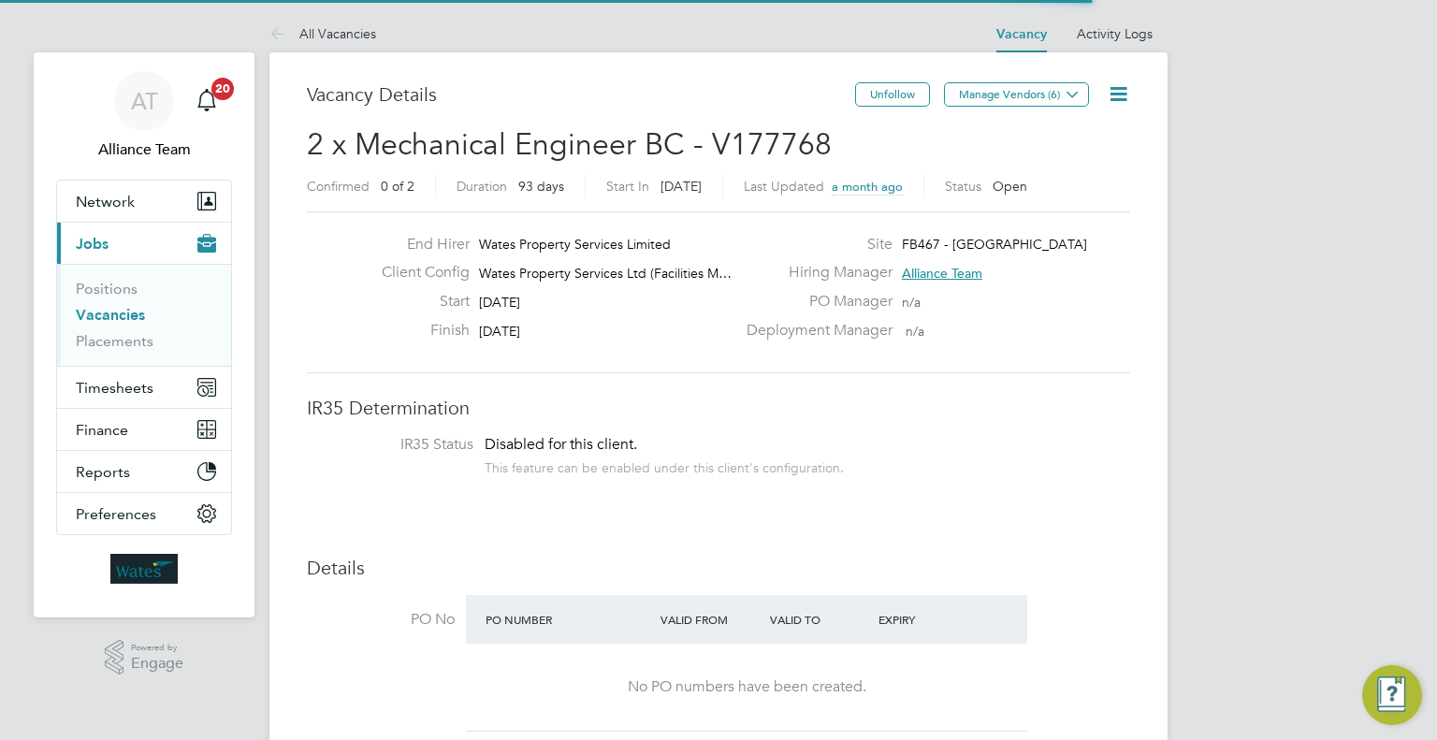
scroll to position [32, 163]
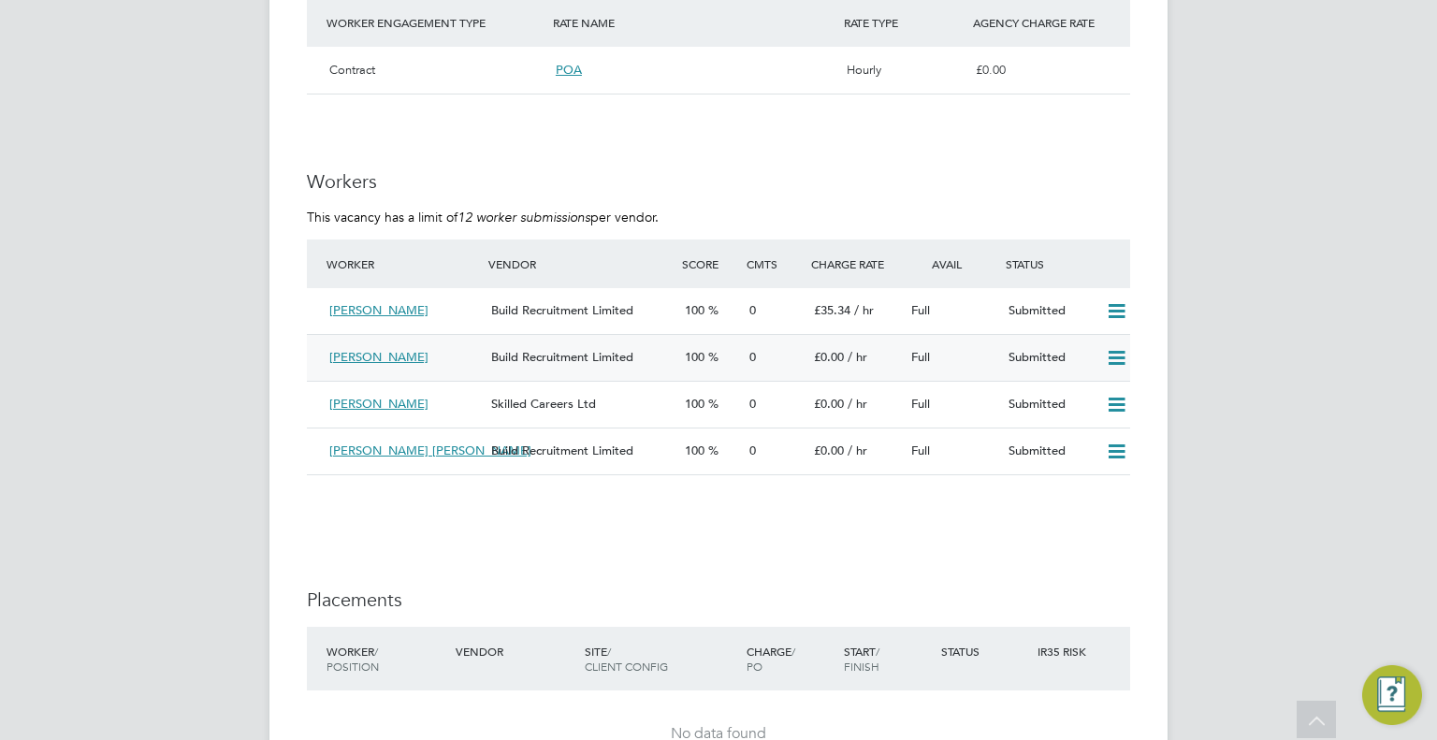
click at [1122, 358] on icon at bounding box center [1116, 358] width 23 height 15
click at [1077, 422] on li "Reject" at bounding box center [1092, 424] width 65 height 26
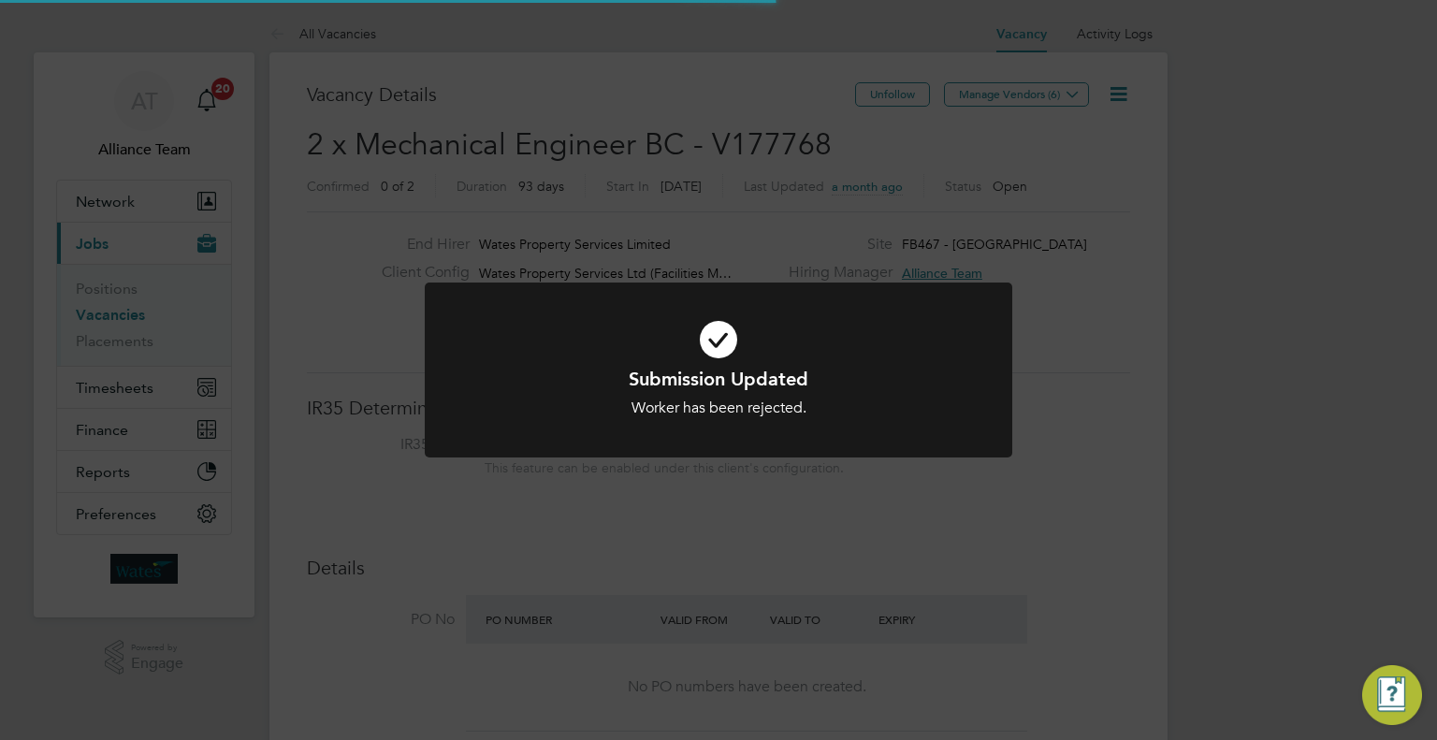
click at [1266, 489] on div "Submission Updated Worker has been rejected. Cancel Okay" at bounding box center [718, 370] width 1437 height 740
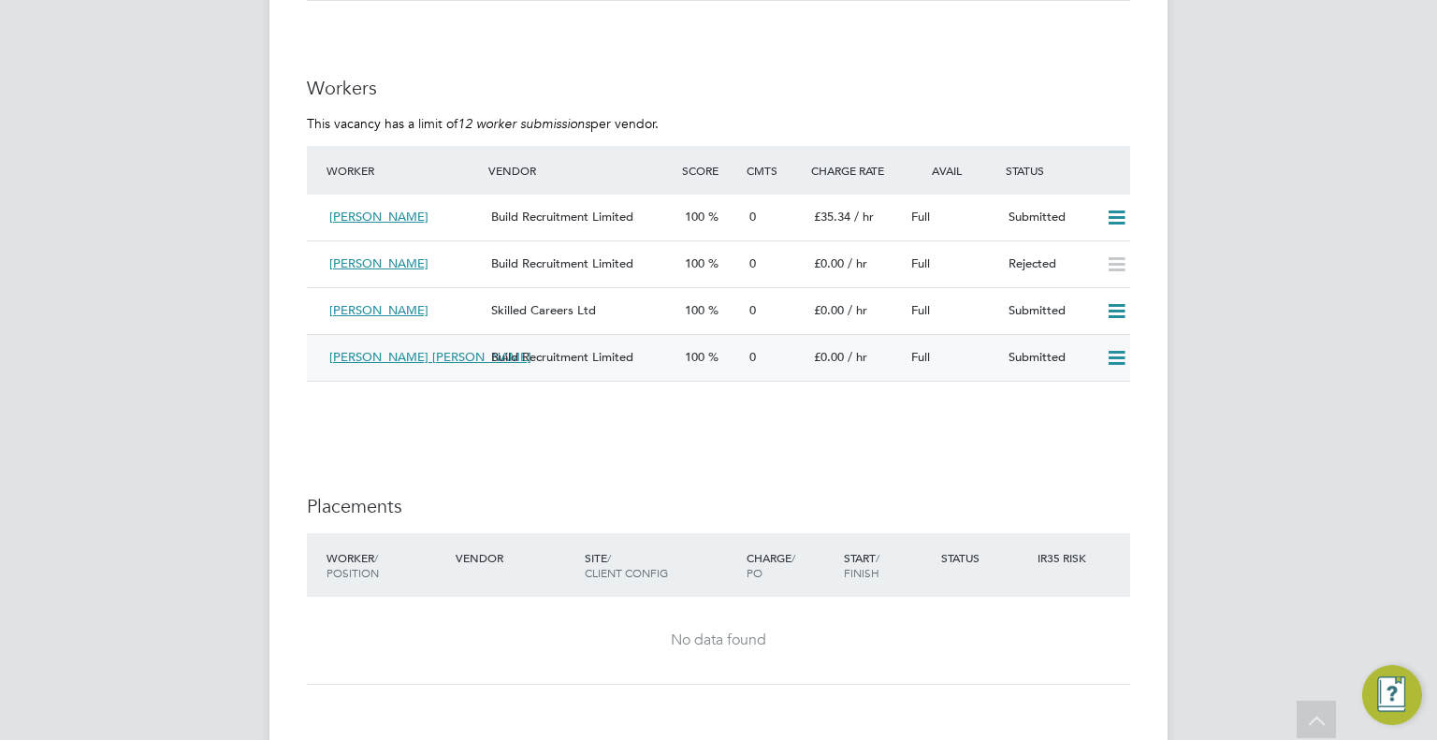
click at [1119, 366] on icon at bounding box center [1116, 358] width 23 height 15
click at [1091, 418] on li "Reject" at bounding box center [1092, 423] width 65 height 26
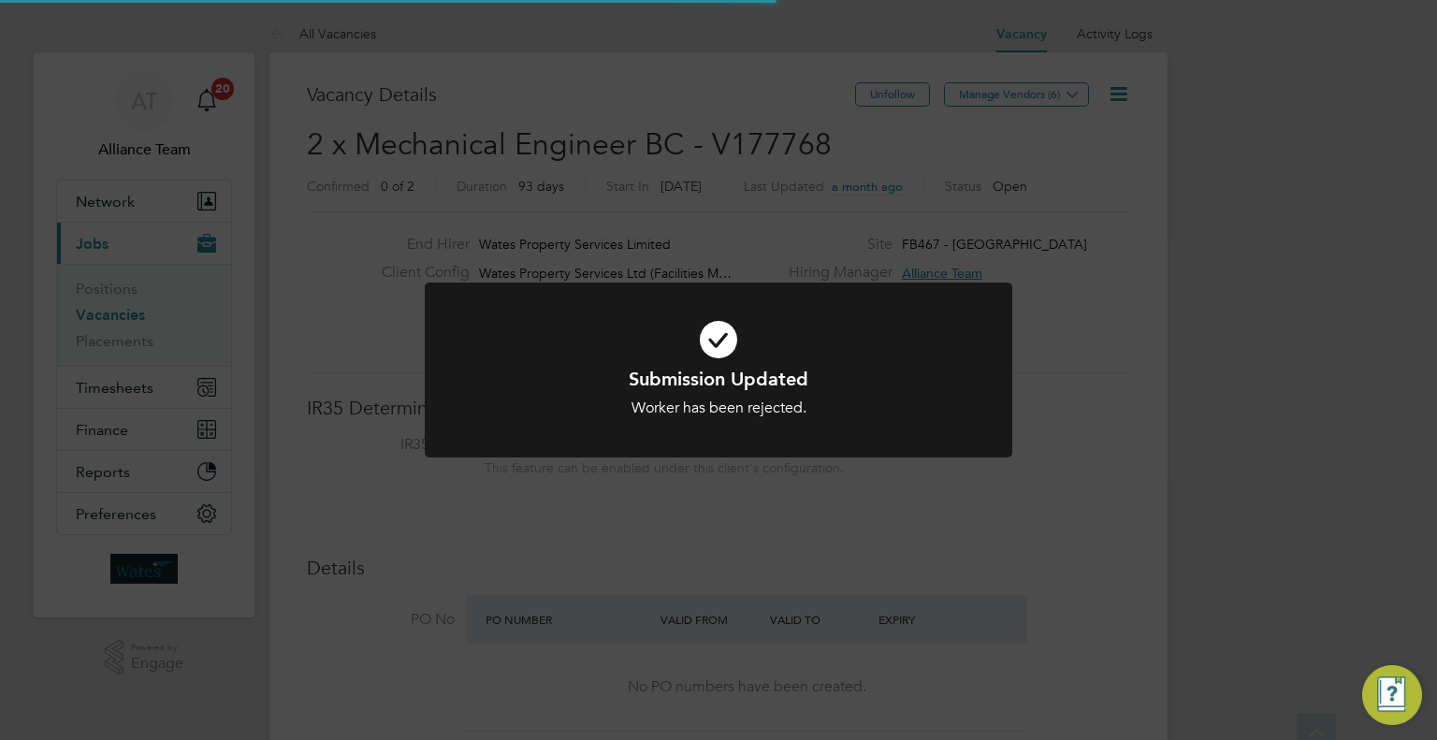
click at [1263, 429] on div "Submission Updated Worker has been rejected. Cancel Okay" at bounding box center [718, 370] width 1437 height 740
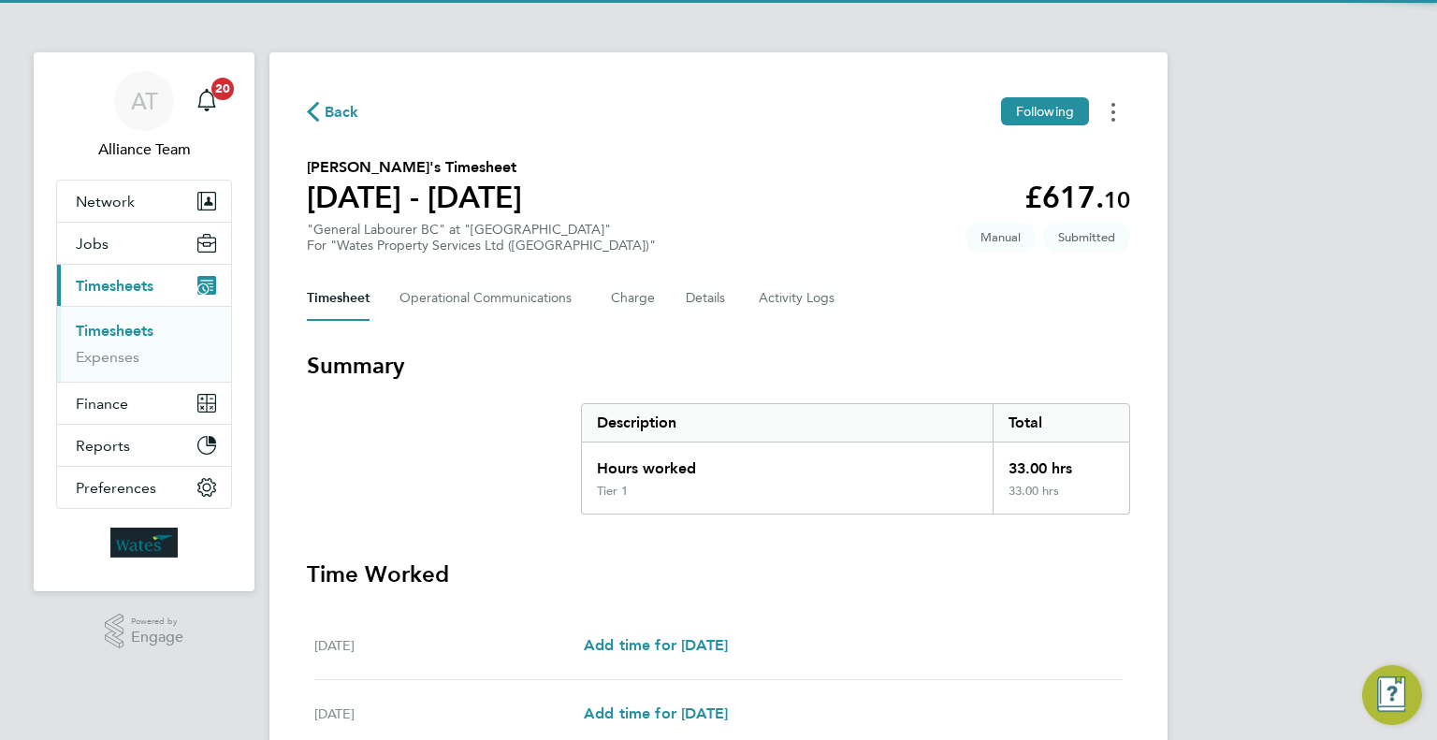
click at [1123, 109] on button "Timesheets Menu" at bounding box center [1113, 111] width 34 height 29
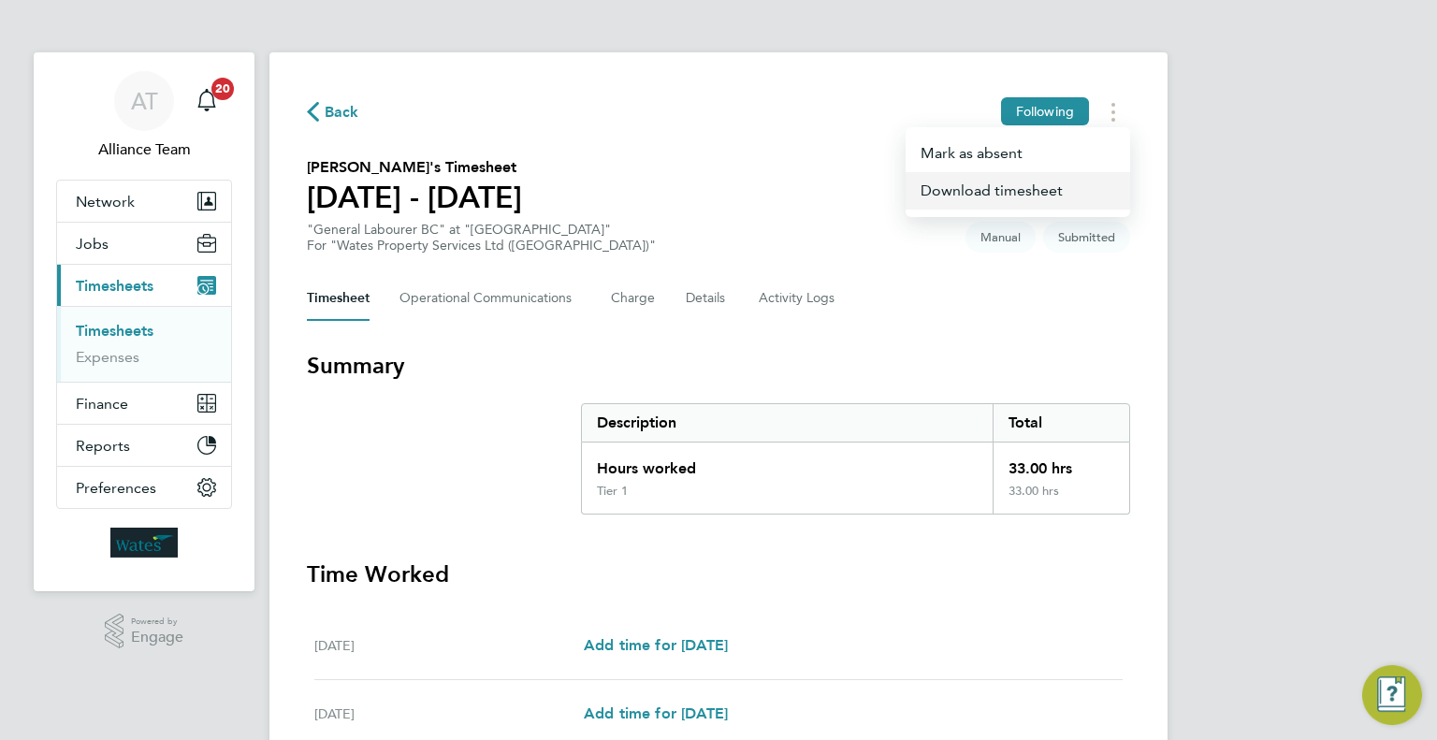
click at [1039, 195] on link "Download timesheet" at bounding box center [1017, 190] width 225 height 37
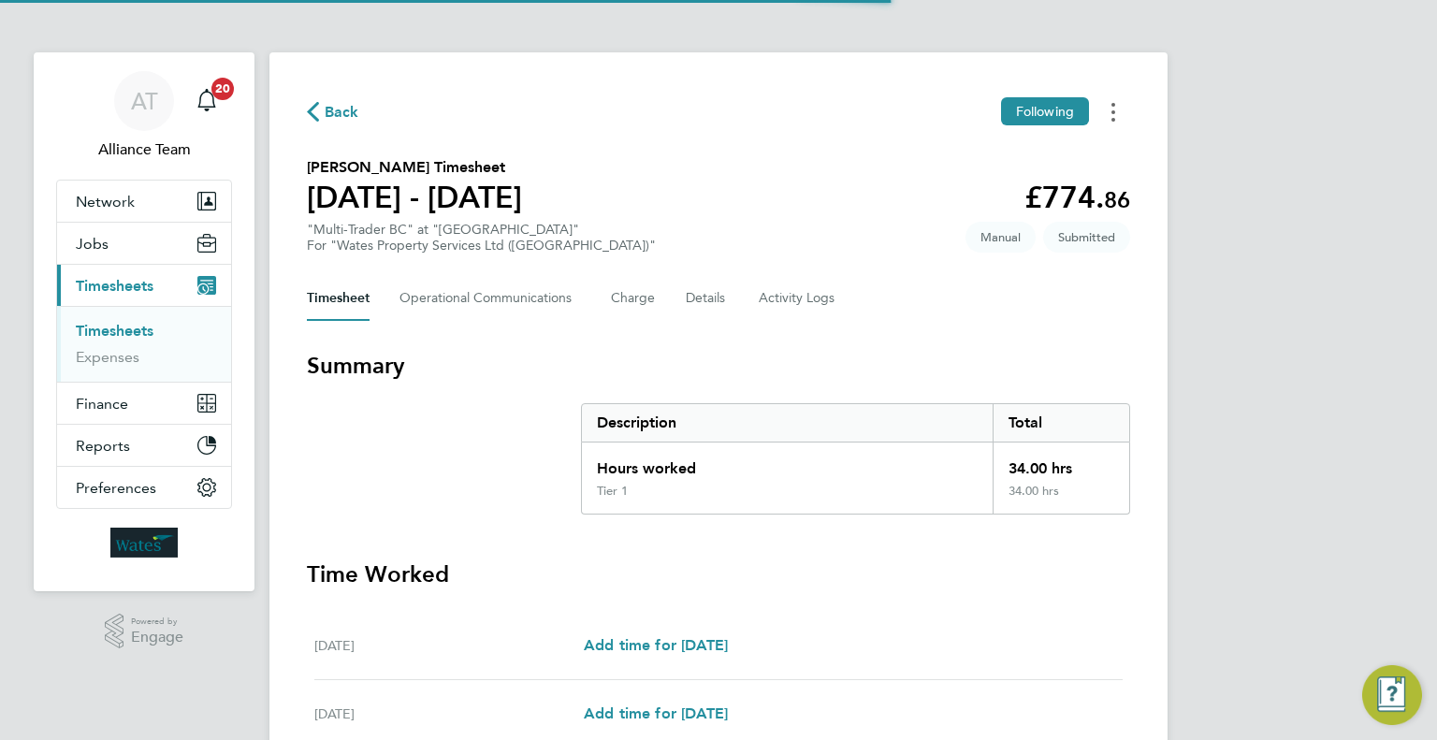
click at [1108, 109] on button "Timesheets Menu" at bounding box center [1113, 111] width 34 height 29
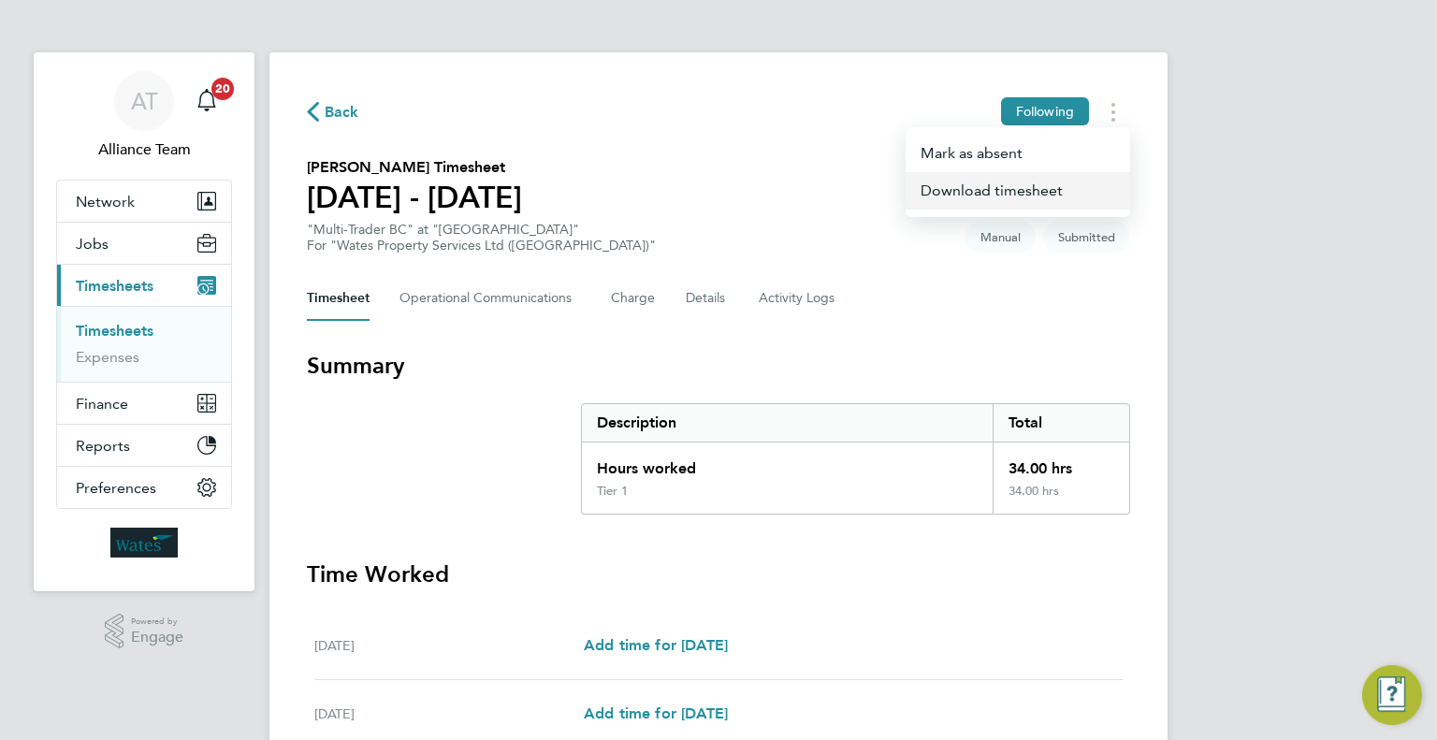
drag, startPoint x: 1046, startPoint y: 196, endPoint x: 1035, endPoint y: 201, distance: 12.6
click at [1046, 196] on link "Download timesheet" at bounding box center [1017, 190] width 225 height 37
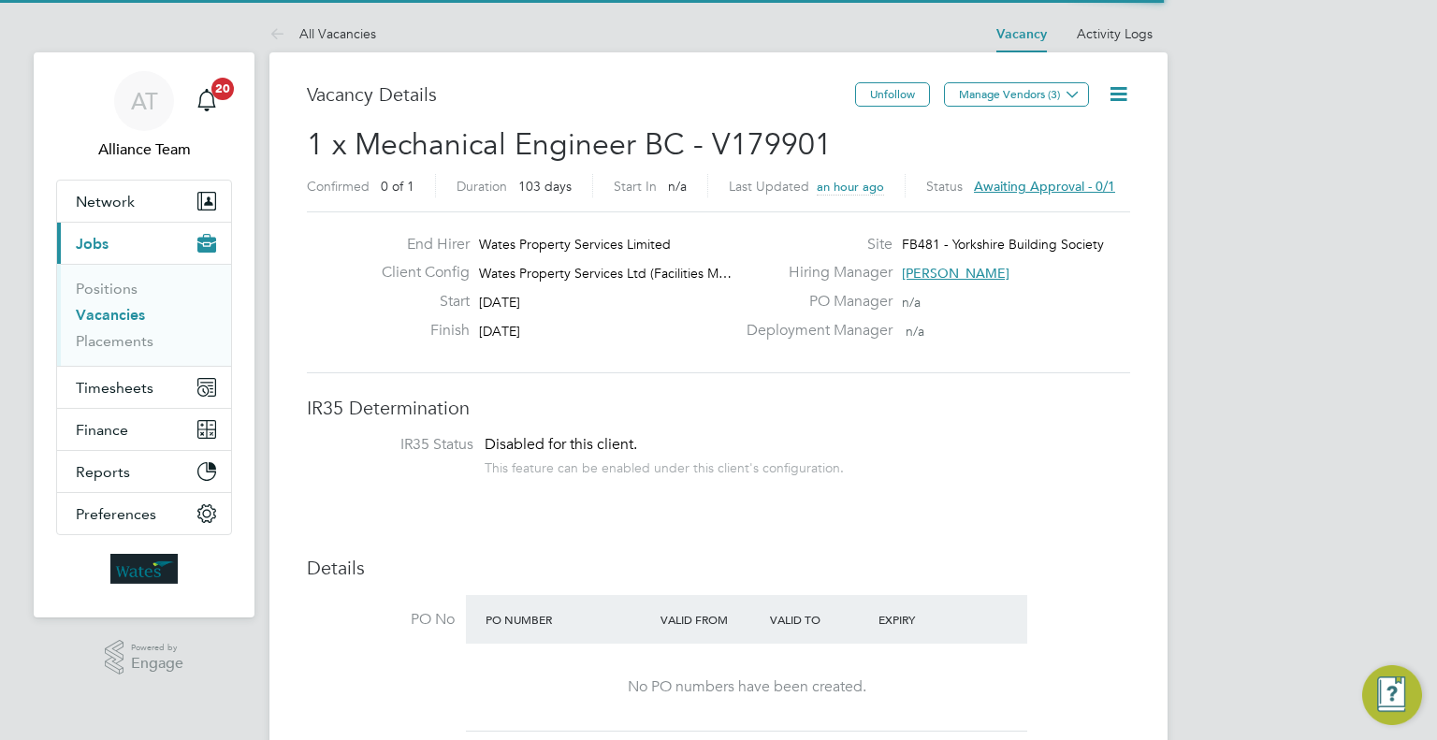
scroll to position [33, 292]
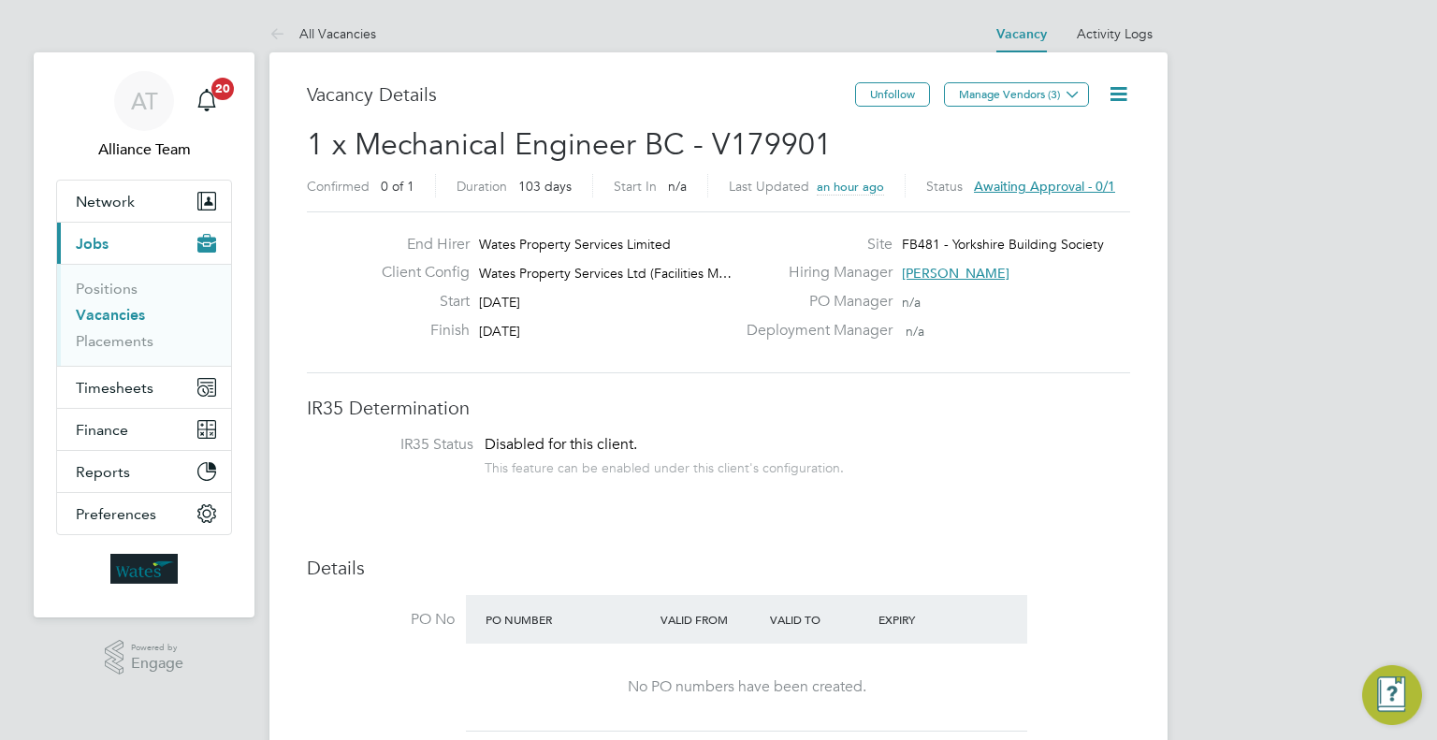
click at [1109, 94] on icon at bounding box center [1118, 93] width 23 height 23
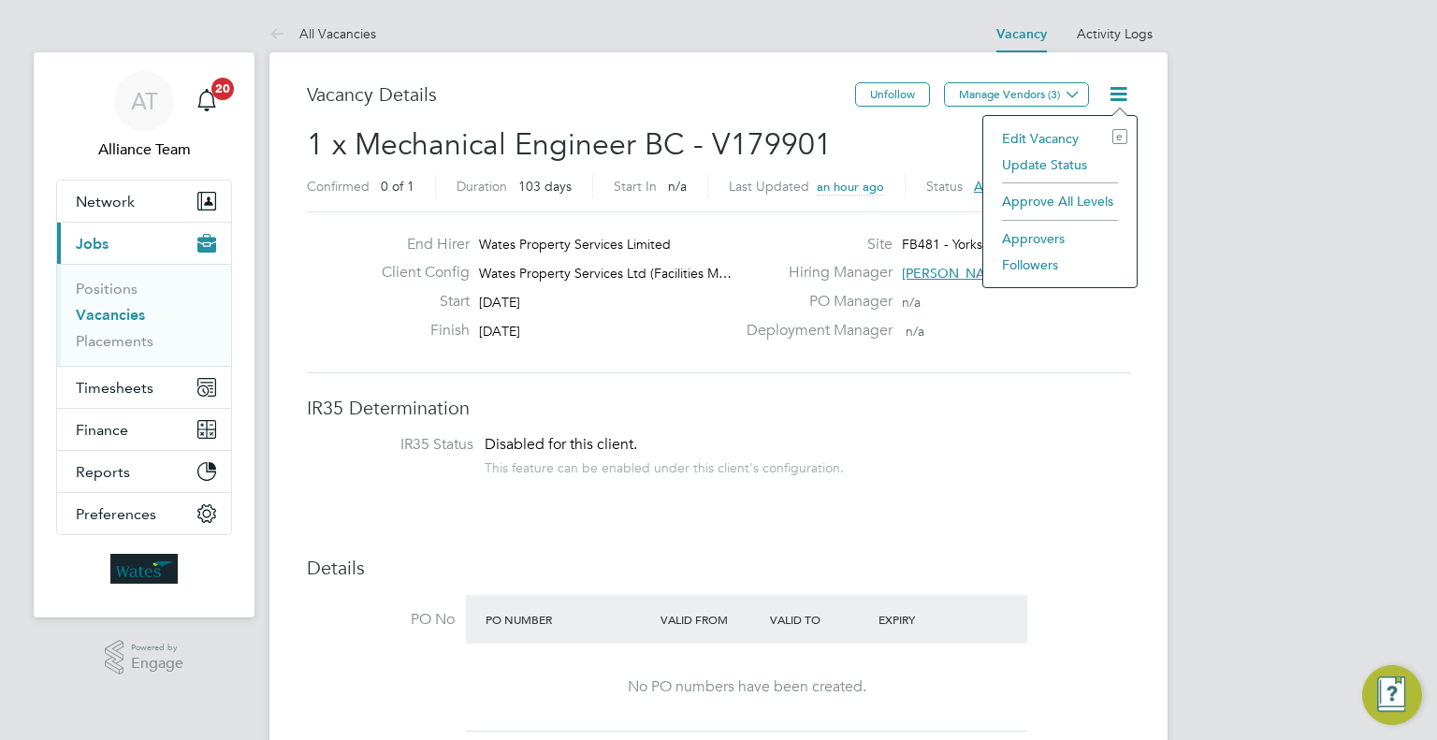
click at [1066, 132] on li "Edit Vacancy e" at bounding box center [1059, 138] width 135 height 26
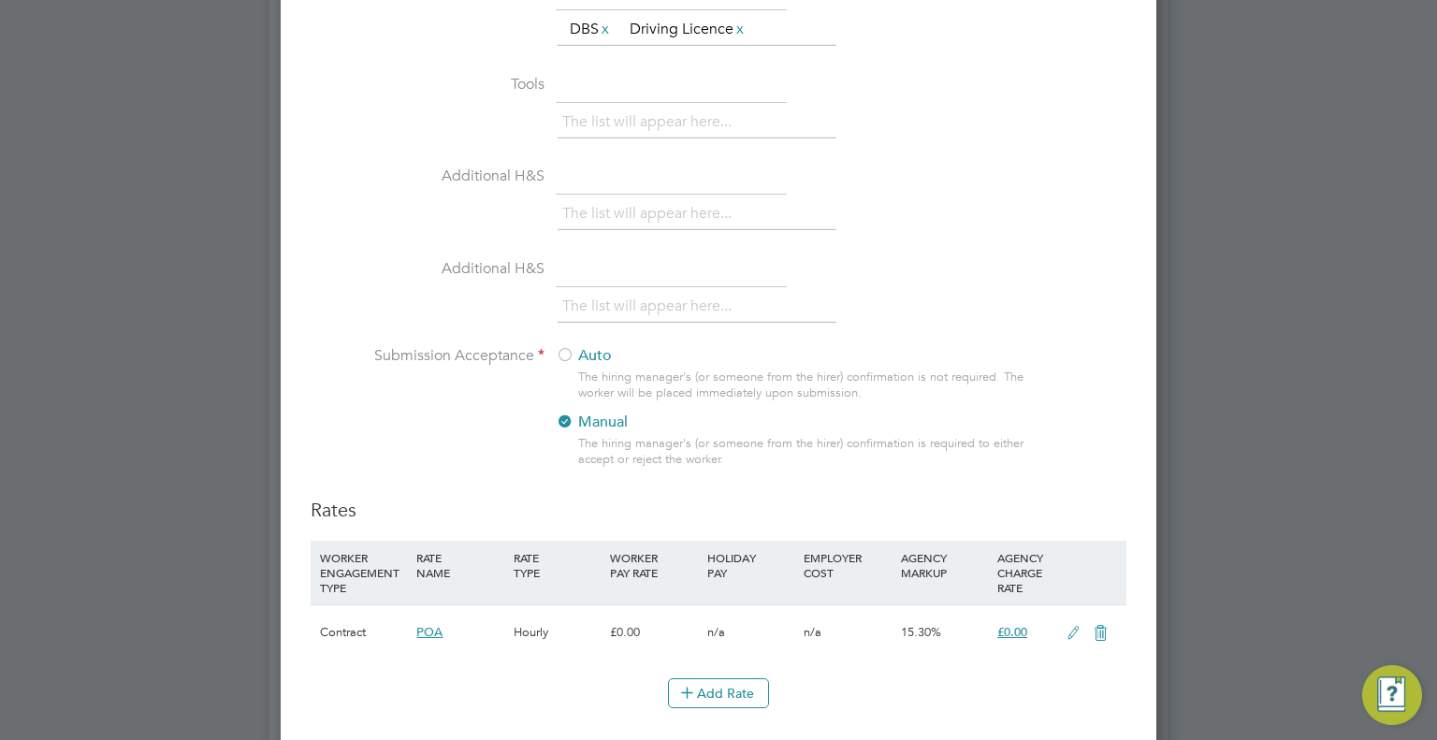
scroll to position [2225, 0]
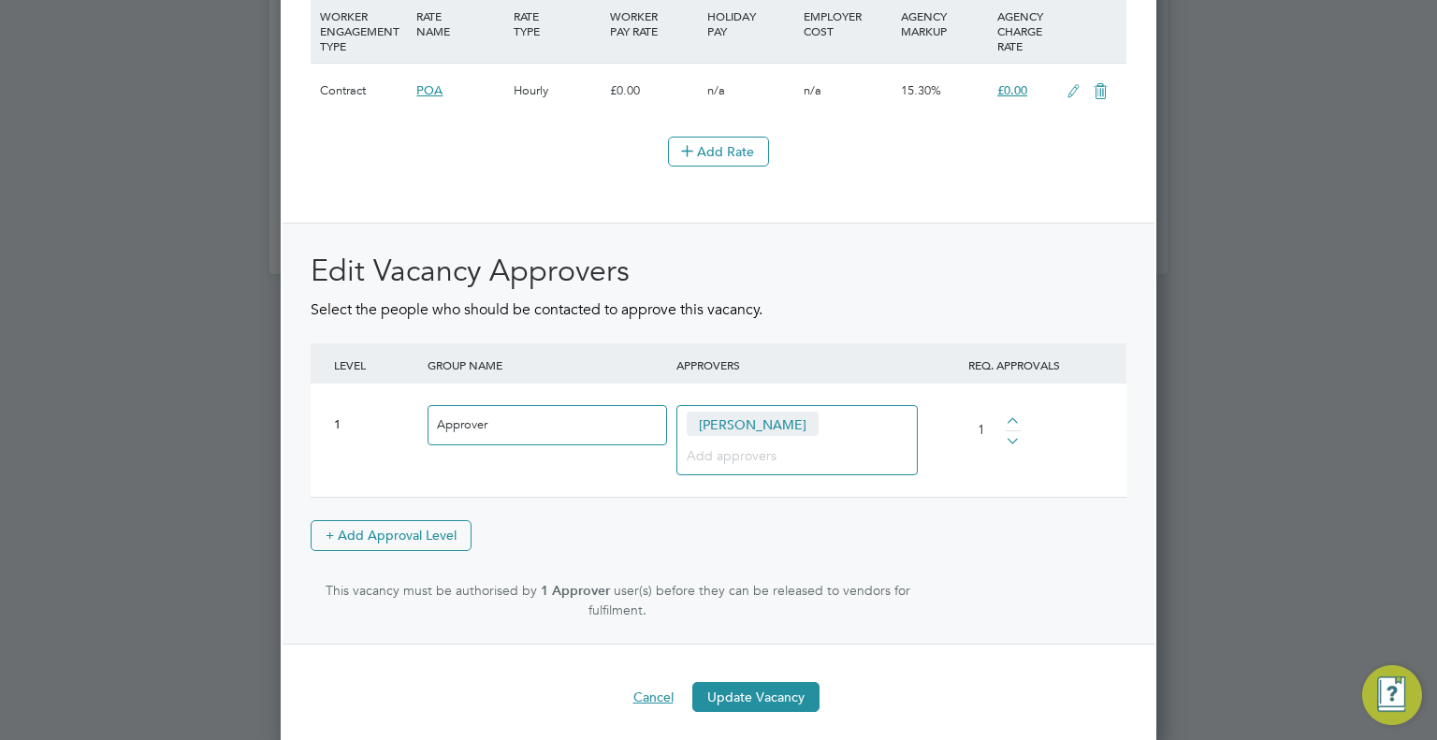
click at [660, 683] on button "Cancel" at bounding box center [653, 697] width 70 height 30
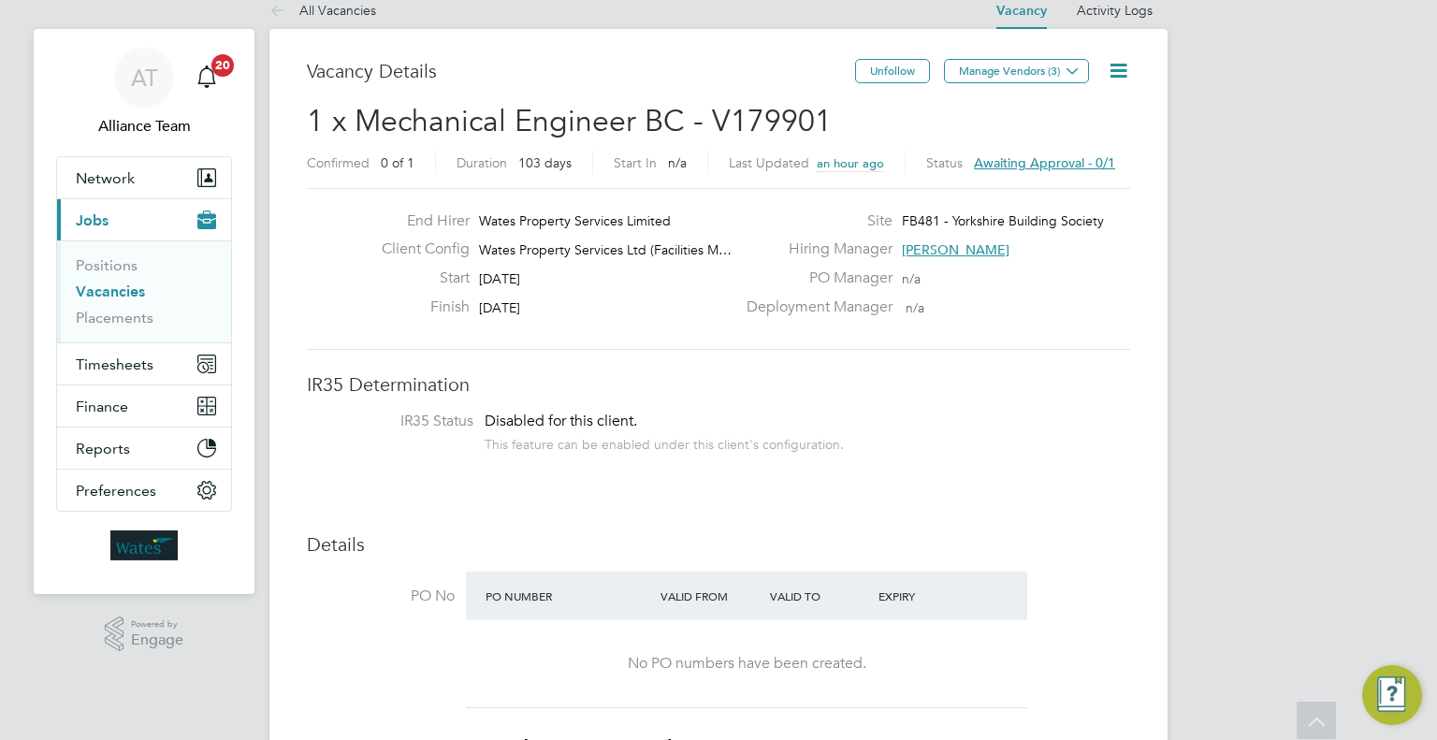
scroll to position [0, 0]
